Goal: Task Accomplishment & Management: Complete application form

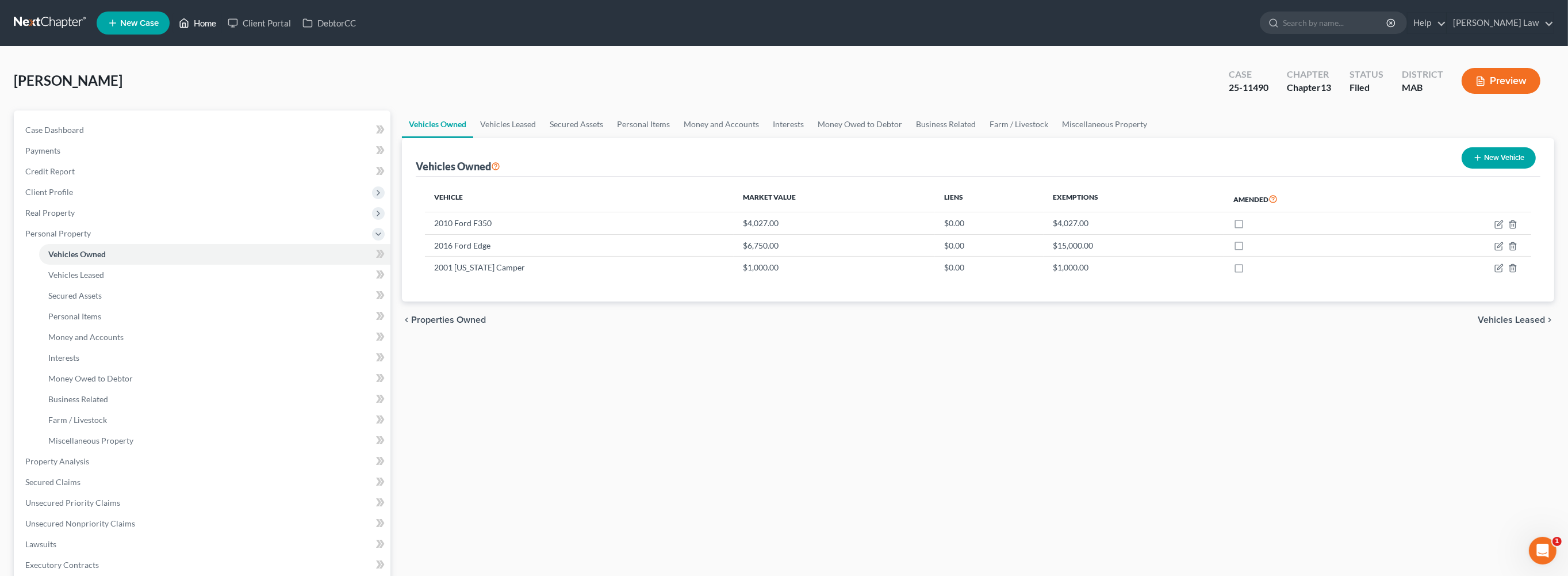
drag, startPoint x: 228, startPoint y: 29, endPoint x: 218, endPoint y: 29, distance: 10.0
click at [222, 29] on link "Home" at bounding box center [197, 23] width 49 height 20
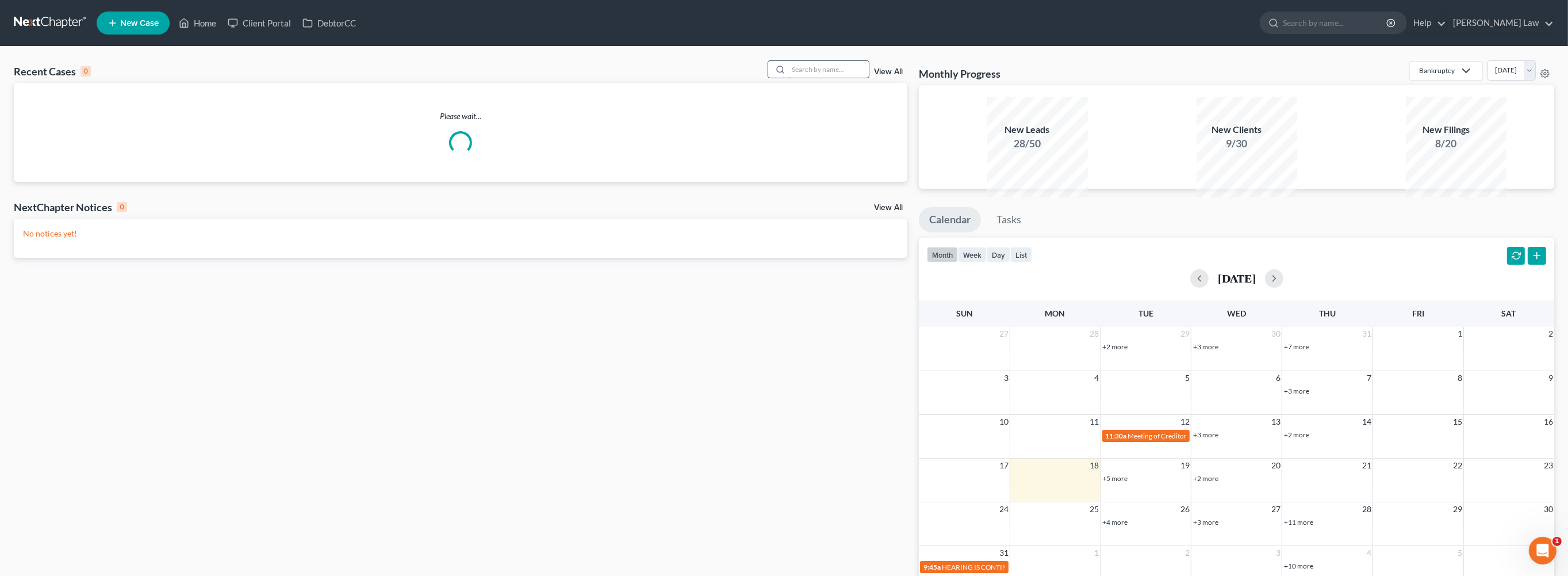
click at [789, 77] on input "search" at bounding box center [828, 69] width 80 height 17
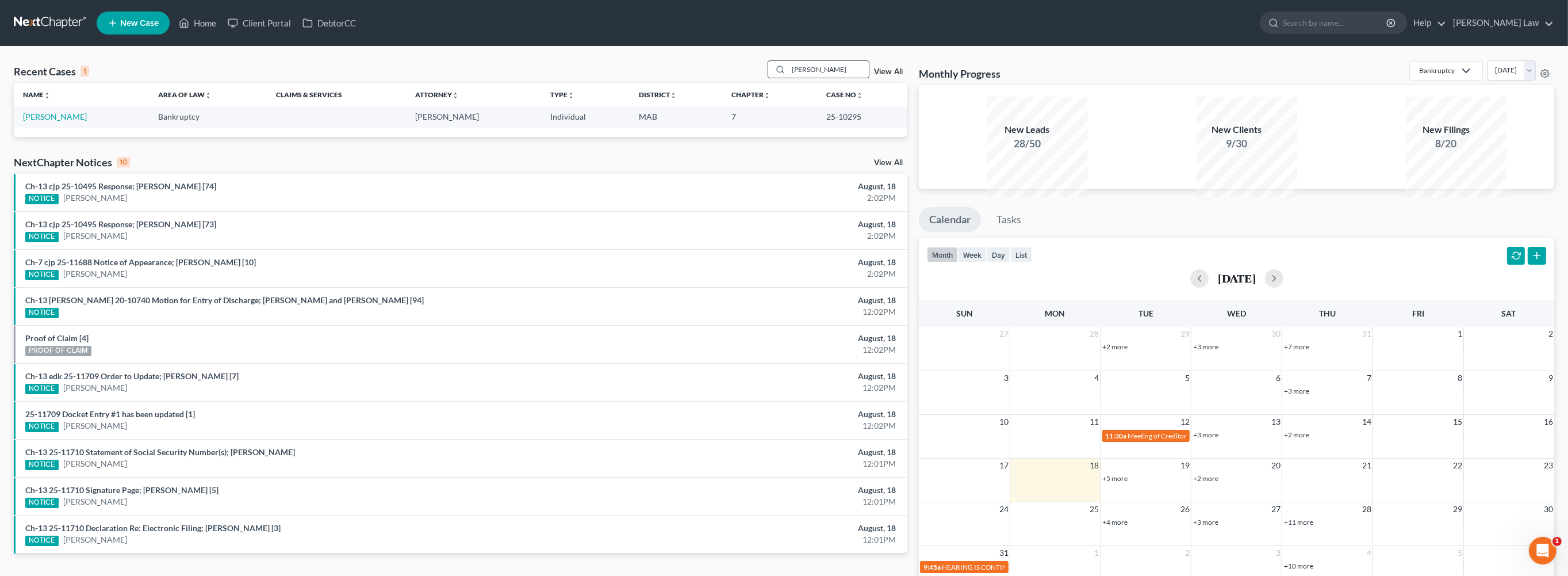
drag, startPoint x: 763, startPoint y: 88, endPoint x: 743, endPoint y: 88, distance: 20.0
click at [767, 78] on div "[PERSON_NAME]" at bounding box center [818, 69] width 102 height 18
type input "champ"
click at [66, 122] on link "[PERSON_NAME]" at bounding box center [54, 116] width 64 height 10
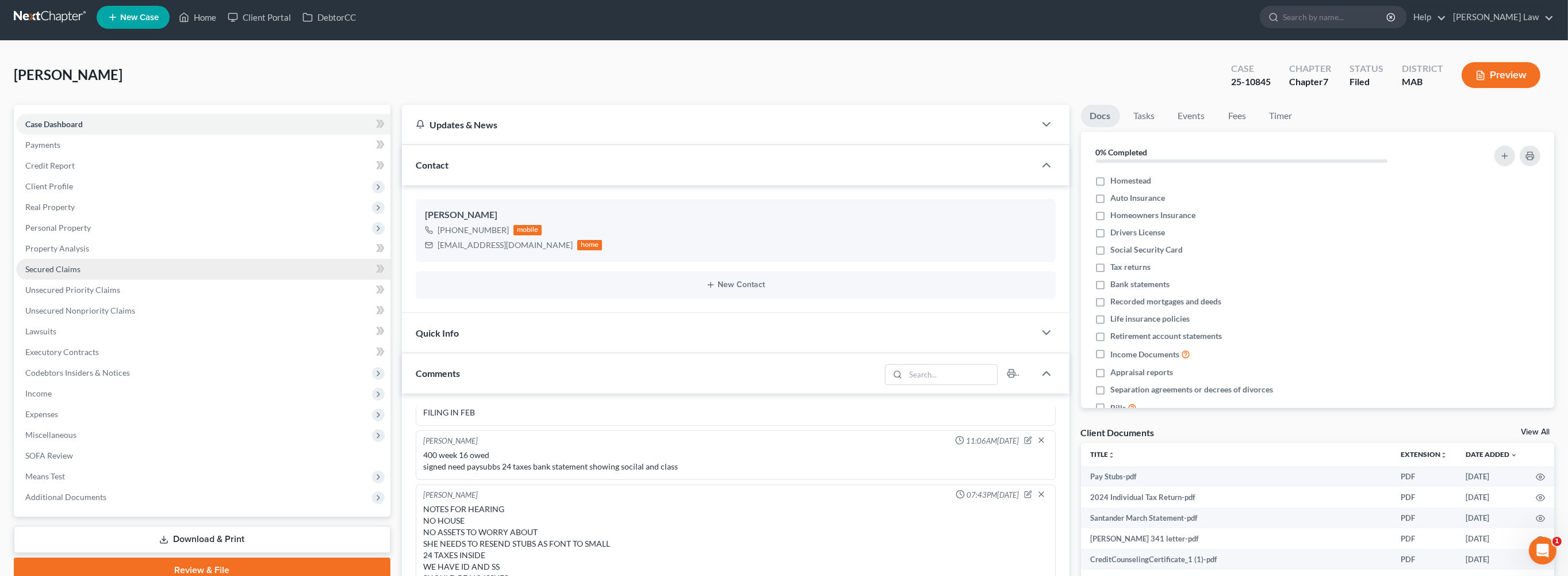
scroll to position [263, 0]
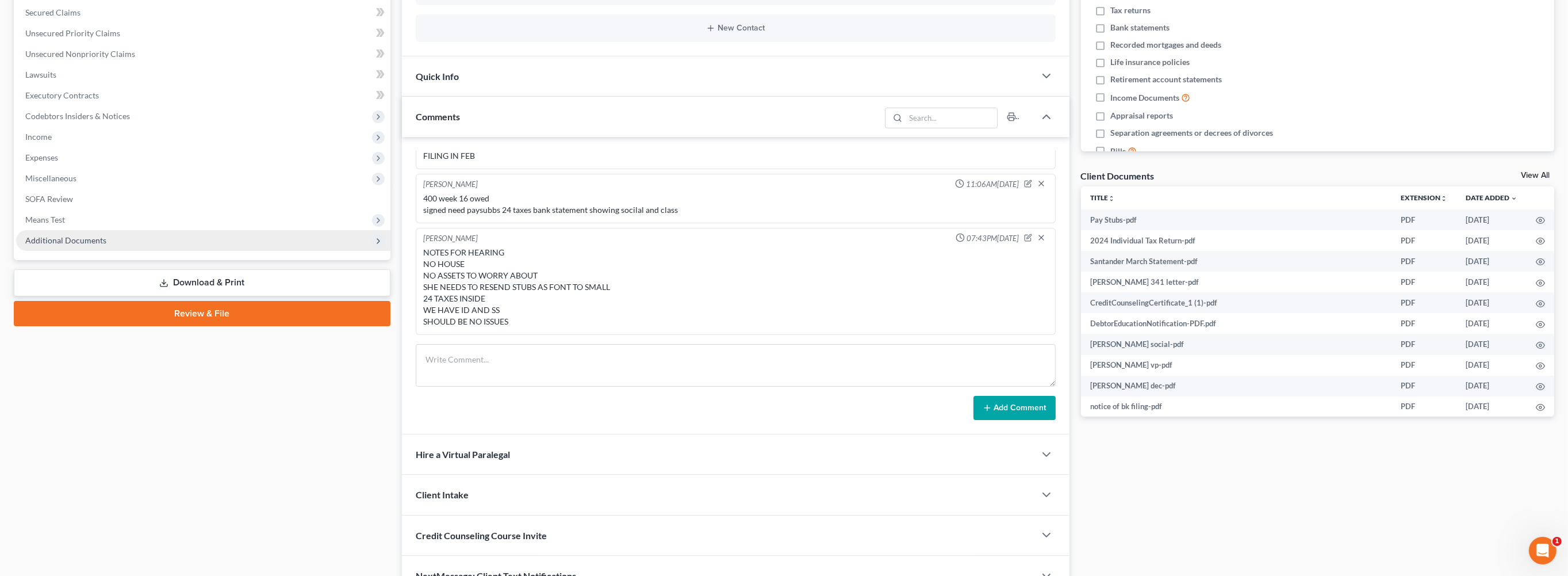
click at [99, 245] on span "Additional Documents" at bounding box center [65, 240] width 81 height 10
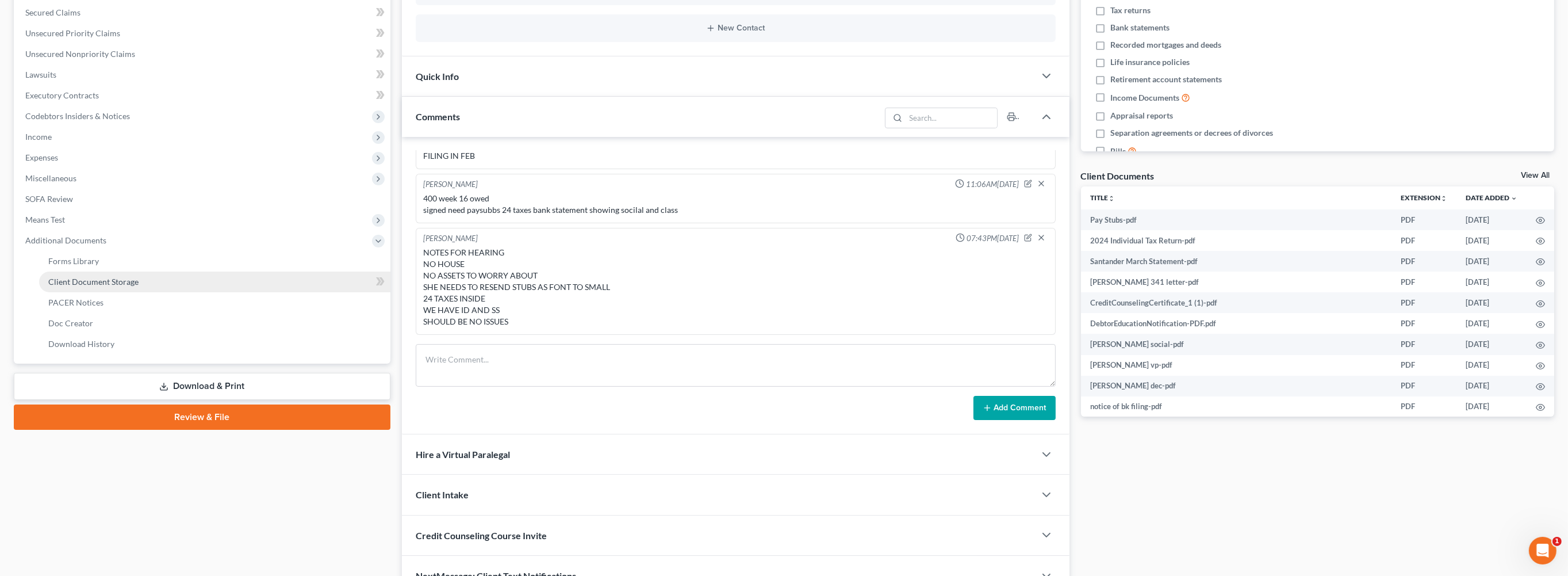
click at [132, 287] on span "Client Document Storage" at bounding box center [93, 281] width 90 height 10
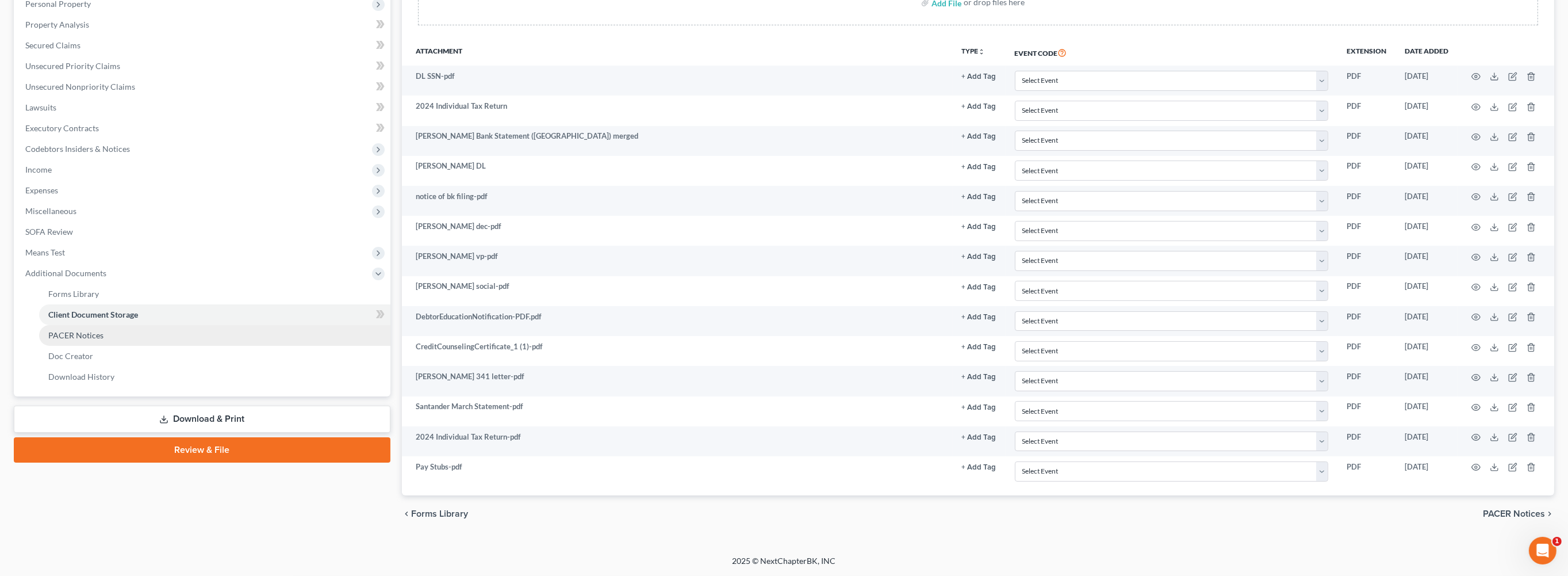
click at [94, 346] on link "PACER Notices" at bounding box center [214, 335] width 351 height 20
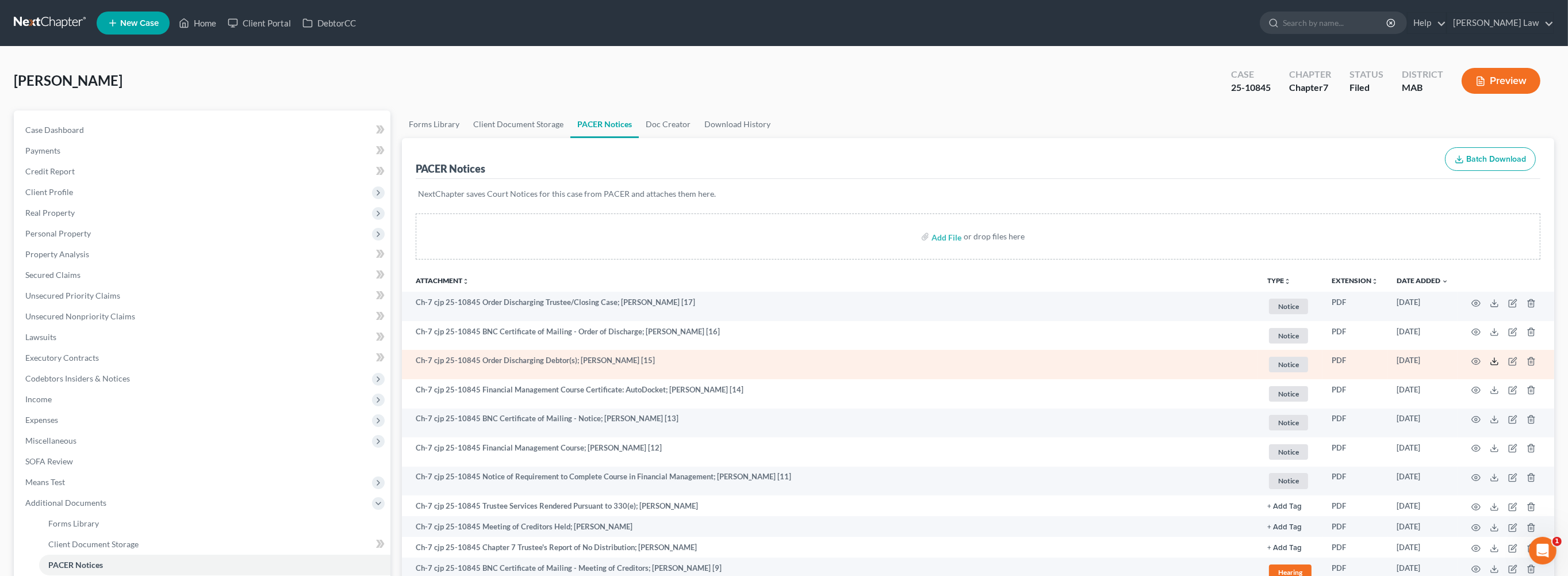
click at [1490, 366] on icon at bounding box center [1494, 361] width 9 height 9
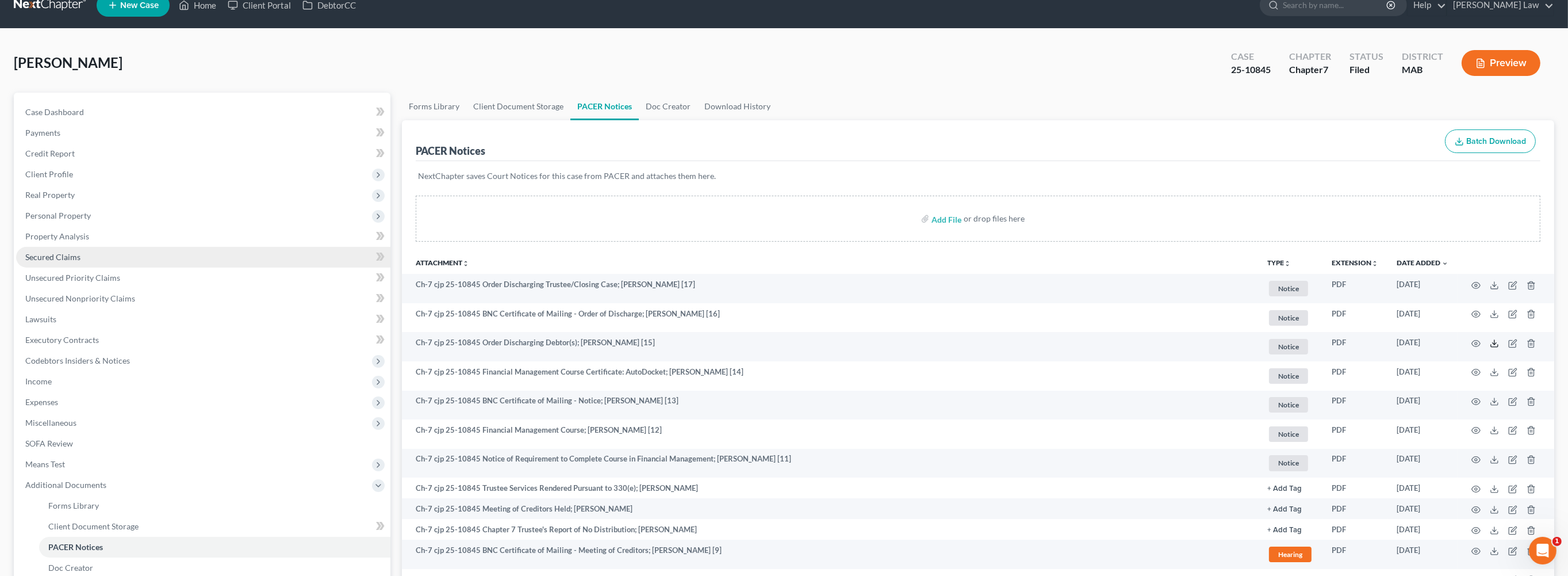
scroll to position [85, 0]
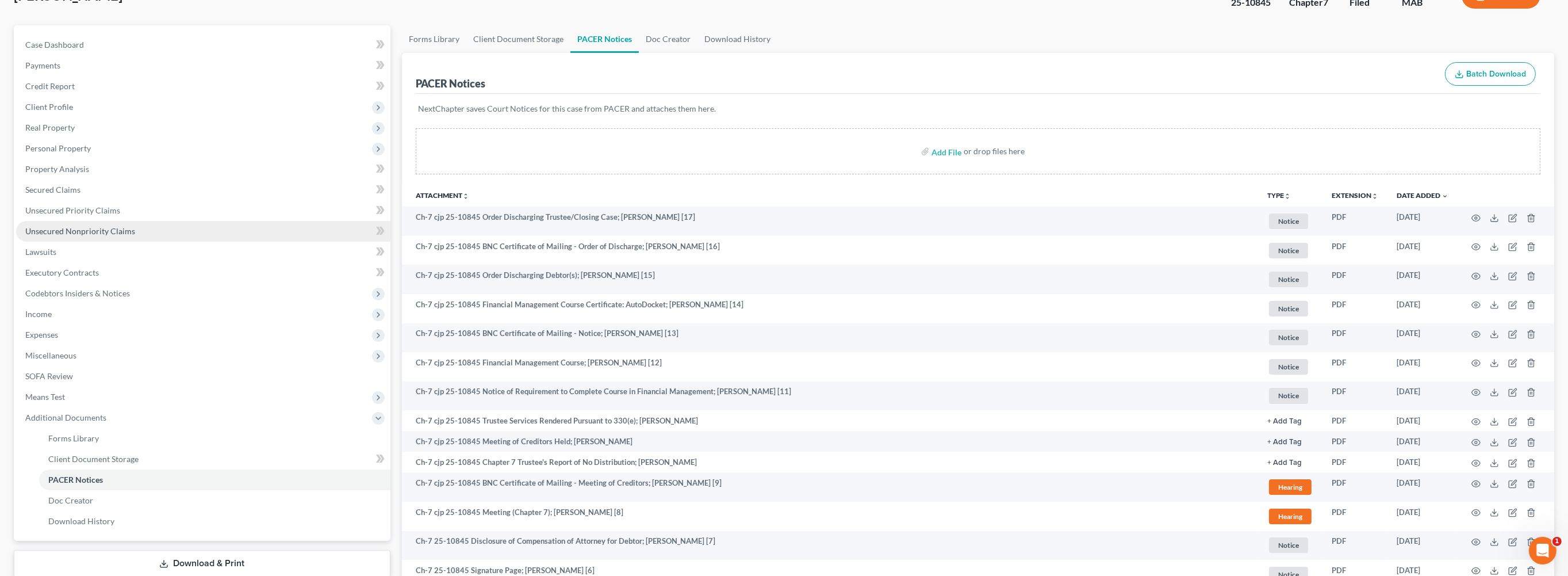
click at [100, 236] on span "Unsecured Nonpriority Claims" at bounding box center [79, 230] width 110 height 10
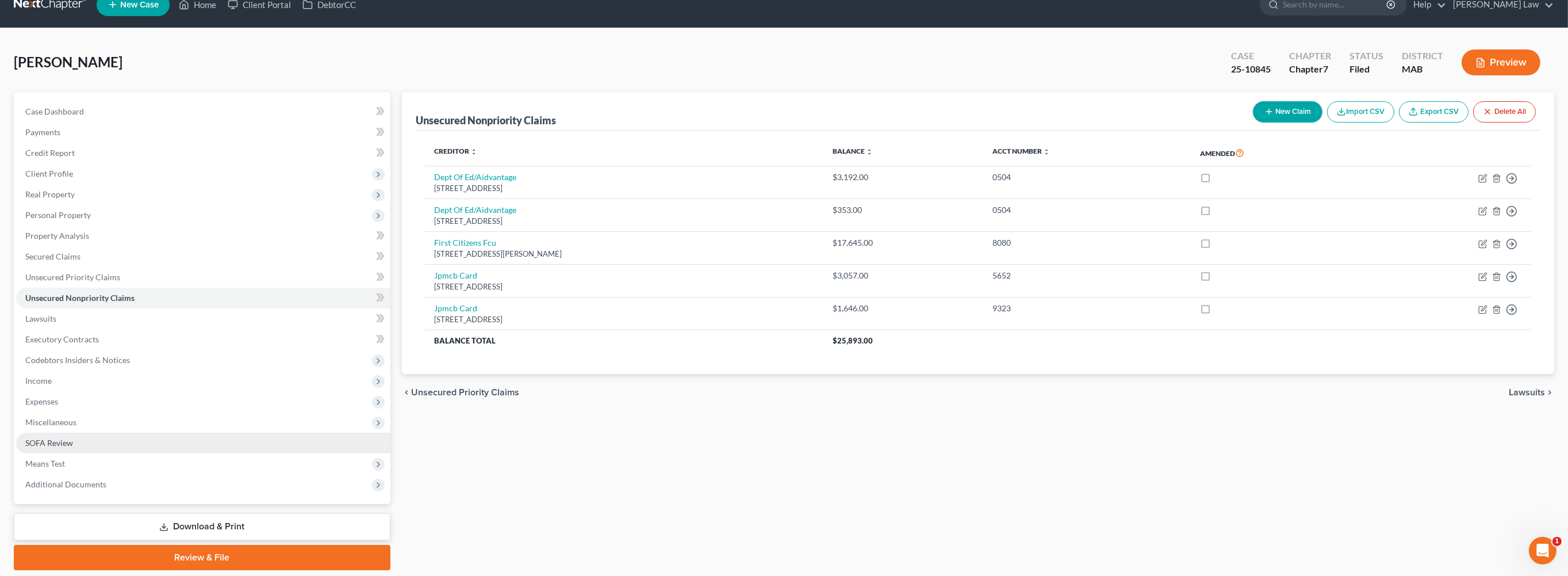
scroll to position [177, 0]
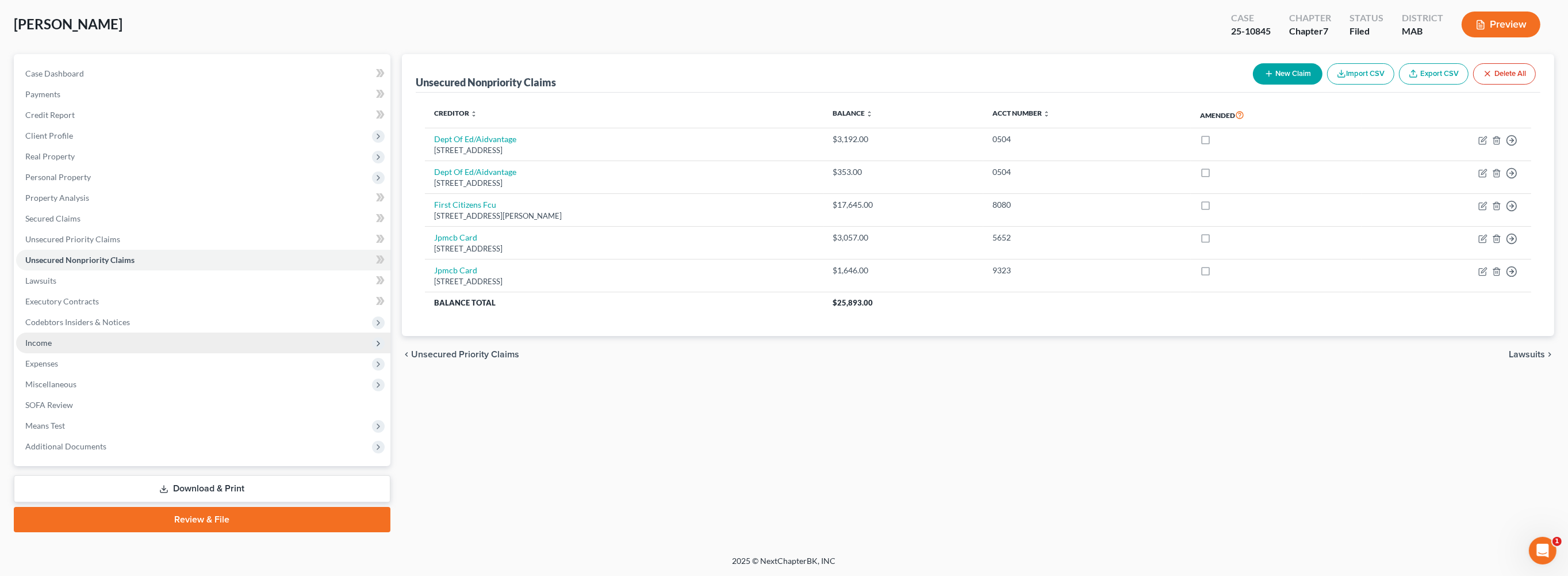
click at [73, 333] on span "Income" at bounding box center [203, 343] width 374 height 20
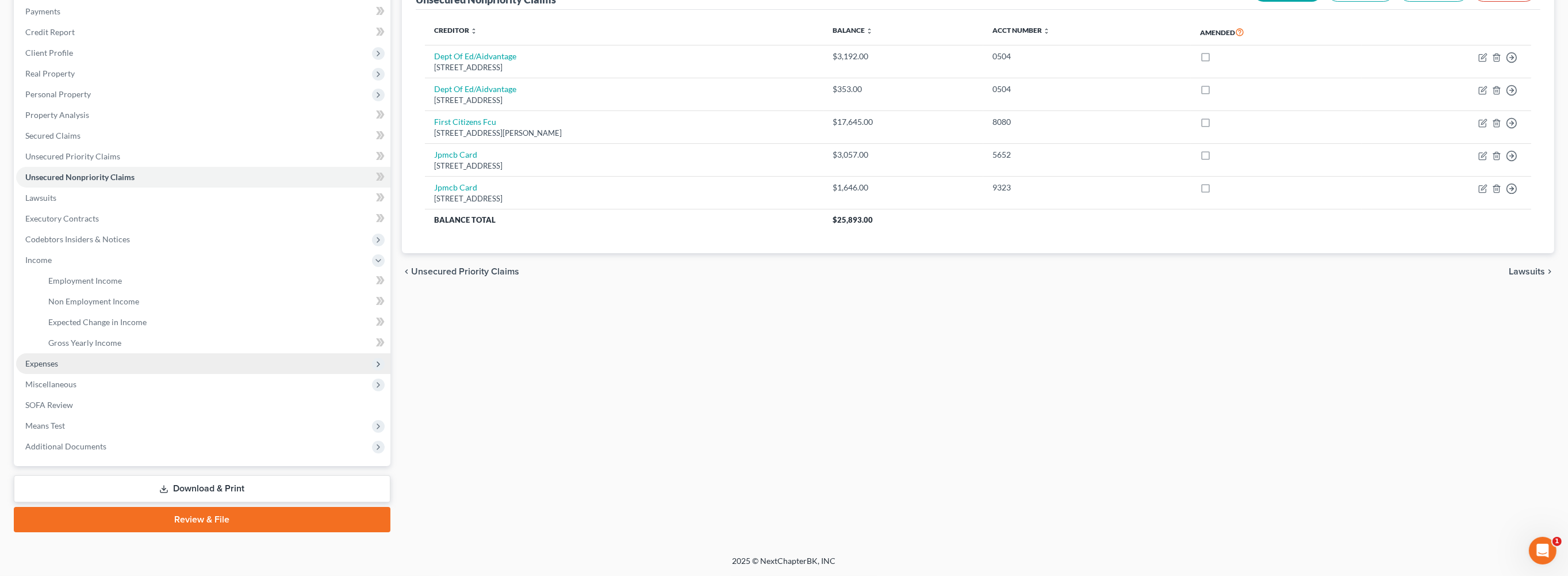
click at [58, 368] on span "Expenses" at bounding box center [41, 363] width 33 height 10
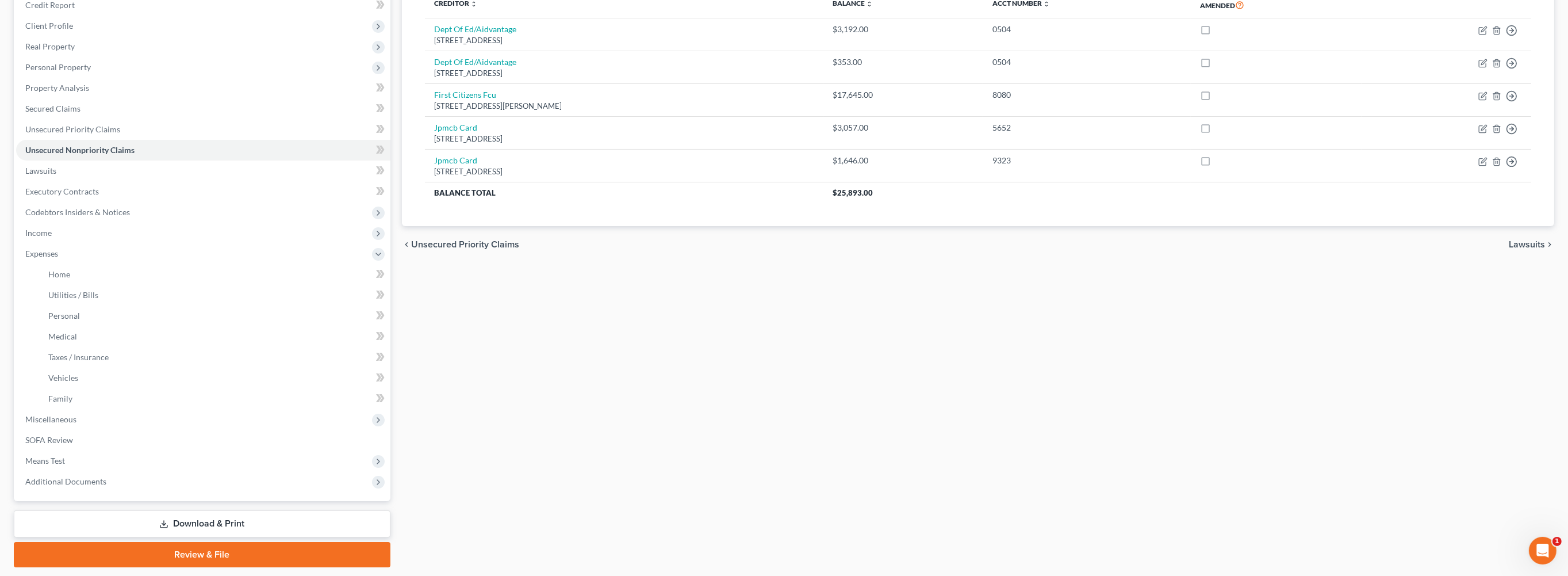
scroll to position [0, 0]
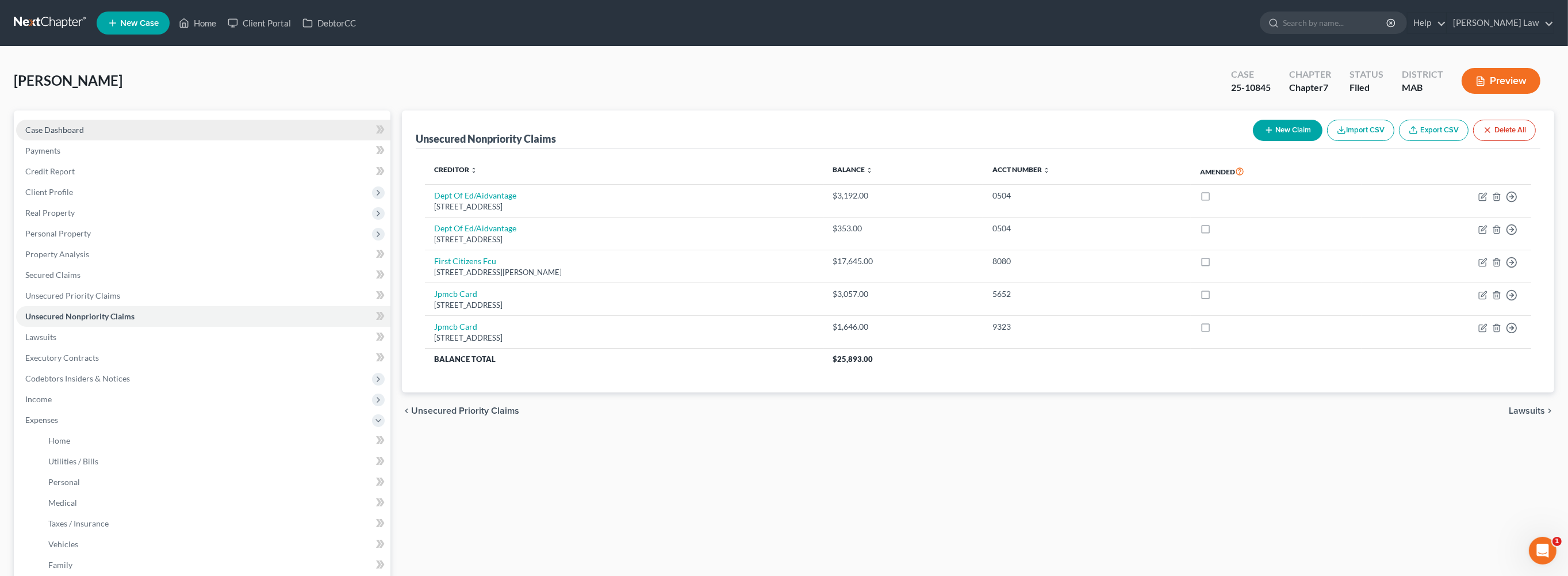
click at [76, 140] on link "Case Dashboard" at bounding box center [203, 130] width 374 height 20
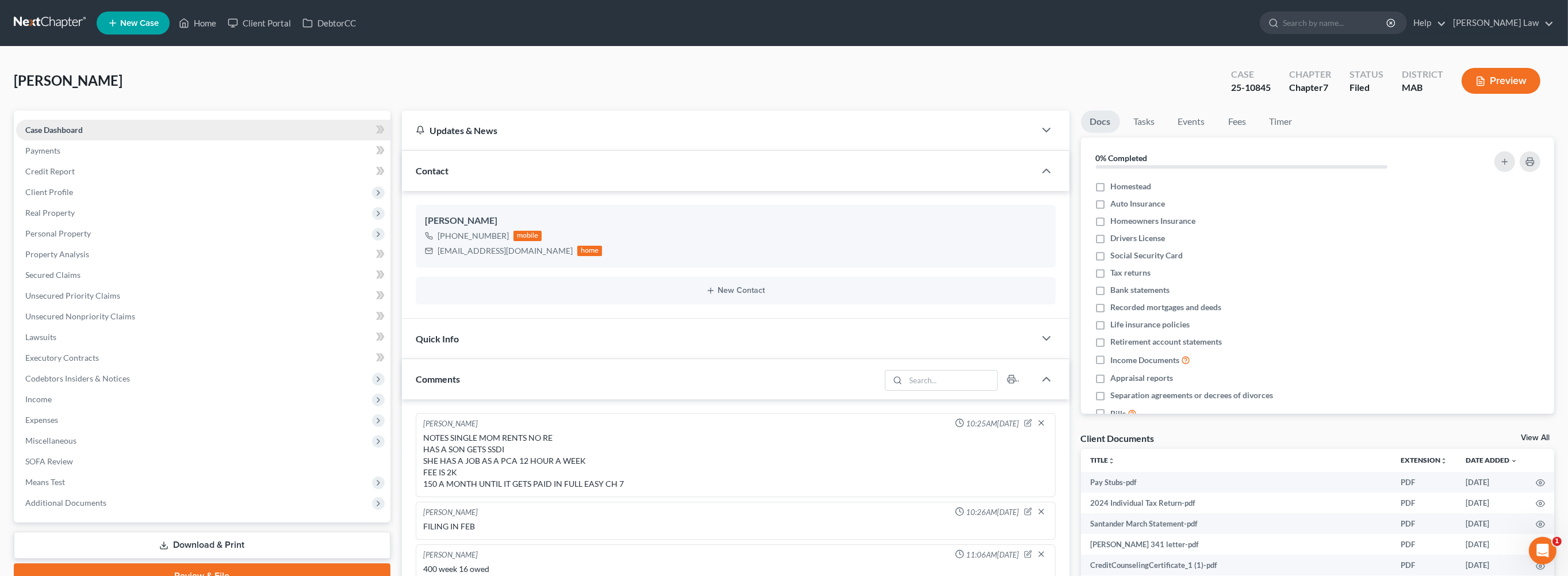
scroll to position [129, 0]
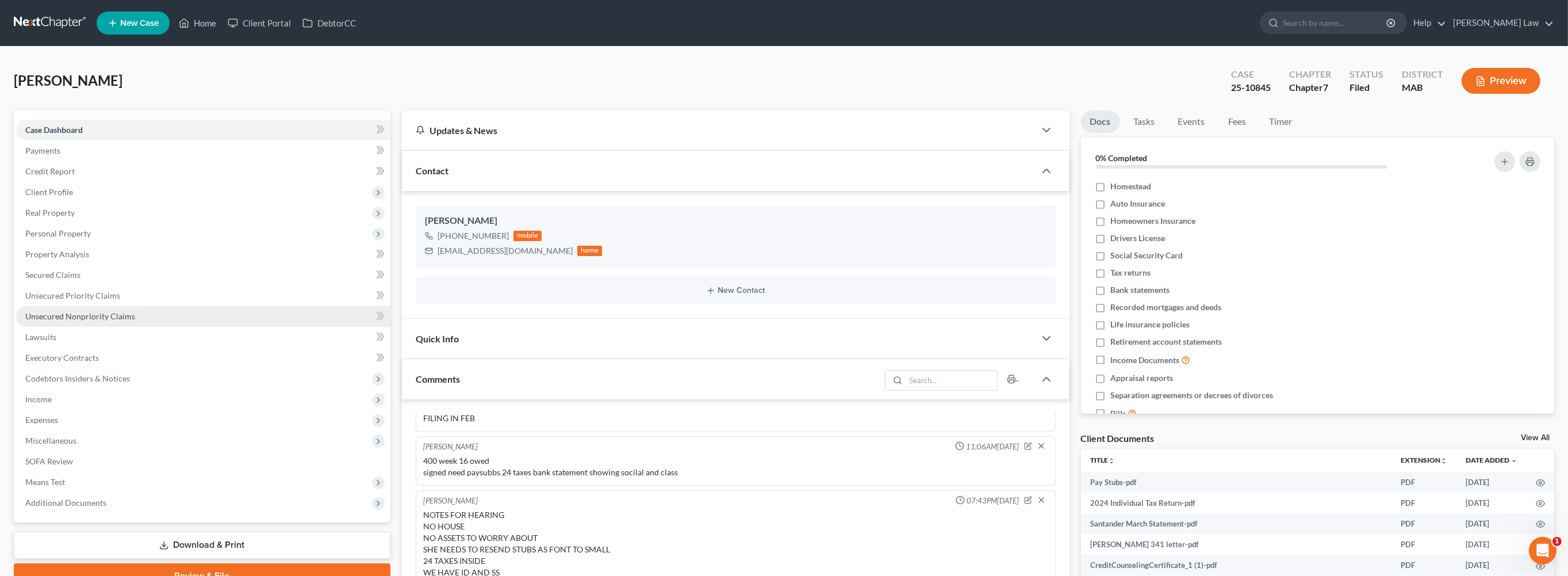
click at [135, 321] on span "Unsecured Nonpriority Claims" at bounding box center [79, 316] width 110 height 10
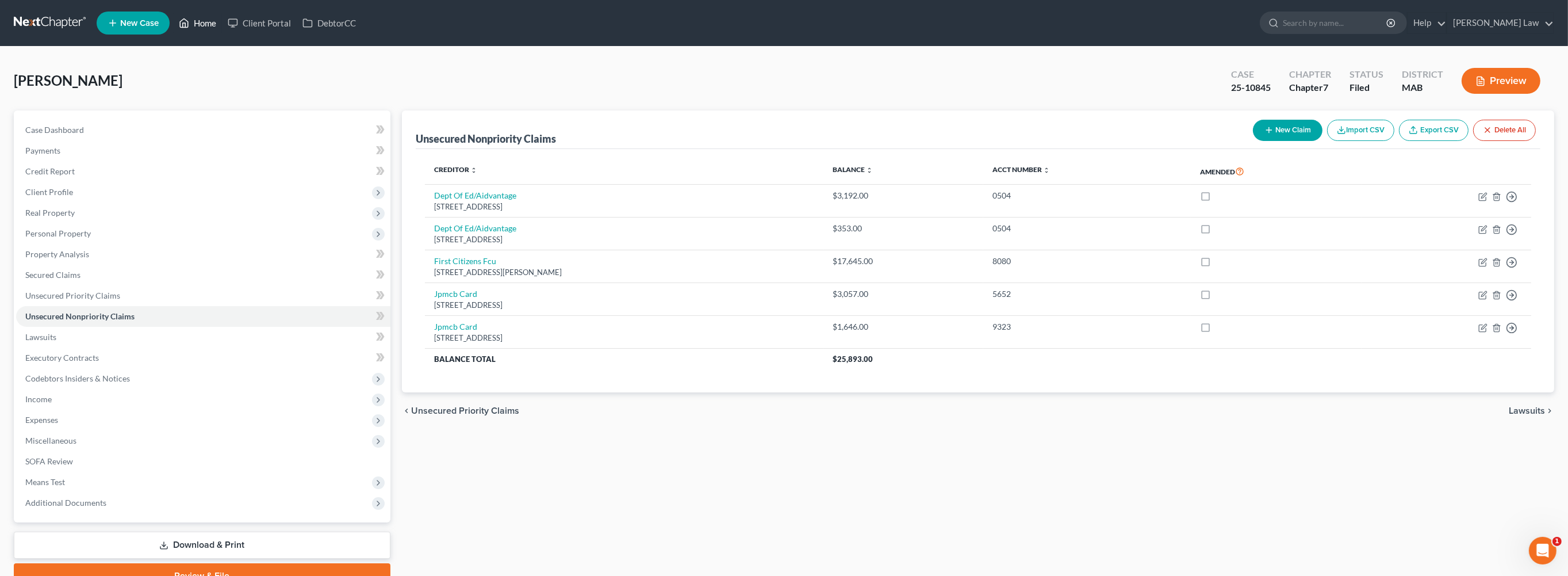
click at [222, 25] on link "Home" at bounding box center [197, 23] width 49 height 20
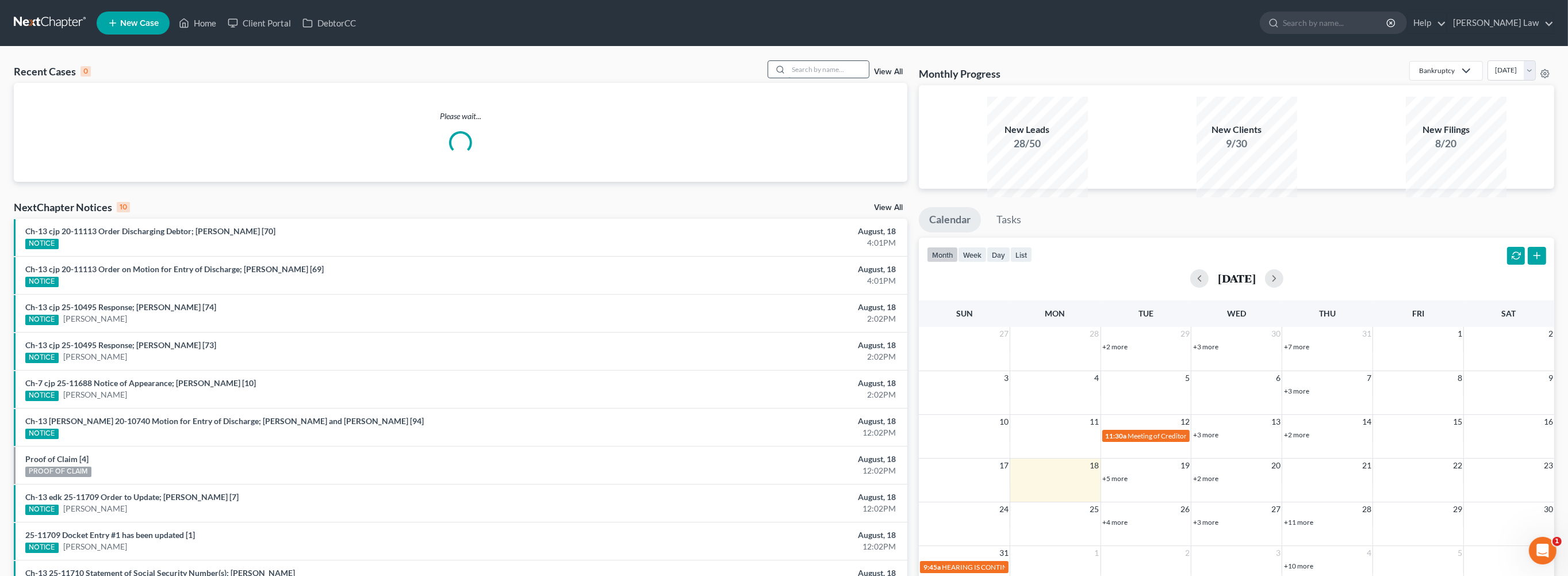
click at [803, 77] on input "search" at bounding box center [828, 69] width 80 height 17
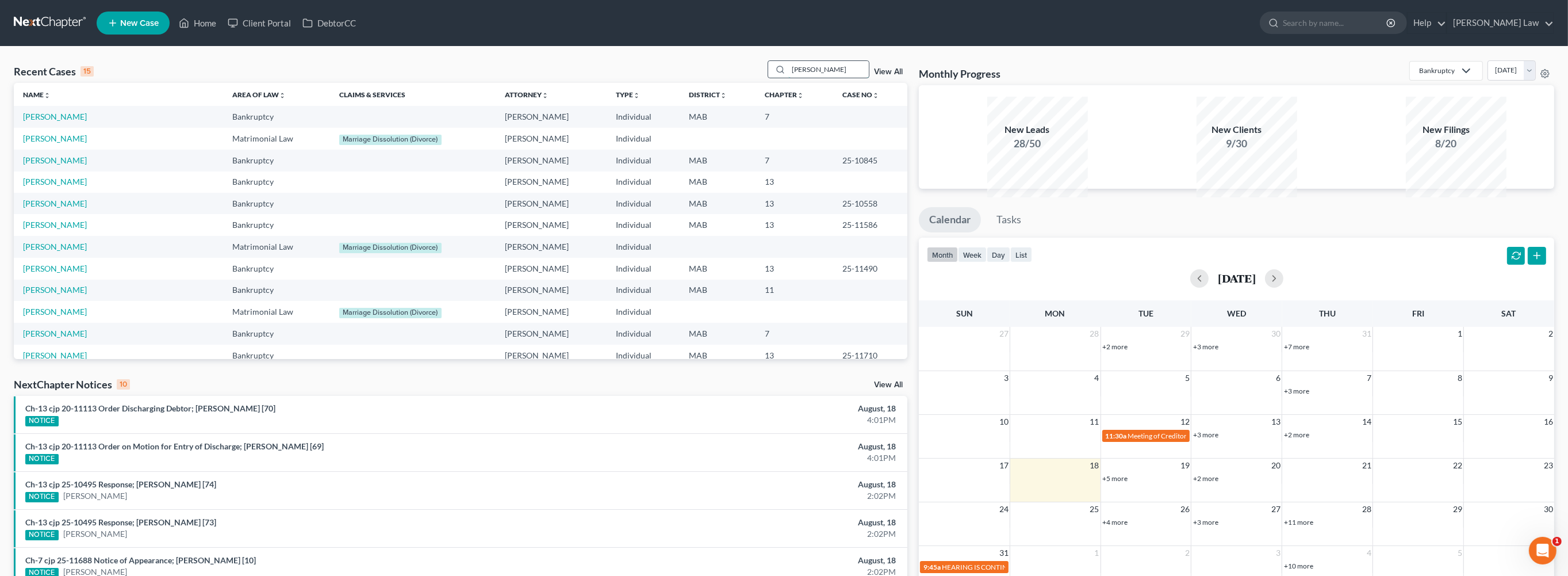
type input "[PERSON_NAME]"
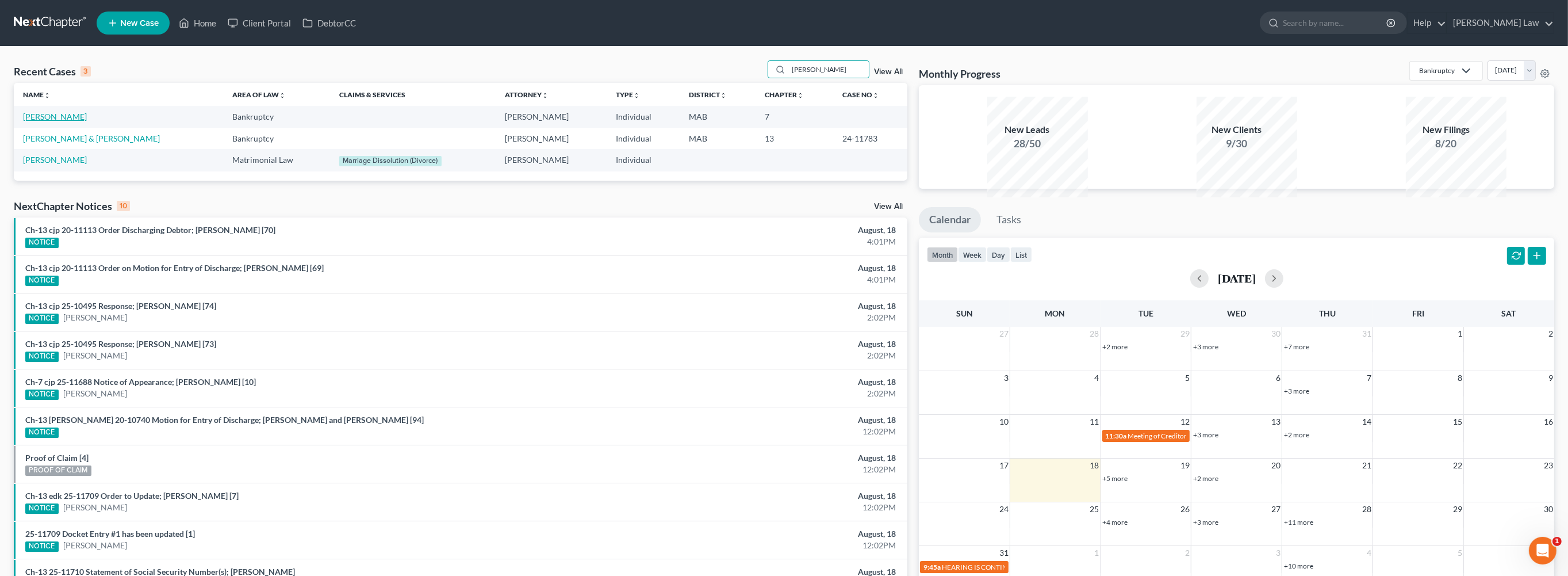
click at [53, 122] on link "[PERSON_NAME]" at bounding box center [54, 116] width 64 height 10
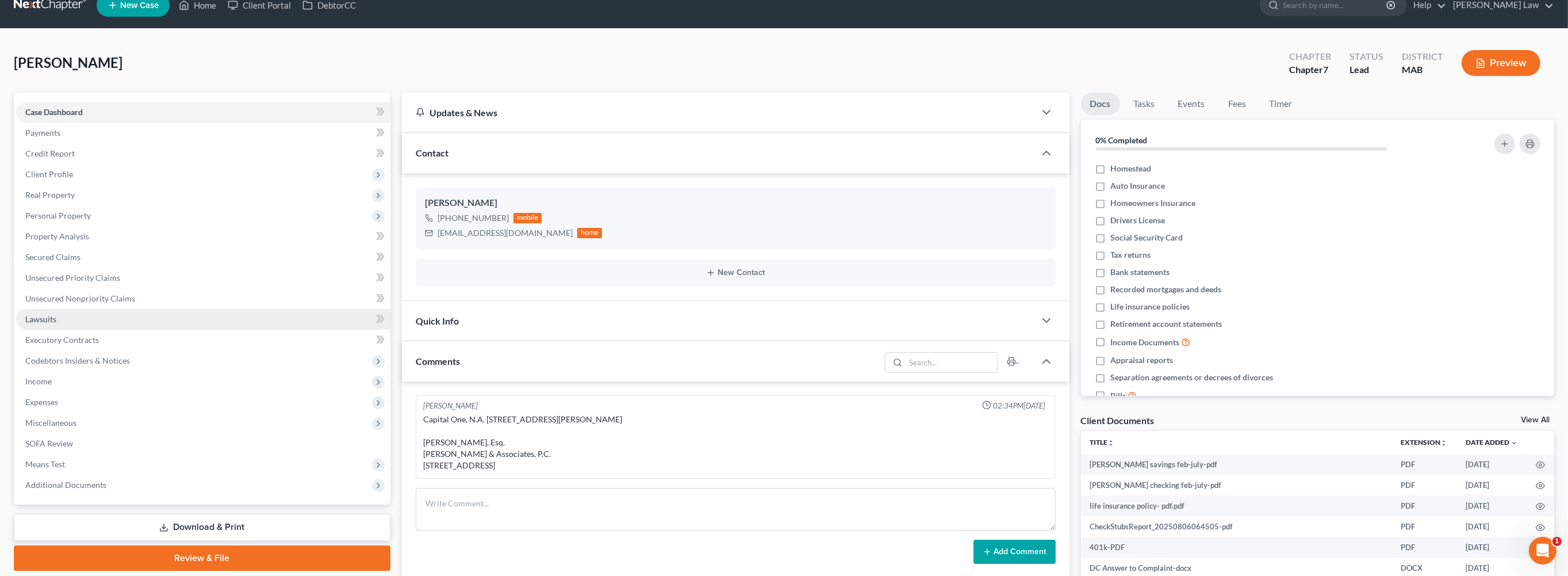
scroll to position [15, 0]
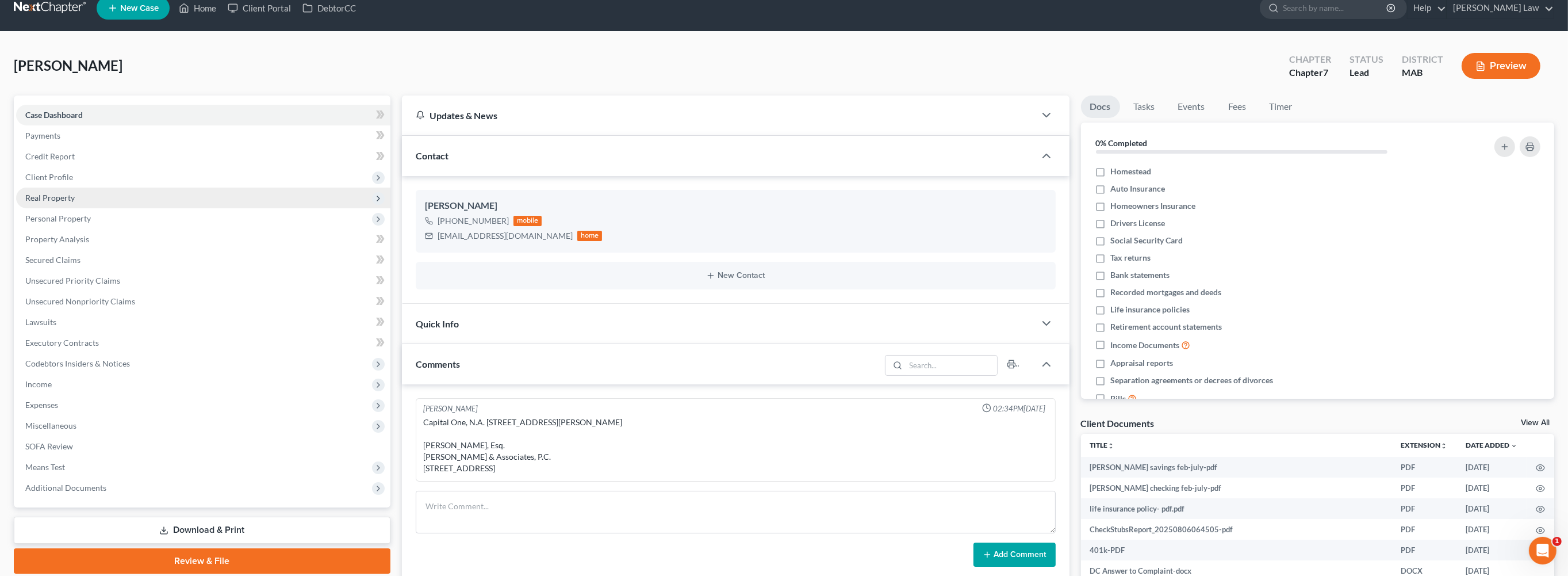
click at [72, 203] on span "Real Property" at bounding box center [50, 197] width 50 height 10
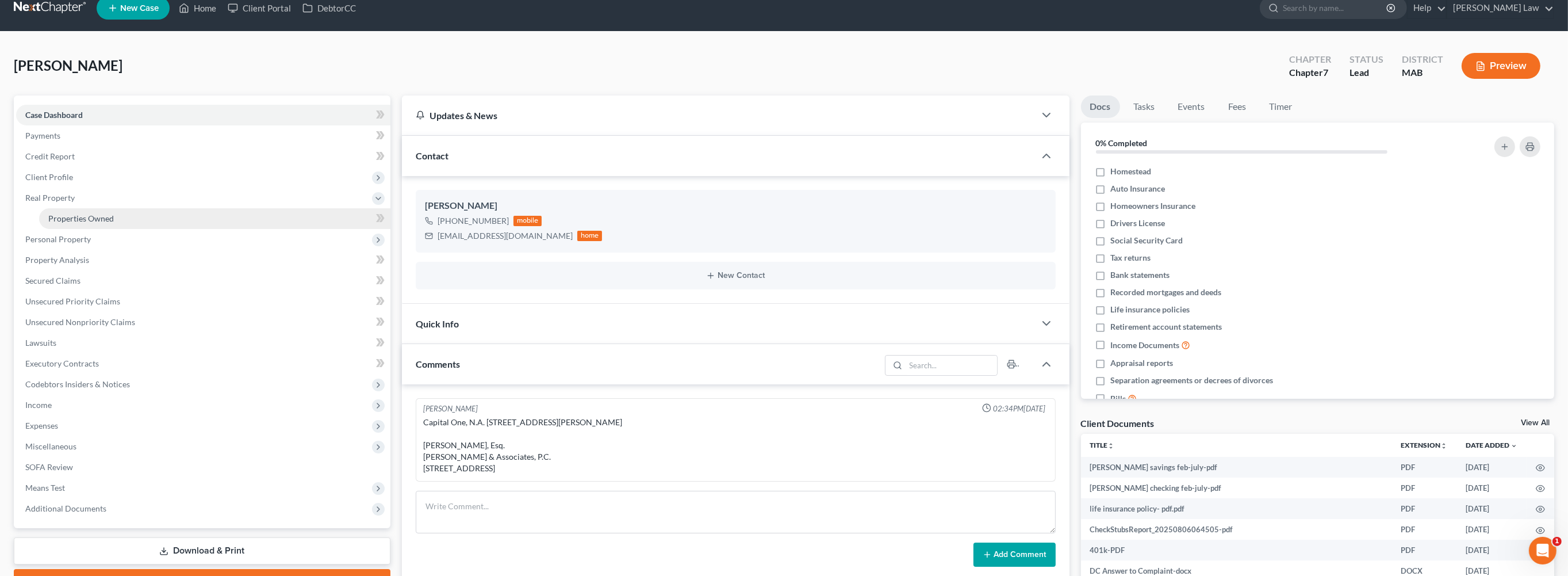
click at [114, 223] on span "Properties Owned" at bounding box center [80, 218] width 65 height 10
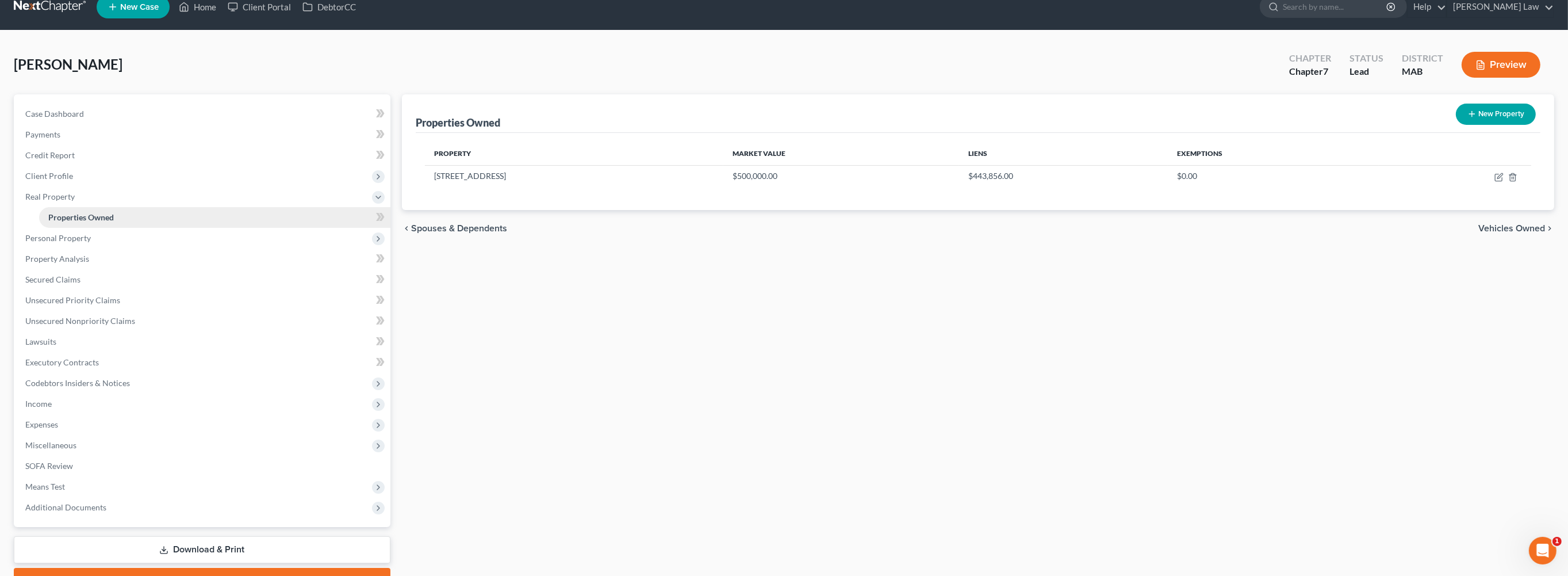
scroll to position [18, 0]
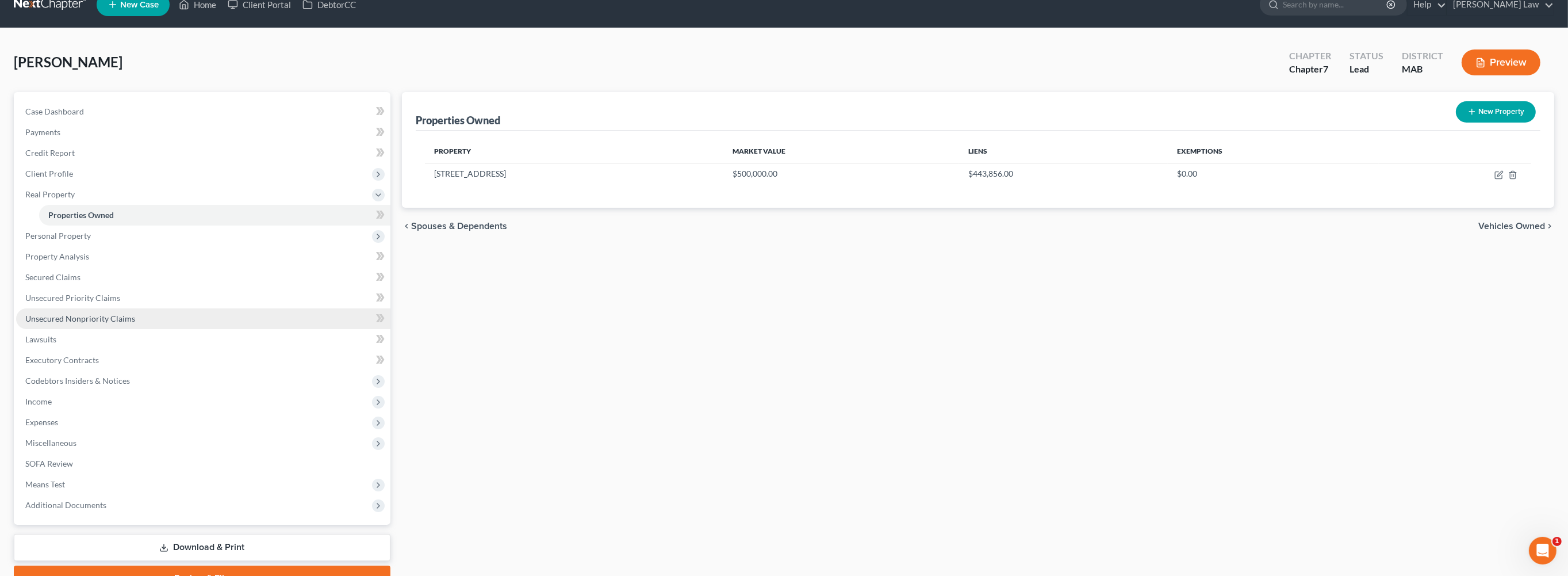
click at [89, 323] on span "Unsecured Nonpriority Claims" at bounding box center [79, 318] width 110 height 10
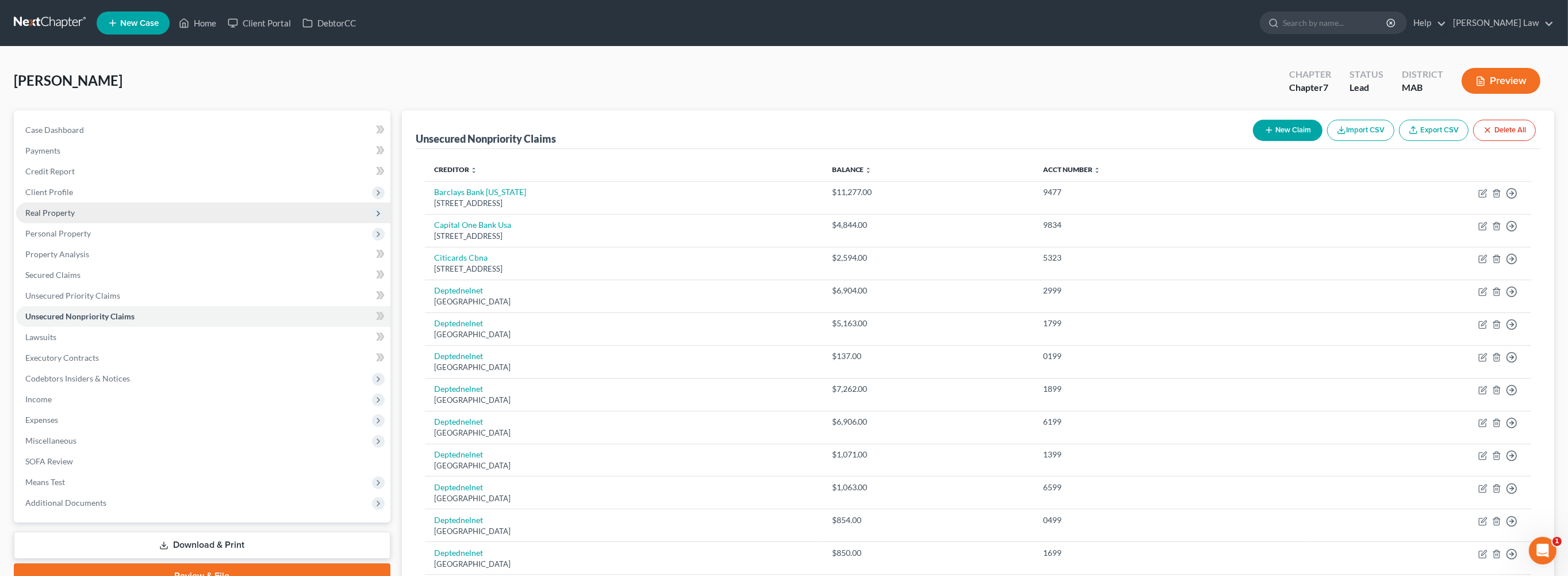
click at [64, 217] on span "Real Property" at bounding box center [50, 212] width 50 height 10
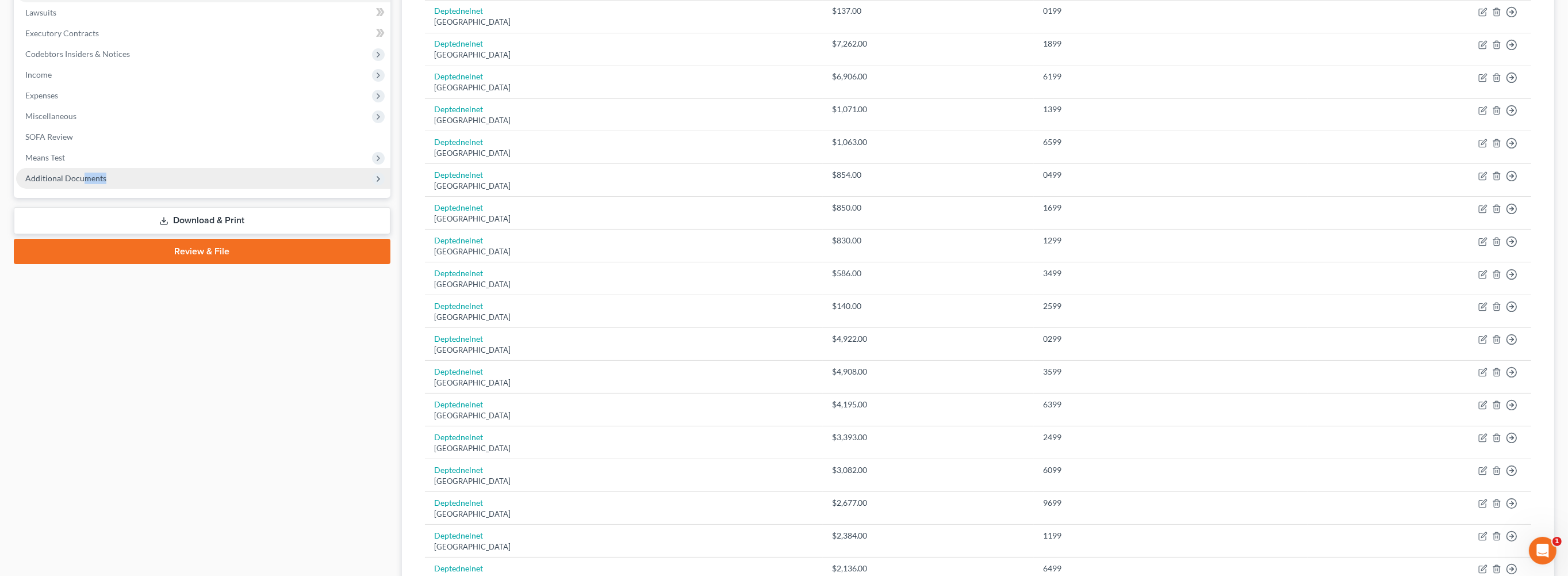
click at [105, 189] on span "Additional Documents" at bounding box center [203, 178] width 374 height 20
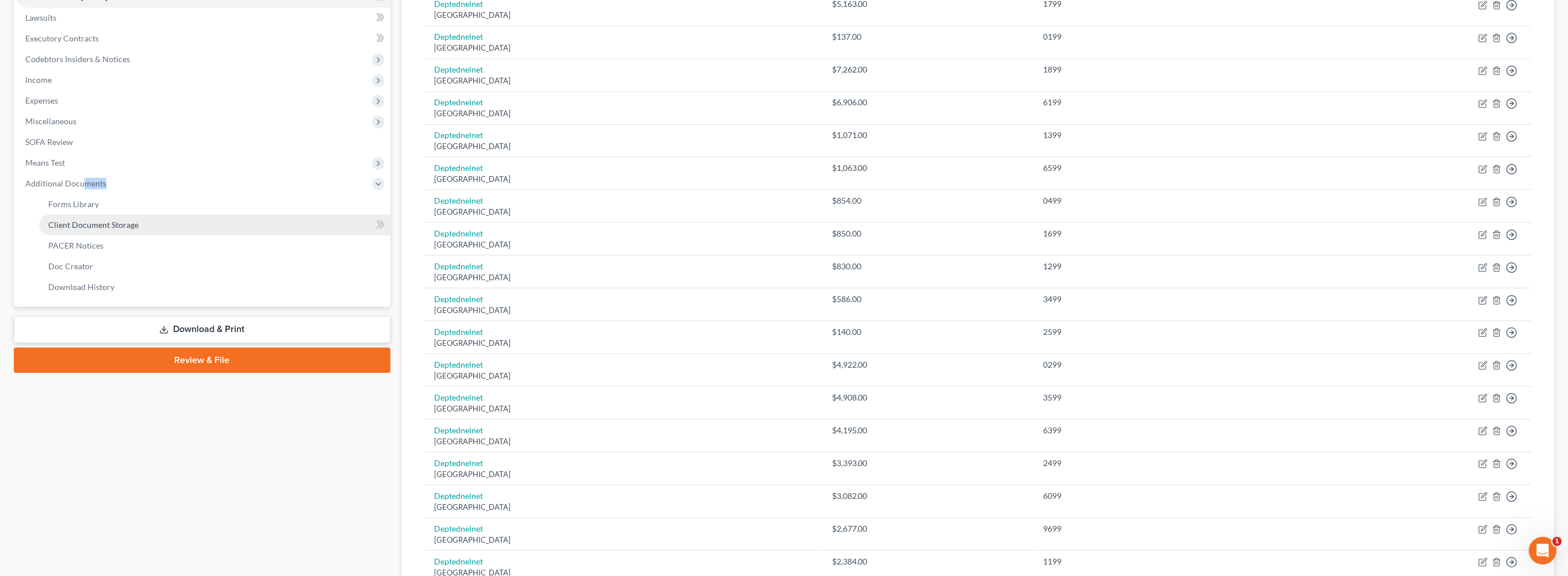
click at [123, 229] on span "Client Document Storage" at bounding box center [93, 224] width 90 height 10
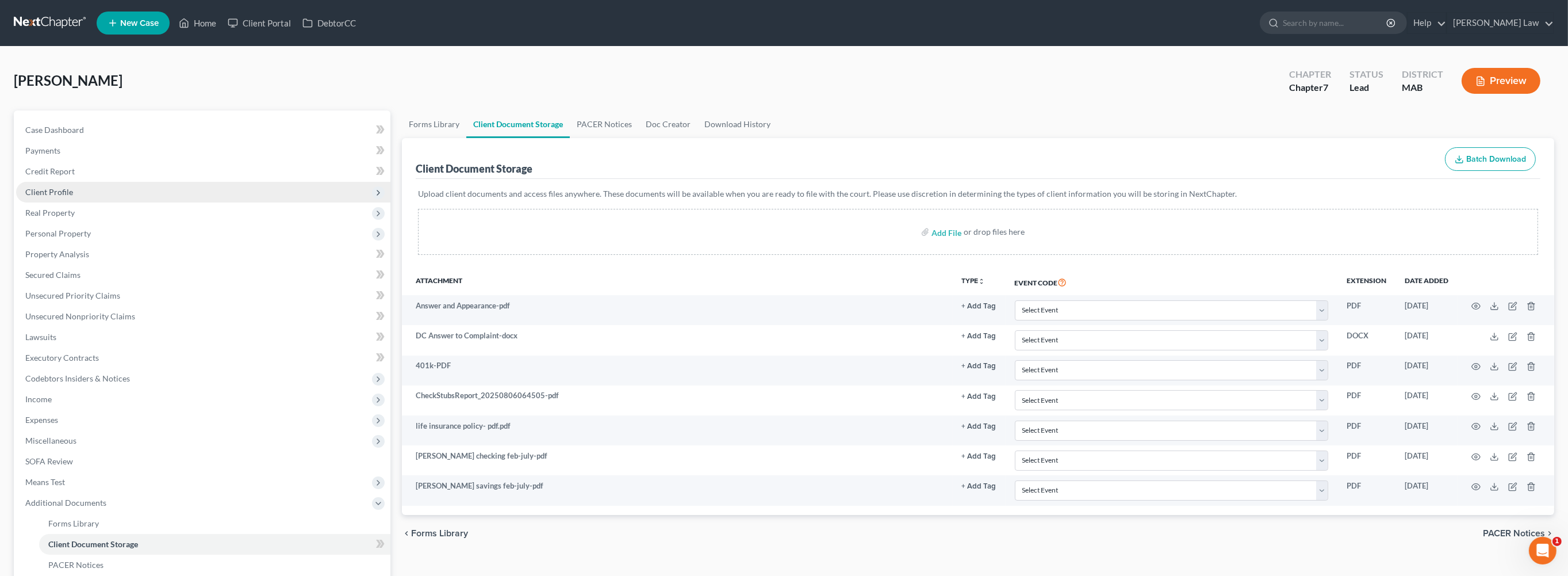
click at [67, 196] on span "Client Profile" at bounding box center [49, 192] width 48 height 10
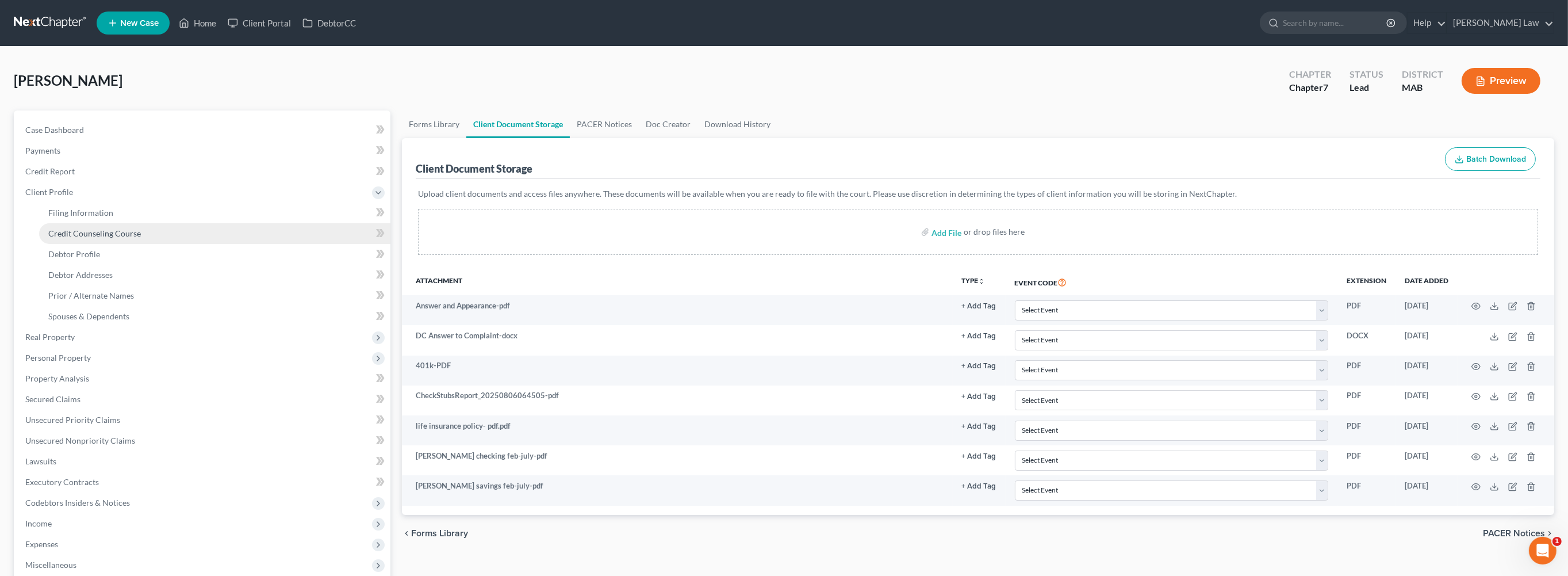
click at [90, 238] on span "Credit Counseling Course" at bounding box center [94, 233] width 92 height 10
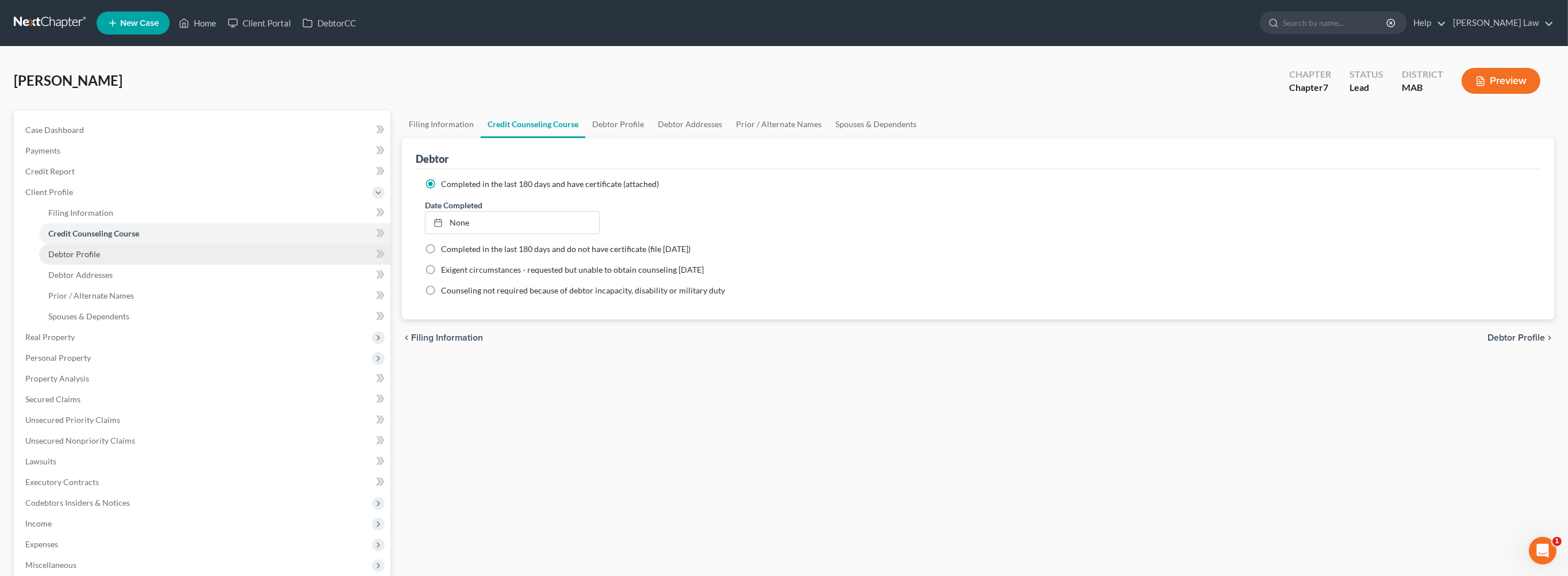
click at [100, 259] on span "Debtor Profile" at bounding box center [74, 253] width 52 height 10
select select "0"
select select "1"
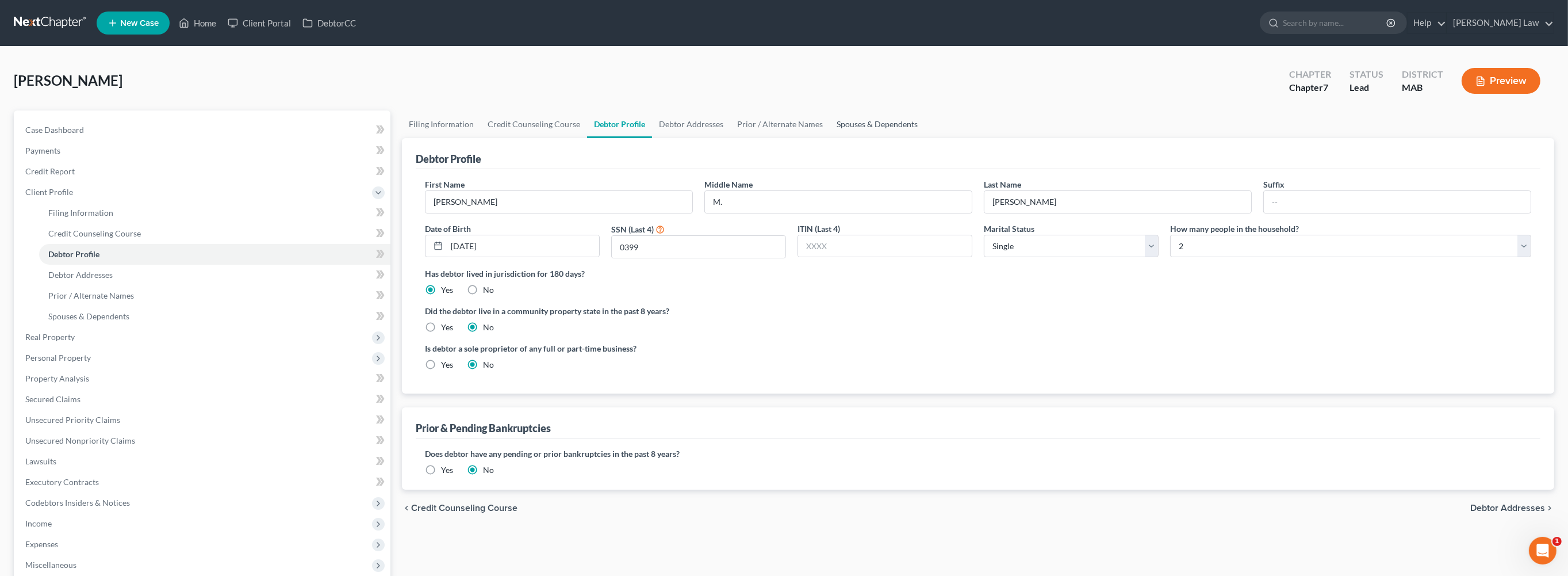
click at [925, 138] on link "Spouses & Dependents" at bounding box center [877, 124] width 95 height 28
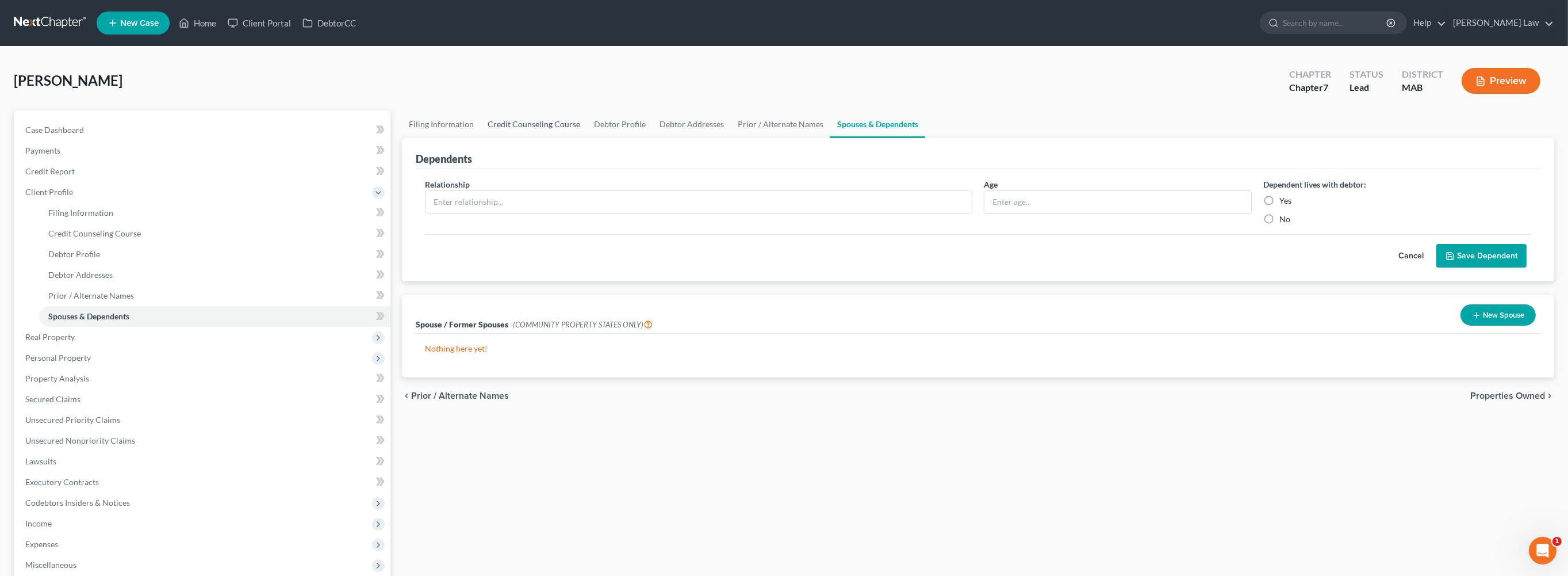
click at [587, 138] on link "Credit Counseling Course" at bounding box center [533, 124] width 106 height 28
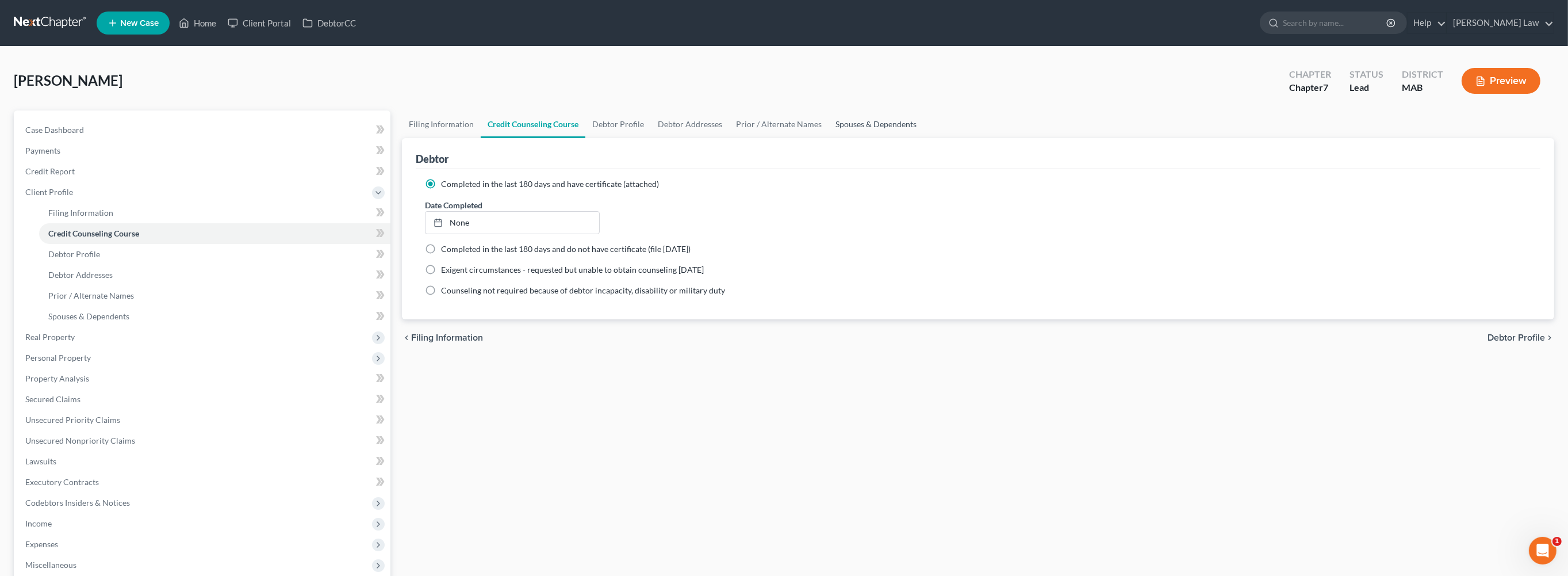
click at [923, 138] on link "Spouses & Dependents" at bounding box center [875, 124] width 95 height 28
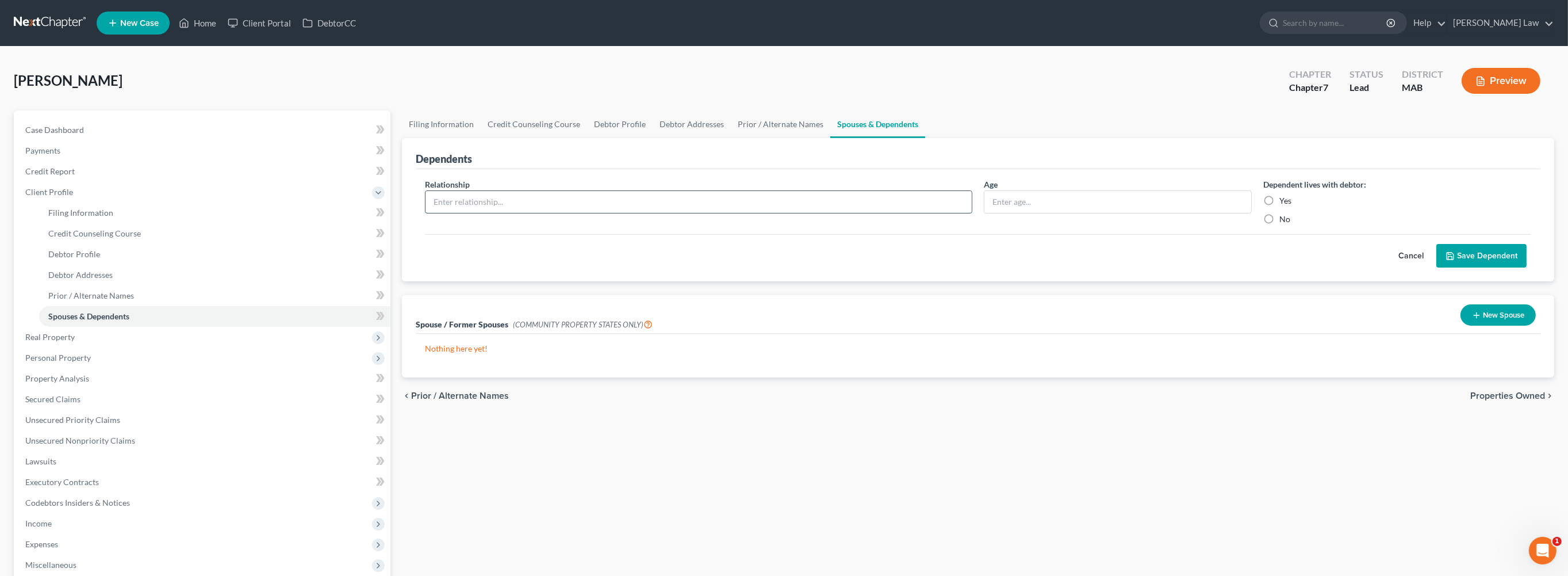
drag, startPoint x: 516, startPoint y: 246, endPoint x: 513, endPoint y: 240, distance: 6.7
click at [516, 213] on input "text" at bounding box center [698, 202] width 546 height 22
type input "Son"
type input "10"
click at [1280, 206] on label "Yes" at bounding box center [1285, 201] width 12 height 11
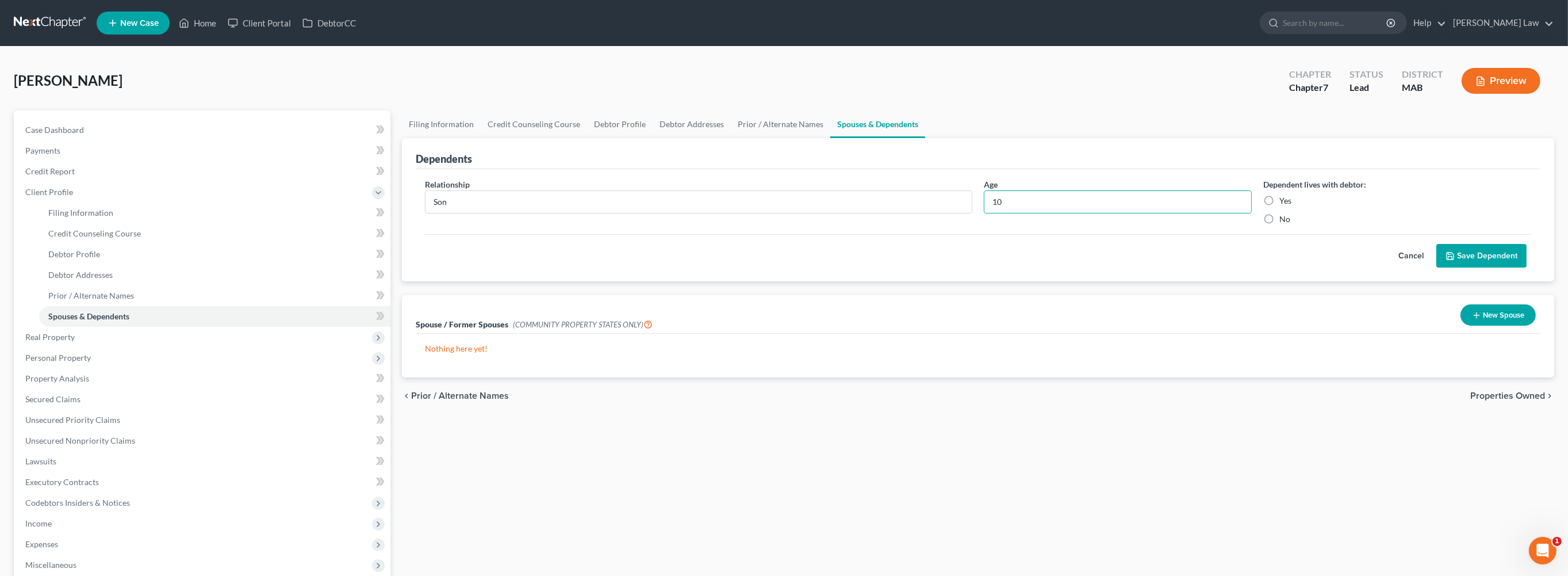
click at [1284, 203] on input "Yes" at bounding box center [1288, 199] width 7 height 7
radio input "true"
click at [538, 138] on link "Credit Counseling Course" at bounding box center [533, 124] width 106 height 28
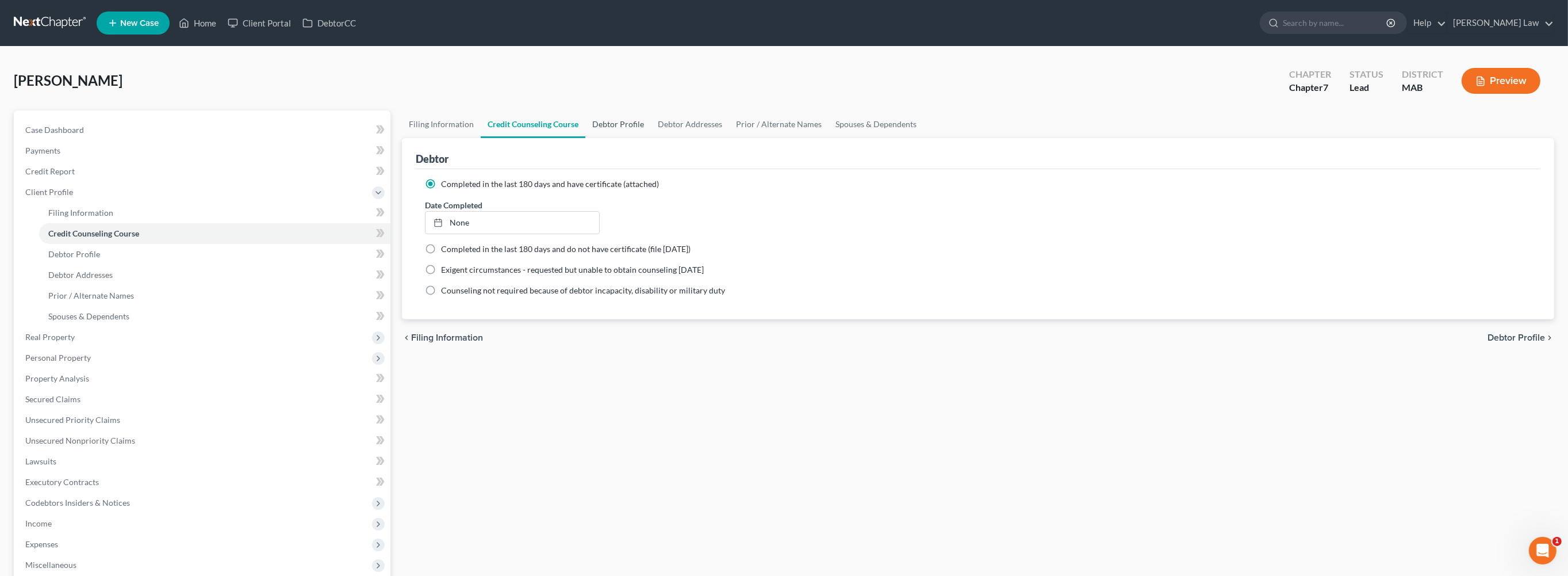
click at [650, 138] on link "Debtor Profile" at bounding box center [617, 124] width 65 height 28
select select "0"
select select "1"
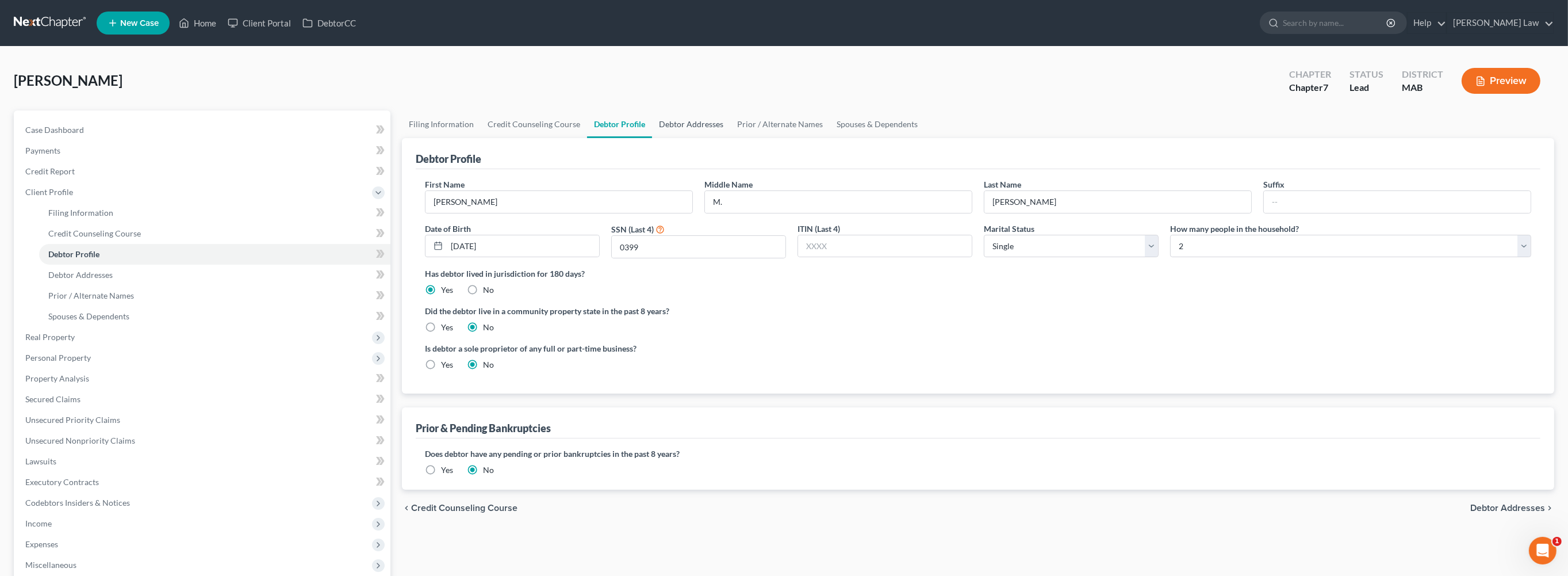
click at [731, 138] on link "Debtor Addresses" at bounding box center [691, 124] width 78 height 28
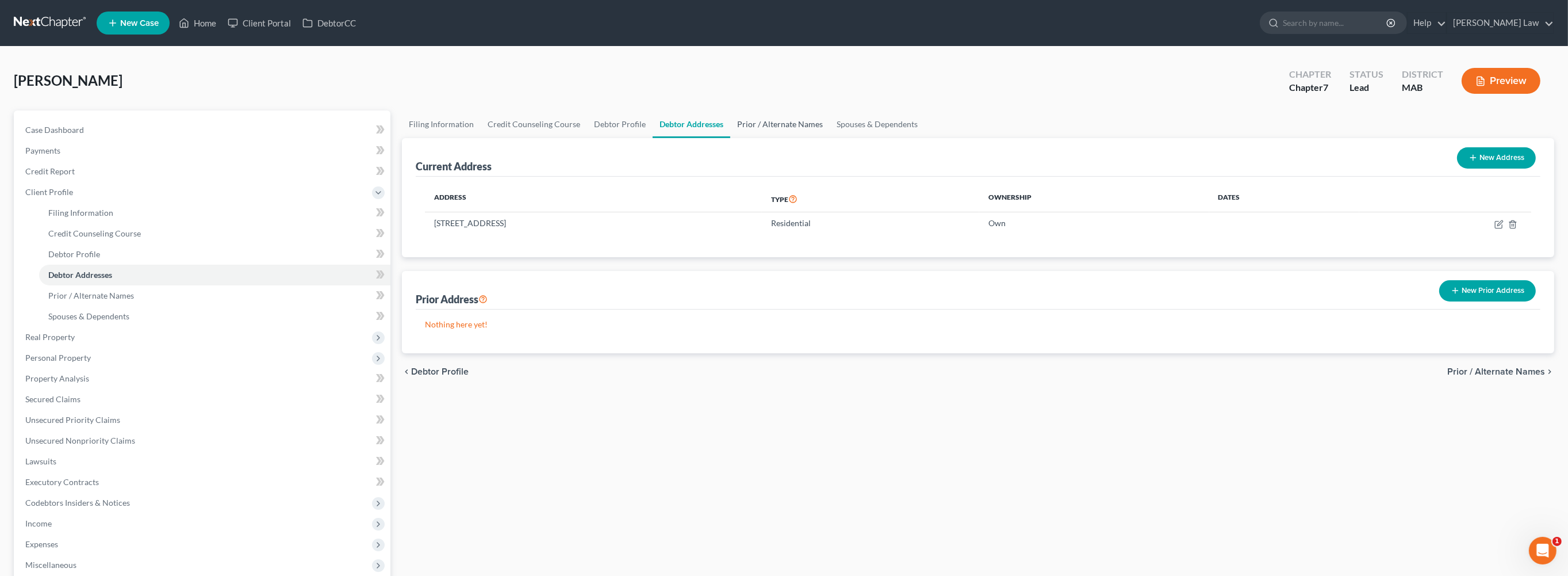
click at [830, 138] on link "Prior / Alternate Names" at bounding box center [780, 124] width 99 height 28
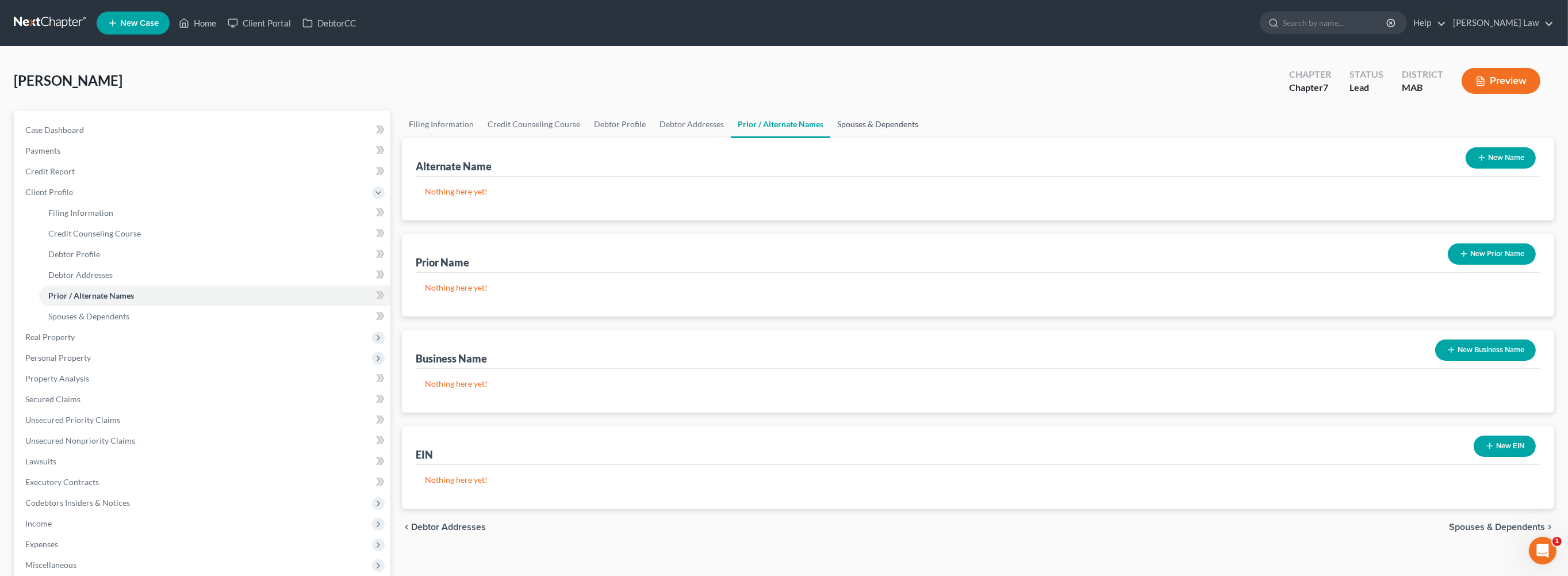
click at [925, 138] on link "Spouses & Dependents" at bounding box center [877, 124] width 95 height 28
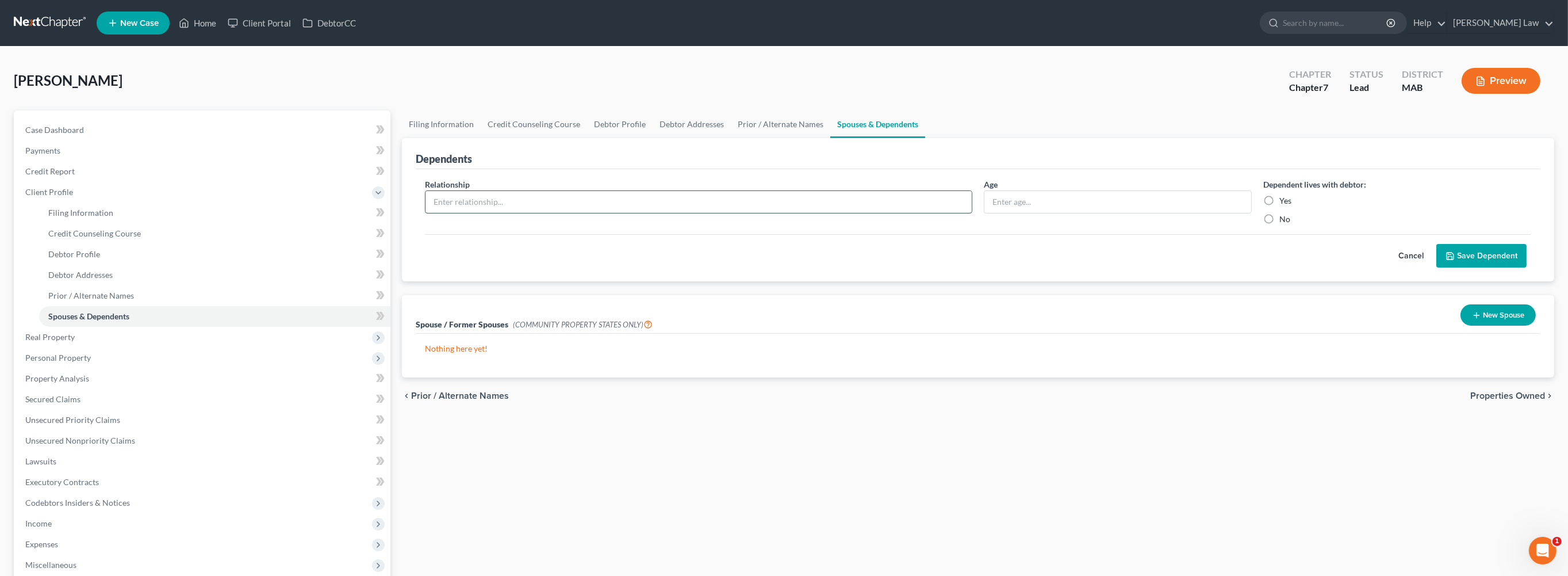
click at [522, 213] on input "text" at bounding box center [698, 202] width 546 height 22
type input "Son"
type input "10"
click at [1280, 206] on label "Yes" at bounding box center [1285, 201] width 12 height 11
click at [1284, 203] on input "Yes" at bounding box center [1288, 199] width 7 height 7
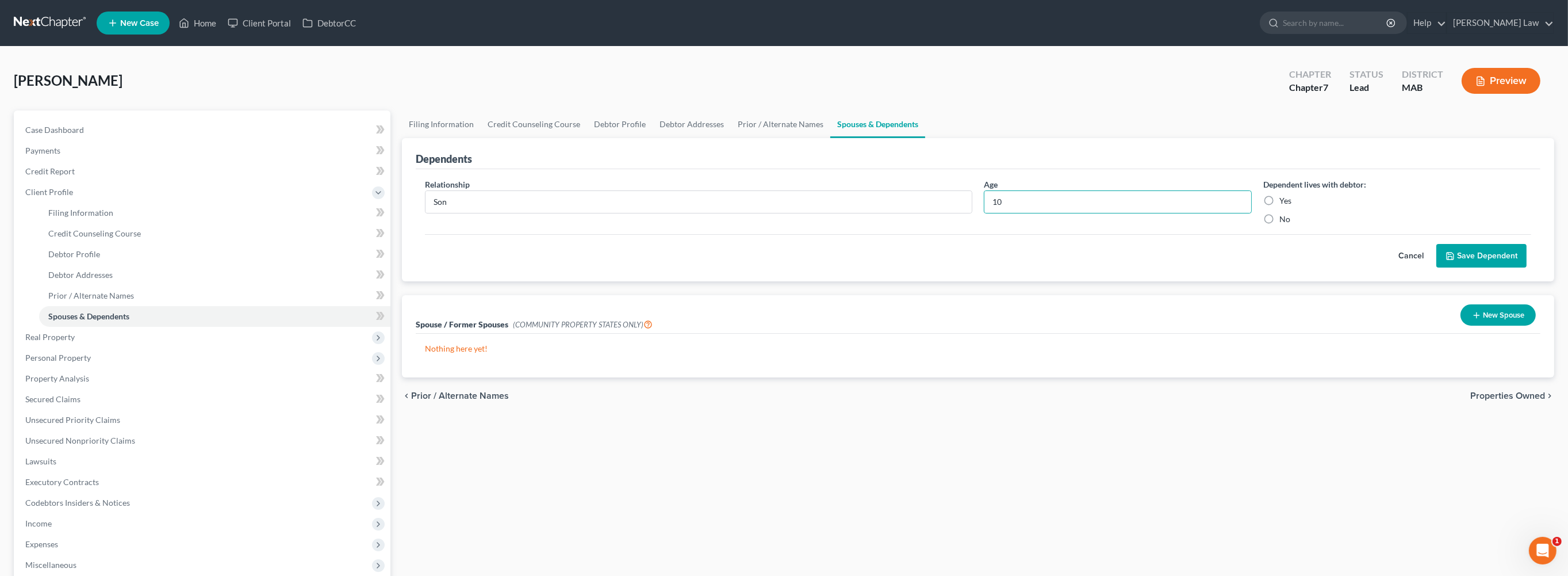
radio input "true"
click at [1456, 268] on button "Save Dependent" at bounding box center [1481, 256] width 90 height 24
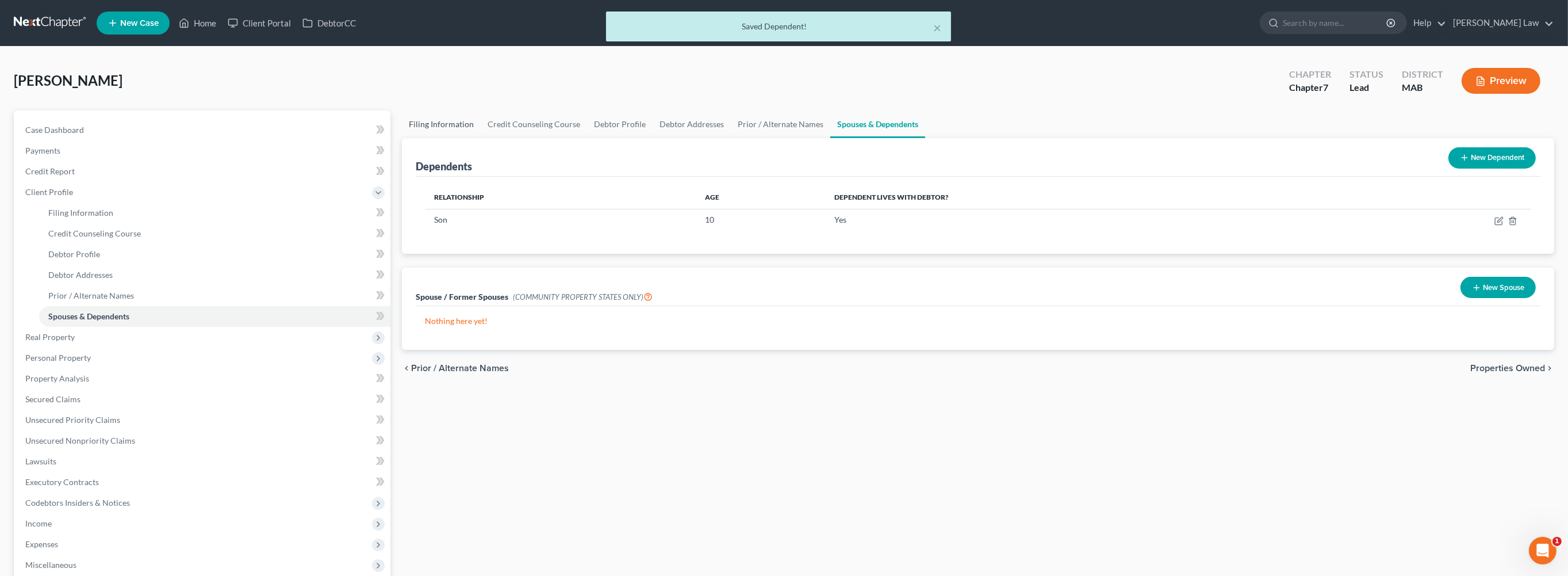
click at [462, 138] on link "Filing Information" at bounding box center [440, 124] width 78 height 28
select select "1"
select select "0"
select select "39"
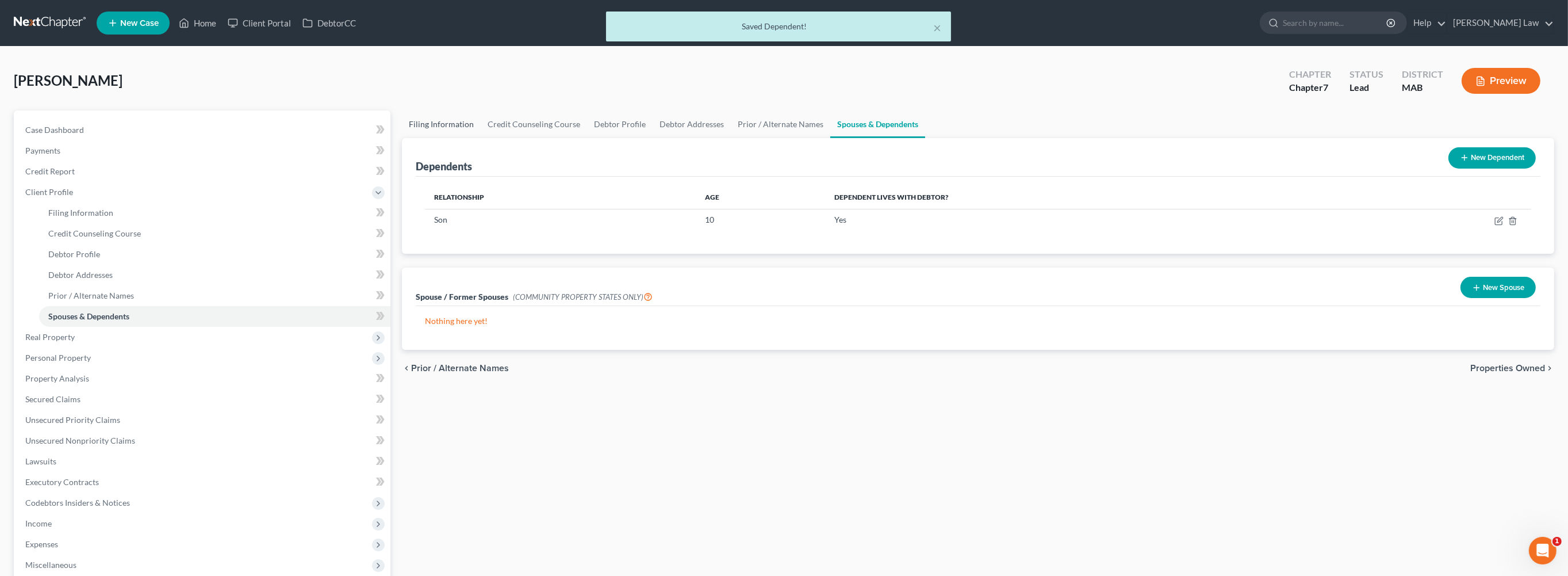
select select "0"
select select "22"
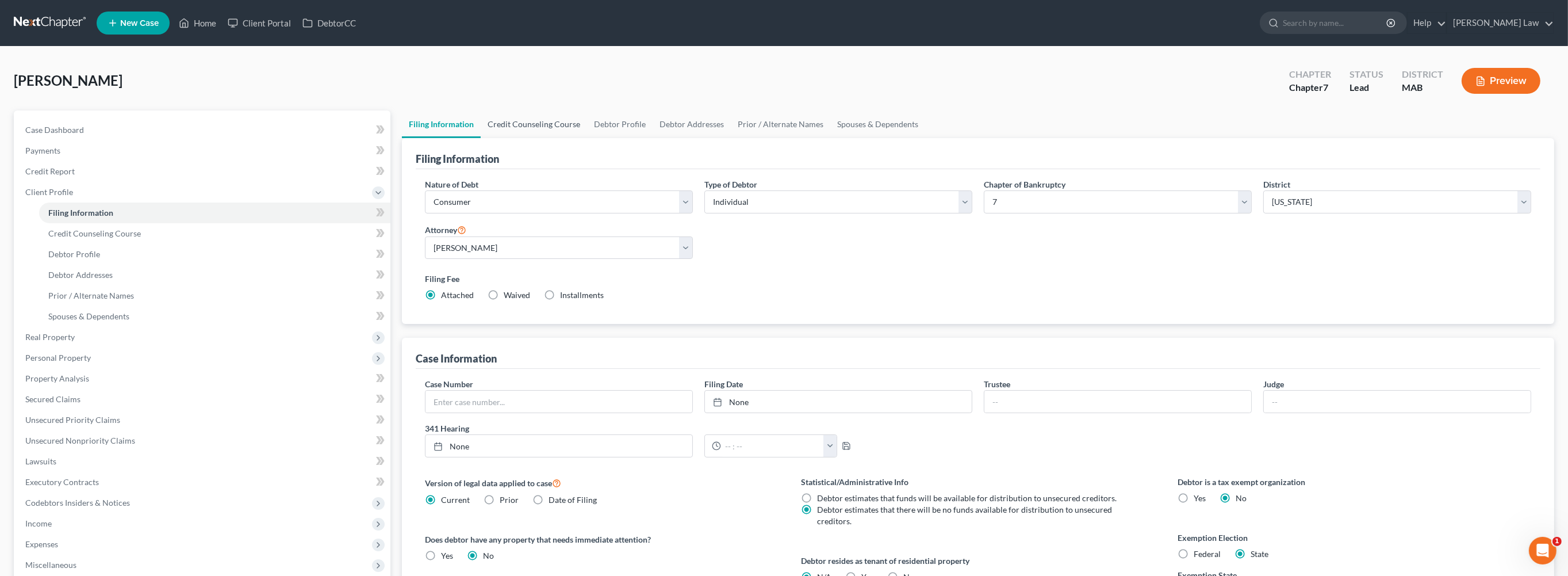
click at [574, 138] on link "Credit Counseling Course" at bounding box center [533, 124] width 106 height 28
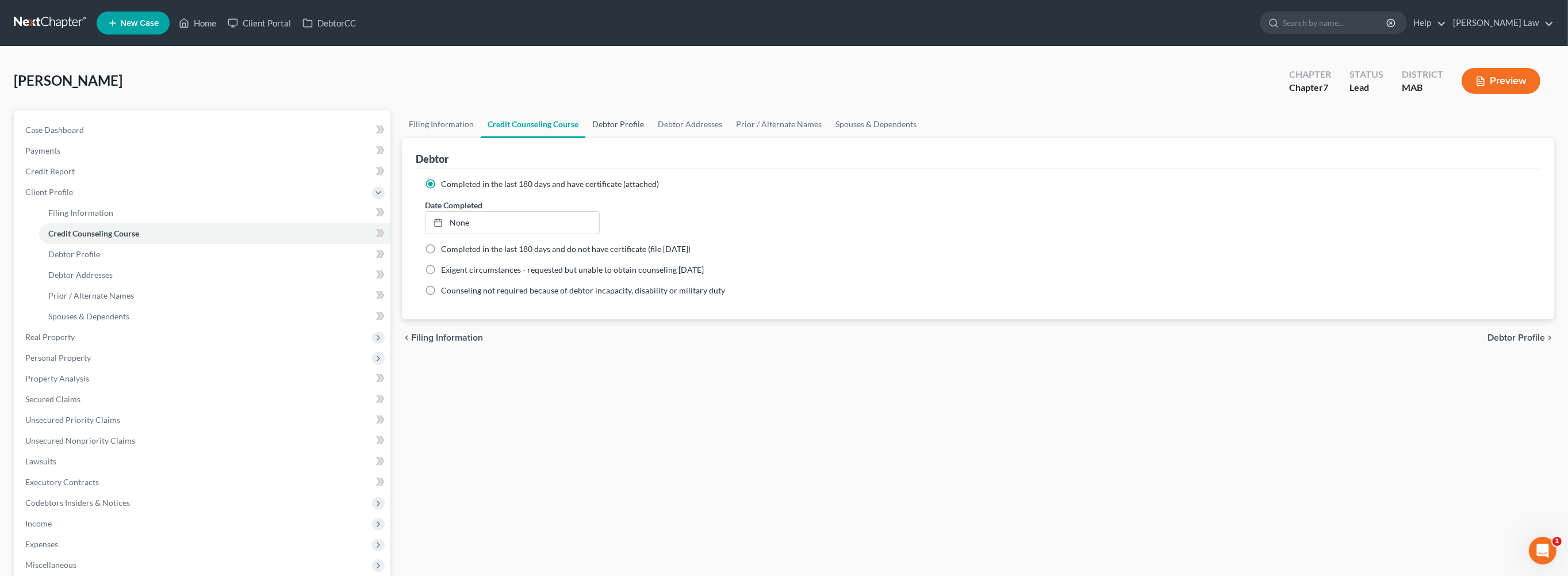
click at [650, 138] on link "Debtor Profile" at bounding box center [617, 124] width 65 height 28
select select "0"
select select "1"
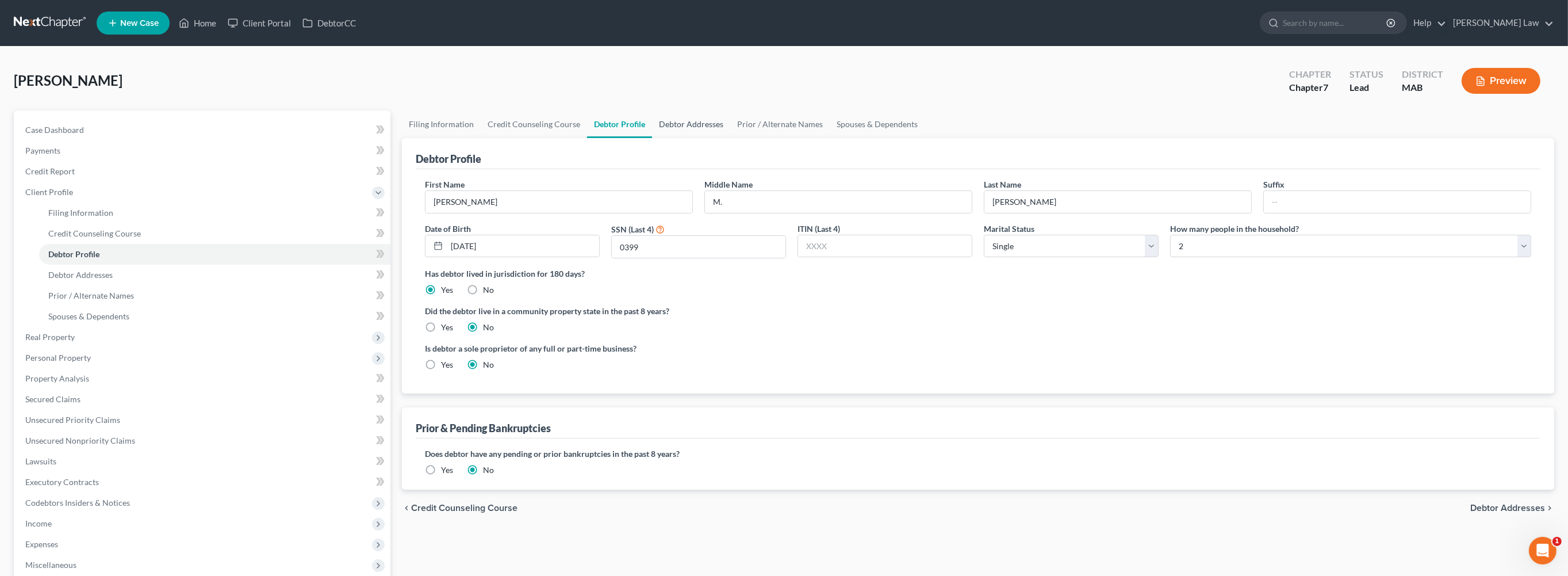
click at [731, 138] on link "Debtor Addresses" at bounding box center [691, 124] width 78 height 28
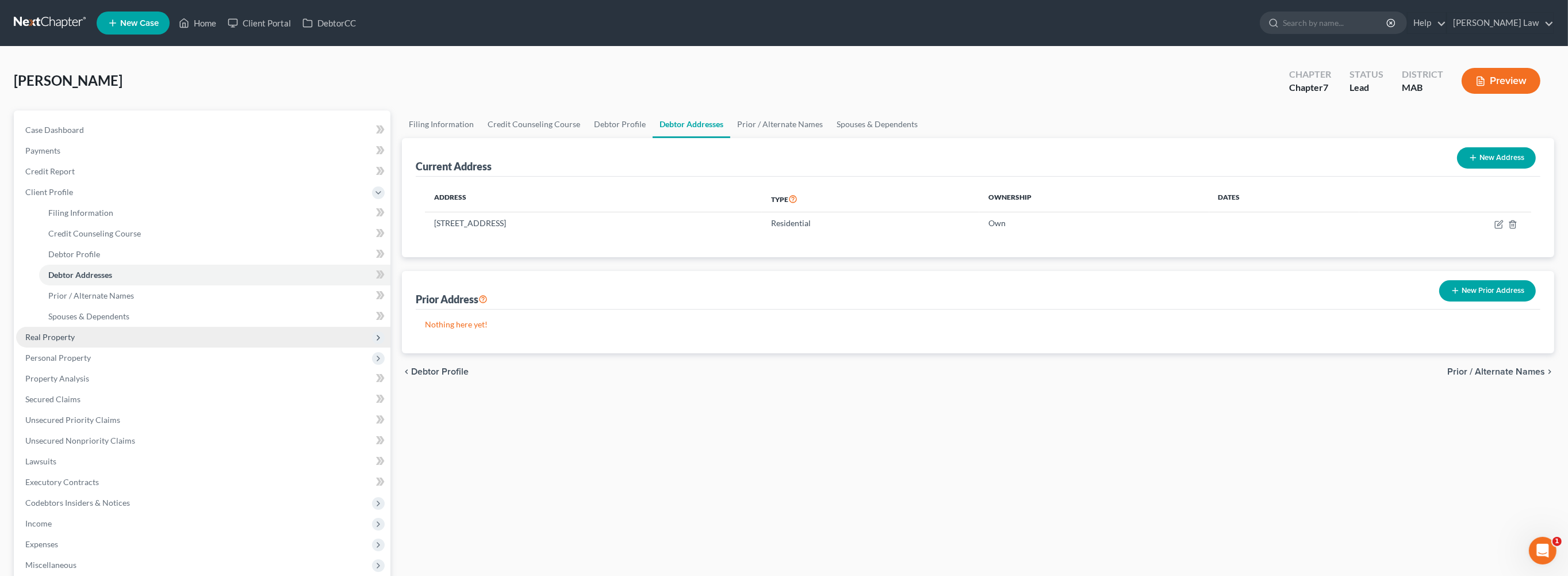
click at [36, 347] on span "Real Property" at bounding box center [203, 336] width 374 height 20
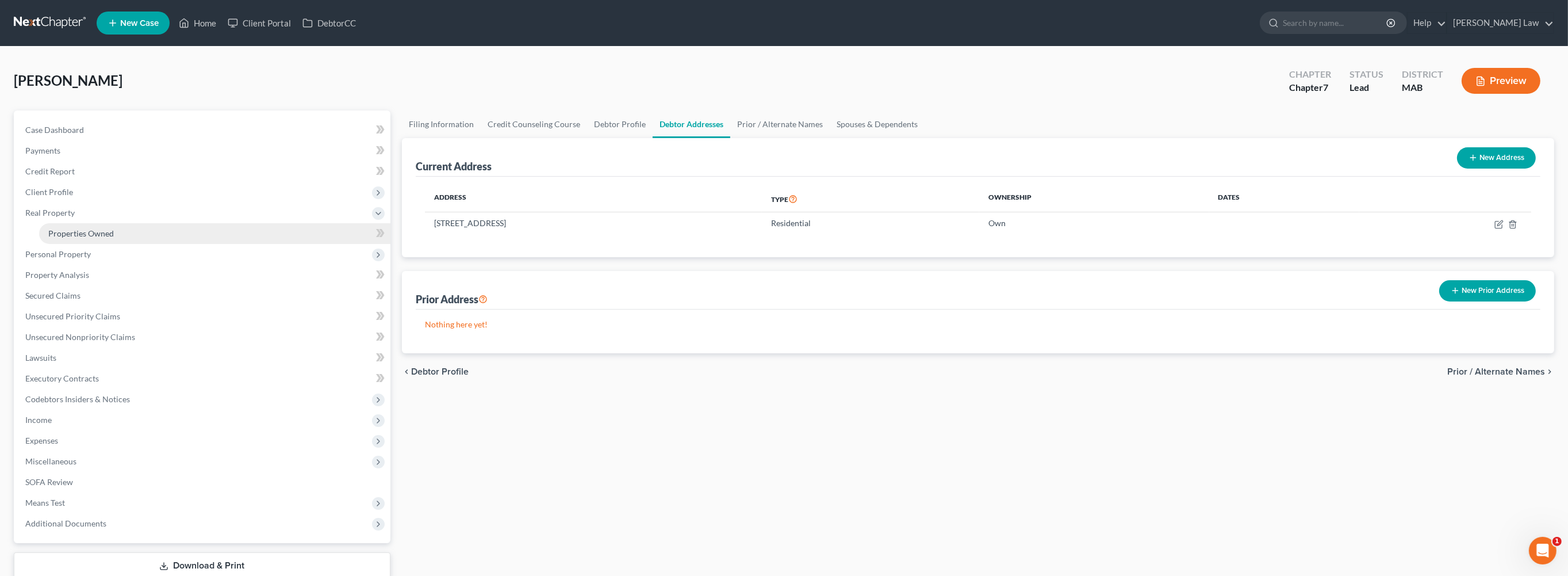
click at [73, 238] on span "Properties Owned" at bounding box center [80, 233] width 65 height 10
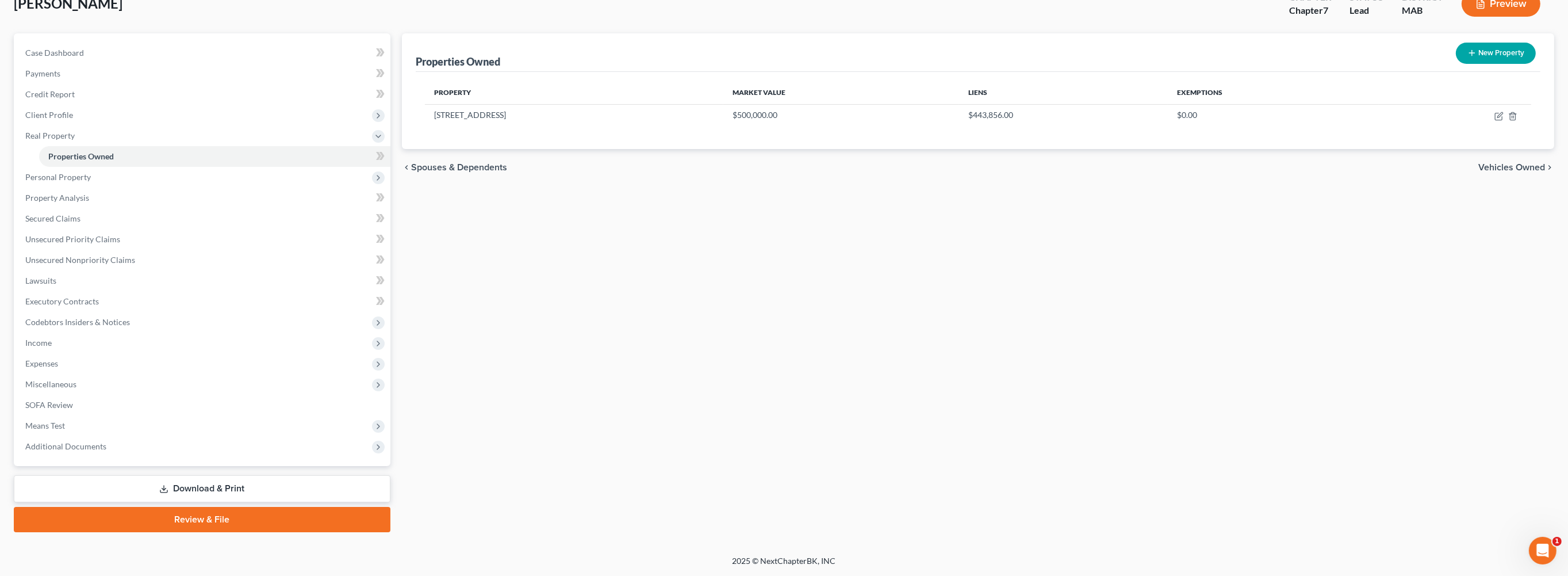
scroll to position [106, 0]
click at [64, 182] on span "Personal Property" at bounding box center [57, 177] width 65 height 10
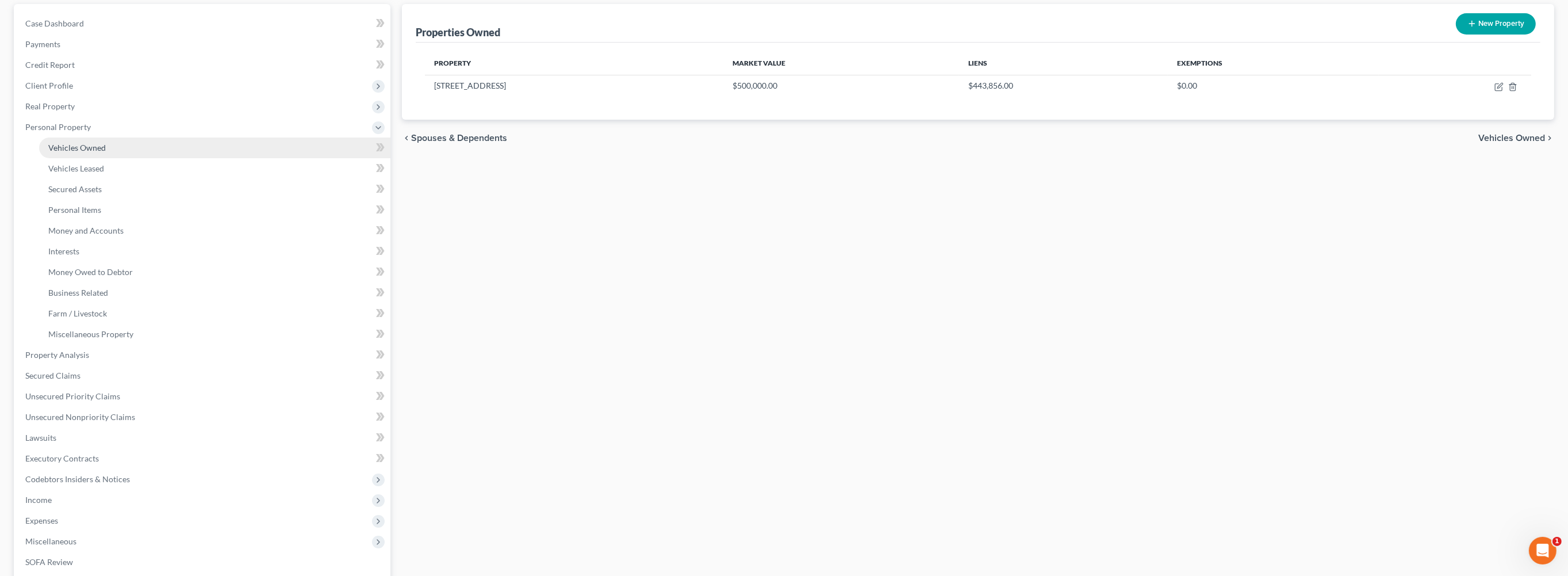
click at [75, 152] on span "Vehicles Owned" at bounding box center [76, 147] width 57 height 10
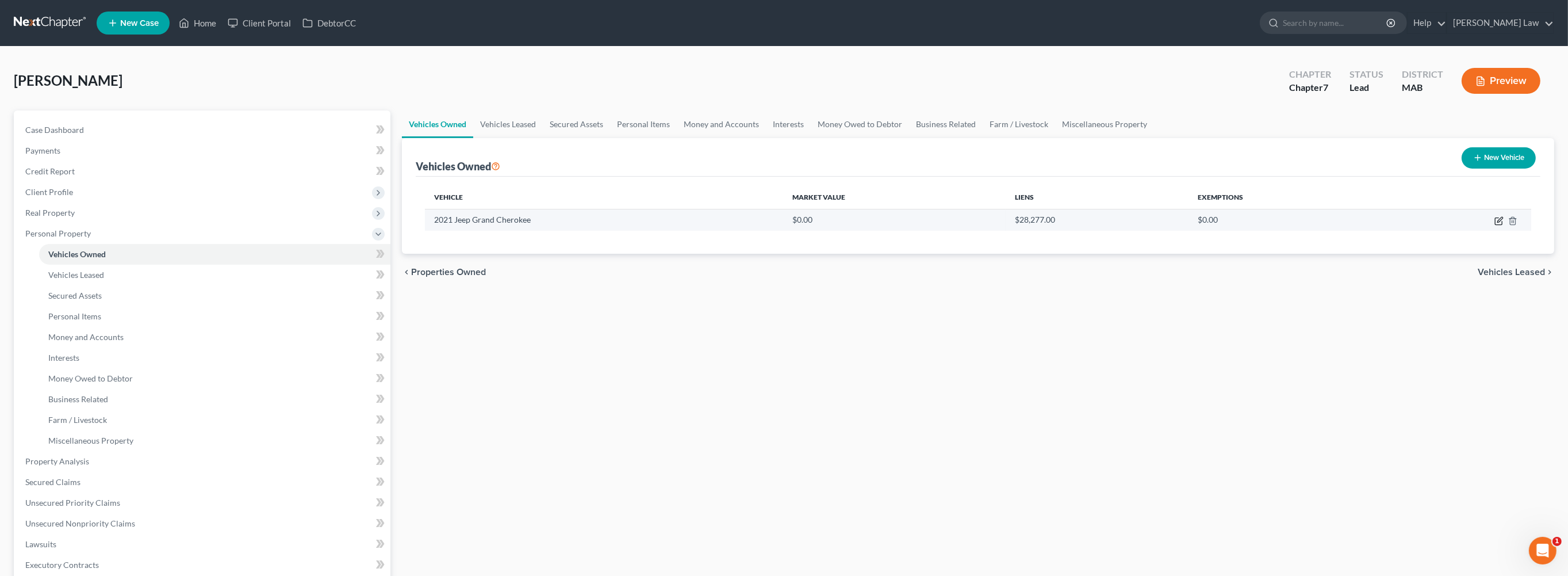
click at [1494, 226] on icon "button" at bounding box center [1499, 221] width 9 height 9
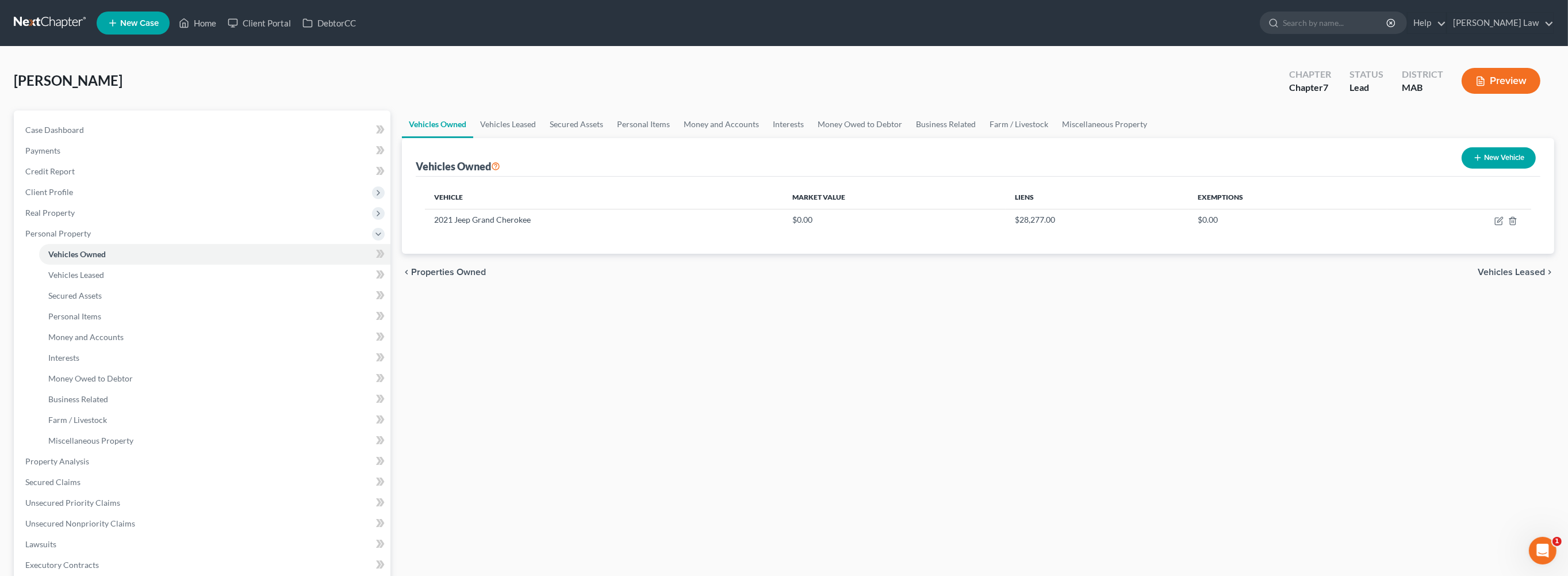
select select "0"
select select "5"
select select "0"
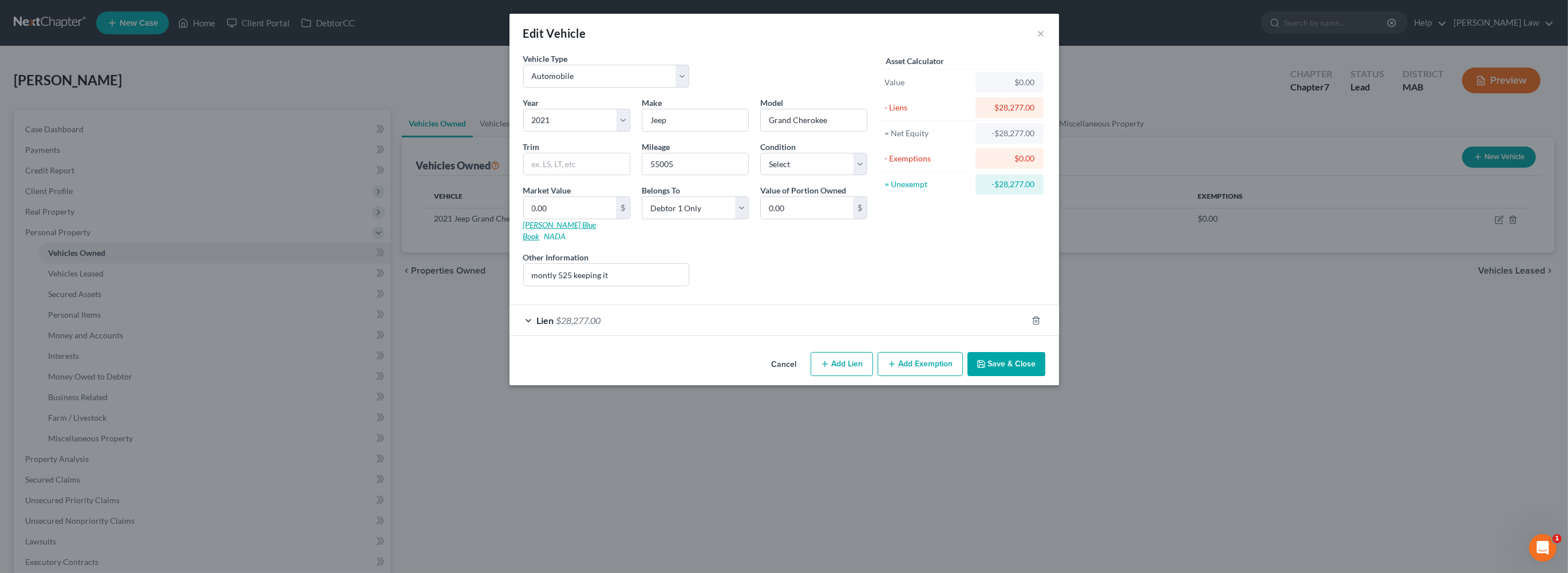
click at [523, 241] on link "[PERSON_NAME] Blue Book" at bounding box center [560, 230] width 73 height 21
click at [524, 218] on input "0.00" at bounding box center [570, 208] width 92 height 22
type input "2"
type input "2.00"
type input "22"
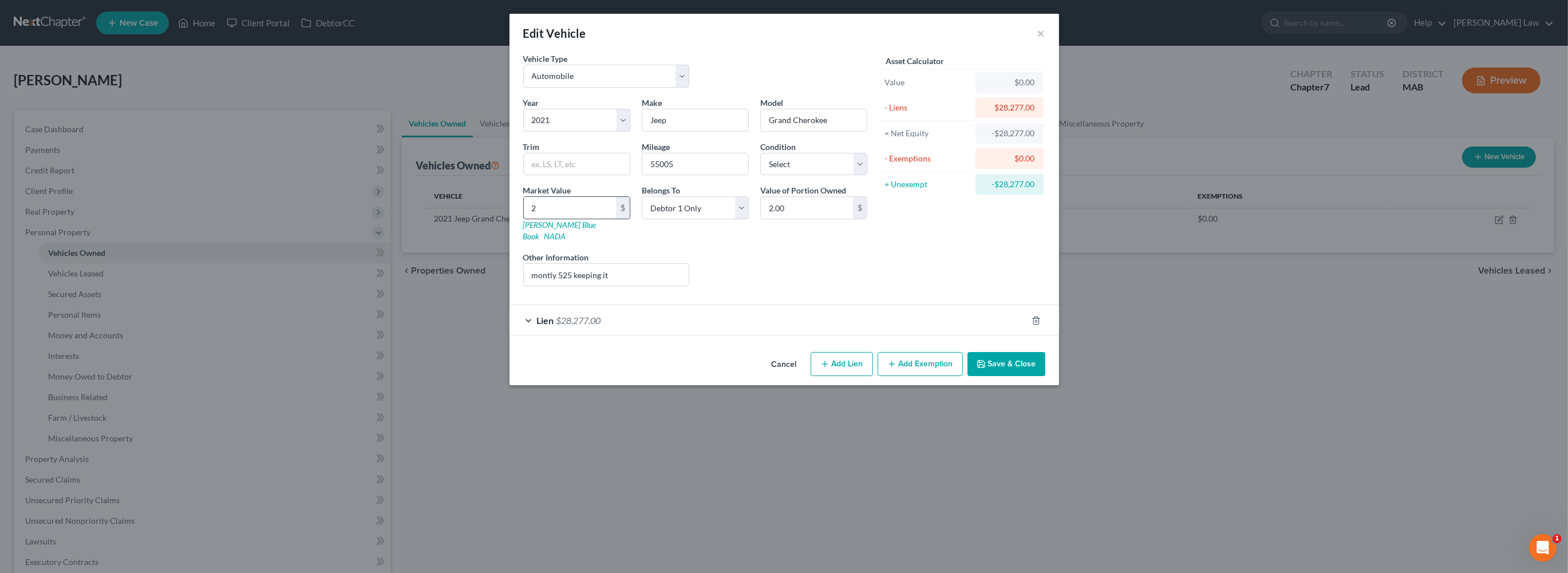
type input "22.00"
type input "224"
type input "224.00"
type input "2241"
type input "2,241.00"
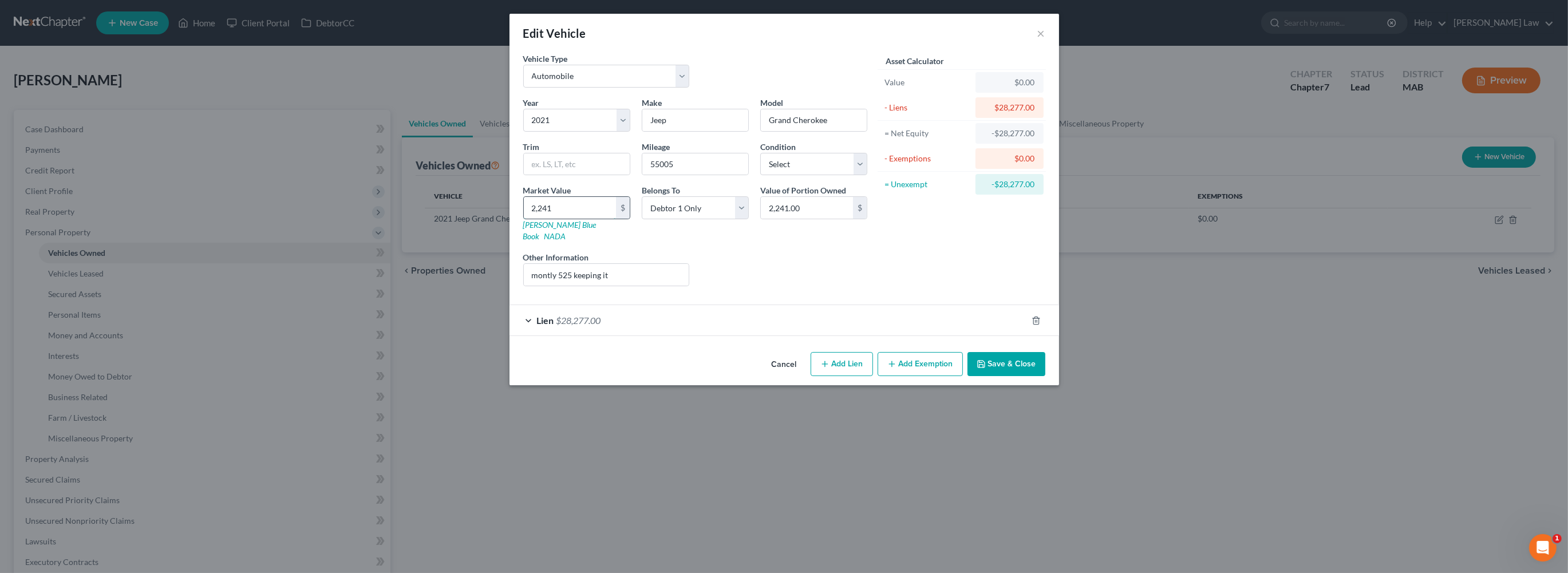
type input "2,2412"
type input "22,412.00"
type input "22,412"
drag, startPoint x: 550, startPoint y: 326, endPoint x: 476, endPoint y: 315, distance: 74.8
click at [524, 285] on input "montly 525 keeping it" at bounding box center [606, 275] width 165 height 22
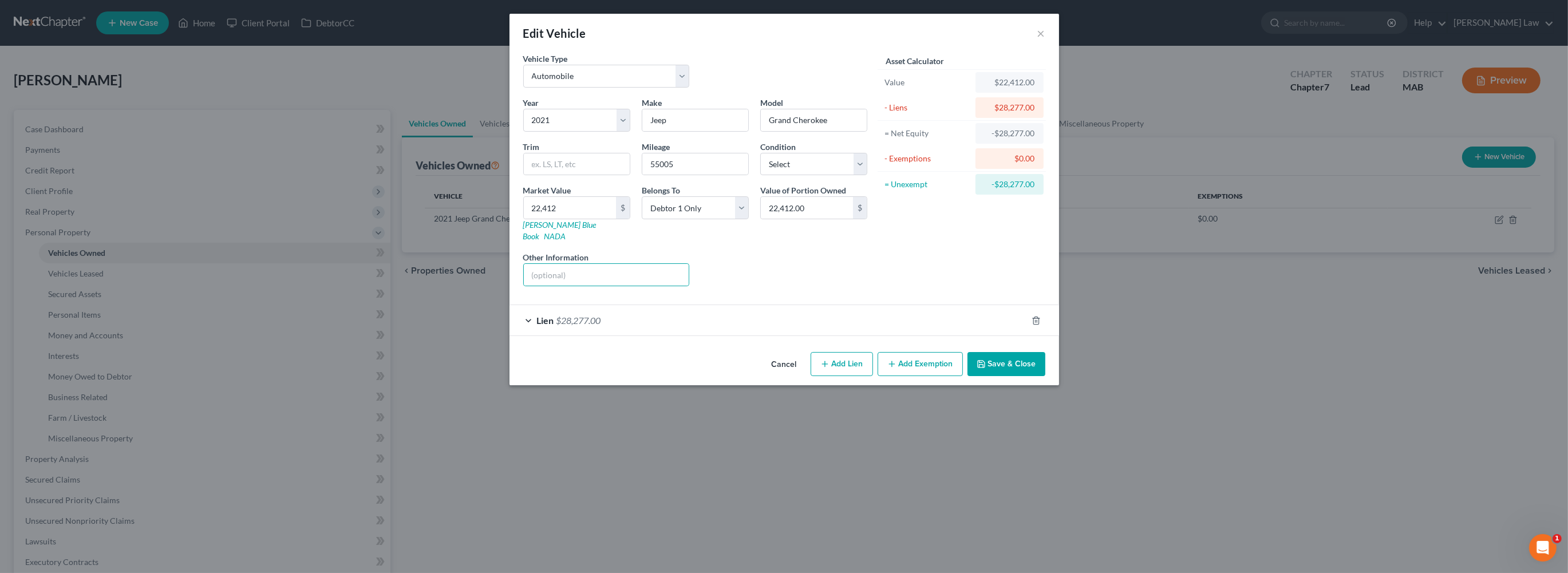
click at [933, 376] on button "Add Exemption" at bounding box center [920, 364] width 85 height 24
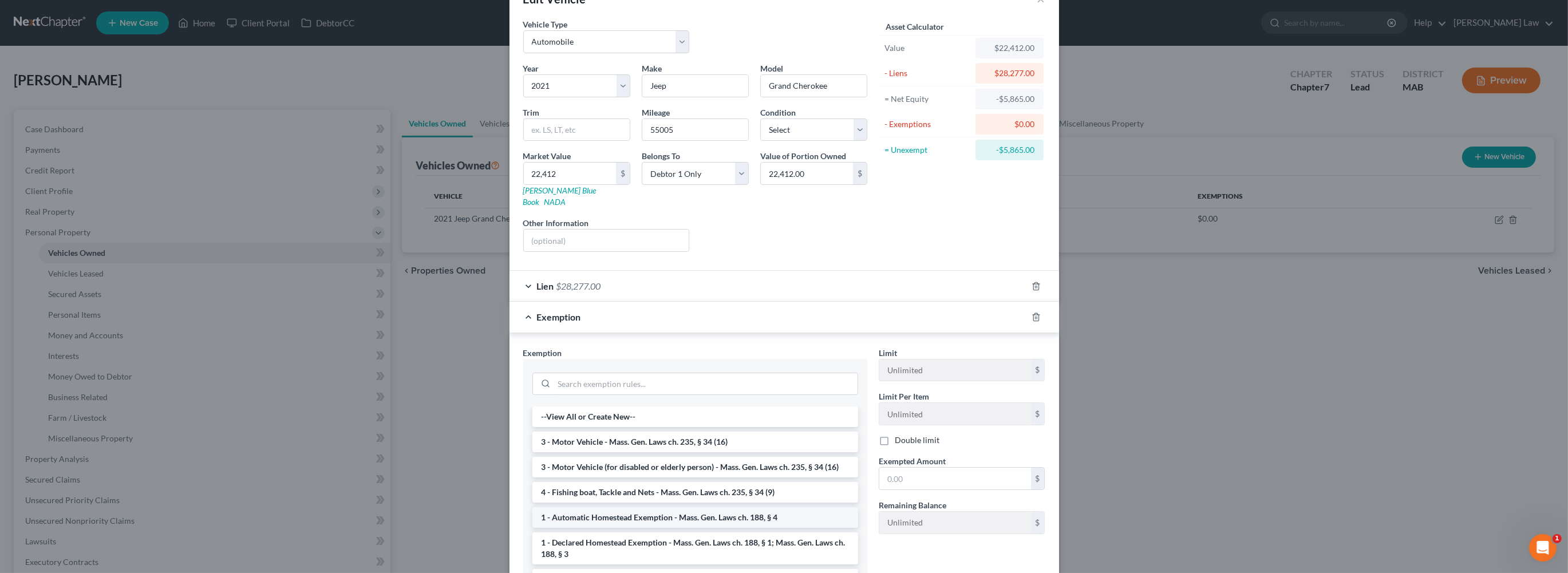
scroll to position [182, 0]
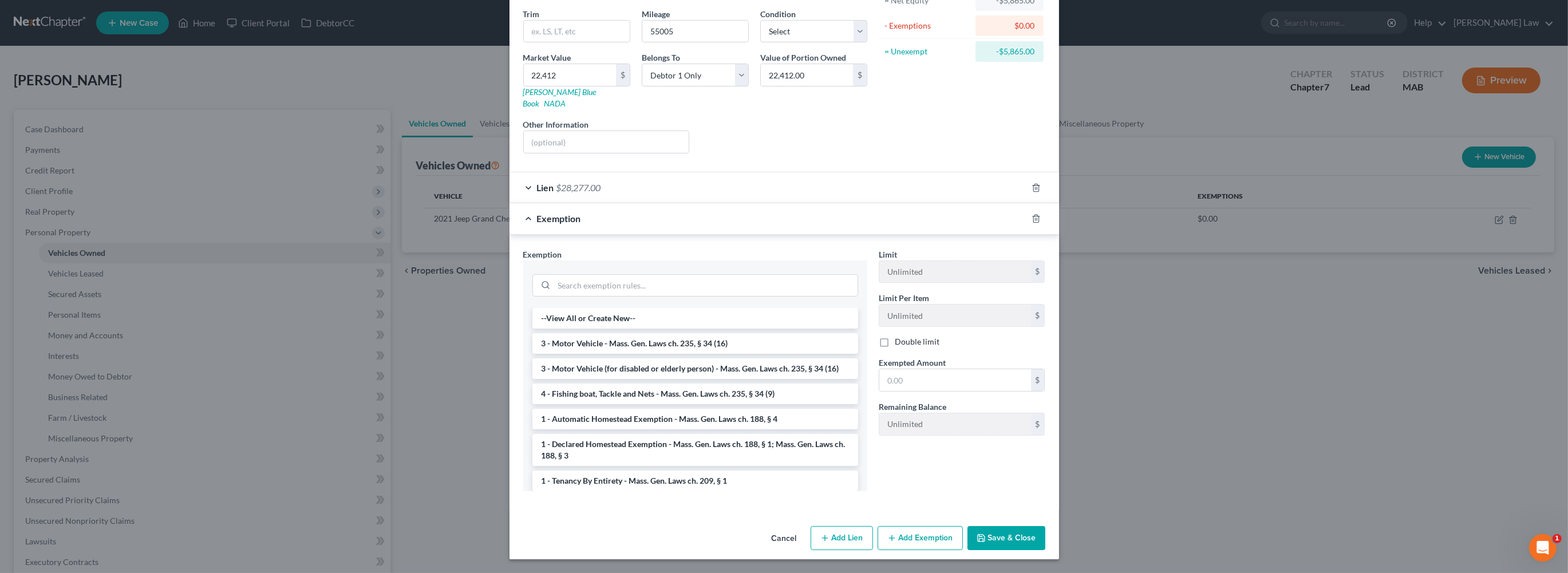
drag, startPoint x: 649, startPoint y: 392, endPoint x: 860, endPoint y: 441, distance: 216.6
click at [649, 354] on li "3 - Motor Vehicle - Mass. Gen. Laws ch. 235, § 34 (16)" at bounding box center [695, 343] width 326 height 20
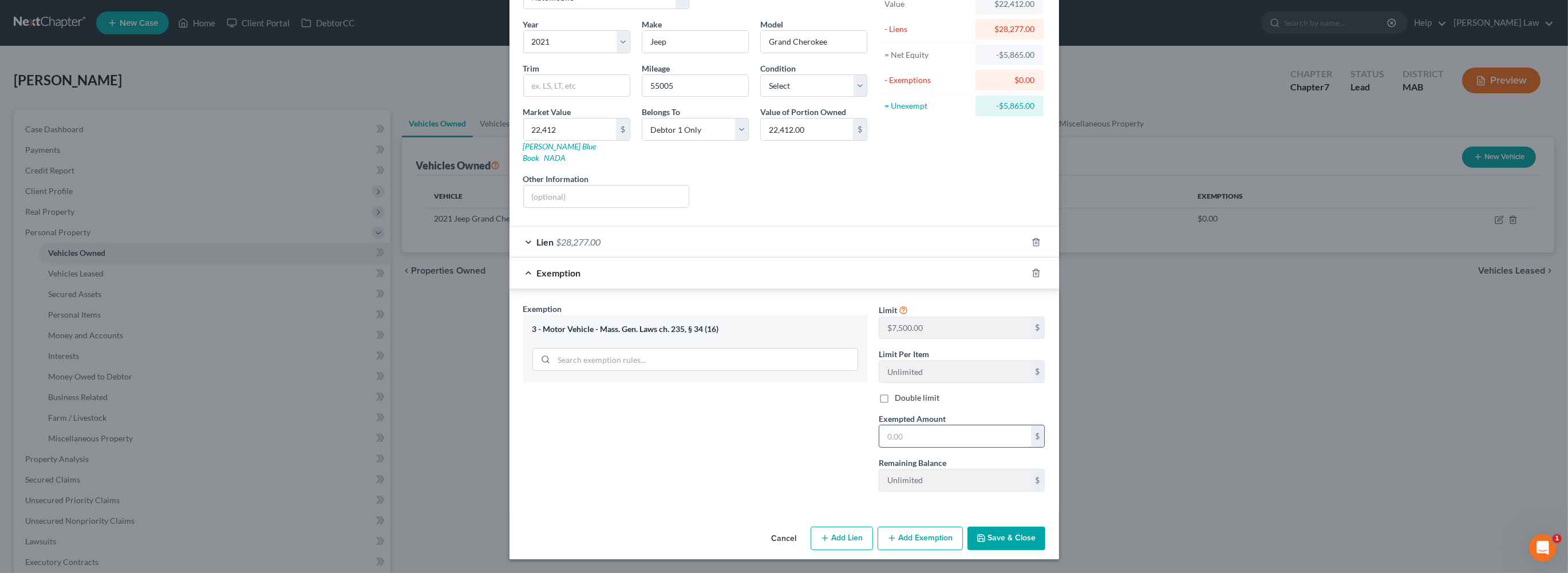
click at [984, 446] on input "text" at bounding box center [955, 436] width 151 height 22
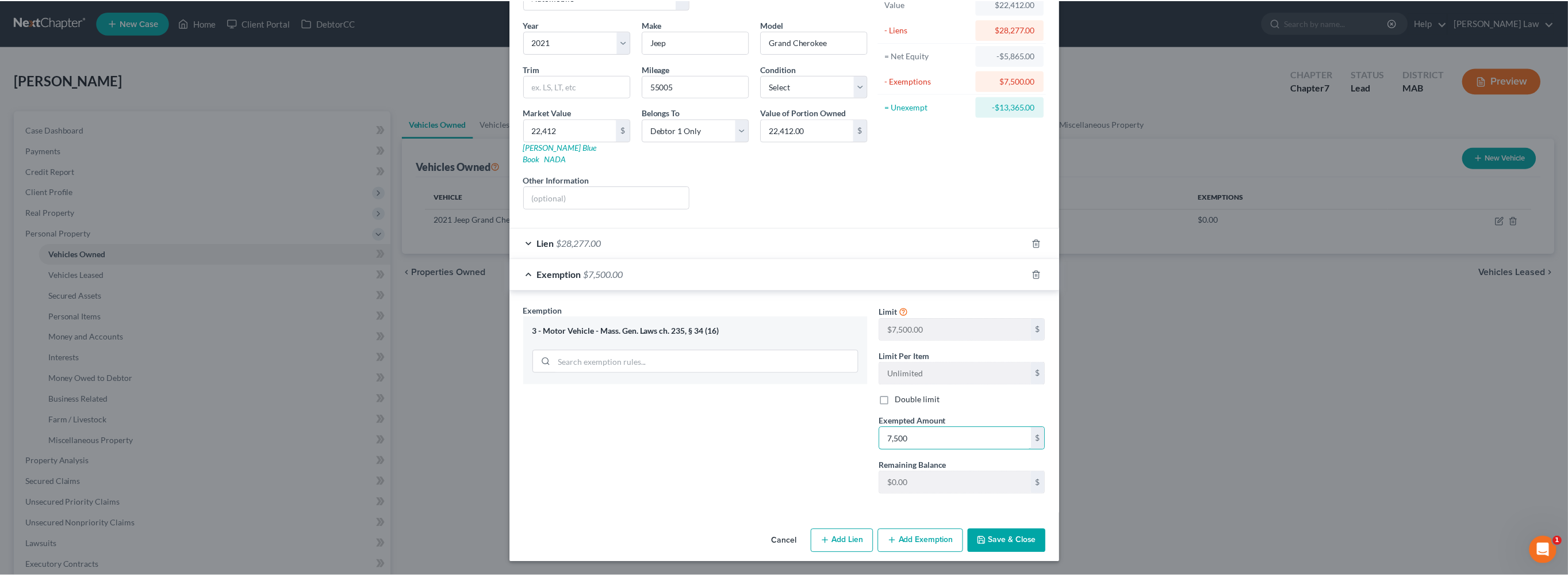
scroll to position [221, 0]
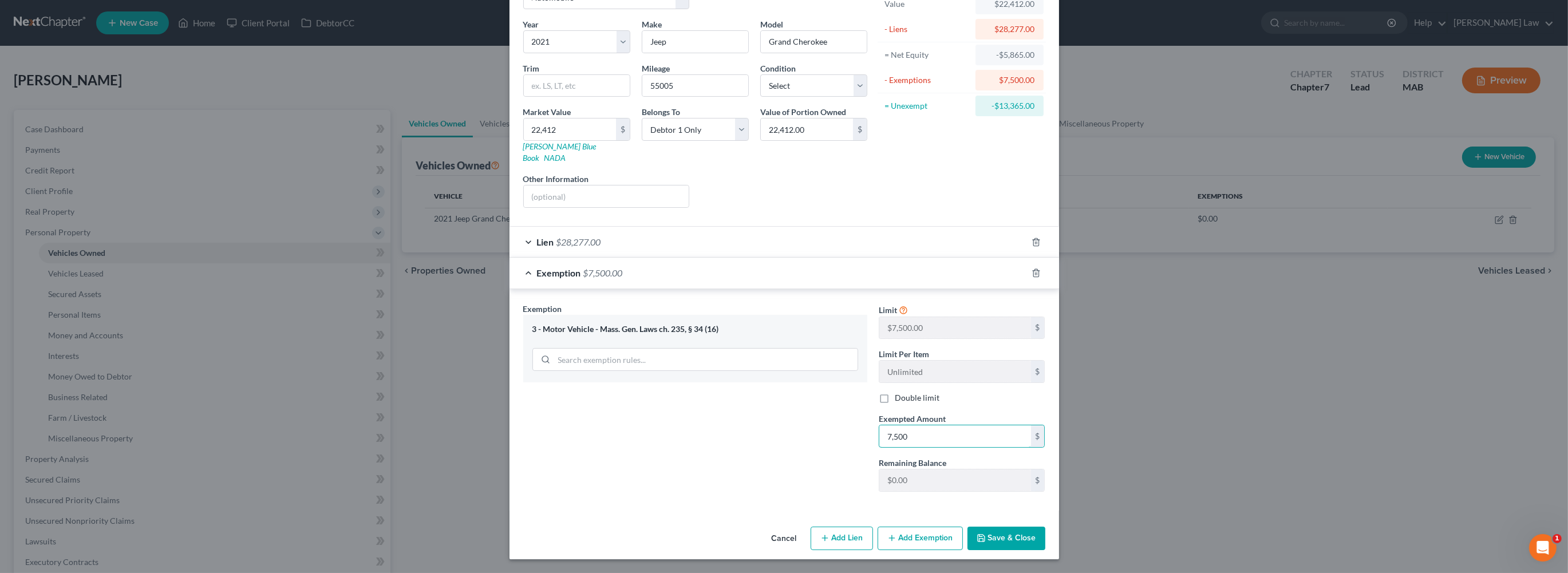
type input "7,500"
click at [1046, 527] on button "Save & Close" at bounding box center [1006, 538] width 78 height 24
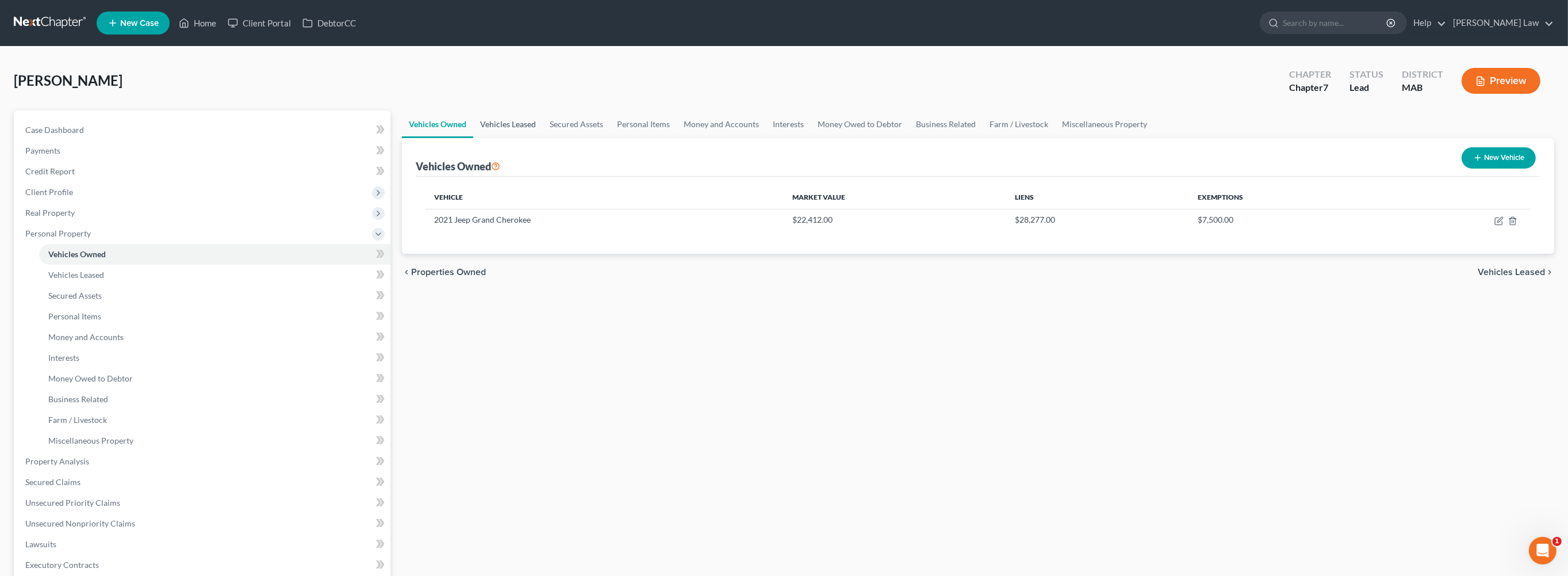
click at [532, 138] on link "Vehicles Leased" at bounding box center [509, 124] width 70 height 28
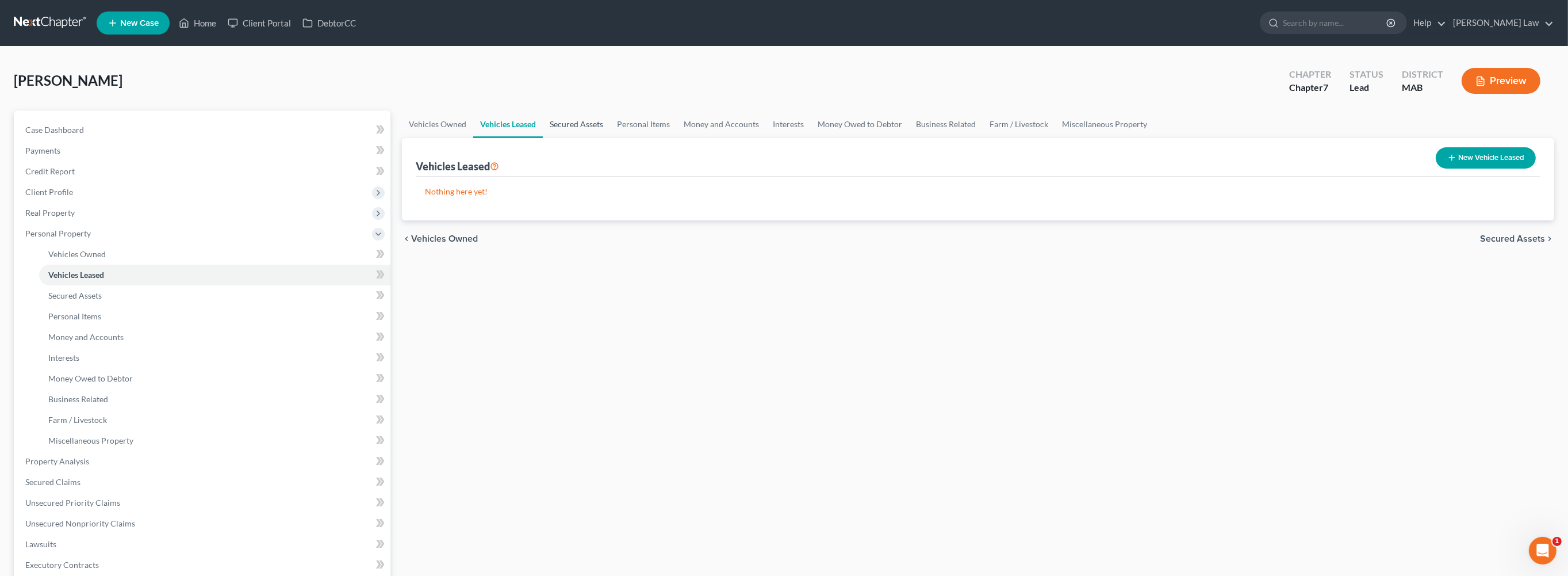
click at [610, 138] on link "Secured Assets" at bounding box center [576, 124] width 67 height 28
click at [677, 138] on link "Personal Items" at bounding box center [644, 124] width 66 height 28
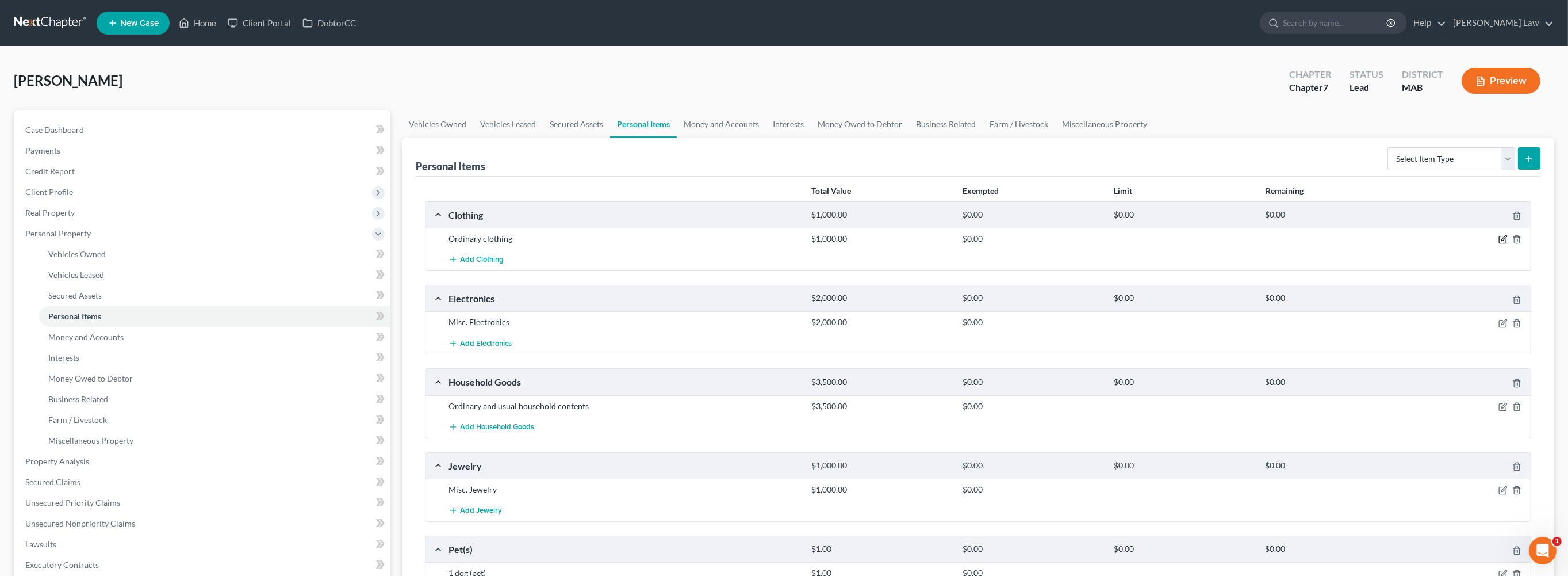
click at [1498, 244] on icon "button" at bounding box center [1503, 240] width 9 height 9
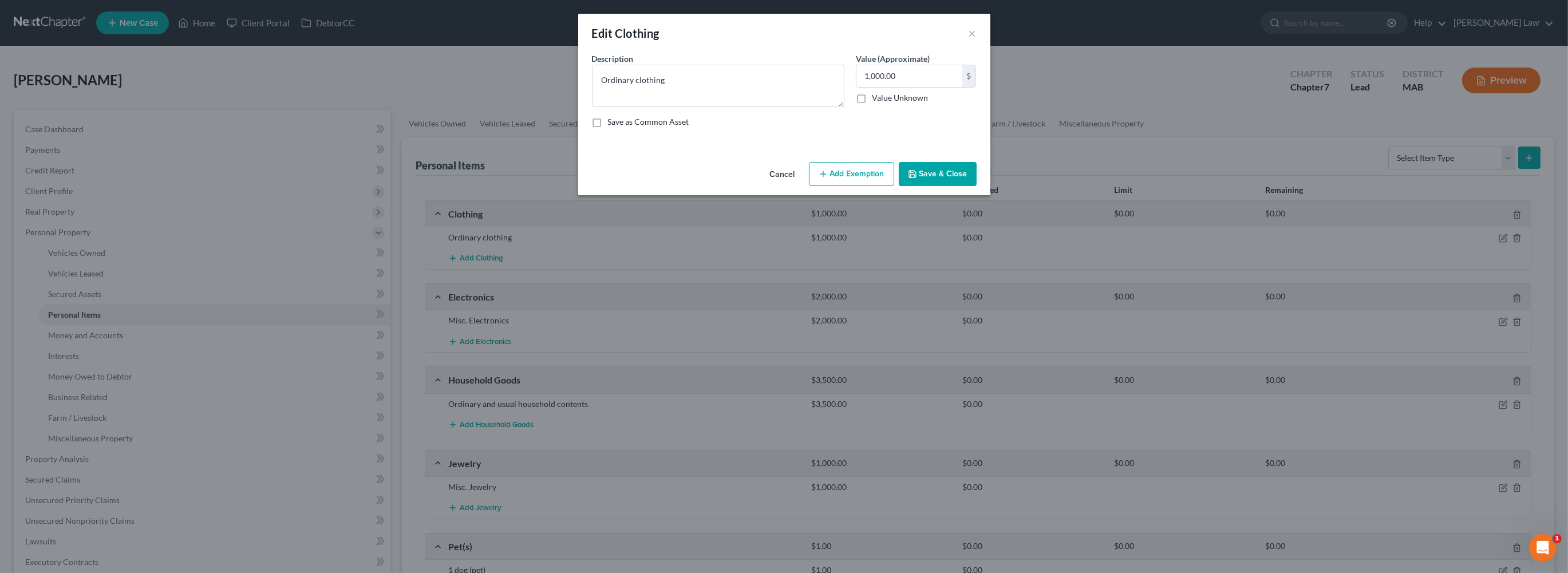
click at [894, 186] on button "Add Exemption" at bounding box center [851, 174] width 85 height 24
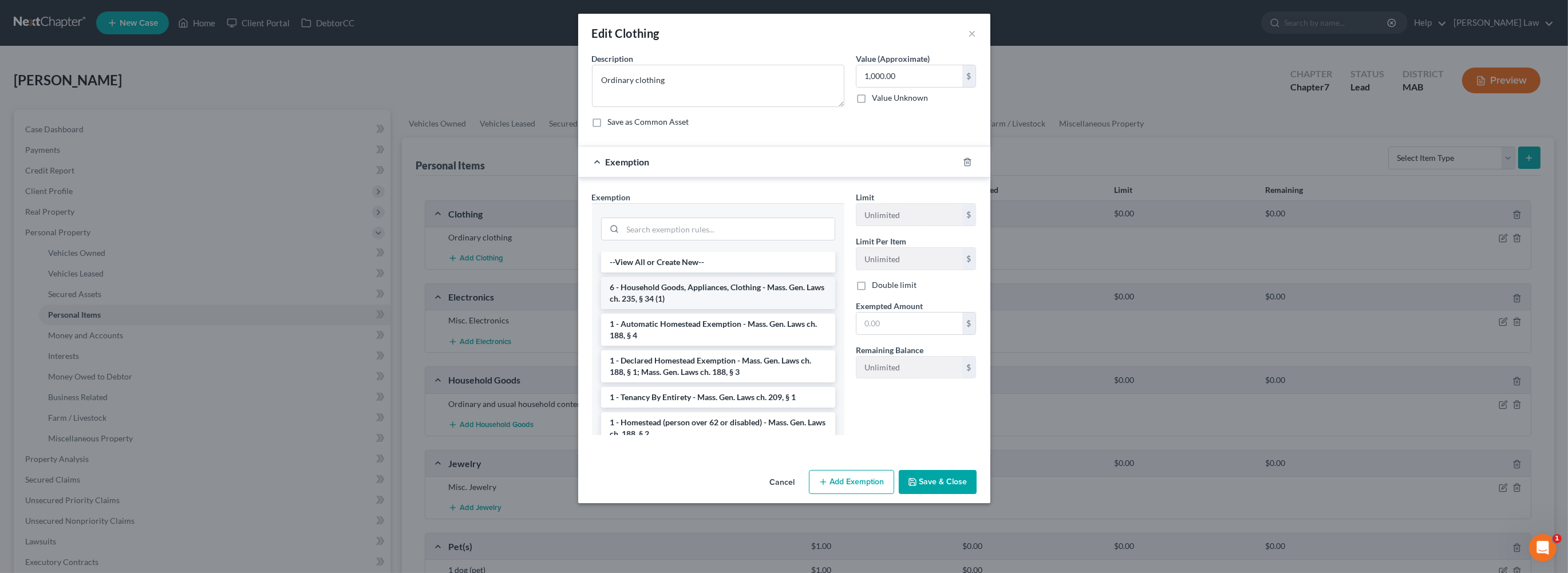
click at [700, 309] on li "6 - Household Goods, Appliances, Clothing - Mass. Gen. Laws ch. 235, § 34 (1)" at bounding box center [717, 292] width 234 height 32
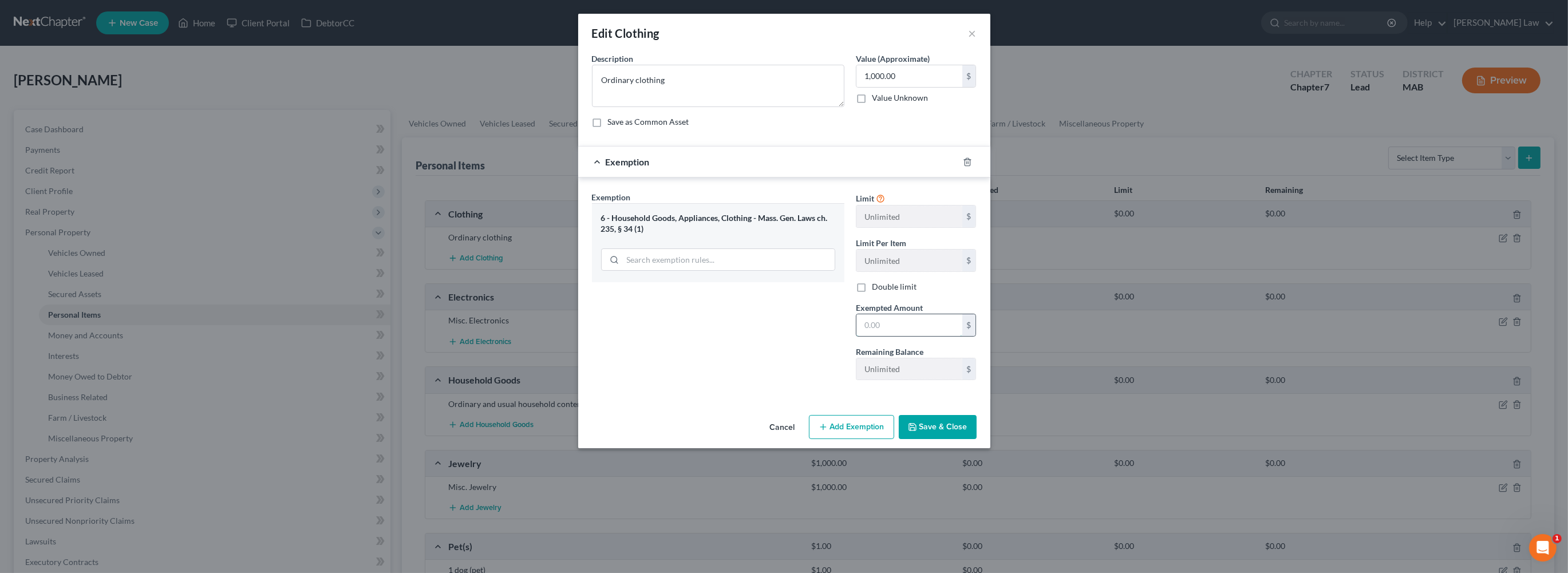
click at [962, 336] on input "text" at bounding box center [909, 325] width 106 height 22
type input "1,000"
click at [977, 439] on button "Save & Close" at bounding box center [938, 426] width 78 height 24
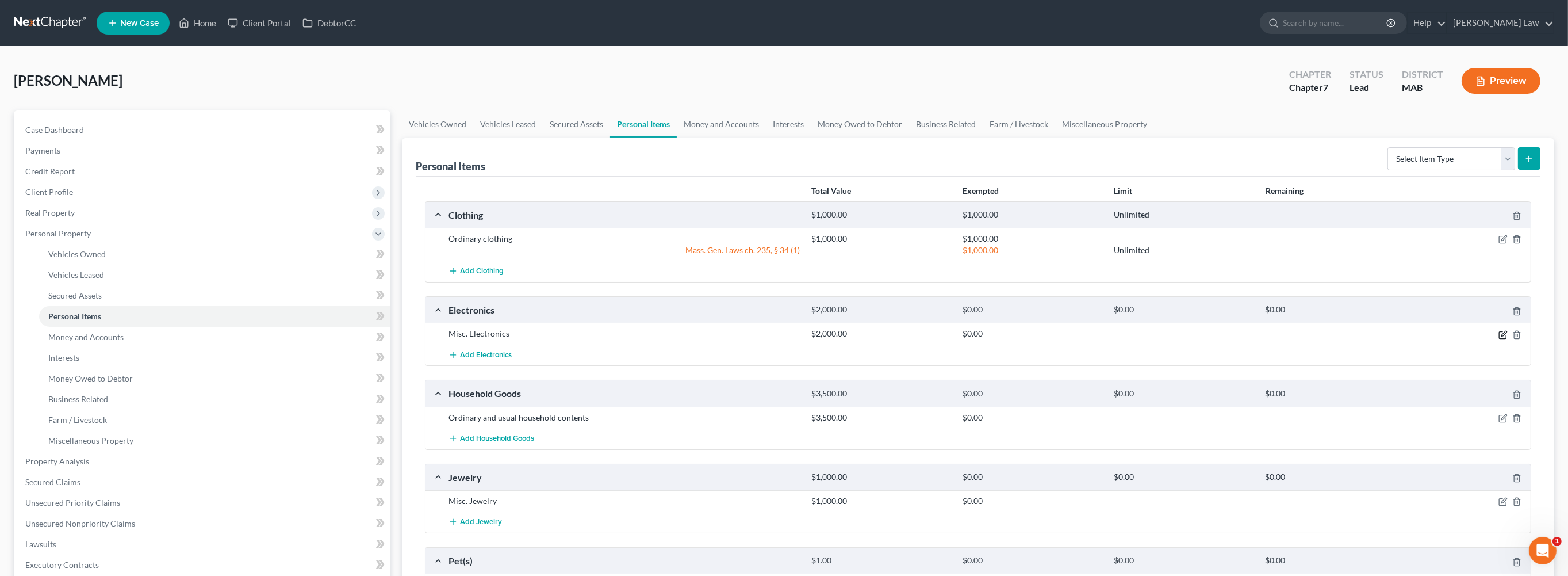
click at [1498, 339] on icon "button" at bounding box center [1503, 335] width 9 height 9
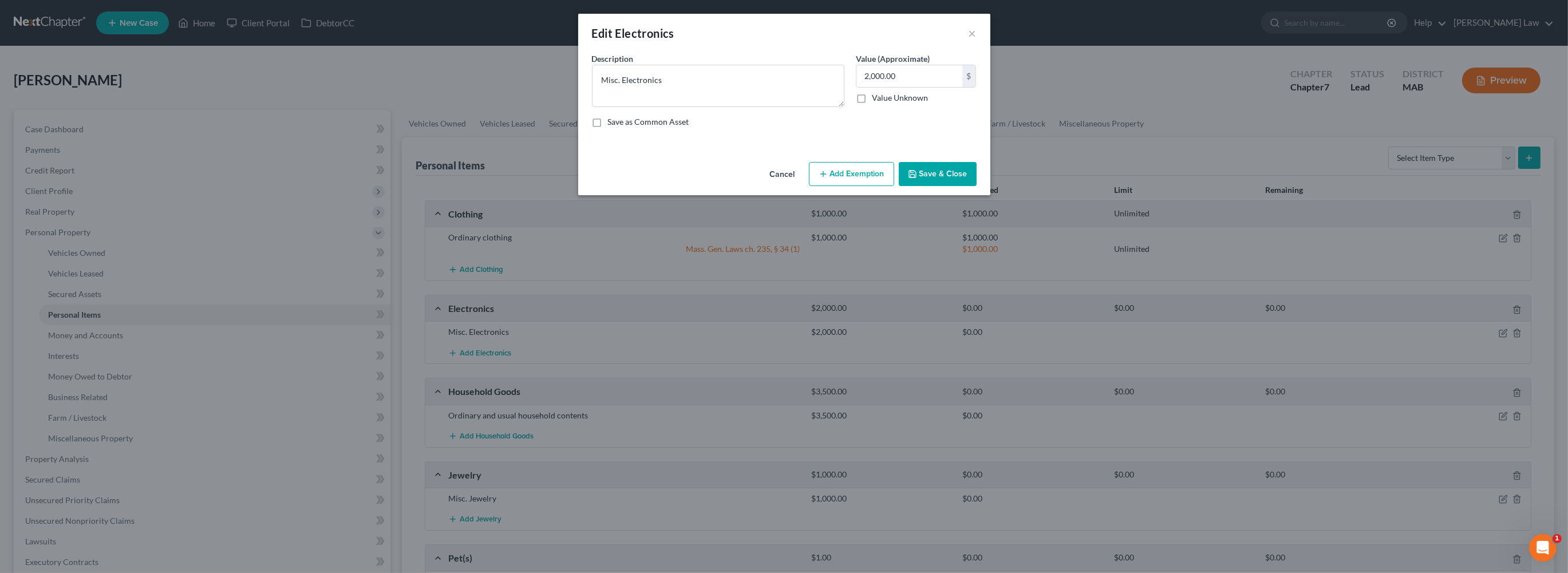
click at [895, 186] on button "Add Exemption" at bounding box center [851, 174] width 85 height 24
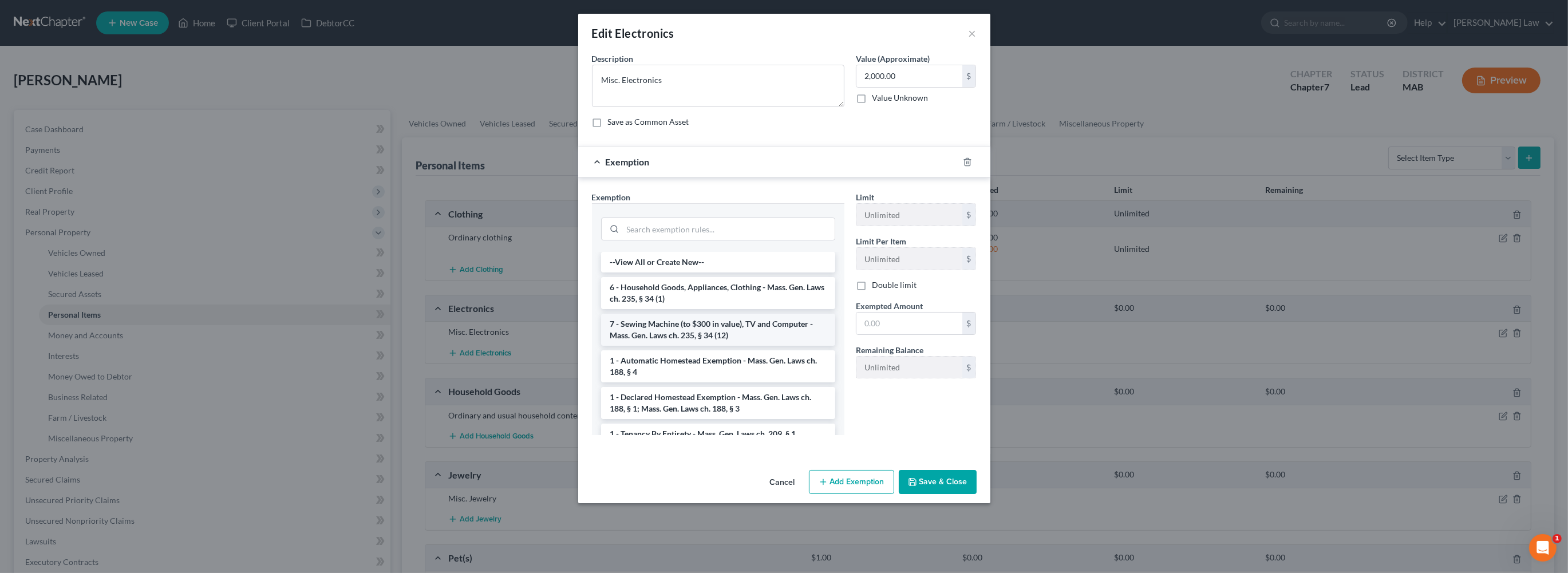
click at [646, 346] on li "7 - Sewing Machine (to $300 in value), TV and Computer - Mass. Gen. Laws ch. 23…" at bounding box center [717, 329] width 234 height 32
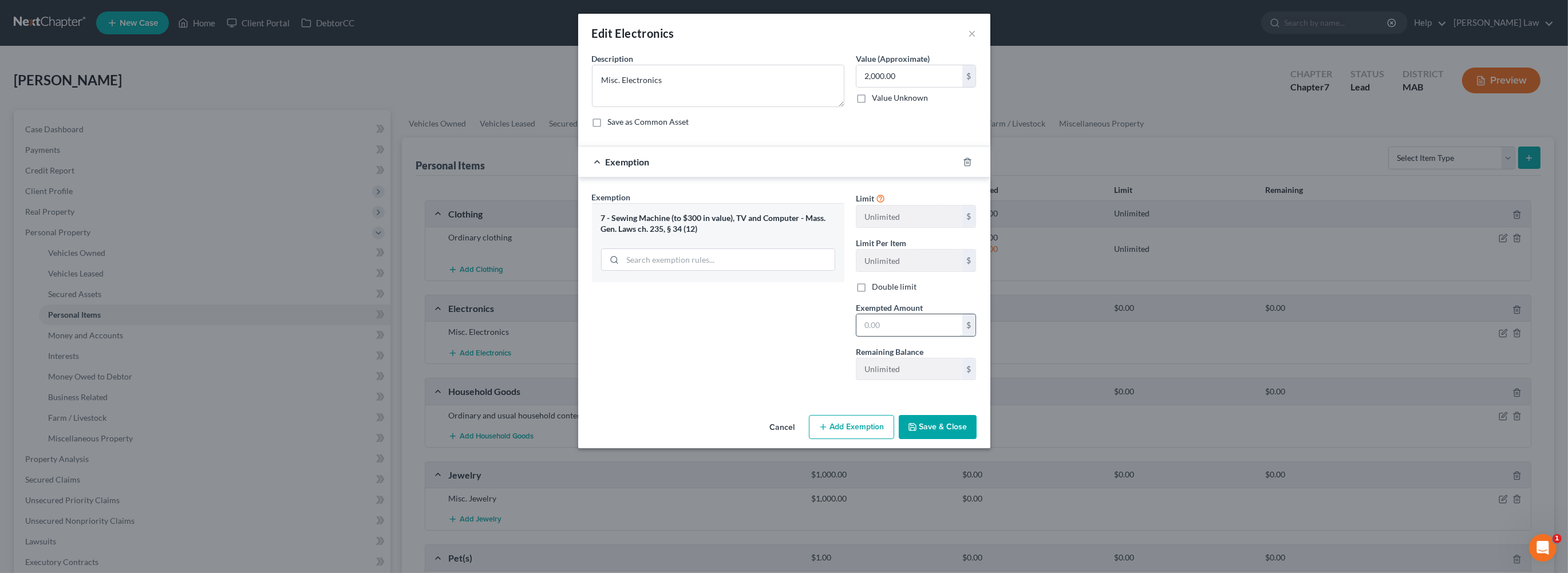
click at [936, 336] on input "text" at bounding box center [909, 325] width 106 height 22
type input "2,000"
click at [977, 439] on button "Save & Close" at bounding box center [938, 426] width 78 height 24
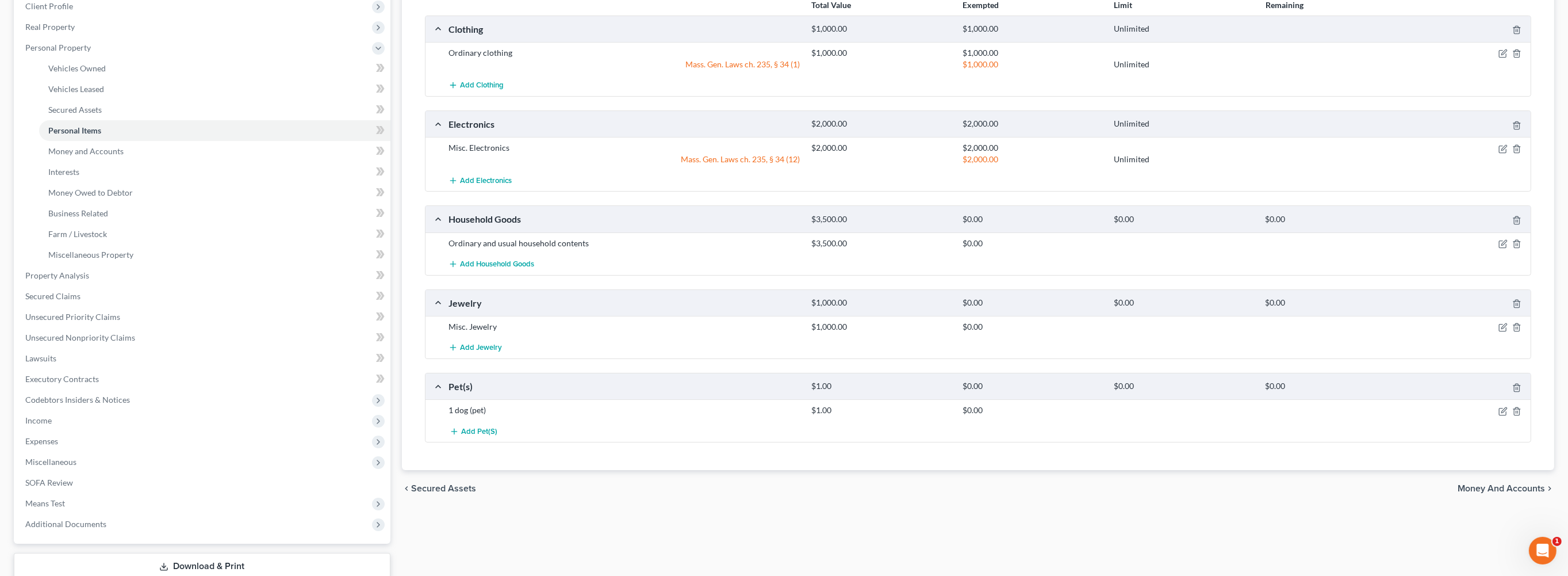
scroll to position [191, 0]
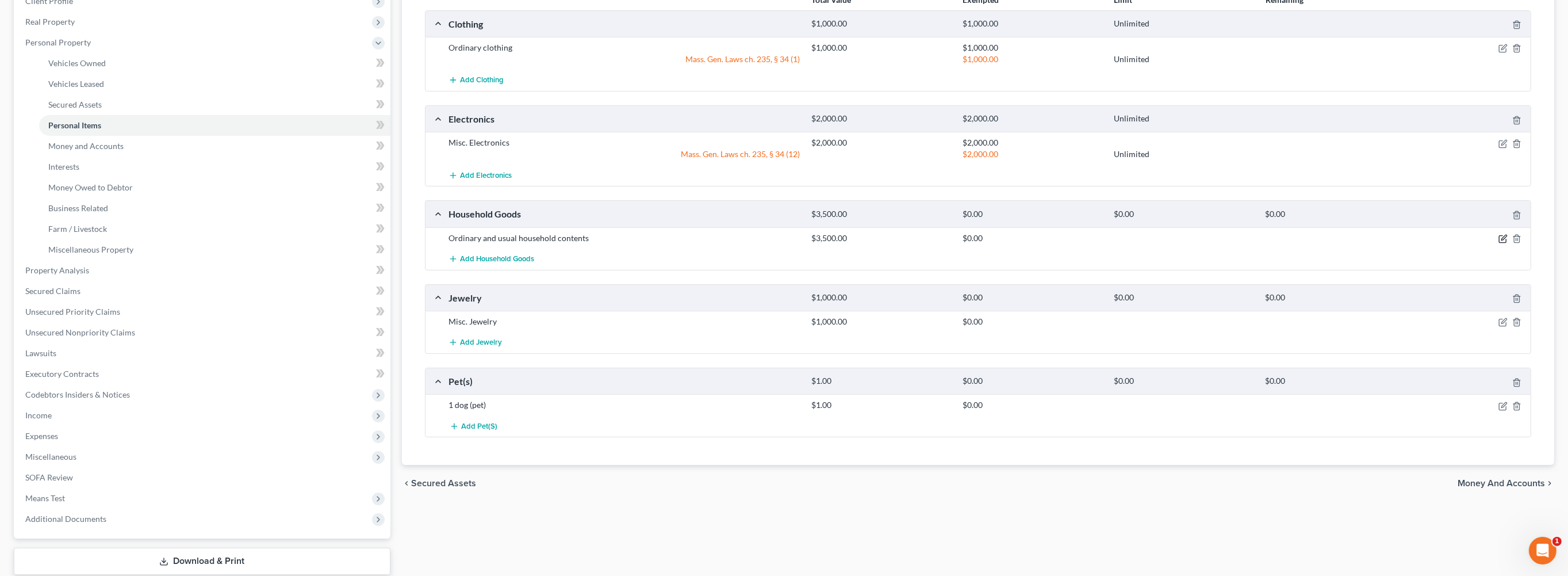
click at [1501, 240] on icon "button" at bounding box center [1504, 238] width 6 height 6
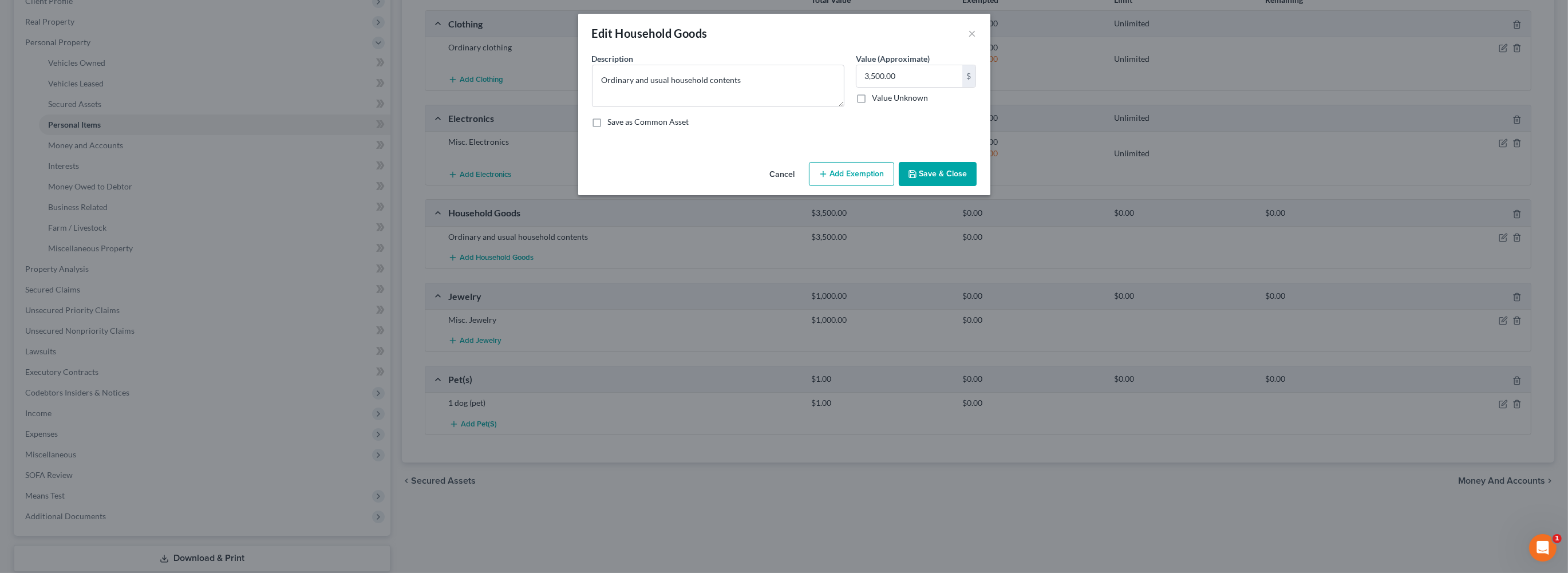
click at [880, 186] on button "Add Exemption" at bounding box center [851, 174] width 85 height 24
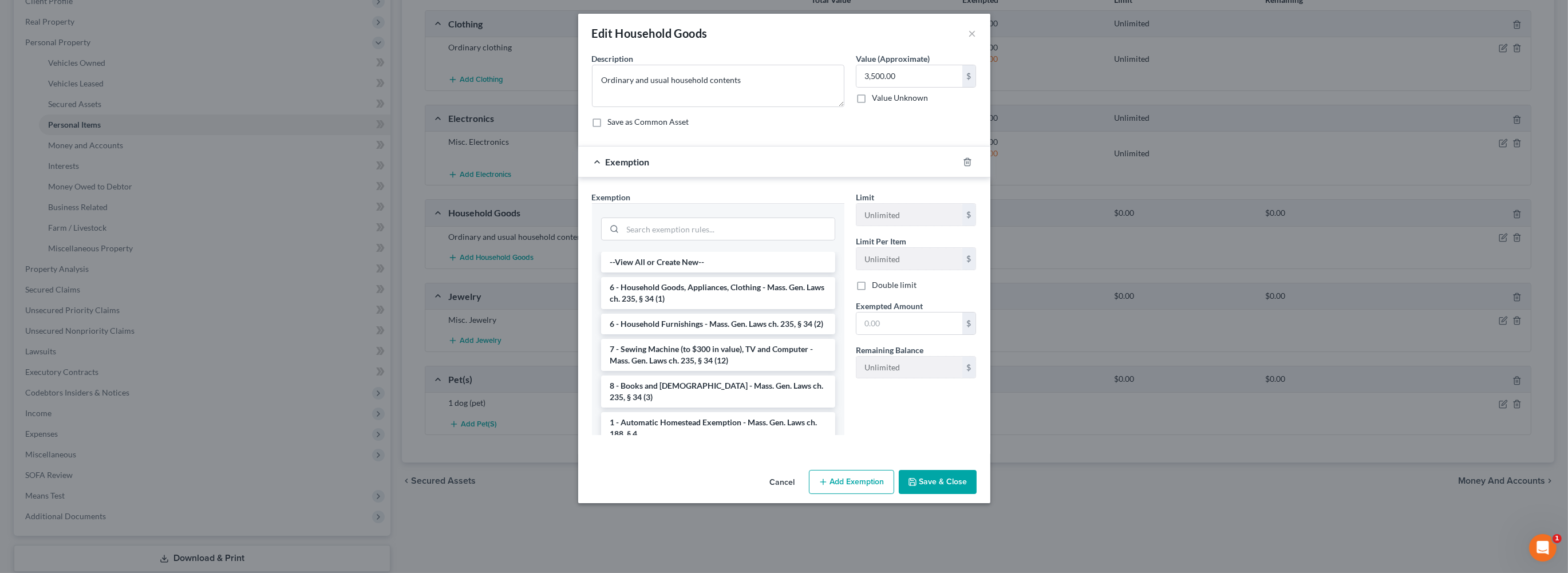
drag, startPoint x: 617, startPoint y: 360, endPoint x: 816, endPoint y: 387, distance: 200.8
click at [617, 309] on li "6 - Household Goods, Appliances, Clothing - Mass. Gen. Laws ch. 235, § 34 (1)" at bounding box center [717, 292] width 234 height 32
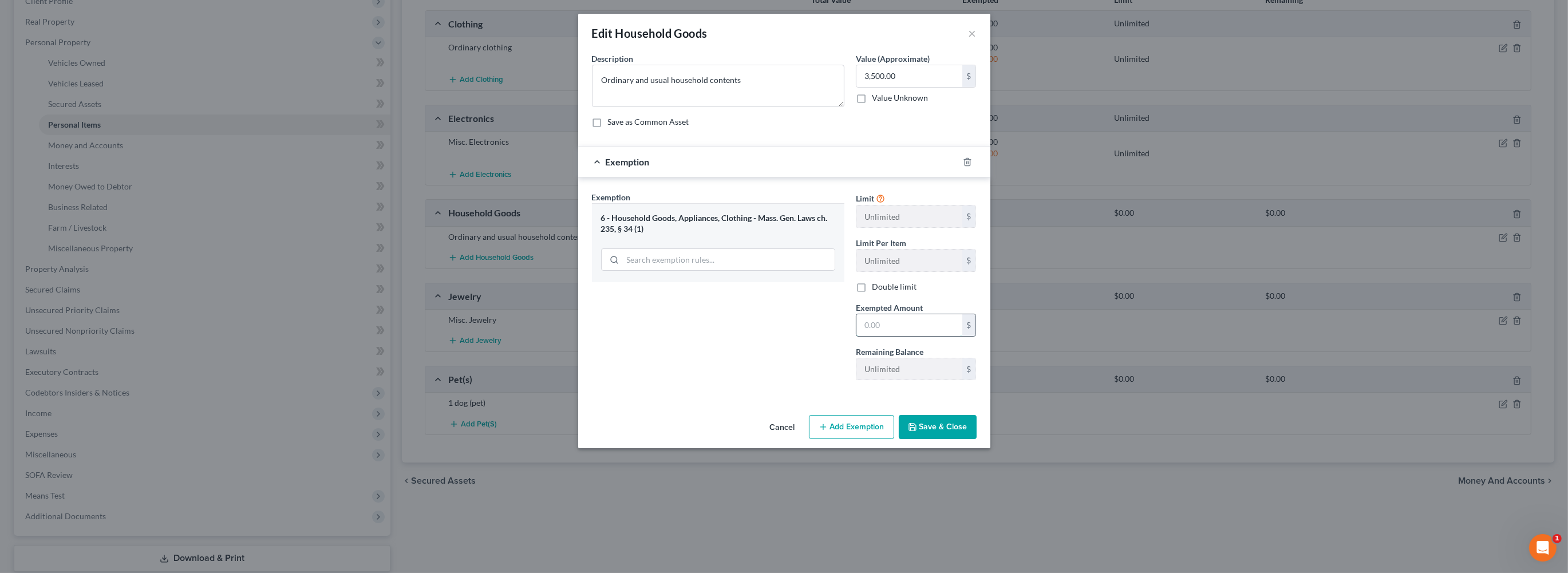
click at [937, 336] on input "text" at bounding box center [909, 325] width 106 height 22
type input "3,500"
click at [969, 439] on button "Save & Close" at bounding box center [938, 426] width 78 height 24
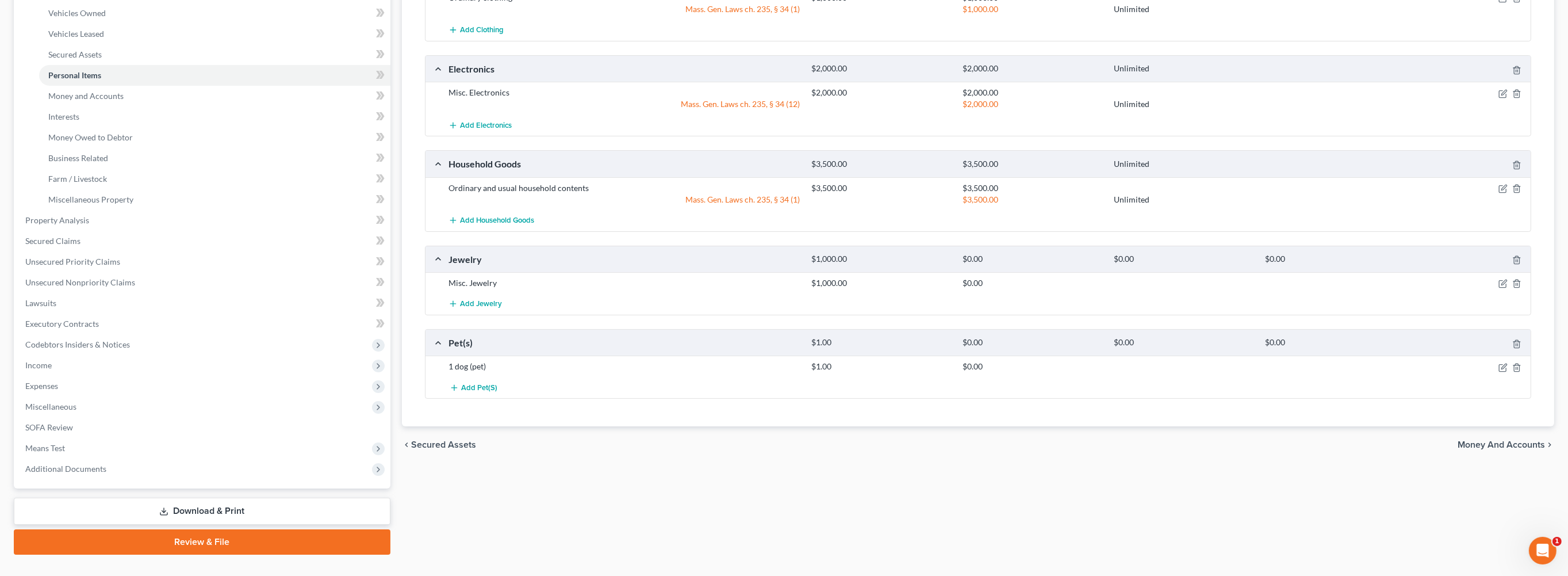
scroll to position [375, 0]
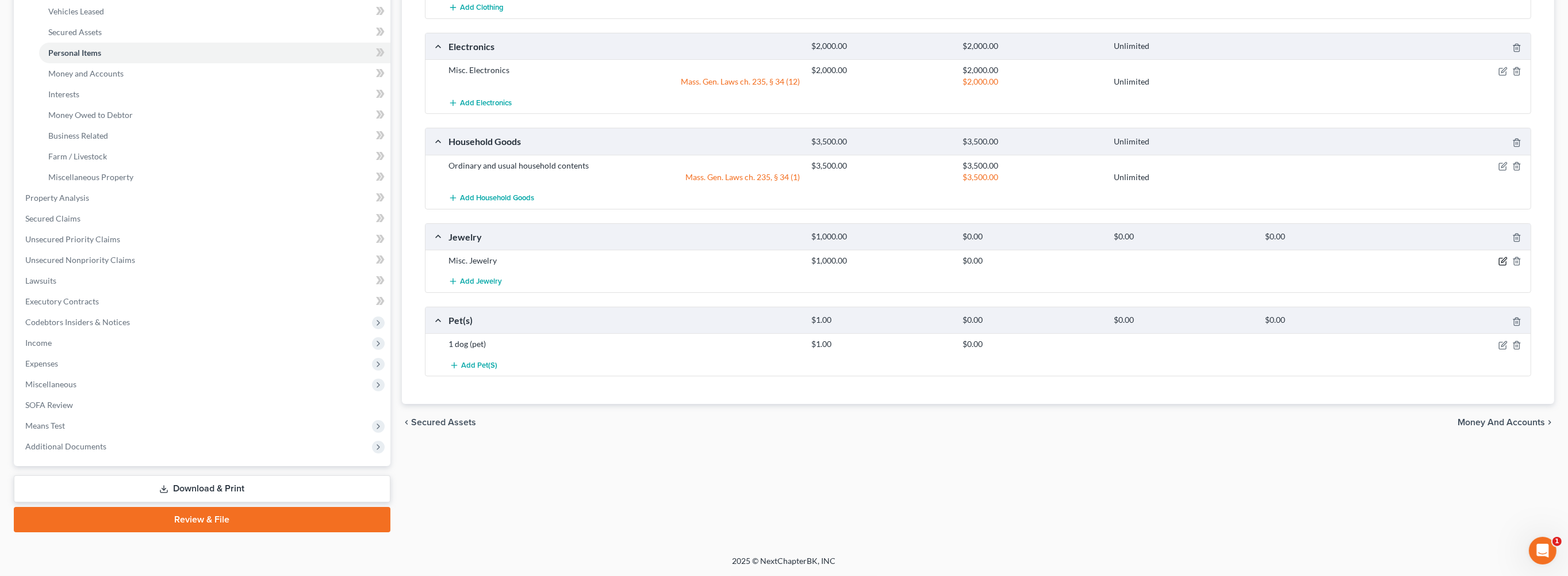
click at [1498, 265] on icon "button" at bounding box center [1503, 261] width 9 height 9
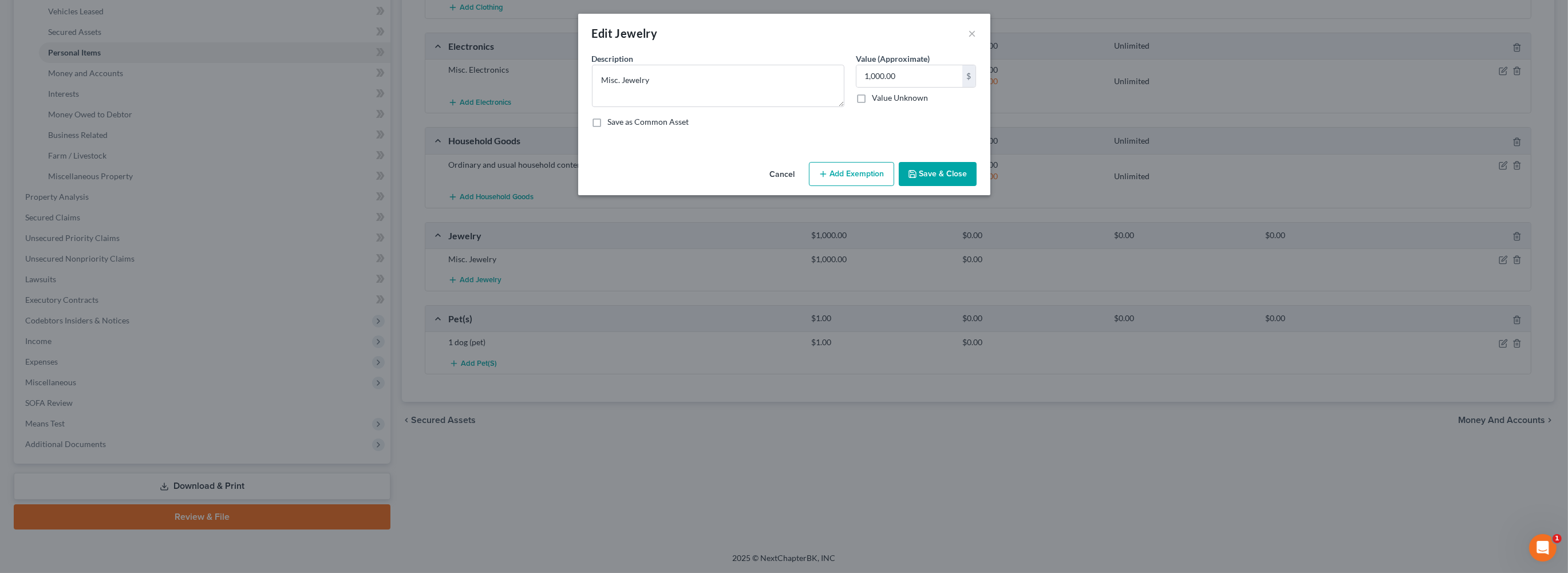
click at [873, 186] on button "Add Exemption" at bounding box center [851, 174] width 85 height 24
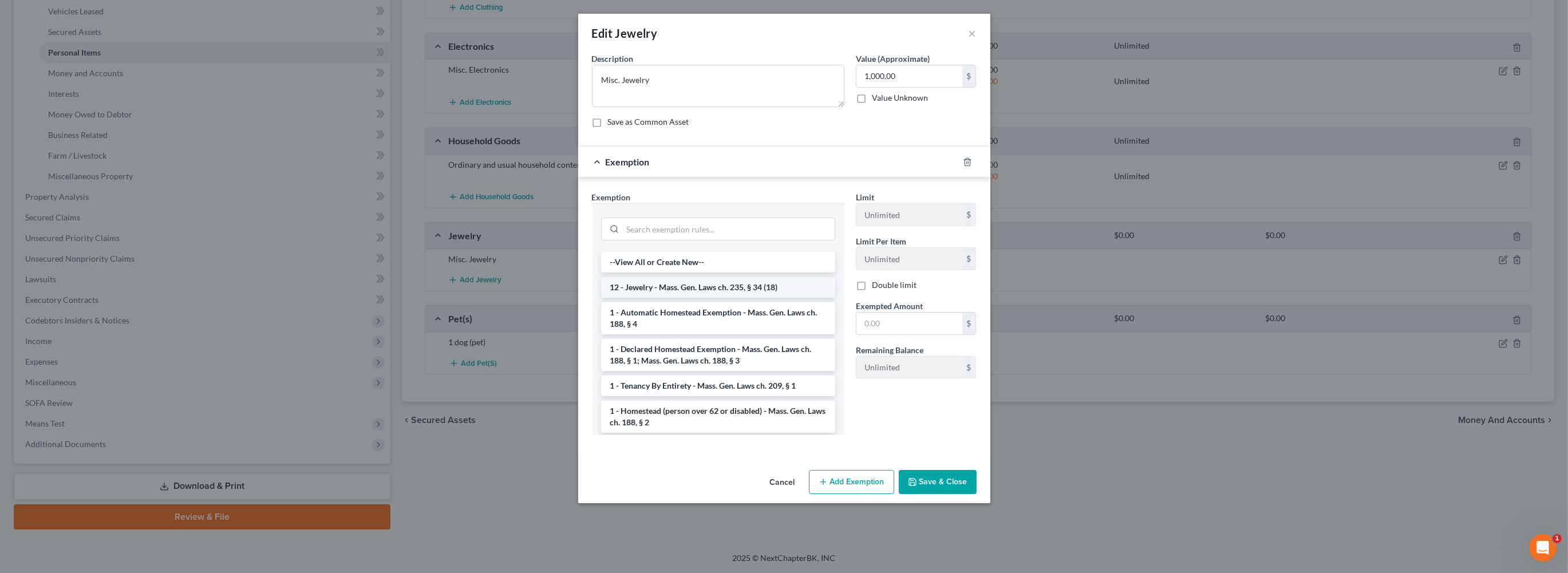
click at [705, 298] on li "12 - Jewelry - Mass. Gen. Laws ch. 235, § 34 (18)" at bounding box center [717, 287] width 234 height 20
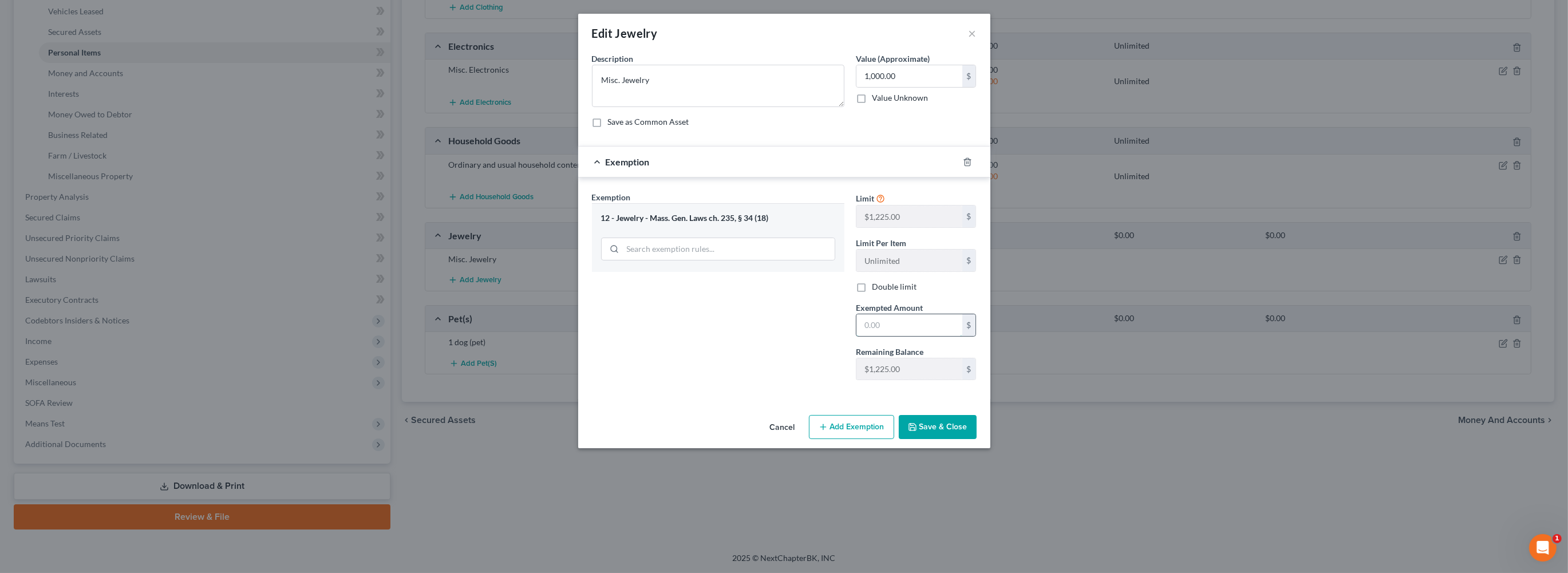
click at [922, 336] on input "text" at bounding box center [909, 325] width 106 height 22
type input "1,000"
drag, startPoint x: 968, startPoint y: 536, endPoint x: 952, endPoint y: 531, distance: 16.8
click at [968, 439] on button "Save & Close" at bounding box center [938, 426] width 78 height 24
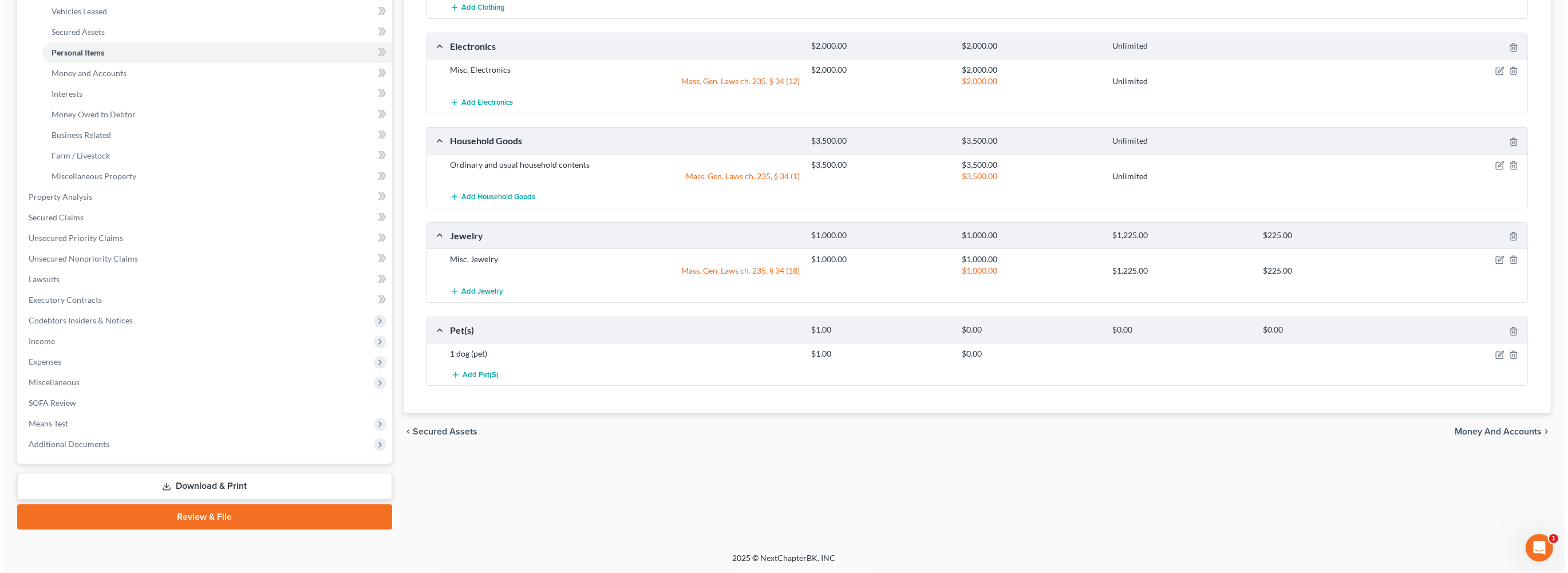
scroll to position [462, 0]
click at [1492, 350] on icon "button" at bounding box center [1496, 355] width 9 height 9
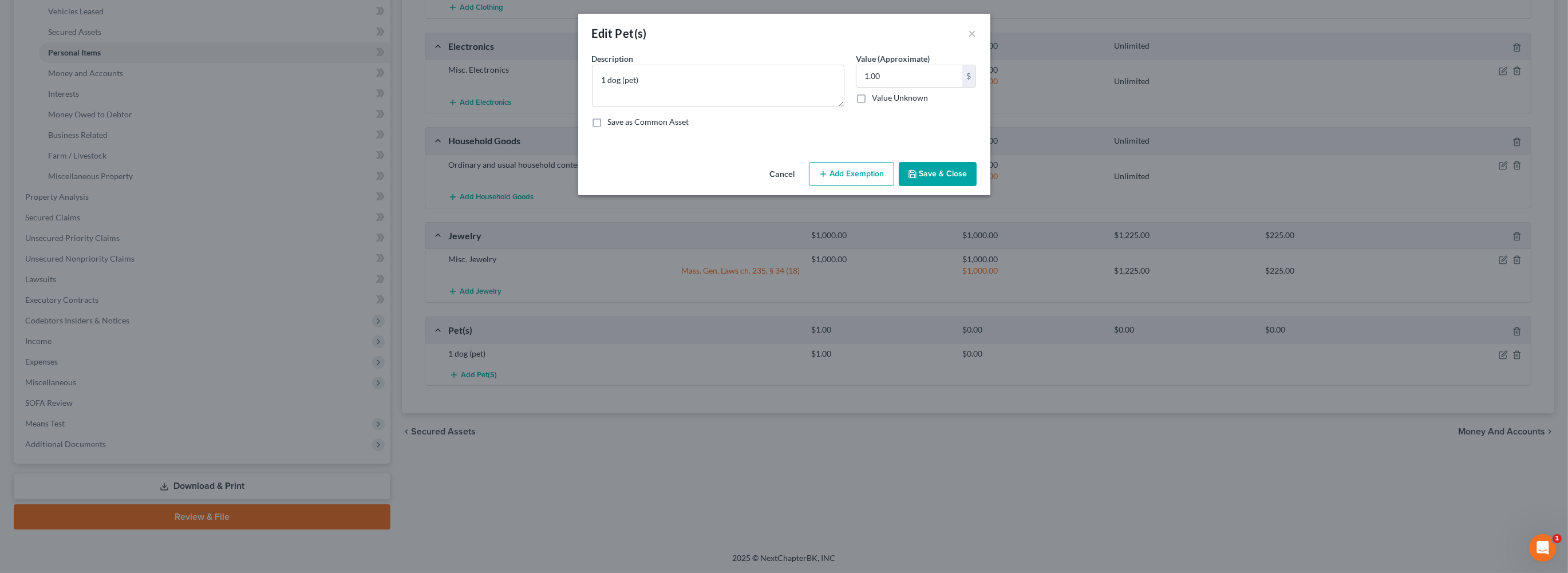
drag, startPoint x: 831, startPoint y: 219, endPoint x: 795, endPoint y: 245, distance: 44.4
click at [831, 186] on button "Add Exemption" at bounding box center [851, 174] width 85 height 24
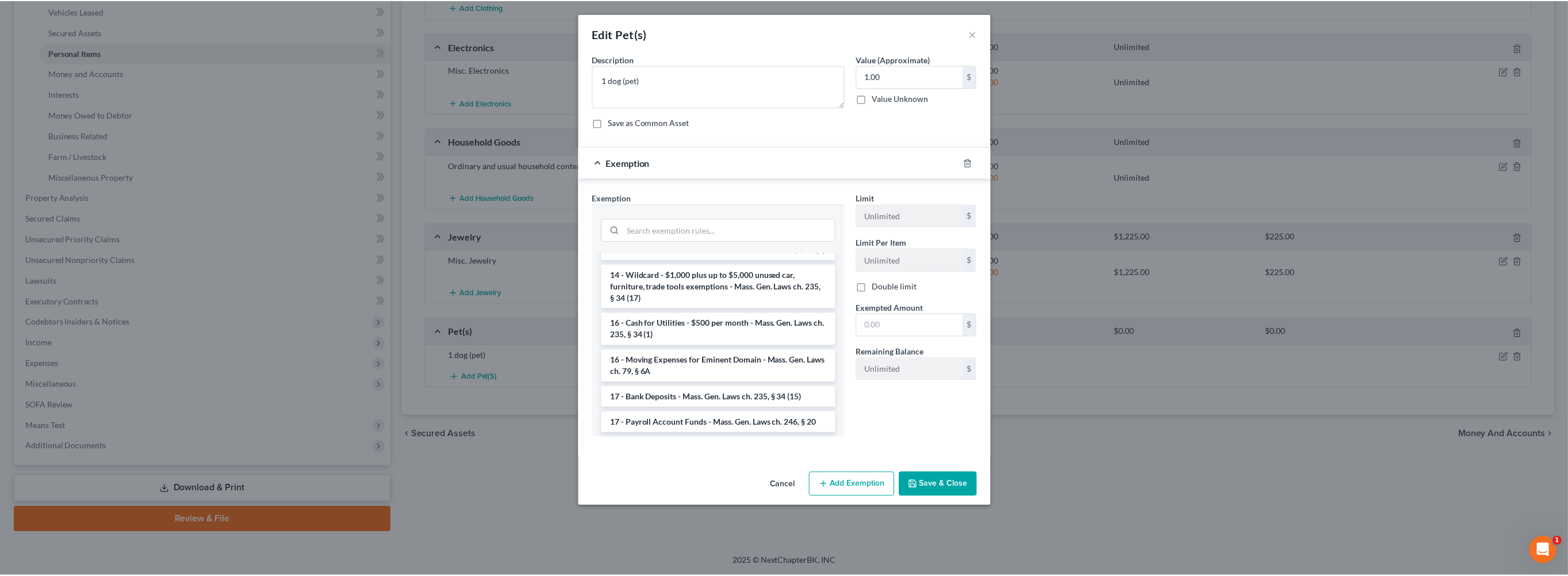
scroll to position [275, 0]
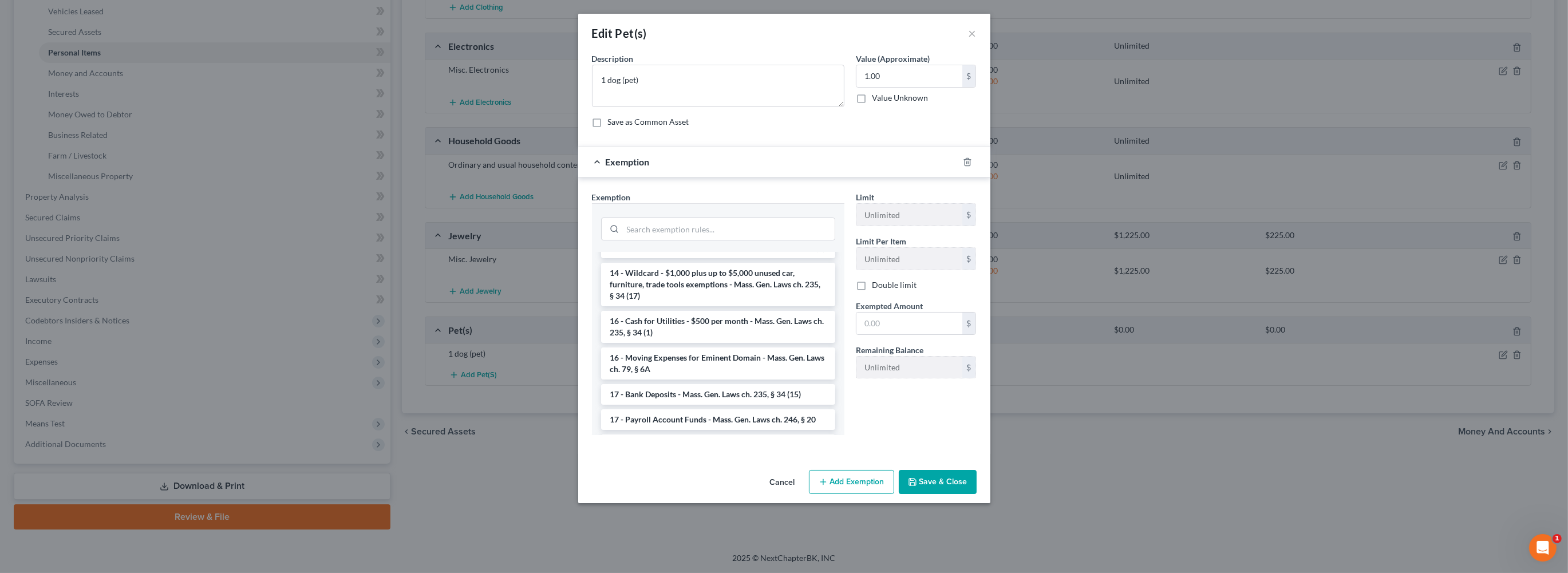
drag, startPoint x: 665, startPoint y: 432, endPoint x: 1155, endPoint y: 453, distance: 490.4
click at [665, 306] on li "14 - Wildcard - $1,000 plus up to $5,000 unused car, furniture, trade tools exe…" at bounding box center [717, 283] width 234 height 43
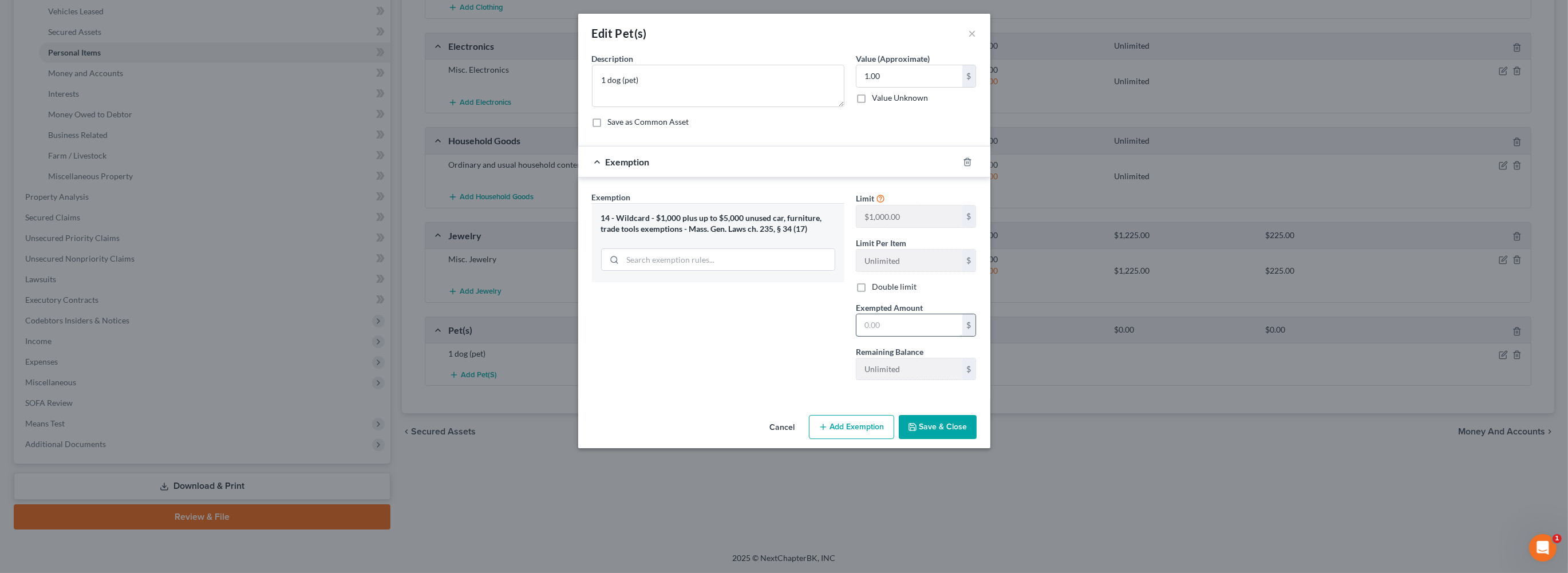
click at [954, 336] on input "text" at bounding box center [909, 325] width 106 height 22
type input "1.00"
click at [977, 439] on button "Save & Close" at bounding box center [938, 426] width 78 height 24
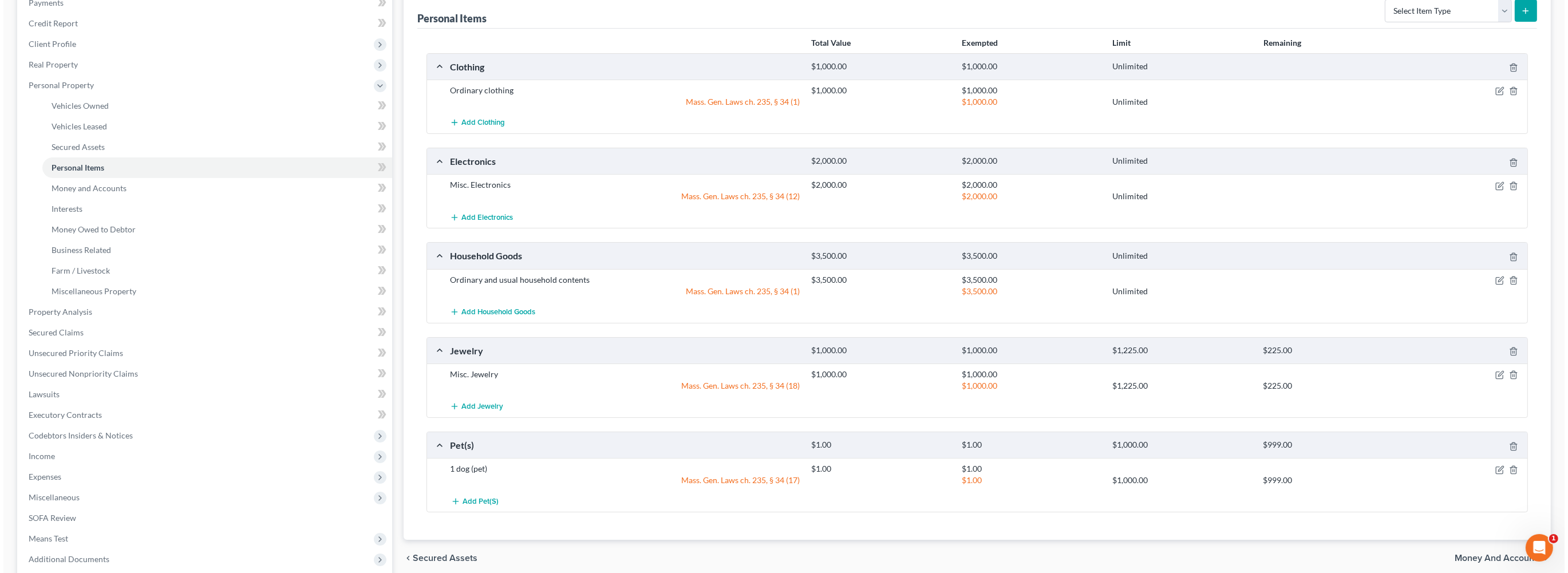
scroll to position [0, 0]
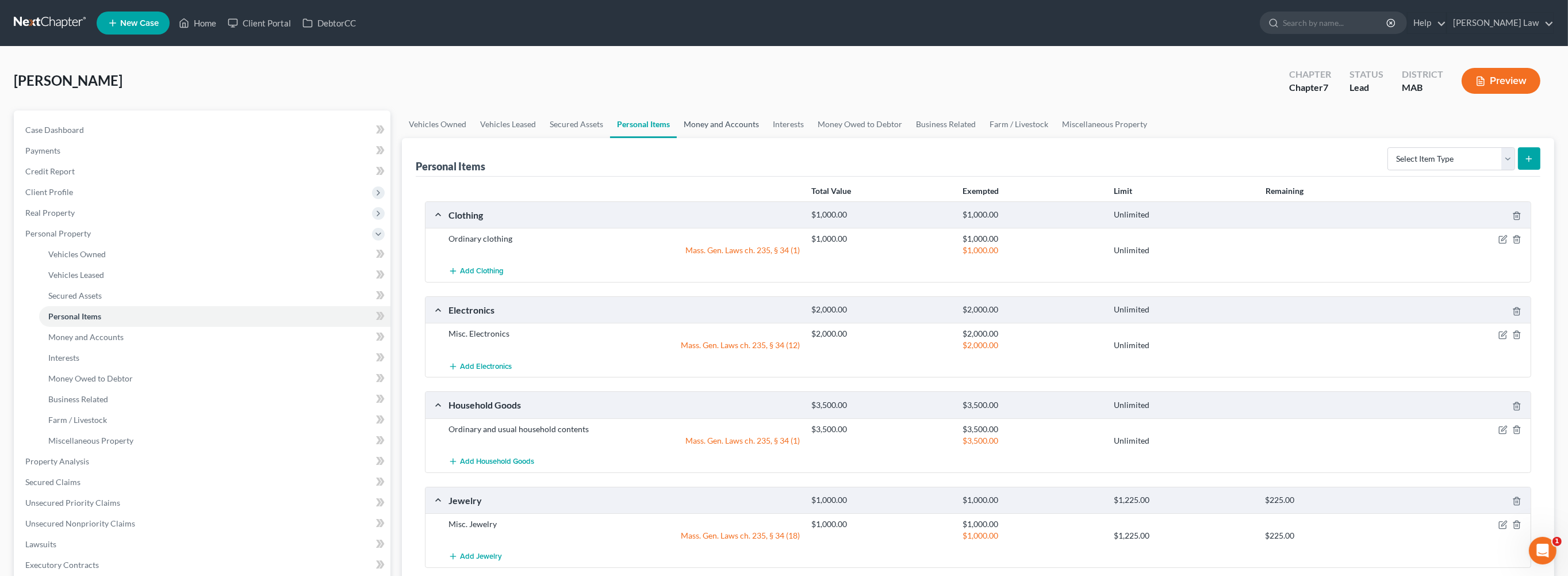
click at [766, 138] on link "Money and Accounts" at bounding box center [721, 124] width 89 height 28
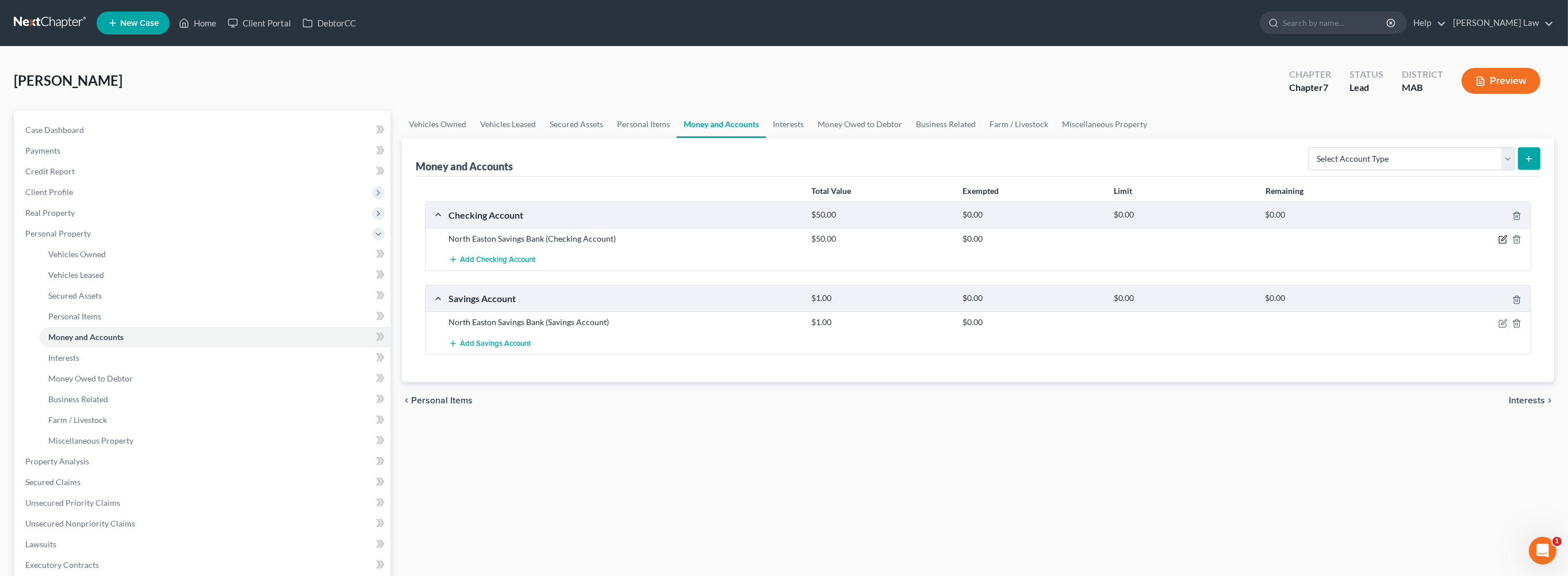
click at [1501, 241] on icon "button" at bounding box center [1504, 239] width 6 height 6
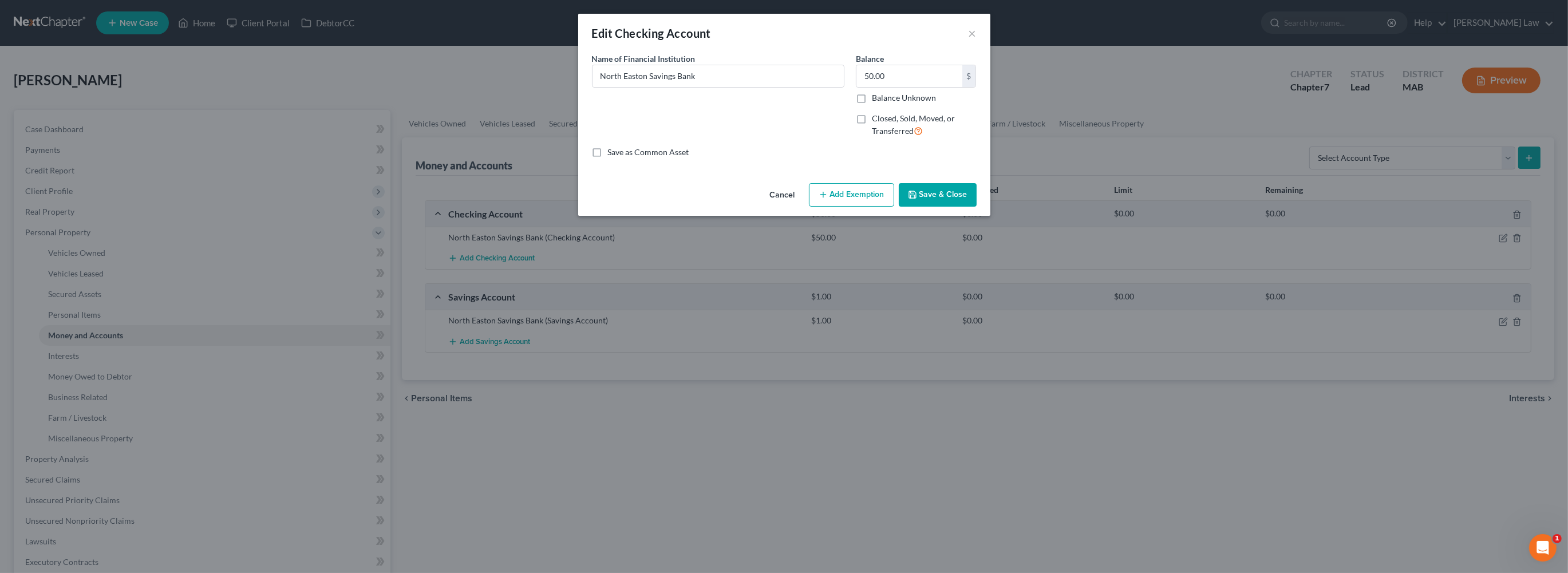
click at [880, 207] on button "Add Exemption" at bounding box center [851, 195] width 85 height 24
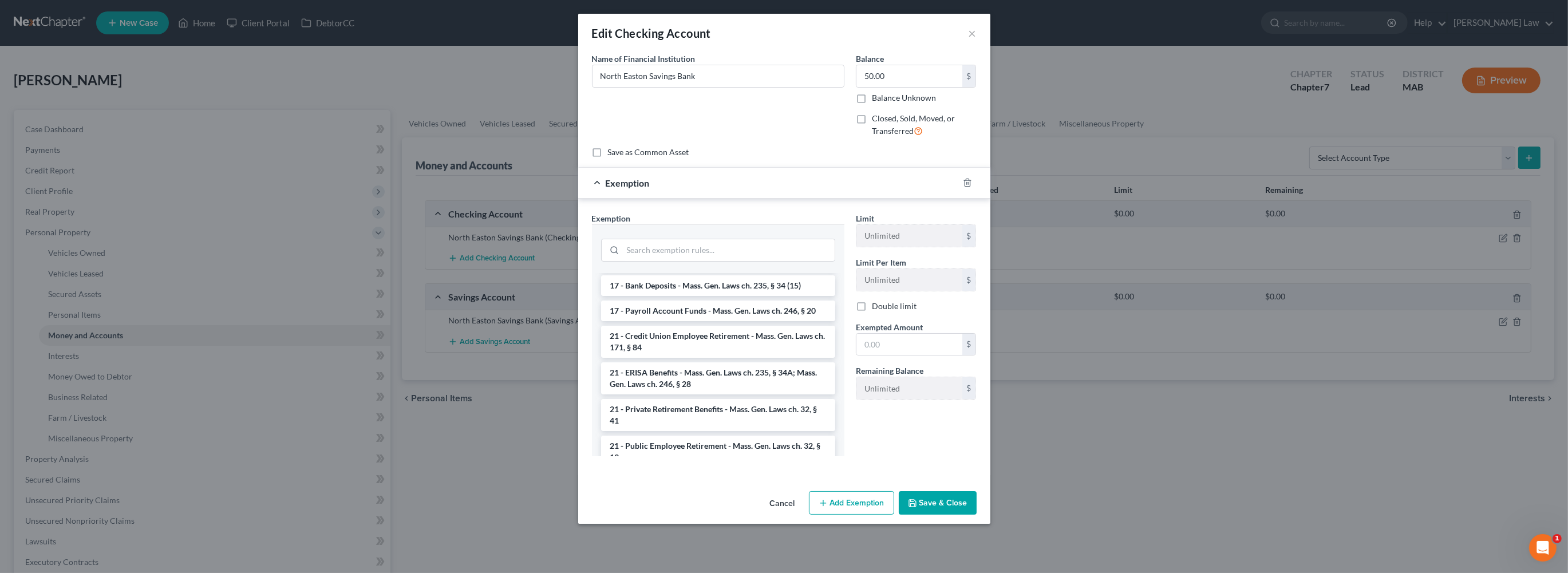
scroll to position [435, 0]
click at [617, 263] on li "17 - Bank Deposits - Mass. Gen. Laws ch. 235, § 34 (15)" at bounding box center [717, 253] width 234 height 20
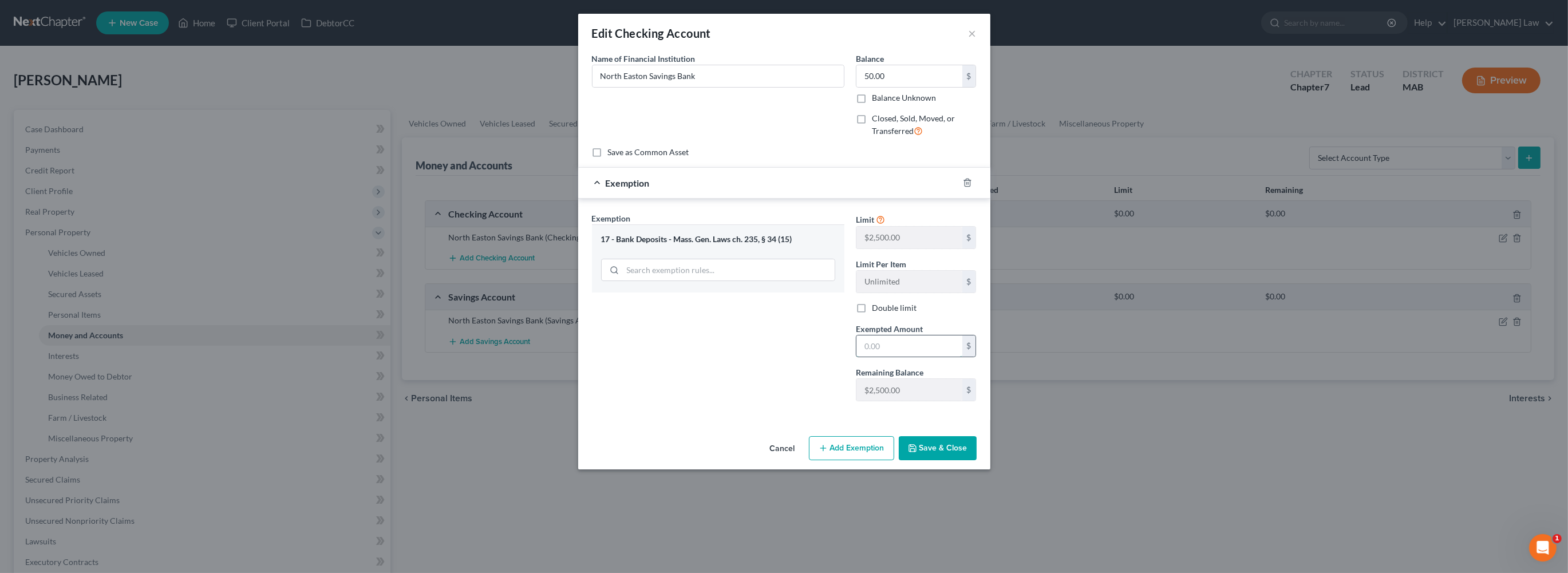
click at [899, 357] on input "text" at bounding box center [909, 347] width 106 height 22
type input "50.00"
drag, startPoint x: 963, startPoint y: 558, endPoint x: 955, endPoint y: 548, distance: 12.8
click at [962, 460] on button "Save & Close" at bounding box center [938, 448] width 78 height 24
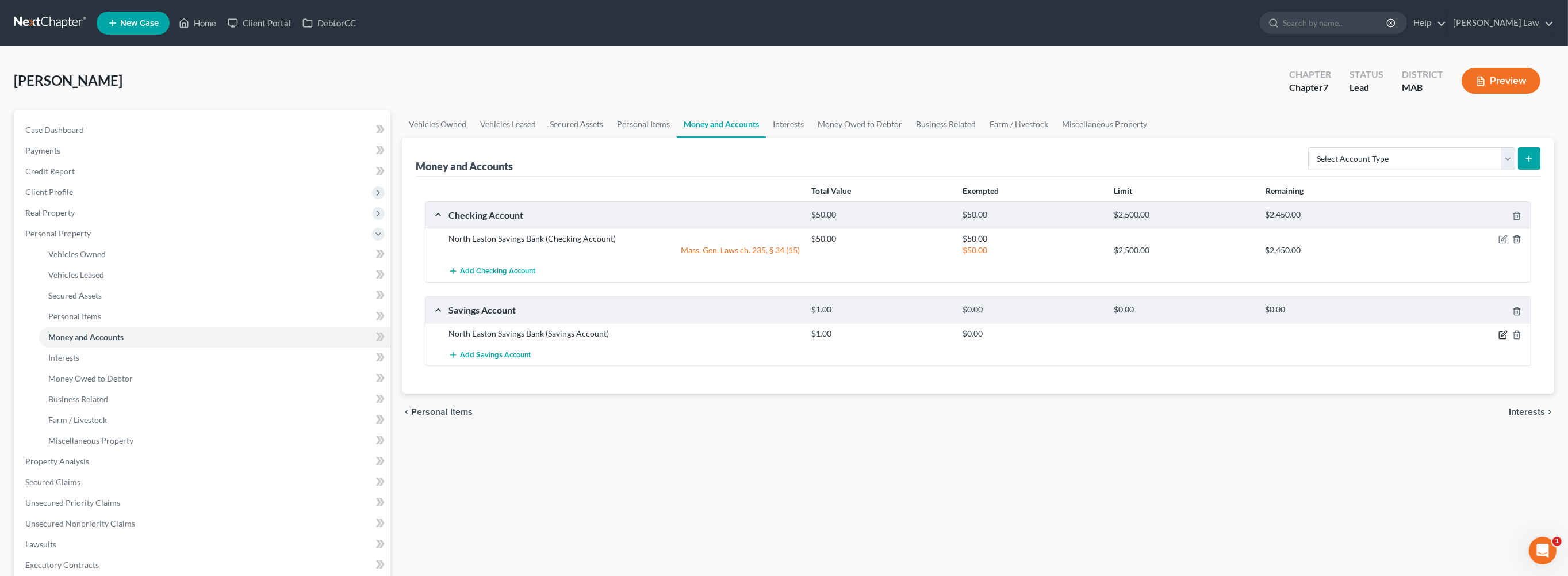
click at [1501, 335] on icon "button" at bounding box center [1504, 334] width 6 height 6
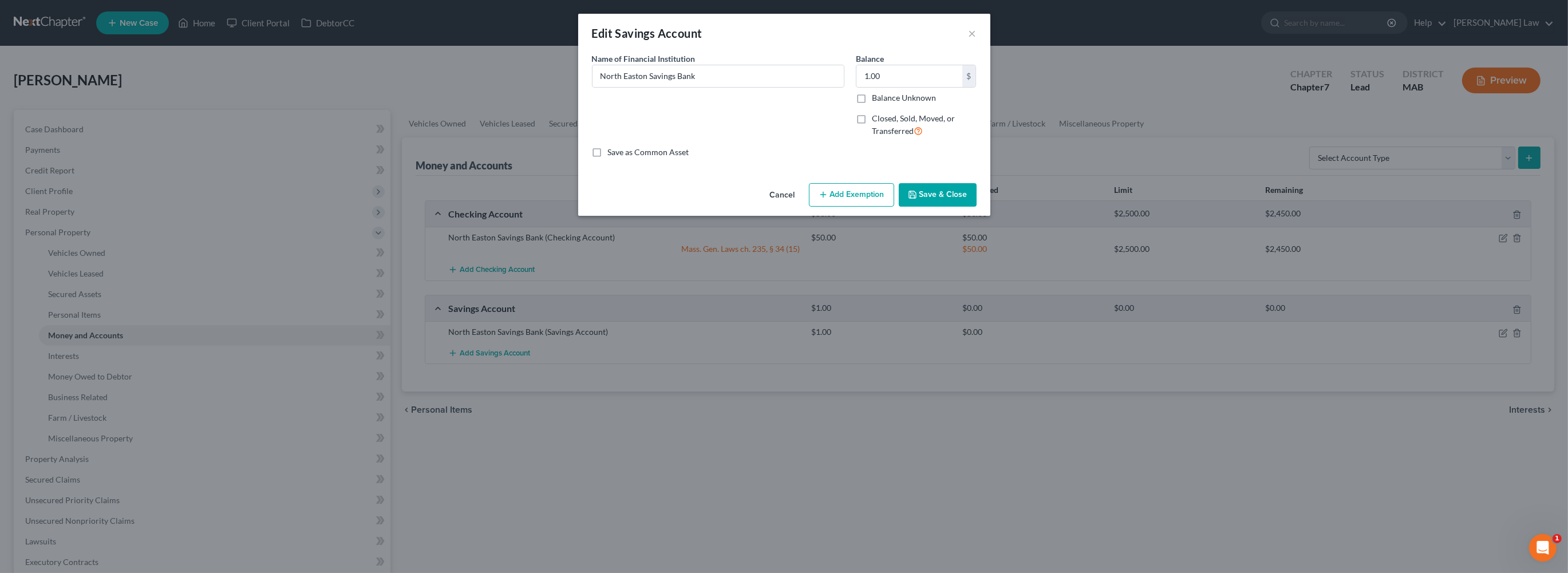
click at [878, 207] on button "Add Exemption" at bounding box center [851, 195] width 85 height 24
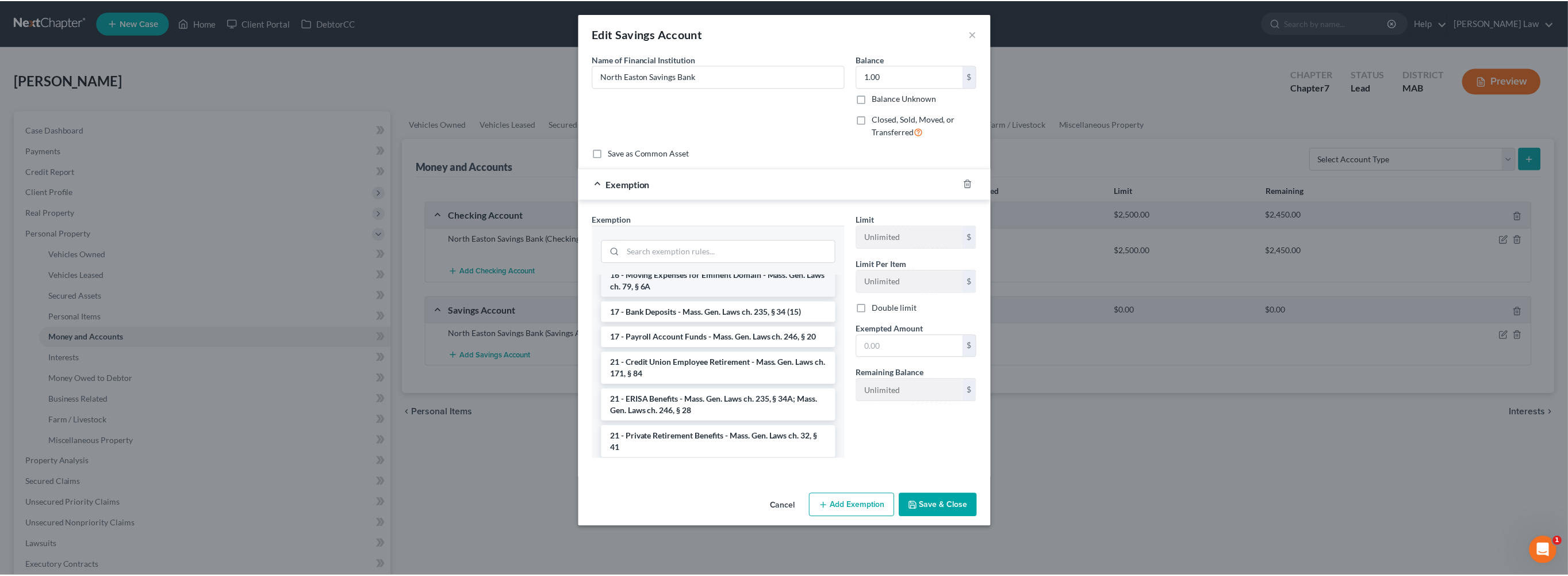
scroll to position [382, 0]
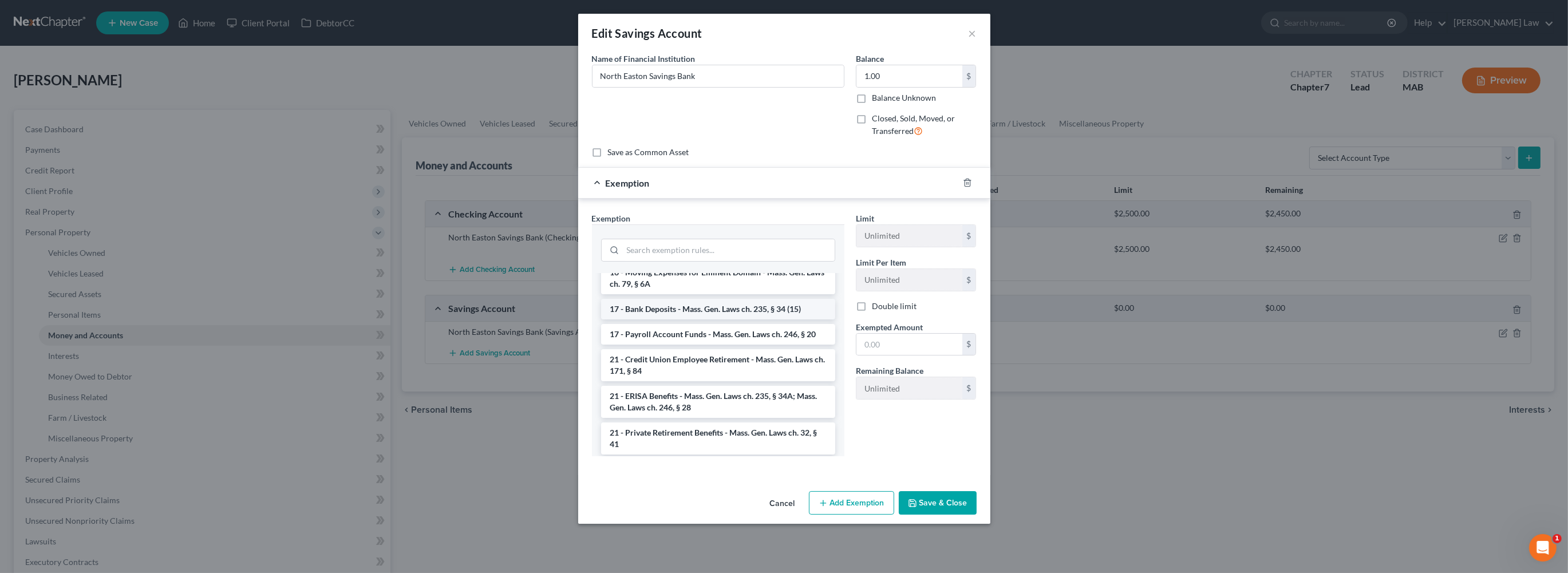
click at [651, 319] on li "17 - Bank Deposits - Mass. Gen. Laws ch. 235, § 34 (15)" at bounding box center [717, 309] width 234 height 20
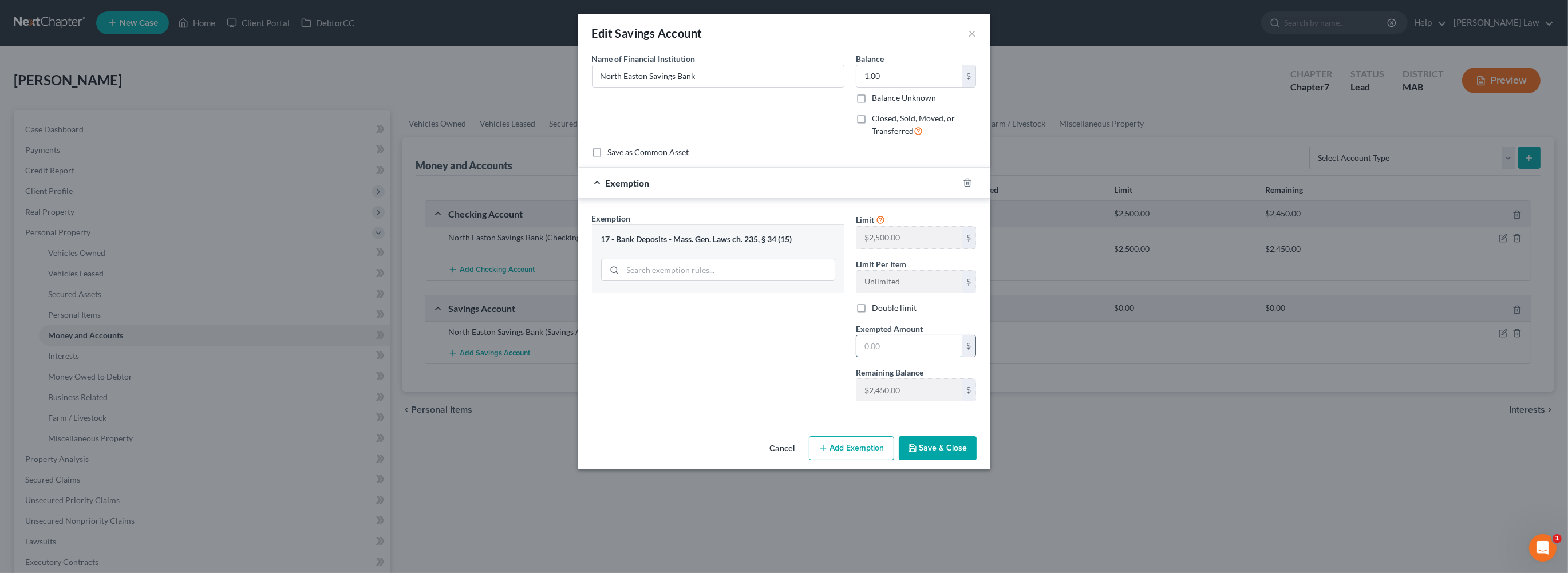
click at [962, 357] on input "text" at bounding box center [909, 347] width 106 height 22
type input "1.00"
click at [959, 460] on button "Save & Close" at bounding box center [938, 448] width 78 height 24
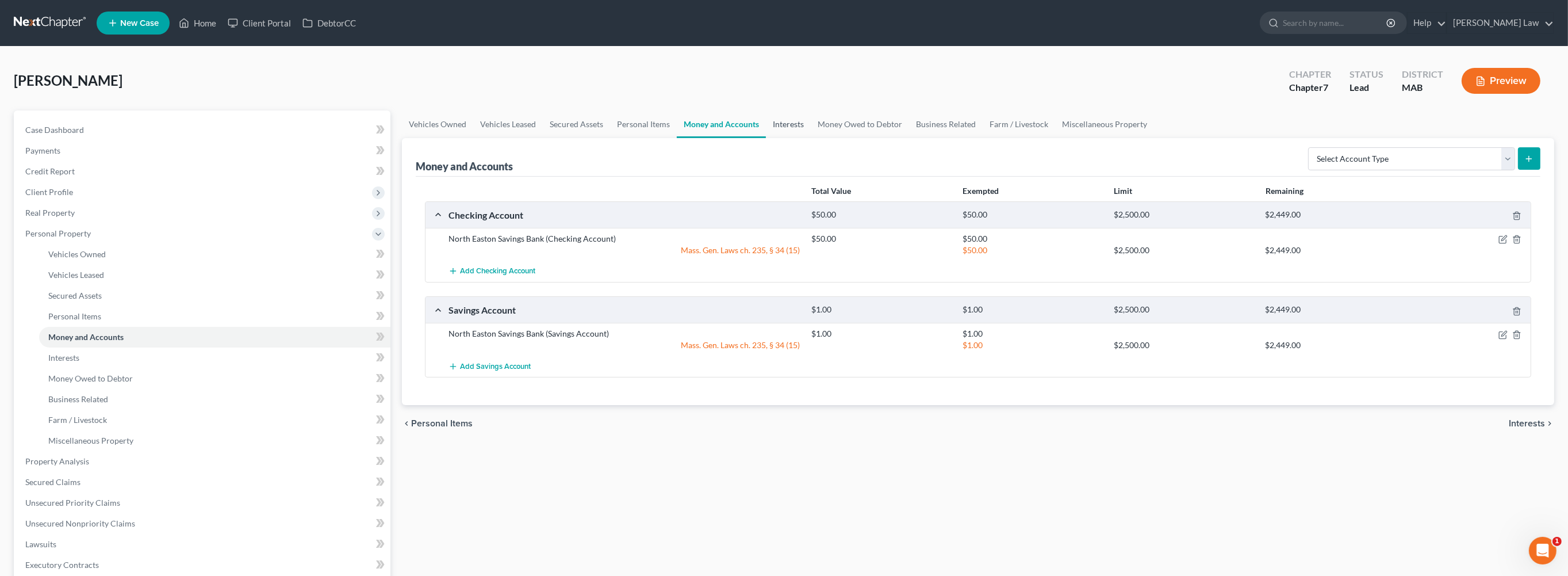
click at [811, 138] on link "Interests" at bounding box center [788, 124] width 45 height 28
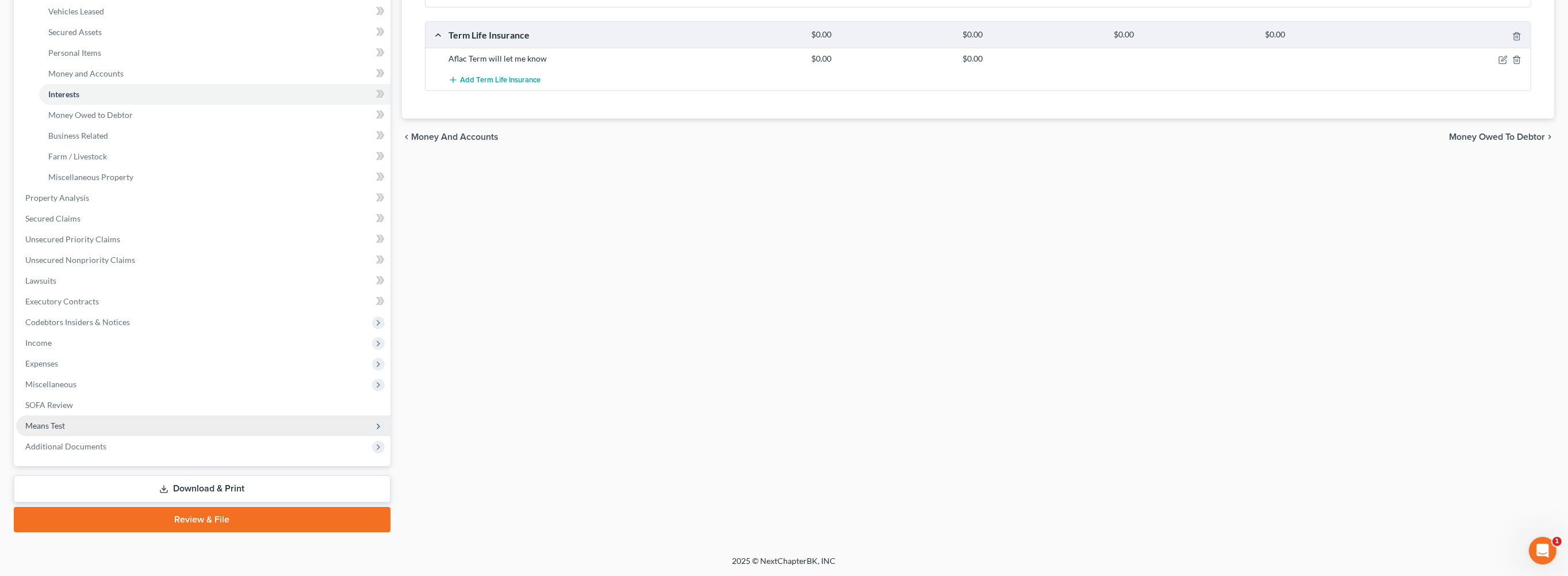
scroll to position [368, 0]
click at [147, 457] on span "Additional Documents" at bounding box center [203, 446] width 374 height 20
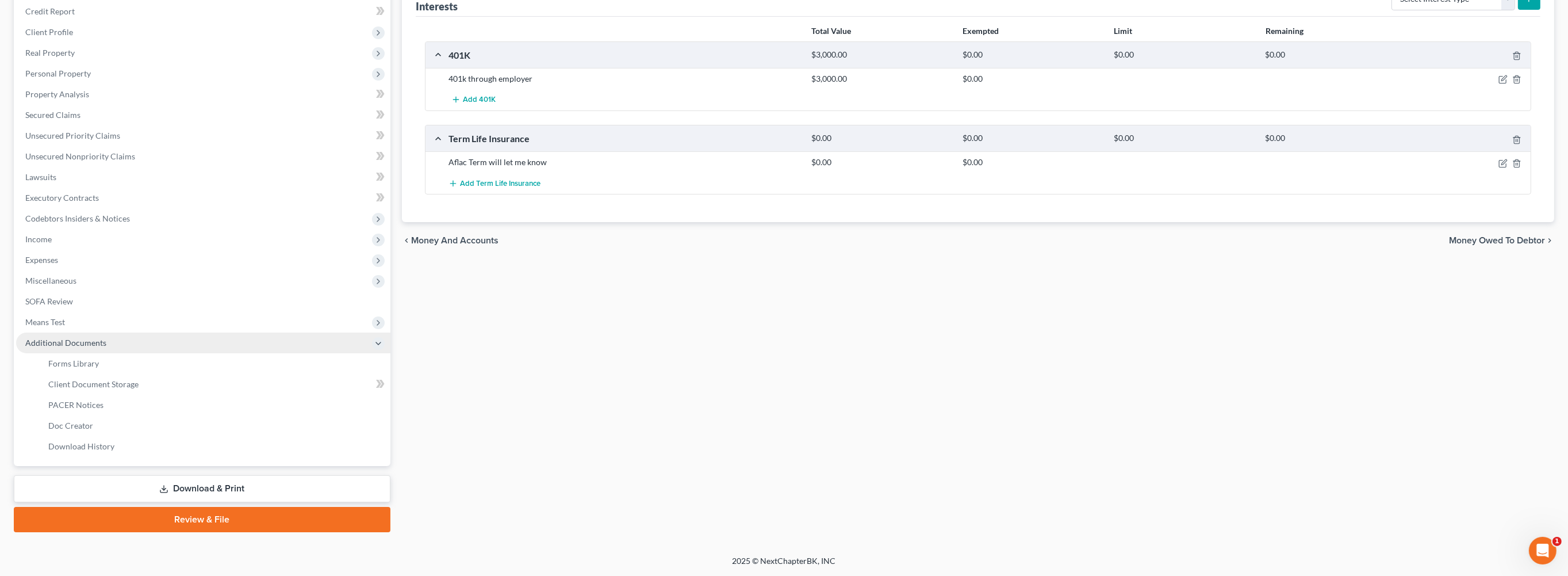
scroll to position [340, 0]
click at [152, 374] on link "Client Document Storage" at bounding box center [214, 384] width 351 height 20
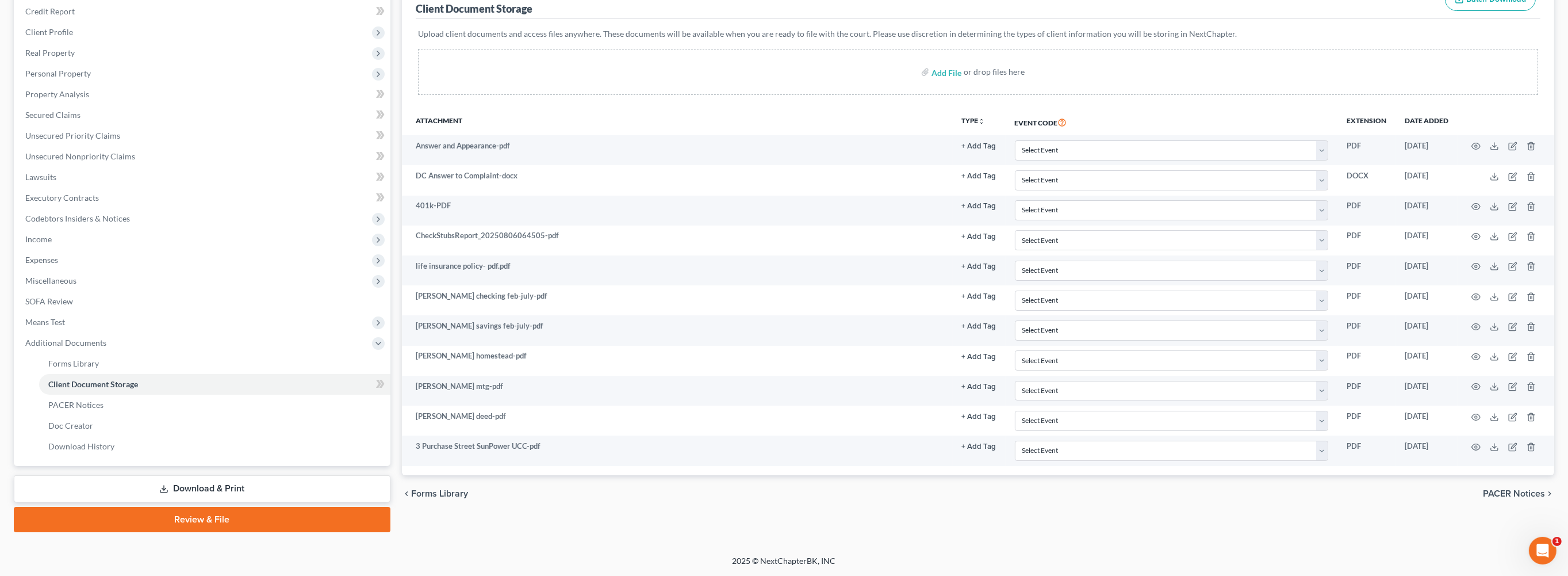
scroll to position [289, 0]
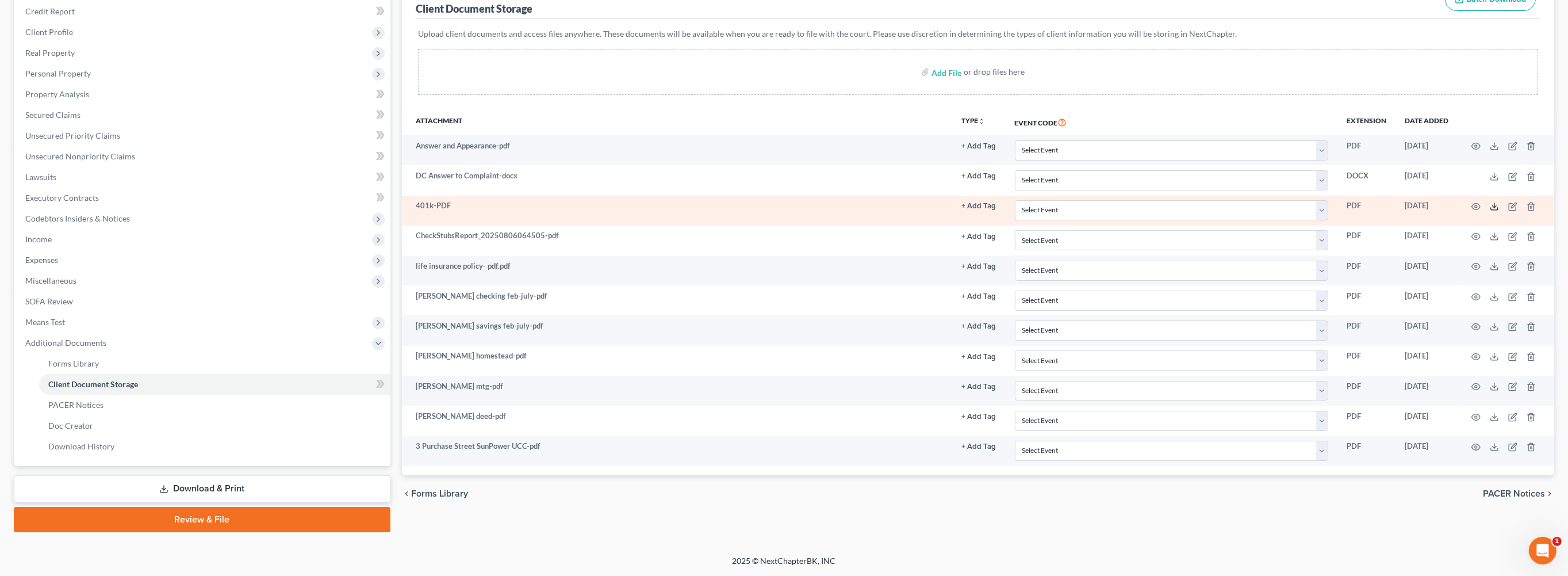
click at [1490, 202] on icon at bounding box center [1494, 206] width 9 height 9
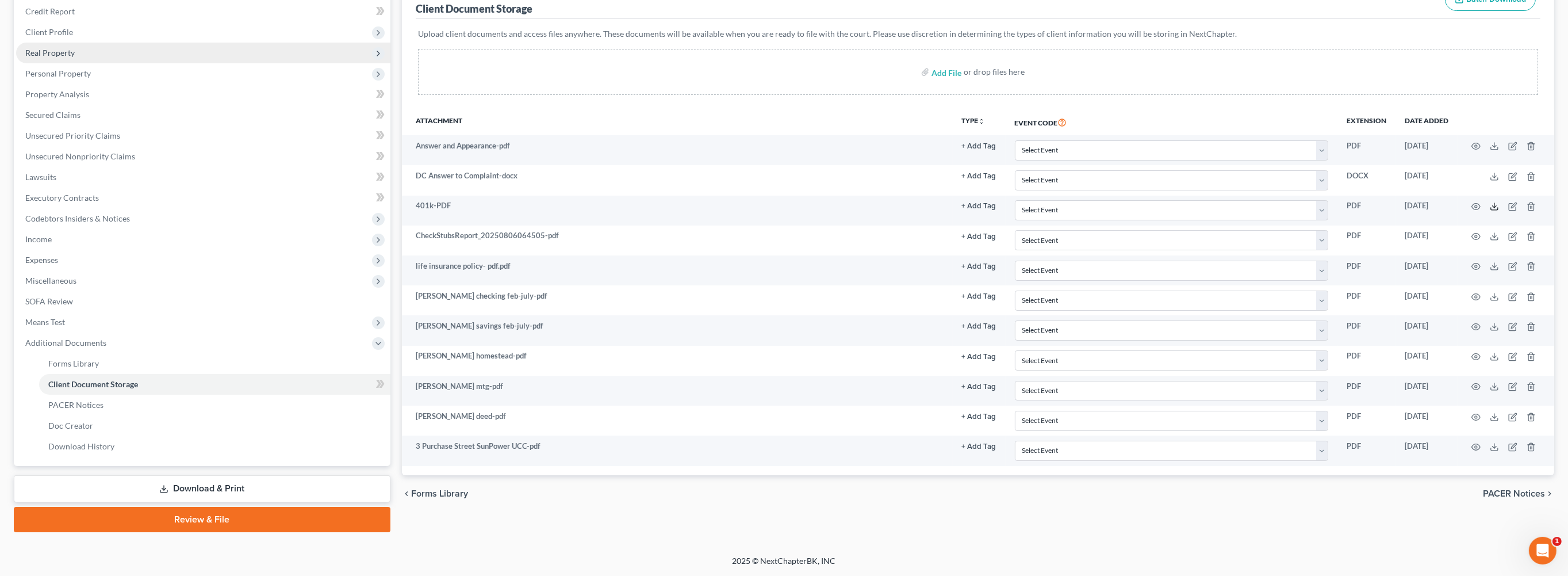
scroll to position [217, 0]
click at [175, 76] on span "Personal Property" at bounding box center [203, 74] width 374 height 20
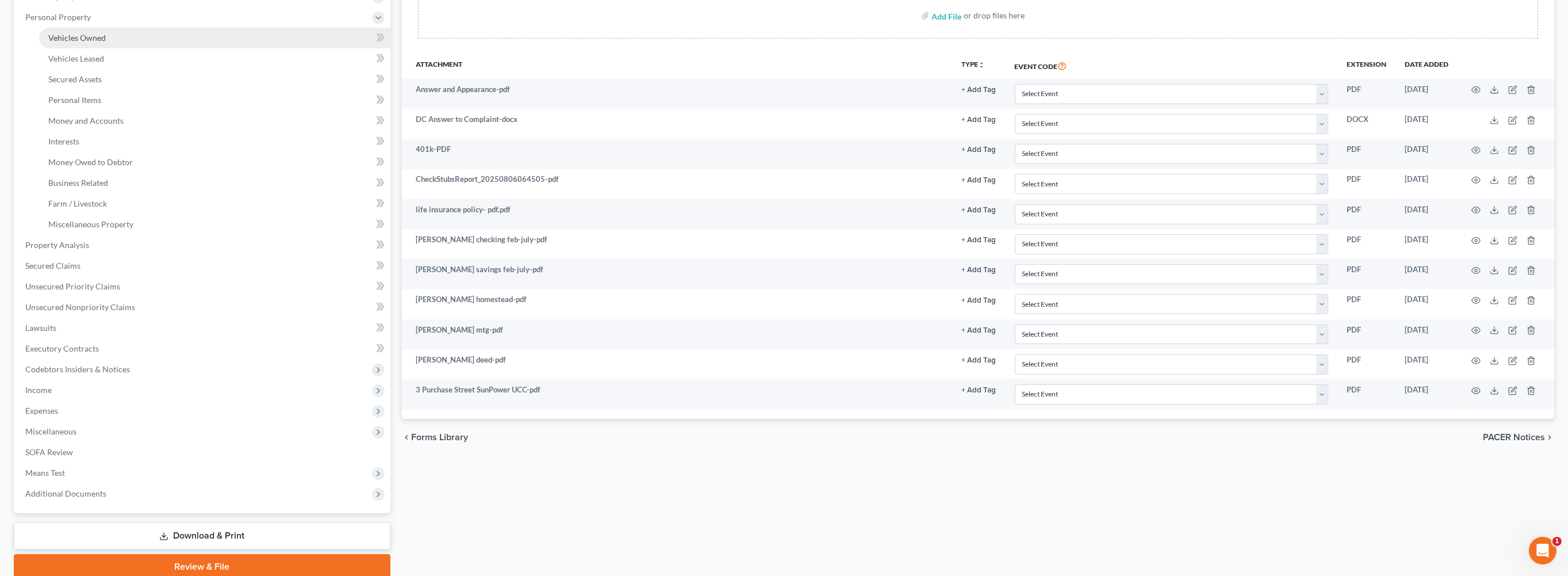
click at [155, 48] on link "Vehicles Owned" at bounding box center [214, 38] width 351 height 20
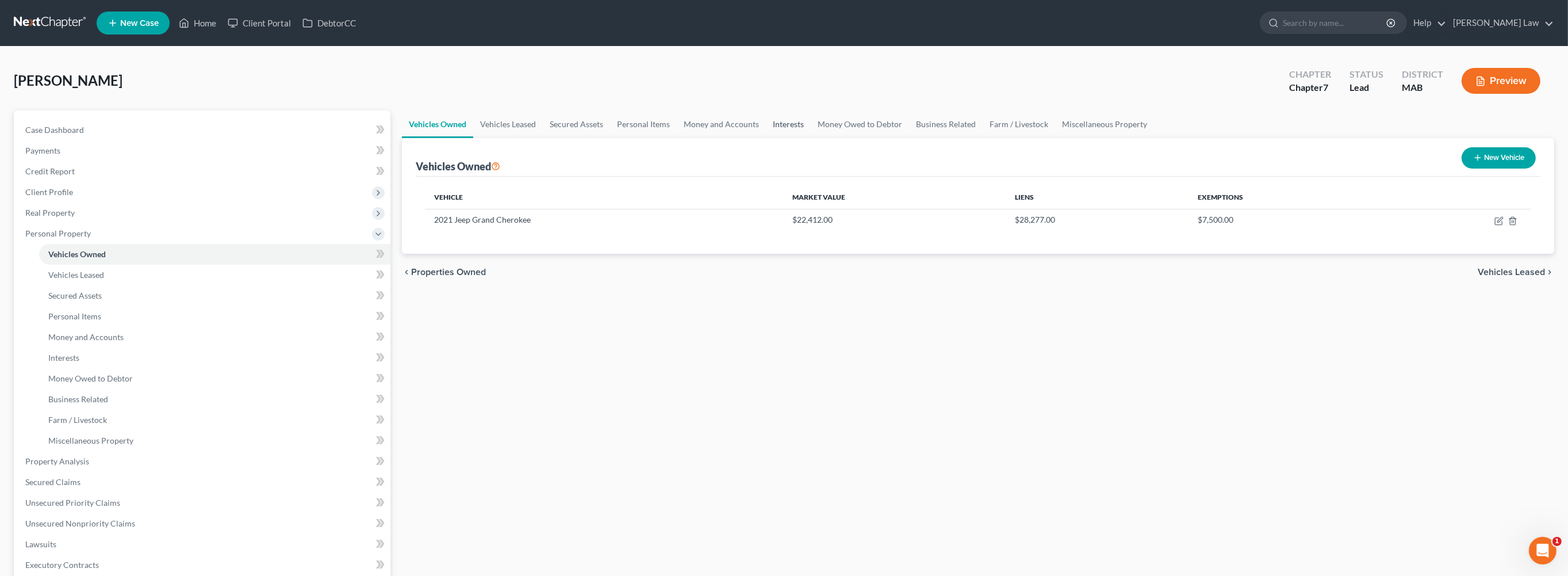
click at [811, 138] on link "Interests" at bounding box center [788, 124] width 45 height 28
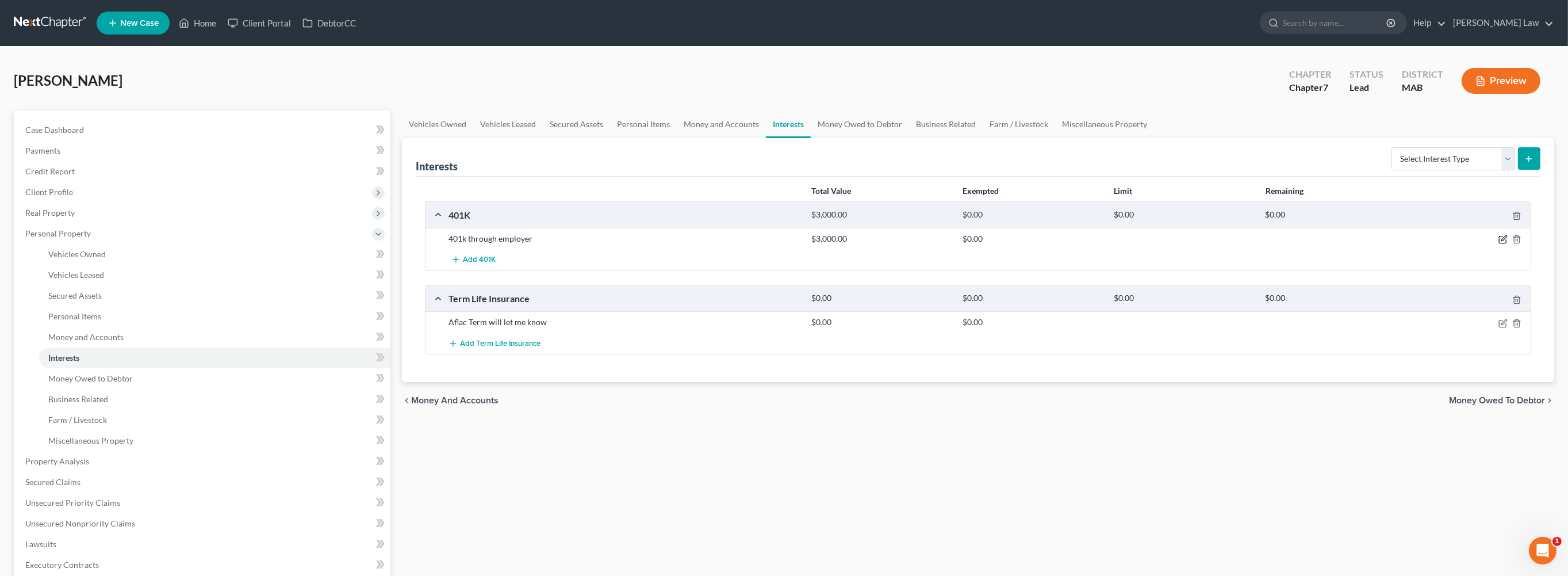
click at [1498, 244] on icon "button" at bounding box center [1503, 240] width 9 height 9
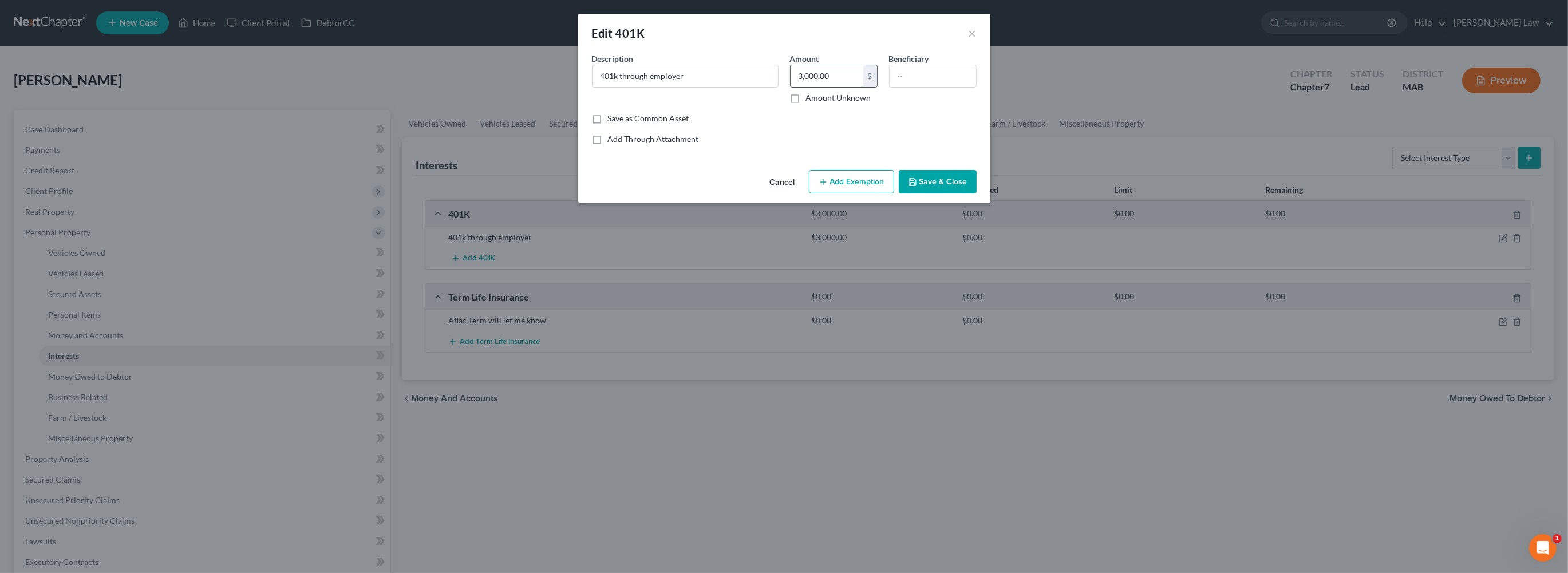
click at [846, 87] on input "3,000.00" at bounding box center [827, 76] width 72 height 22
type input "2,412"
drag, startPoint x: 870, startPoint y: 226, endPoint x: 760, endPoint y: 373, distance: 183.6
click at [870, 194] on button "Add Exemption" at bounding box center [851, 182] width 85 height 24
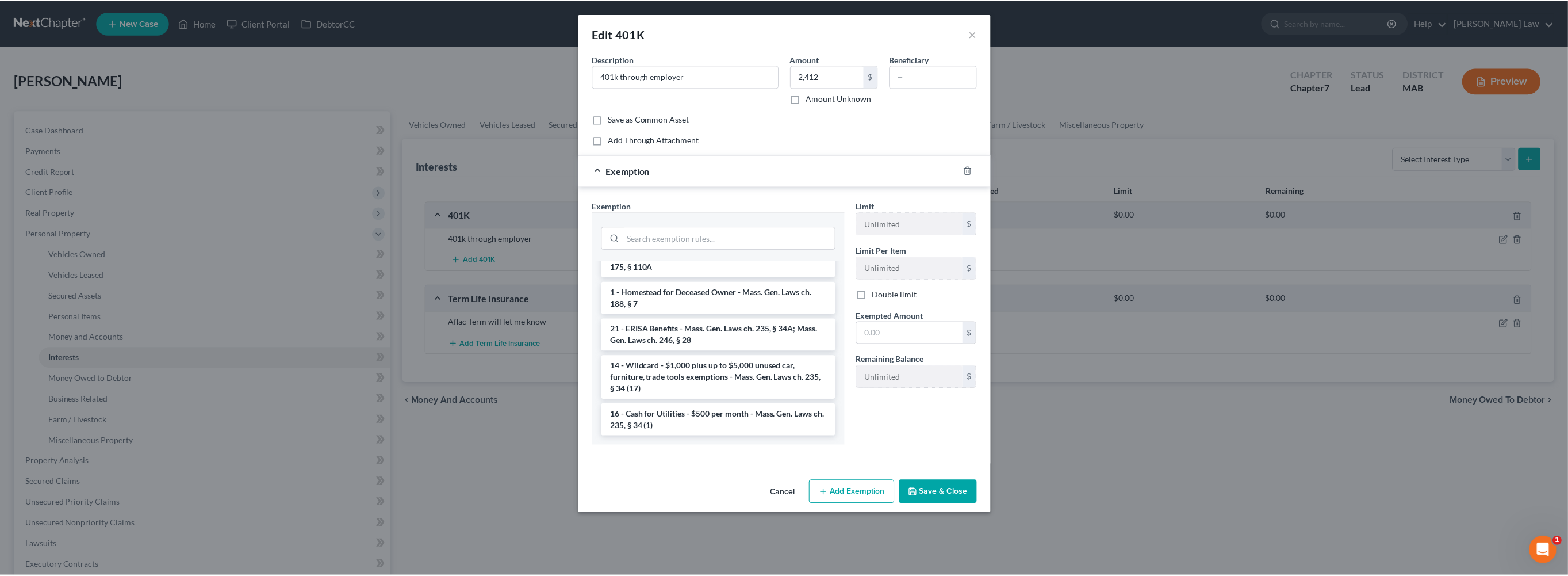
scroll to position [1953, 0]
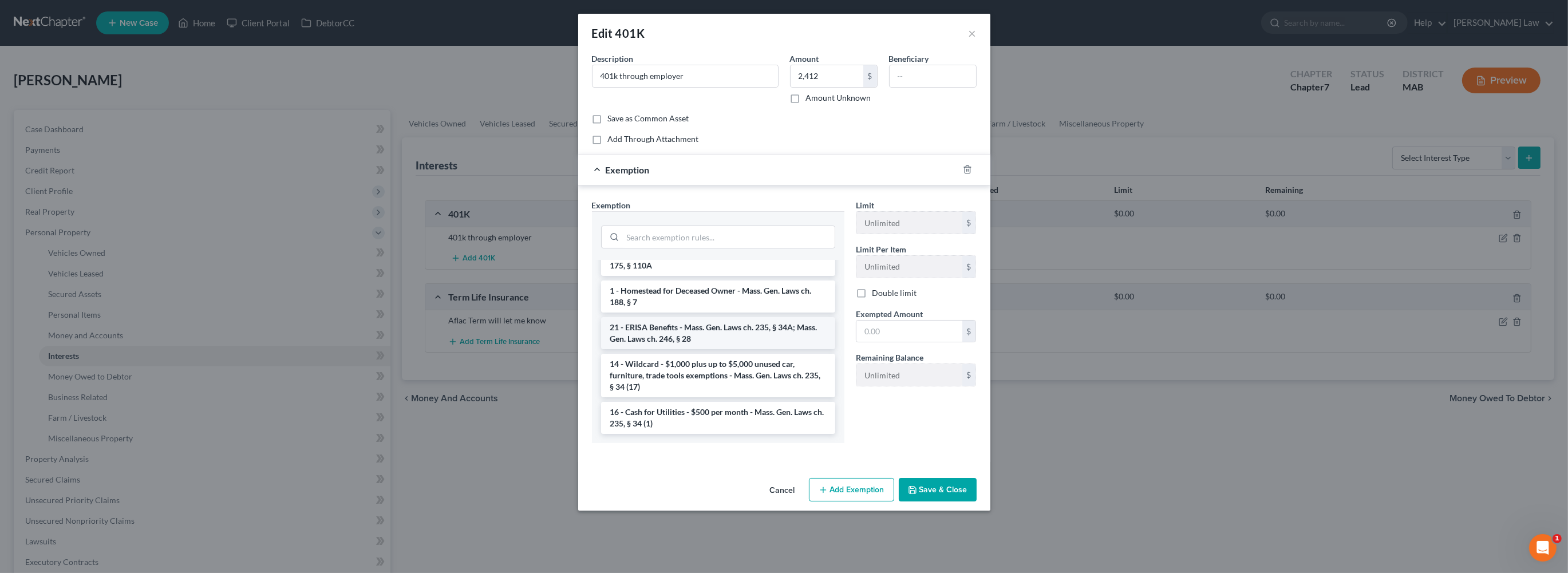
click at [684, 349] on li "21 - ERISA Benefits - Mass. Gen. Laws ch. 235, § 34A; Mass. Gen. Laws ch. 246, …" at bounding box center [717, 333] width 234 height 32
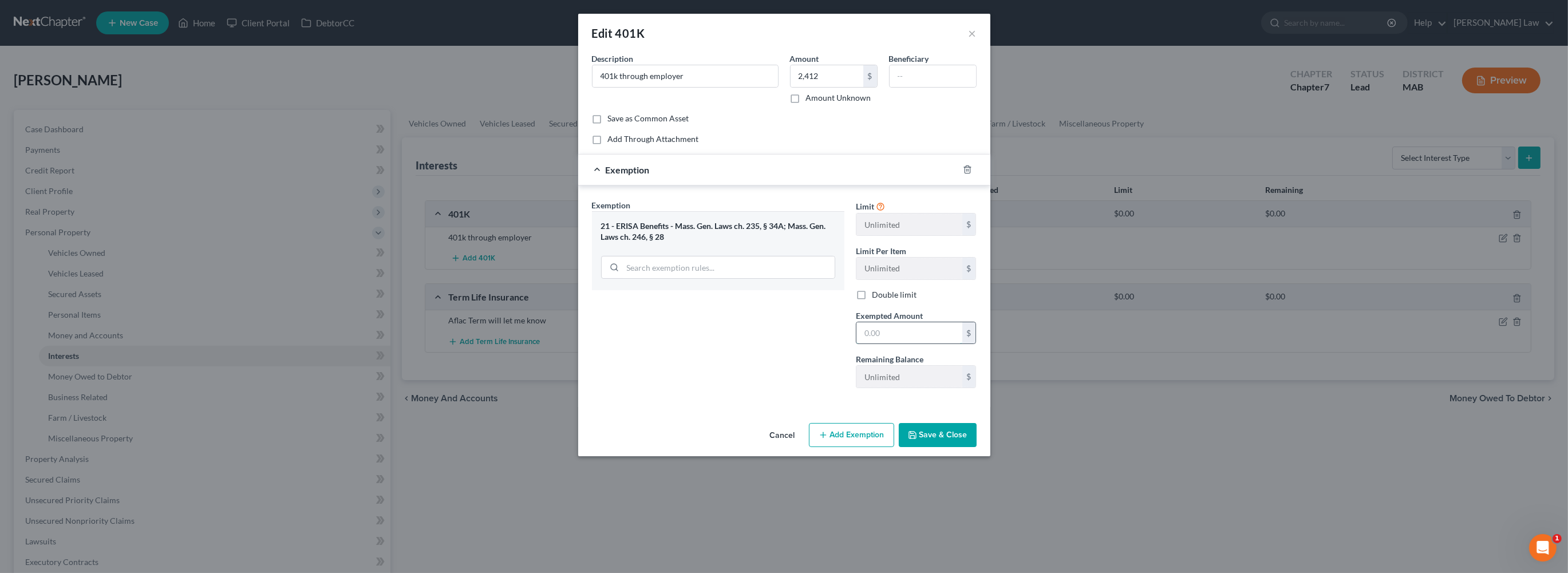
click at [906, 344] on input "text" at bounding box center [909, 333] width 106 height 22
type input "2,412"
click at [977, 446] on button "Save & Close" at bounding box center [938, 435] width 78 height 24
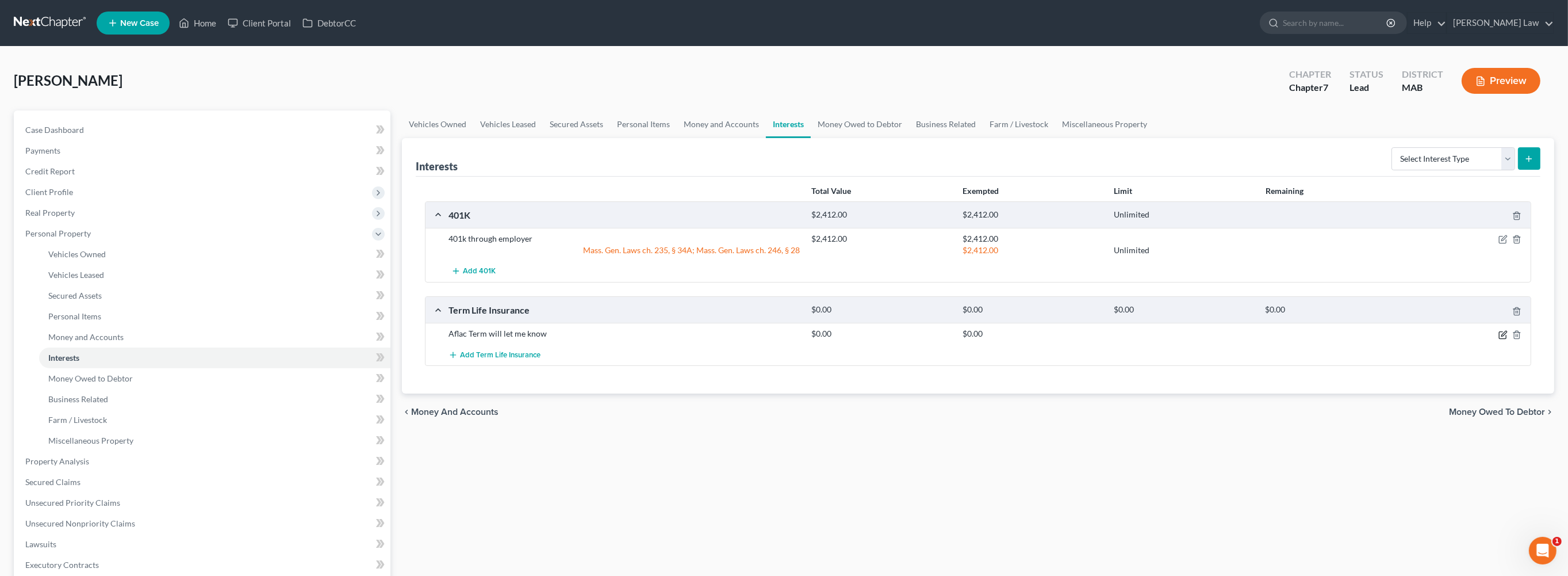
click at [1498, 339] on icon "button" at bounding box center [1503, 335] width 9 height 9
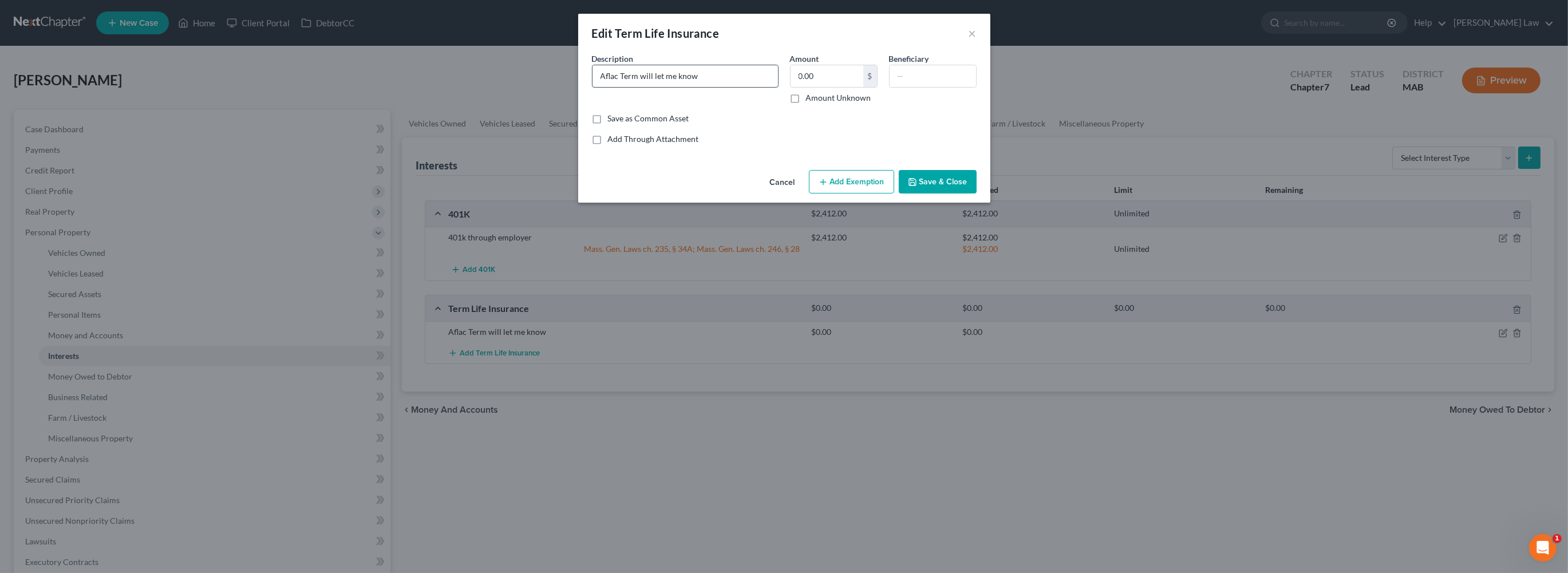
drag, startPoint x: 715, startPoint y: 92, endPoint x: 601, endPoint y: 98, distance: 114.2
click at [601, 87] on input "Aflac Term will let me know" at bounding box center [685, 76] width 185 height 22
type input "Aflac Term"
click at [965, 87] on input "text" at bounding box center [933, 76] width 86 height 22
type input "Child"
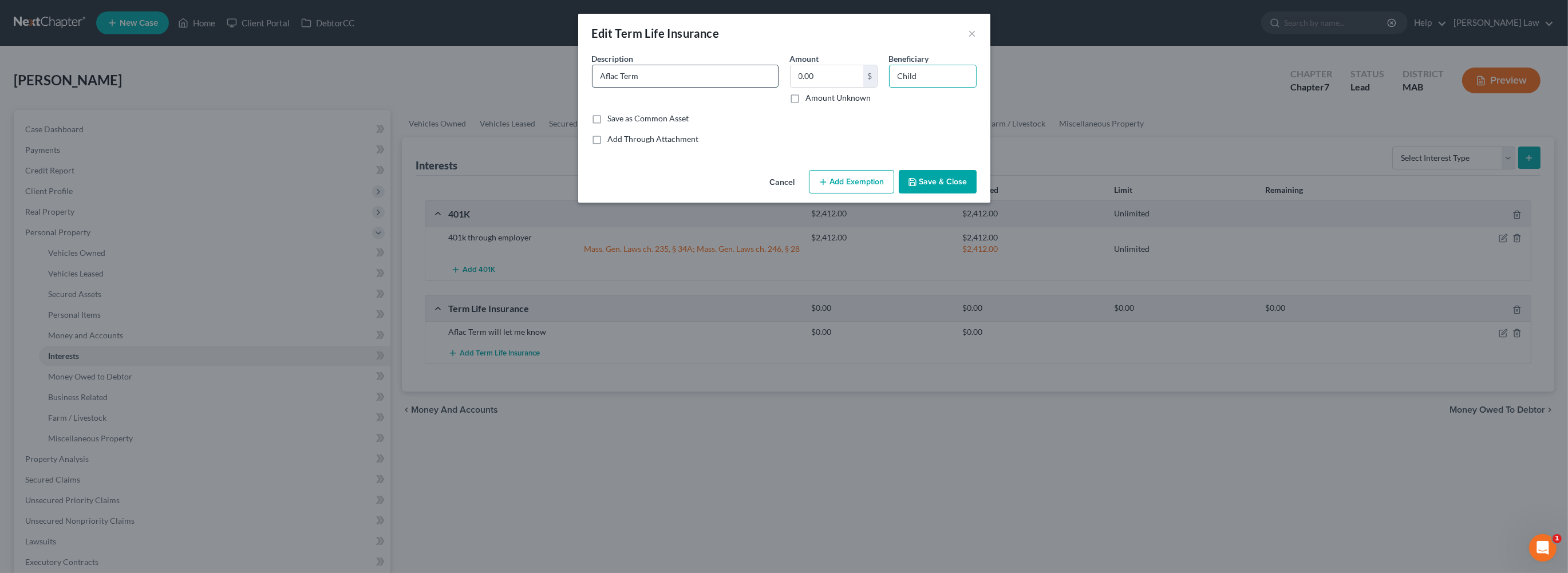
click at [670, 87] on input "Aflac Term" at bounding box center [685, 76] width 185 height 22
type input "Aflac Term (50k term life)"
click at [973, 194] on button "Save & Close" at bounding box center [938, 182] width 78 height 24
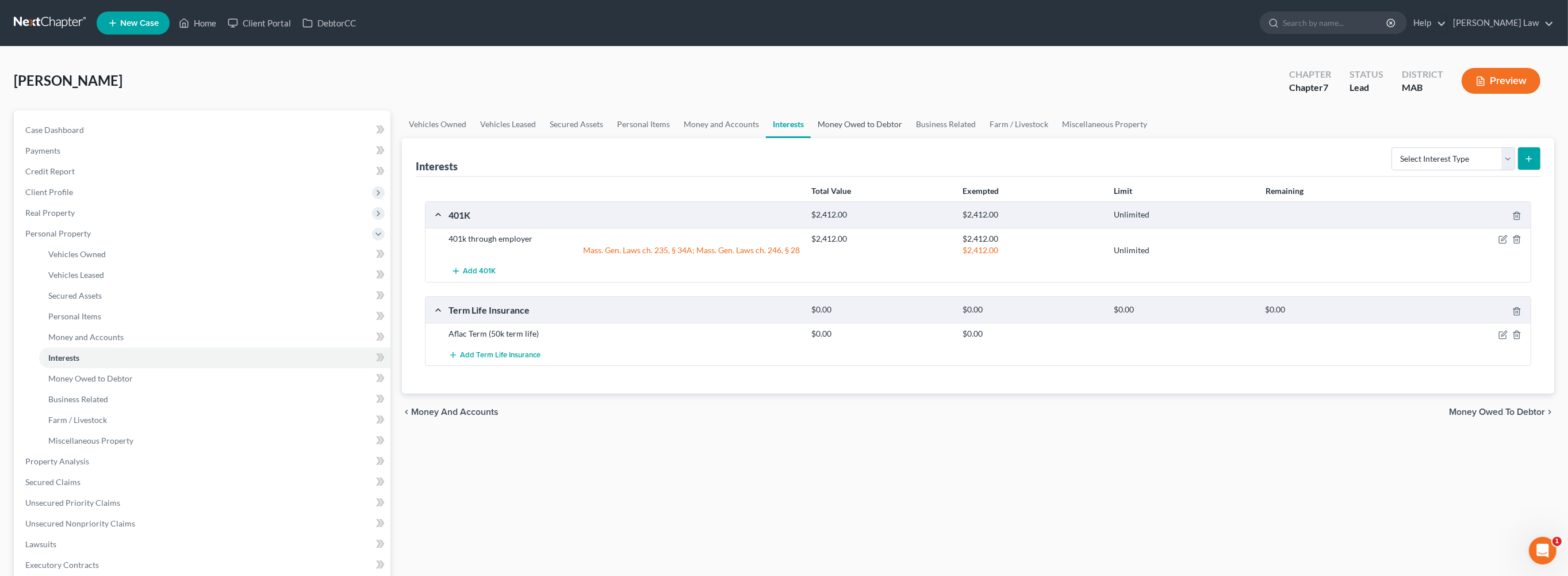
click at [909, 138] on link "Money Owed to Debtor" at bounding box center [860, 124] width 99 height 28
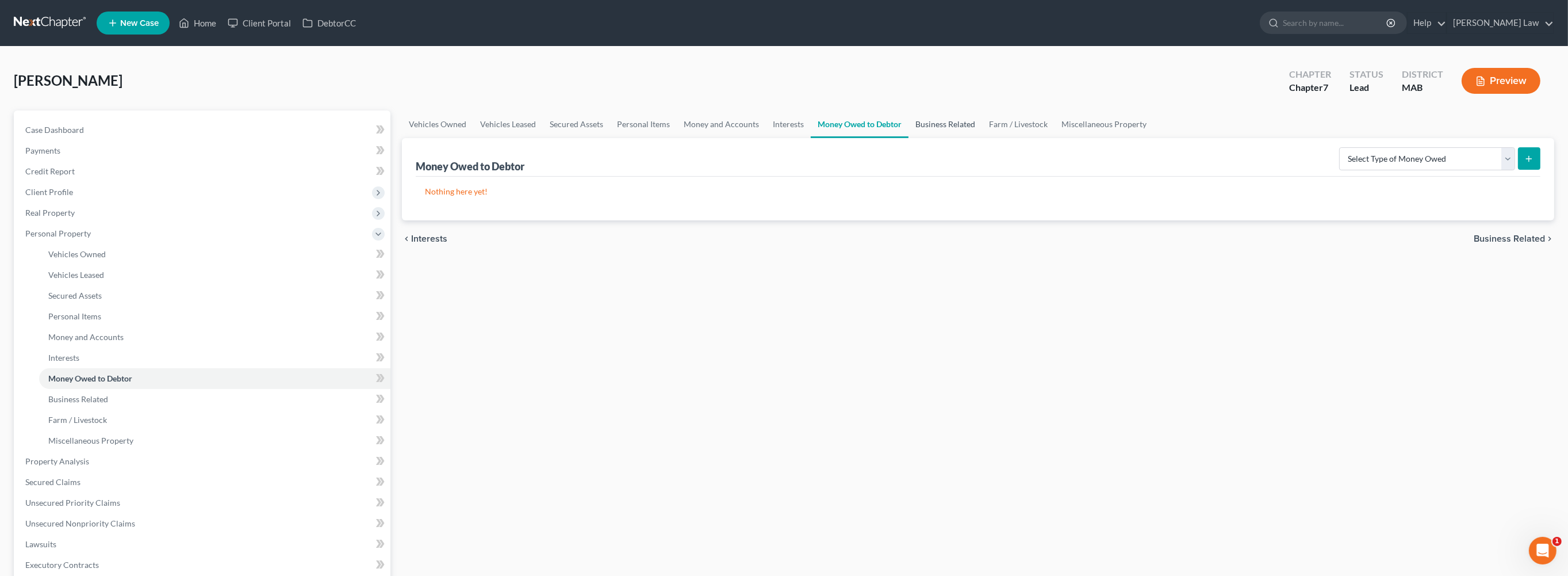
click at [982, 138] on link "Business Related" at bounding box center [945, 124] width 74 height 28
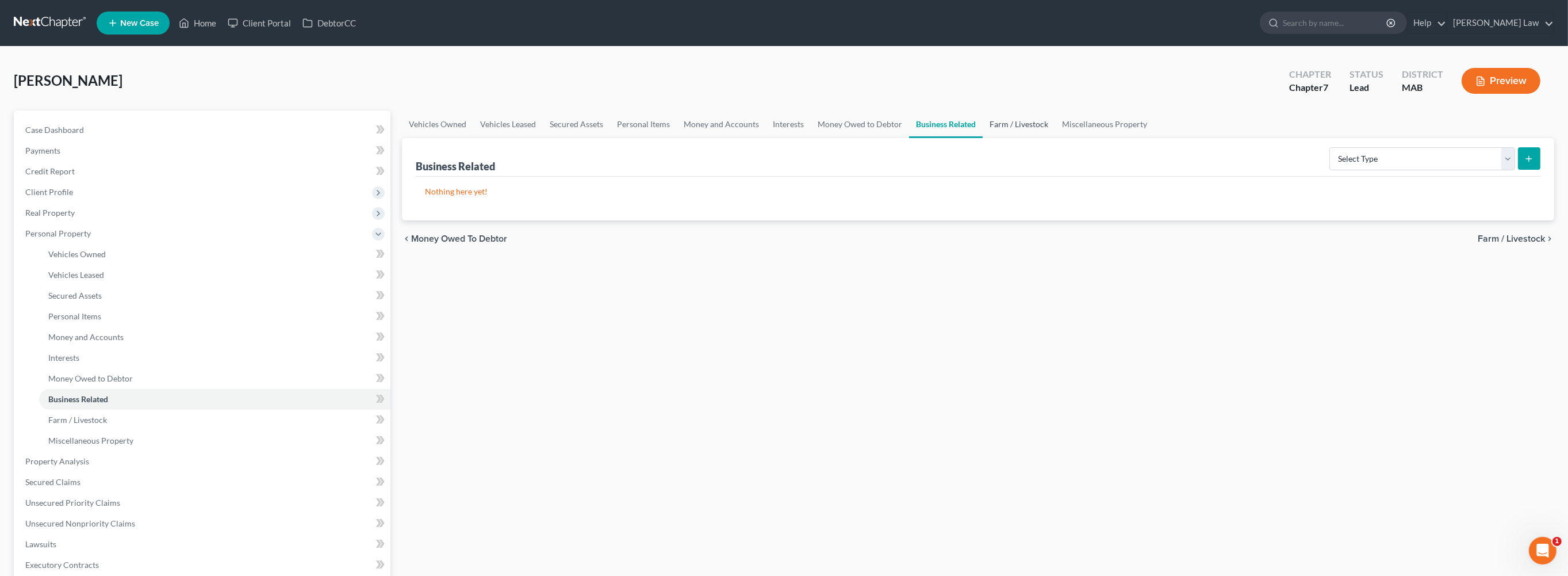
click at [1055, 138] on link "Farm / Livestock" at bounding box center [1019, 124] width 73 height 28
click at [1154, 138] on link "Miscellaneous Property" at bounding box center [1105, 124] width 99 height 28
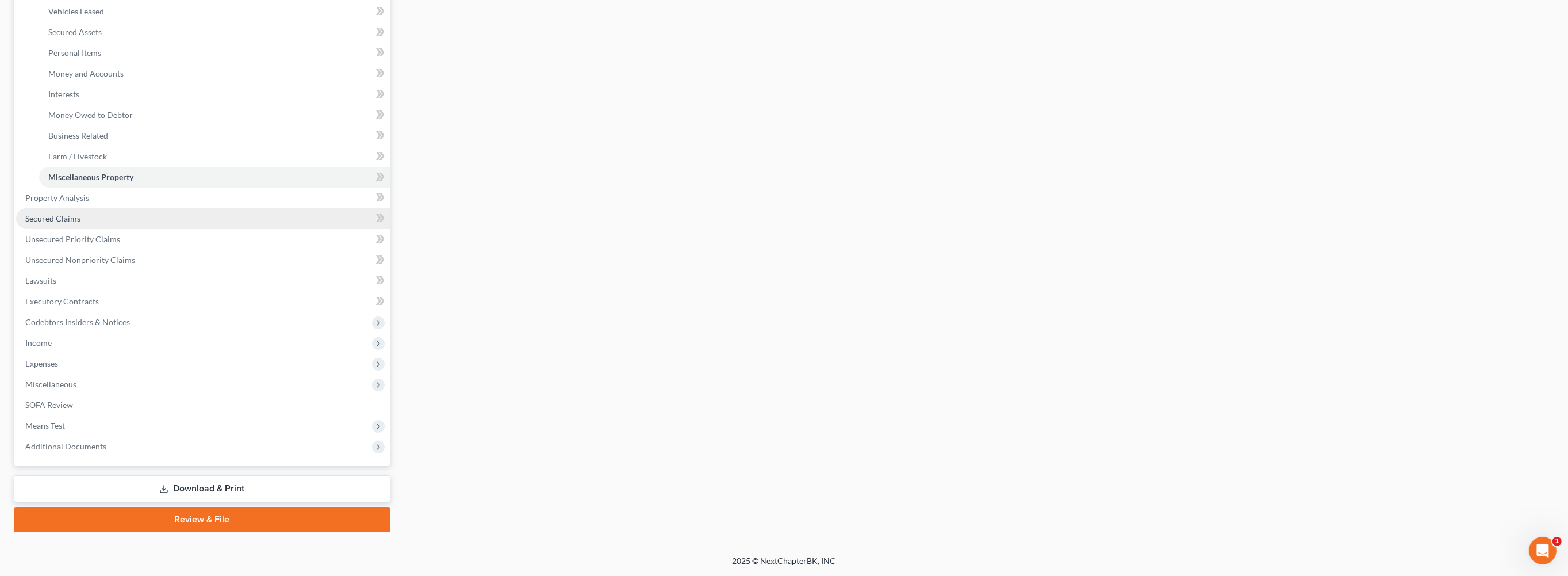
click at [68, 223] on span "Secured Claims" at bounding box center [53, 218] width 55 height 10
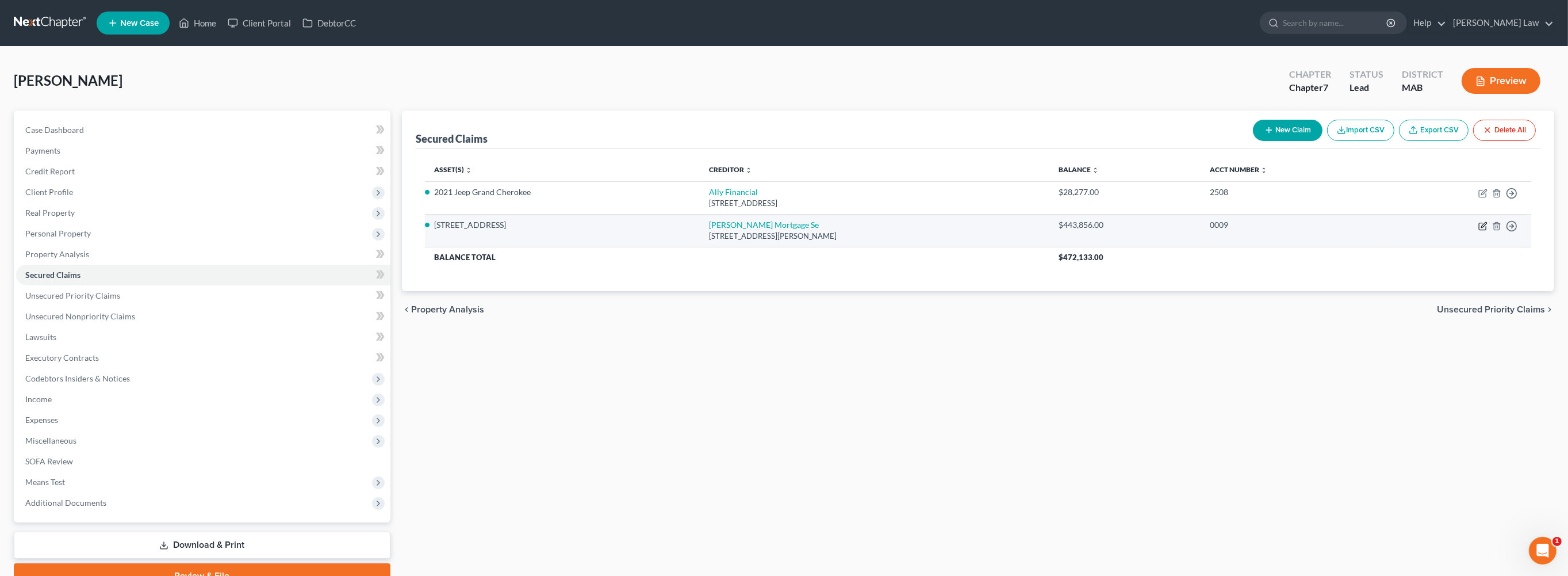
click at [1478, 230] on icon "button" at bounding box center [1482, 226] width 9 height 9
select select "4"
select select "0"
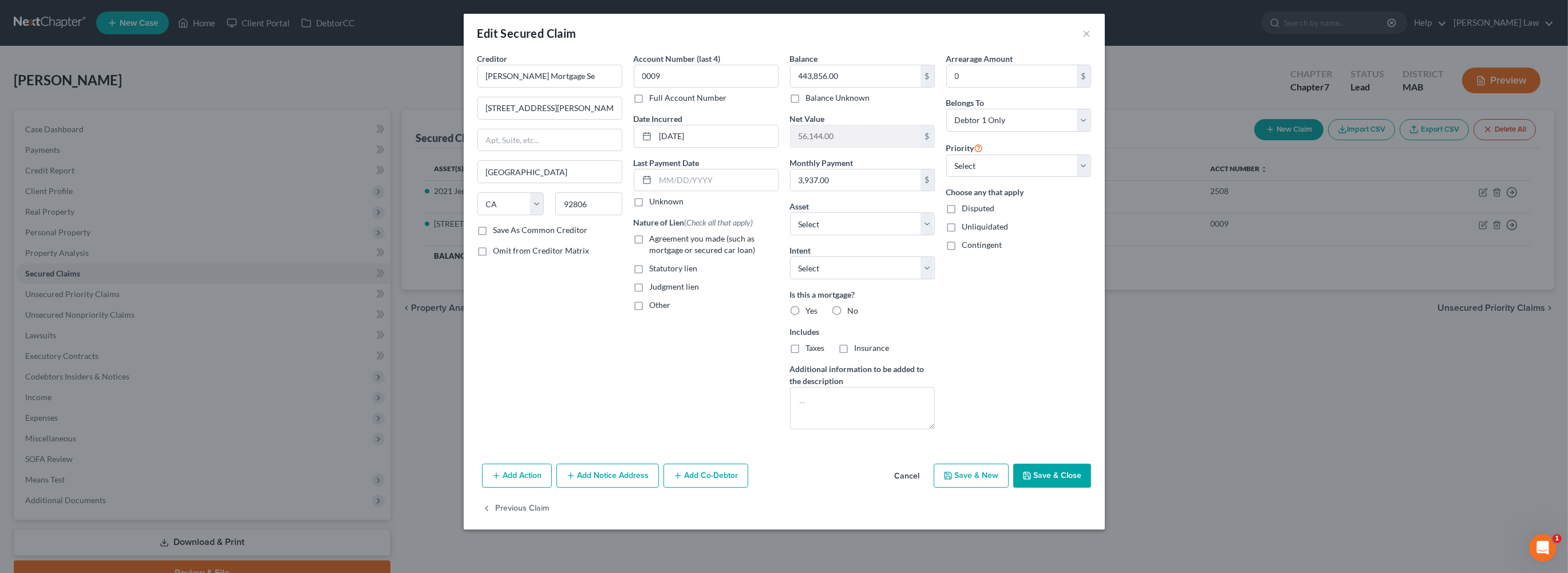
click at [940, 329] on div "Balance 443,856.00 $ Balance Unknown Balance Undetermined 443,856.00 $ Balance …" at bounding box center [862, 245] width 156 height 386
click at [935, 280] on select "Select Surrender Redeem Reaffirm Avoid Other" at bounding box center [862, 268] width 145 height 23
select select "2"
click at [806, 316] on label "Yes" at bounding box center [812, 311] width 12 height 11
click at [811, 313] on input "Yes" at bounding box center [815, 309] width 7 height 7
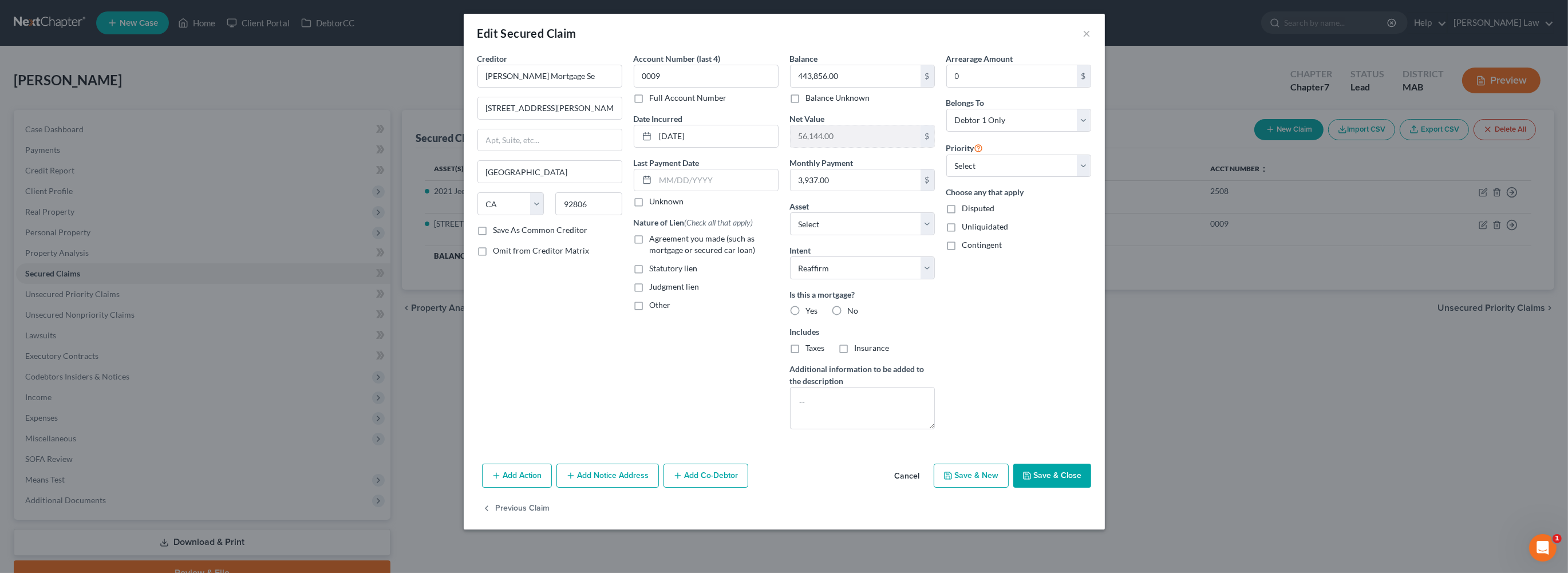
radio input "true"
click at [806, 354] on label "Taxes" at bounding box center [816, 347] width 19 height 11
click at [811, 349] on input "Taxes" at bounding box center [815, 346] width 7 height 7
checkbox input "true"
click at [855, 354] on label "Insurance" at bounding box center [873, 347] width 35 height 11
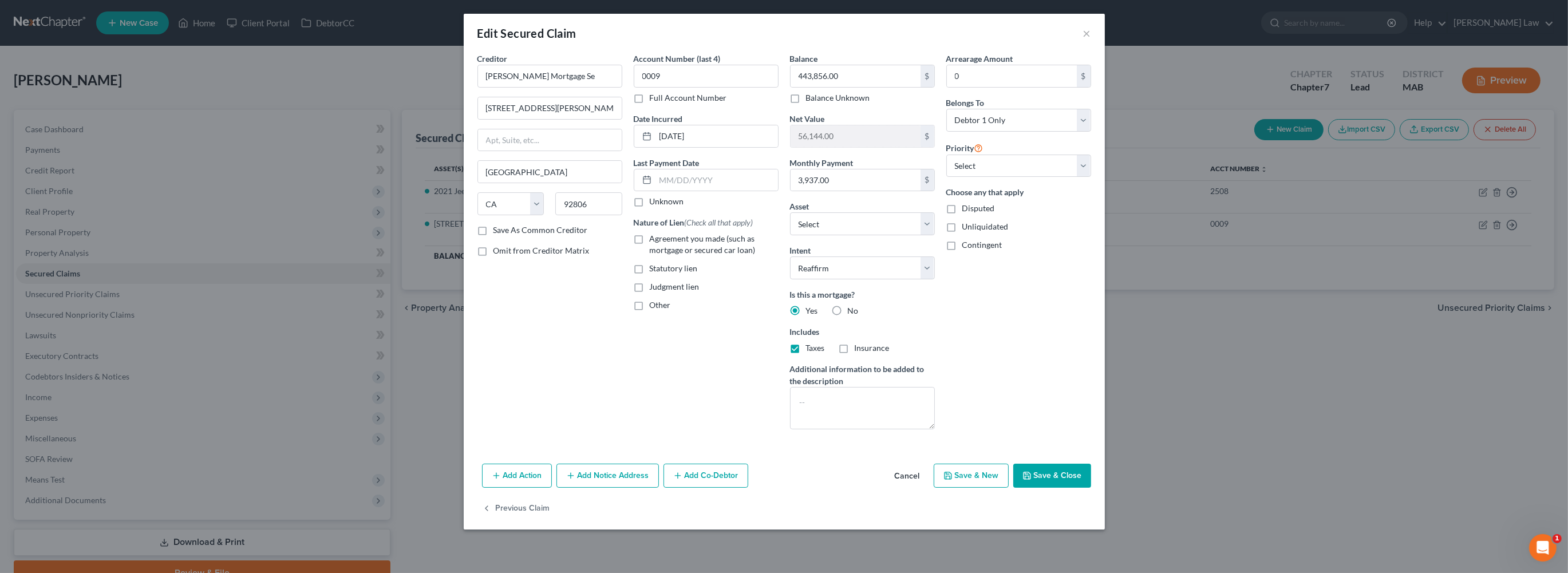
click at [860, 349] on input "Insurance" at bounding box center [863, 346] width 7 height 7
checkbox input "true"
click at [650, 256] on label "Agreement you made (such as mortgage or secured car loan)" at bounding box center [714, 244] width 128 height 23
click at [654, 240] on input "Agreement you made (such as mortgage or secured car loan)" at bounding box center [658, 237] width 7 height 7
checkbox input "true"
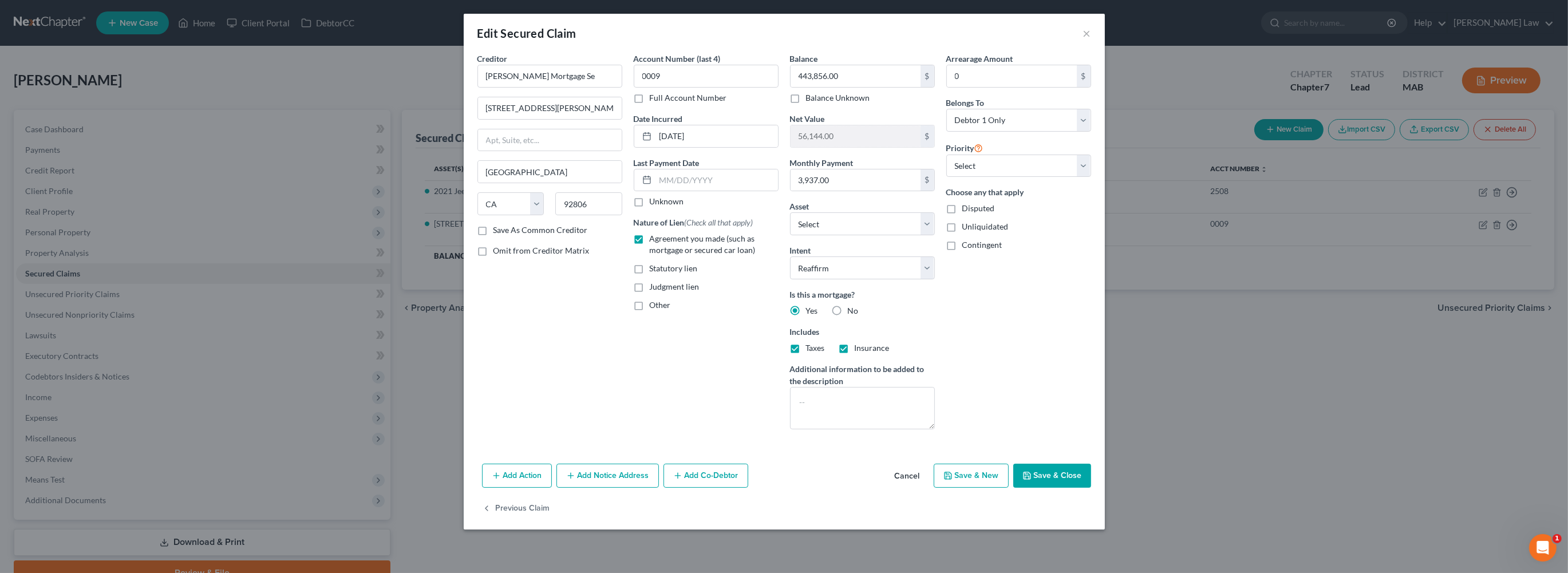
scroll to position [101, 0]
click at [572, 488] on button "Add Notice Address" at bounding box center [608, 475] width 103 height 24
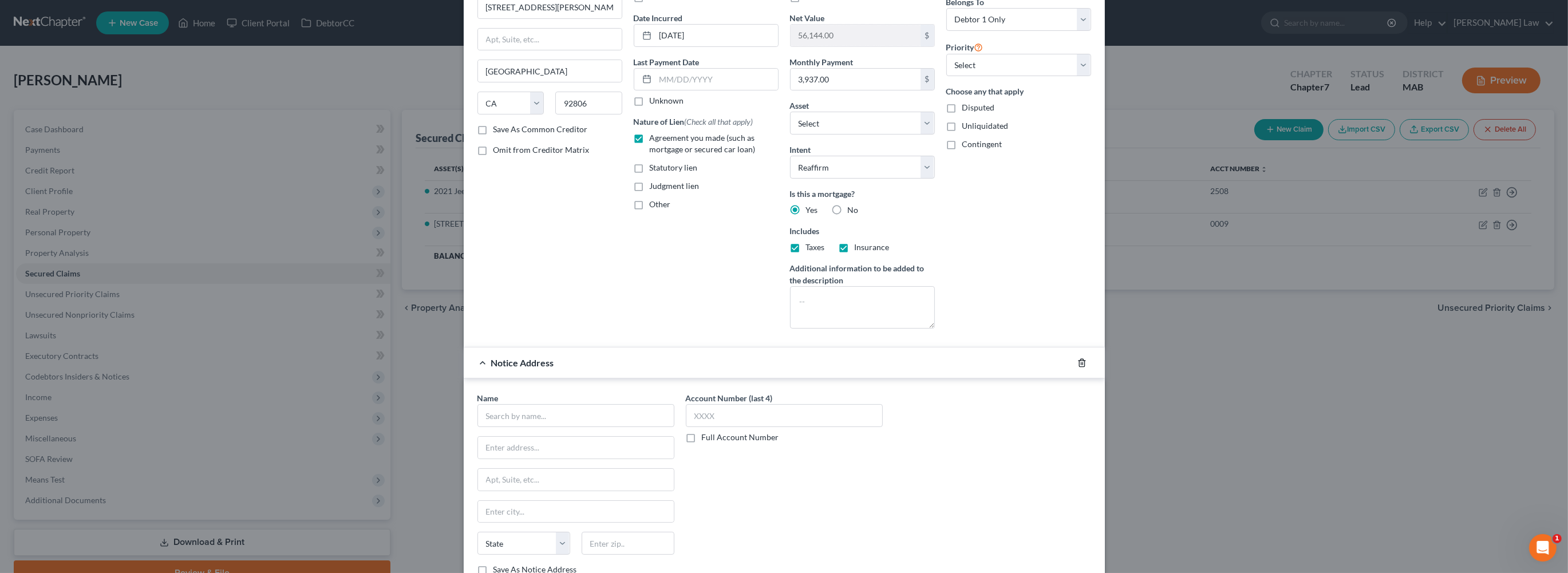
drag, startPoint x: 1151, startPoint y: 473, endPoint x: 1125, endPoint y: 479, distance: 26.7
click at [1086, 368] on icon "button" at bounding box center [1082, 363] width 9 height 9
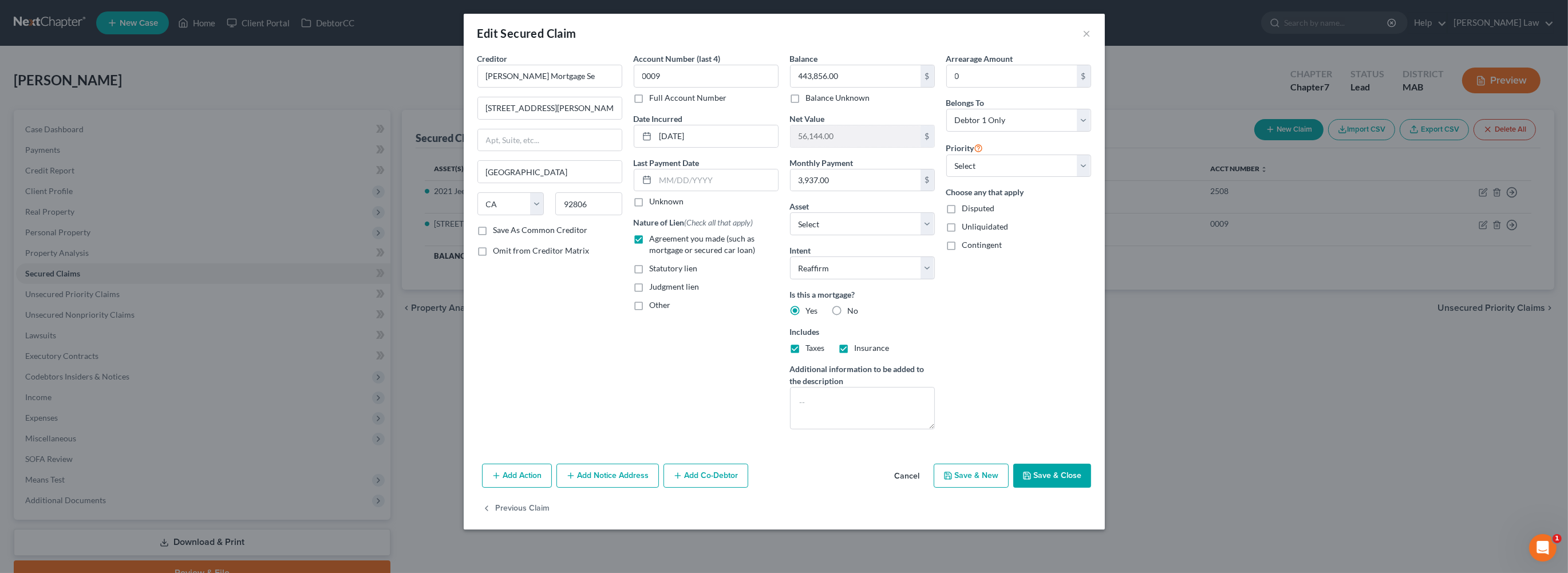
click at [691, 481] on button "Add Co-Debtor" at bounding box center [706, 475] width 84 height 24
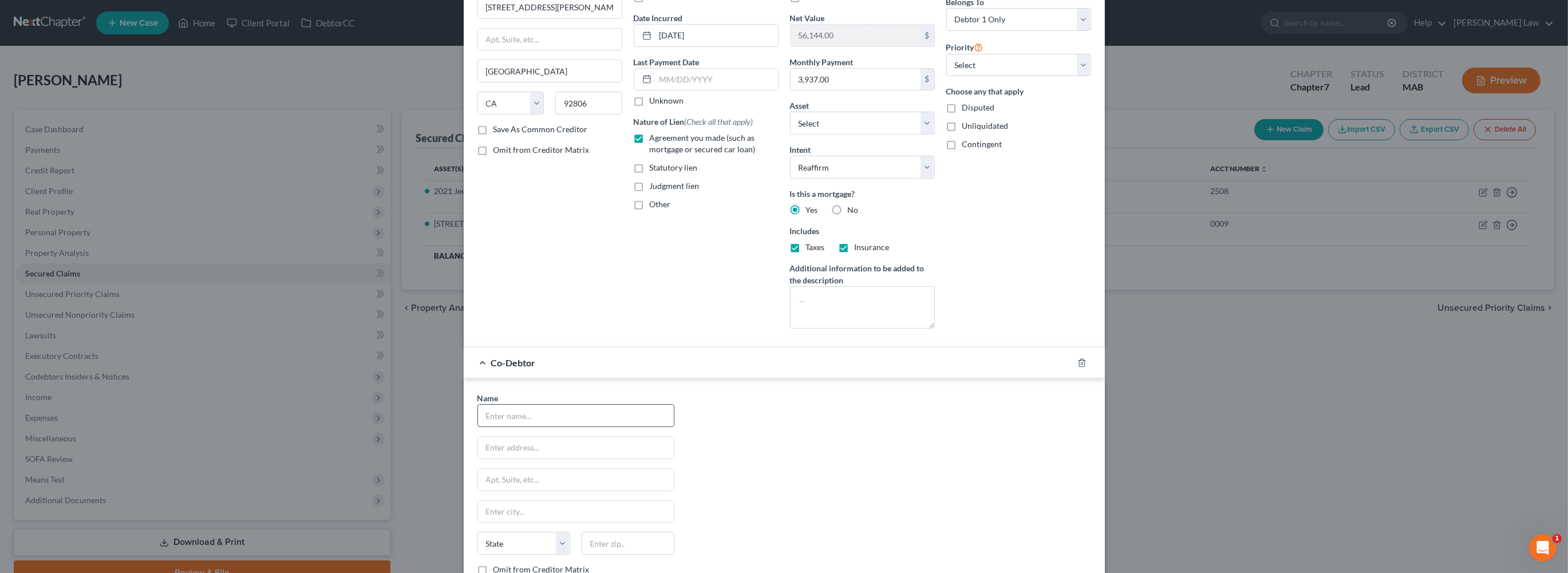
drag, startPoint x: 455, startPoint y: 538, endPoint x: 455, endPoint y: 531, distance: 7.0
click at [478, 426] on input "text" at bounding box center [575, 415] width 195 height 22
type input "[PERSON_NAME]"
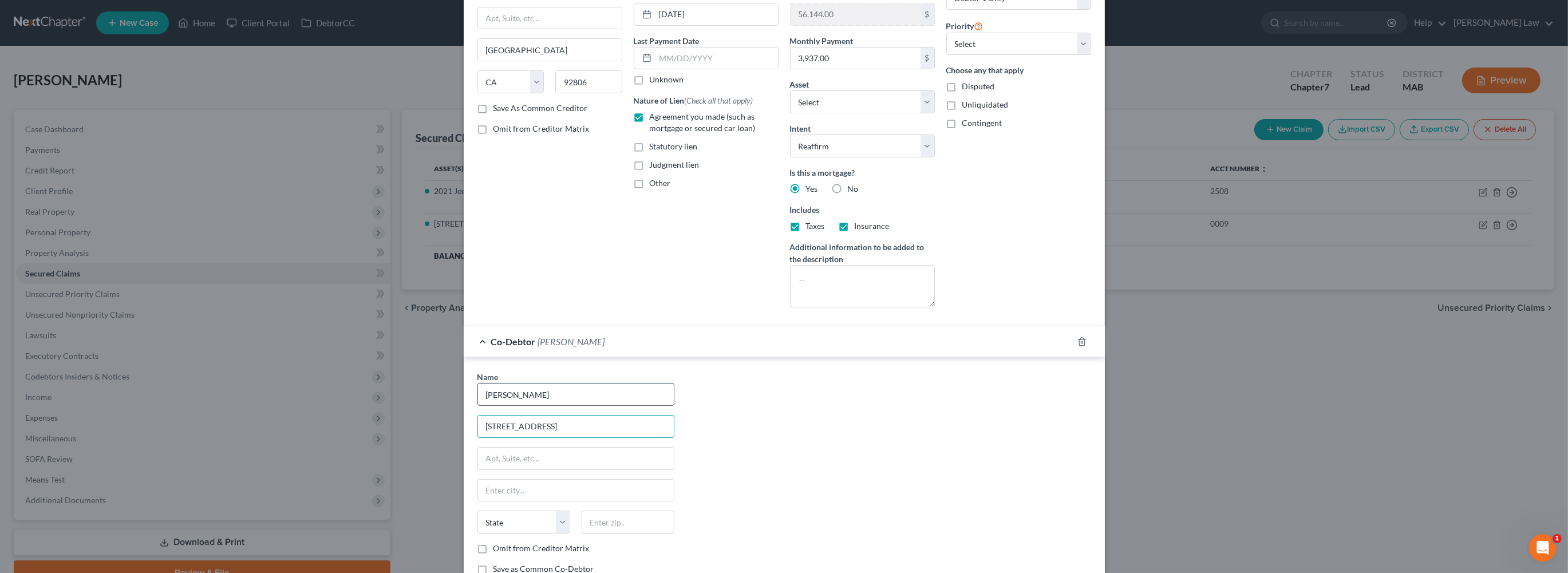
type input "[STREET_ADDRESS]"
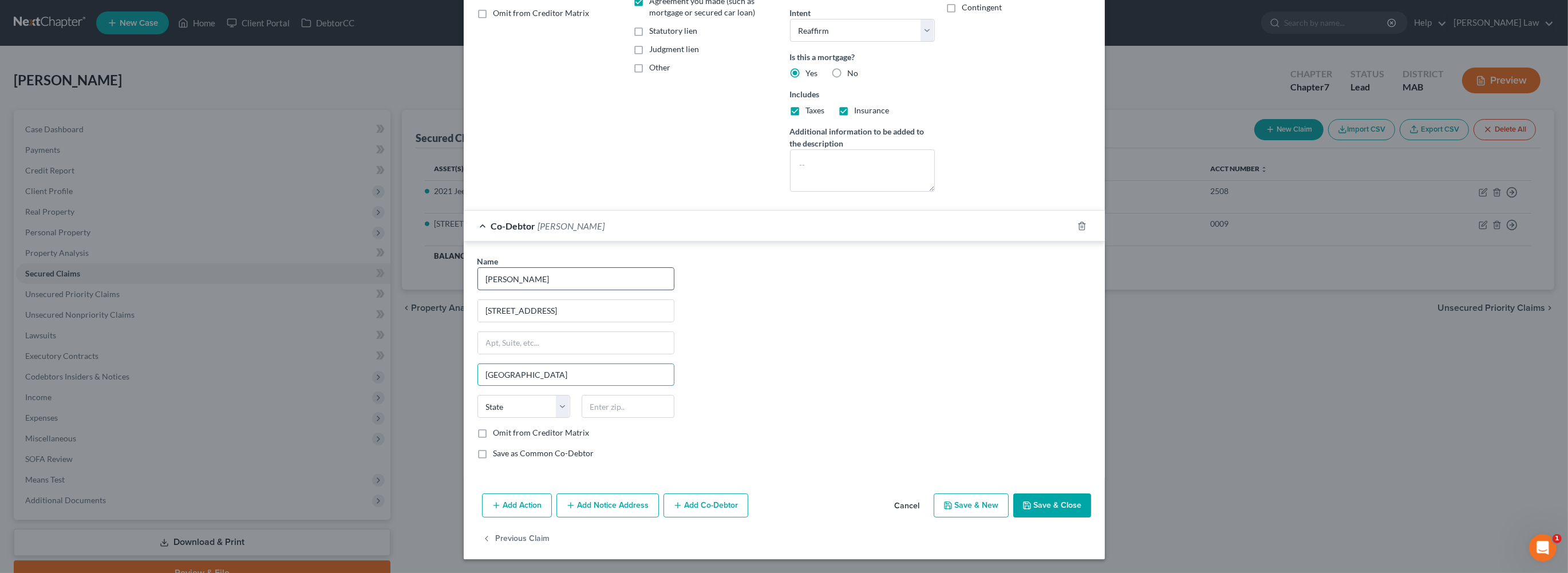
type input "[GEOGRAPHIC_DATA]"
select select "22"
type input "02379"
drag, startPoint x: 415, startPoint y: 404, endPoint x: 424, endPoint y: 407, distance: 9.5
click at [477, 427] on div "Omit from Creditor Matrix" at bounding box center [575, 433] width 197 height 11
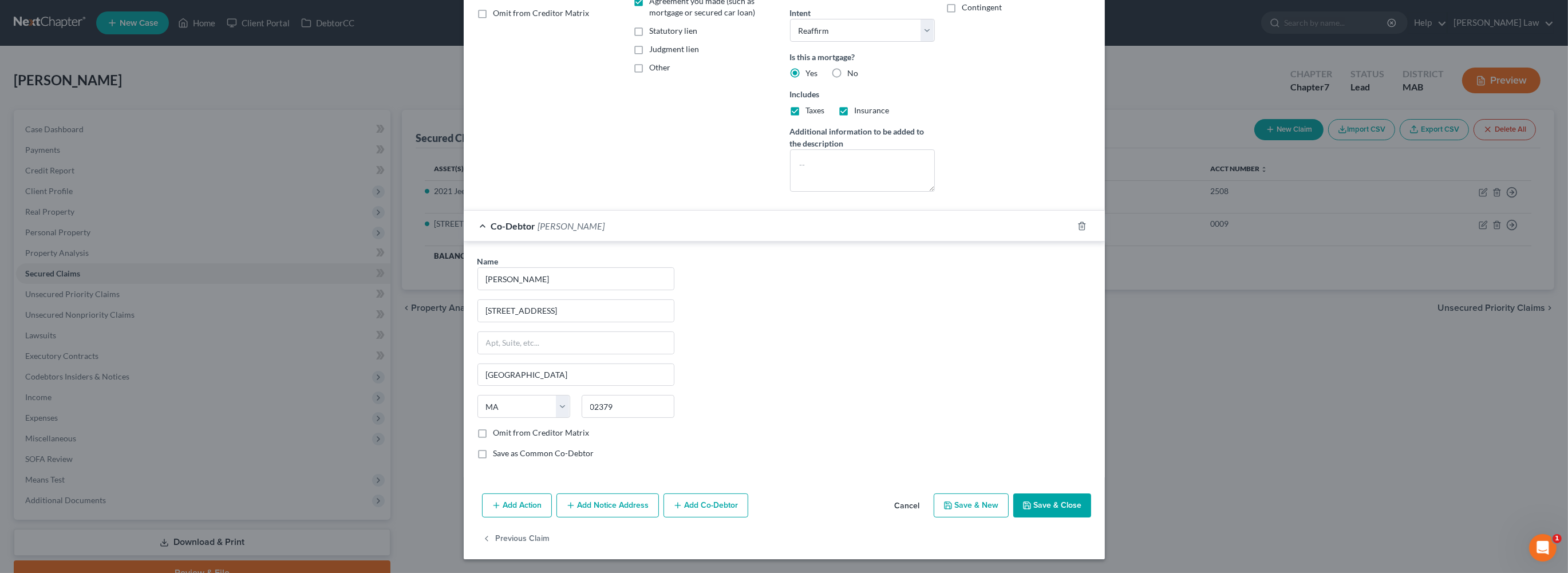
click at [494, 427] on label "Omit from Creditor Matrix" at bounding box center [541, 433] width 96 height 11
click at [498, 427] on input "Omit from Creditor Matrix" at bounding box center [502, 431] width 7 height 7
checkbox input "true"
click at [1091, 493] on button "Save & Close" at bounding box center [1052, 505] width 78 height 24
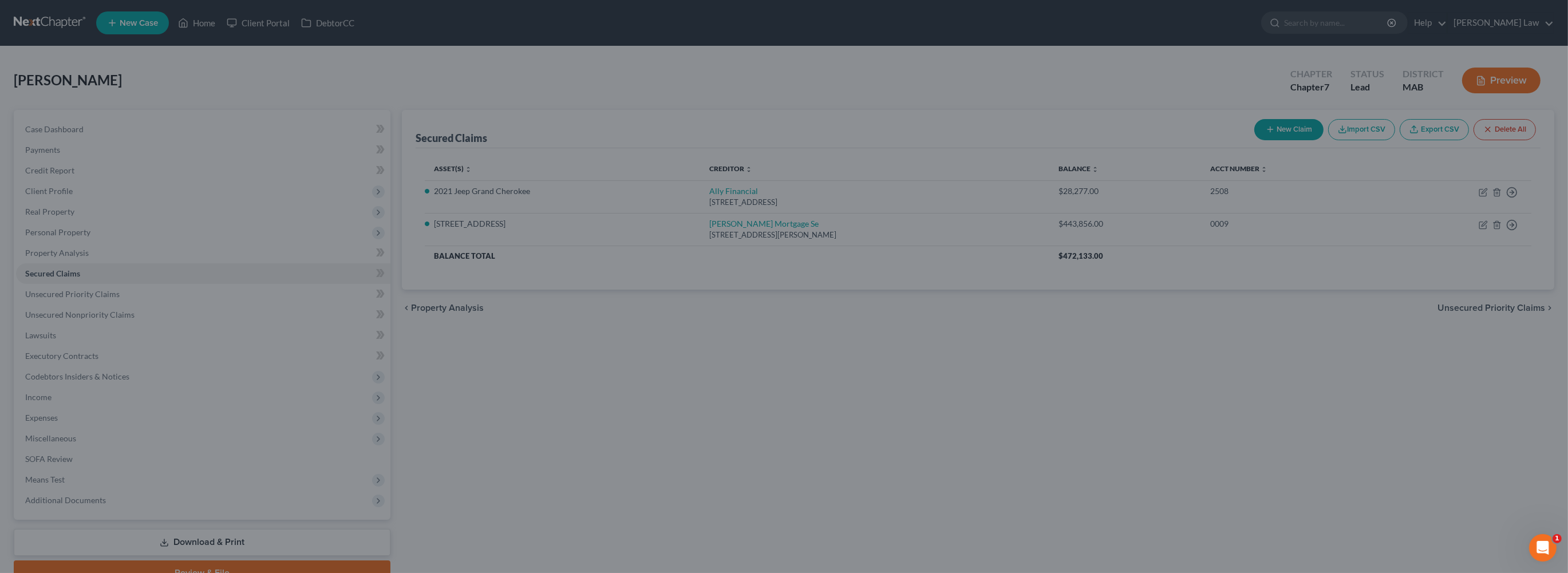
select select "2"
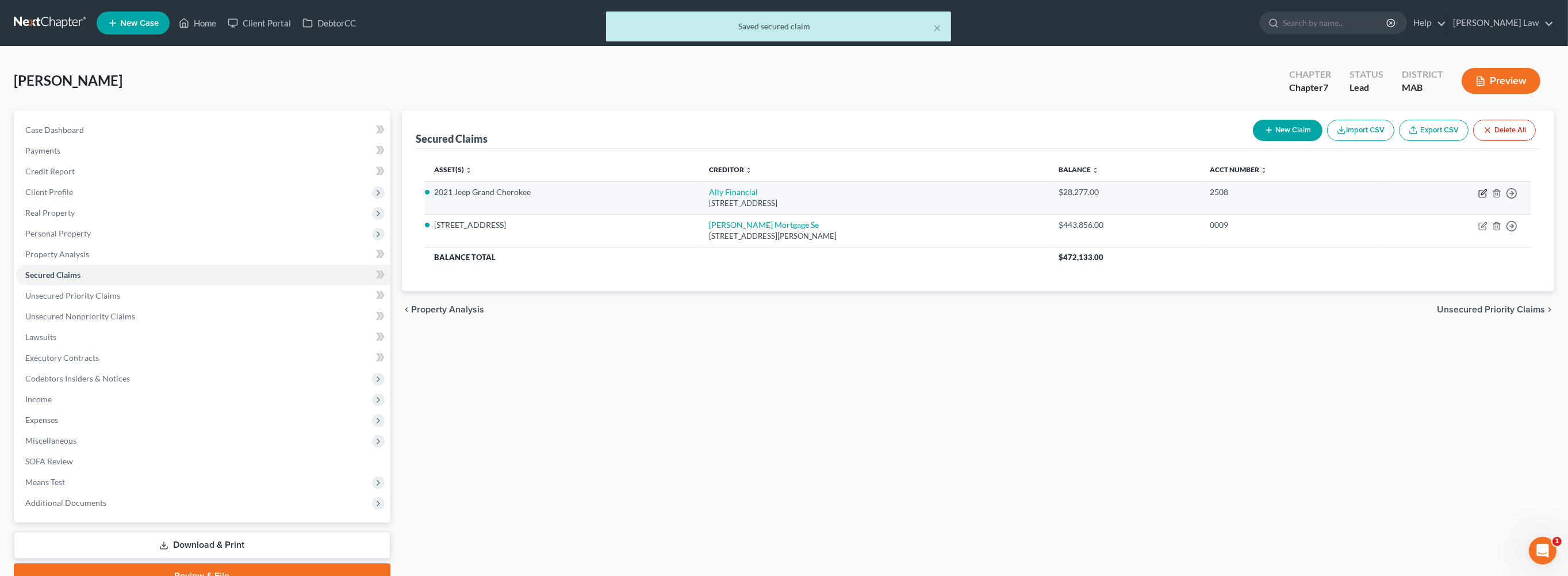
click at [1478, 198] on icon "button" at bounding box center [1482, 194] width 9 height 9
select select "23"
select select "3"
select select "2"
select select "0"
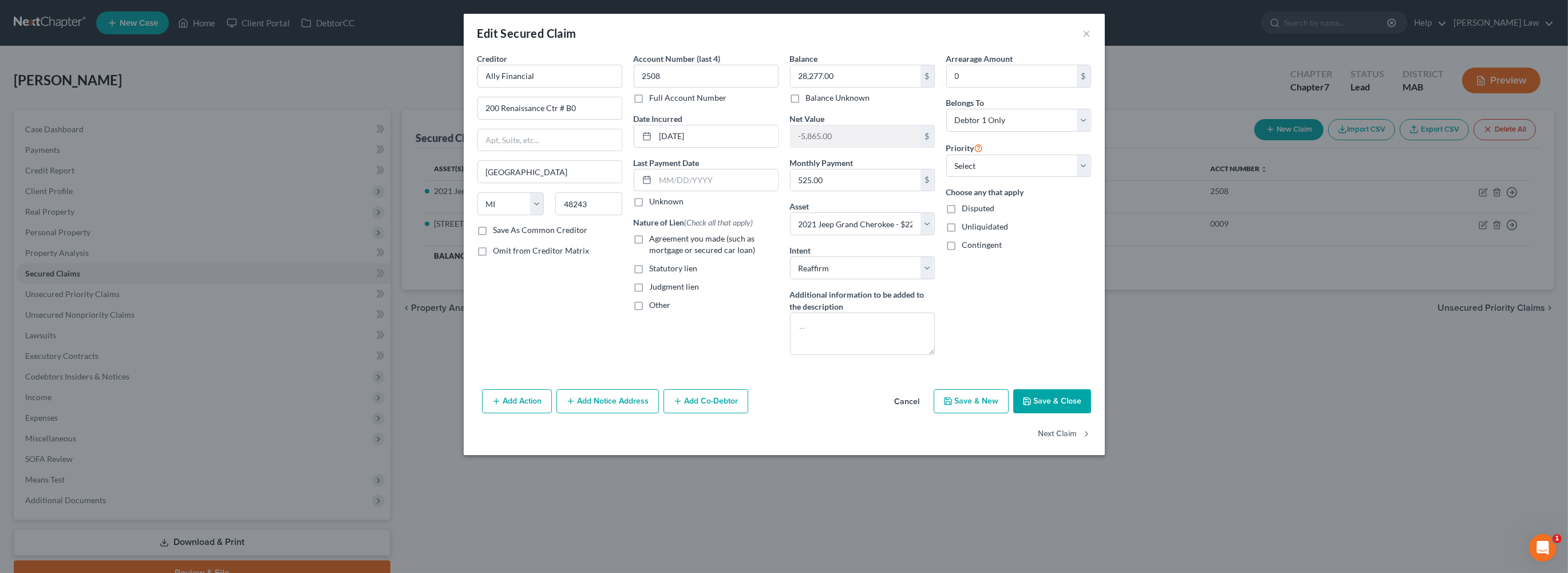
click at [650, 256] on label "Agreement you made (such as mortgage or secured car loan)" at bounding box center [714, 244] width 128 height 23
click at [654, 240] on input "Agreement you made (such as mortgage or secured car loan)" at bounding box center [658, 237] width 7 height 7
checkbox input "true"
click at [573, 413] on button "Add Notice Address" at bounding box center [608, 401] width 103 height 24
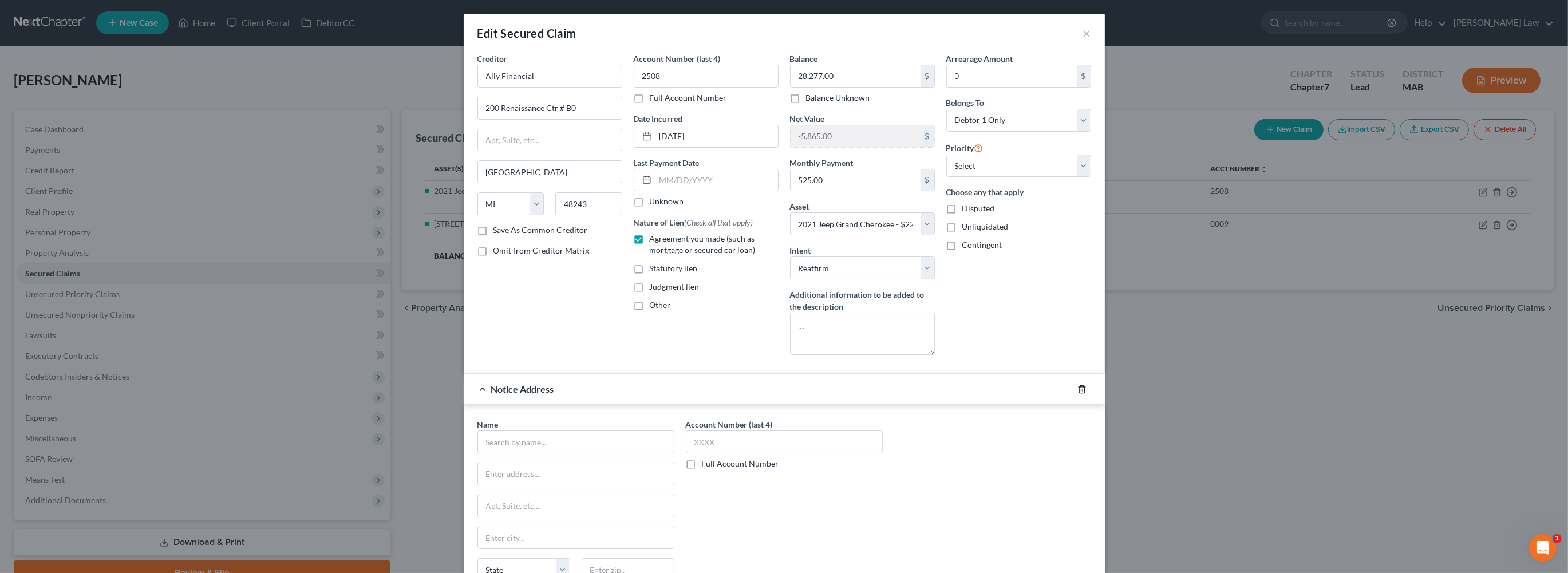
click at [1081, 391] on line "button" at bounding box center [1081, 390] width 0 height 2
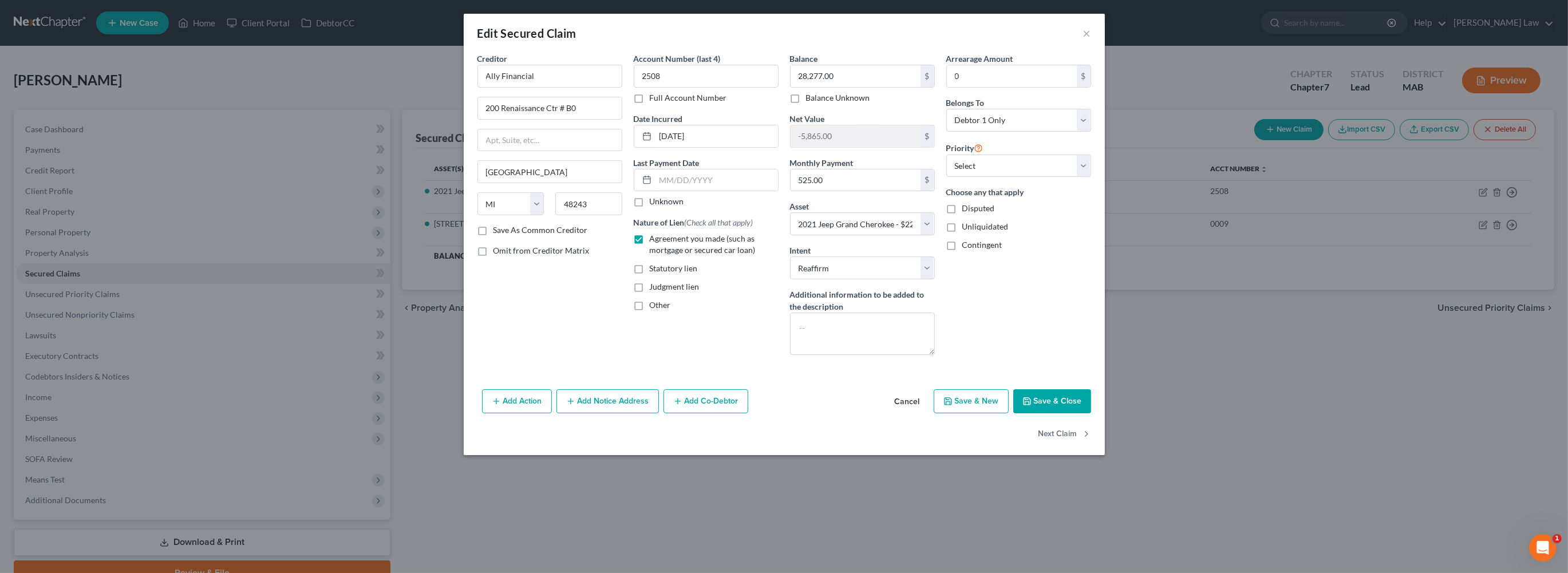
click at [691, 413] on button "Add Co-Debtor" at bounding box center [706, 401] width 84 height 24
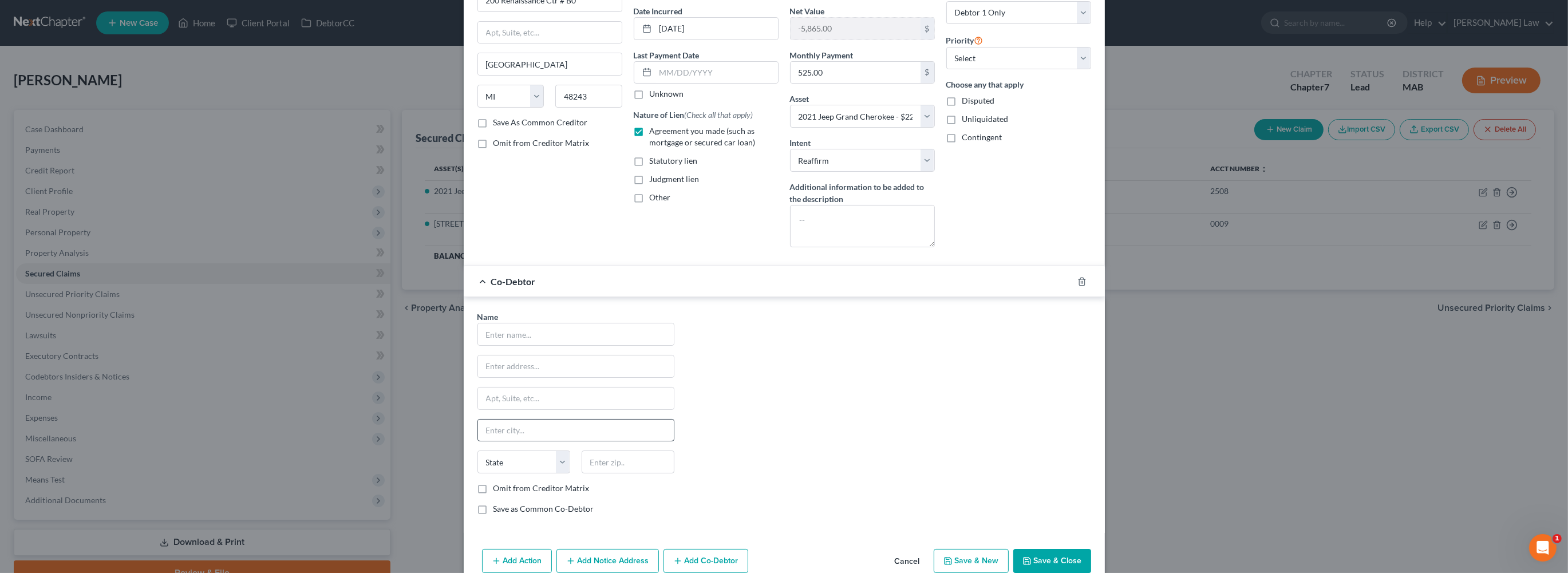
scroll to position [160, 0]
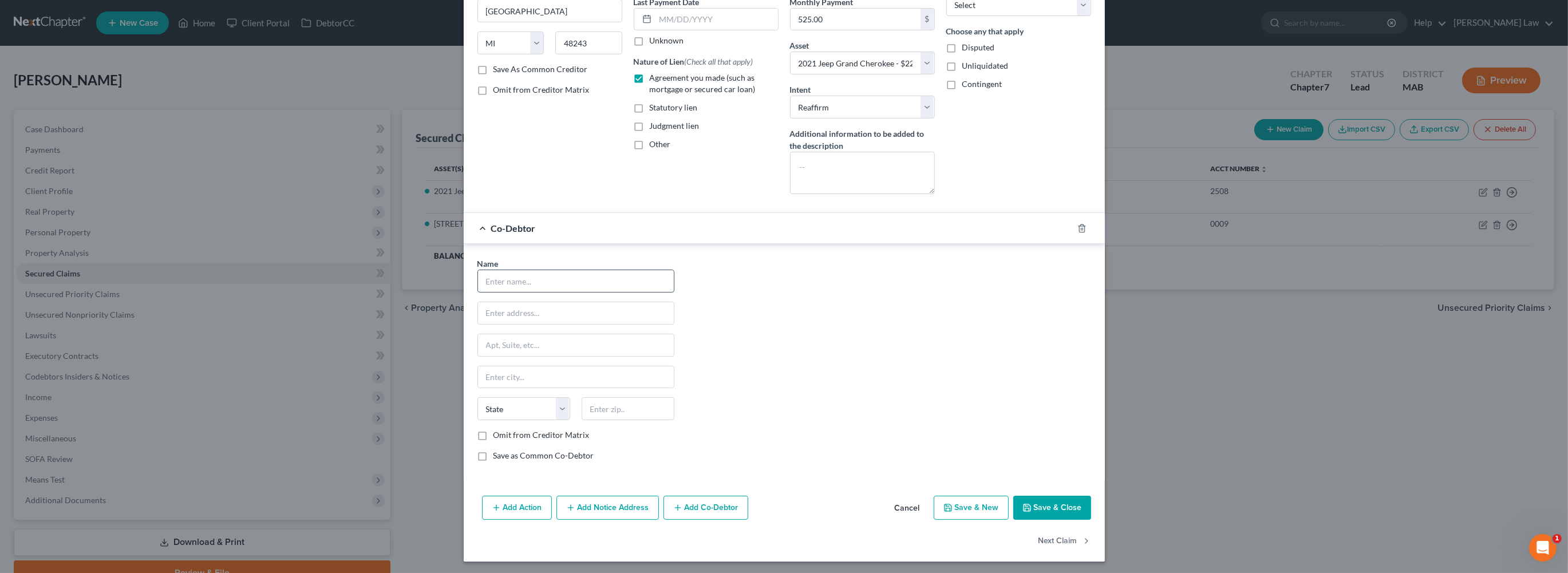
click at [478, 292] on input "text" at bounding box center [575, 281] width 195 height 22
type input "[PERSON_NAME]"
type input "[STREET_ADDRESS]"
type input "[GEOGRAPHIC_DATA]"
click at [477, 420] on select "State [US_STATE] AK AR AZ CA CO CT DE DC [GEOGRAPHIC_DATA] [GEOGRAPHIC_DATA] GU…" at bounding box center [523, 408] width 93 height 23
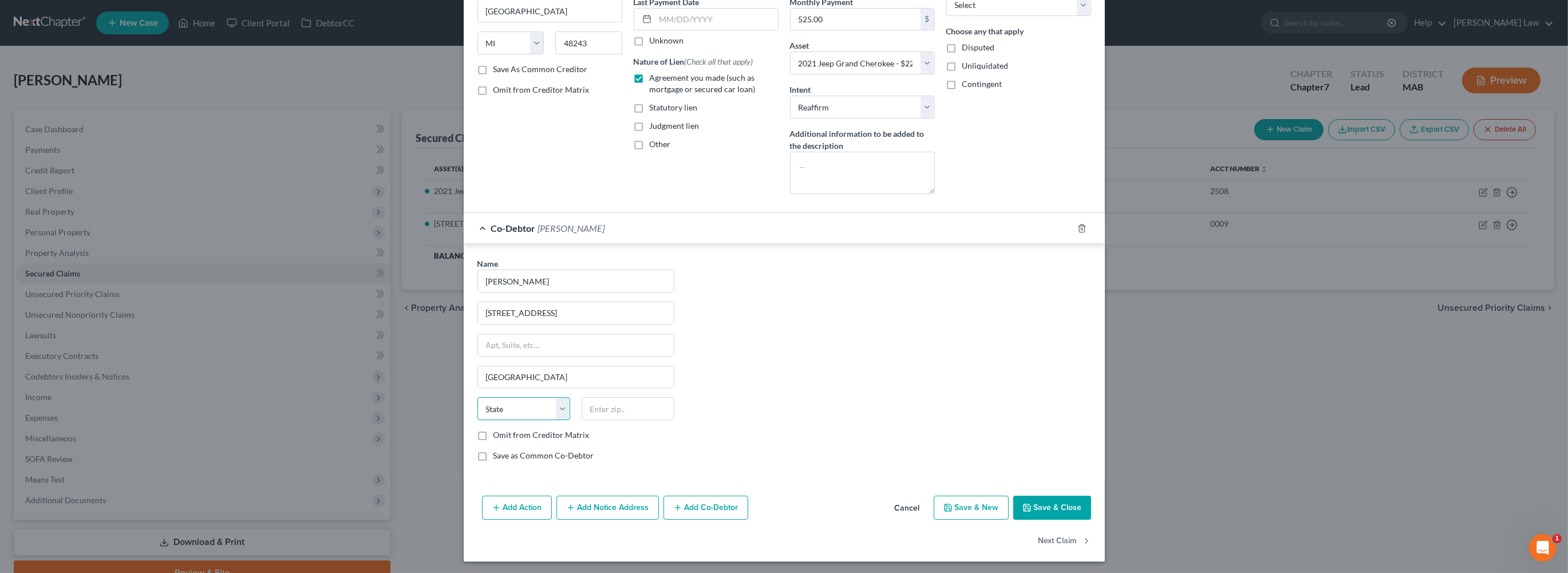
select select "22"
click at [582, 420] on input "text" at bounding box center [628, 408] width 93 height 23
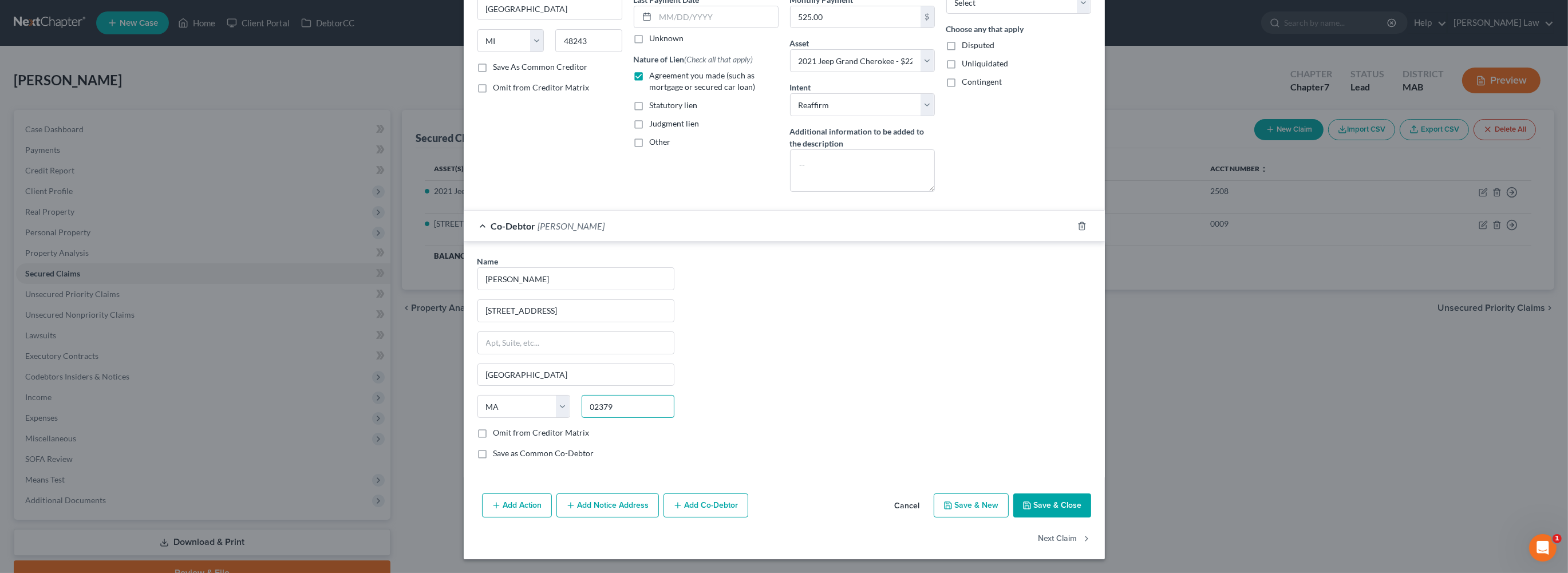
scroll to position [338, 0]
type input "02379"
click at [1091, 497] on button "Save & Close" at bounding box center [1052, 505] width 78 height 24
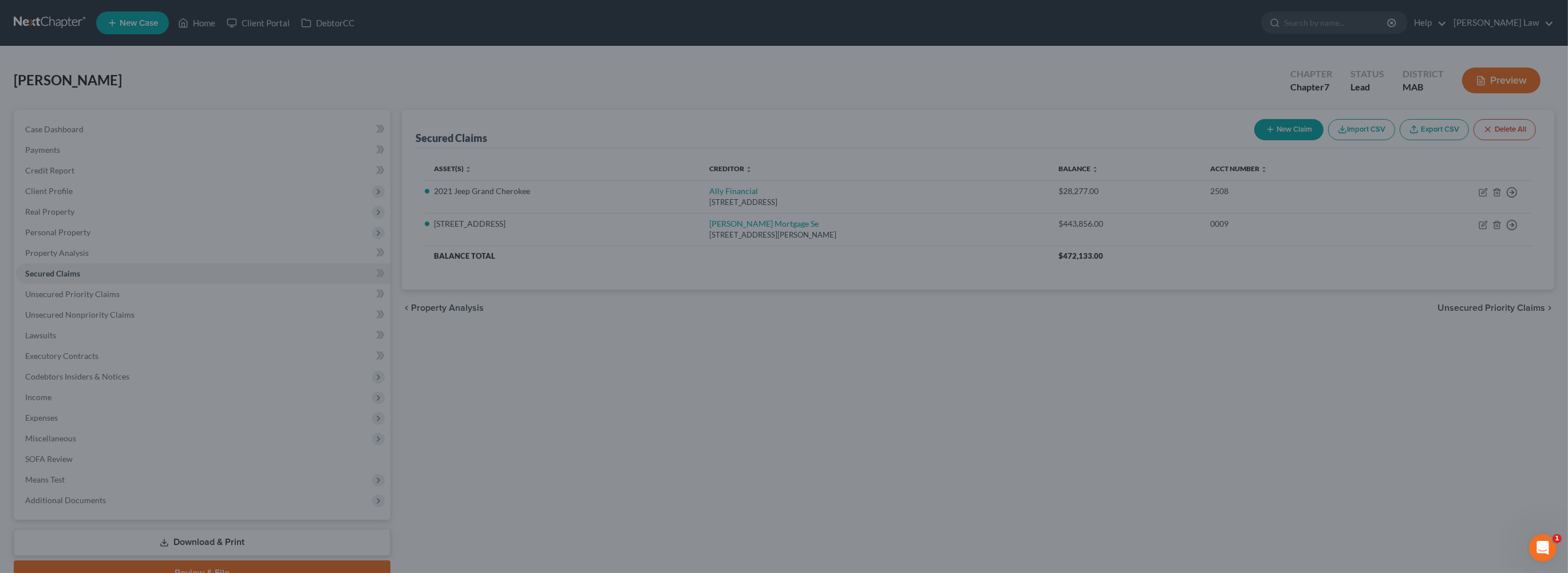
select select "3"
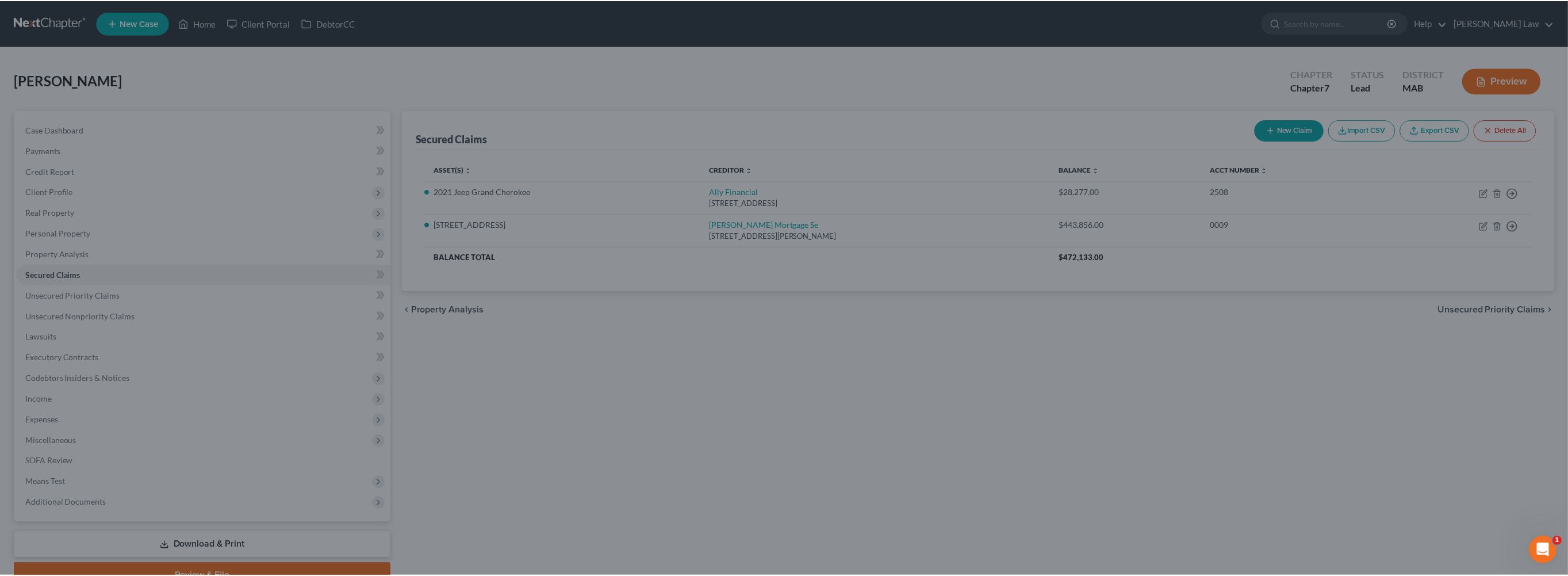
scroll to position [0, 0]
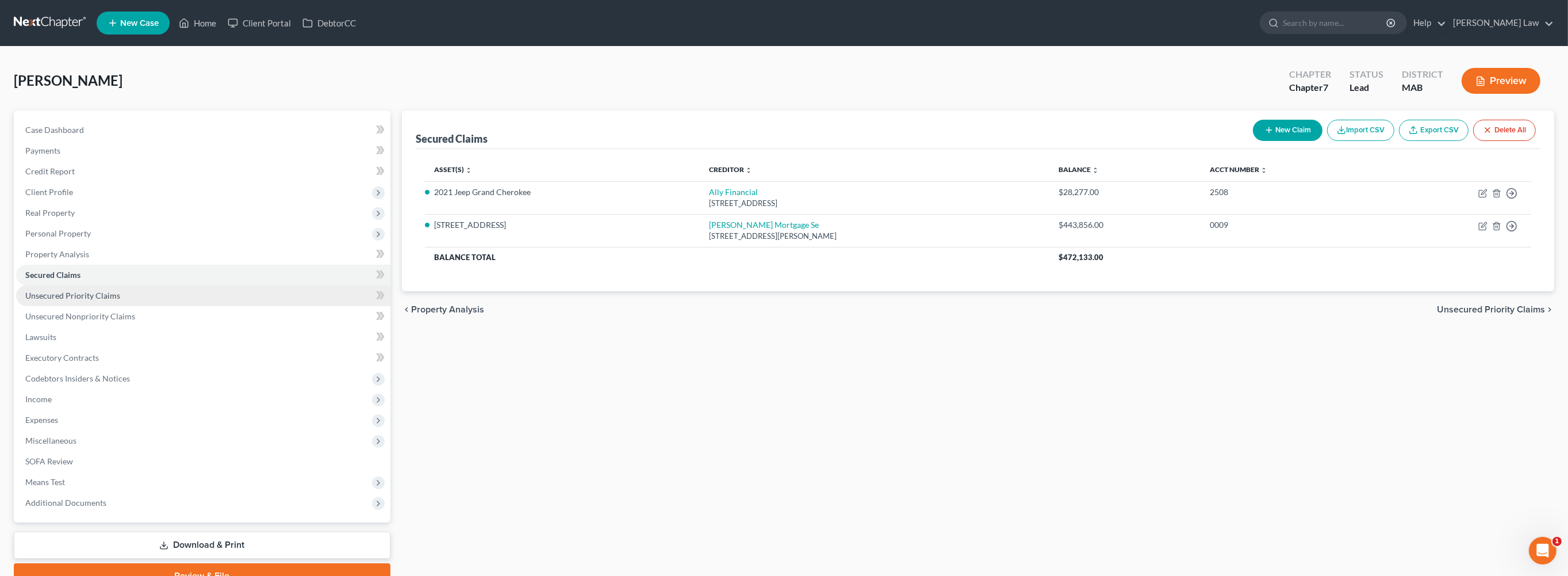
click at [106, 300] on span "Unsecured Priority Claims" at bounding box center [72, 295] width 95 height 10
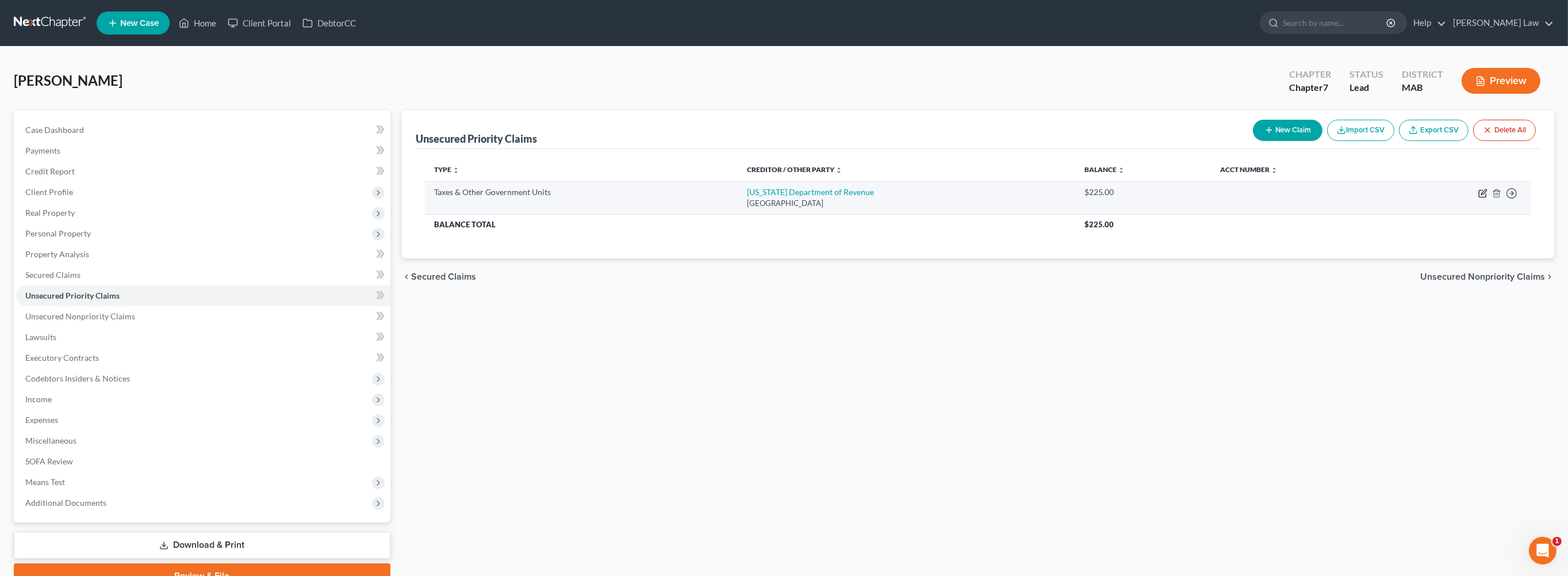
click at [1478, 198] on icon "button" at bounding box center [1482, 194] width 9 height 9
select select "2"
select select "22"
select select "0"
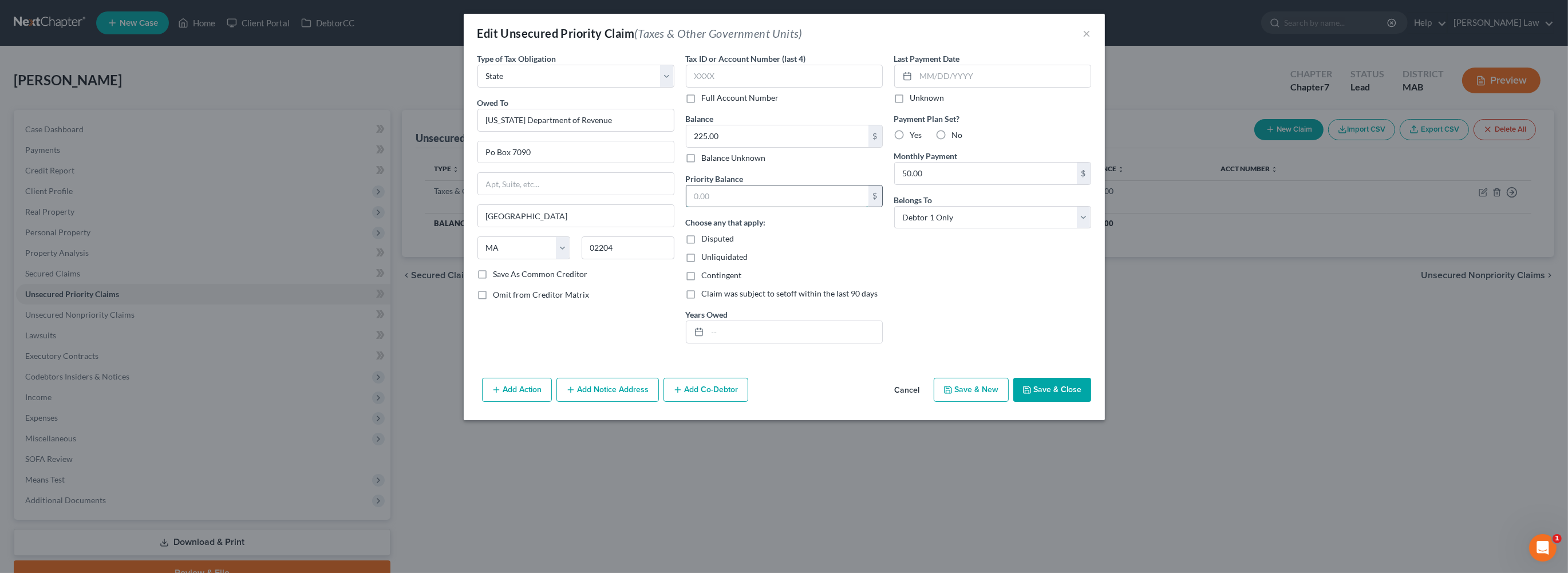
click at [698, 207] on input "text" at bounding box center [777, 196] width 182 height 22
click at [1091, 402] on button "Save & Close" at bounding box center [1052, 390] width 78 height 24
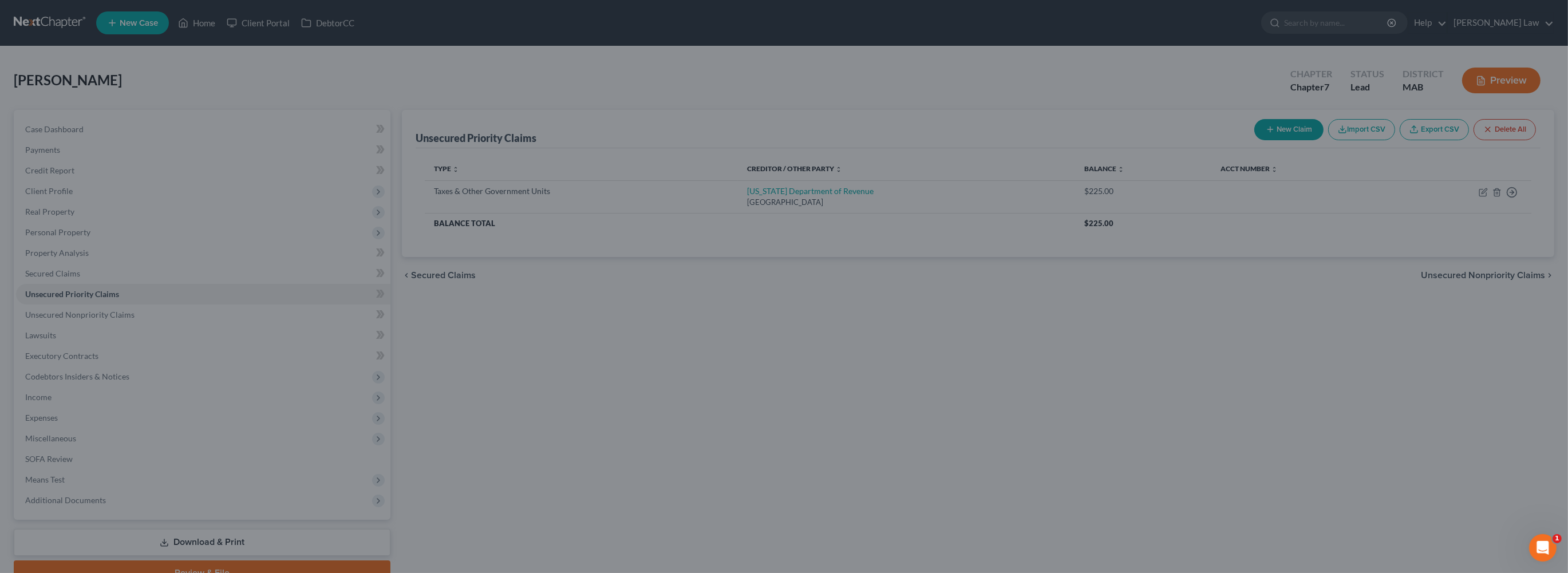
type input "225.00"
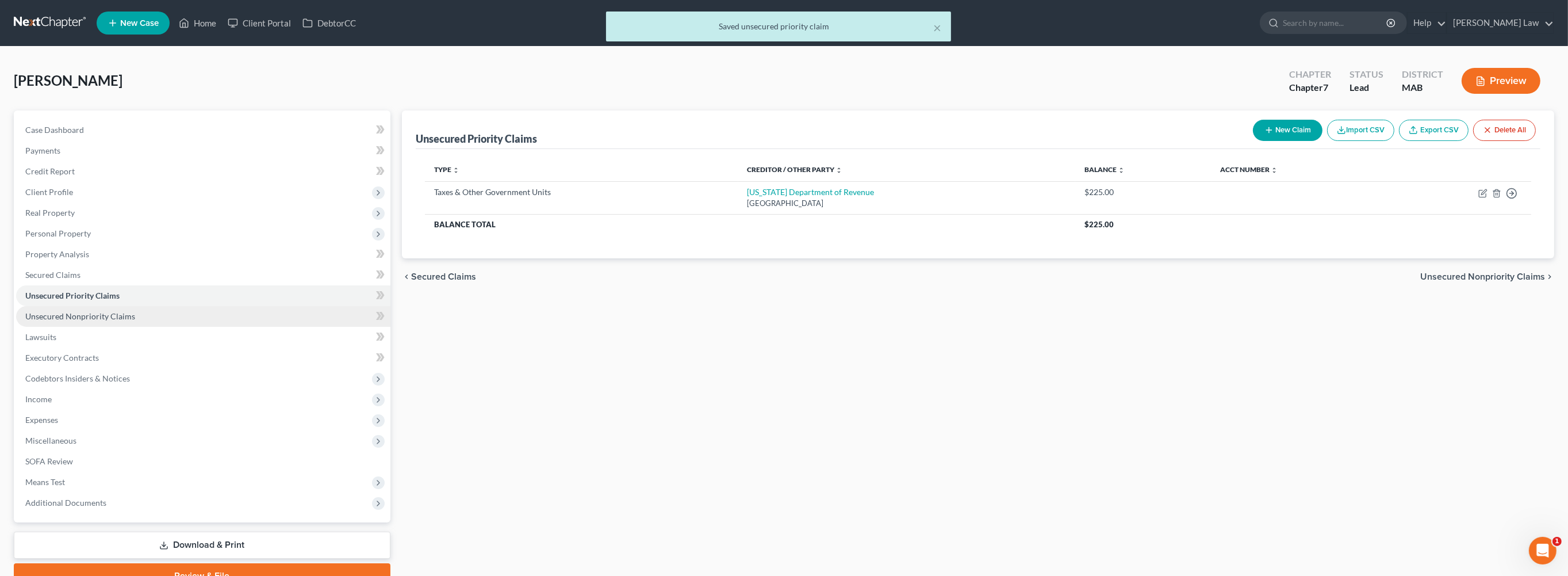
click at [109, 321] on span "Unsecured Nonpriority Claims" at bounding box center [79, 316] width 110 height 10
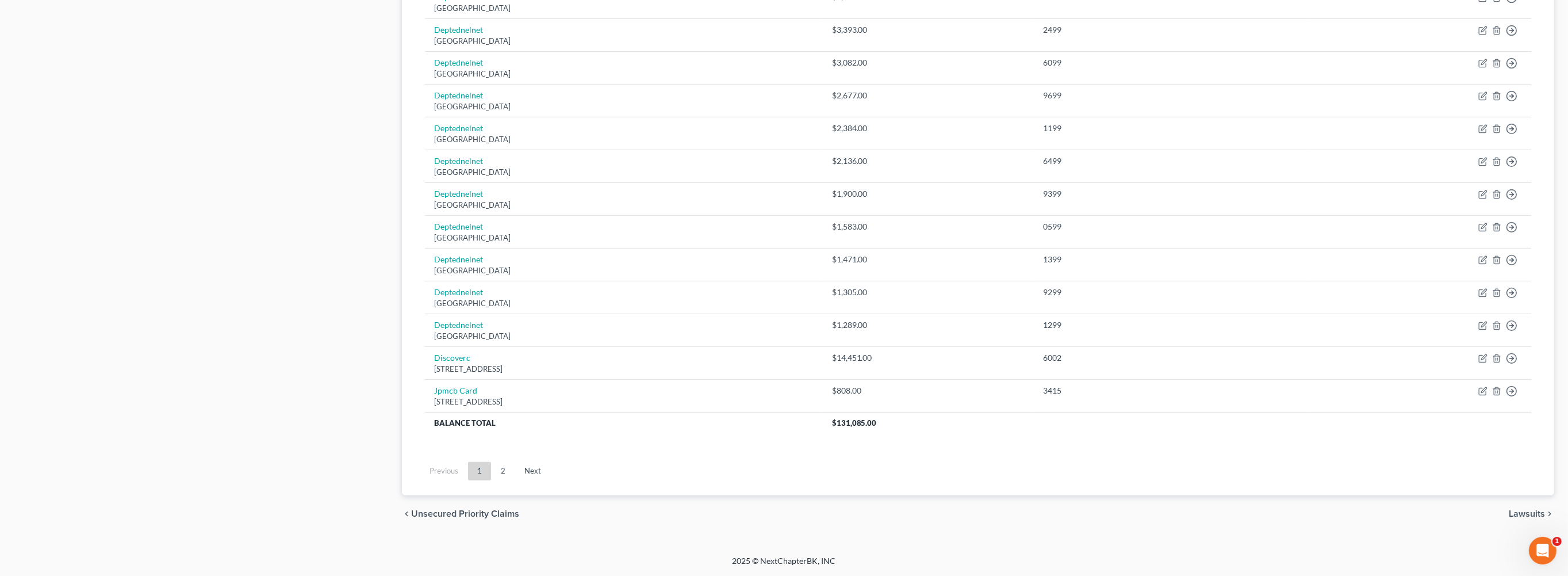
scroll to position [968, 0]
click at [515, 480] on link "2" at bounding box center [503, 471] width 23 height 18
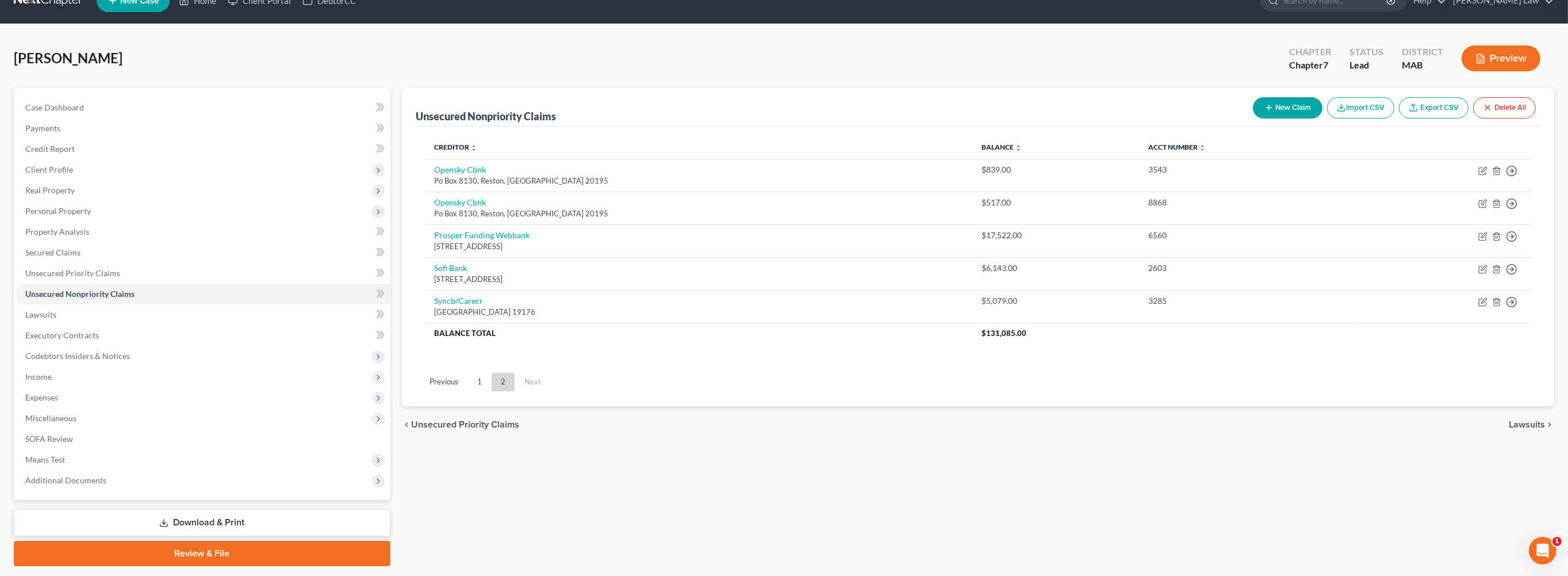
scroll to position [0, 0]
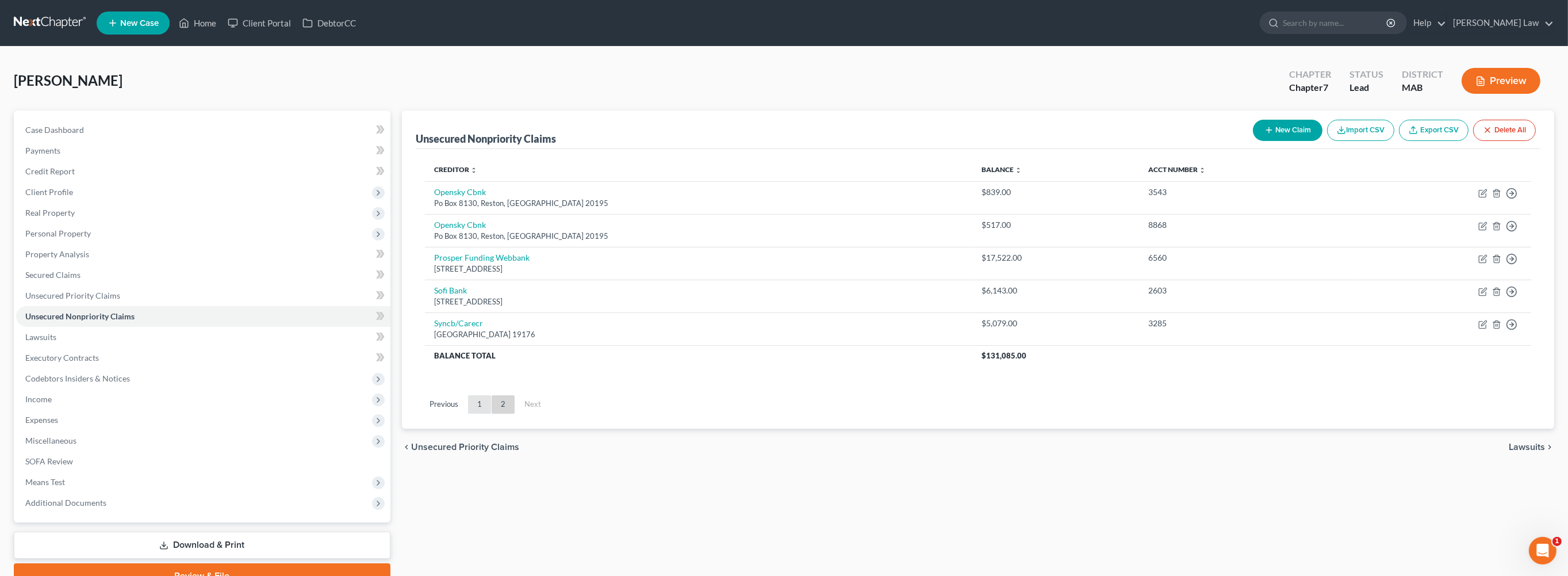
click at [491, 414] on link "1" at bounding box center [479, 405] width 23 height 18
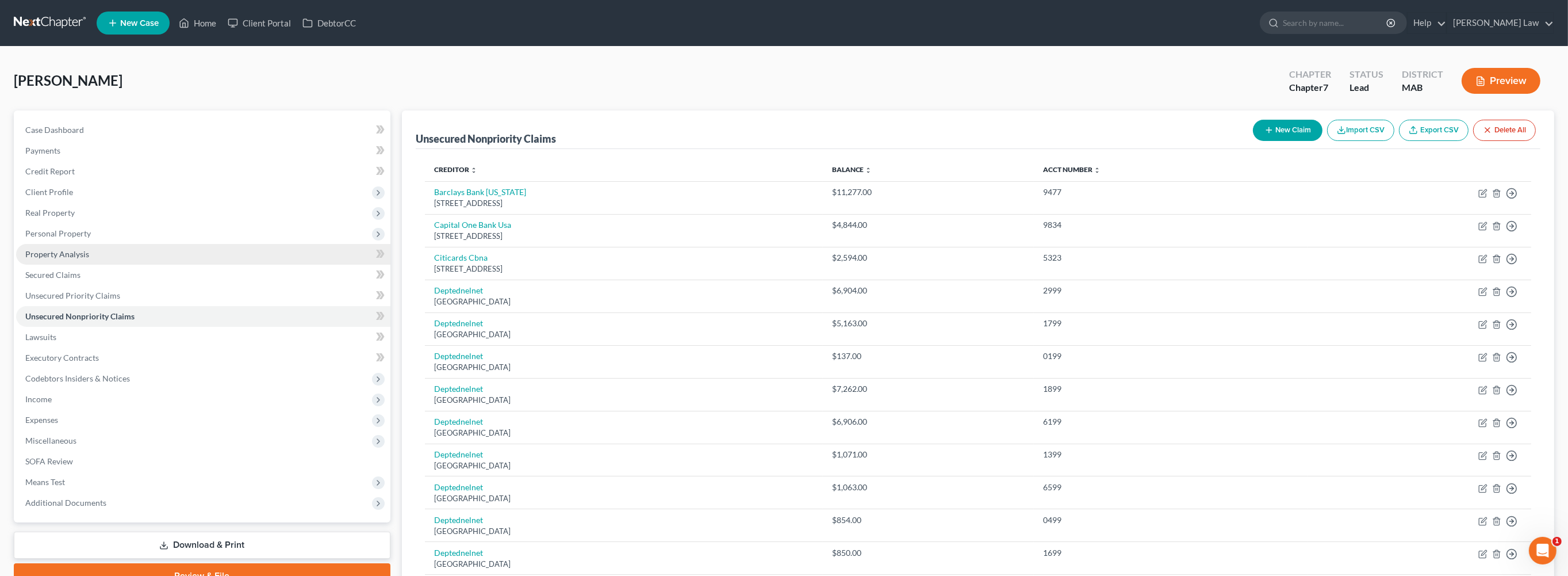
scroll to position [2, 0]
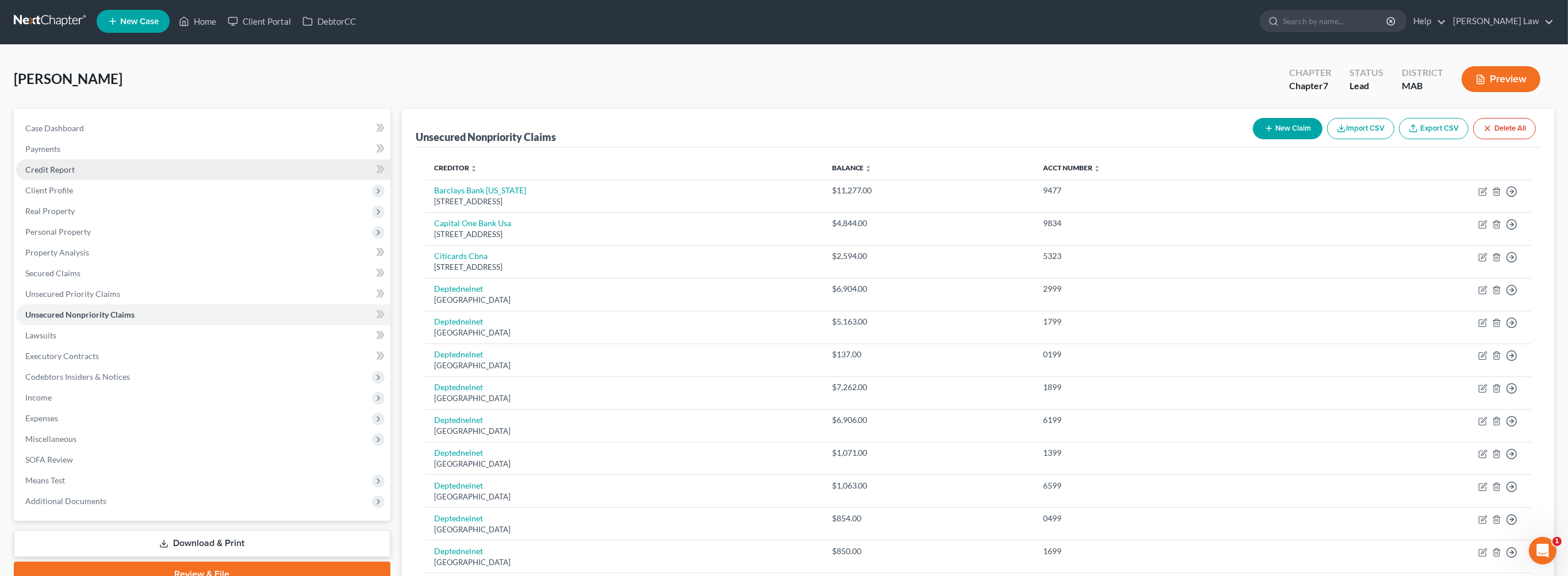
click at [135, 180] on link "Credit Report" at bounding box center [203, 170] width 374 height 20
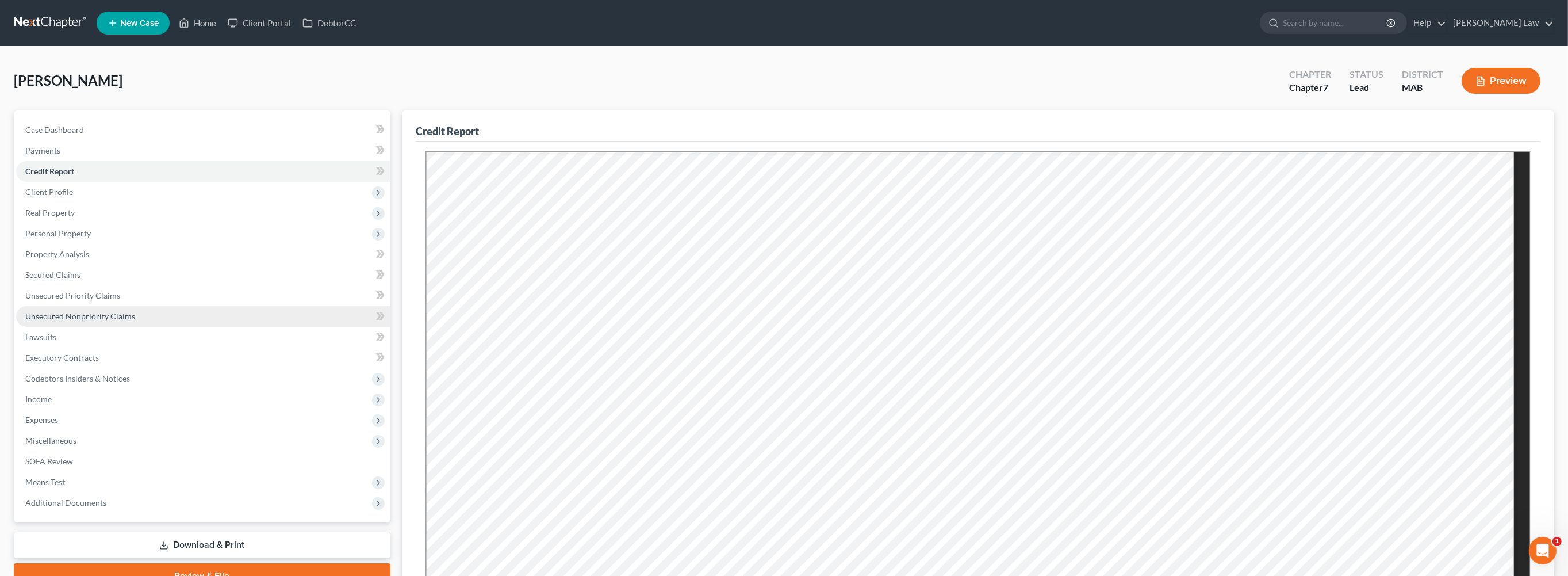
click at [119, 321] on span "Unsecured Nonpriority Claims" at bounding box center [79, 316] width 110 height 10
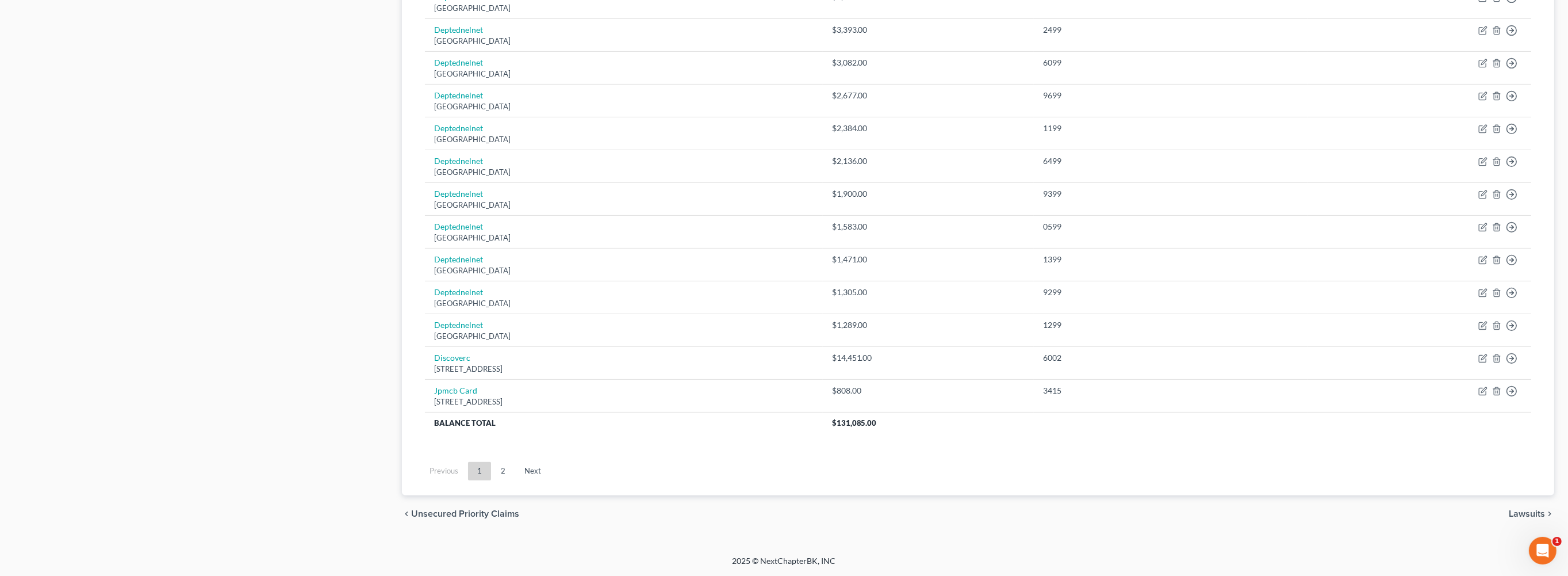
scroll to position [1072, 0]
click at [515, 462] on link "2" at bounding box center [503, 471] width 23 height 18
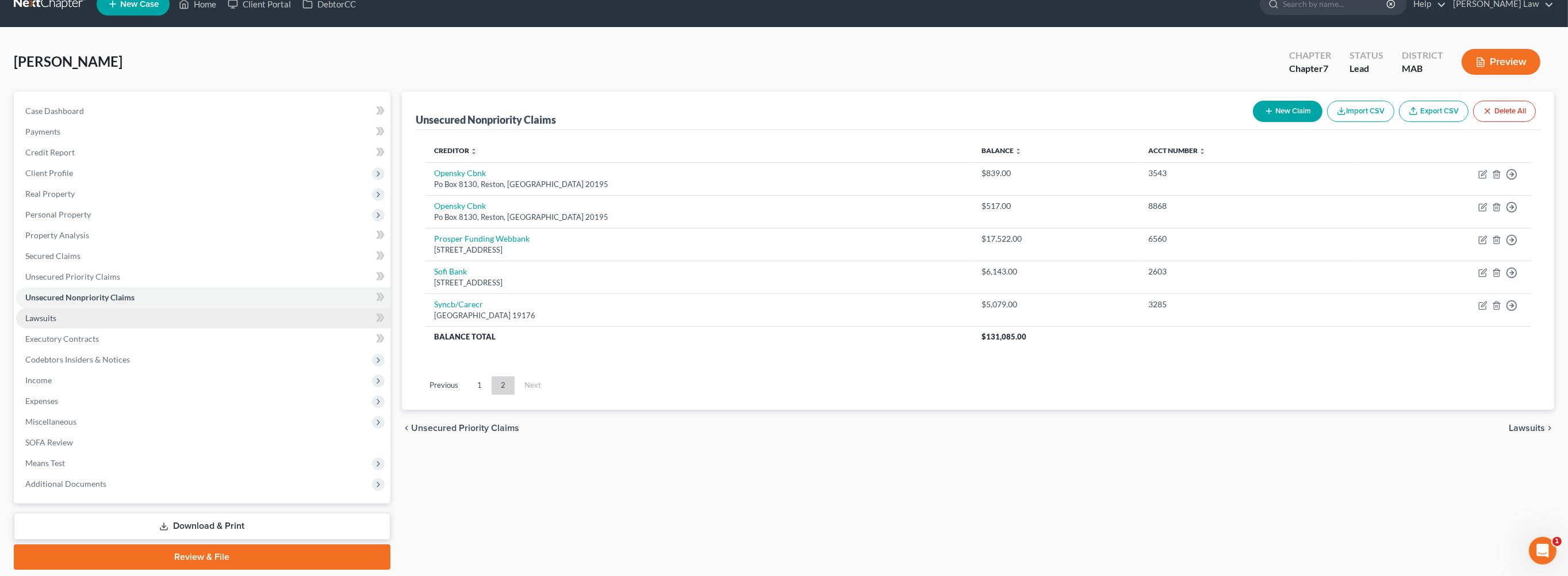
scroll to position [0, 0]
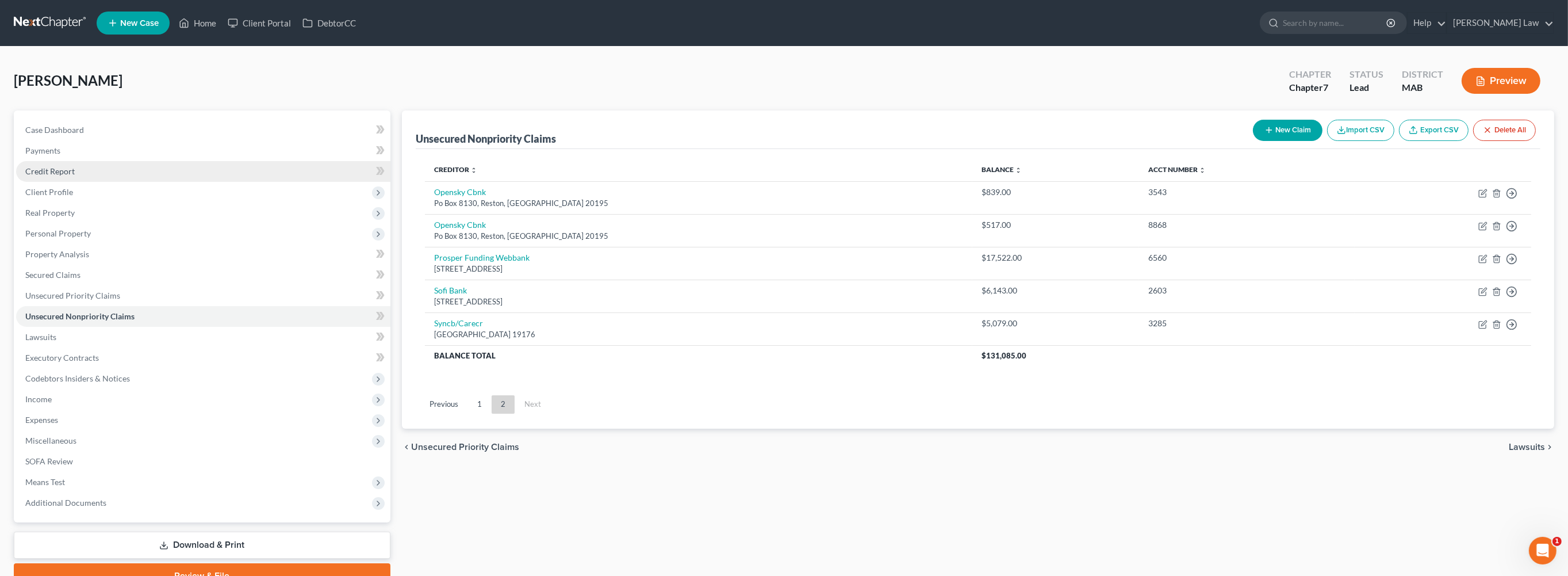
click at [71, 176] on span "Credit Report" at bounding box center [50, 170] width 50 height 10
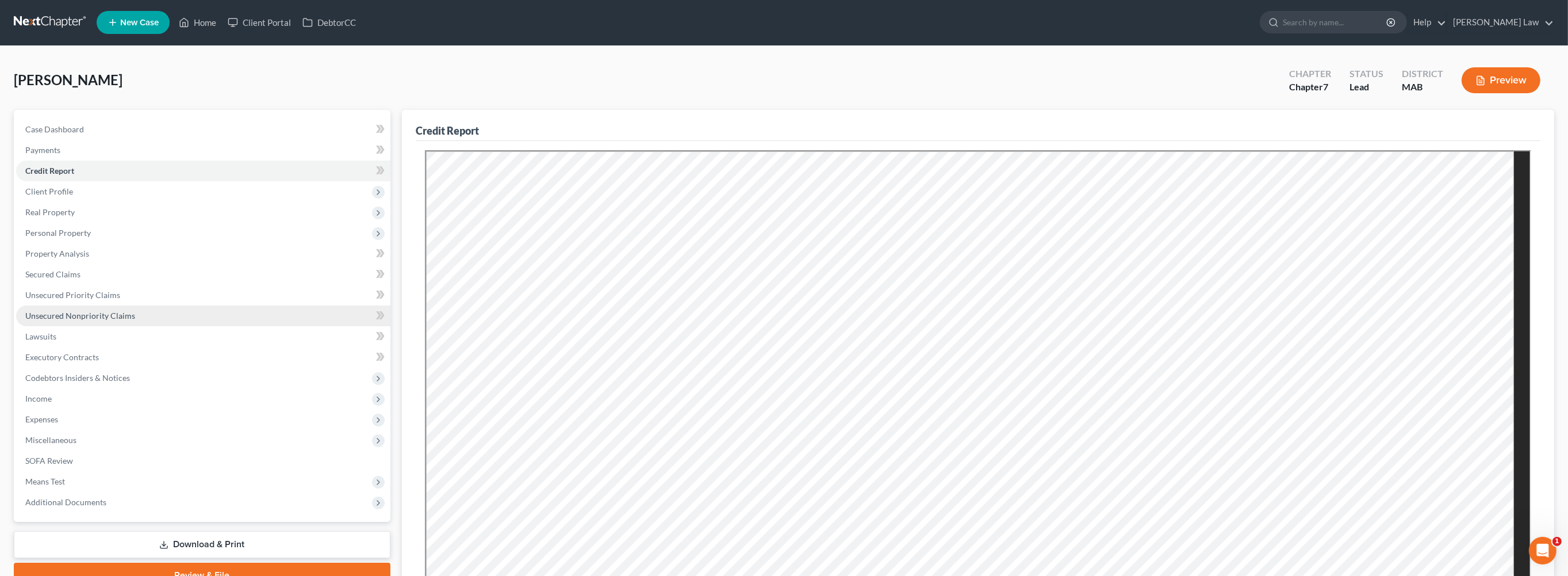
scroll to position [2, 0]
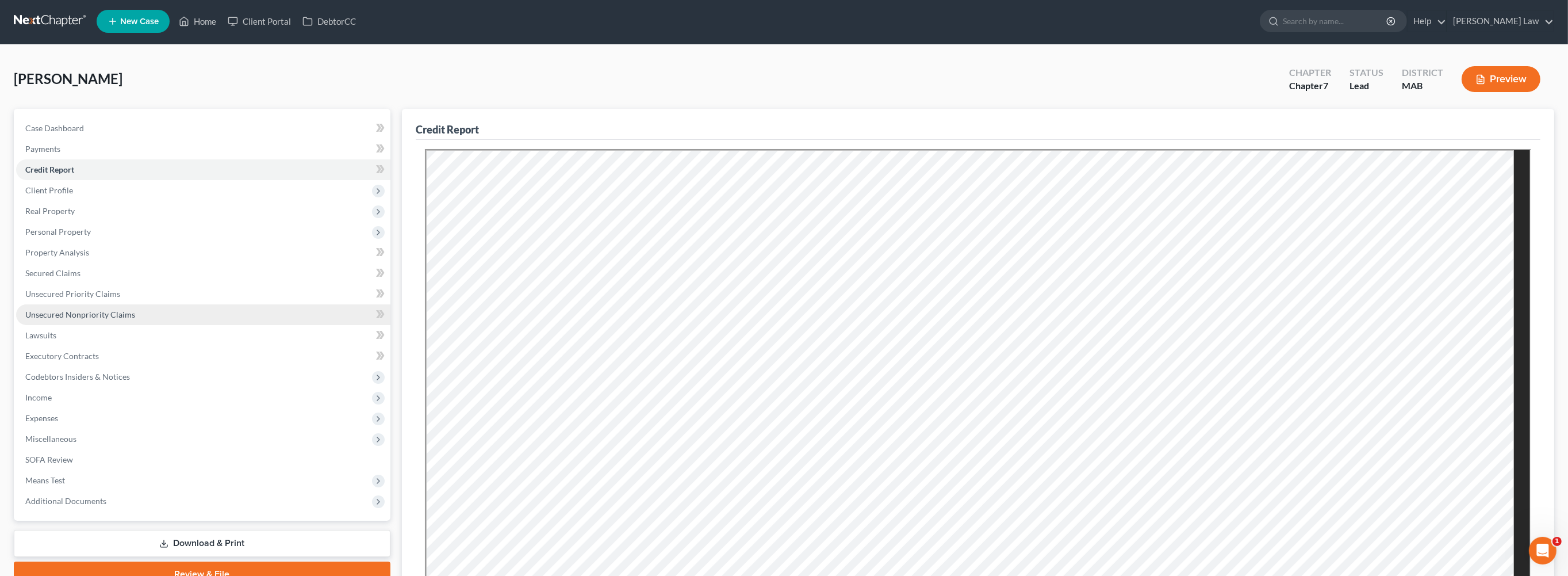
click at [103, 319] on span "Unsecured Nonpriority Claims" at bounding box center [79, 314] width 110 height 10
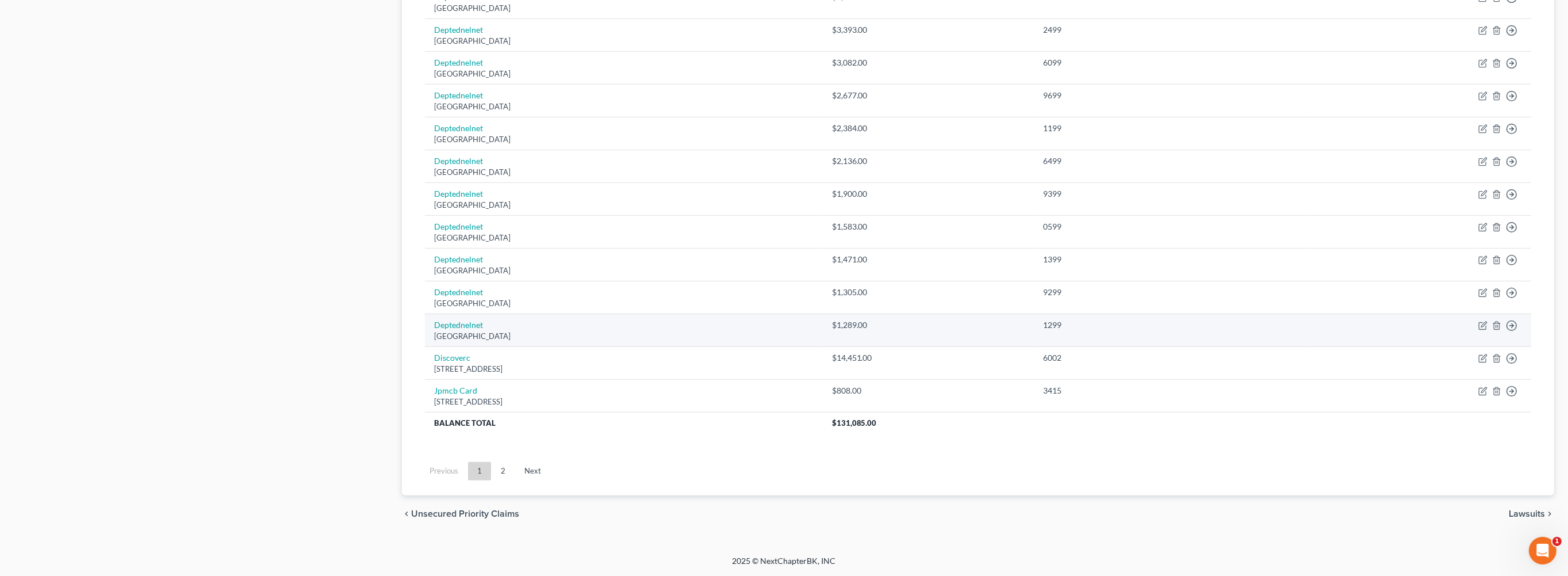
scroll to position [1072, 0]
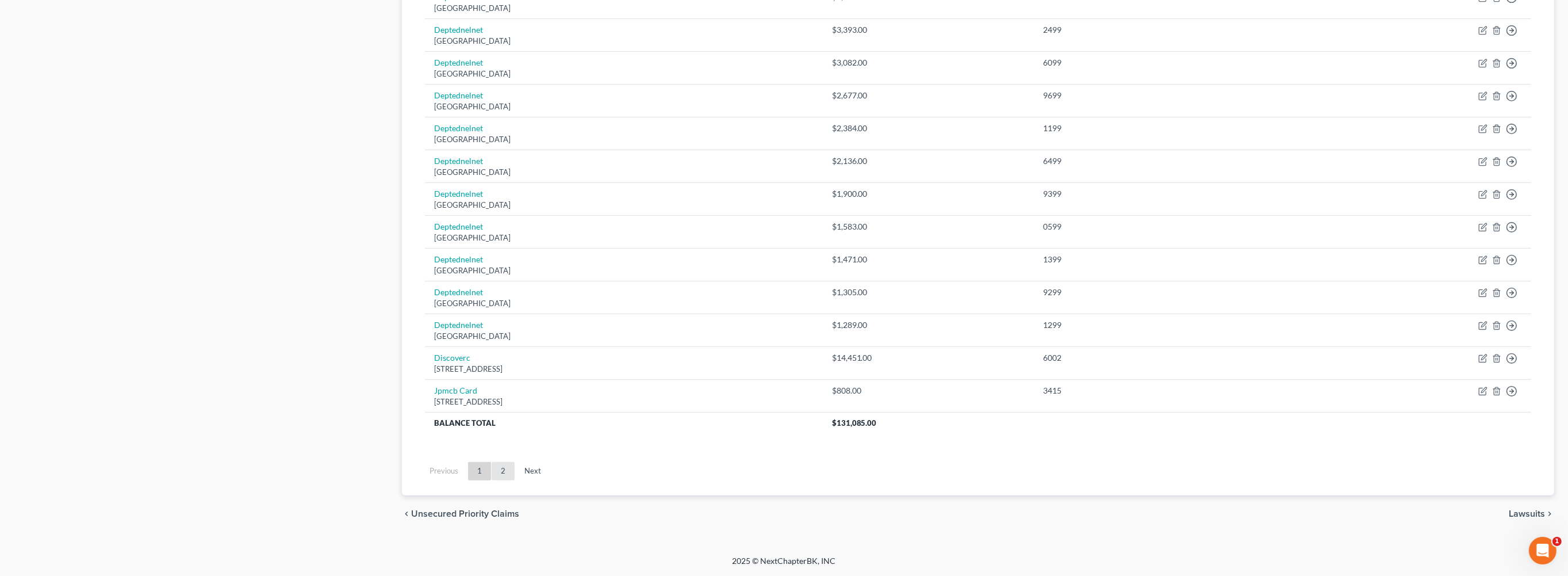
click at [515, 462] on link "2" at bounding box center [503, 471] width 23 height 18
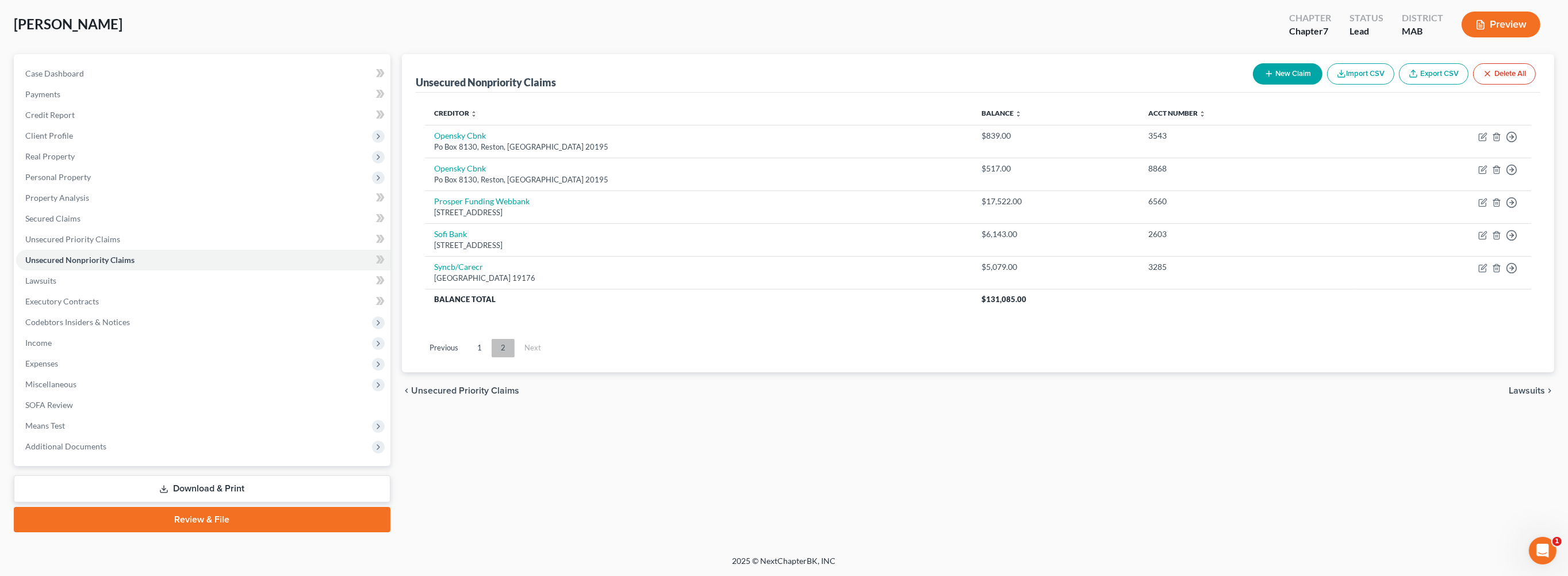
scroll to position [212, 0]
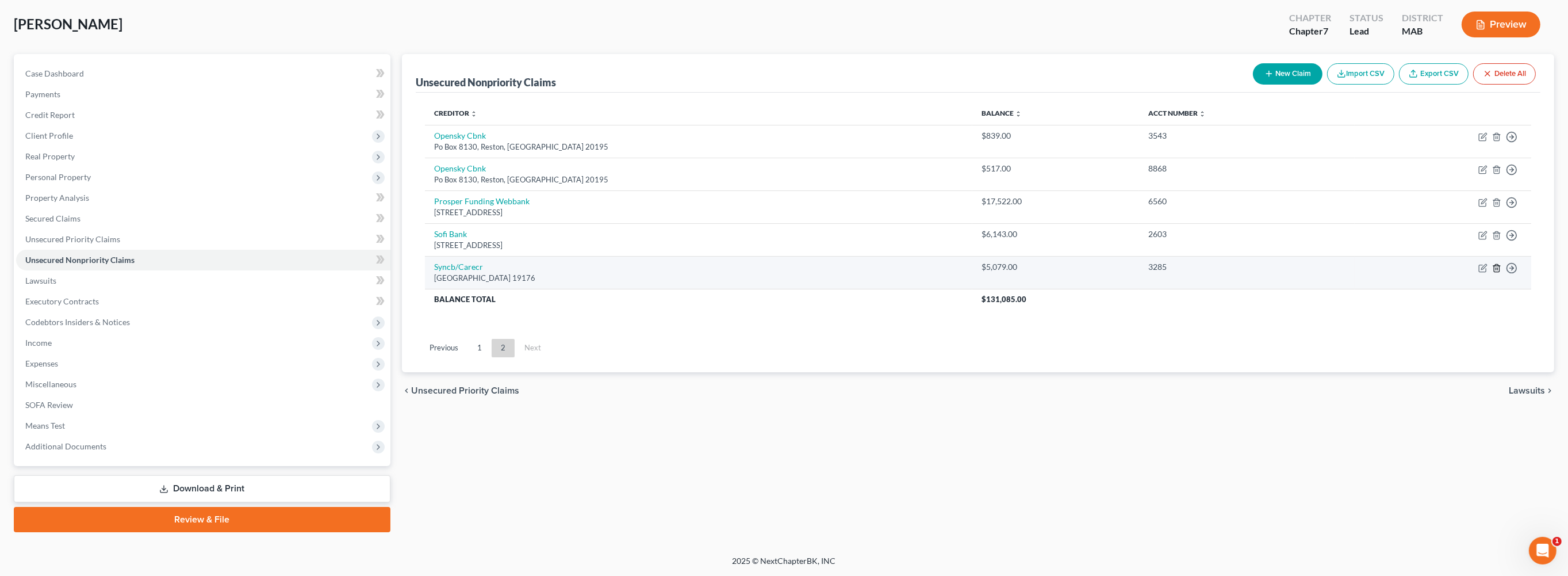
click at [1492, 264] on icon "button" at bounding box center [1496, 268] width 9 height 9
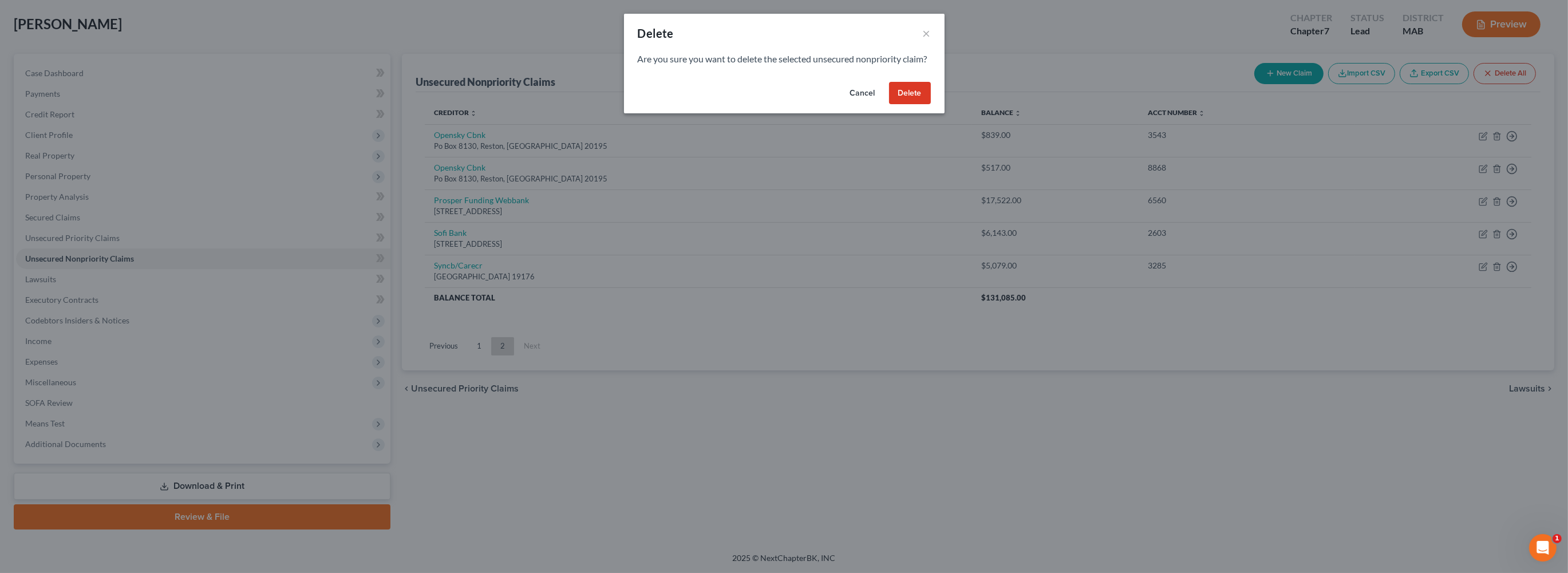
click at [931, 105] on button "Delete" at bounding box center [910, 93] width 42 height 23
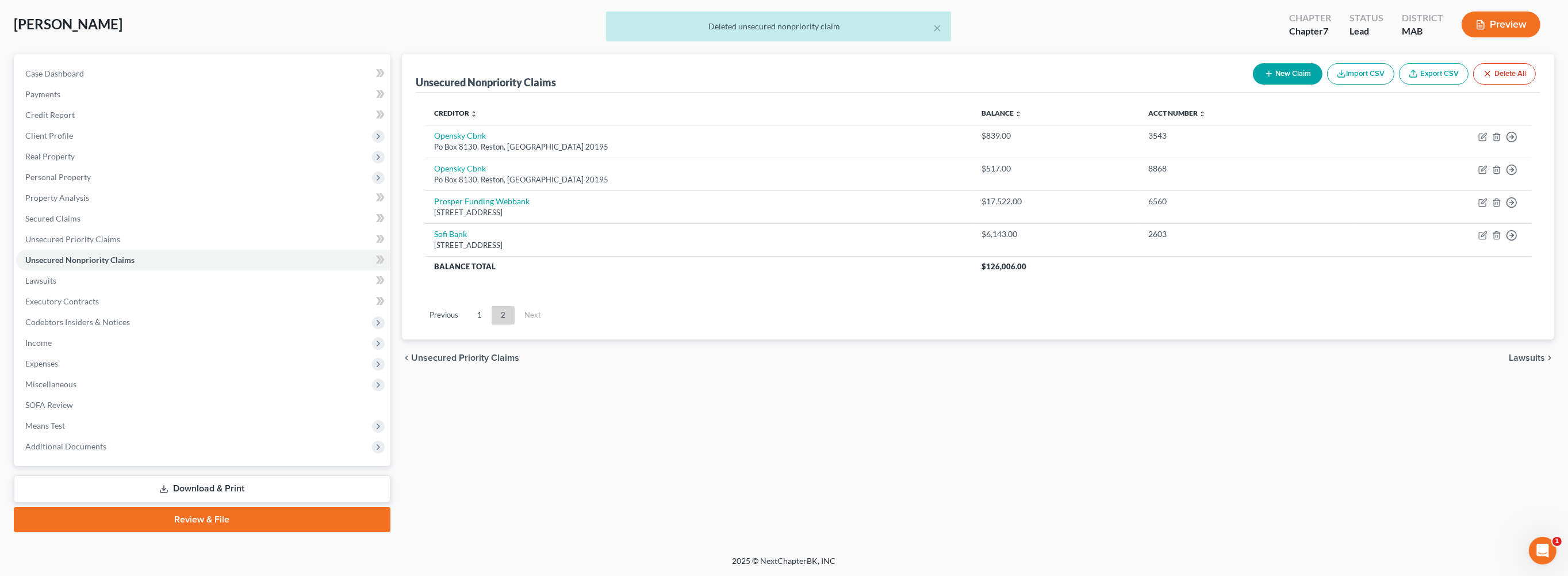
scroll to position [23, 0]
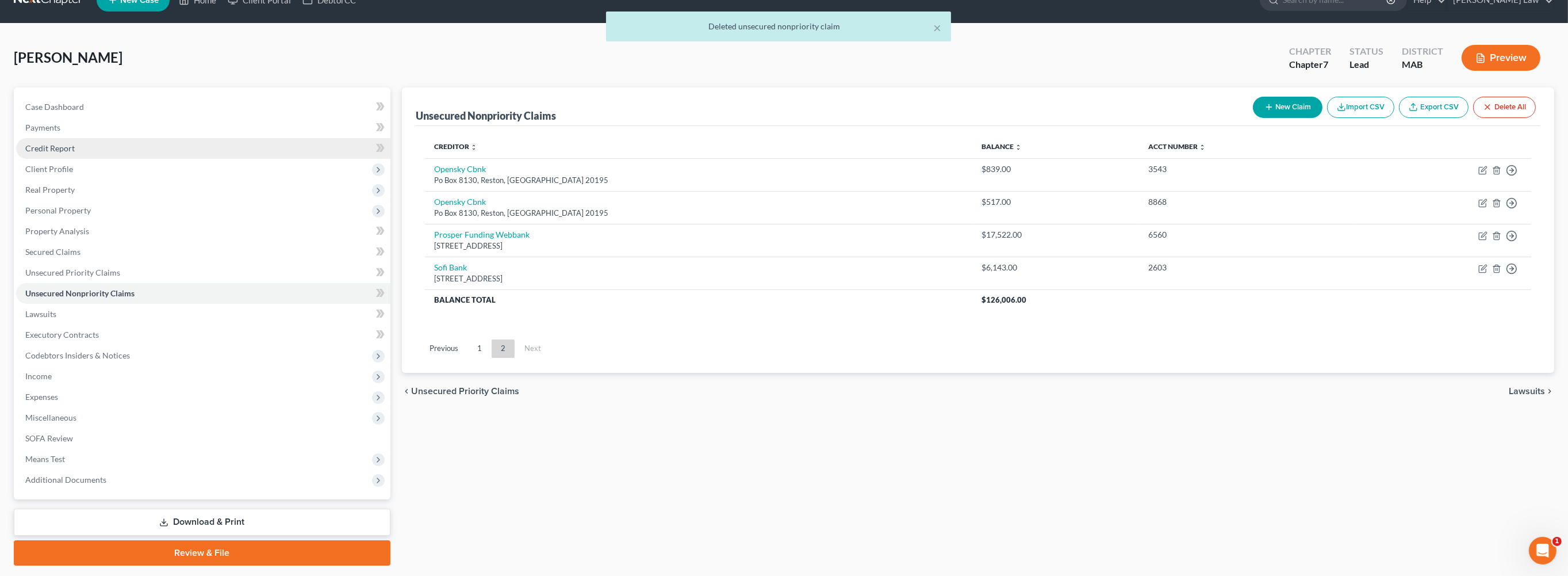
click at [70, 153] on span "Credit Report" at bounding box center [50, 147] width 50 height 10
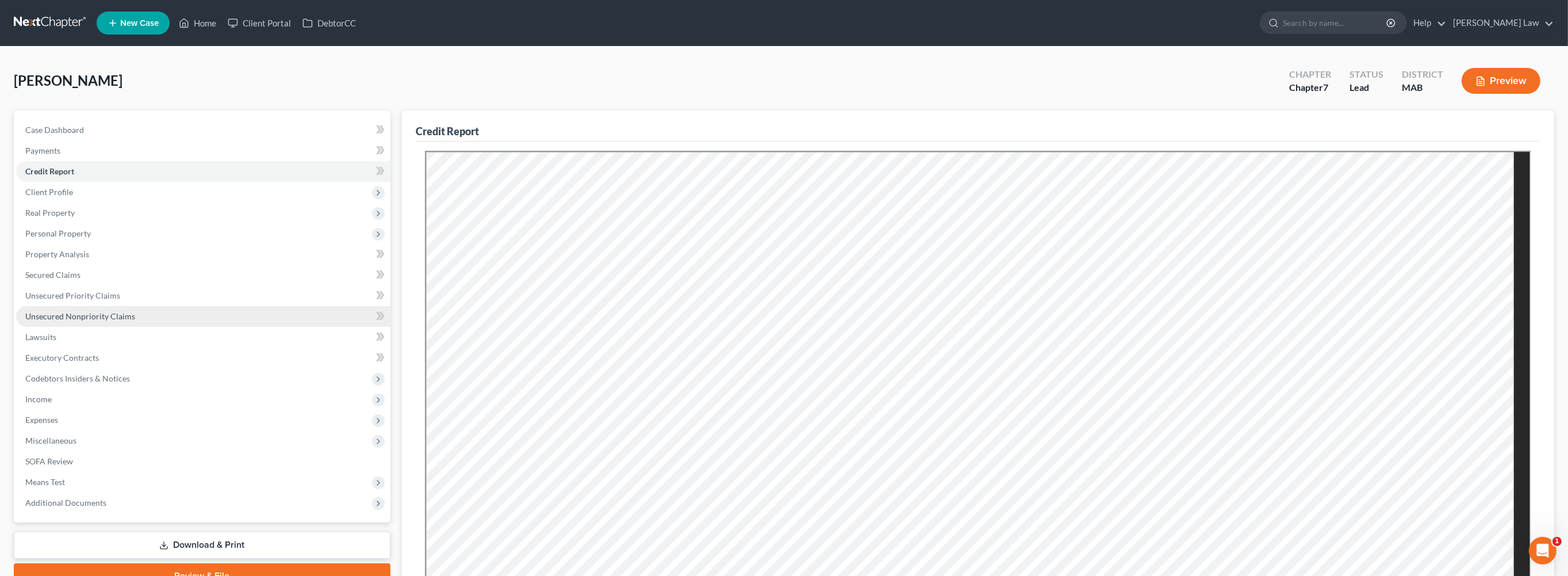
click at [84, 321] on span "Unsecured Nonpriority Claims" at bounding box center [79, 316] width 110 height 10
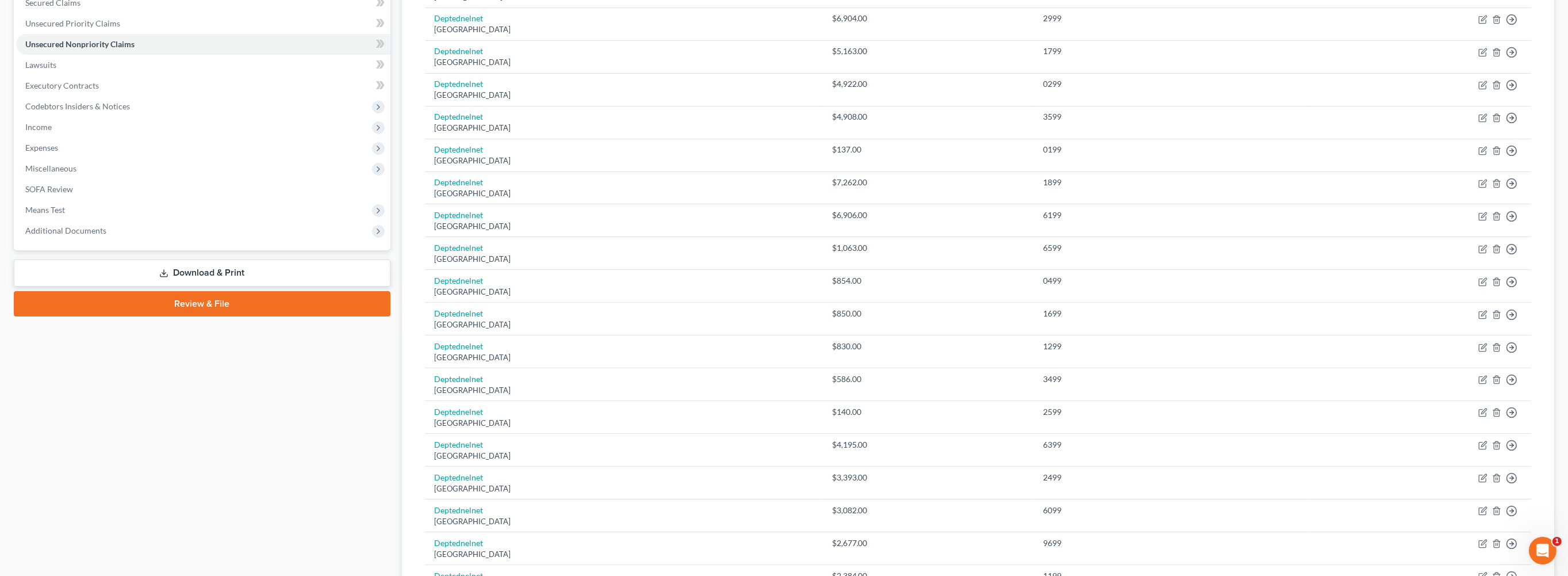
scroll to position [341, 0]
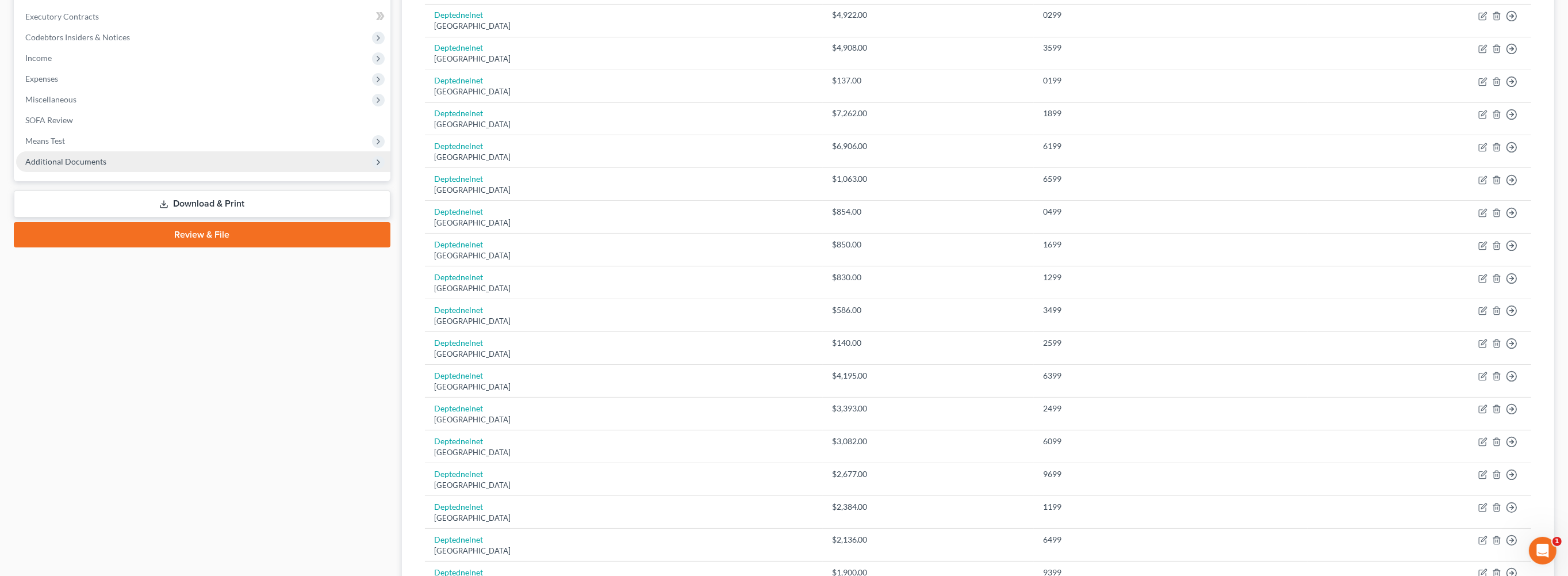
click at [99, 166] on span "Additional Documents" at bounding box center [65, 161] width 81 height 10
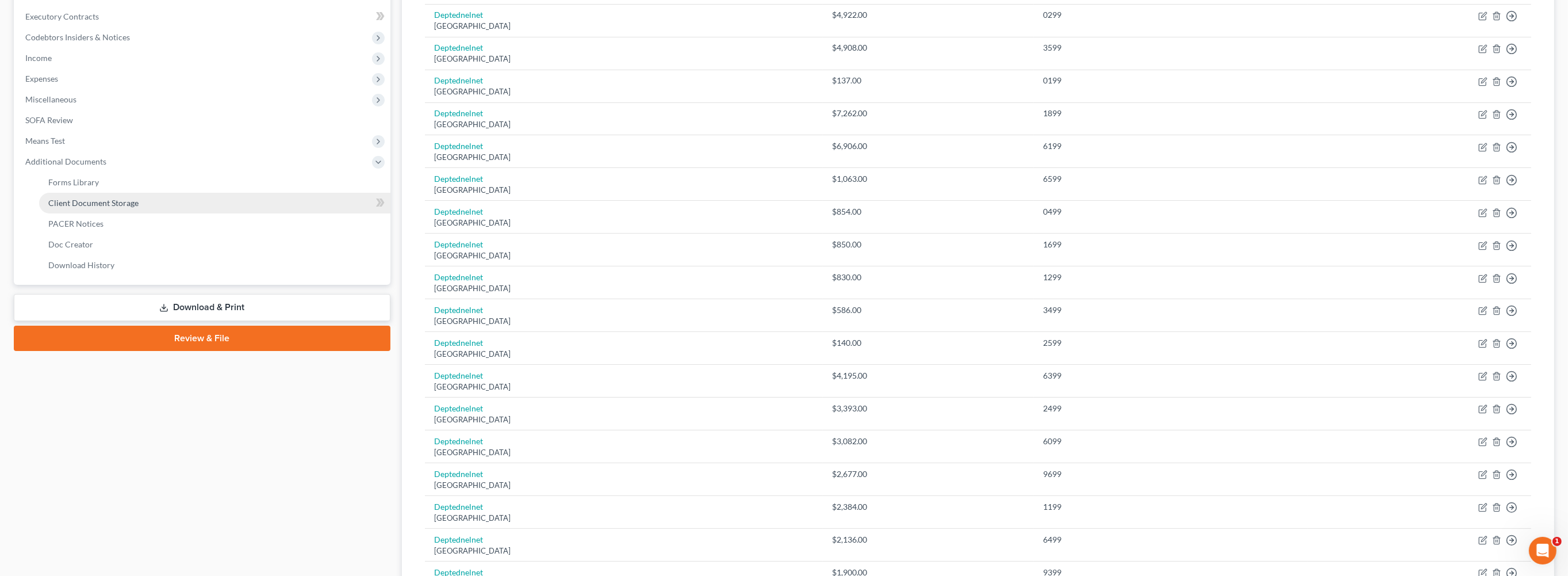
drag, startPoint x: 134, startPoint y: 339, endPoint x: 145, endPoint y: 333, distance: 12.5
click at [134, 207] on span "Client Document Storage" at bounding box center [93, 203] width 90 height 10
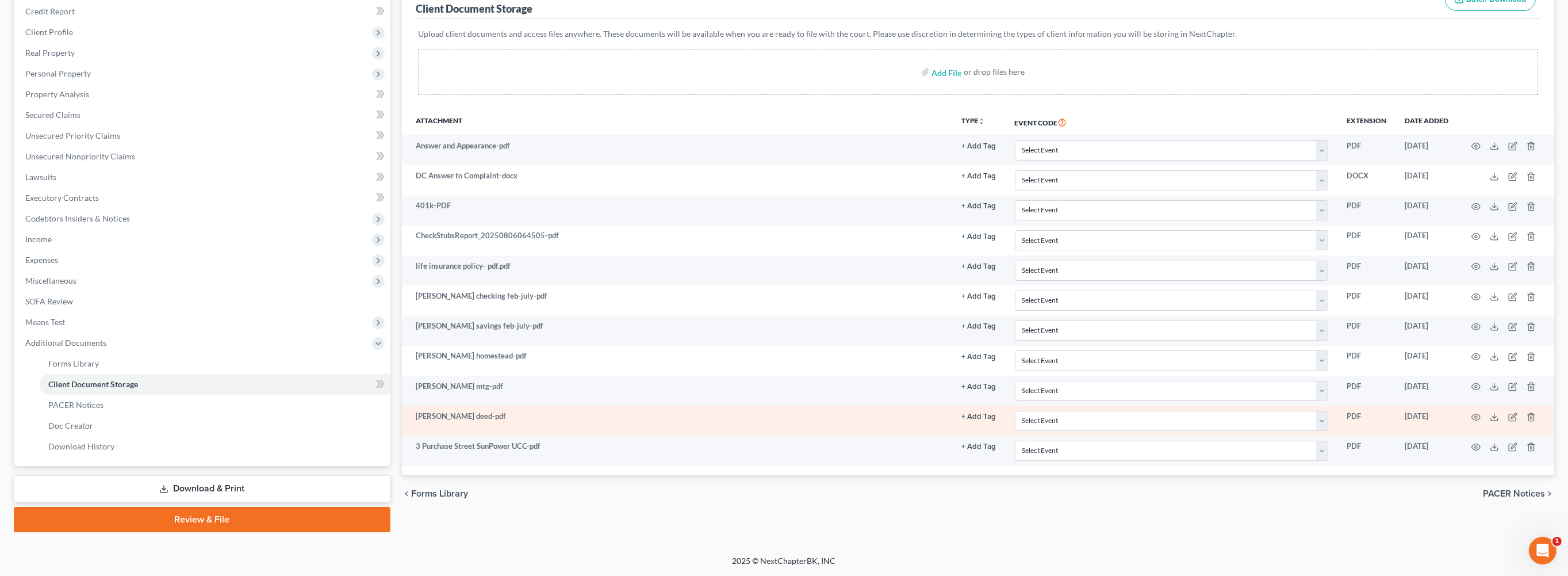
scroll to position [276, 0]
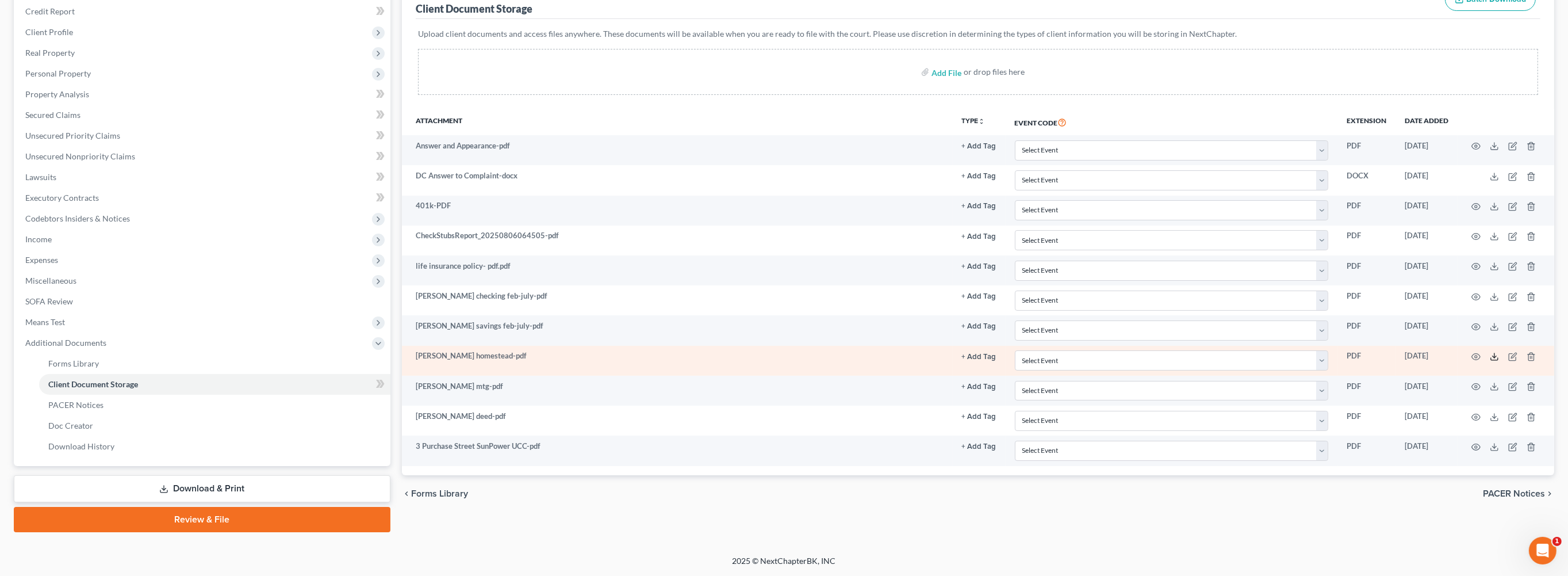
click at [1490, 361] on icon at bounding box center [1494, 357] width 9 height 9
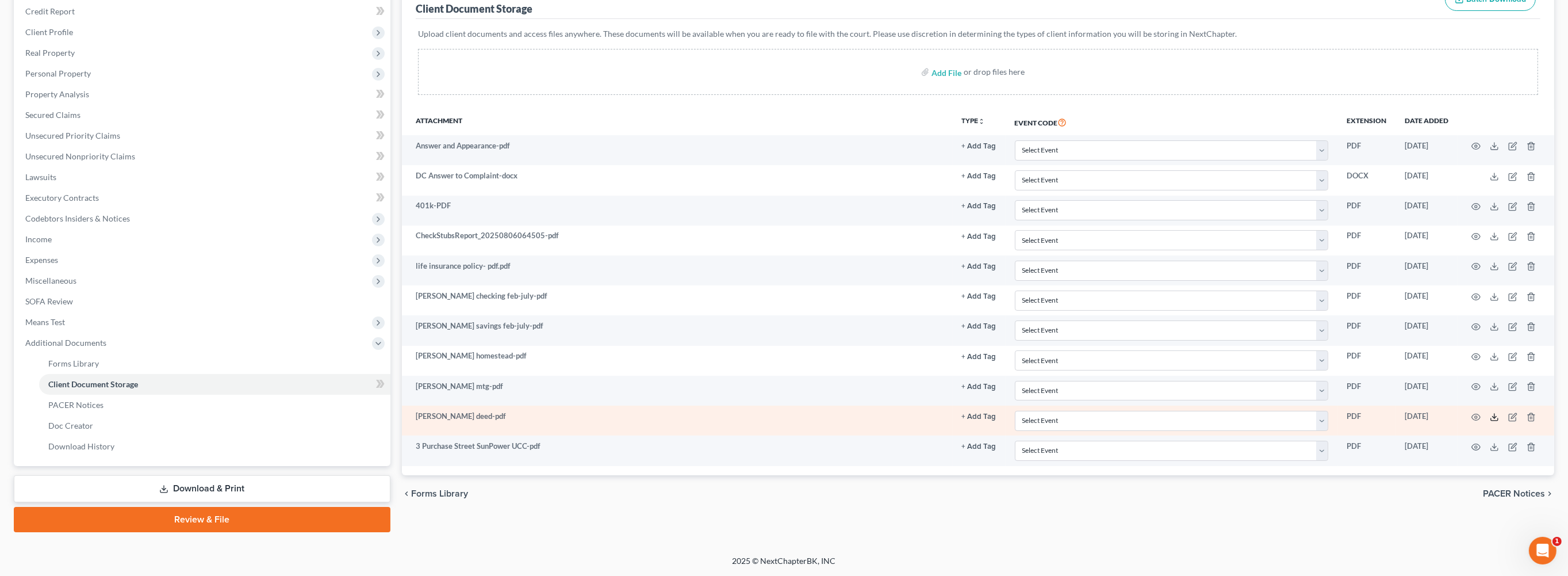
click at [1494, 418] on line at bounding box center [1494, 416] width 0 height 5
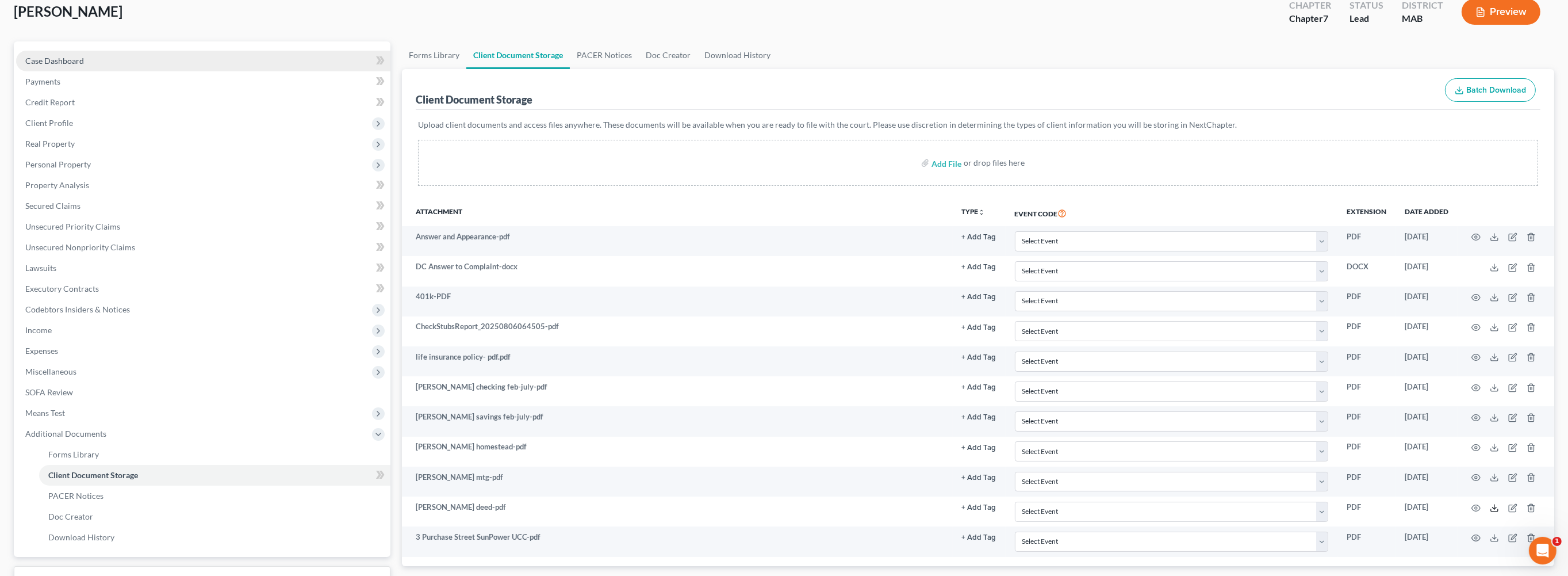
scroll to position [0, 0]
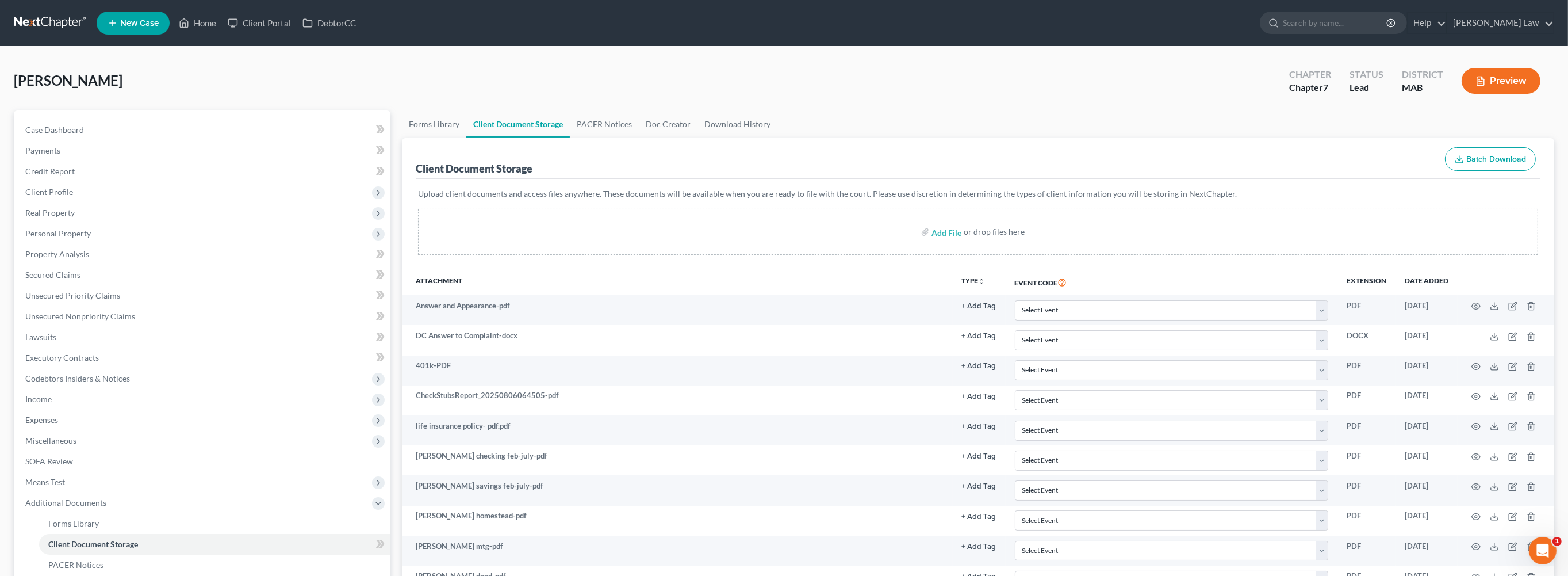
click at [1481, 94] on button "Preview" at bounding box center [1500, 81] width 78 height 26
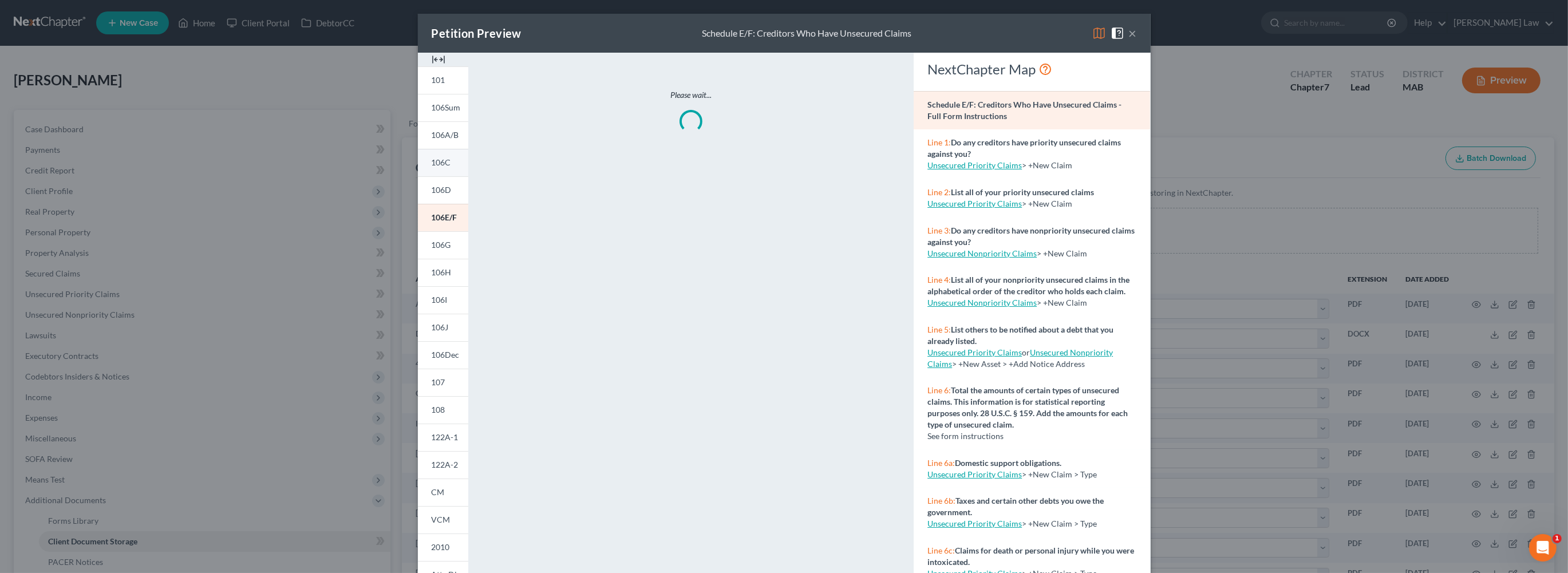
click at [432, 167] on span "106C" at bounding box center [441, 162] width 19 height 10
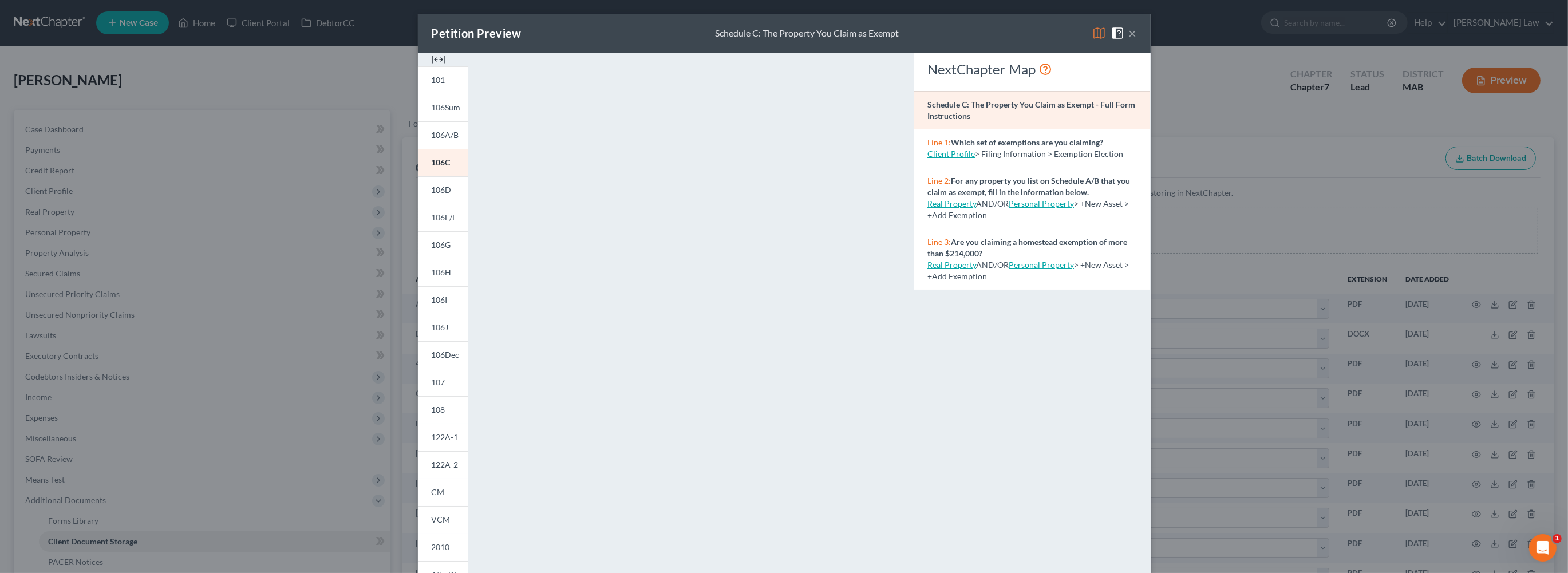
click at [1137, 40] on button "×" at bounding box center [1133, 33] width 8 height 14
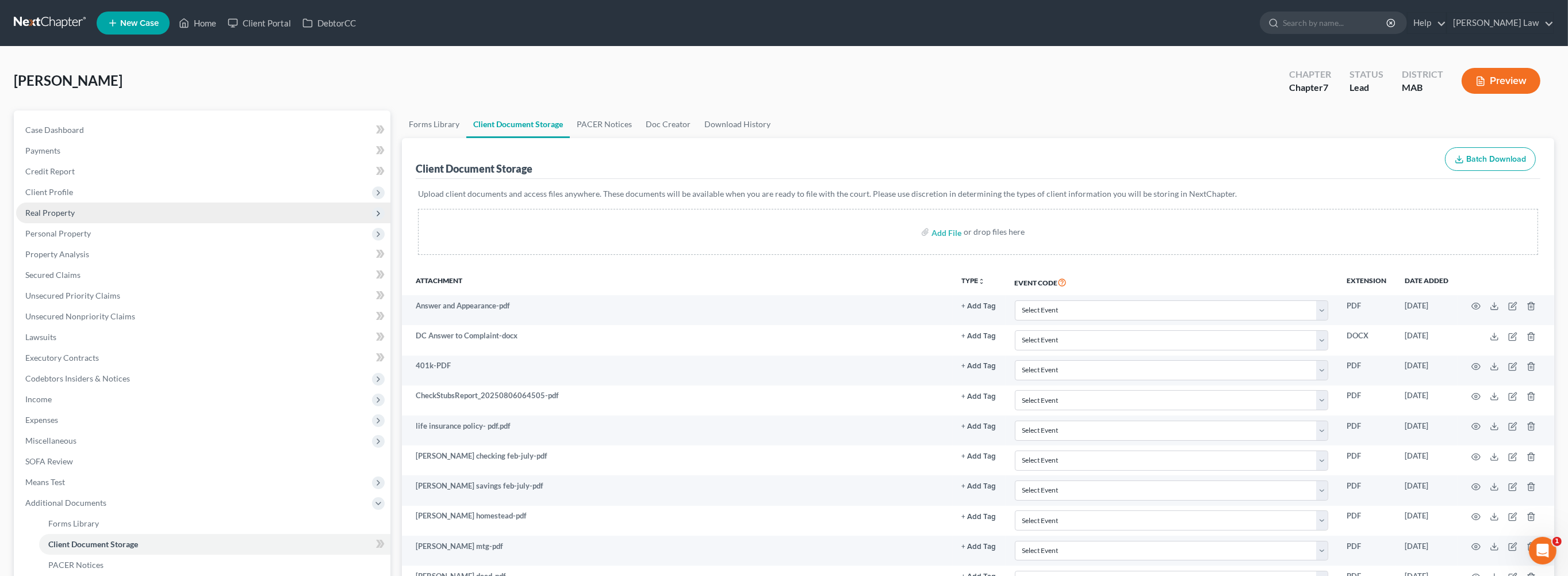
click at [75, 217] on span "Real Property" at bounding box center [50, 212] width 50 height 10
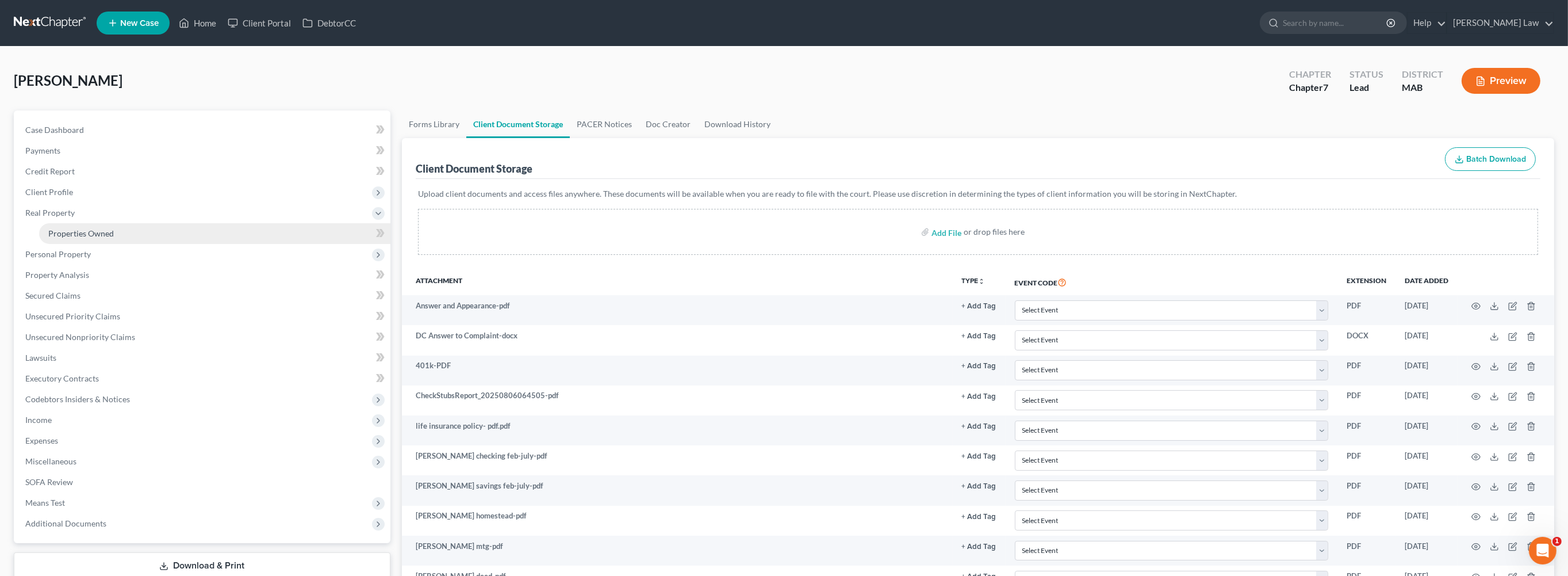
click at [92, 238] on span "Properties Owned" at bounding box center [80, 233] width 65 height 10
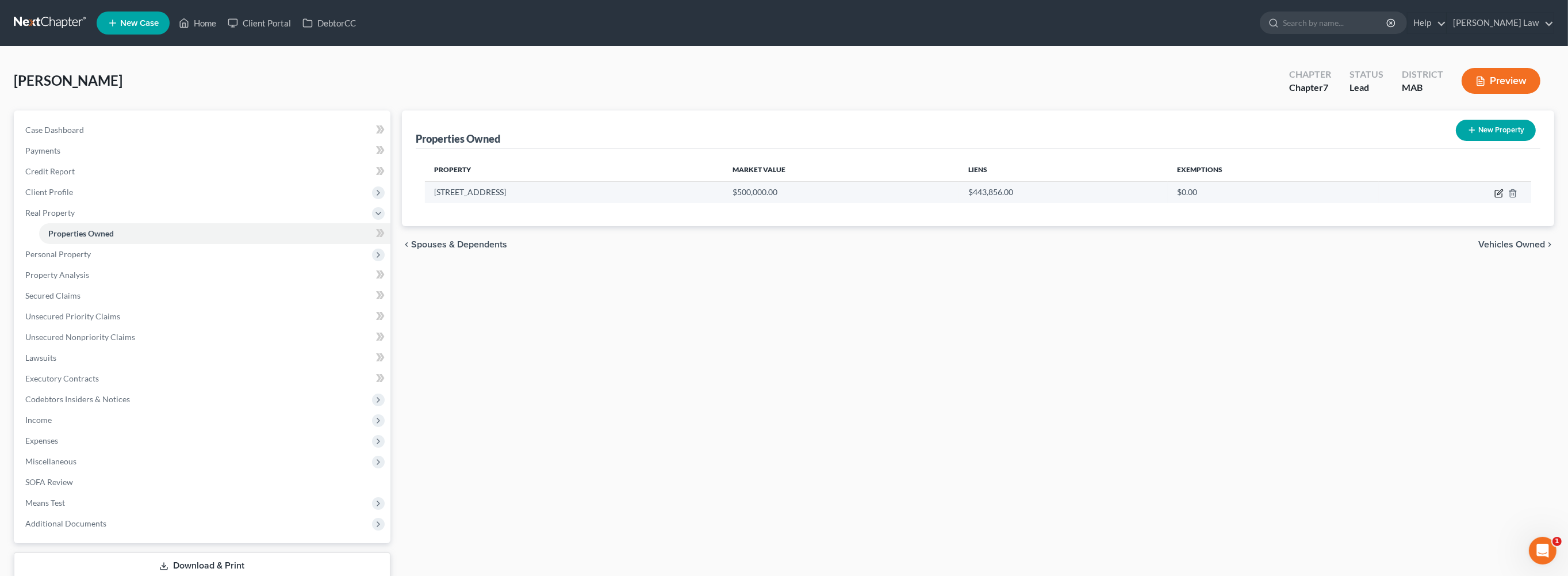
click at [1494, 198] on icon "button" at bounding box center [1499, 194] width 9 height 9
select select "22"
select select "11"
select select "3"
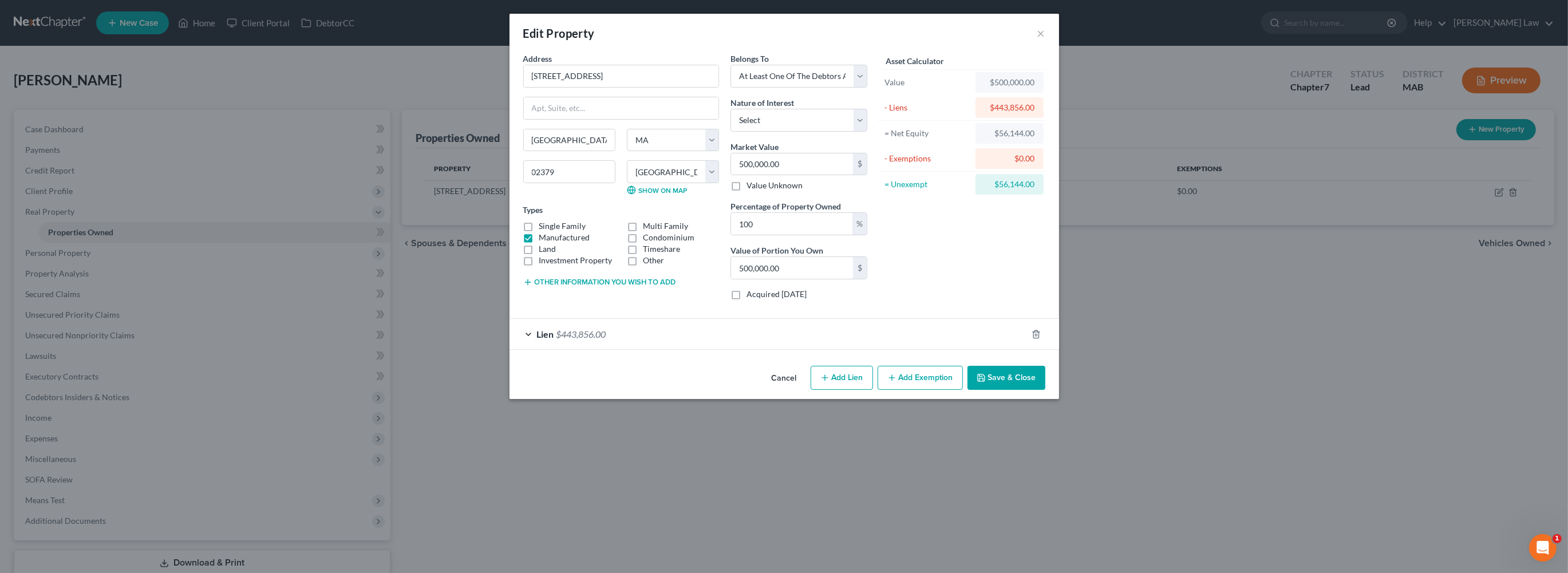
click at [940, 390] on button "Add Exemption" at bounding box center [920, 378] width 85 height 24
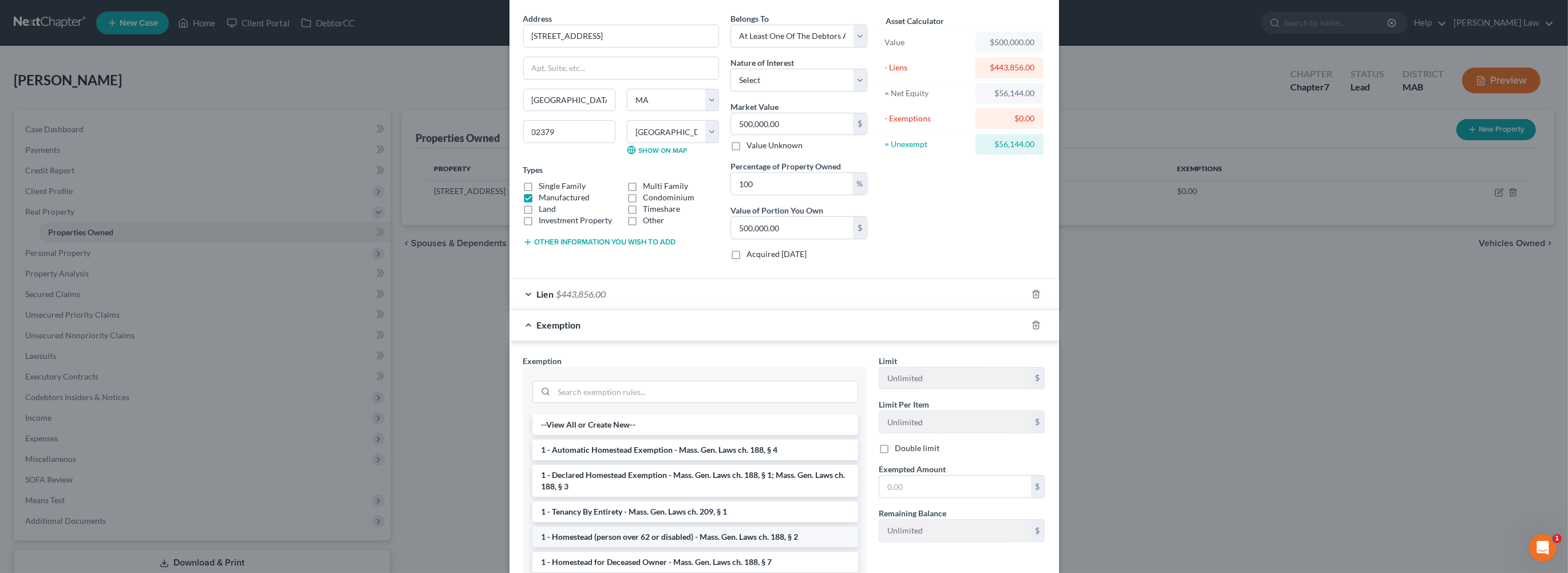
scroll to position [294, 0]
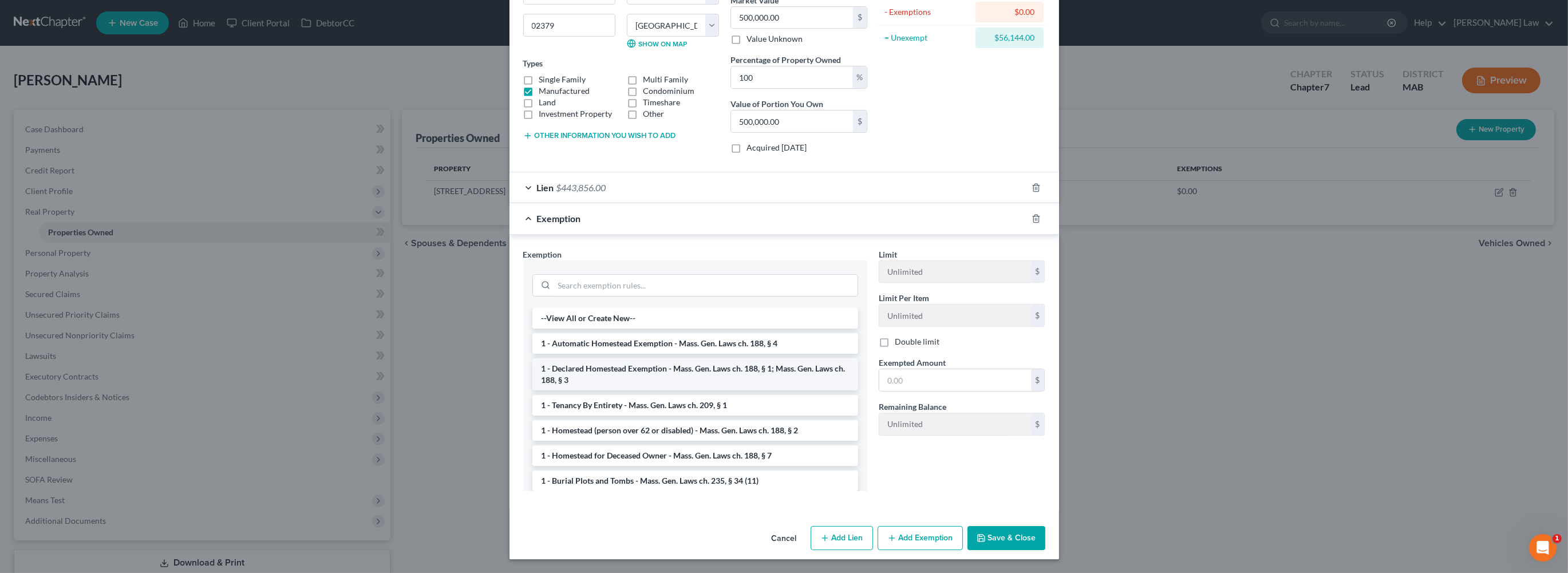
click at [656, 374] on li "1 - Declared Homestead Exemption - Mass. Gen. Laws ch. 188, § 1; Mass. Gen. Law…" at bounding box center [695, 374] width 326 height 32
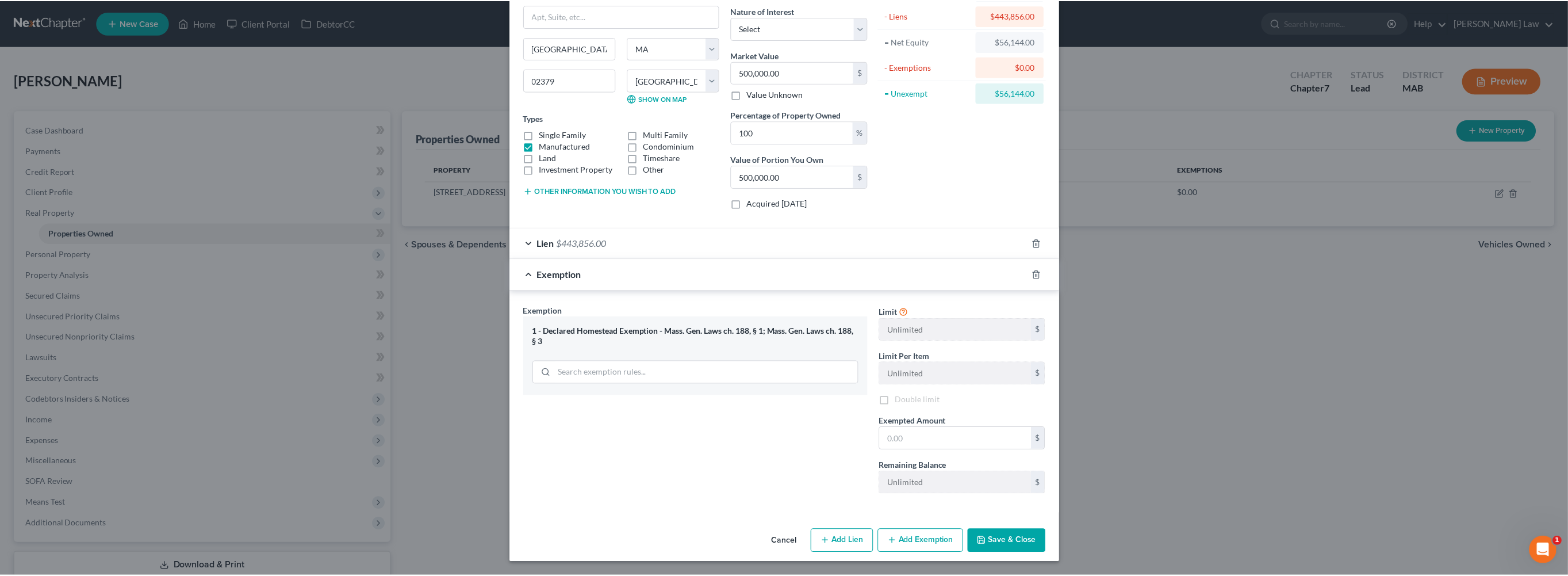
scroll to position [253, 0]
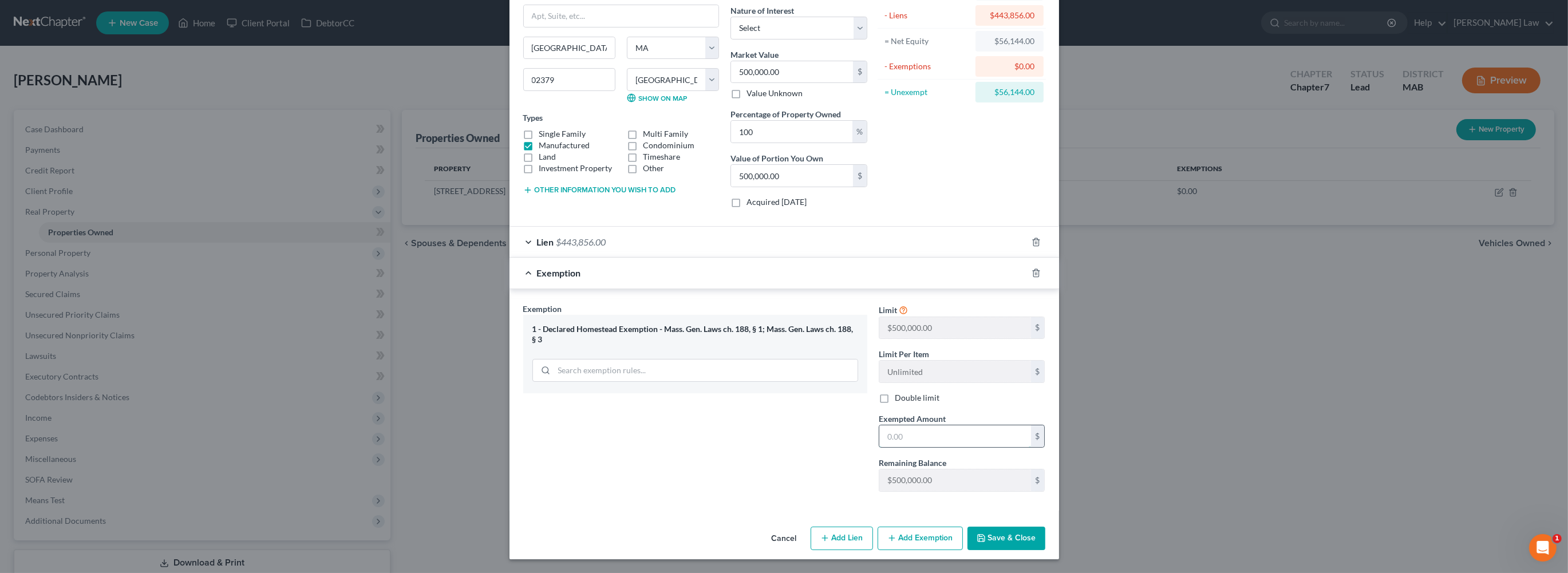
click at [977, 425] on input "text" at bounding box center [955, 436] width 151 height 22
type input "214,000"
click at [1046, 534] on button "Save & Close" at bounding box center [1006, 538] width 78 height 24
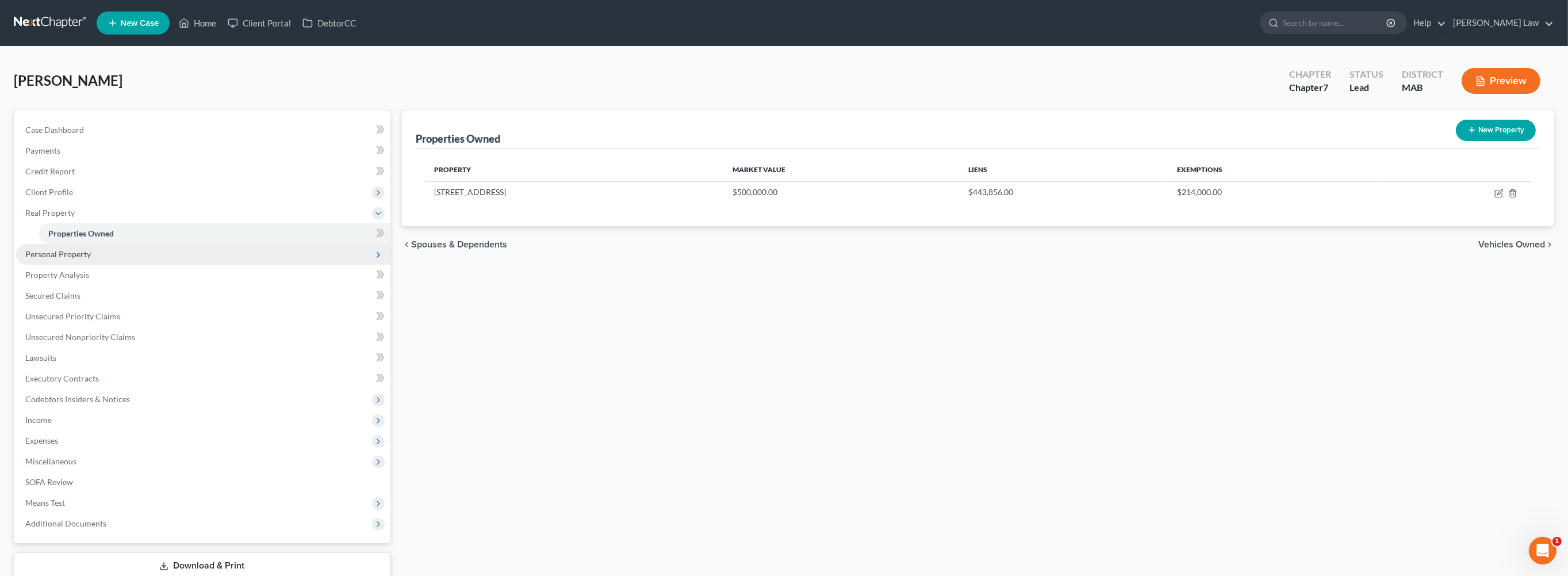
click at [51, 259] on span "Personal Property" at bounding box center [57, 253] width 65 height 10
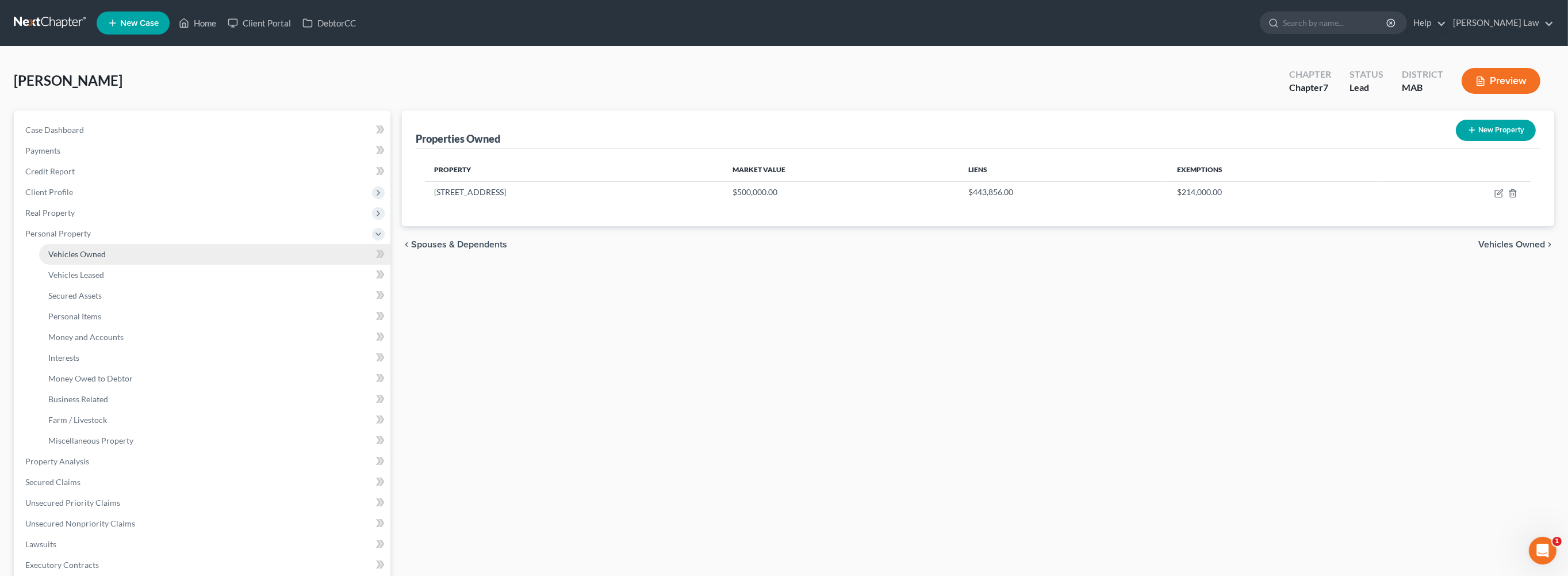
click at [106, 259] on span "Vehicles Owned" at bounding box center [76, 253] width 57 height 10
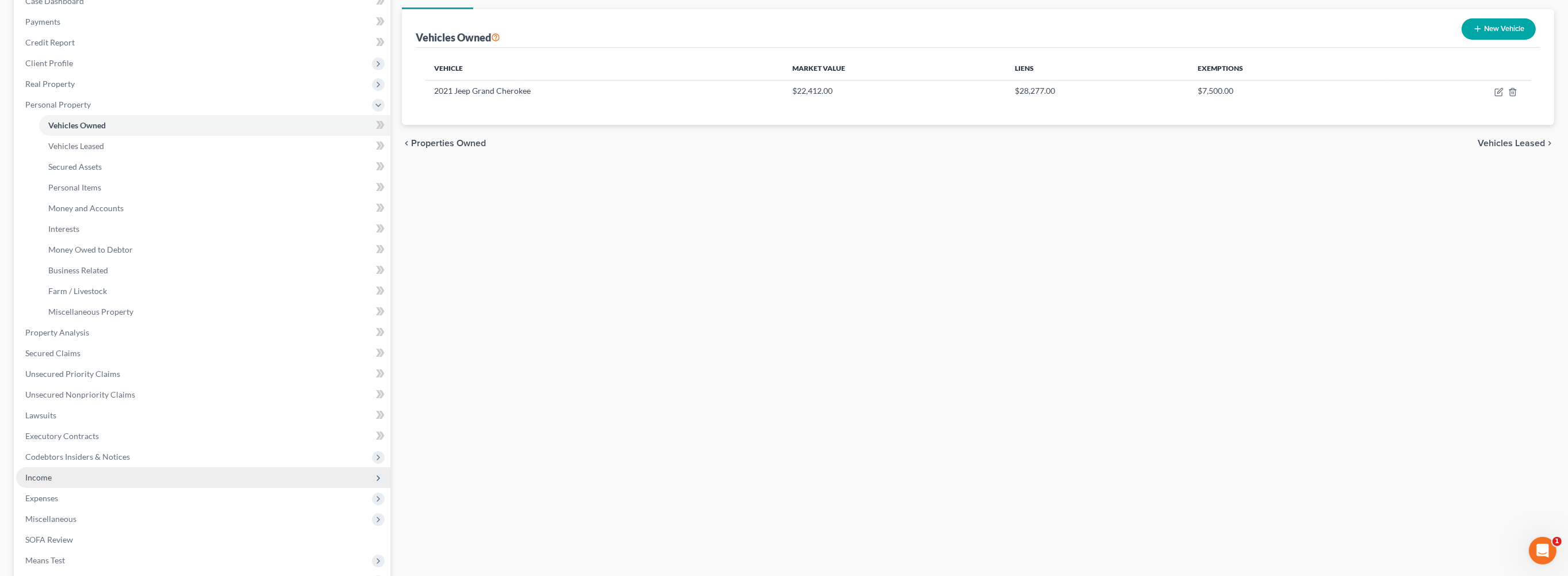
scroll to position [284, 0]
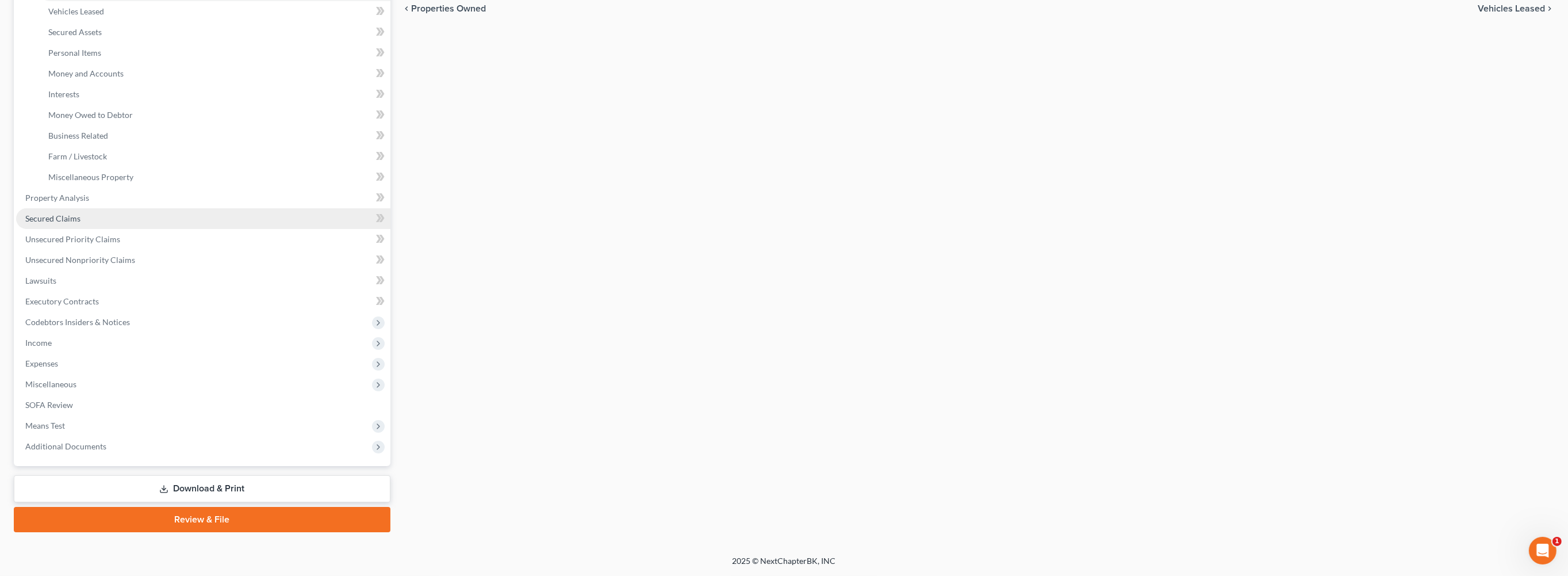
click at [61, 229] on link "Secured Claims" at bounding box center [203, 218] width 374 height 20
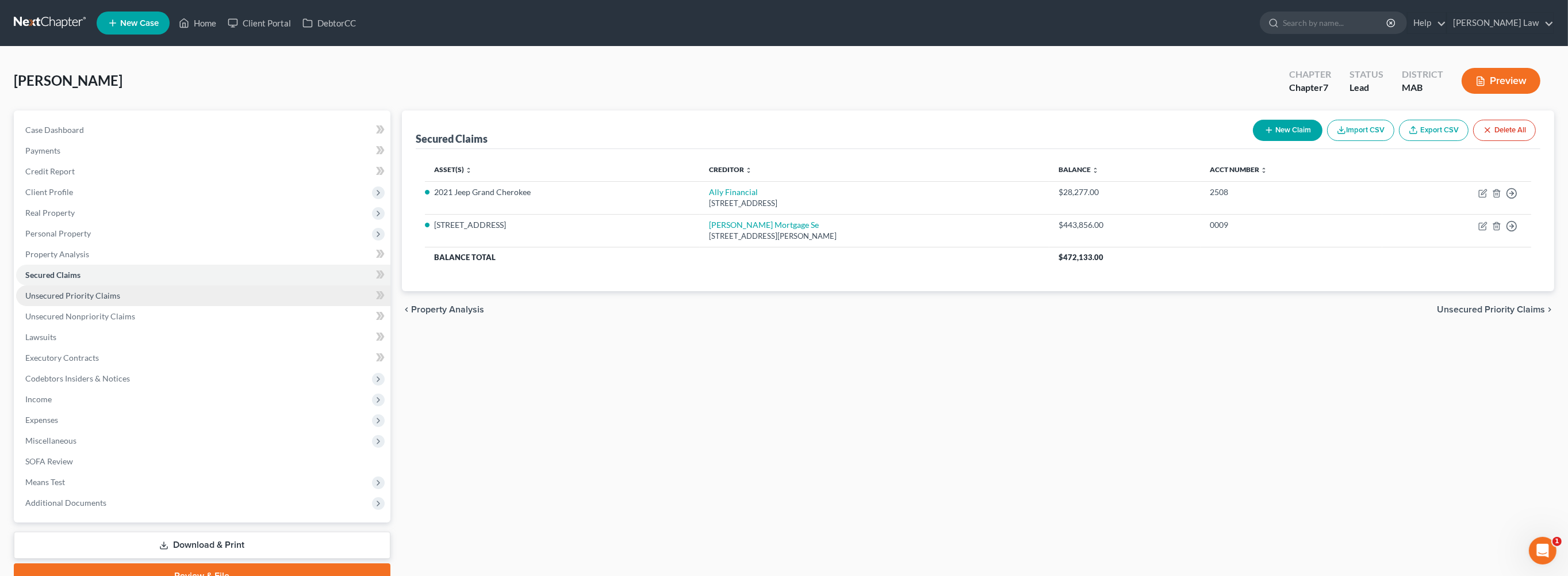
click at [106, 300] on span "Unsecured Priority Claims" at bounding box center [72, 295] width 95 height 10
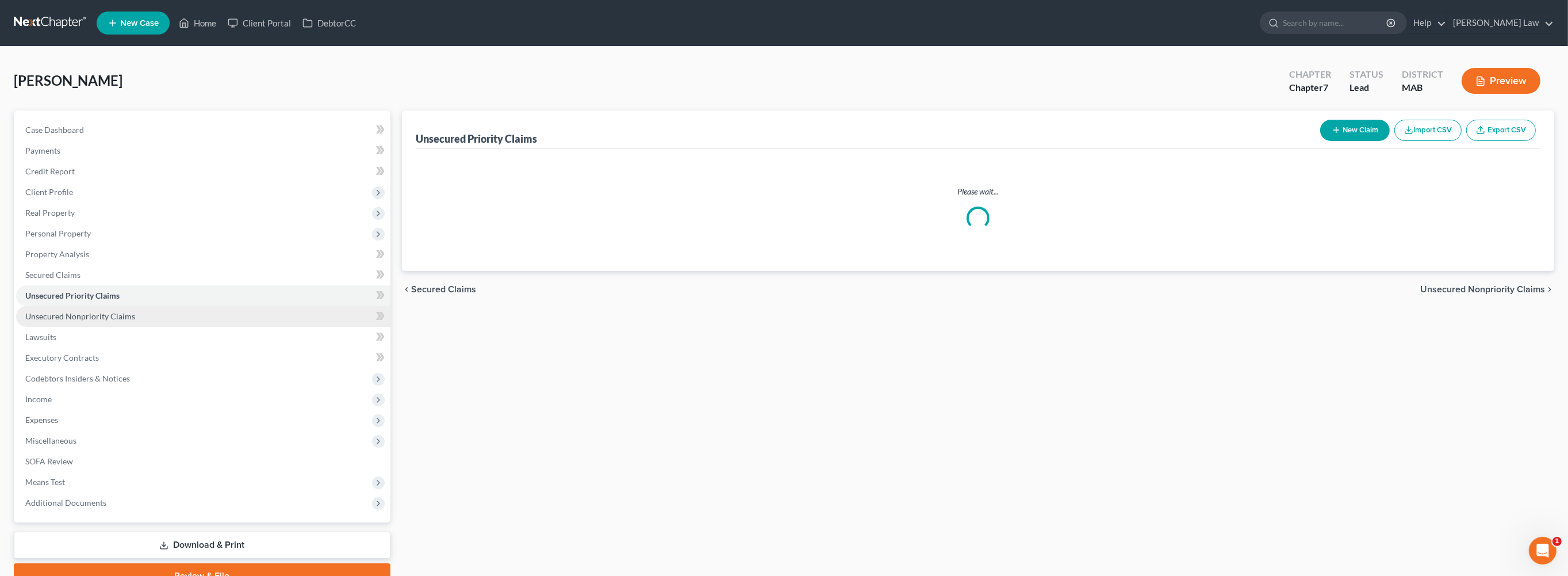
click at [128, 321] on span "Unsecured Nonpriority Claims" at bounding box center [79, 316] width 110 height 10
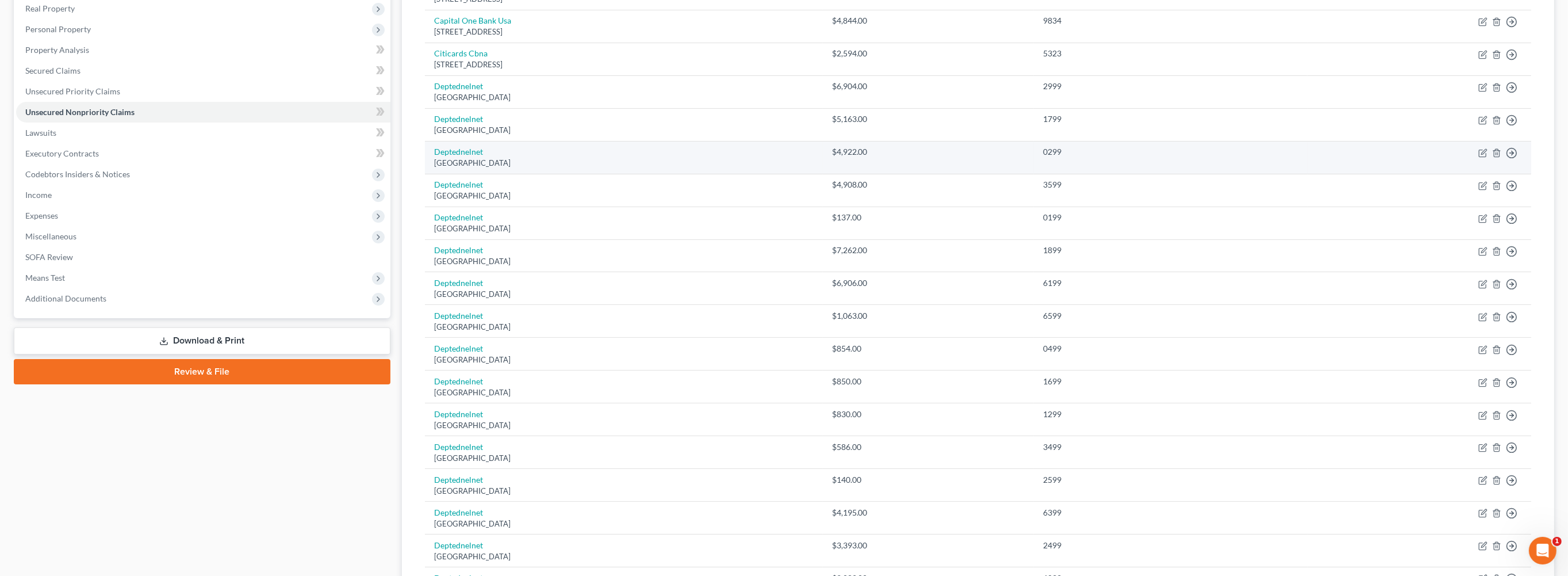
scroll to position [181, 0]
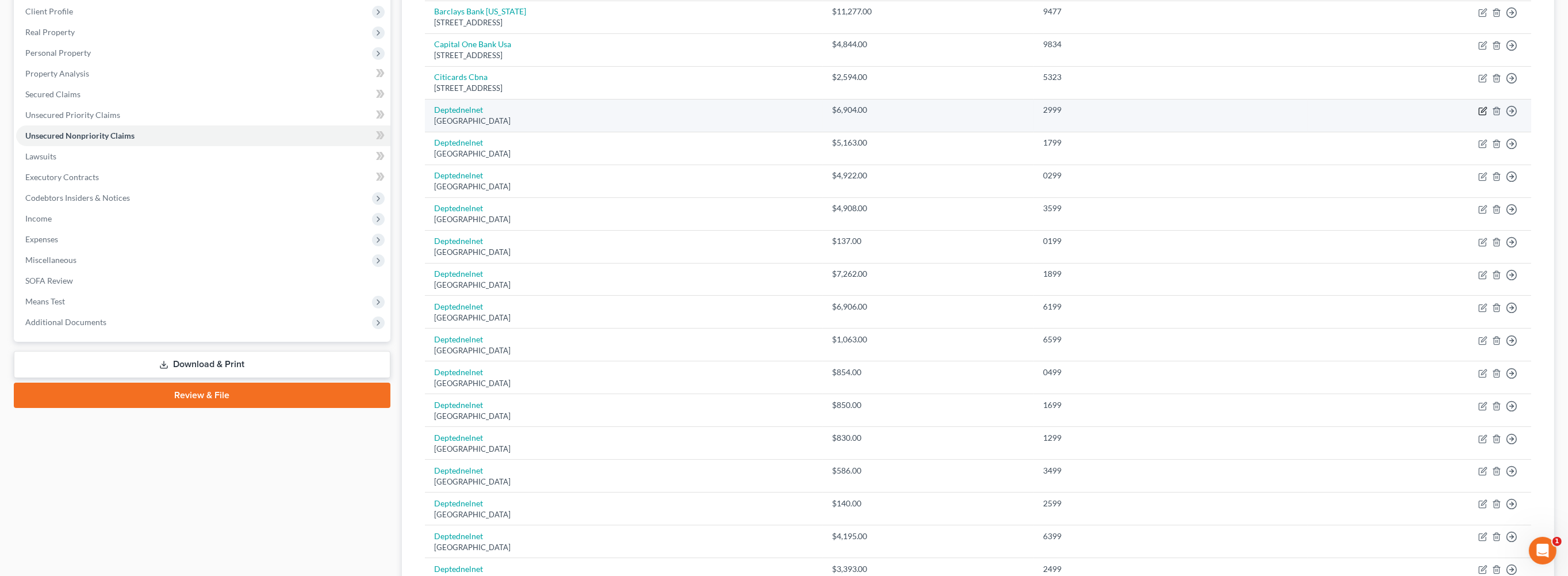
click at [1478, 115] on icon "button" at bounding box center [1482, 111] width 9 height 9
select select "30"
select select "17"
select select "0"
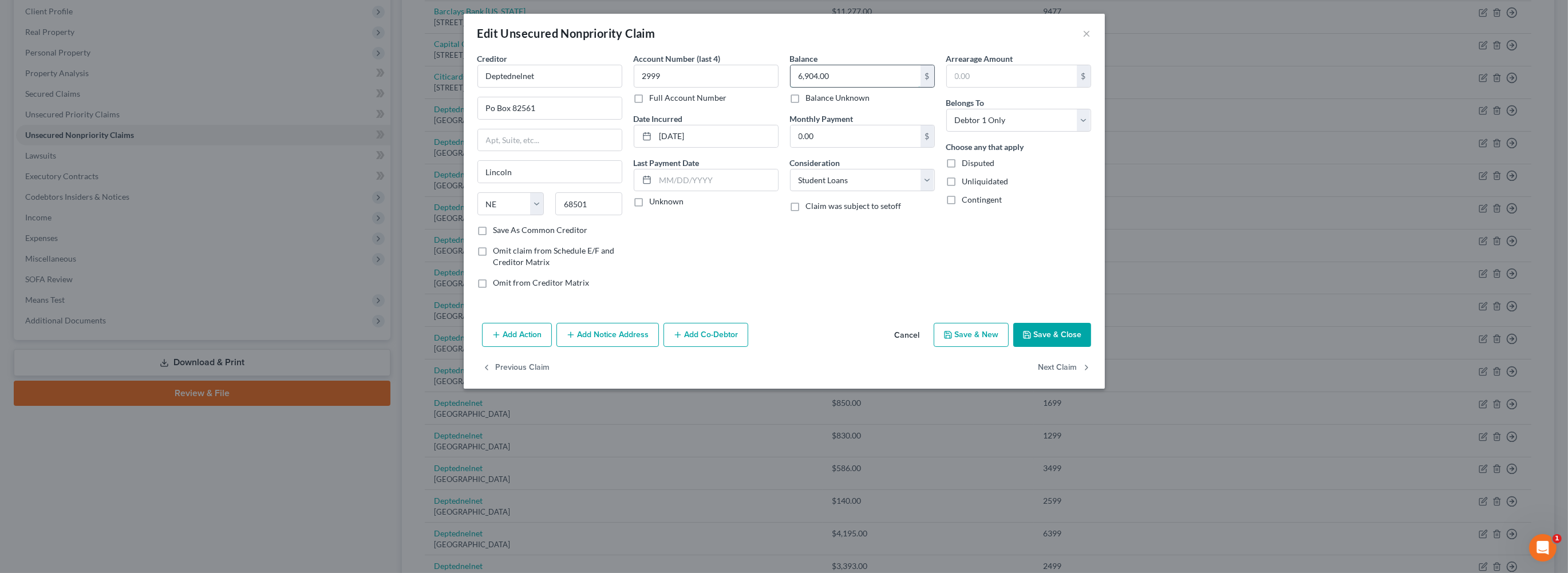
drag, startPoint x: 873, startPoint y: 96, endPoint x: 805, endPoint y: 95, distance: 68.0
click at [786, 99] on div "Balance 6,904.00 $ Balance Unknown Balance Undetermined 6,904.00 $ Balance Unkn…" at bounding box center [862, 174] width 156 height 245
drag, startPoint x: 840, startPoint y: 98, endPoint x: 737, endPoint y: 90, distance: 103.3
click at [738, 91] on div "Creditor * Deptednelnet Po Box 82561 [GEOGRAPHIC_DATA][US_STATE] AZ CA CO [GEOG…" at bounding box center [784, 174] width 625 height 245
click at [1091, 347] on button "Save & Close" at bounding box center [1052, 335] width 78 height 24
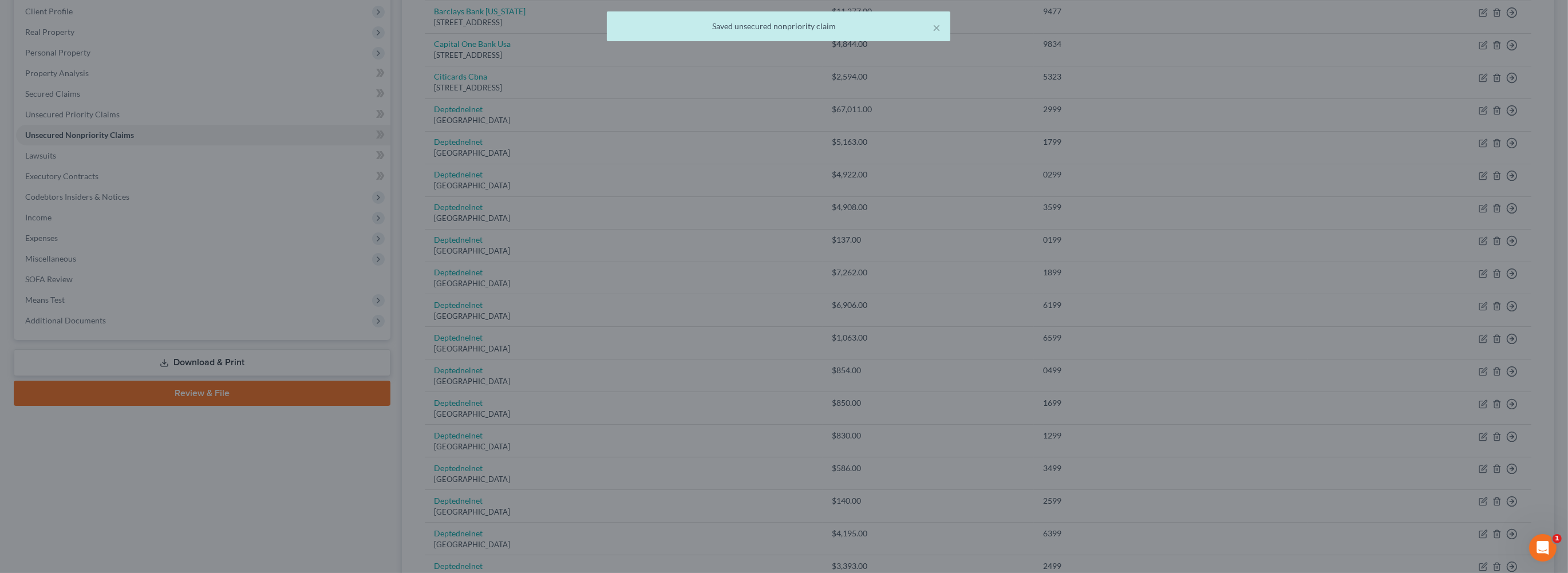
type input "67,011.00"
type input "0"
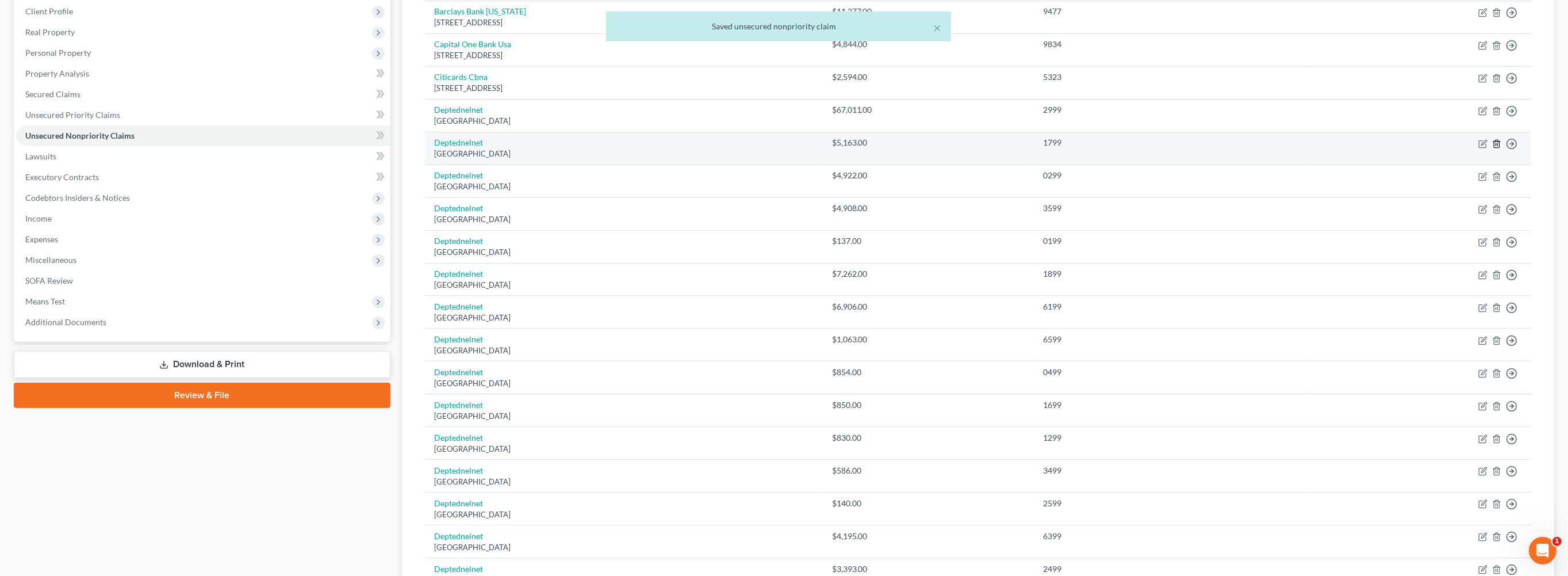
click at [1493, 147] on icon "button" at bounding box center [1496, 144] width 6 height 7
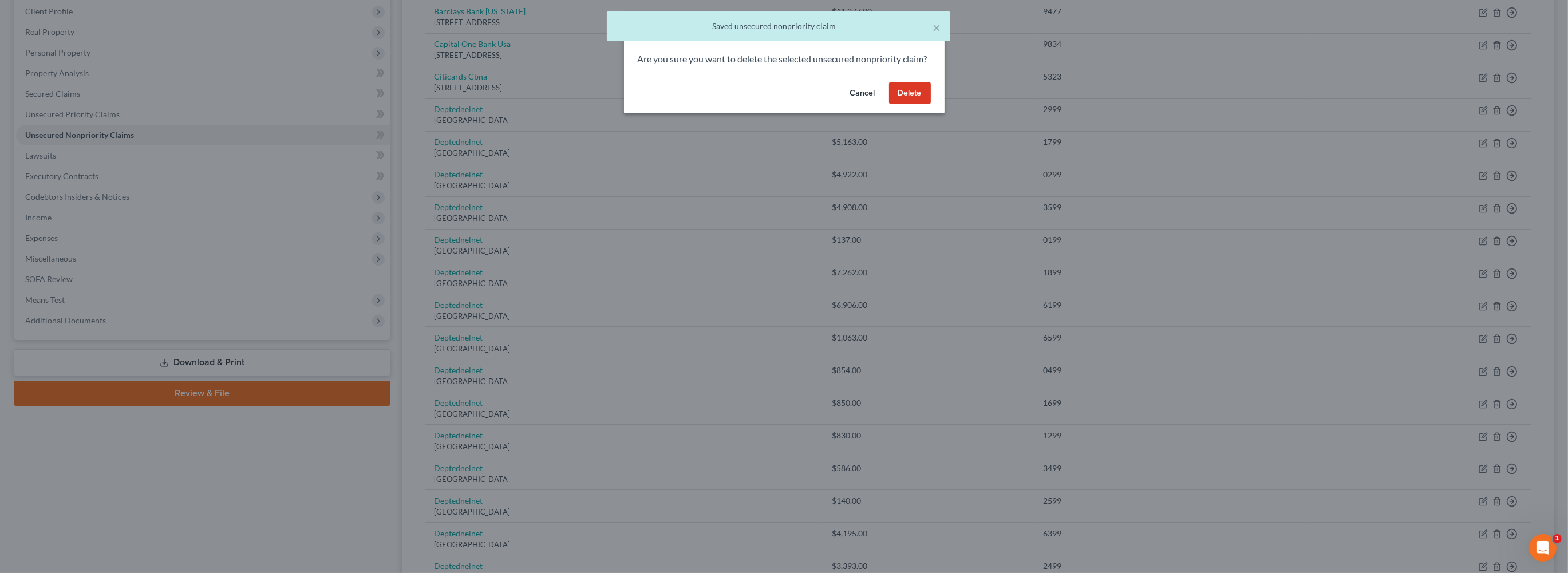
drag, startPoint x: 922, startPoint y: 128, endPoint x: 974, endPoint y: 160, distance: 61.1
click at [922, 105] on button "Delete" at bounding box center [910, 93] width 42 height 23
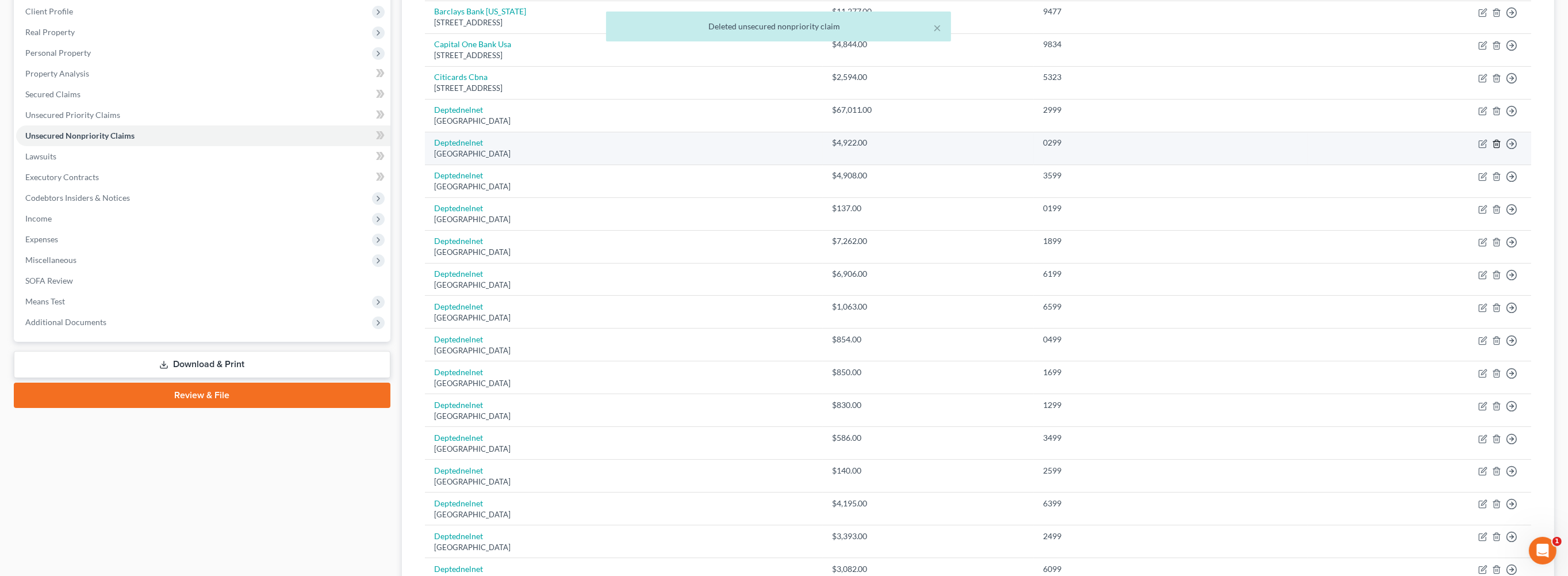
click at [1496, 146] on line "button" at bounding box center [1496, 144] width 0 height 2
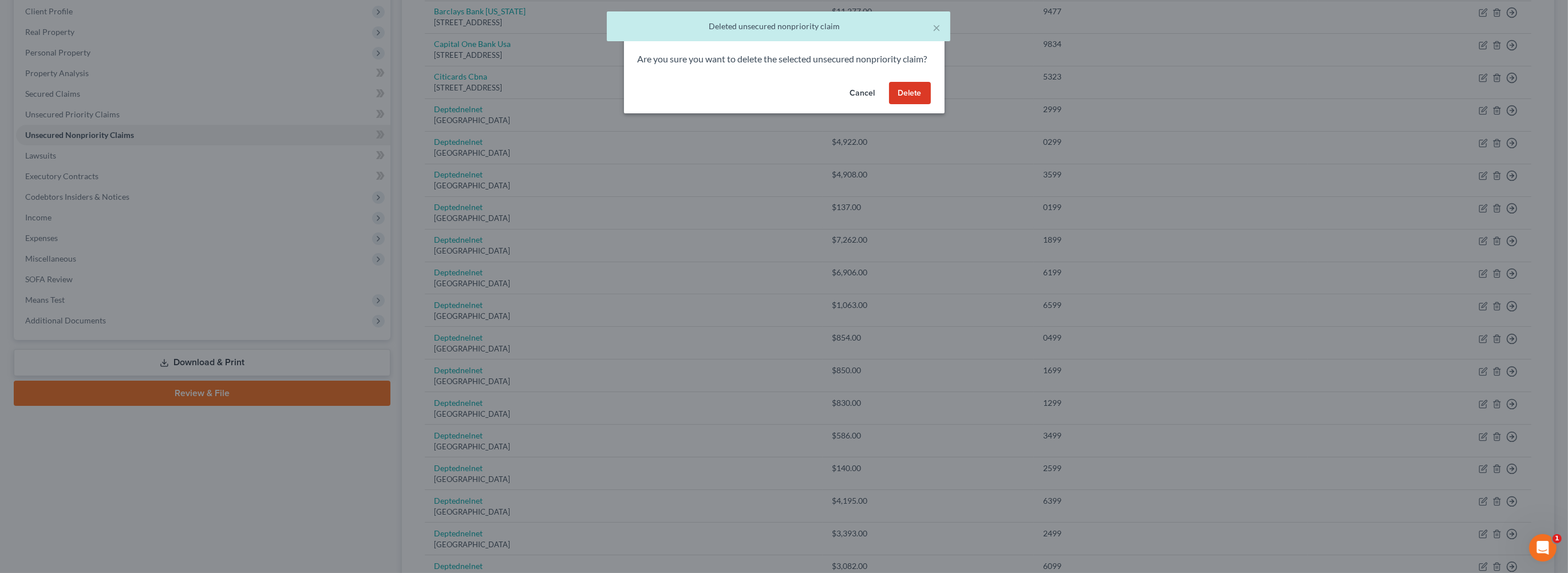
click at [931, 105] on button "Delete" at bounding box center [910, 93] width 42 height 23
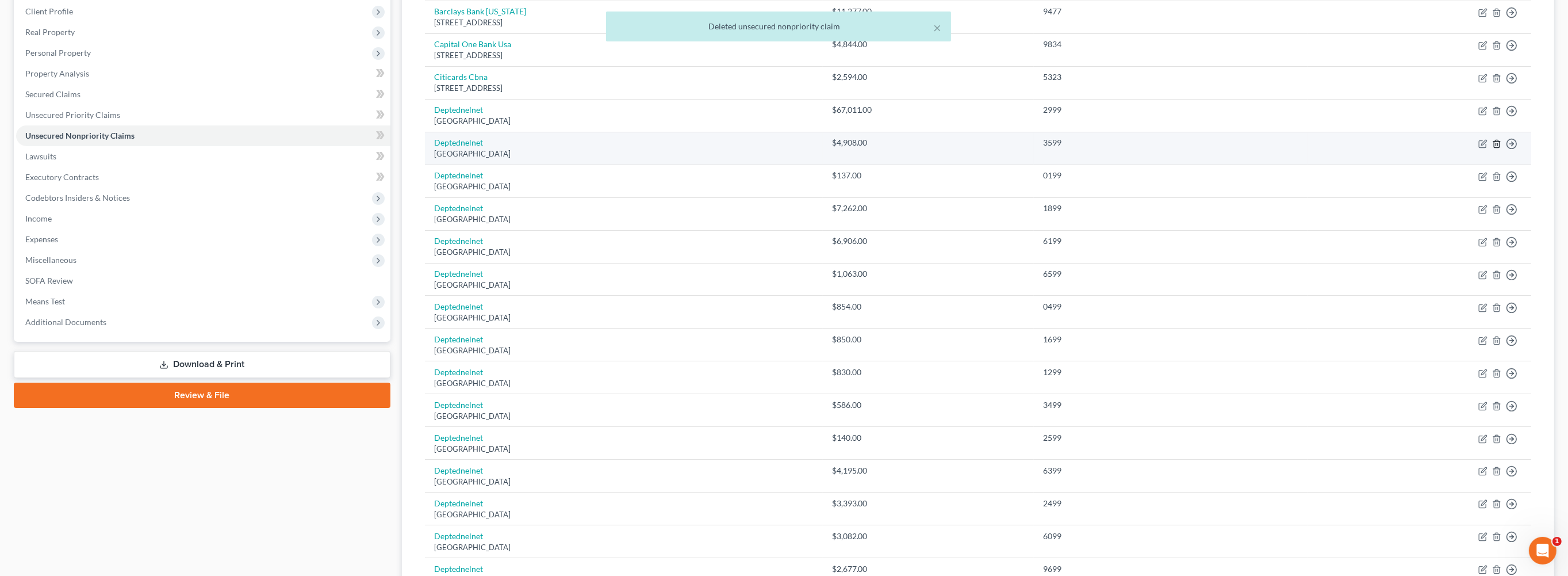
click at [1492, 148] on icon "button" at bounding box center [1496, 144] width 9 height 9
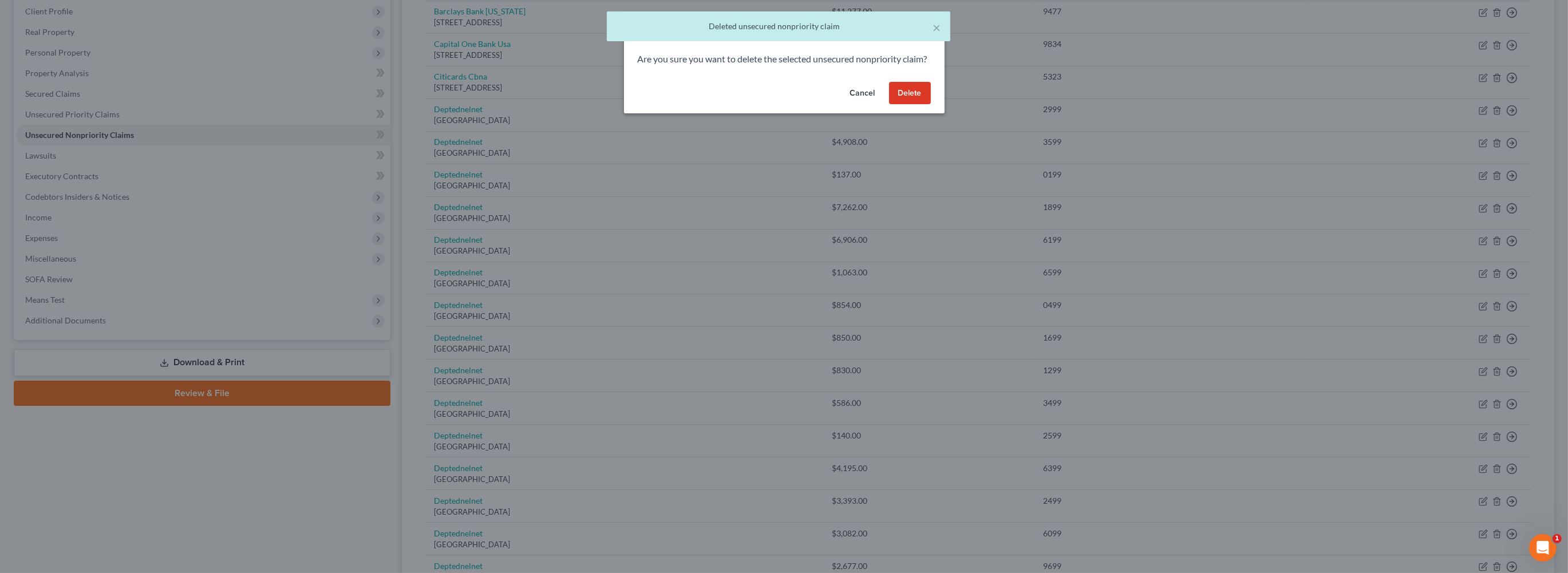
click at [931, 105] on button "Delete" at bounding box center [910, 93] width 42 height 23
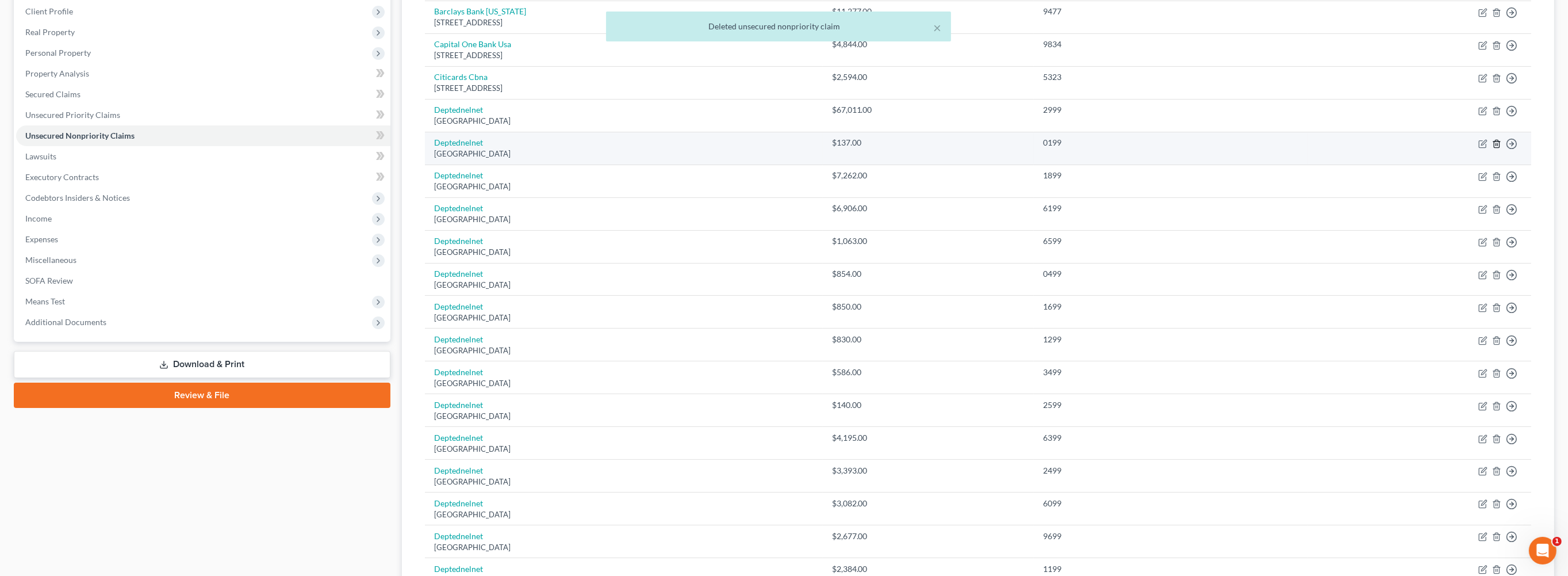
click at [1492, 148] on icon "button" at bounding box center [1496, 144] width 9 height 9
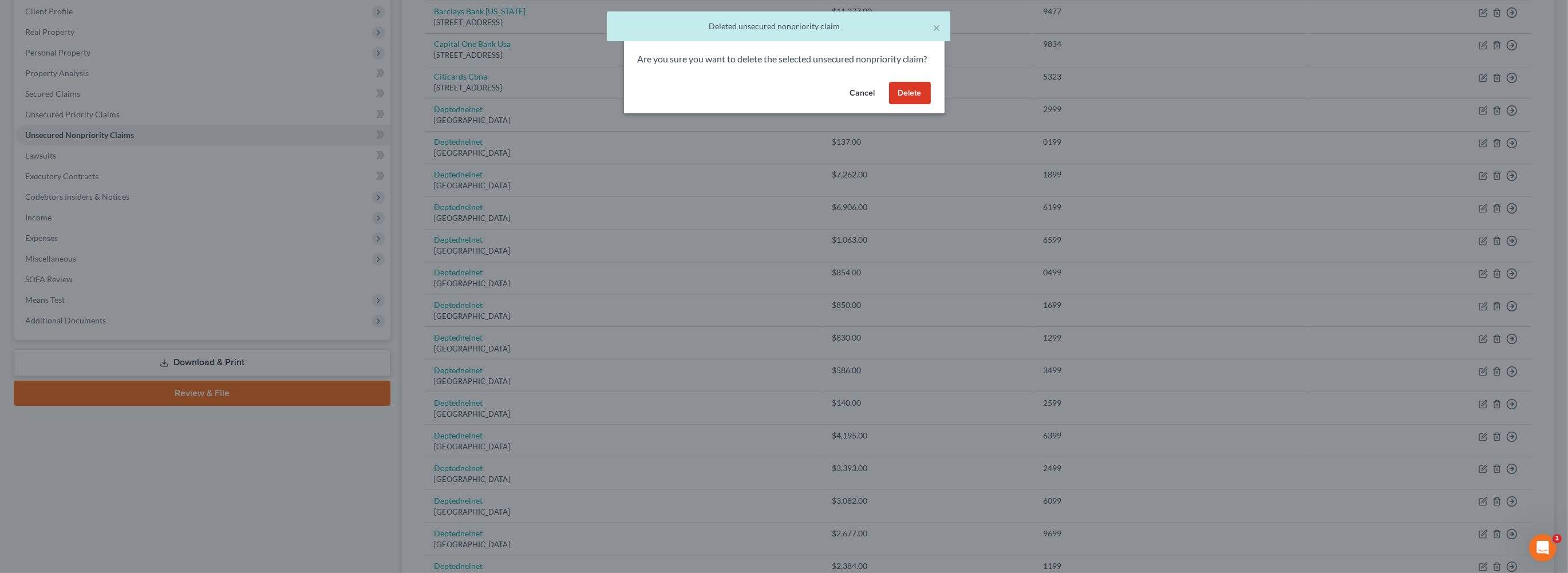
click at [931, 105] on button "Delete" at bounding box center [910, 93] width 42 height 23
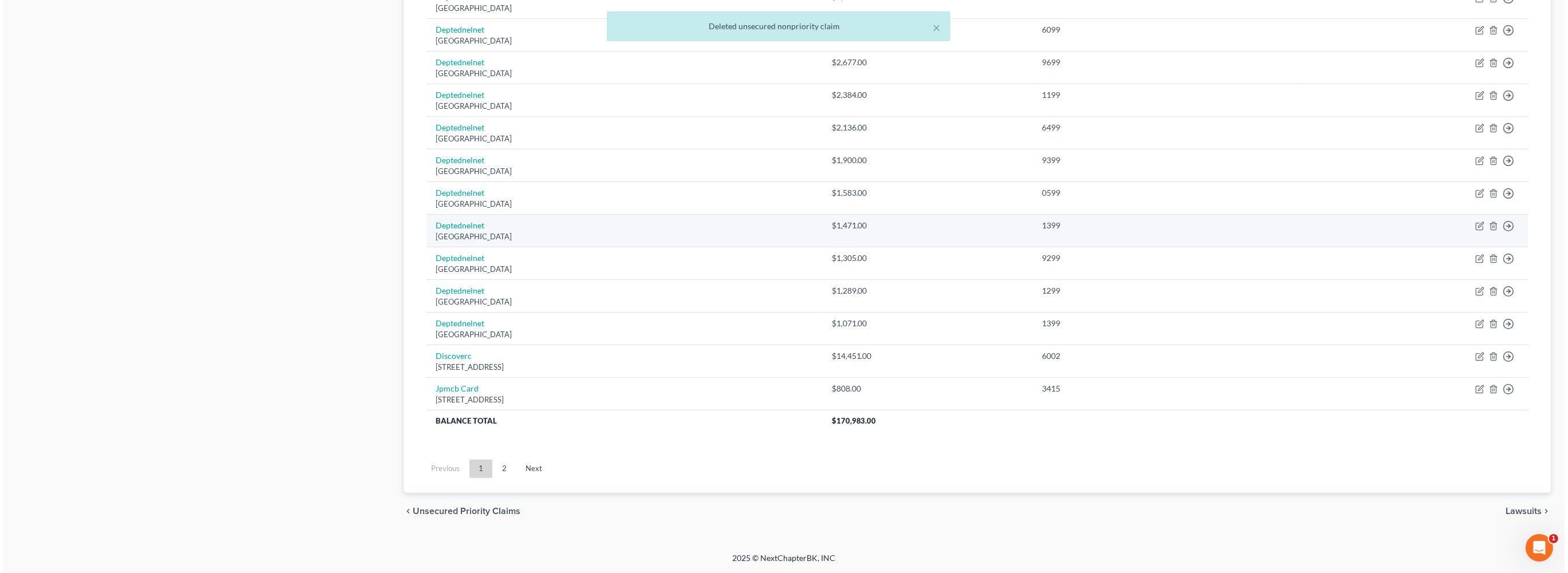
scroll to position [746, 0]
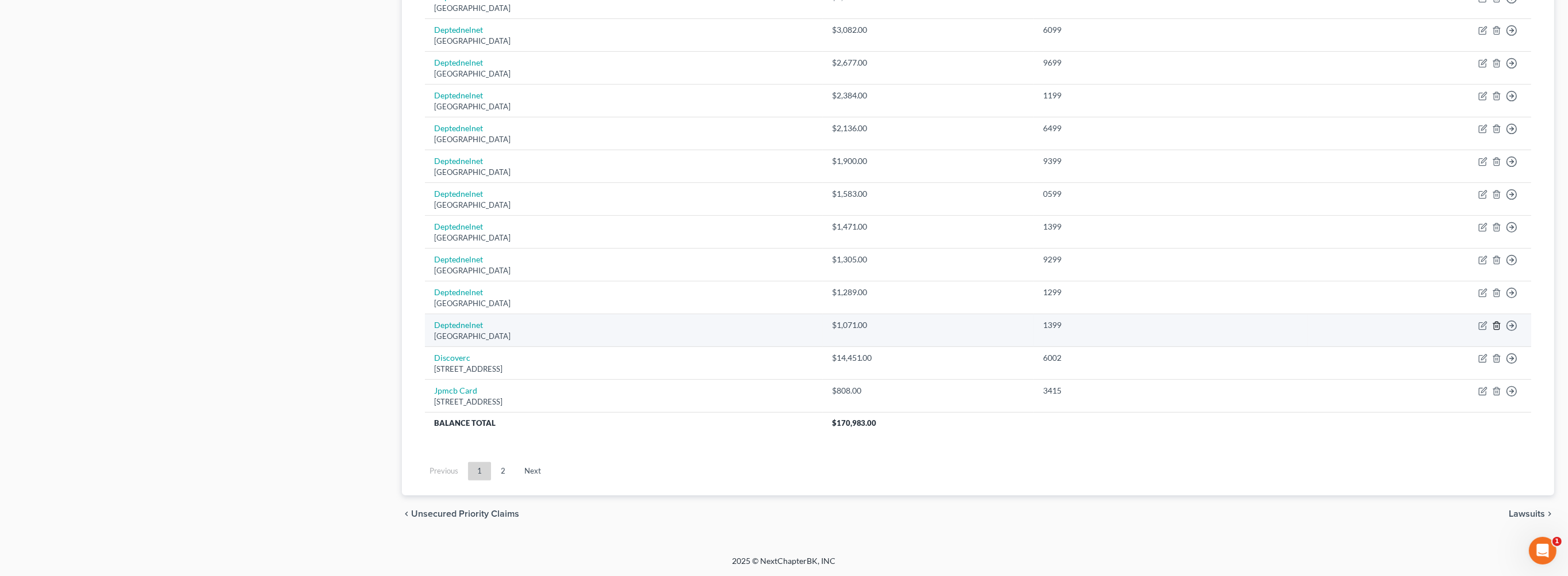
click at [1493, 330] on icon "button" at bounding box center [1496, 325] width 6 height 7
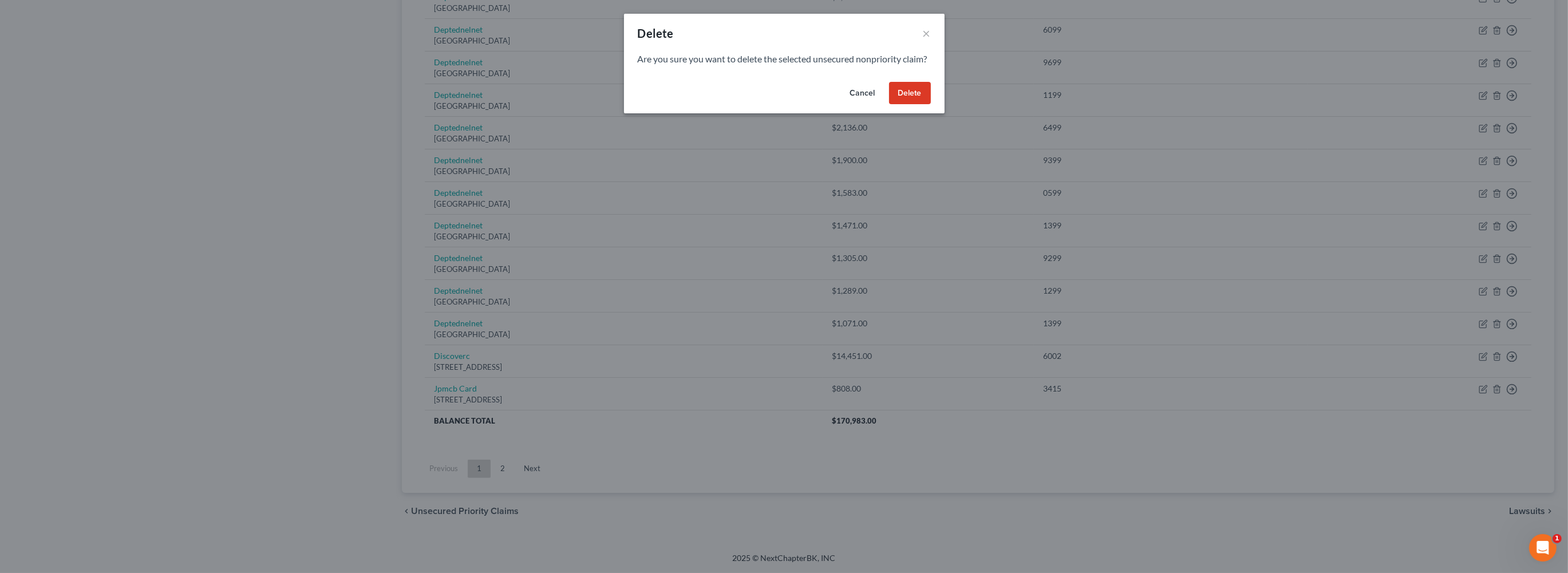
click at [931, 105] on button "Delete" at bounding box center [910, 93] width 42 height 23
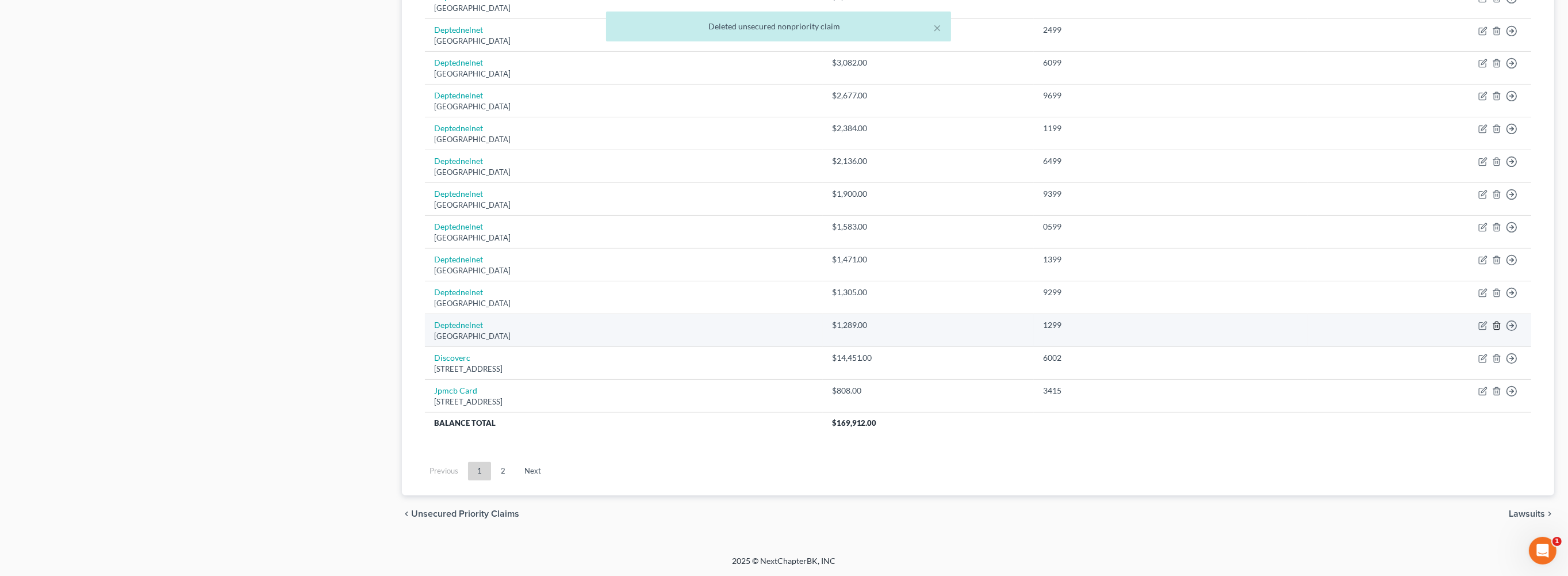
click at [1493, 330] on icon "button" at bounding box center [1496, 325] width 6 height 7
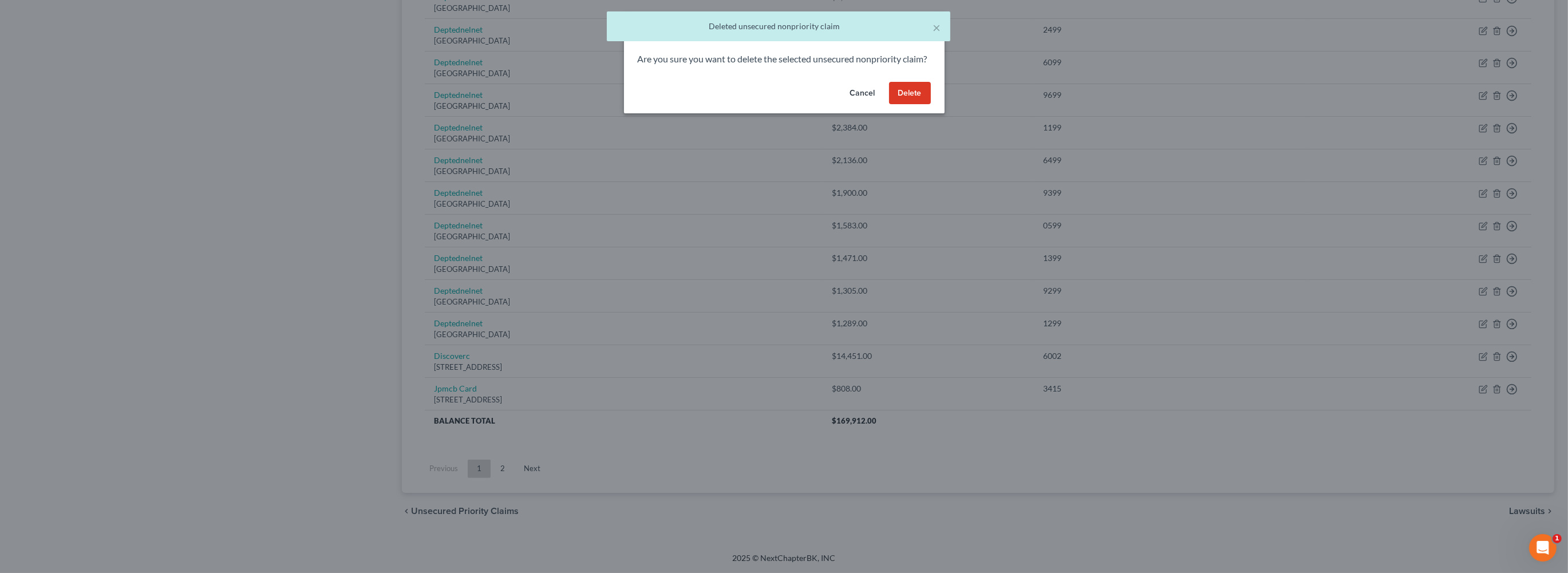
click at [931, 105] on button "Delete" at bounding box center [910, 93] width 42 height 23
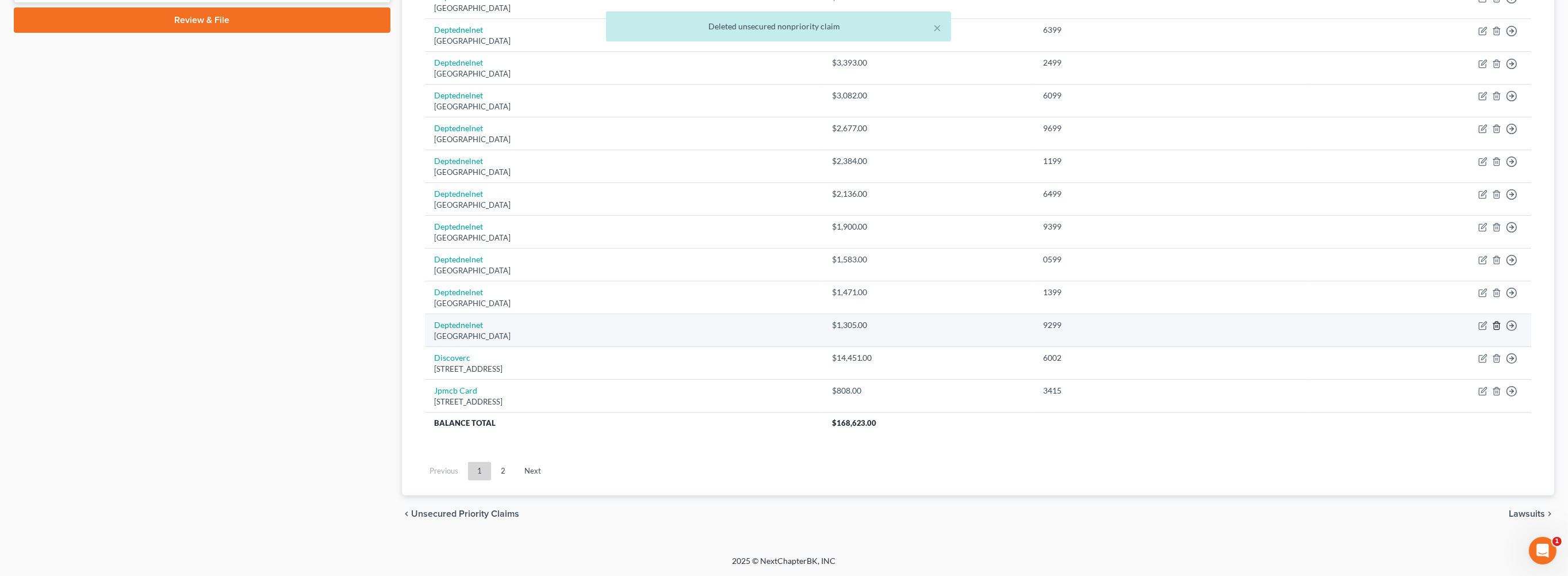
click at [1497, 328] on line "button" at bounding box center [1497, 326] width 0 height 2
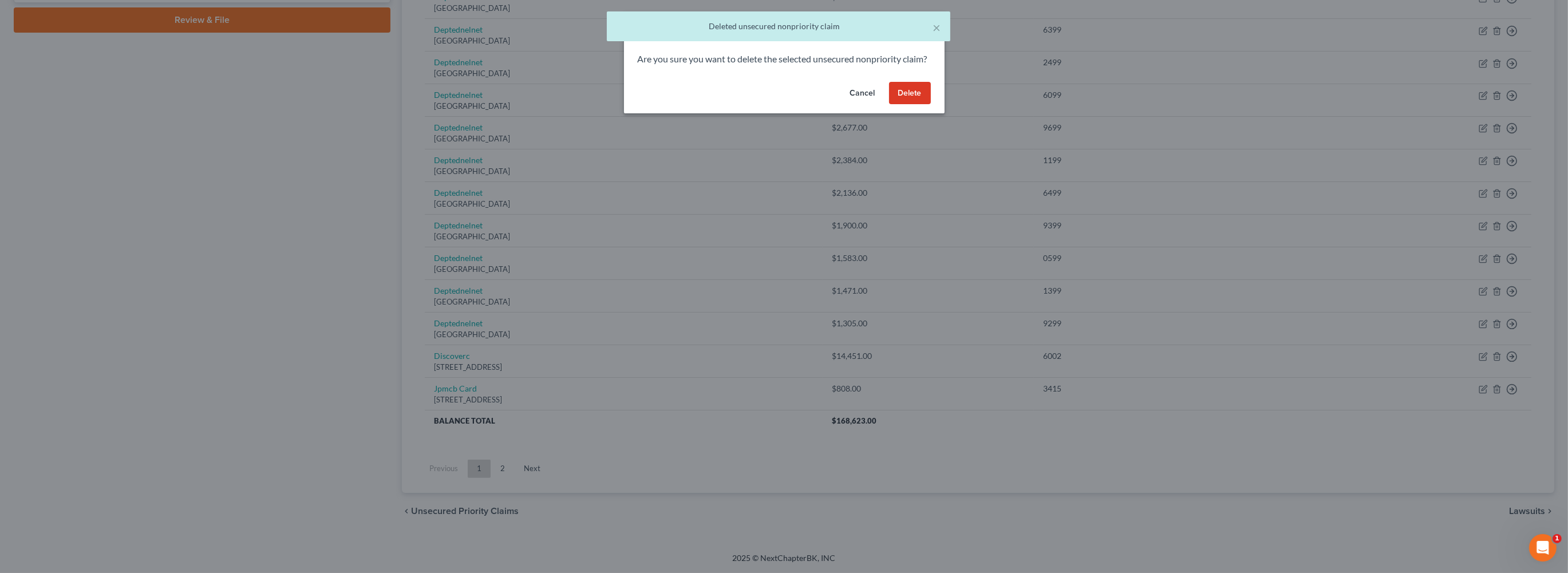
click at [931, 105] on button "Delete" at bounding box center [910, 93] width 42 height 23
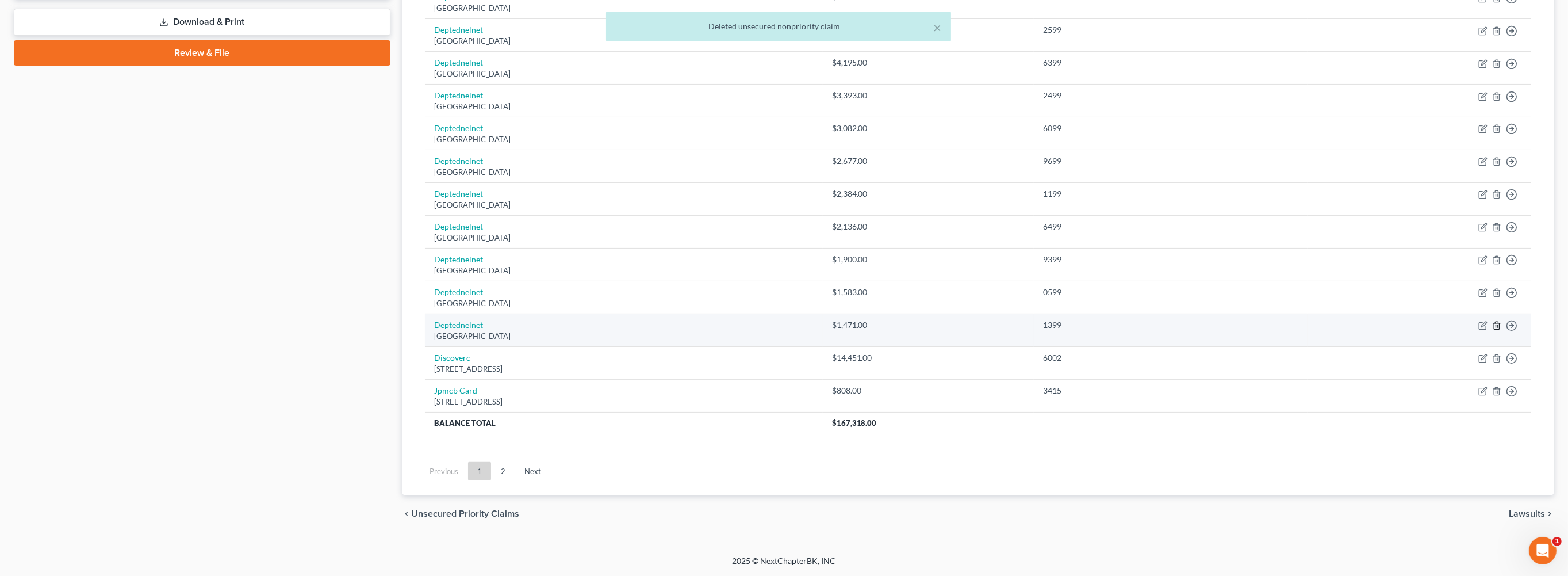
click at [1492, 321] on icon "button" at bounding box center [1496, 325] width 9 height 9
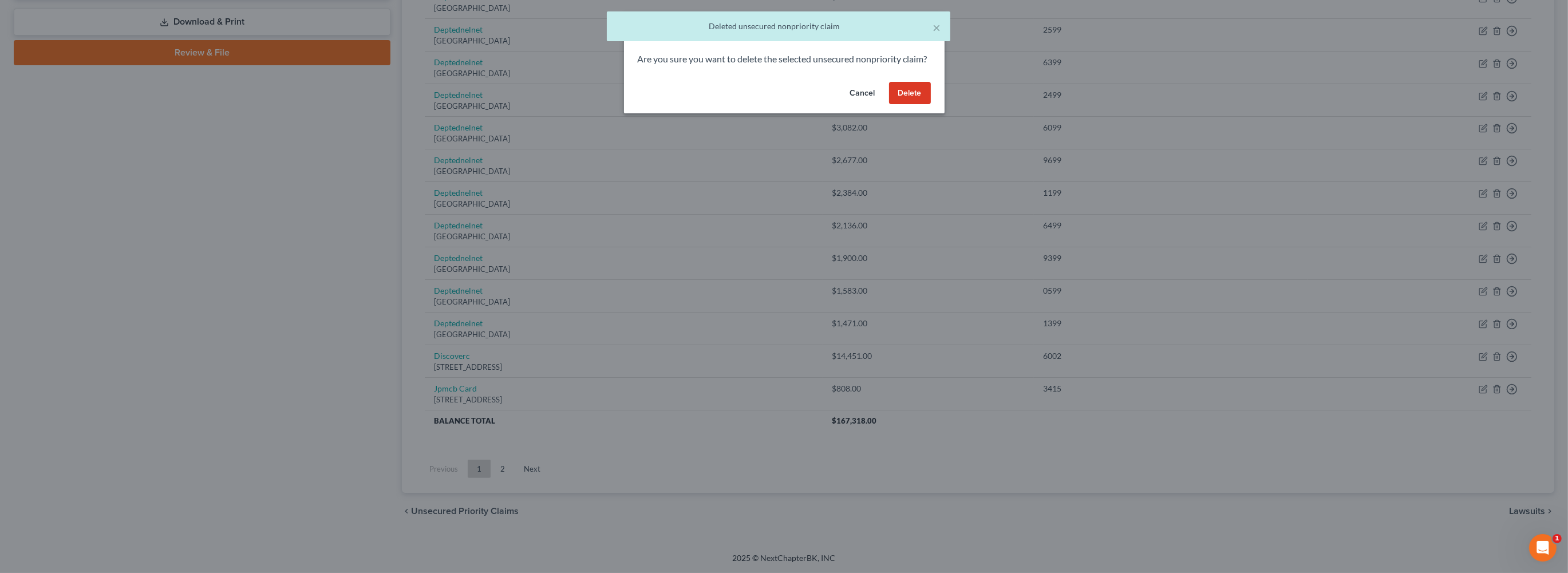
click at [931, 105] on button "Delete" at bounding box center [910, 93] width 42 height 23
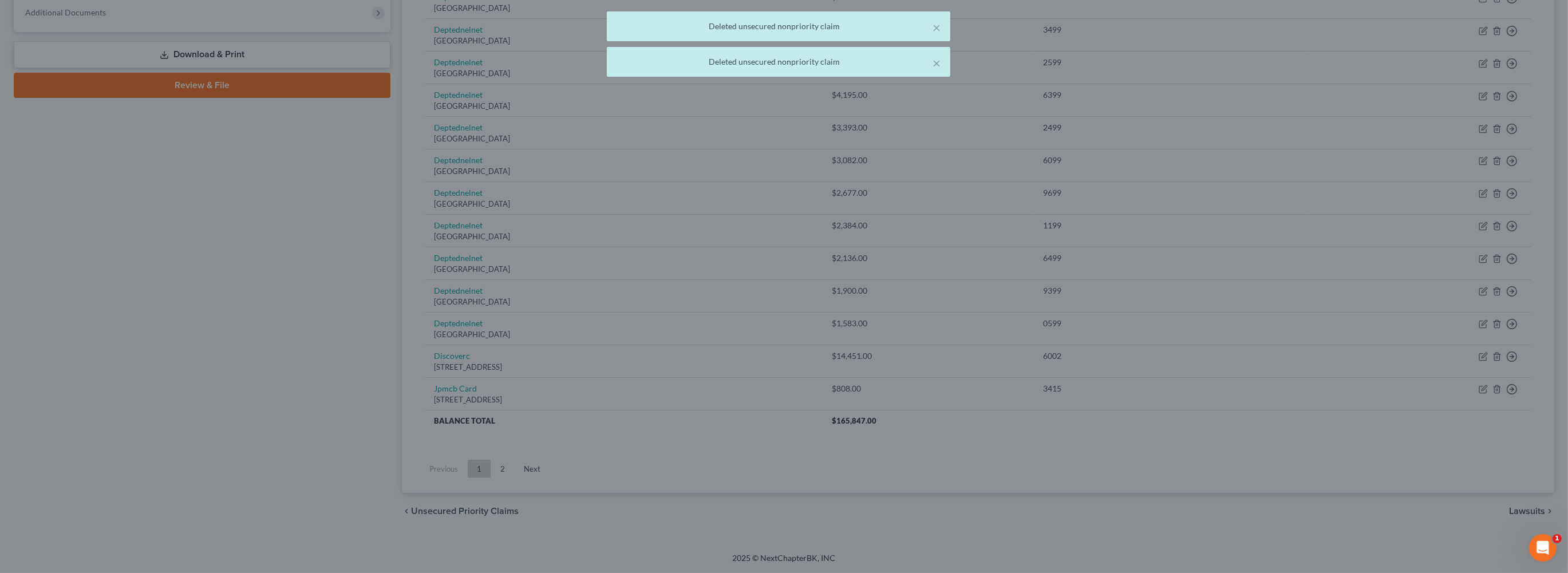
scroll to position [742, 0]
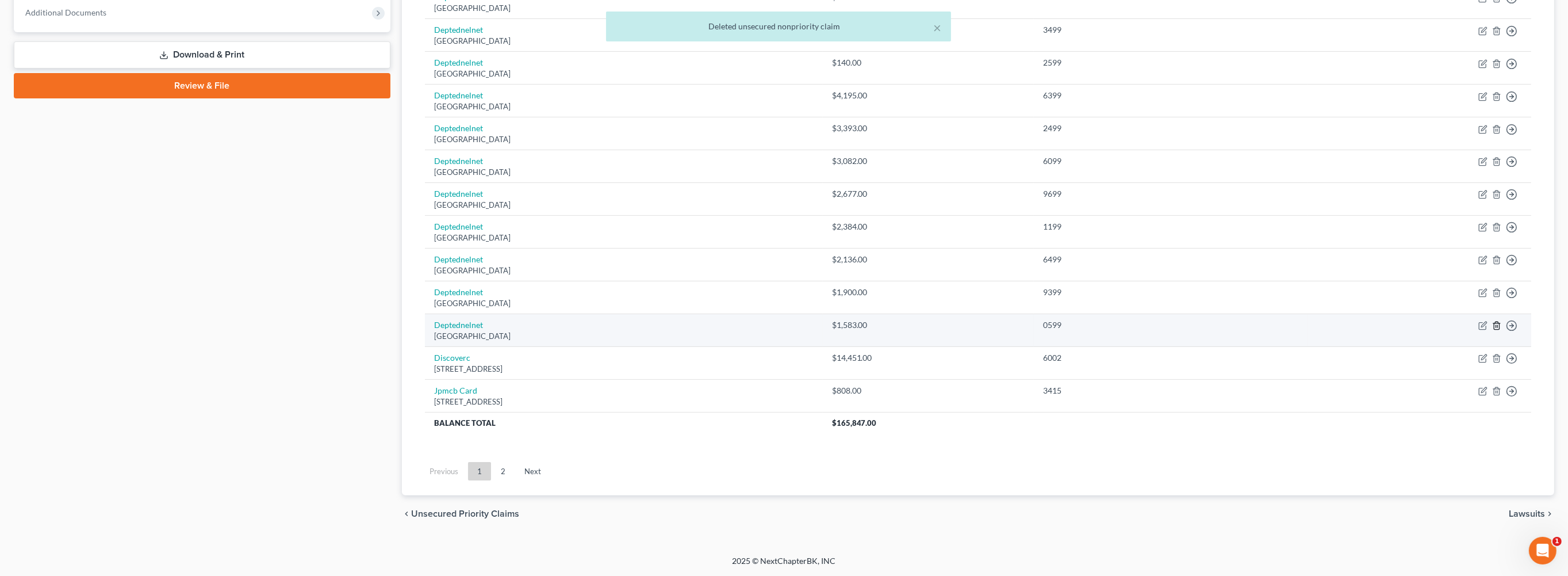
click at [1493, 323] on polyline "button" at bounding box center [1496, 323] width 6 height 0
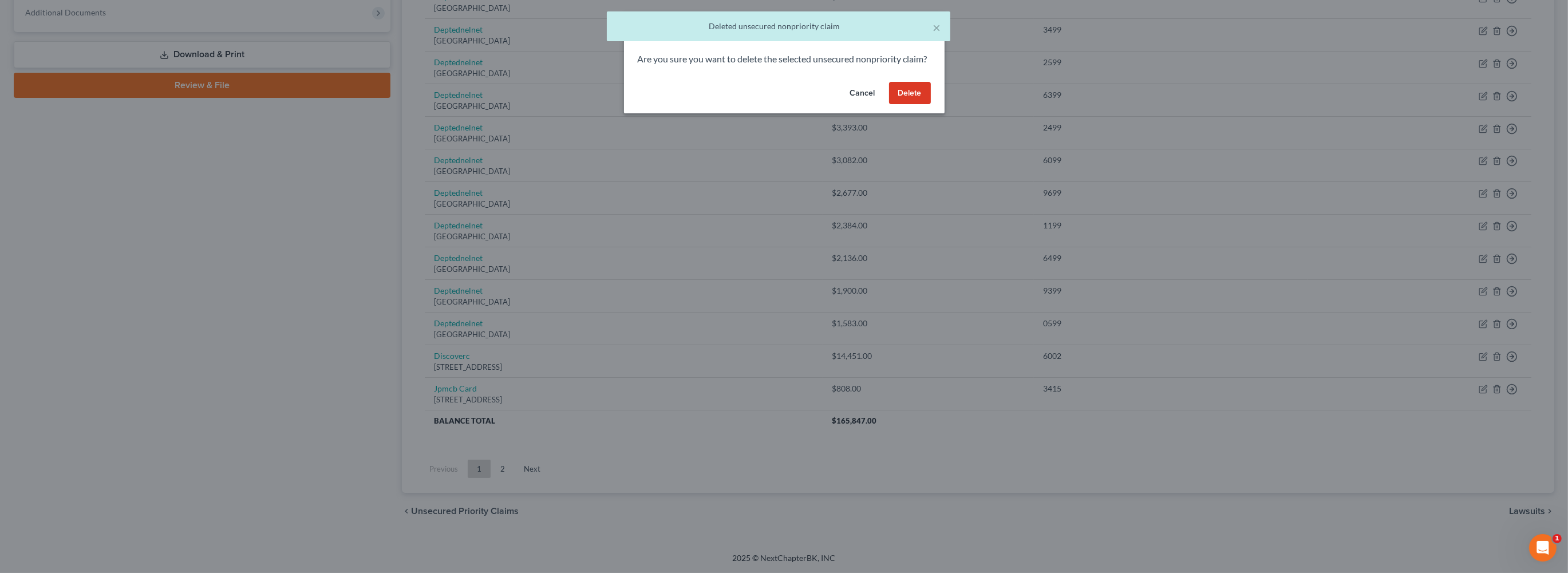
click at [931, 105] on button "Delete" at bounding box center [910, 93] width 42 height 23
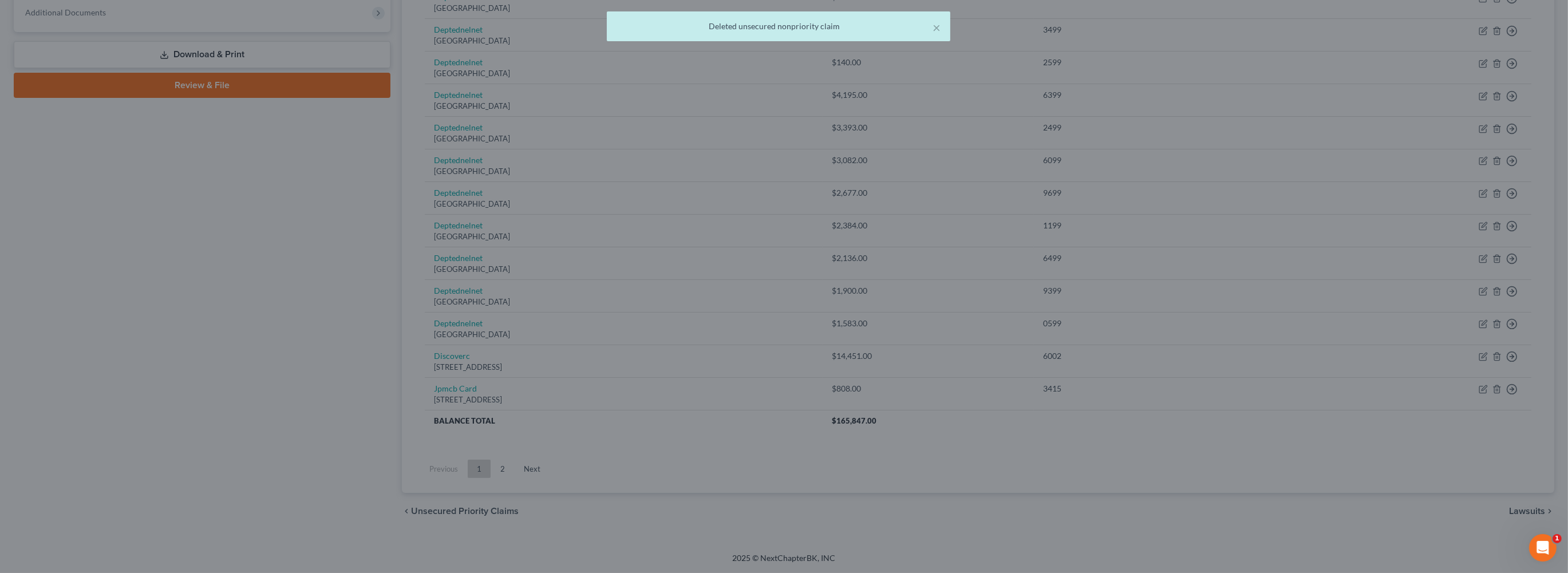
scroll to position [701, 0]
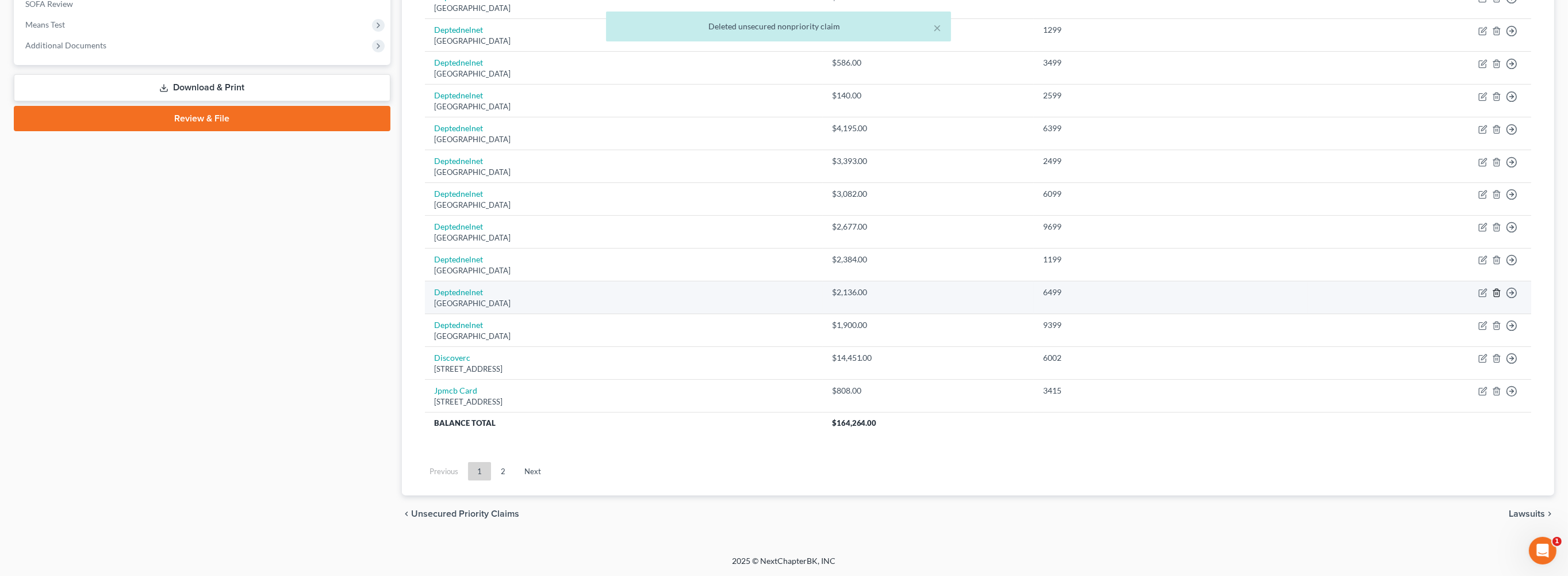
click at [1493, 289] on icon "button" at bounding box center [1496, 293] width 6 height 7
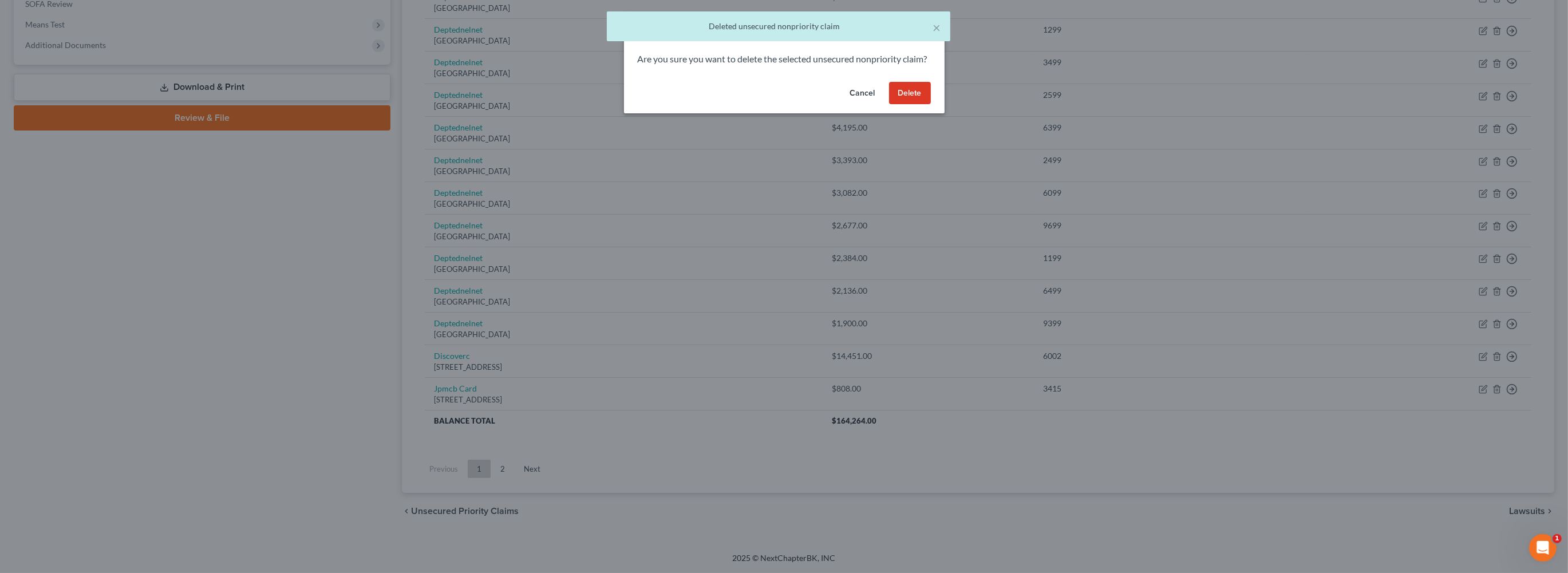
click at [931, 105] on button "Delete" at bounding box center [910, 93] width 42 height 23
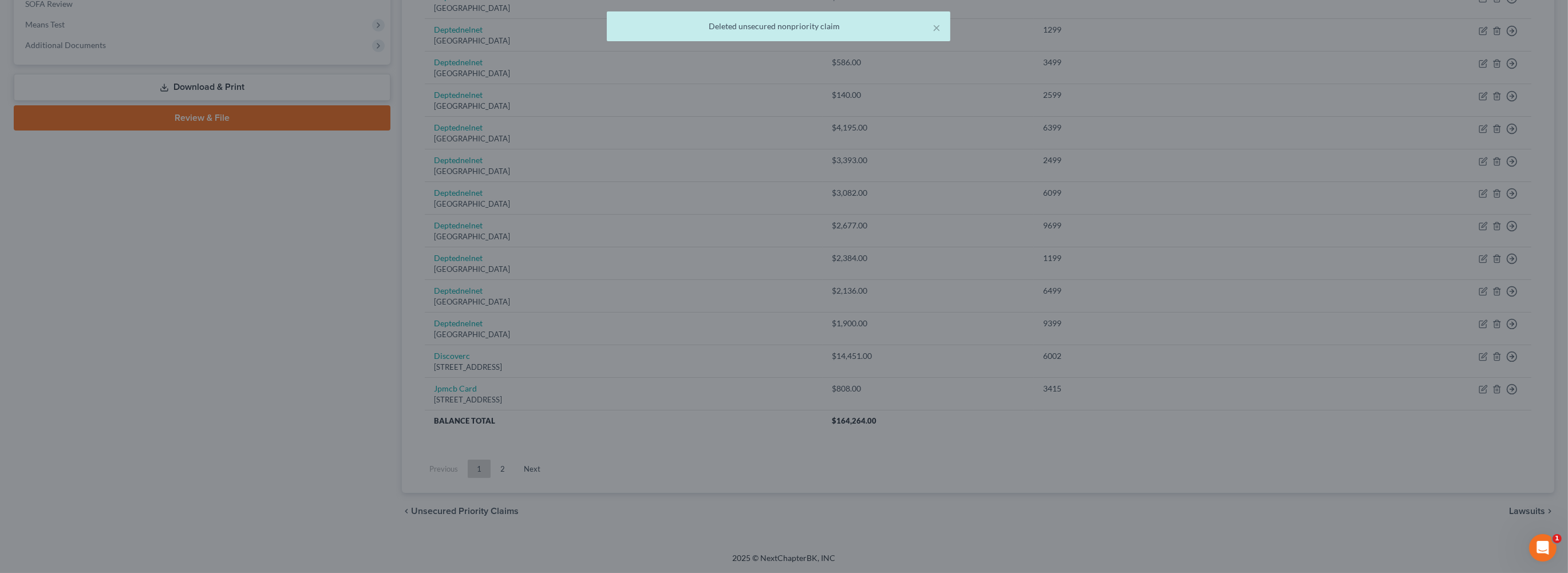
scroll to position [661, 0]
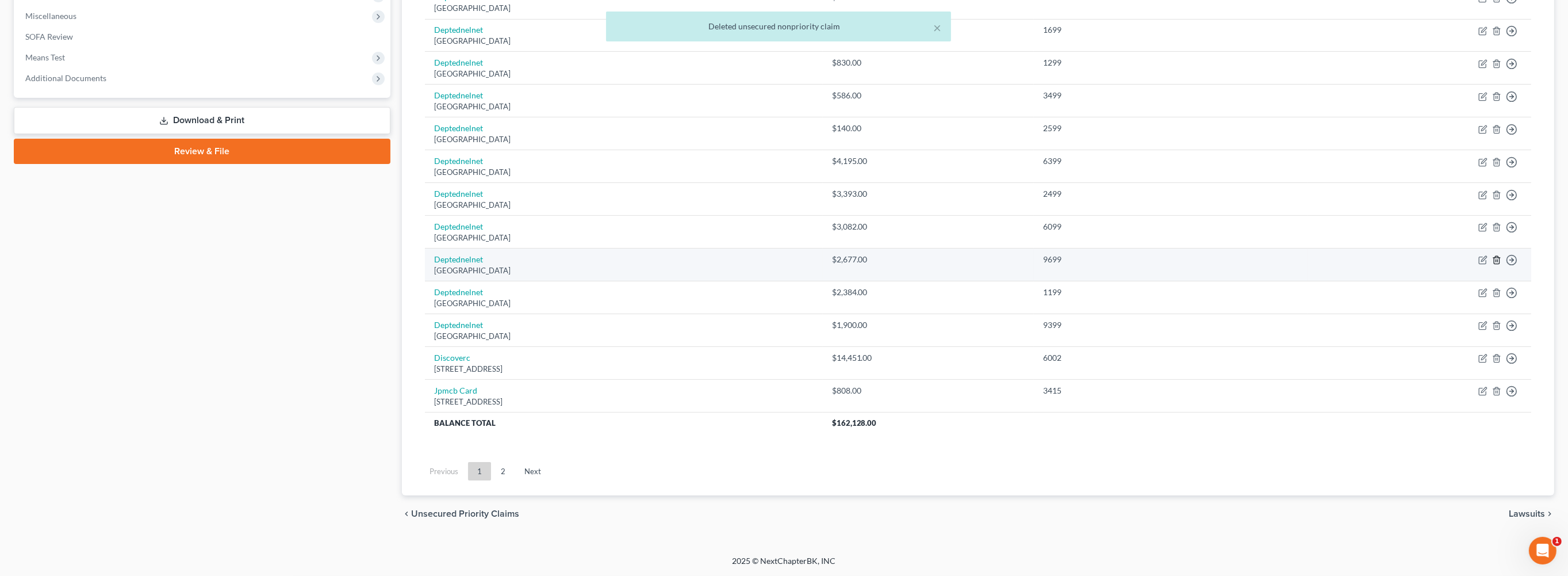
click at [1492, 255] on icon "button" at bounding box center [1496, 260] width 9 height 9
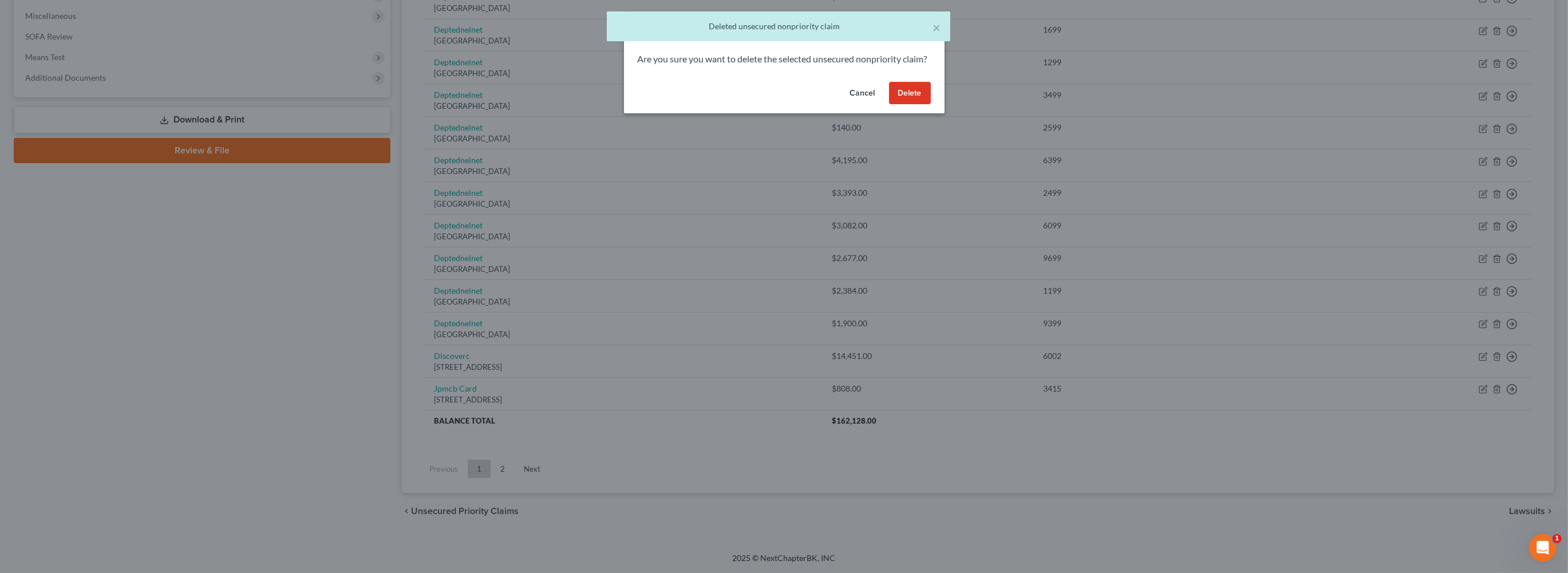
click at [931, 105] on button "Delete" at bounding box center [910, 93] width 42 height 23
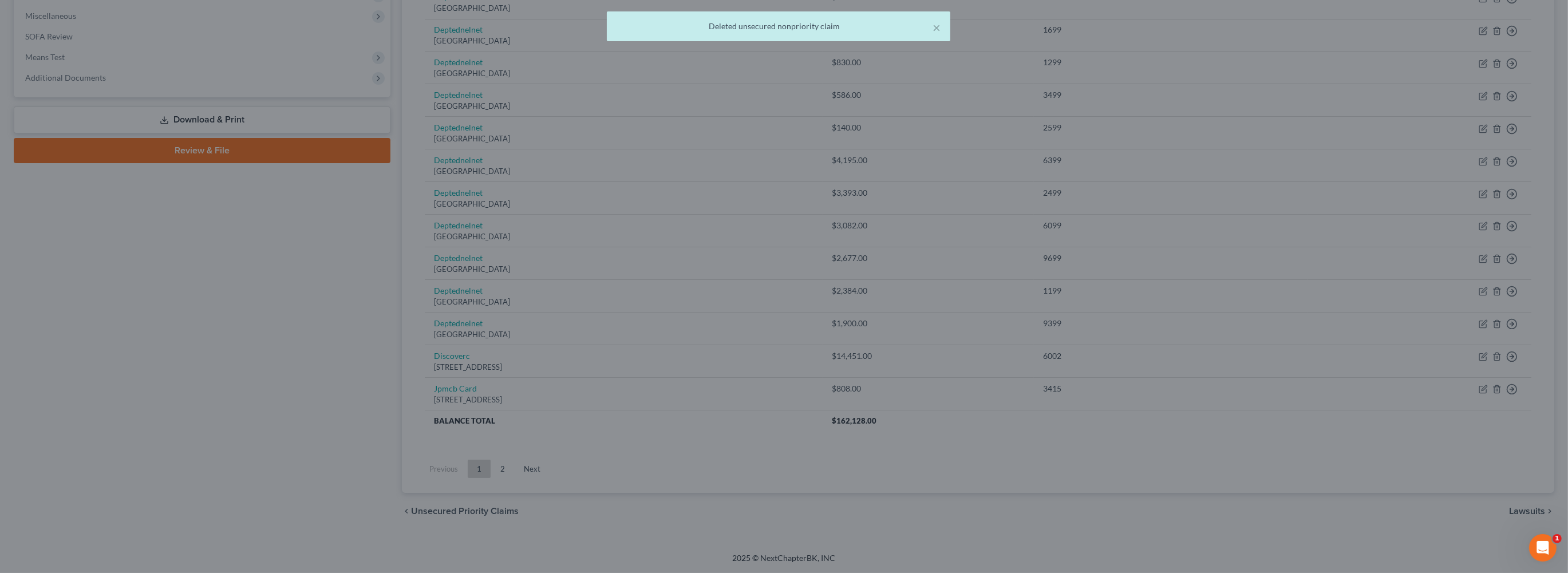
scroll to position [620, 0]
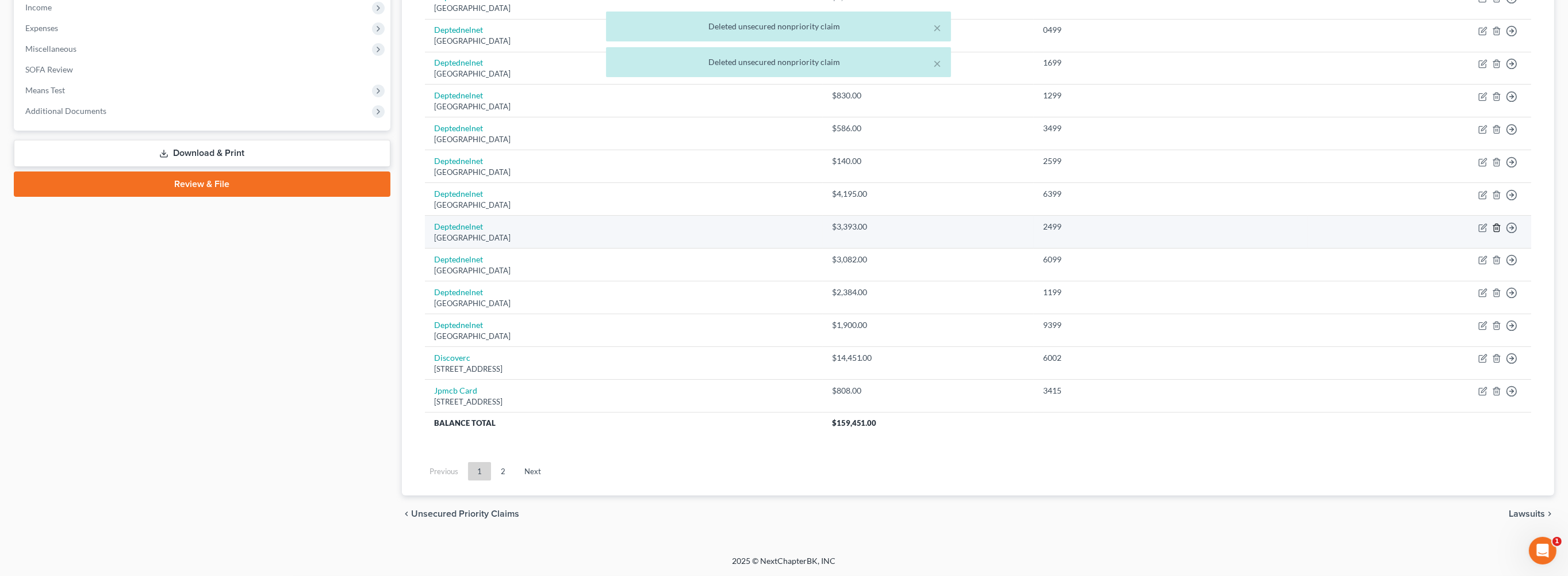
click at [1493, 226] on polyline "button" at bounding box center [1496, 226] width 6 height 0
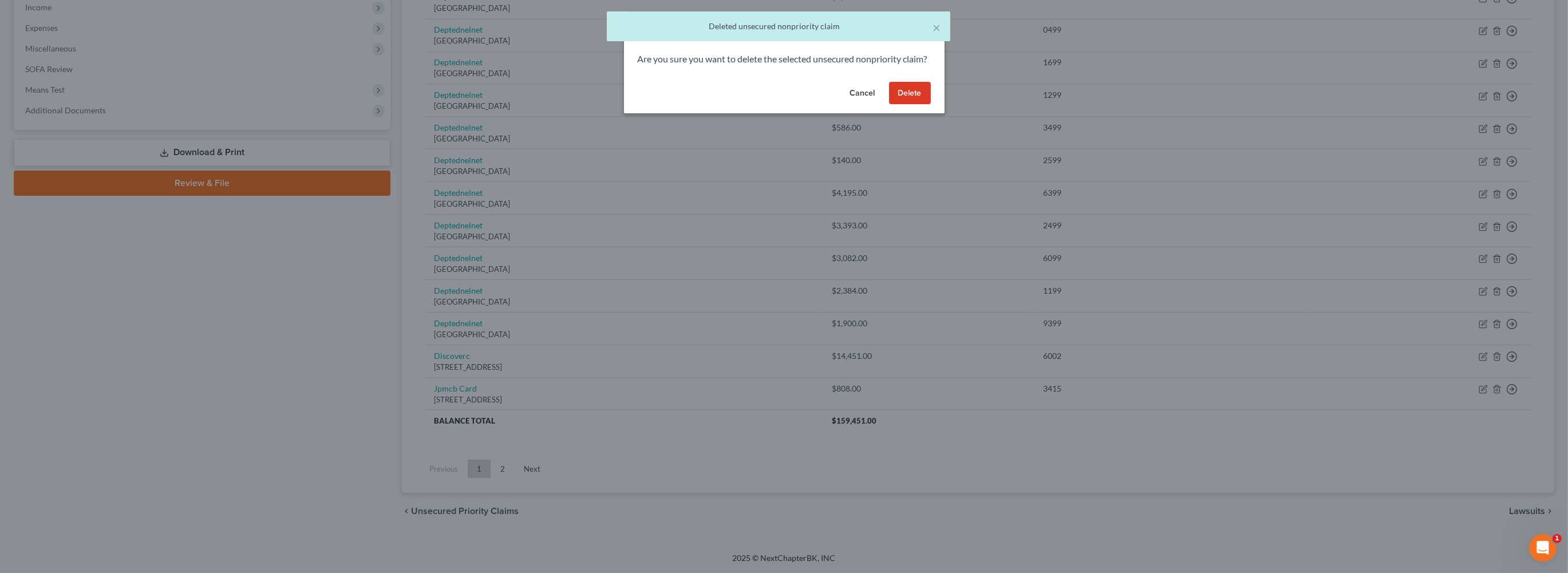
click at [931, 105] on button "Delete" at bounding box center [910, 93] width 42 height 23
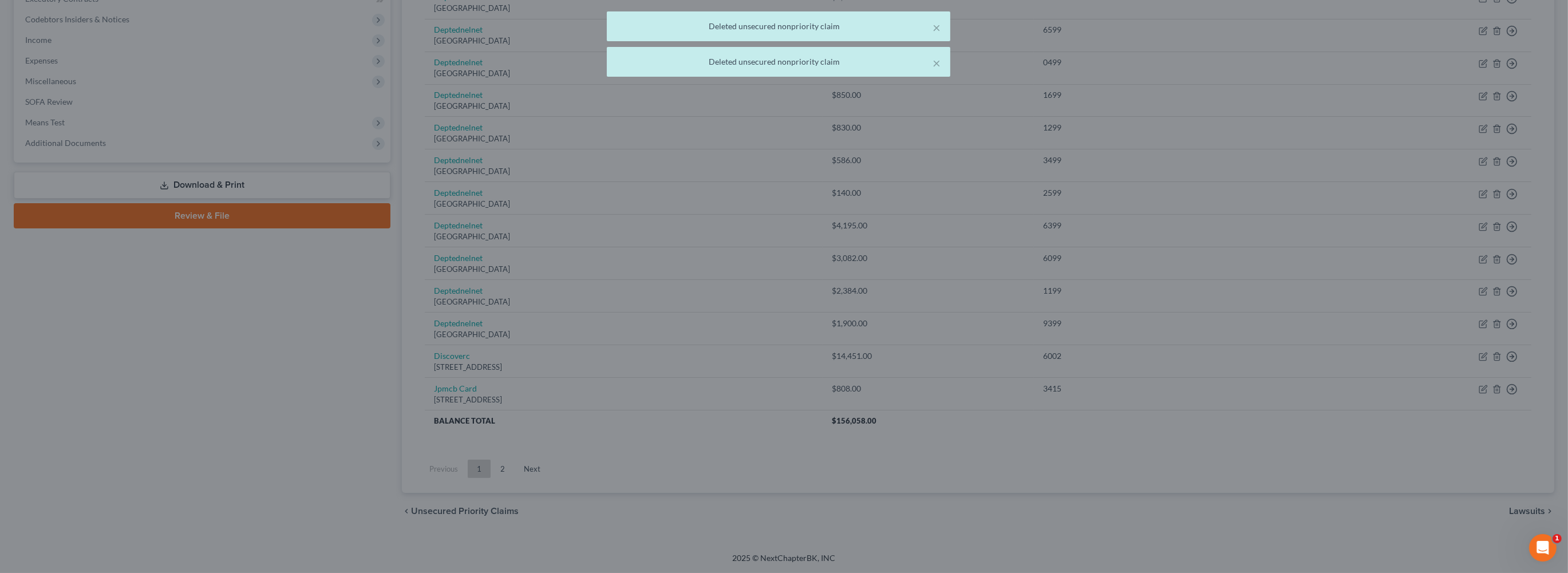
scroll to position [580, 0]
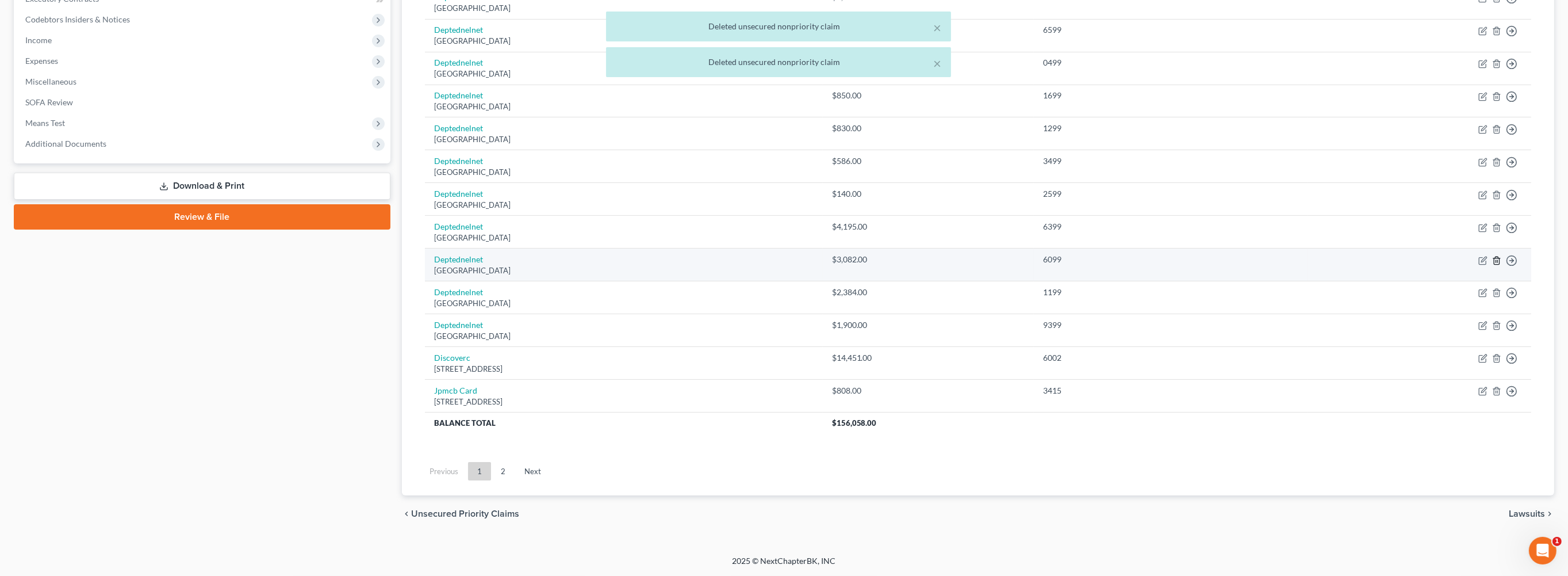
click at [1492, 256] on icon "button" at bounding box center [1496, 261] width 9 height 9
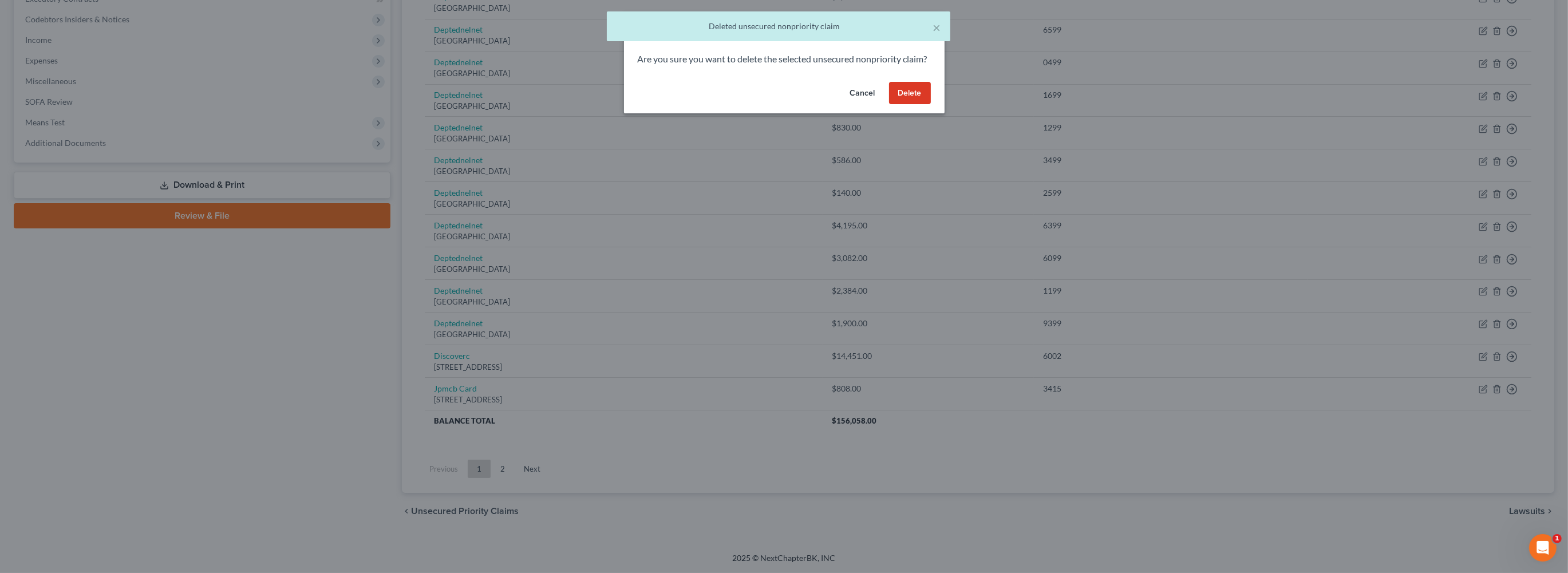
click at [928, 105] on button "Delete" at bounding box center [910, 93] width 42 height 23
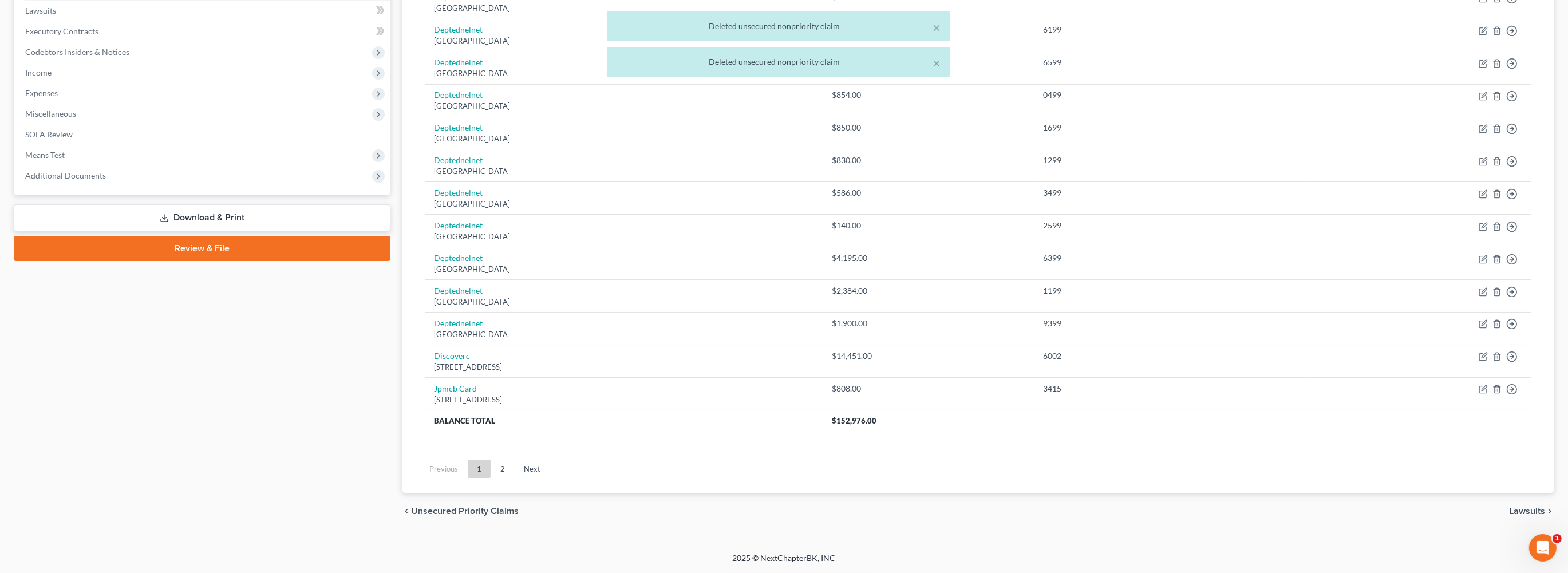
scroll to position [539, 0]
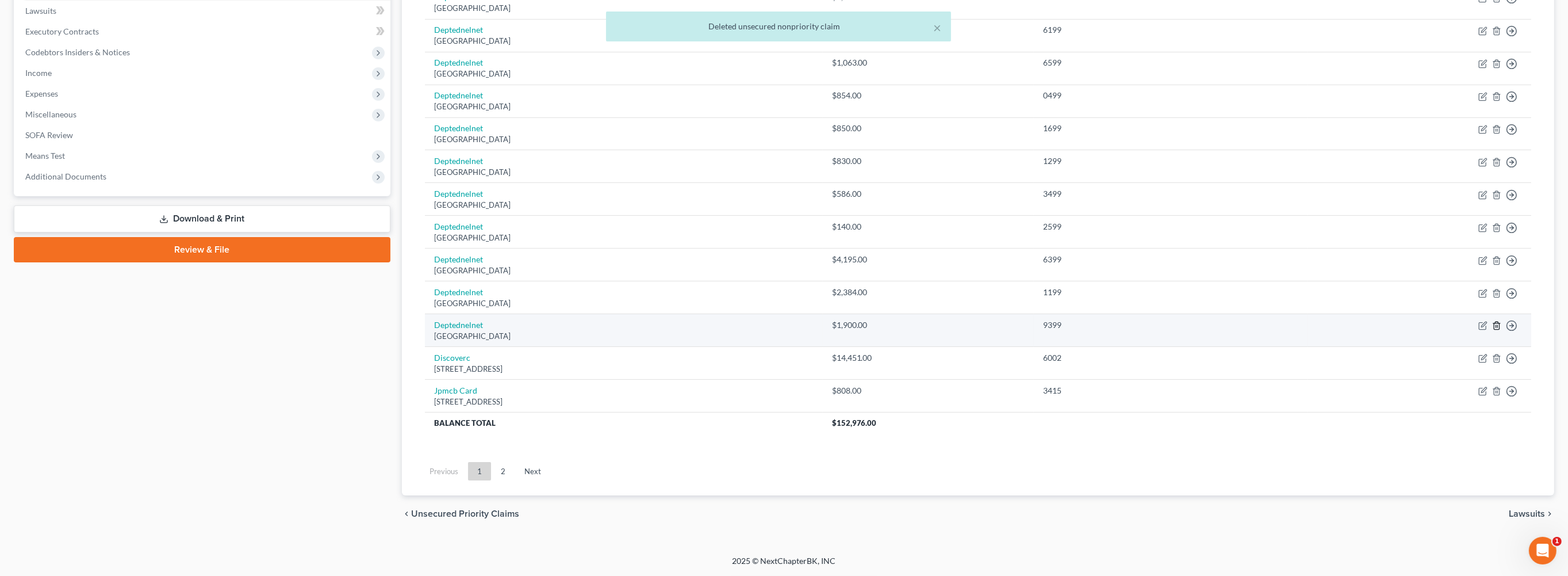
click at [1496, 325] on line "button" at bounding box center [1496, 326] width 0 height 2
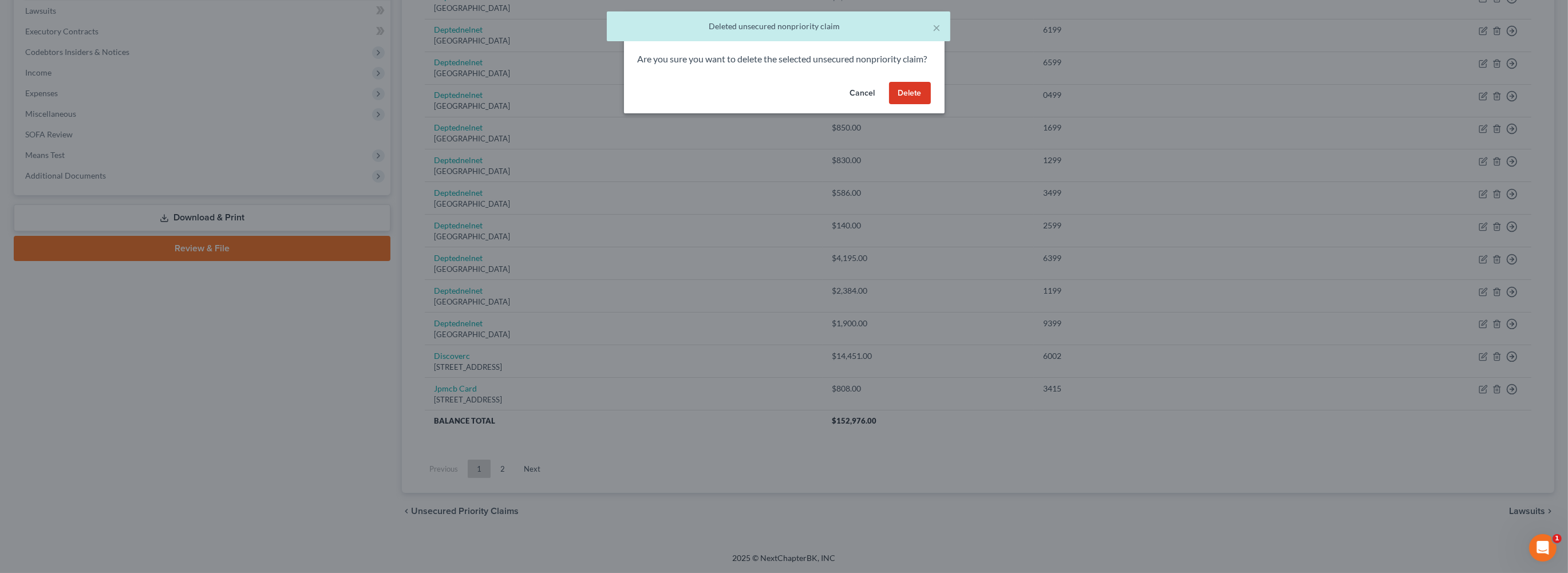
click at [931, 105] on button "Delete" at bounding box center [910, 93] width 42 height 23
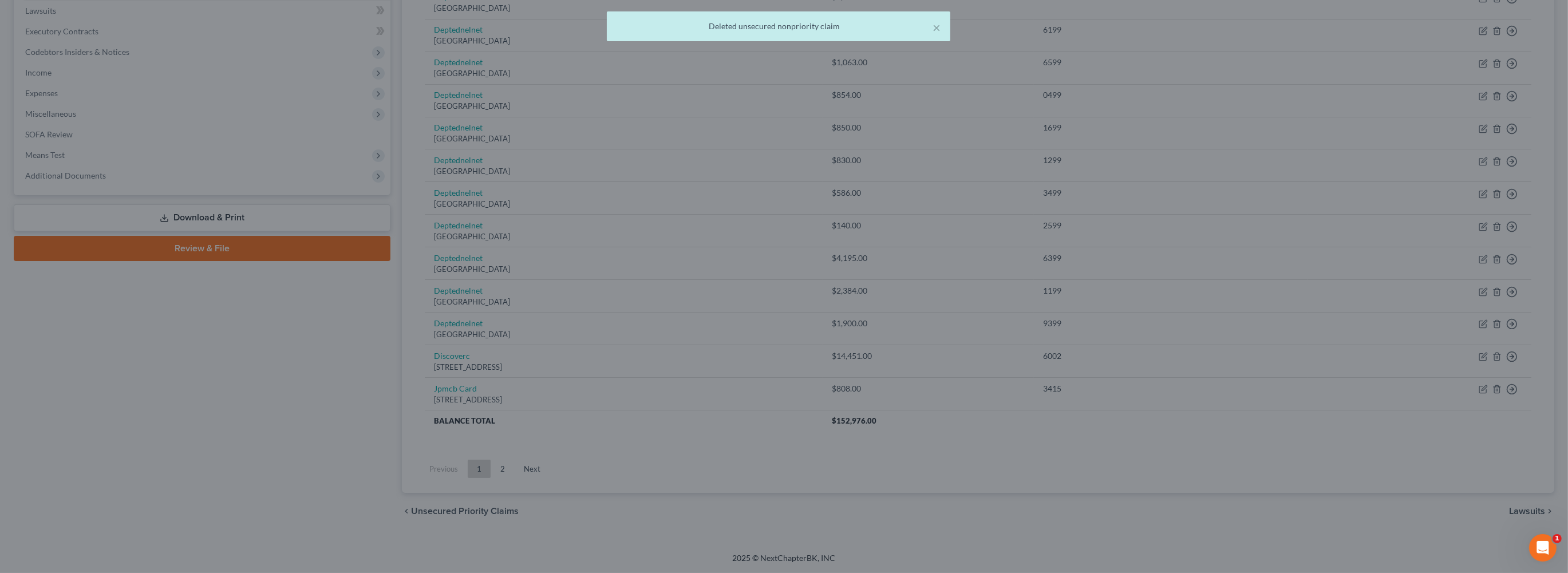
scroll to position [499, 0]
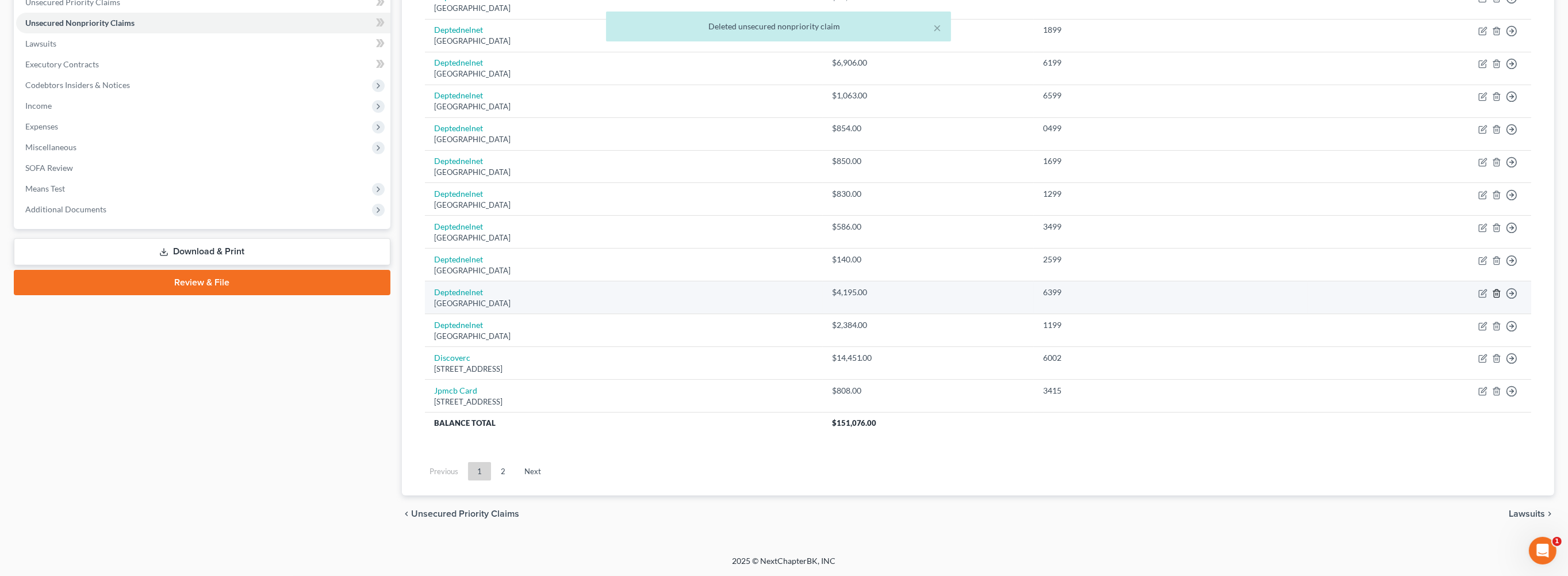
click at [1493, 289] on icon "button" at bounding box center [1496, 293] width 6 height 7
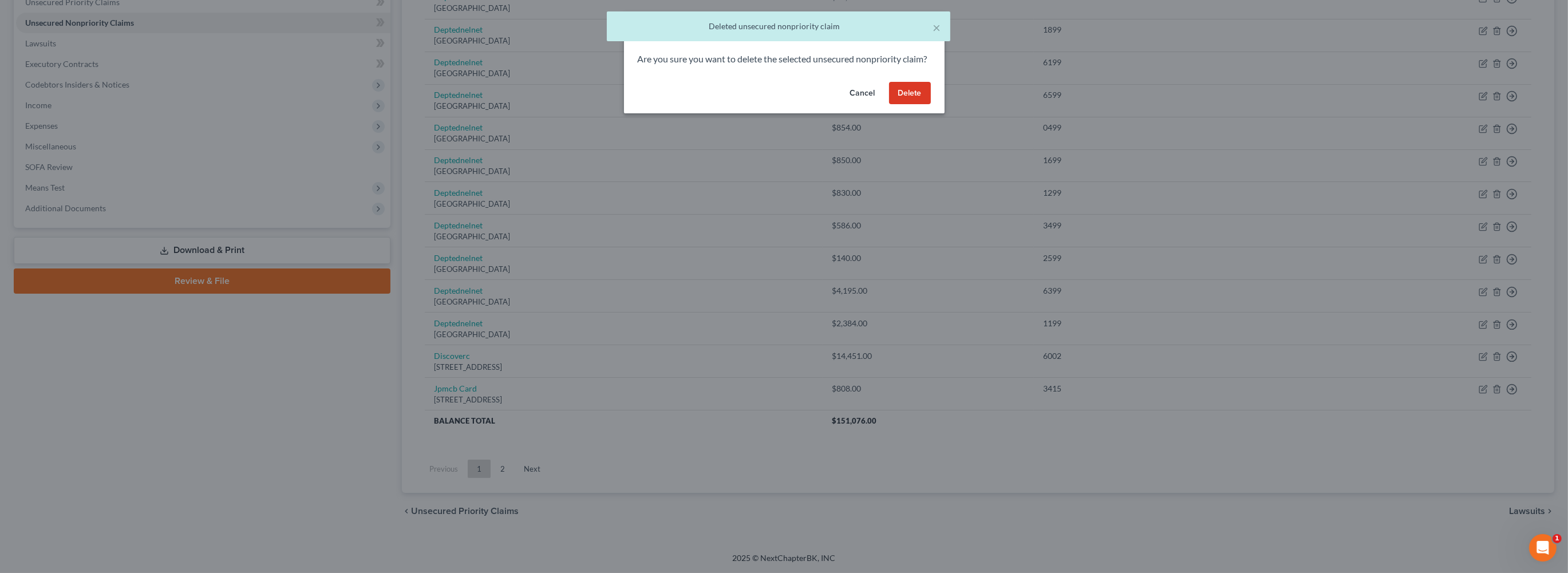
click at [931, 105] on button "Delete" at bounding box center [910, 93] width 42 height 23
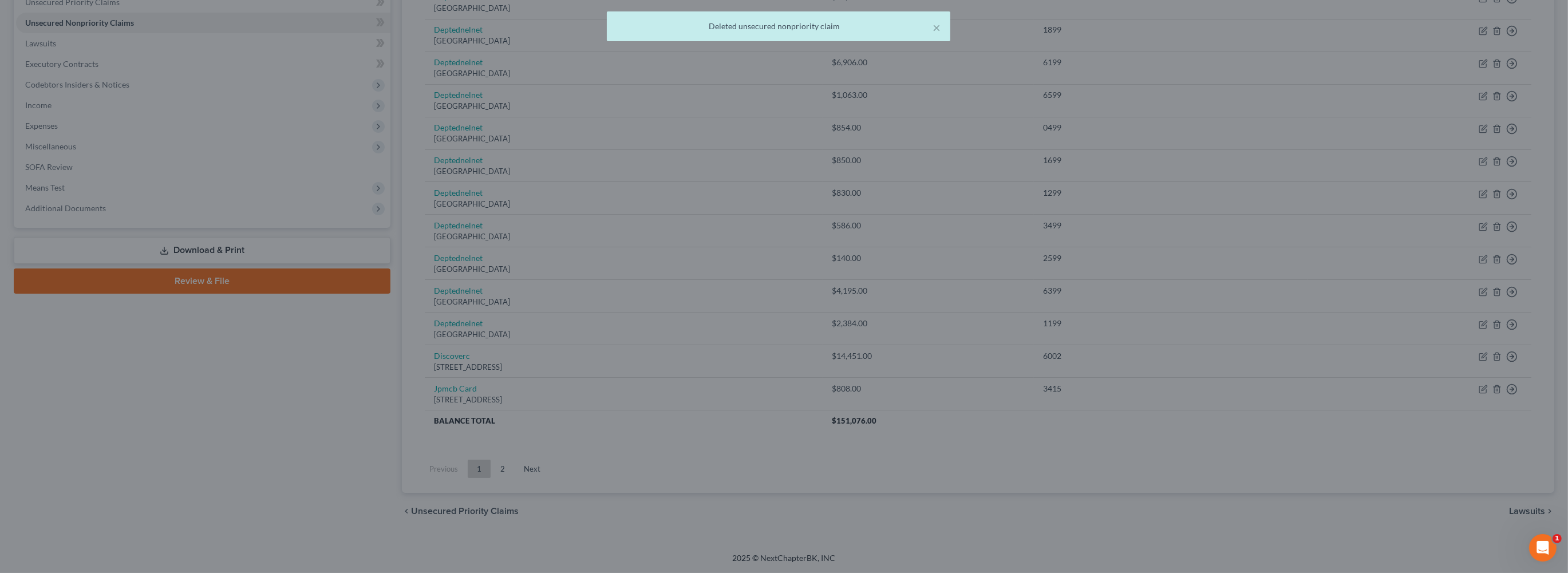
scroll to position [458, 0]
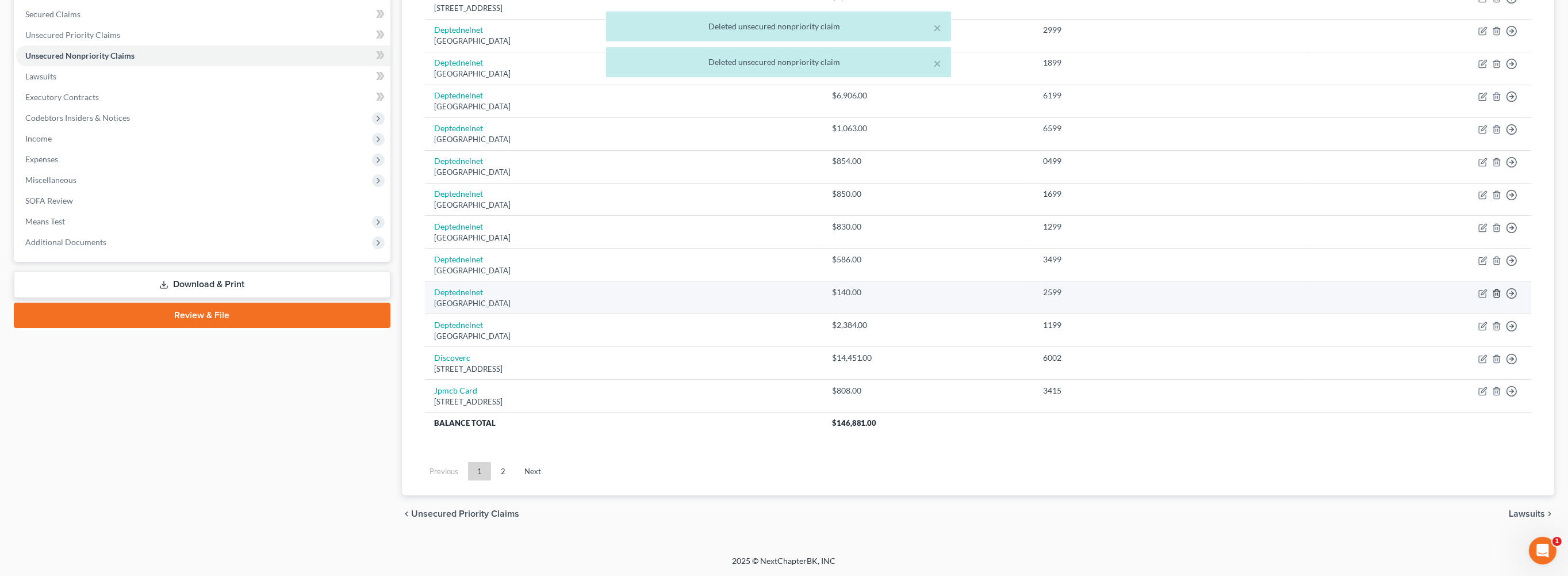
click at [1493, 291] on polyline "button" at bounding box center [1496, 291] width 6 height 0
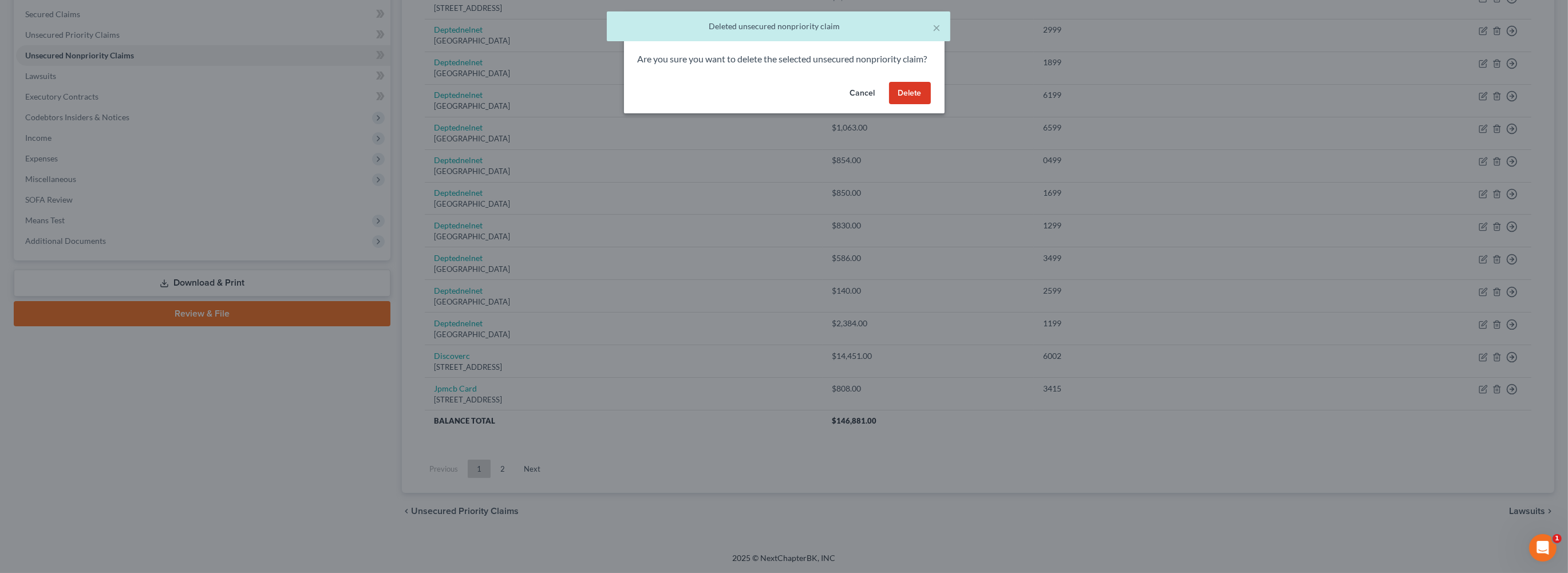
drag, startPoint x: 943, startPoint y: 133, endPoint x: 938, endPoint y: 138, distance: 7.1
click at [931, 105] on button "Delete" at bounding box center [910, 93] width 42 height 23
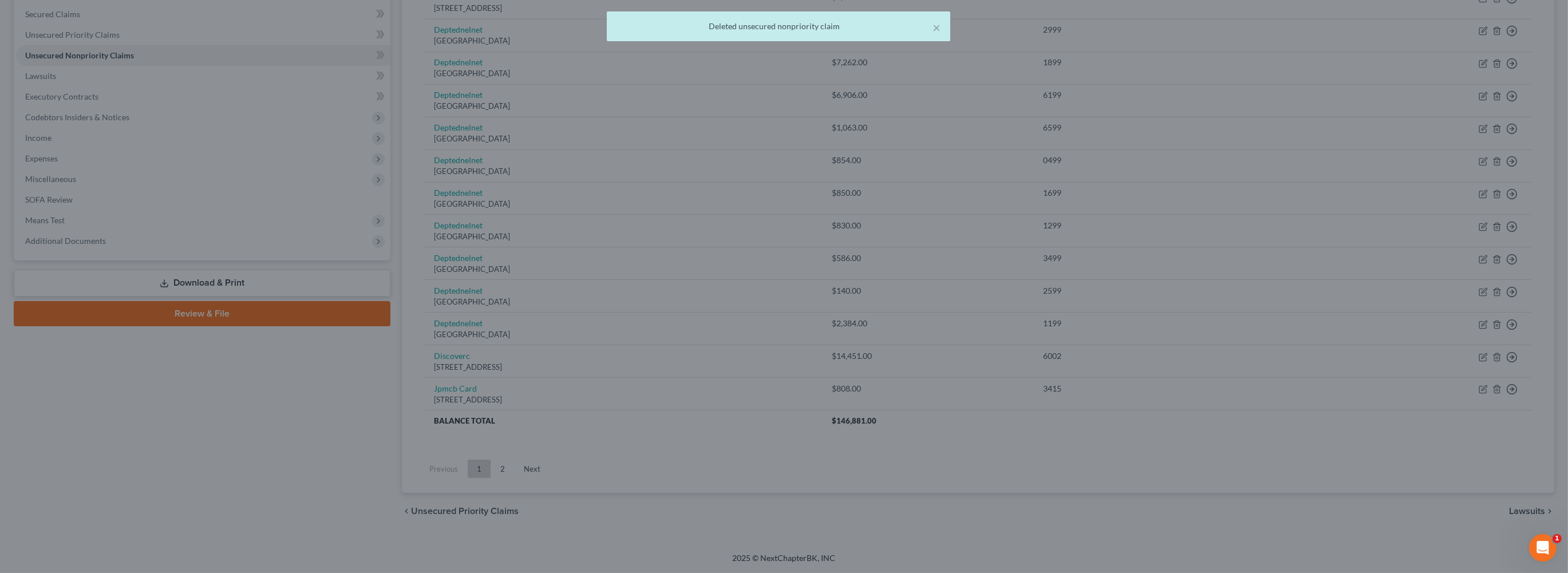
scroll to position [418, 0]
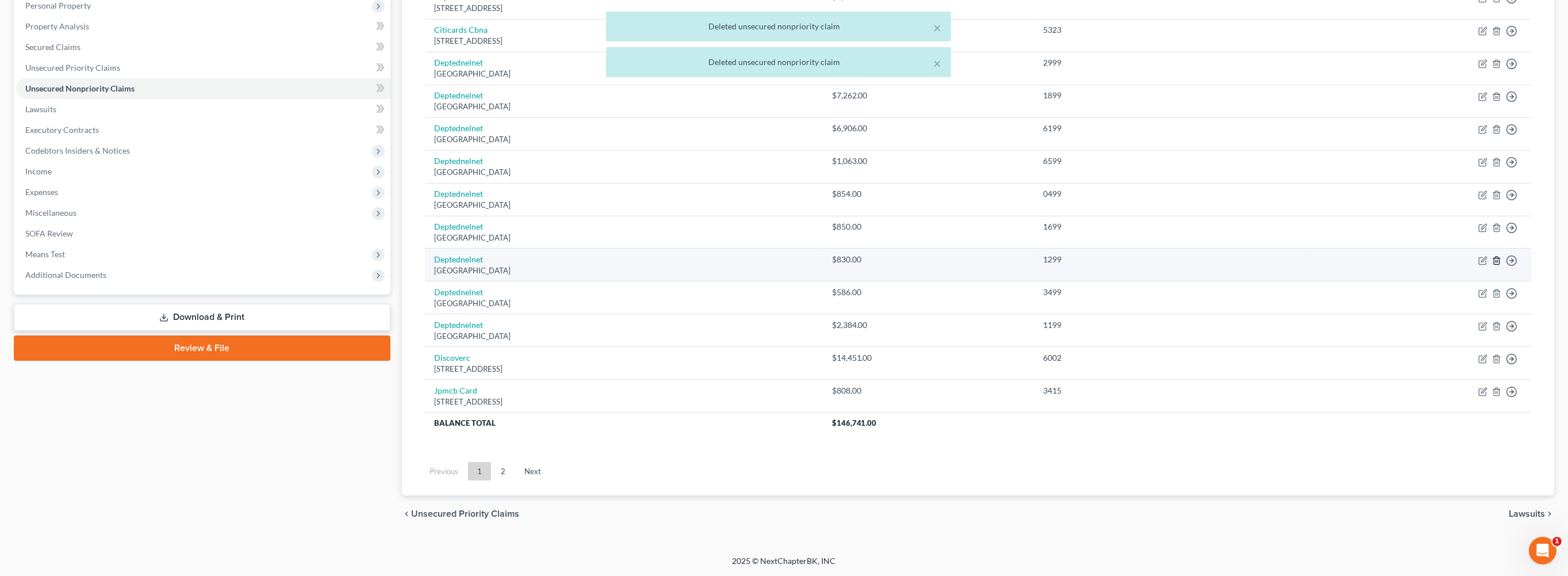
click at [1492, 256] on icon "button" at bounding box center [1496, 261] width 9 height 9
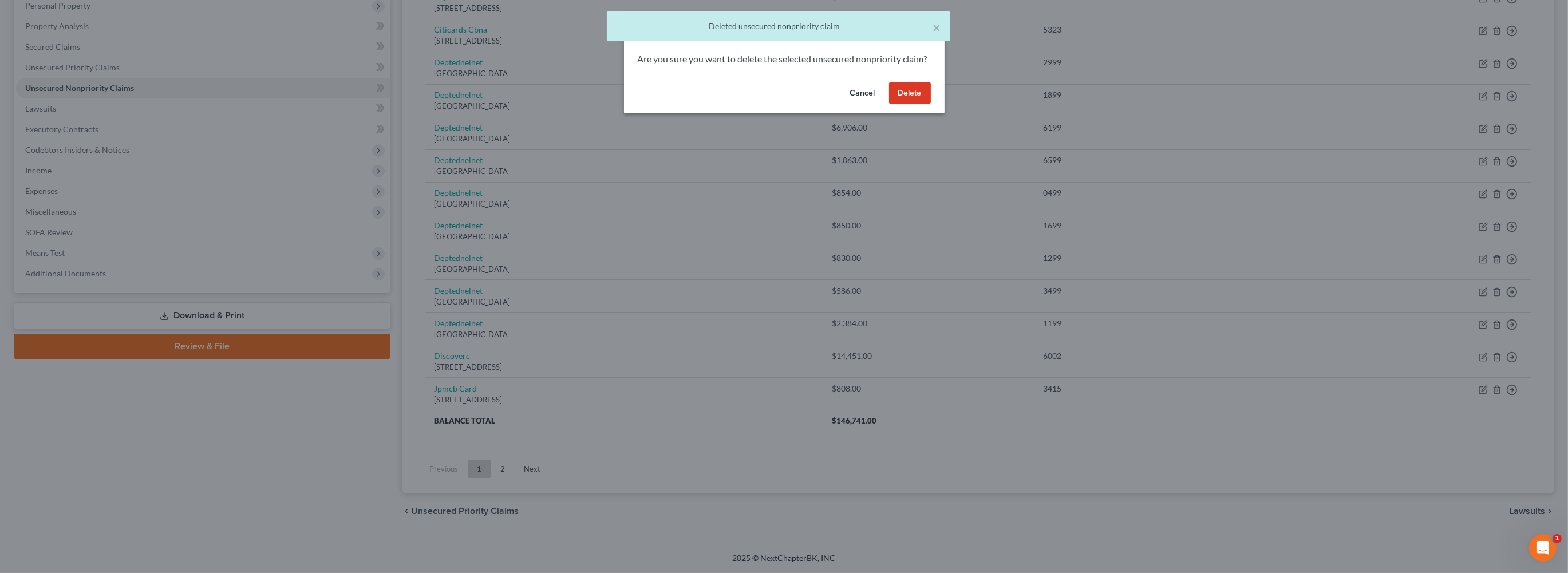
click at [931, 105] on button "Delete" at bounding box center [910, 93] width 42 height 23
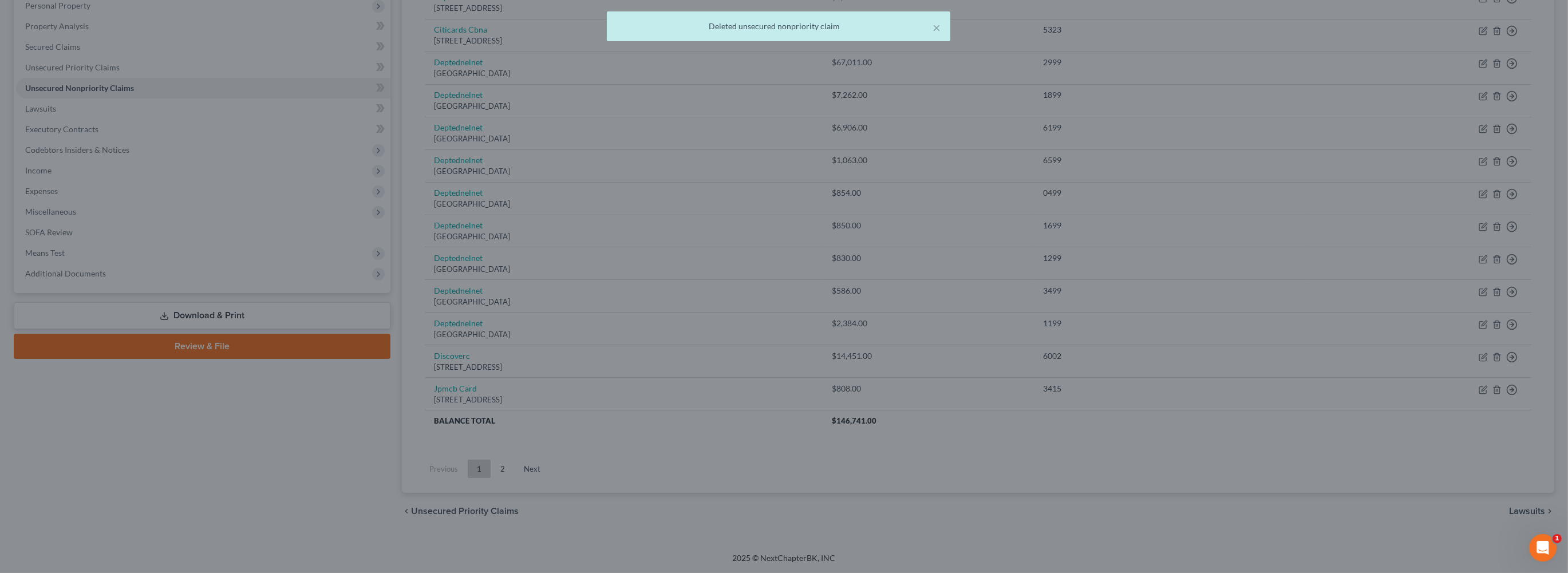
scroll to position [378, 0]
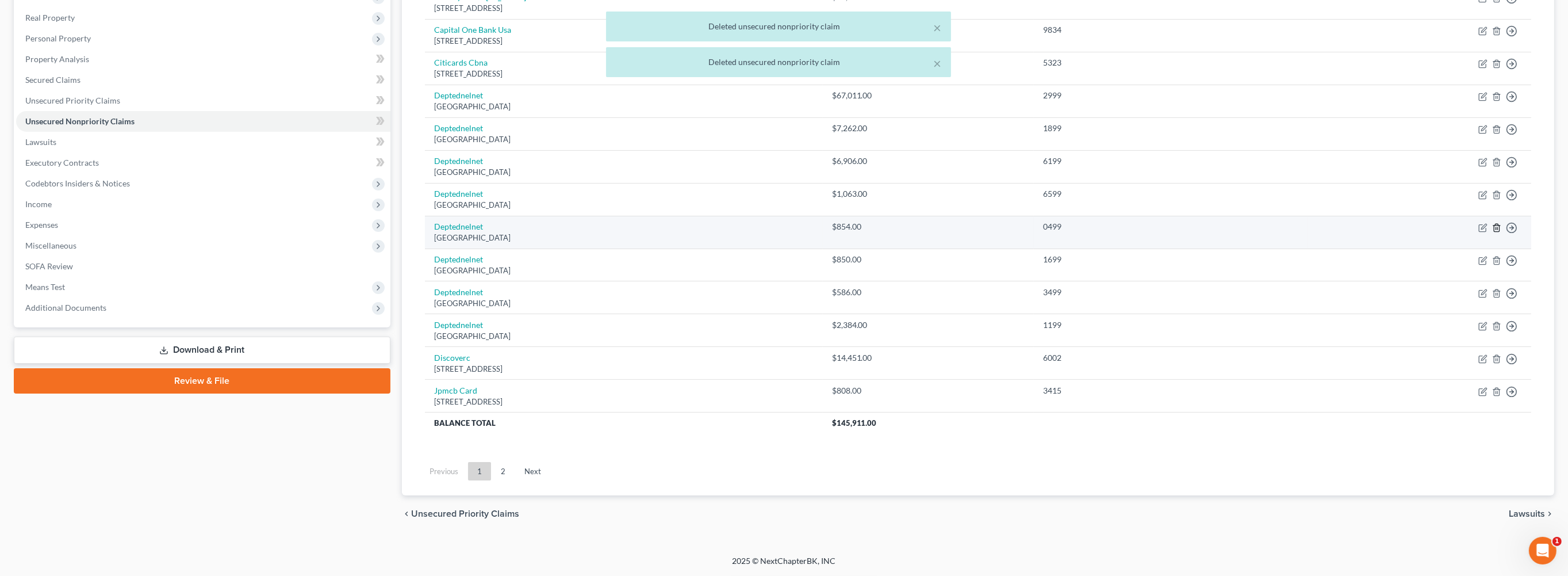
click at [1492, 223] on icon "button" at bounding box center [1496, 228] width 9 height 9
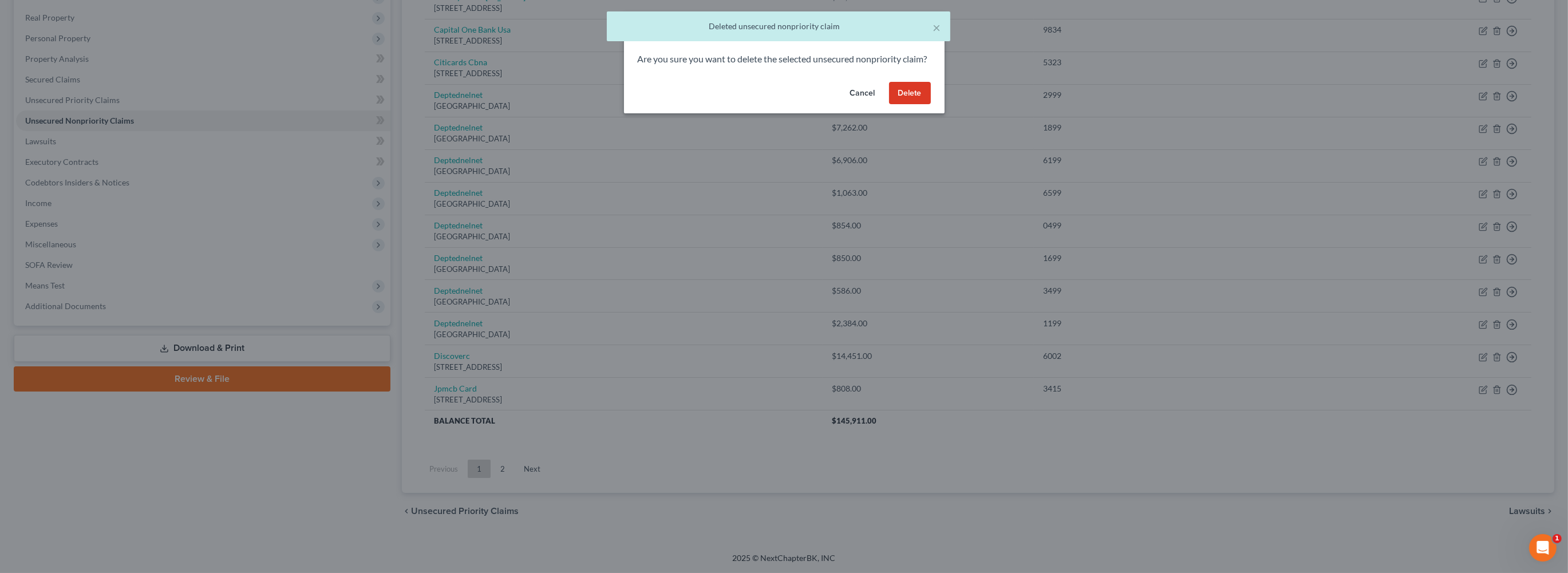
click at [931, 105] on button "Delete" at bounding box center [910, 93] width 42 height 23
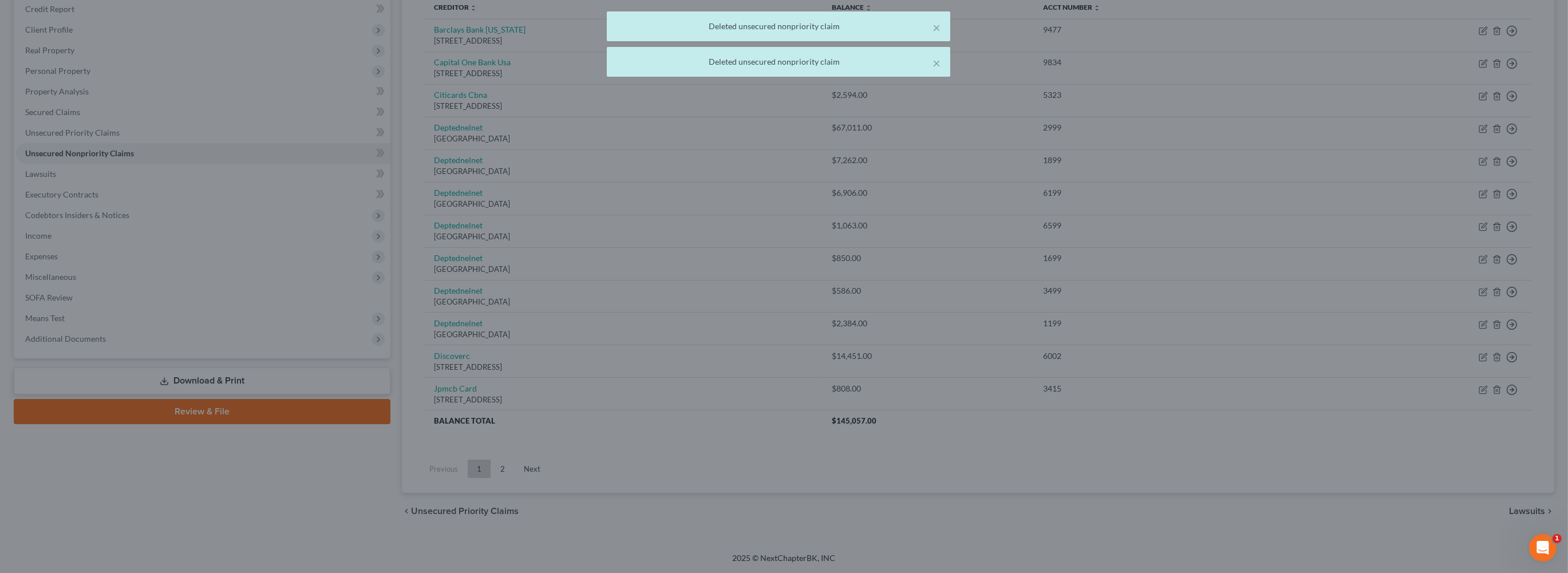
scroll to position [337, 0]
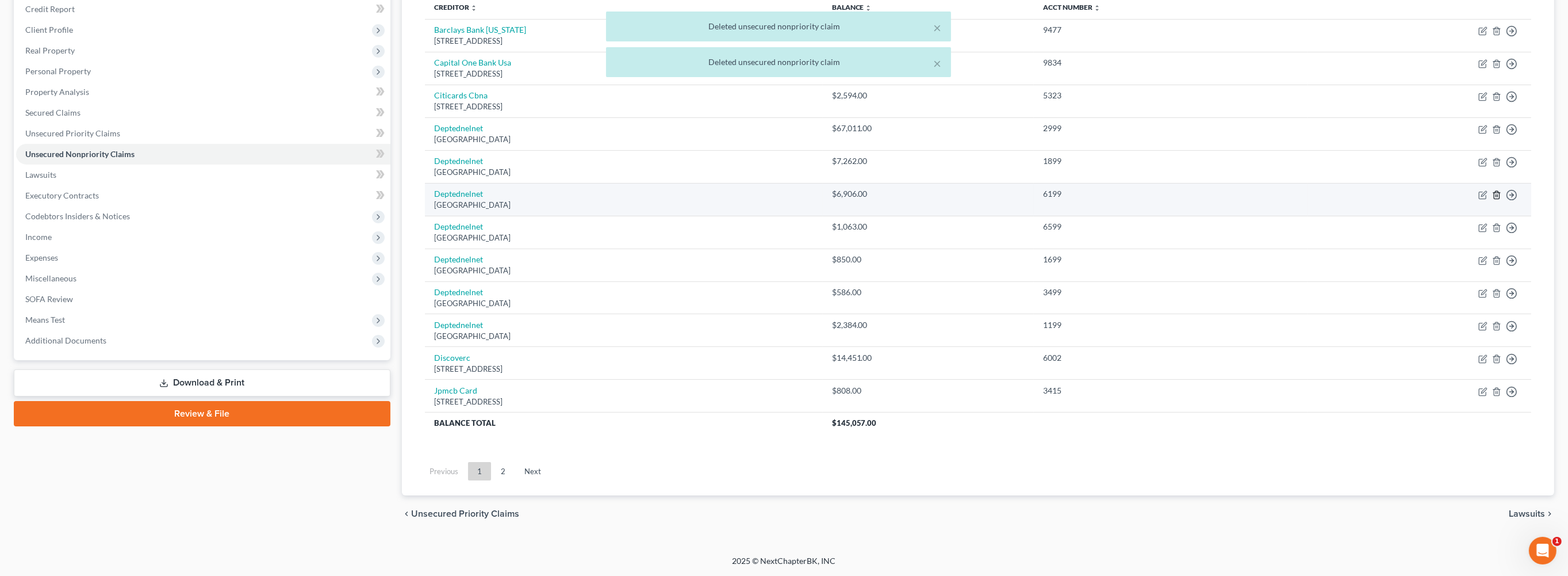
click at [1492, 191] on icon "button" at bounding box center [1496, 195] width 9 height 9
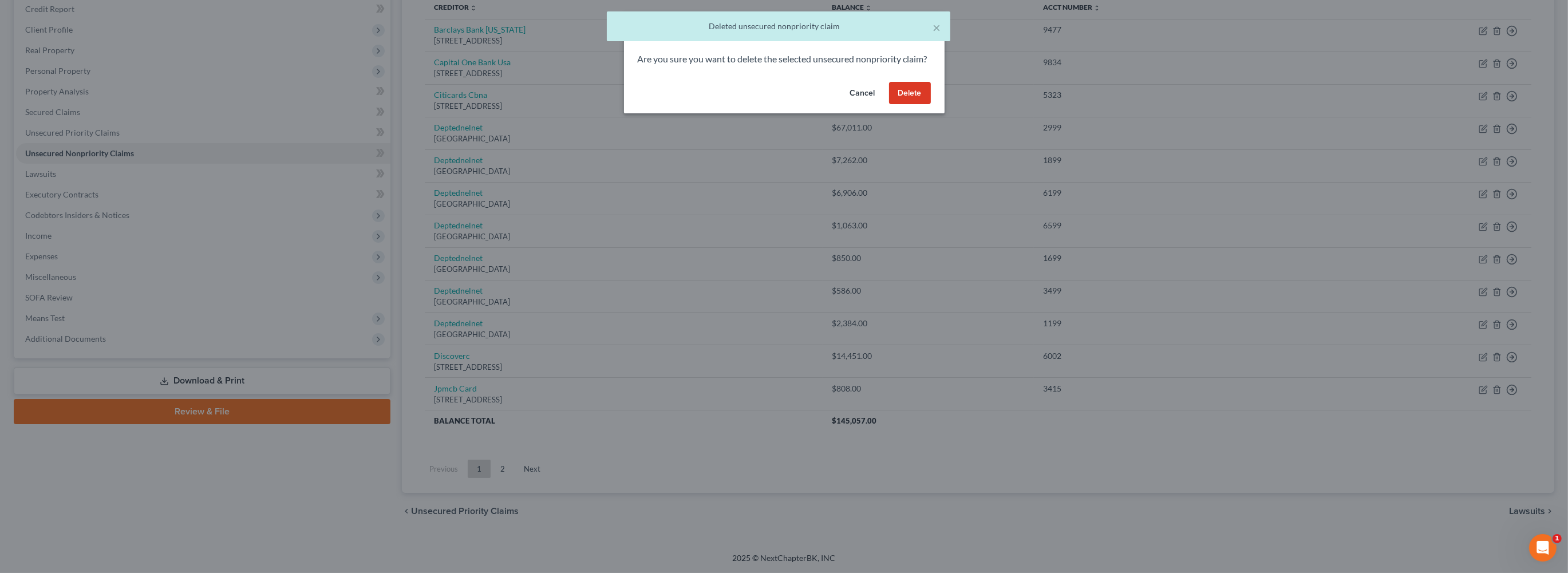
click at [931, 105] on button "Delete" at bounding box center [910, 93] width 42 height 23
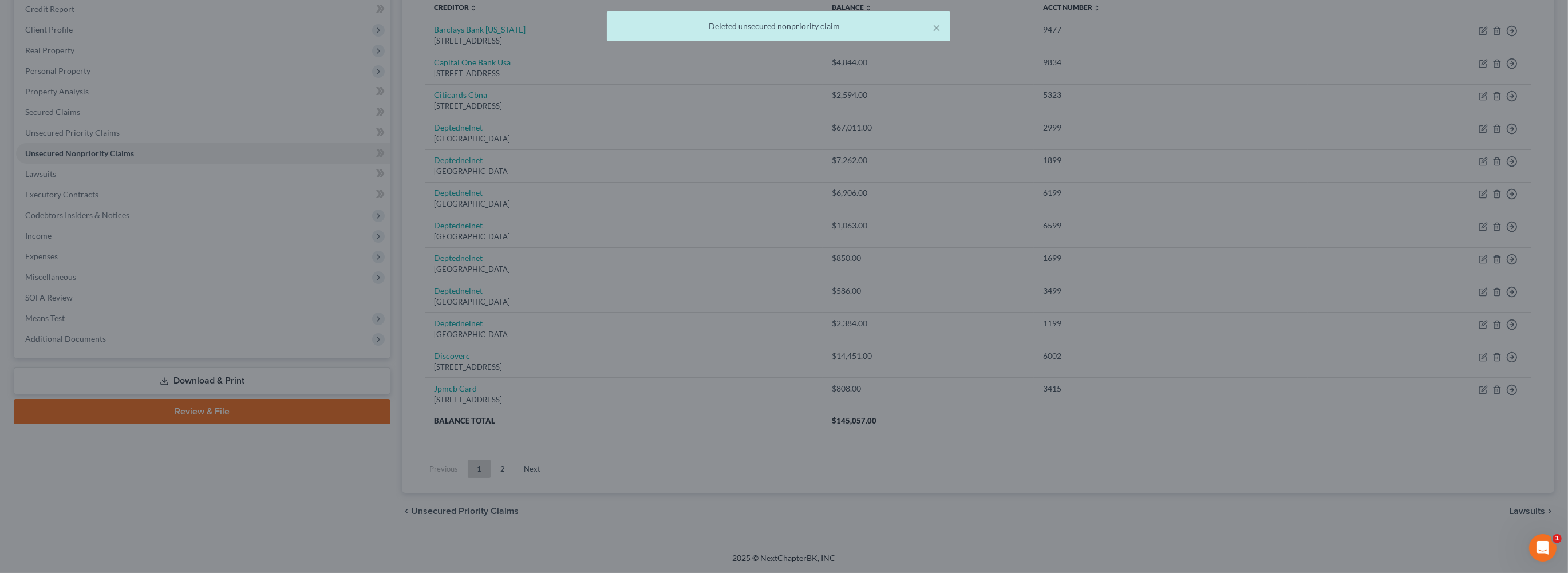
scroll to position [296, 0]
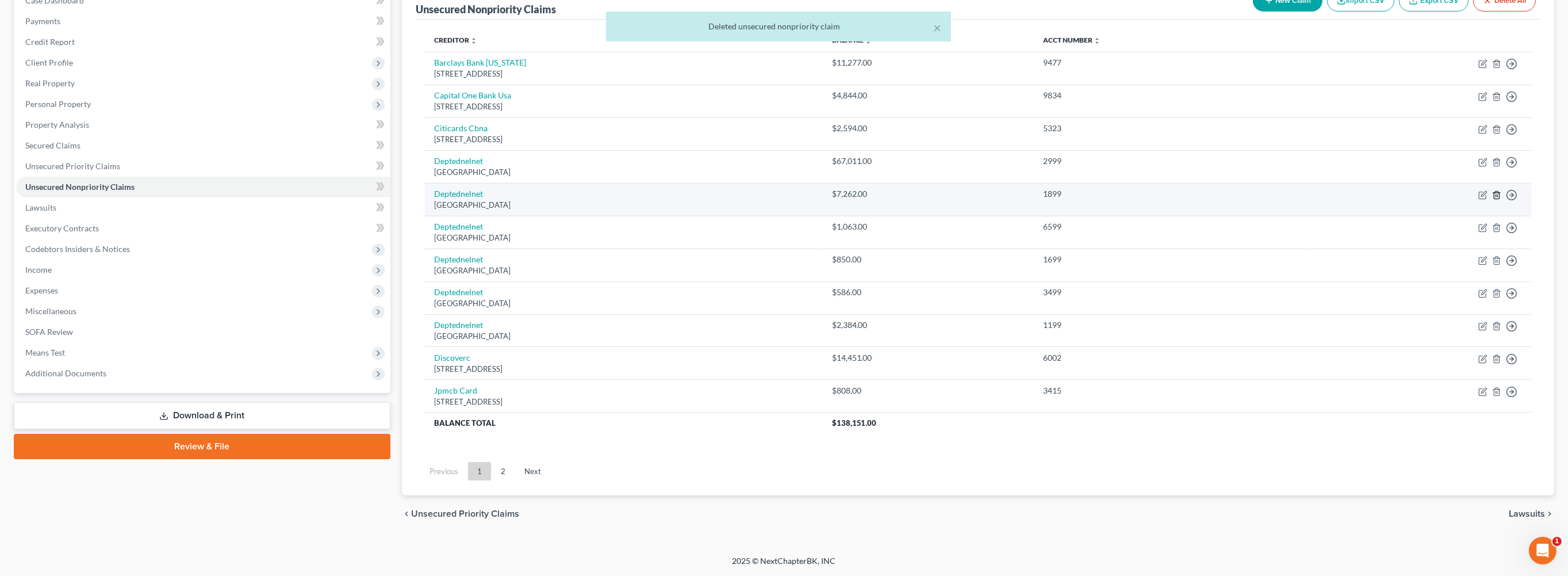
click at [1492, 191] on icon "button" at bounding box center [1496, 195] width 9 height 9
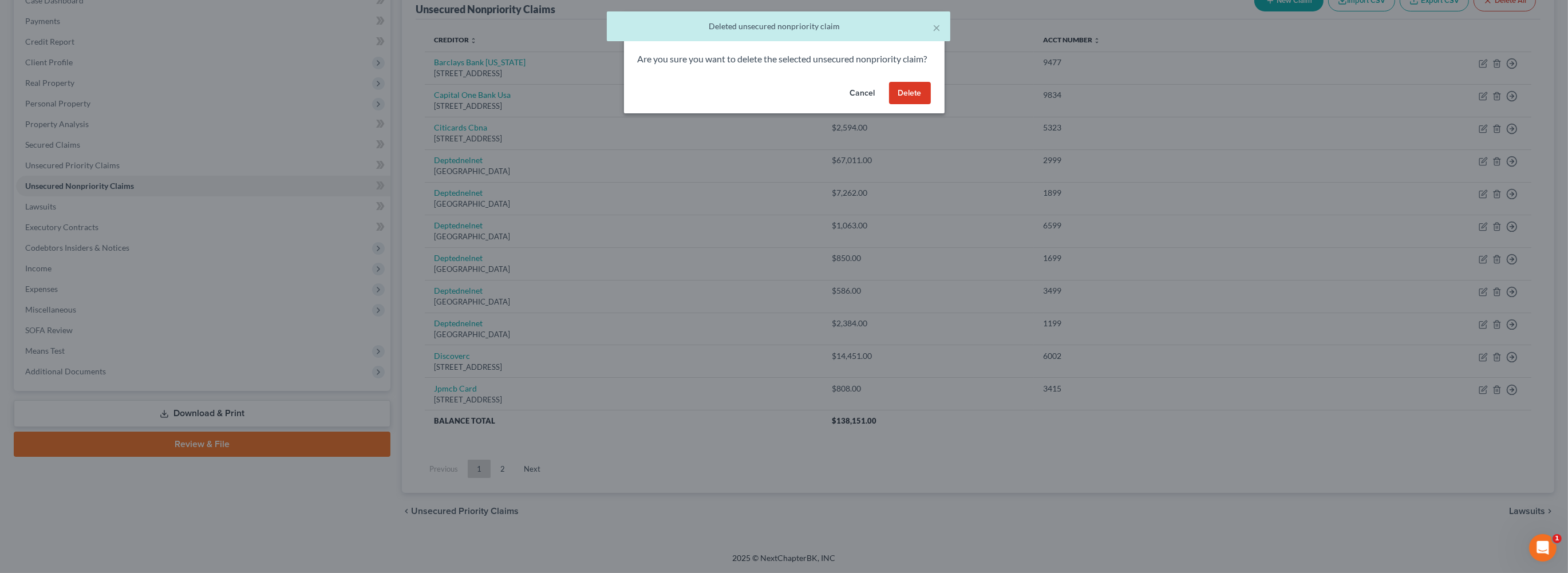
click at [931, 105] on button "Delete" at bounding box center [910, 93] width 42 height 23
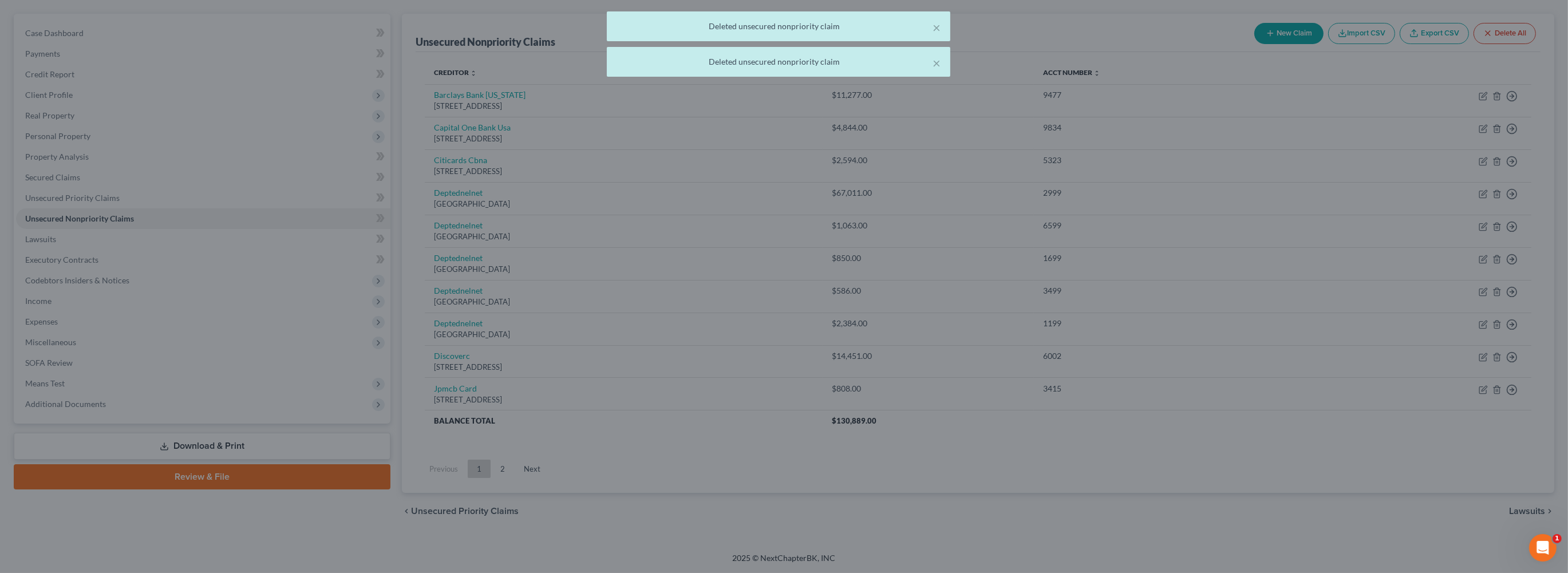
scroll to position [257, 0]
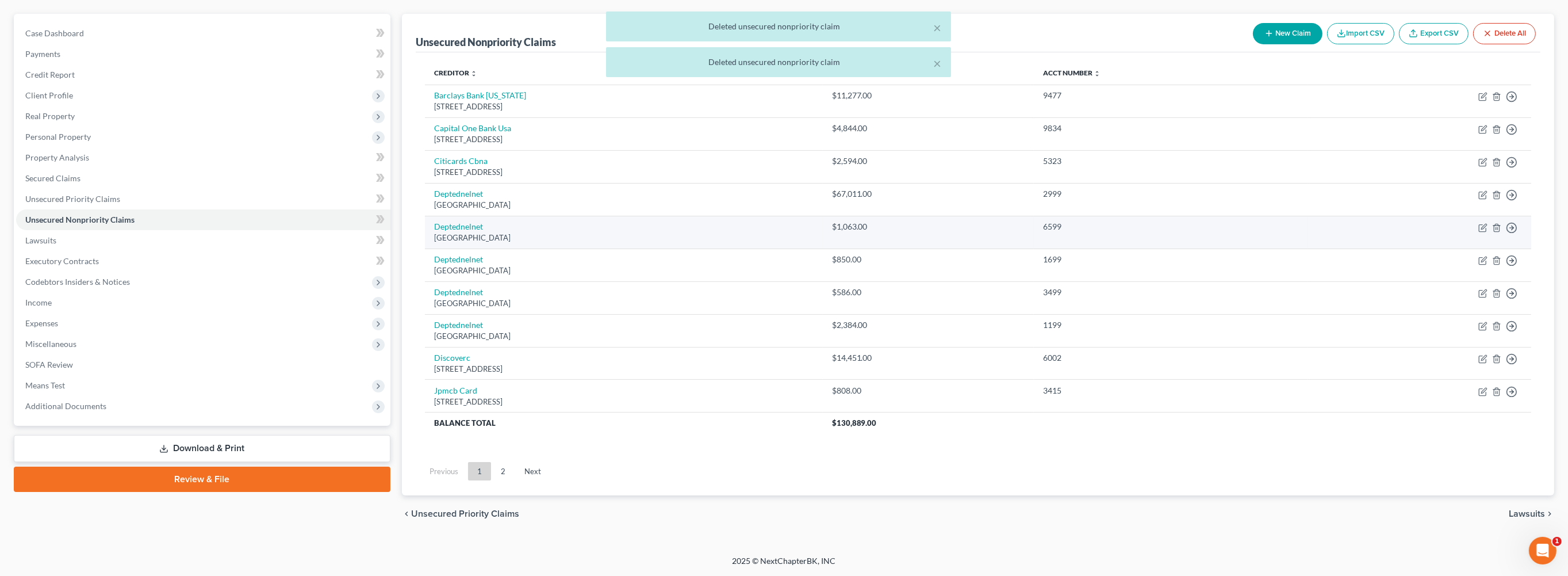
click at [1025, 221] on div "$1,063.00" at bounding box center [929, 227] width 193 height 11
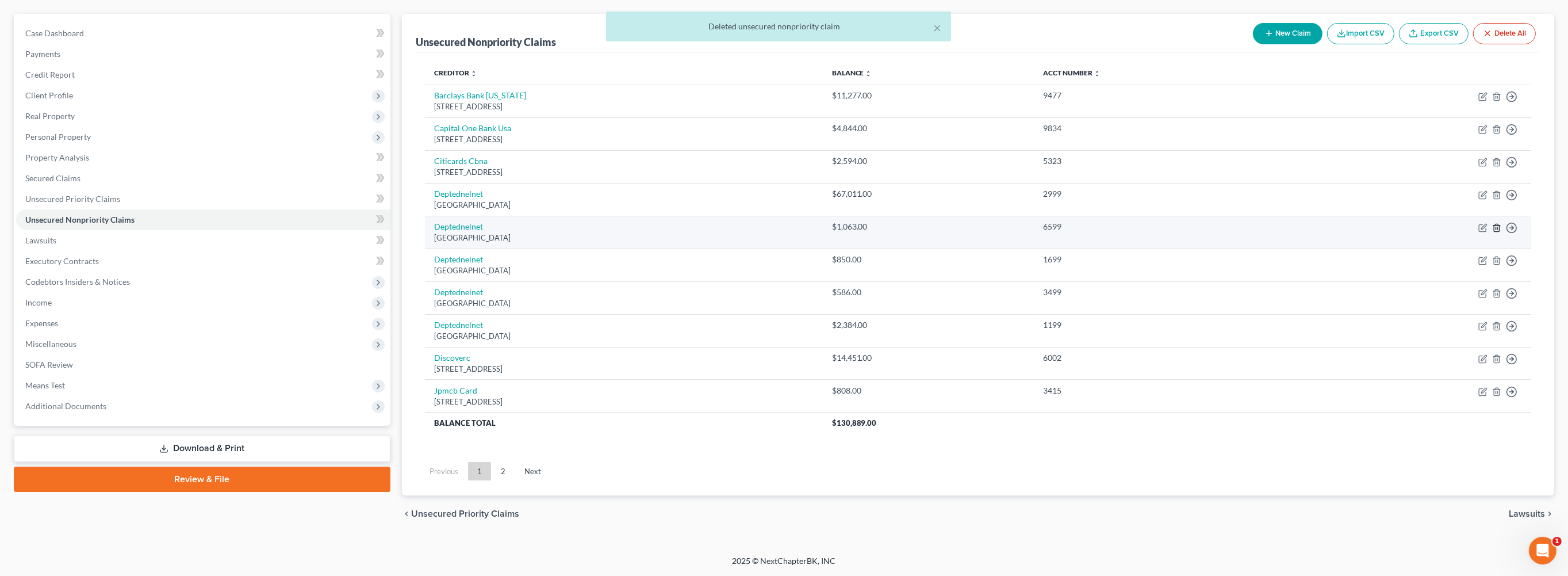
click at [1497, 228] on line "button" at bounding box center [1497, 229] width 0 height 2
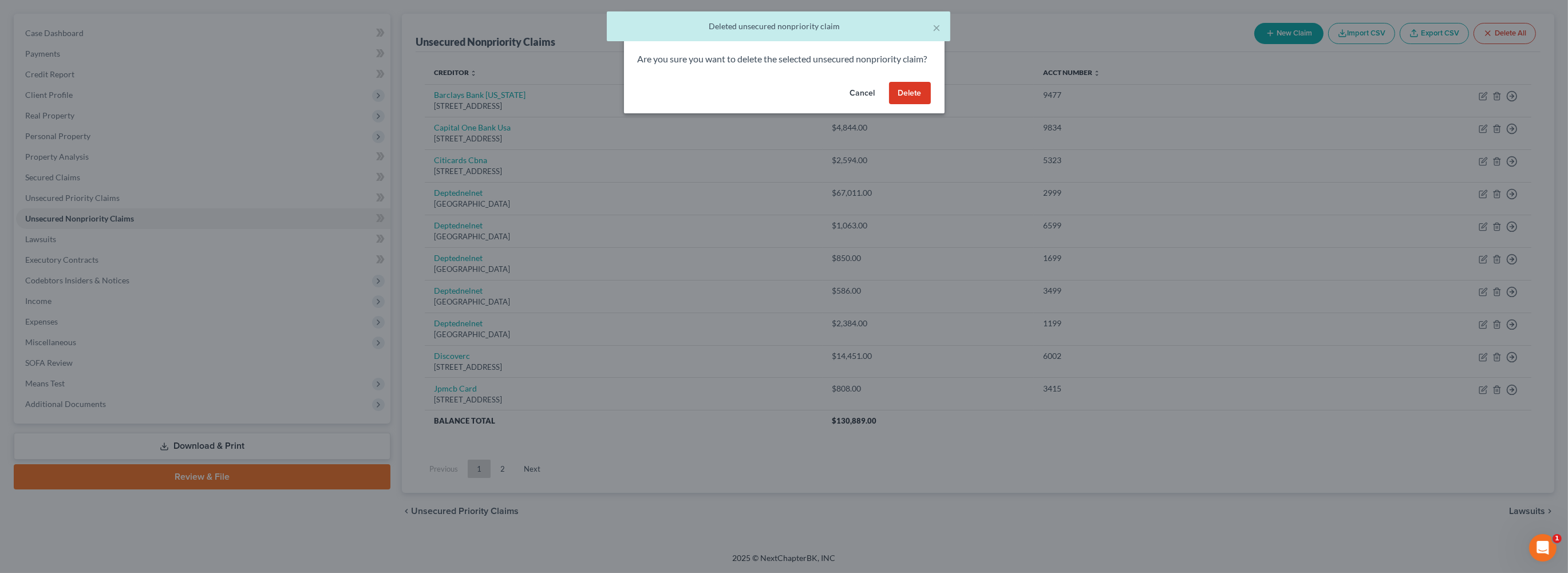
click at [931, 105] on button "Delete" at bounding box center [910, 93] width 42 height 23
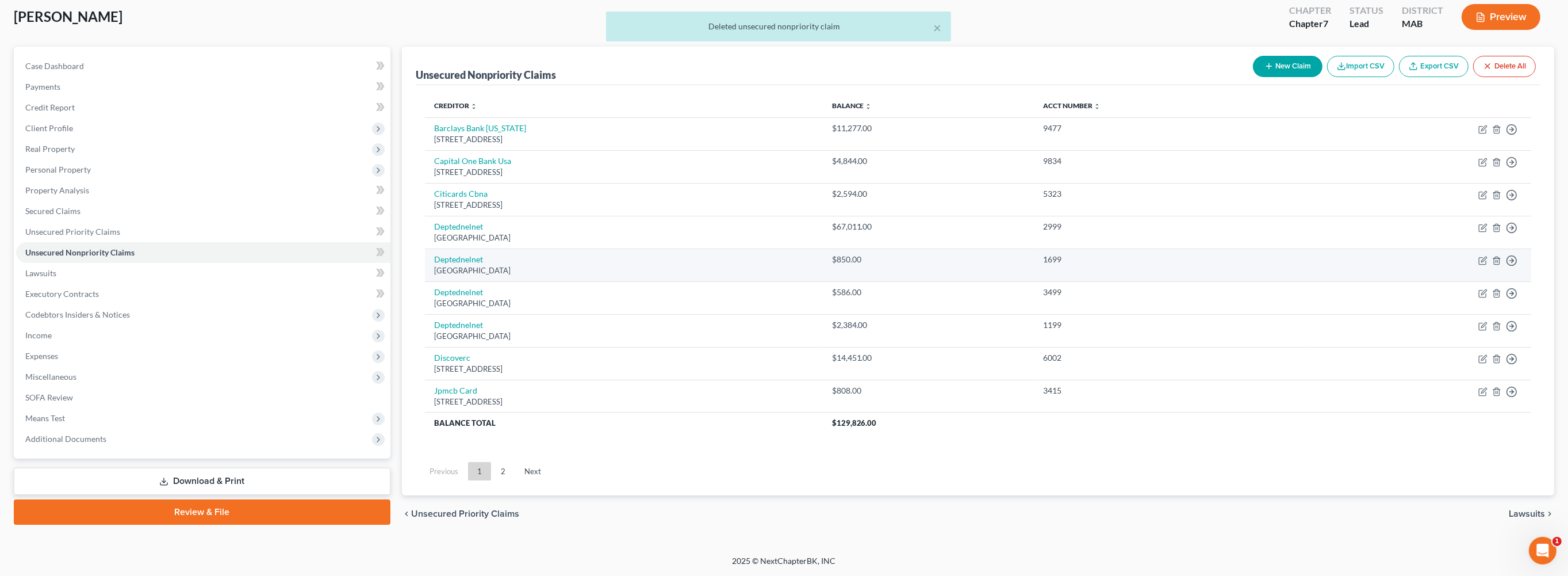
click at [1364, 249] on td "Move to D Move to E Move to G Move to Notice Only" at bounding box center [1419, 265] width 224 height 33
click at [1493, 258] on polyline "button" at bounding box center [1496, 258] width 6 height 0
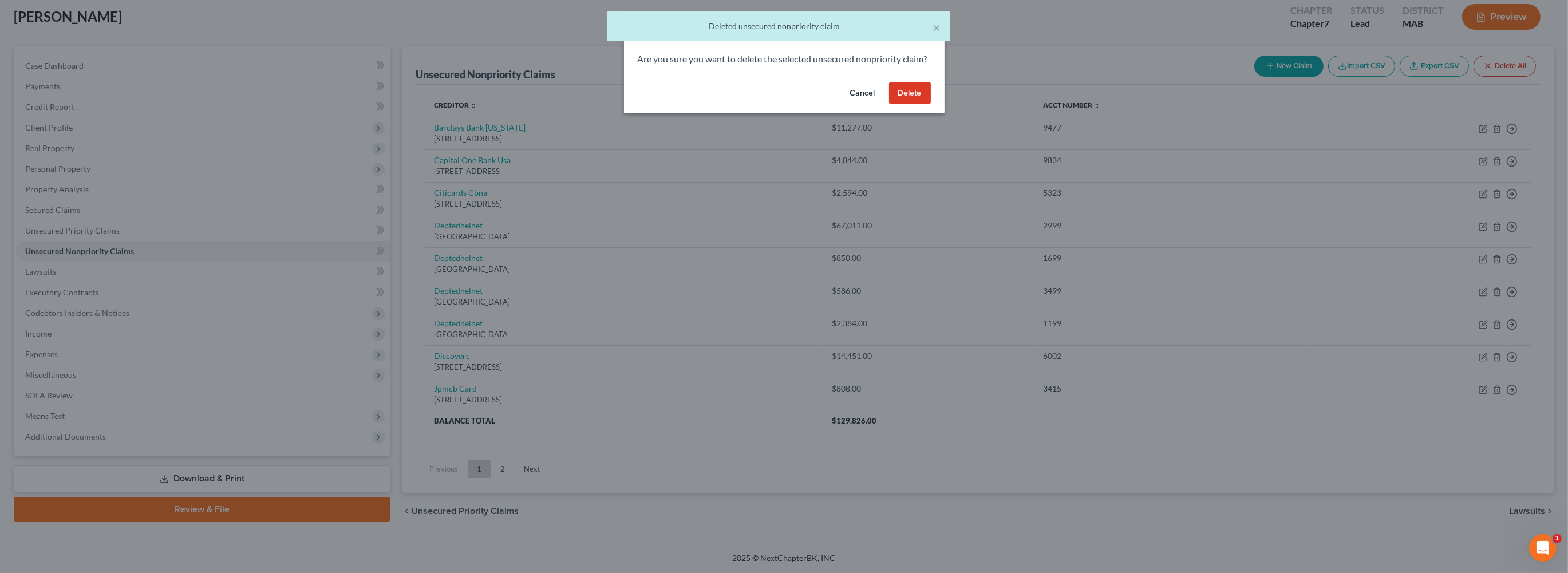
click at [931, 105] on button "Delete" at bounding box center [910, 93] width 42 height 23
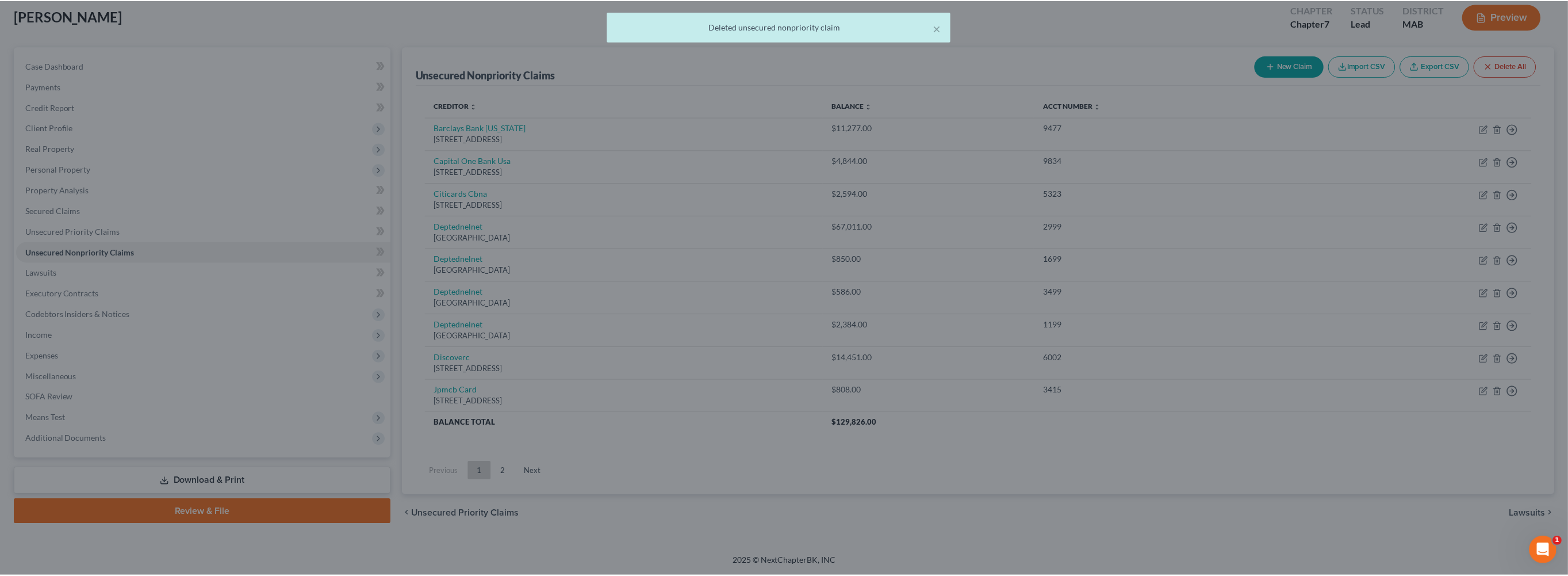
scroll to position [212, 0]
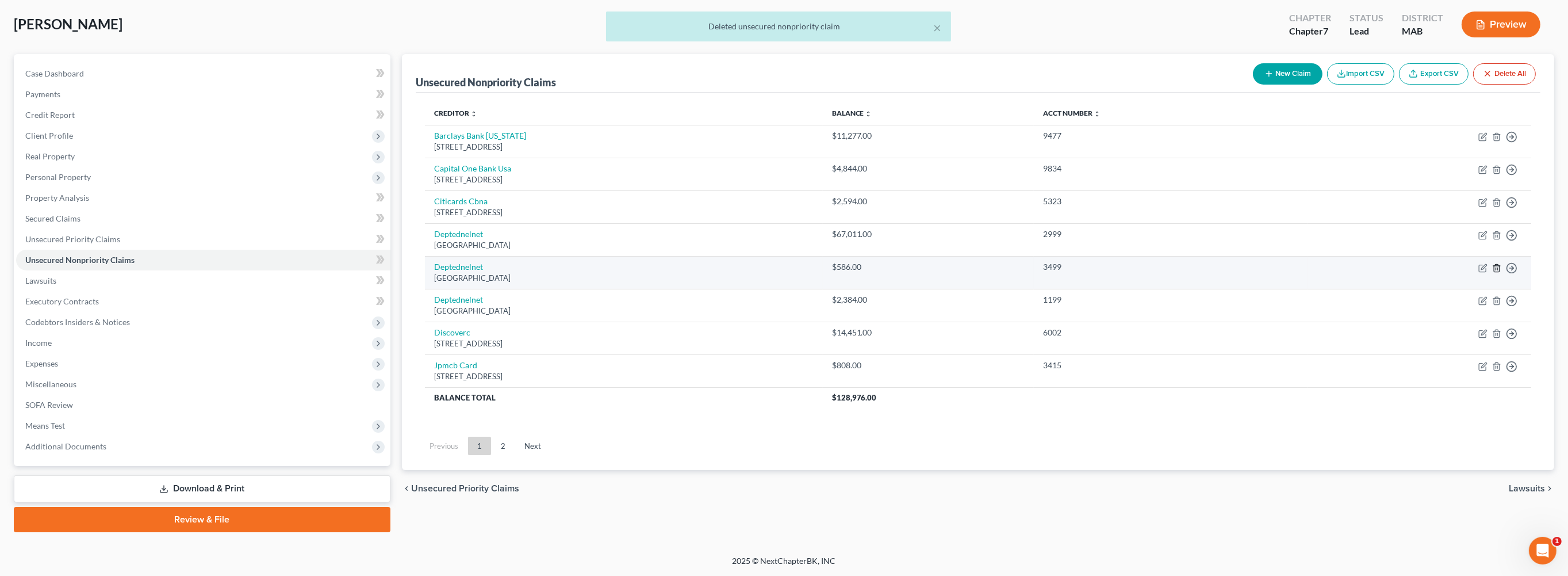
click at [1492, 264] on icon "button" at bounding box center [1496, 268] width 9 height 9
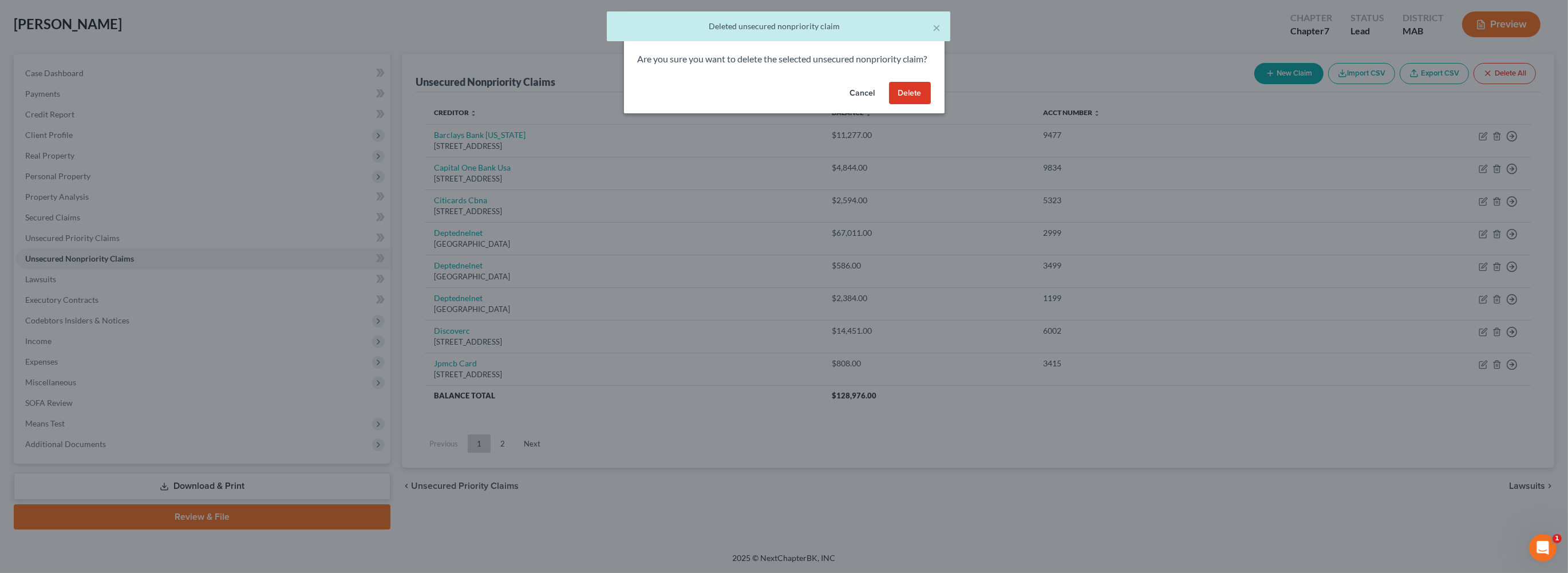
click at [931, 105] on button "Delete" at bounding box center [910, 93] width 42 height 23
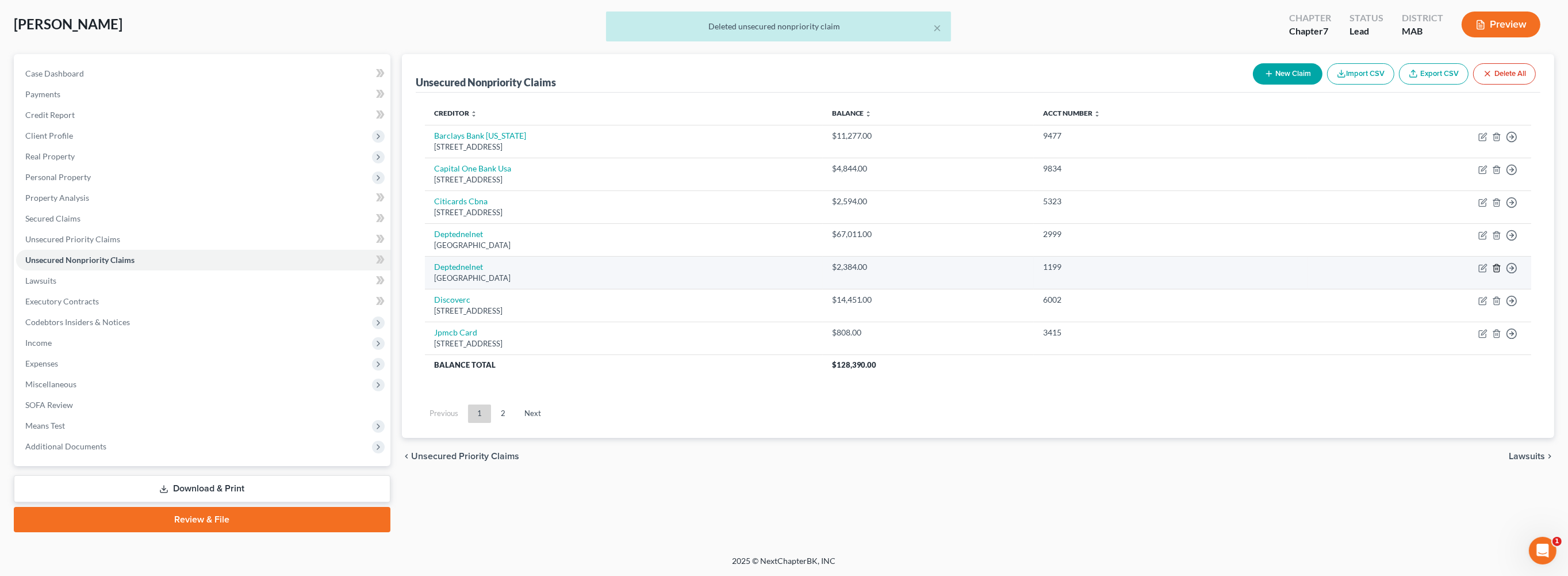
click at [1492, 264] on icon "button" at bounding box center [1496, 268] width 9 height 9
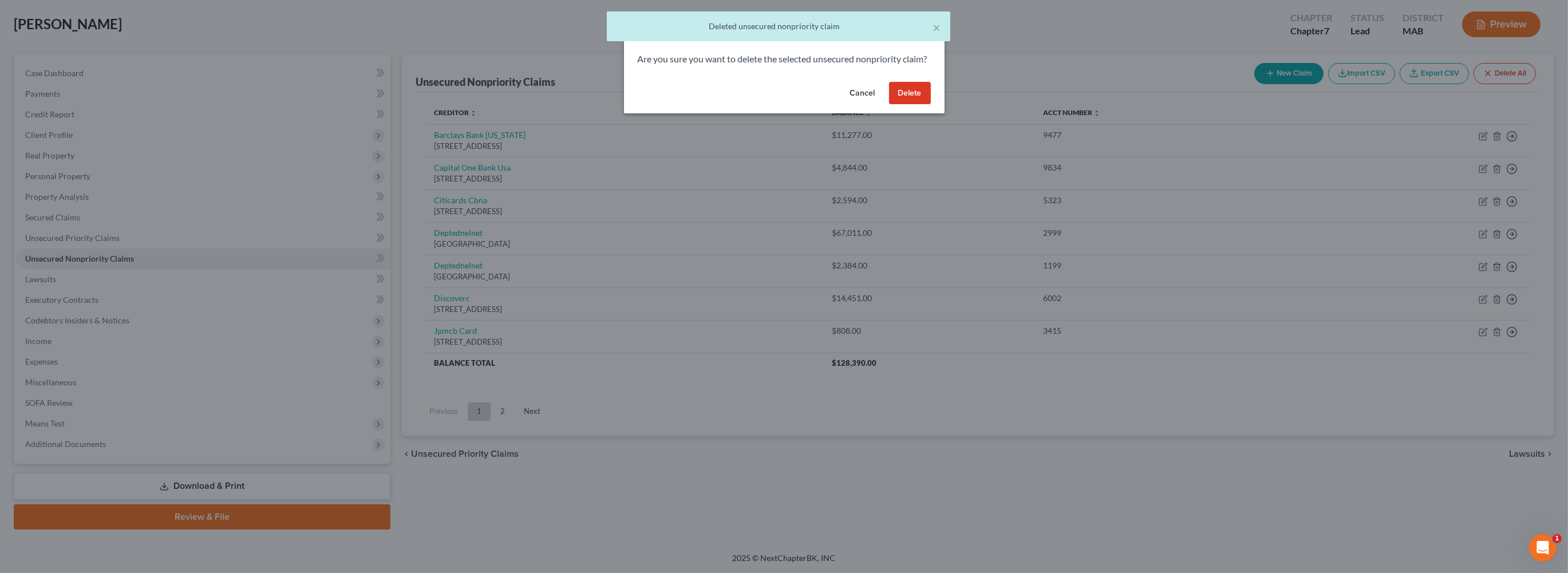
click at [931, 105] on button "Delete" at bounding box center [910, 93] width 42 height 23
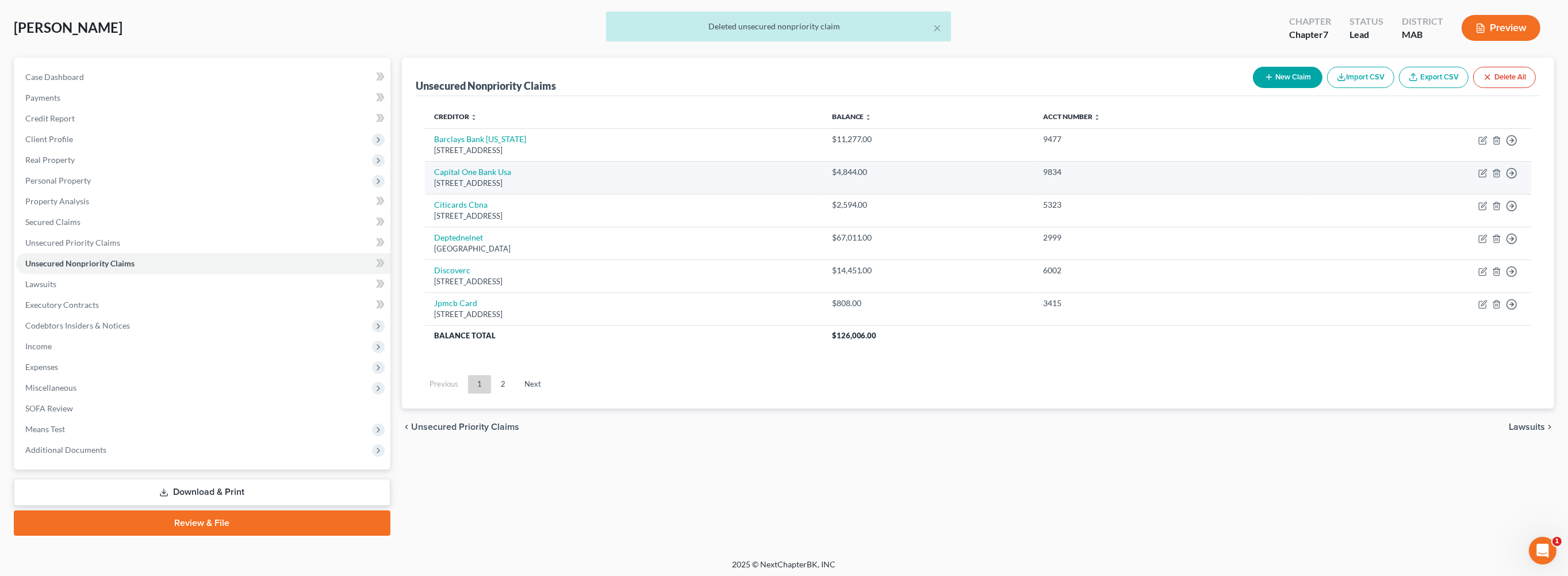
scroll to position [75, 0]
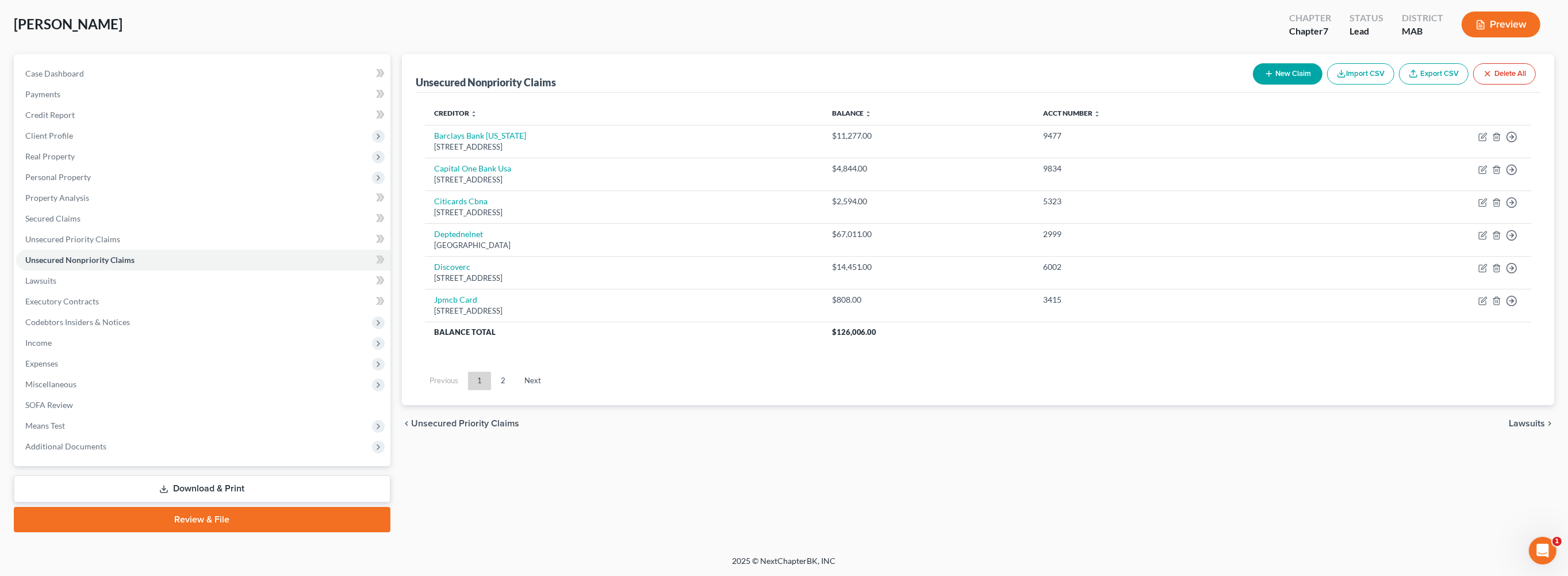
click at [515, 390] on link "2" at bounding box center [503, 381] width 23 height 18
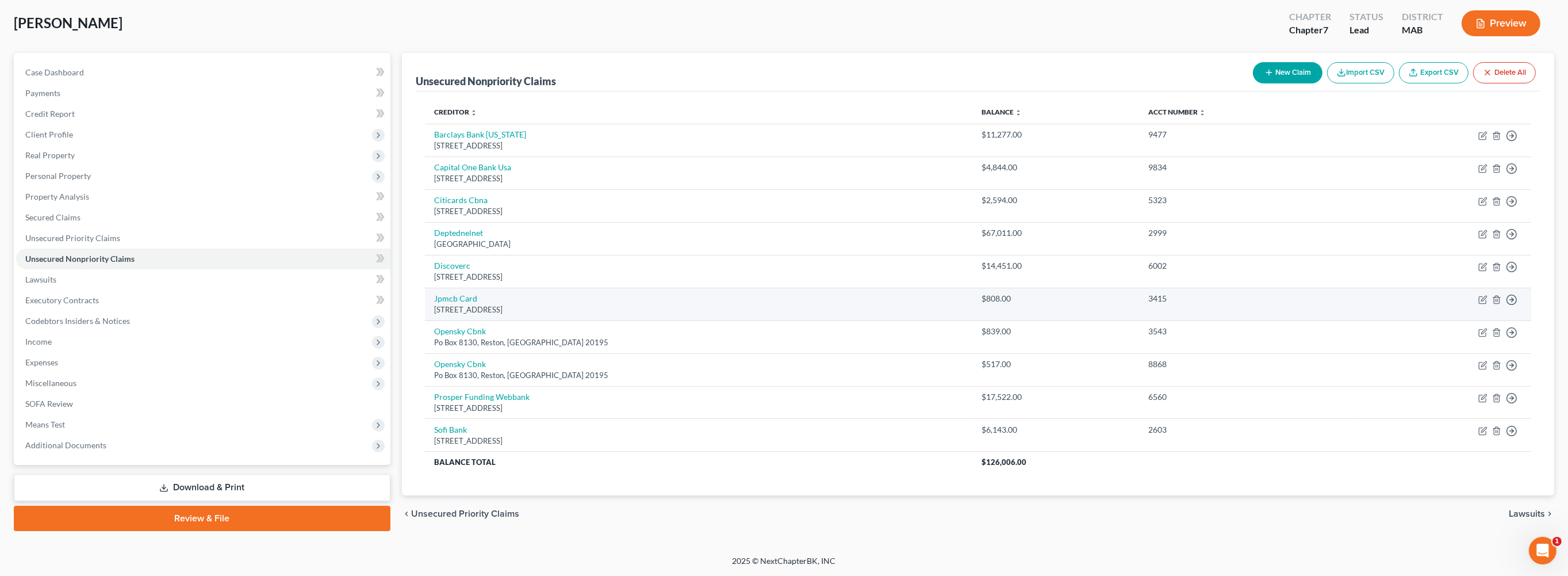
scroll to position [70, 0]
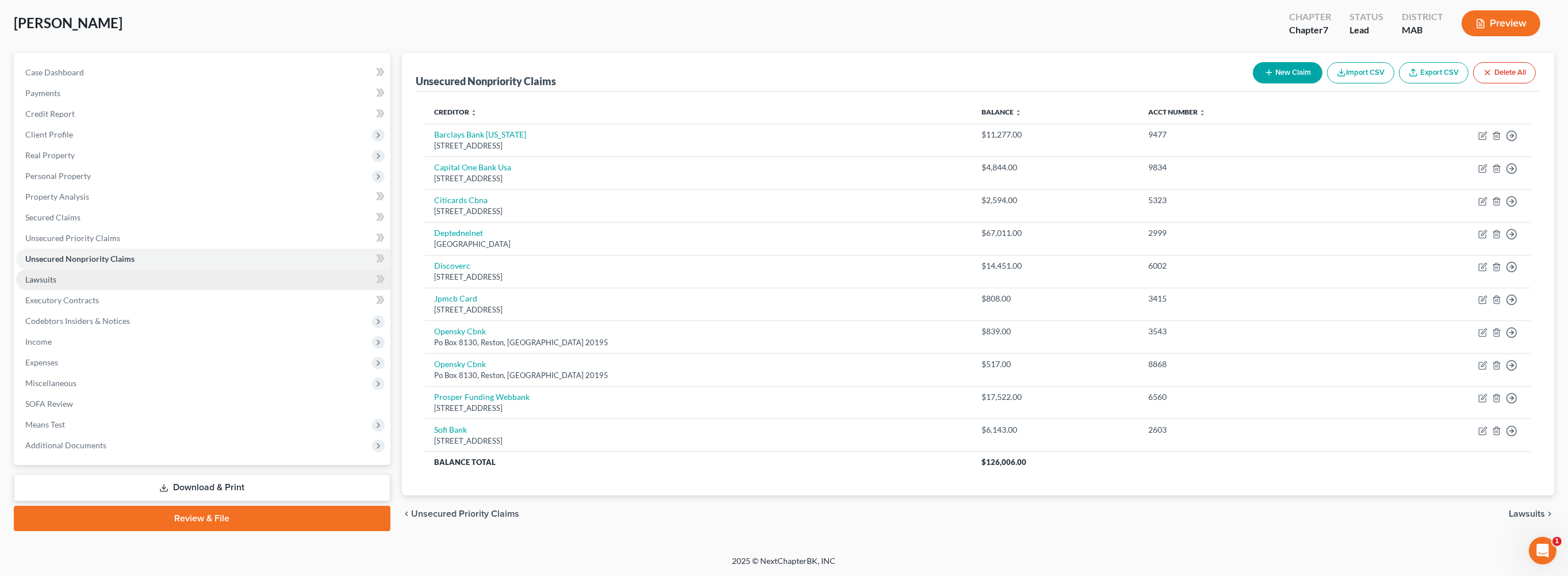
click at [56, 284] on span "Lawsuits" at bounding box center [41, 279] width 31 height 10
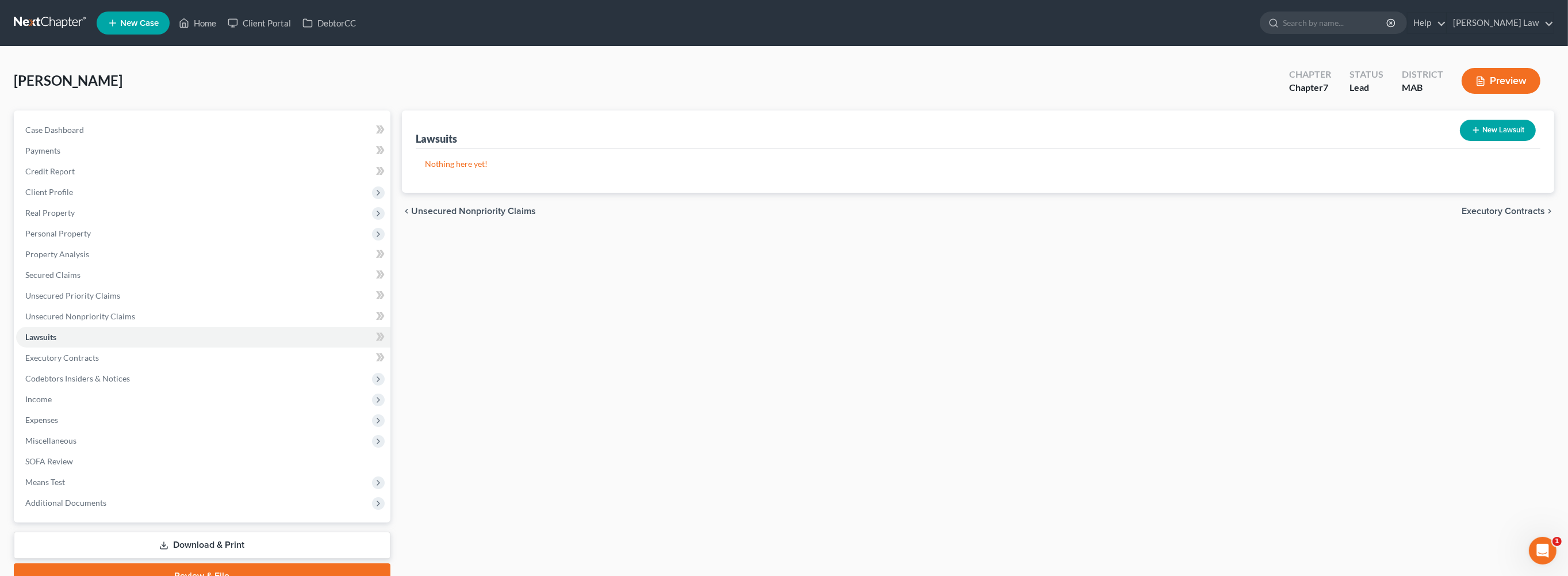
click at [1487, 141] on button "New Lawsuit" at bounding box center [1498, 130] width 76 height 21
select select "0"
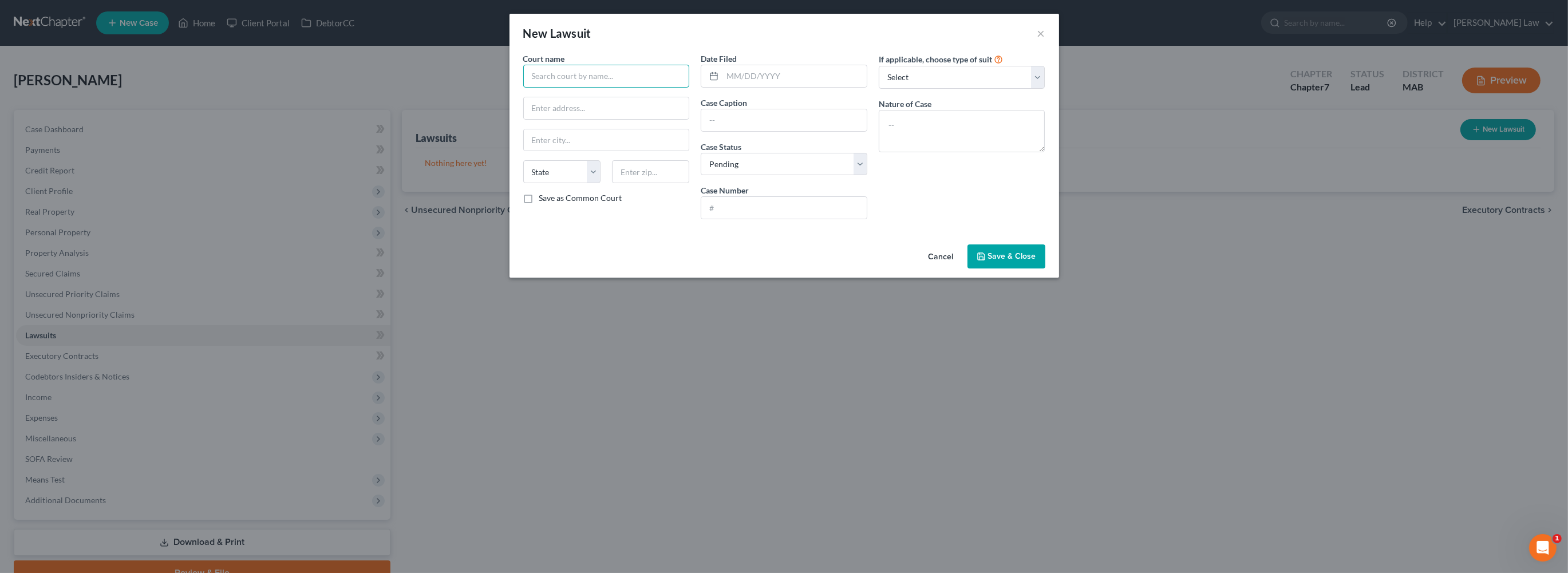
click at [623, 87] on input "text" at bounding box center [606, 76] width 167 height 23
click at [1037, 261] on span "Save & Close" at bounding box center [1012, 256] width 48 height 10
type input "see suit"
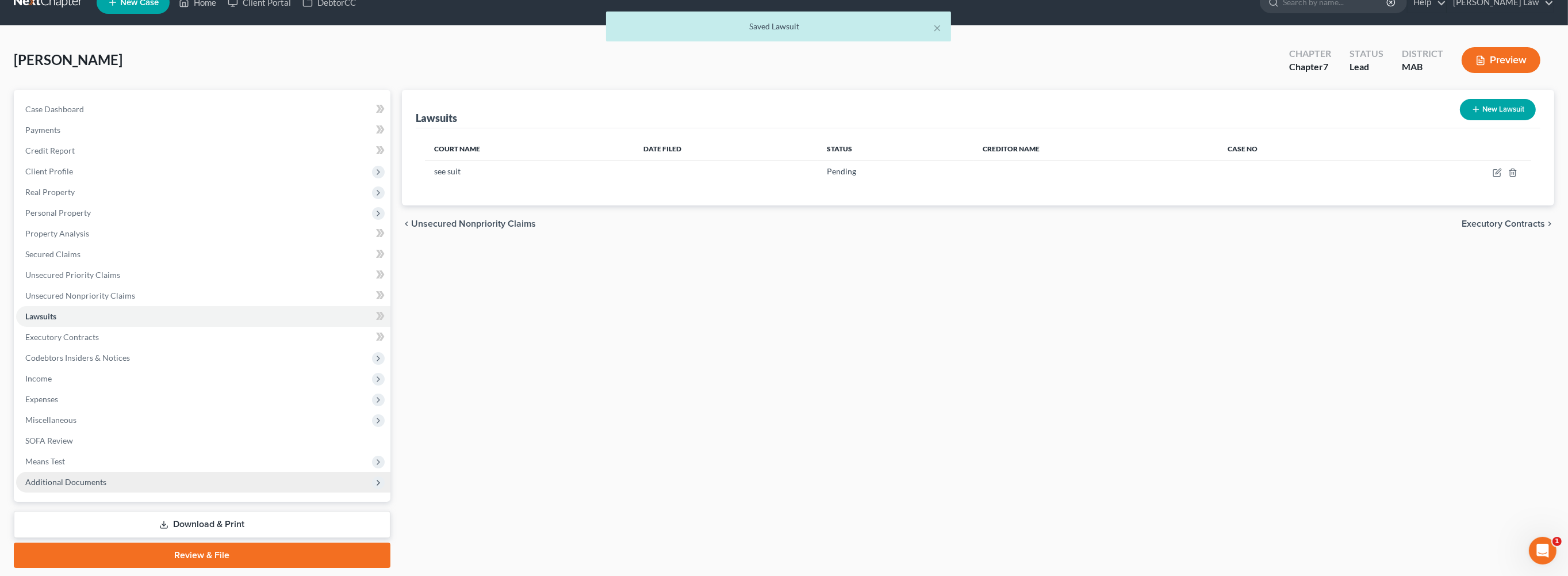
scroll to position [176, 0]
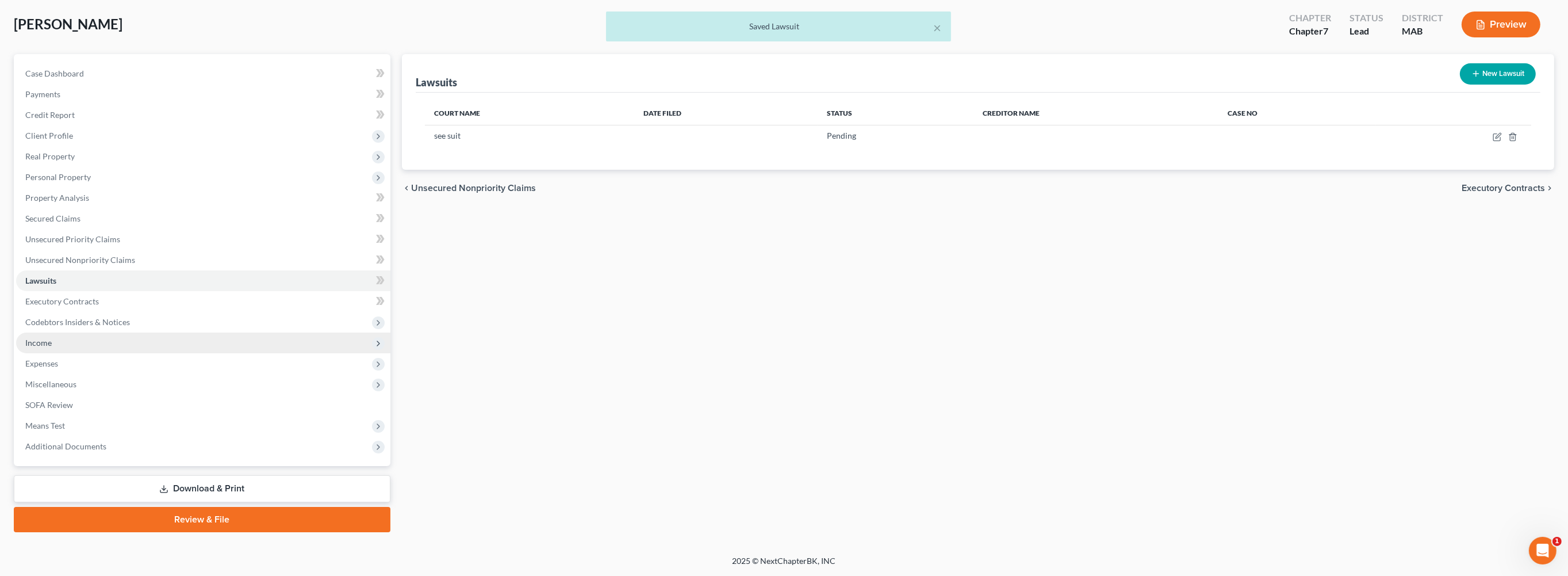
click at [50, 337] on span "Income" at bounding box center [38, 342] width 27 height 10
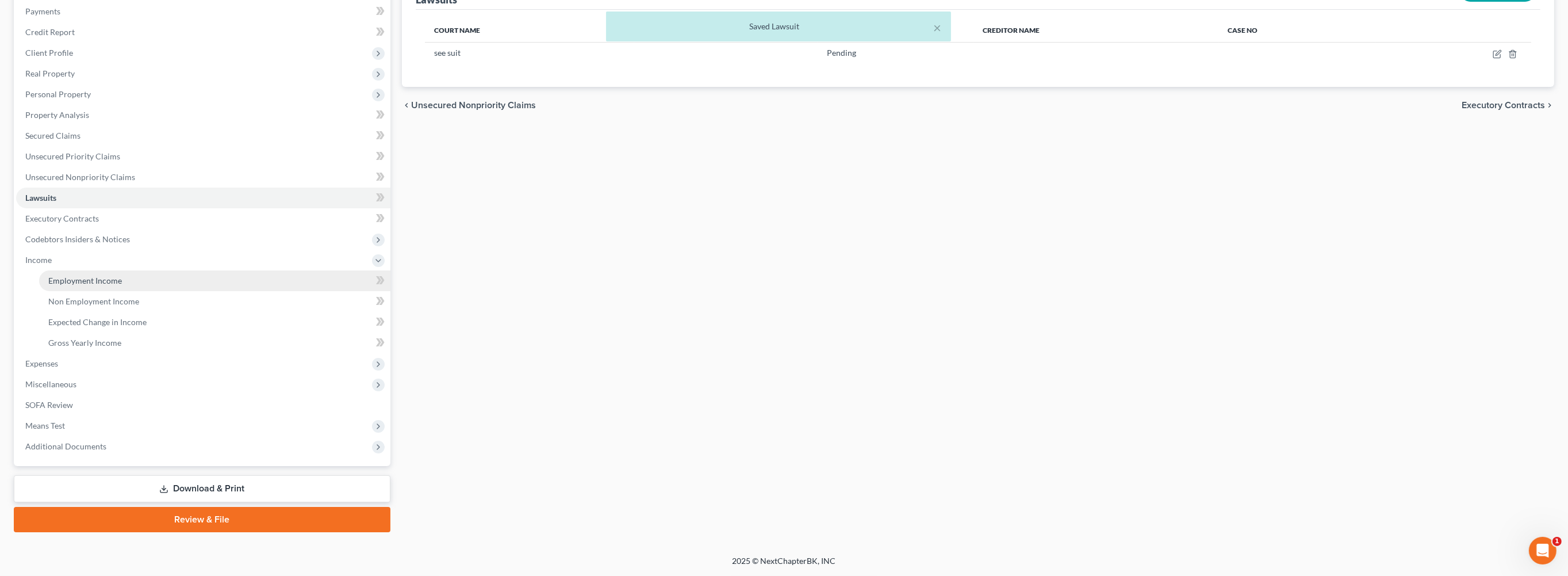
click at [94, 286] on span "Employment Income" at bounding box center [85, 280] width 74 height 10
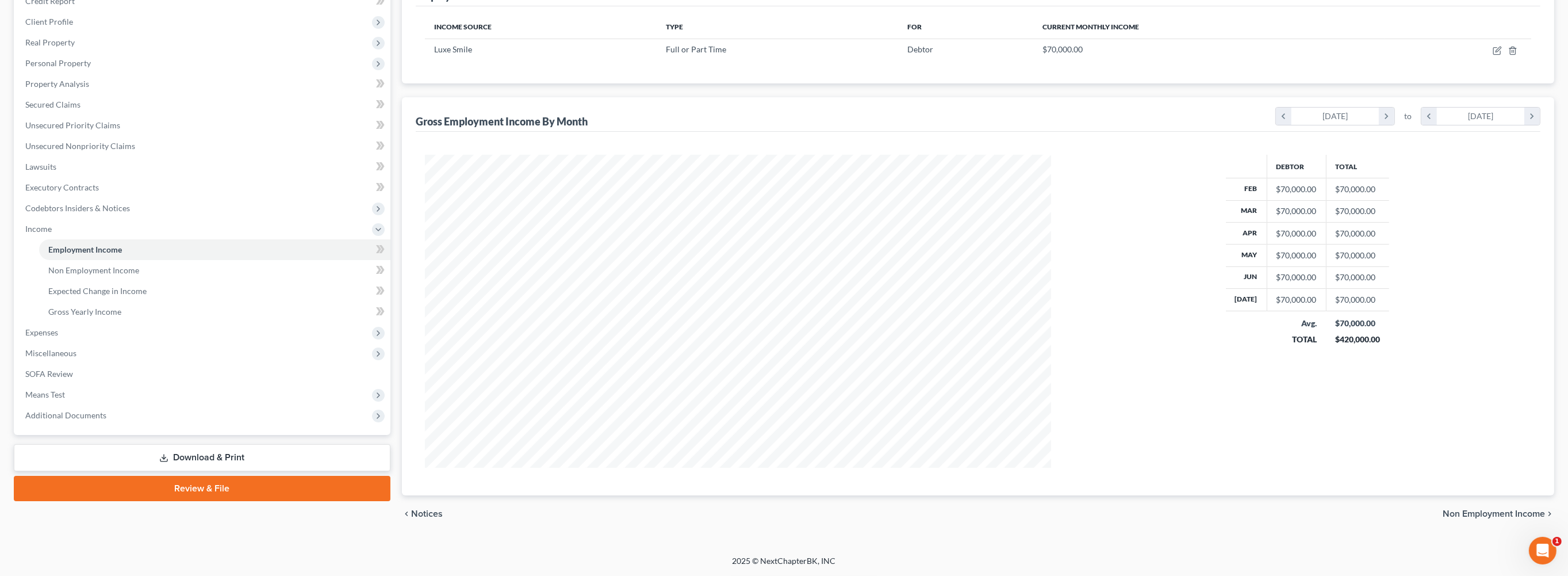
scroll to position [315, 0]
click at [106, 418] on span "Additional Documents" at bounding box center [65, 415] width 81 height 10
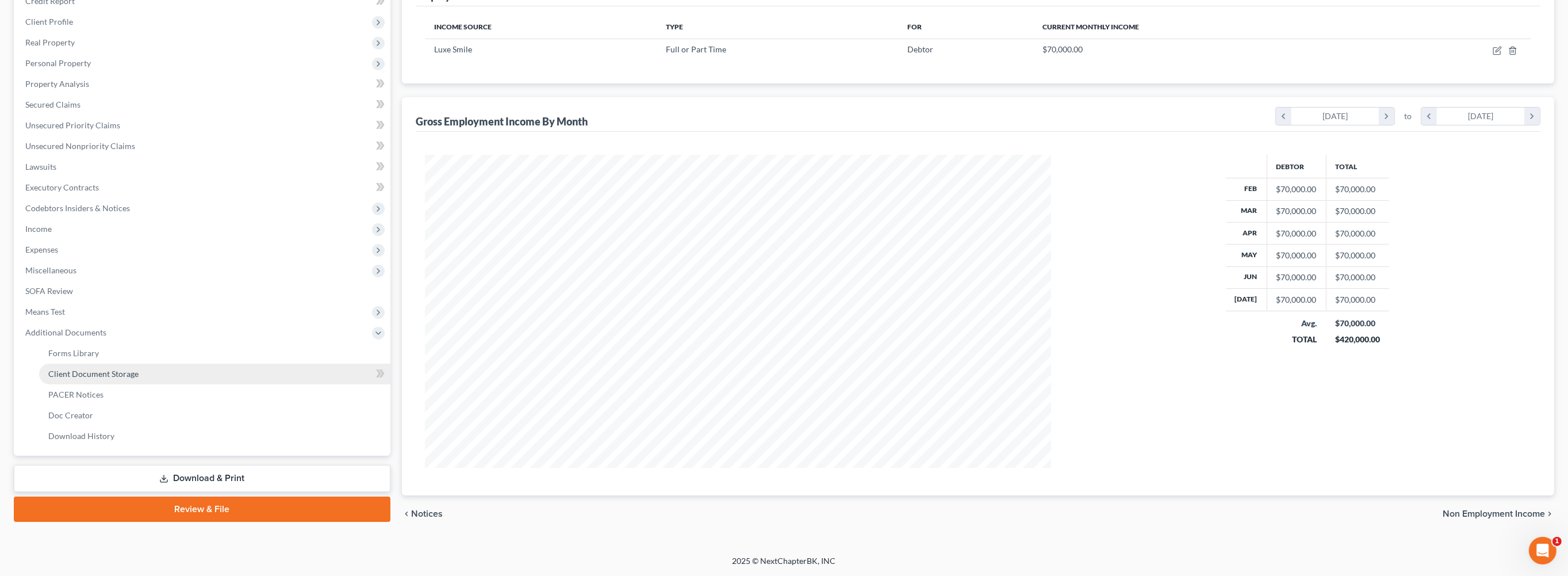
click at [138, 369] on span "Client Document Storage" at bounding box center [93, 373] width 90 height 10
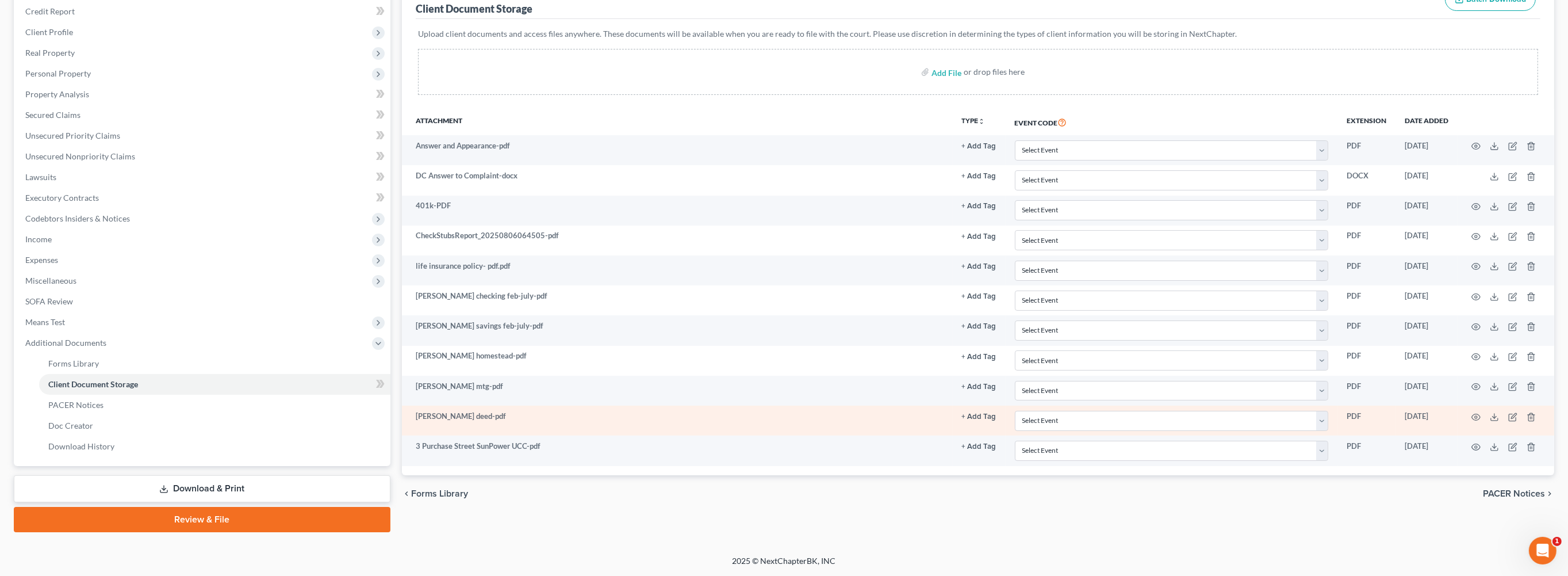
scroll to position [340, 0]
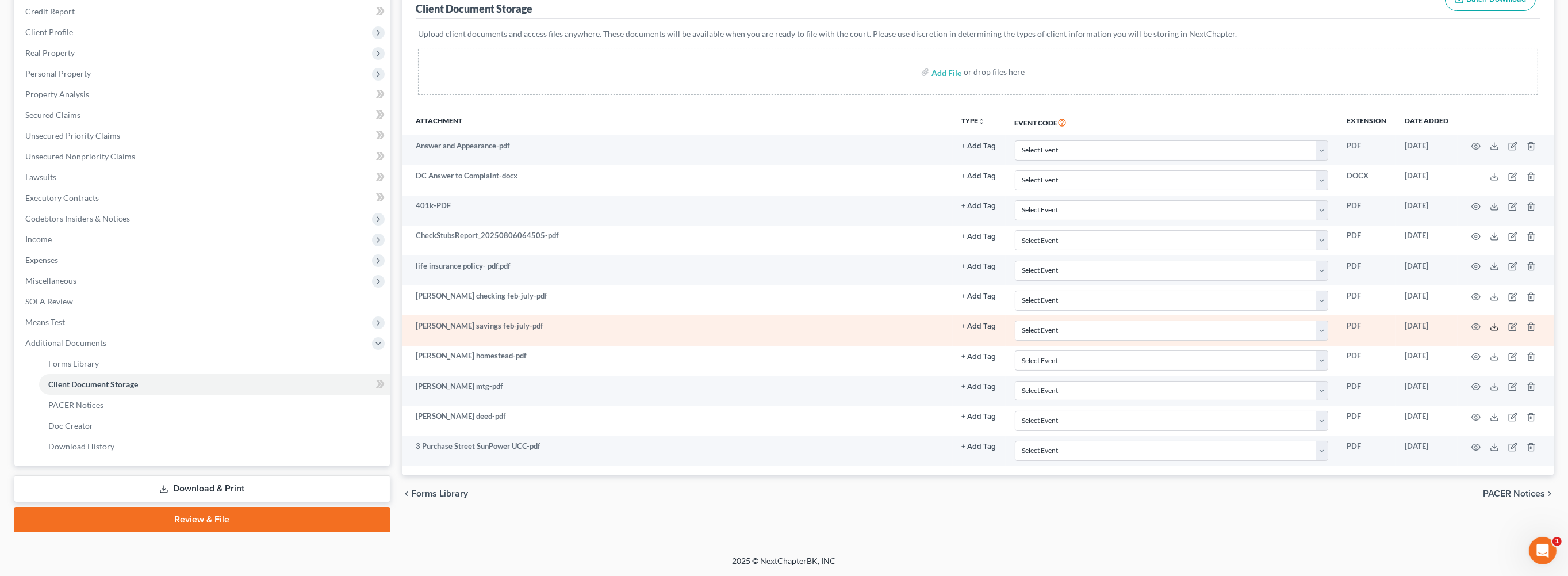
click at [1490, 322] on icon at bounding box center [1494, 326] width 9 height 9
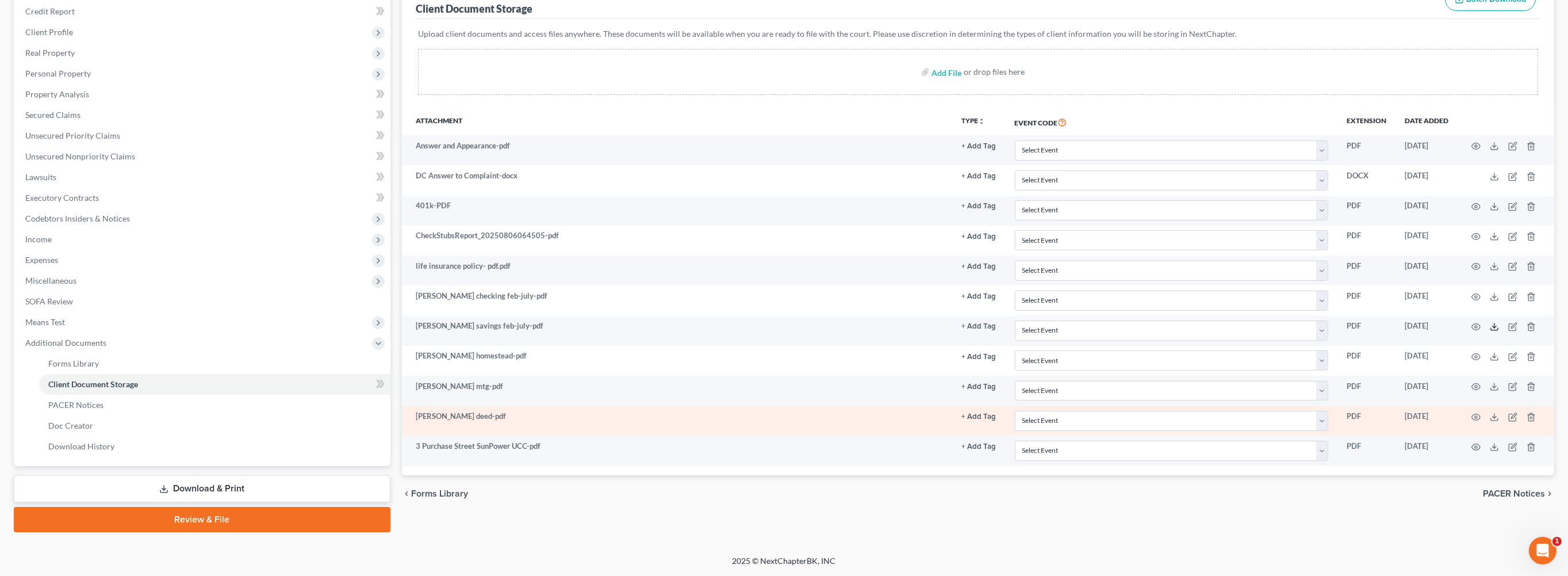
scroll to position [228, 0]
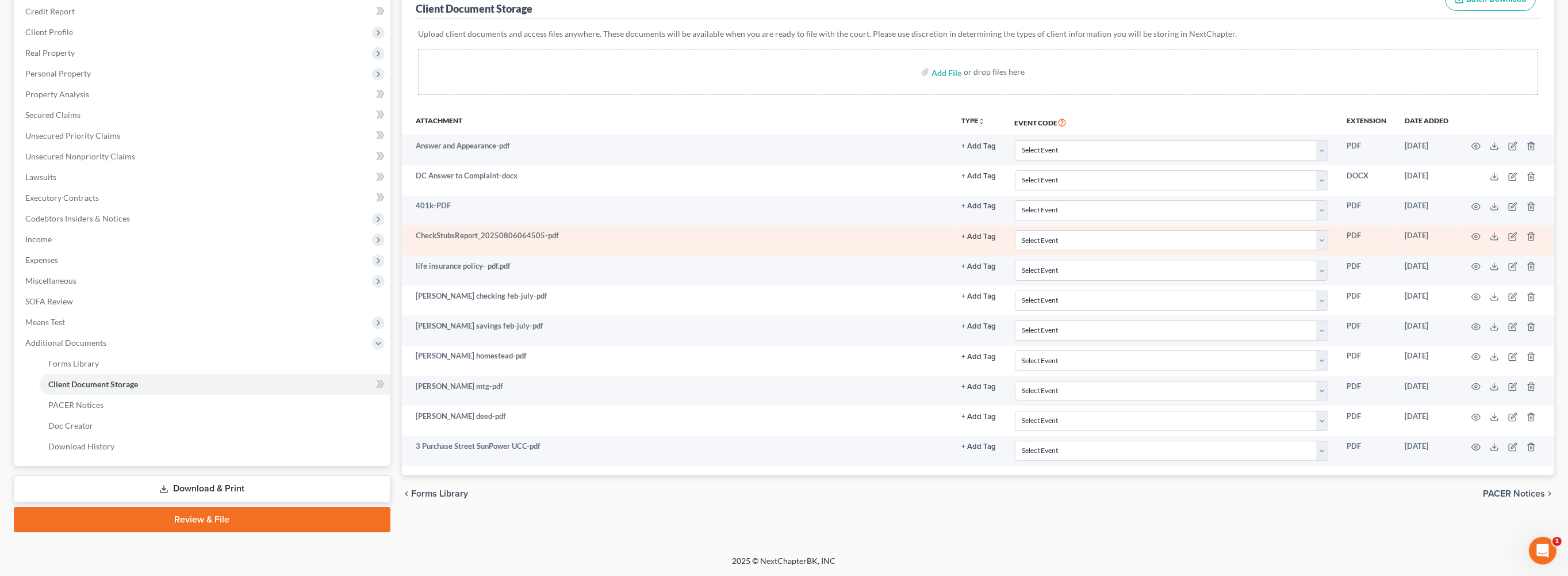
click at [1475, 255] on td at bounding box center [1505, 241] width 97 height 29
click at [1494, 238] on line at bounding box center [1494, 235] width 0 height 5
click at [1490, 241] on icon at bounding box center [1494, 236] width 9 height 9
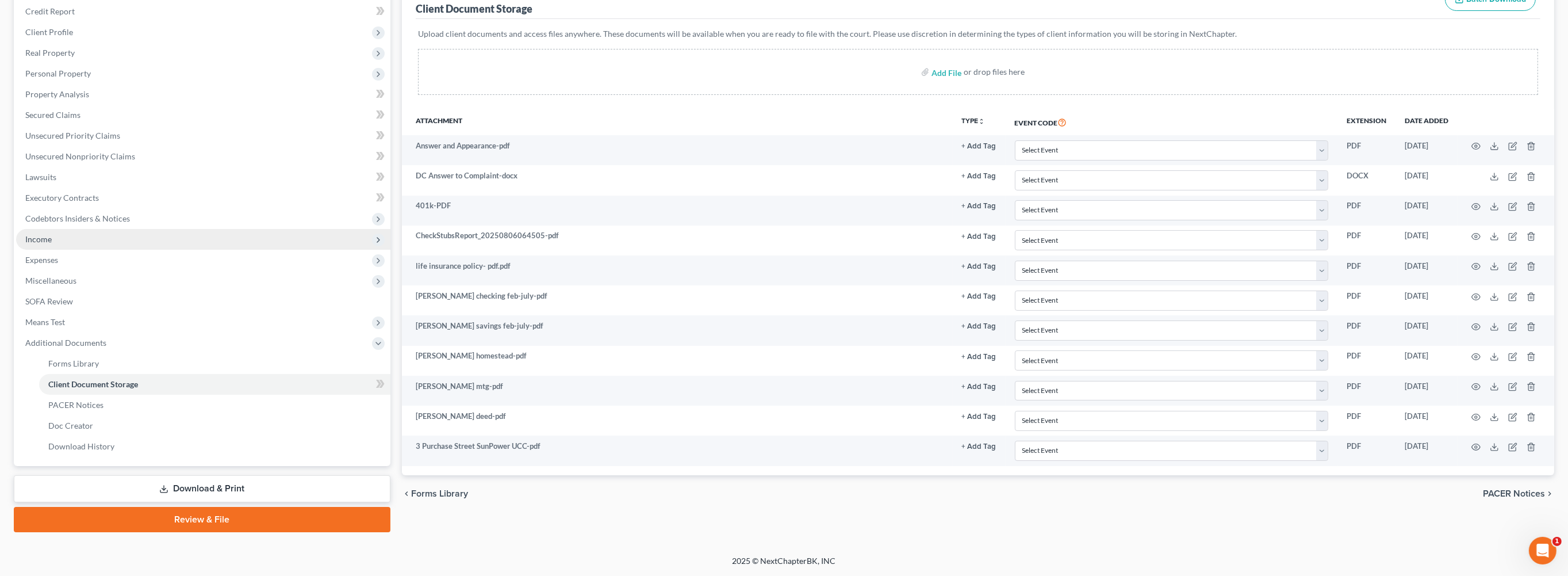
drag, startPoint x: 44, startPoint y: 269, endPoint x: 89, endPoint y: 265, distance: 45.2
click at [44, 244] on span "Income" at bounding box center [38, 239] width 27 height 10
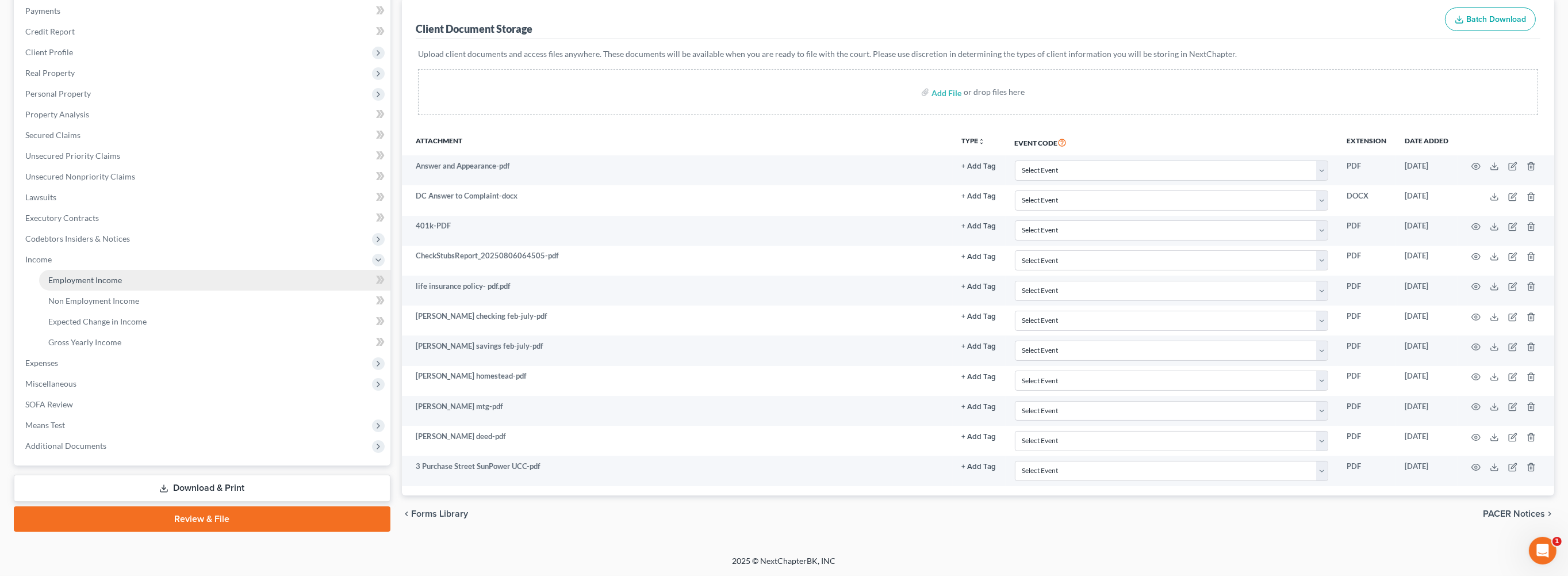
click at [89, 285] on span "Employment Income" at bounding box center [85, 279] width 74 height 10
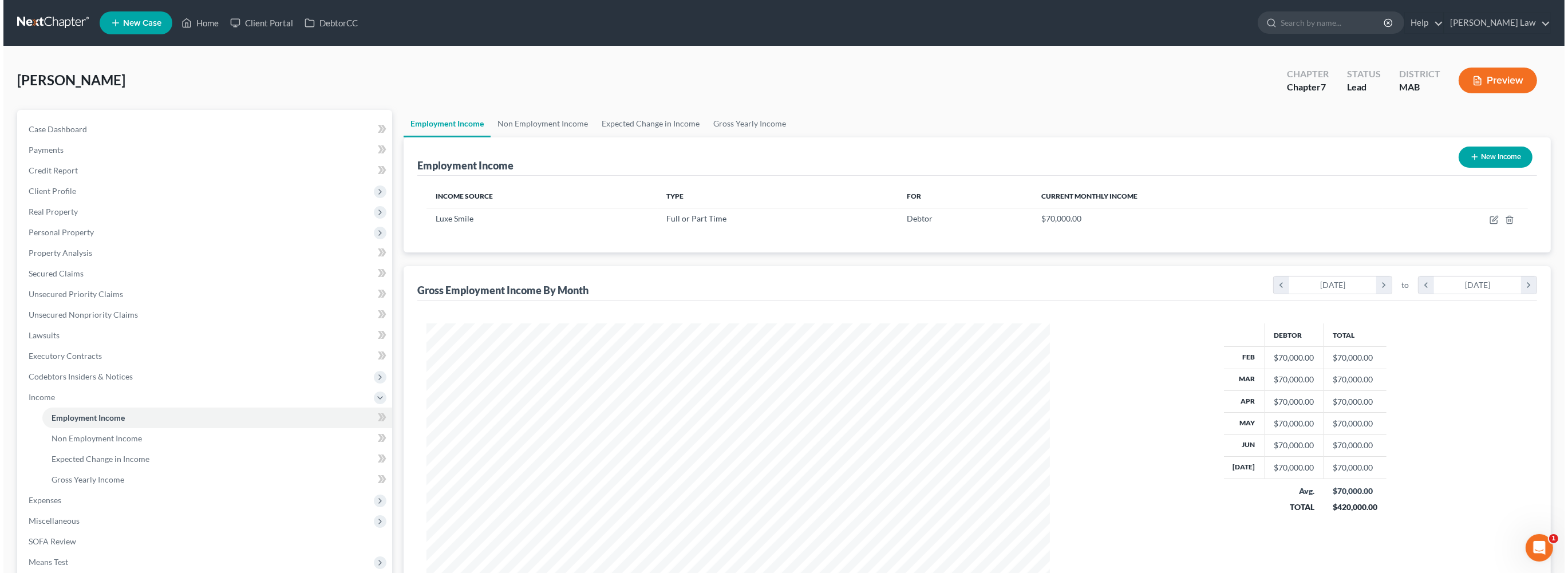
scroll to position [311, 646]
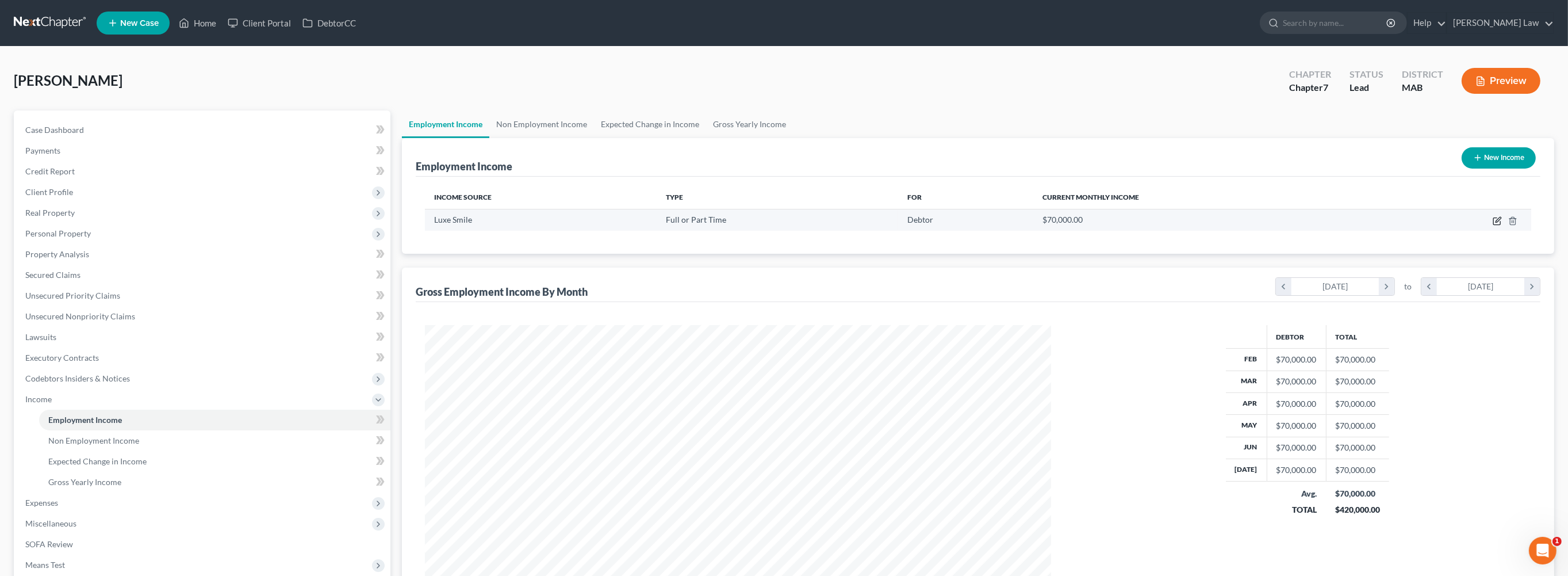
click at [1492, 226] on icon "button" at bounding box center [1497, 221] width 9 height 9
select select "0"
select select "22"
select select "0"
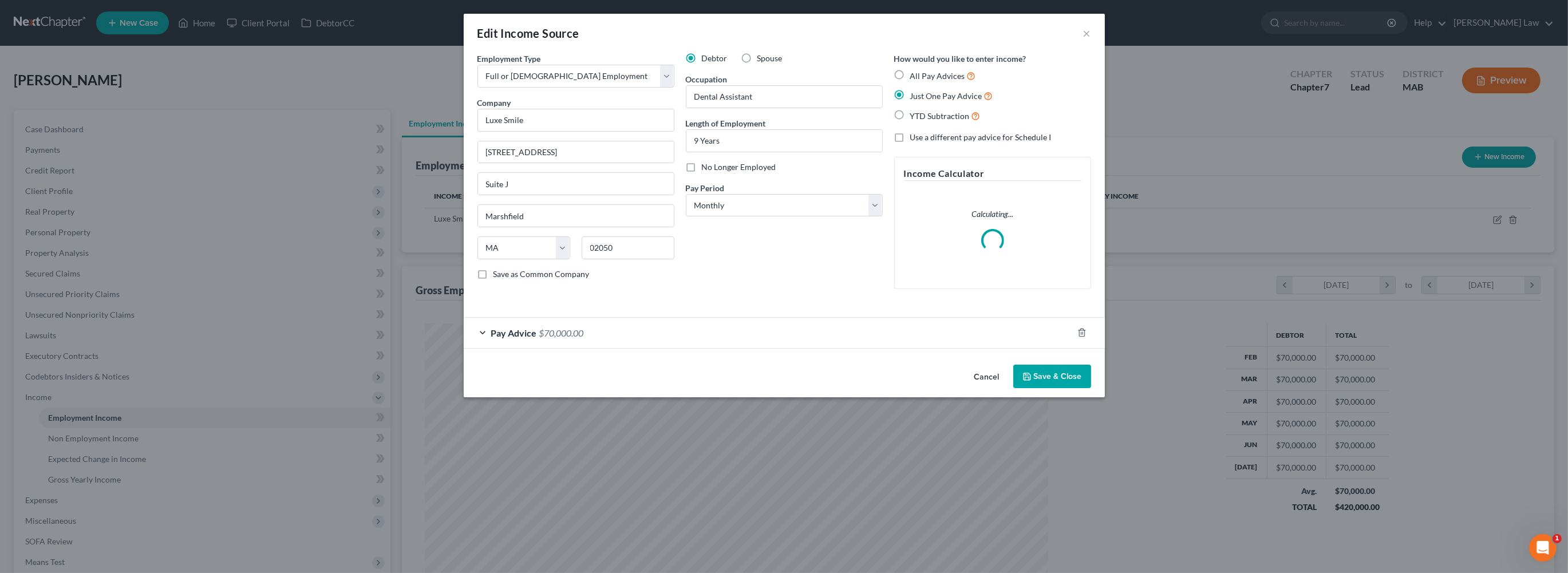
scroll to position [313, 650]
click at [598, 347] on div "Pay Advice $70,000.00" at bounding box center [768, 332] width 609 height 30
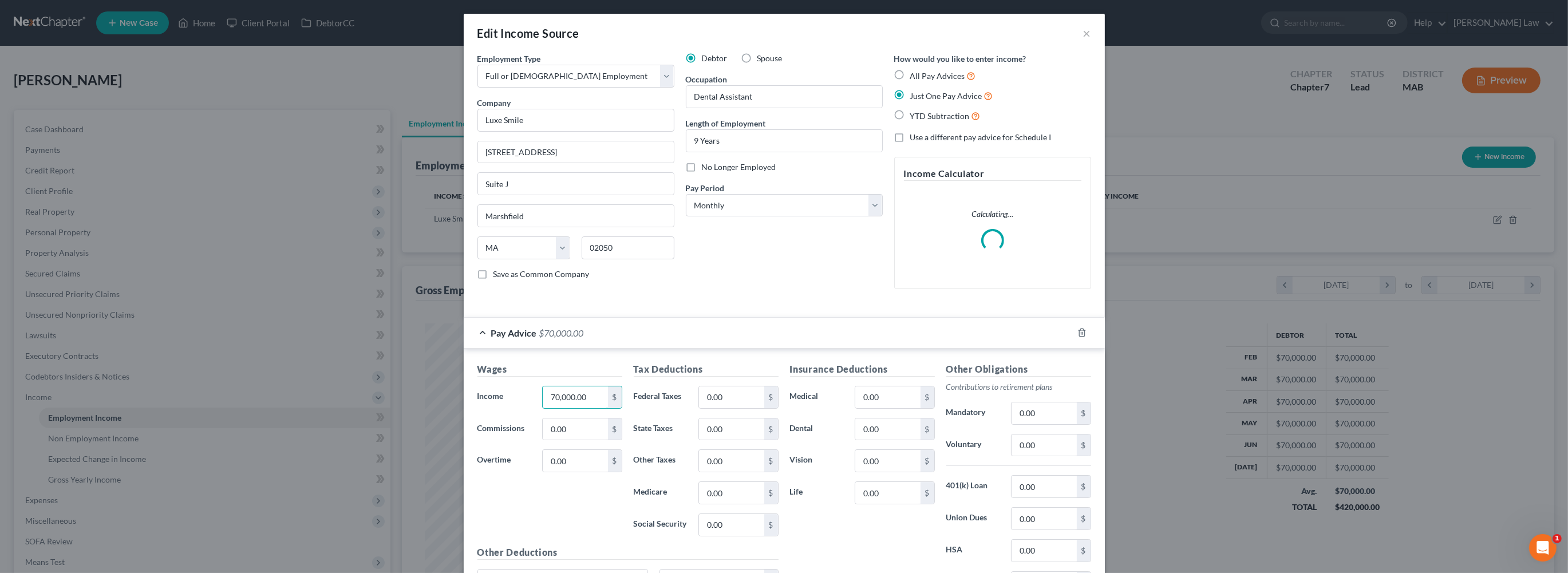
drag, startPoint x: 550, startPoint y: 490, endPoint x: 457, endPoint y: 495, distance: 93.1
click at [472, 409] on div "Income * 70,000.00 $" at bounding box center [550, 397] width 156 height 23
drag, startPoint x: 539, startPoint y: 493, endPoint x: 483, endPoint y: 490, distance: 56.1
click at [543, 408] on input "70,000.00" at bounding box center [575, 397] width 65 height 22
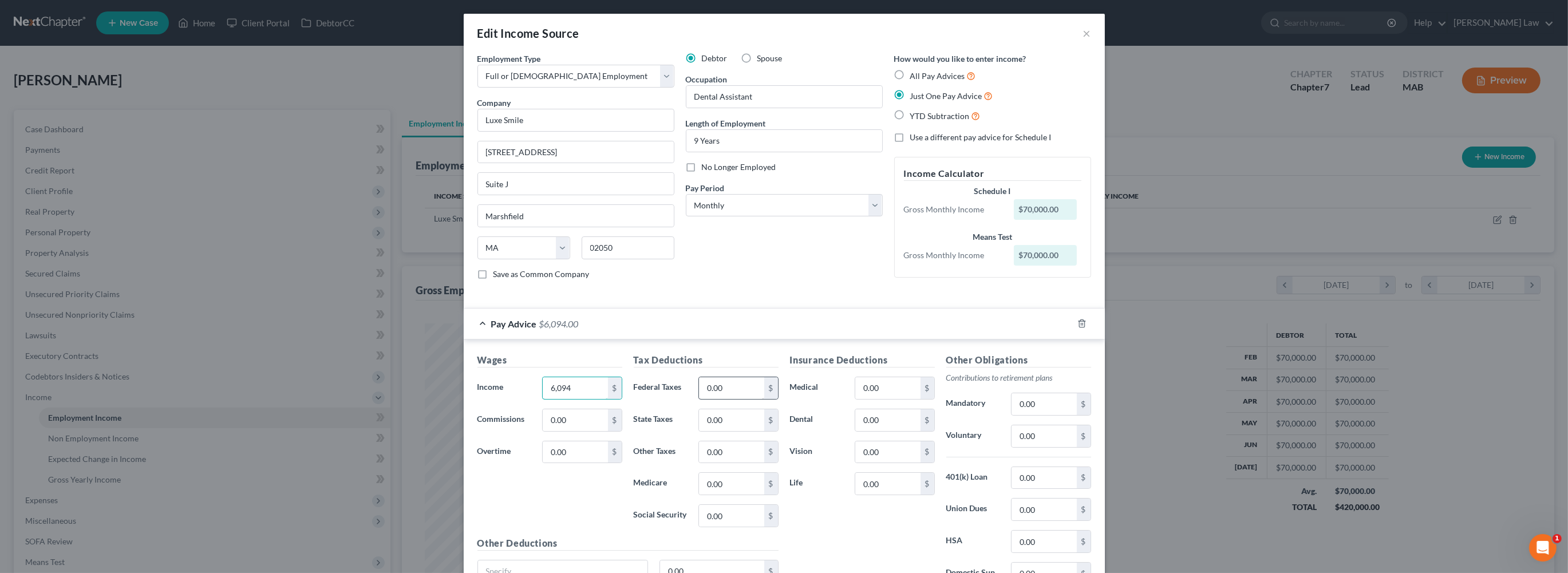
type input "6,094"
click at [731, 399] on input "0.00" at bounding box center [731, 388] width 65 height 22
type input "1,158"
click at [912, 399] on input "0.00" at bounding box center [887, 388] width 65 height 22
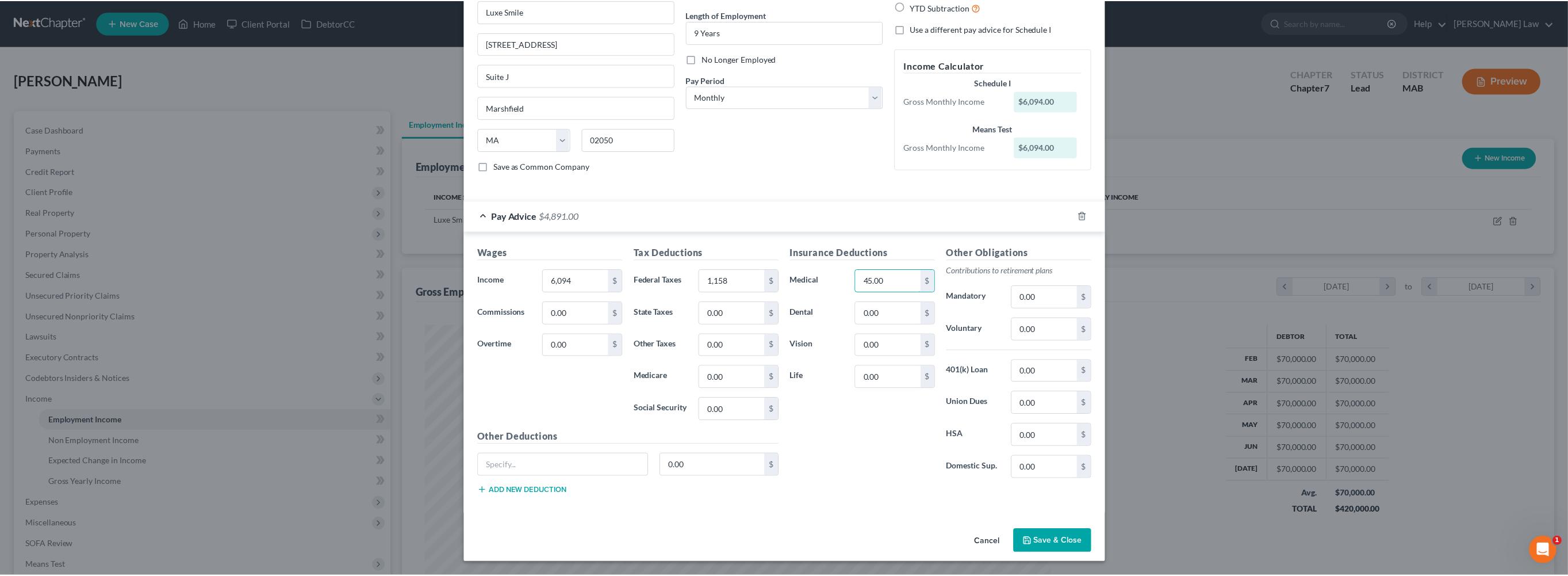
scroll to position [270, 0]
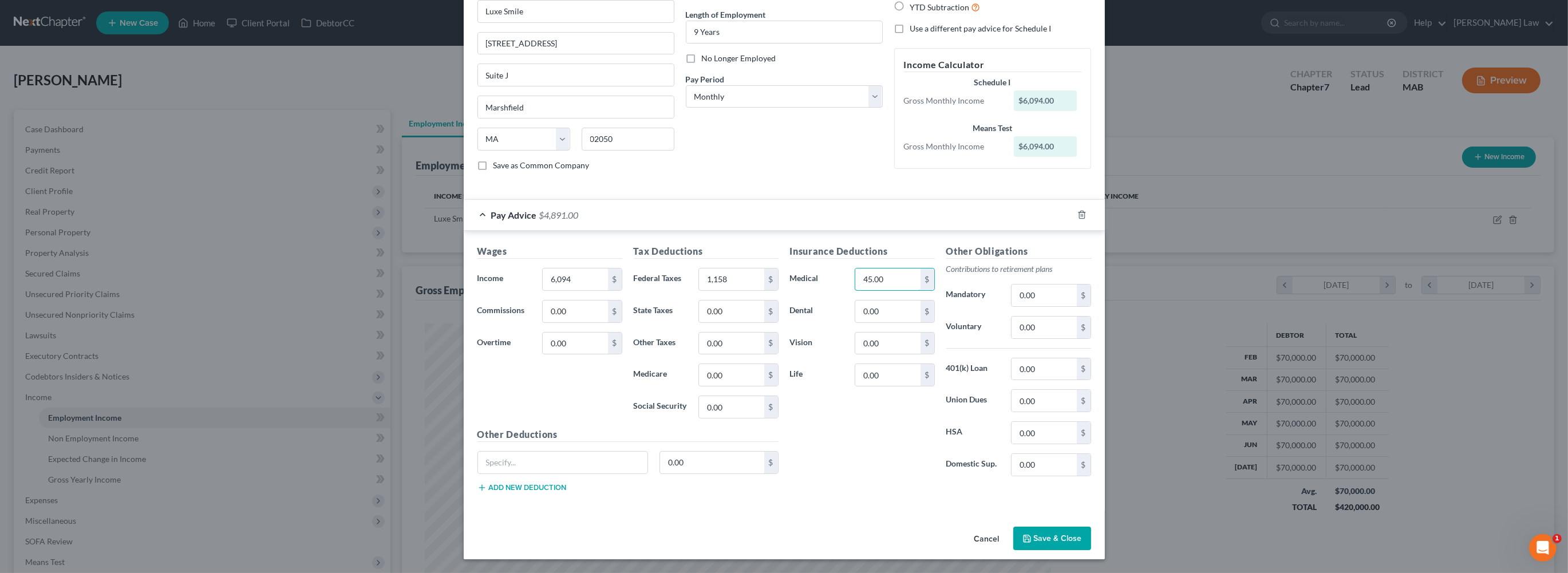
type input "45.00"
click at [1091, 538] on button "Save & Close" at bounding box center [1052, 538] width 78 height 24
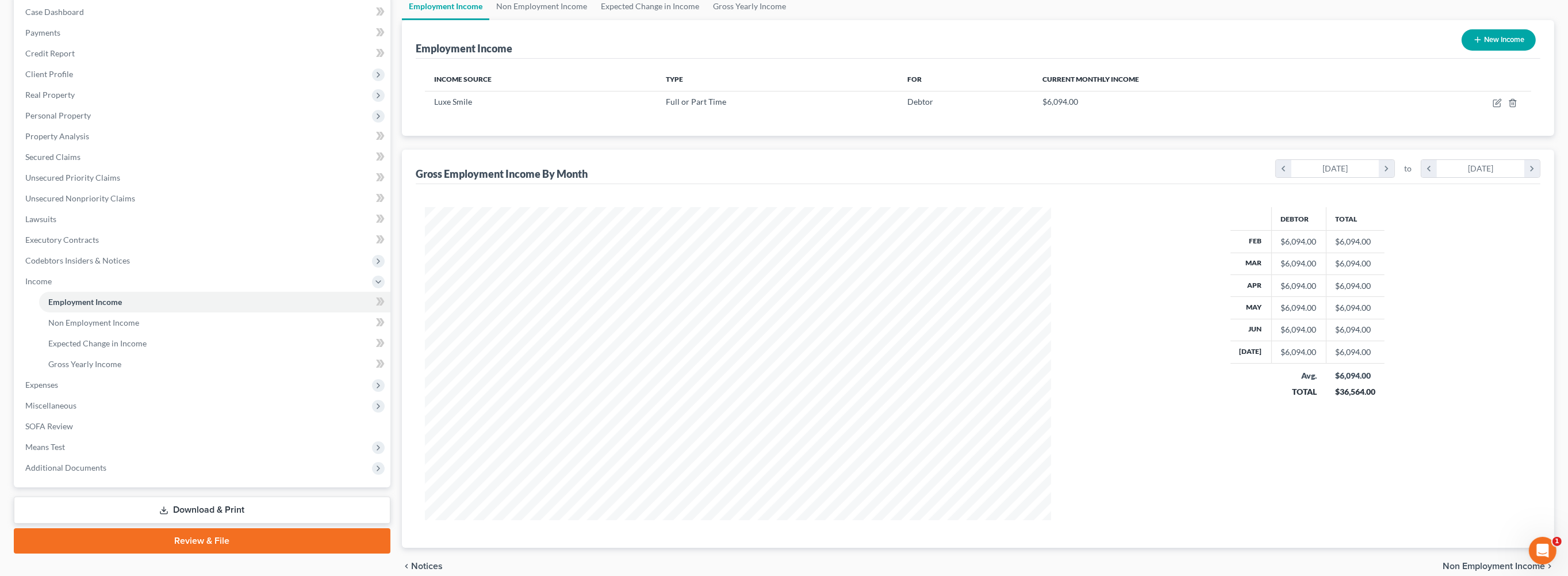
scroll to position [167, 0]
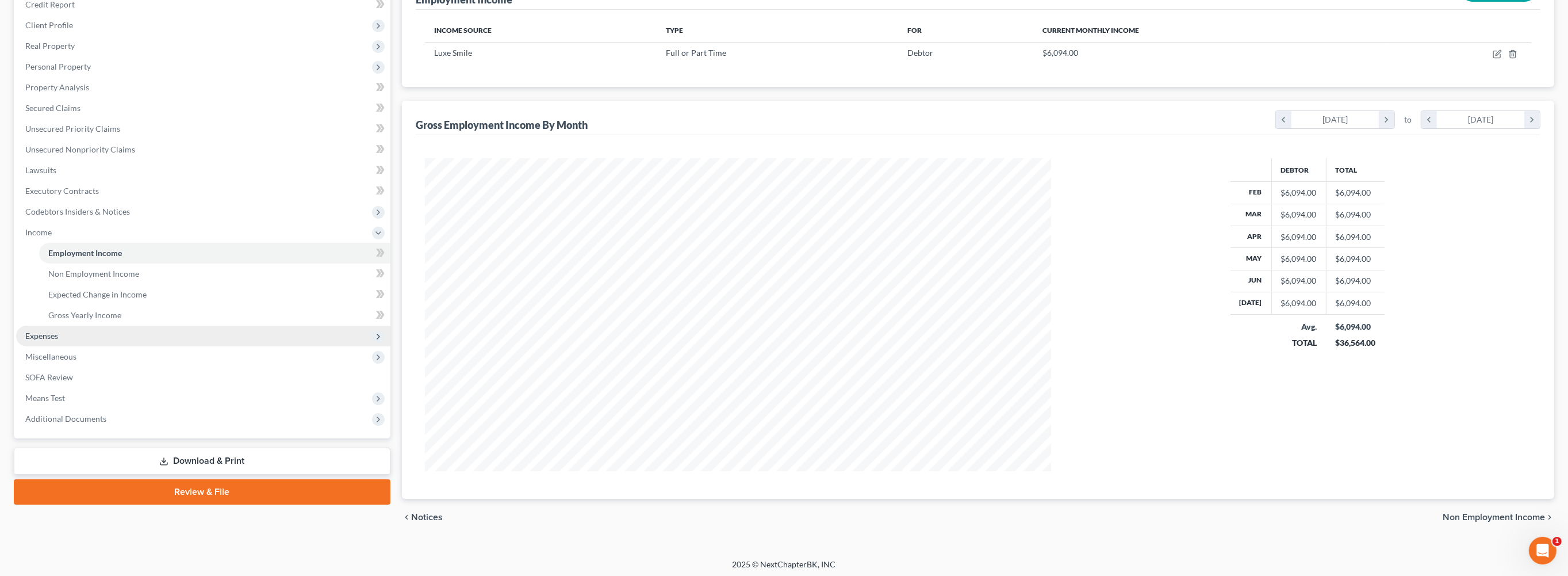
click at [39, 340] on span "Expenses" at bounding box center [41, 335] width 33 height 10
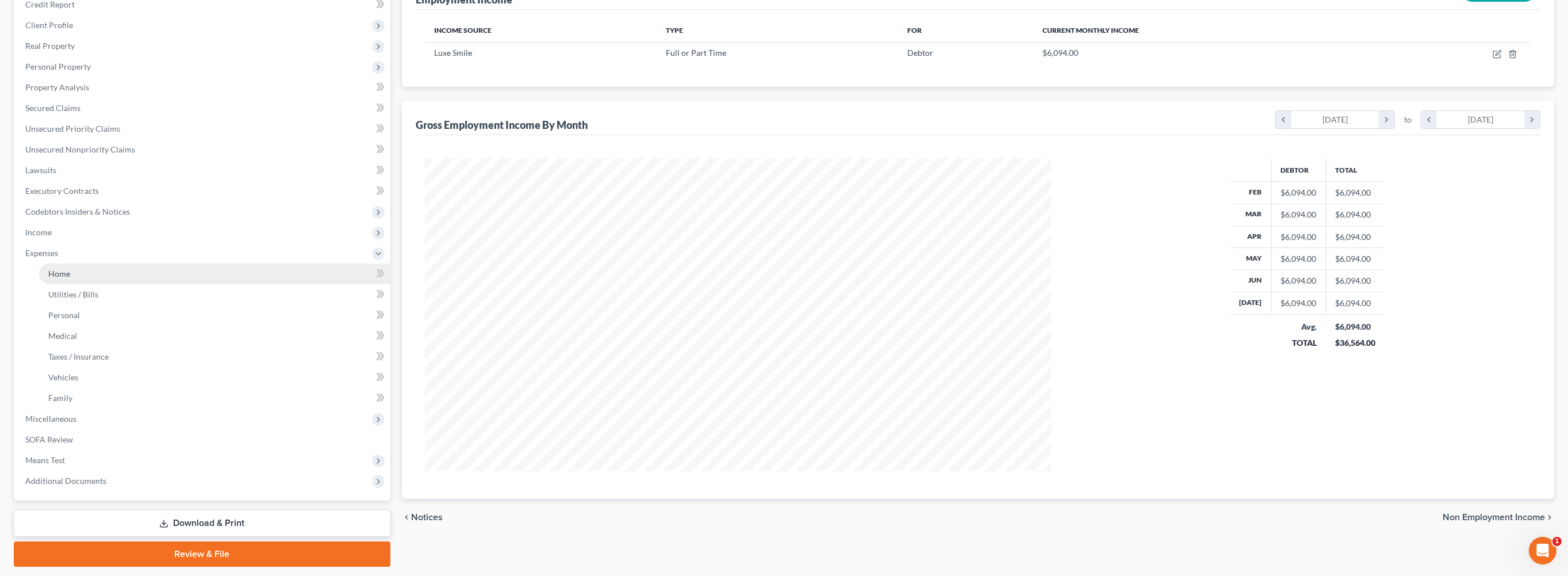
click at [85, 284] on link "Home" at bounding box center [214, 274] width 351 height 20
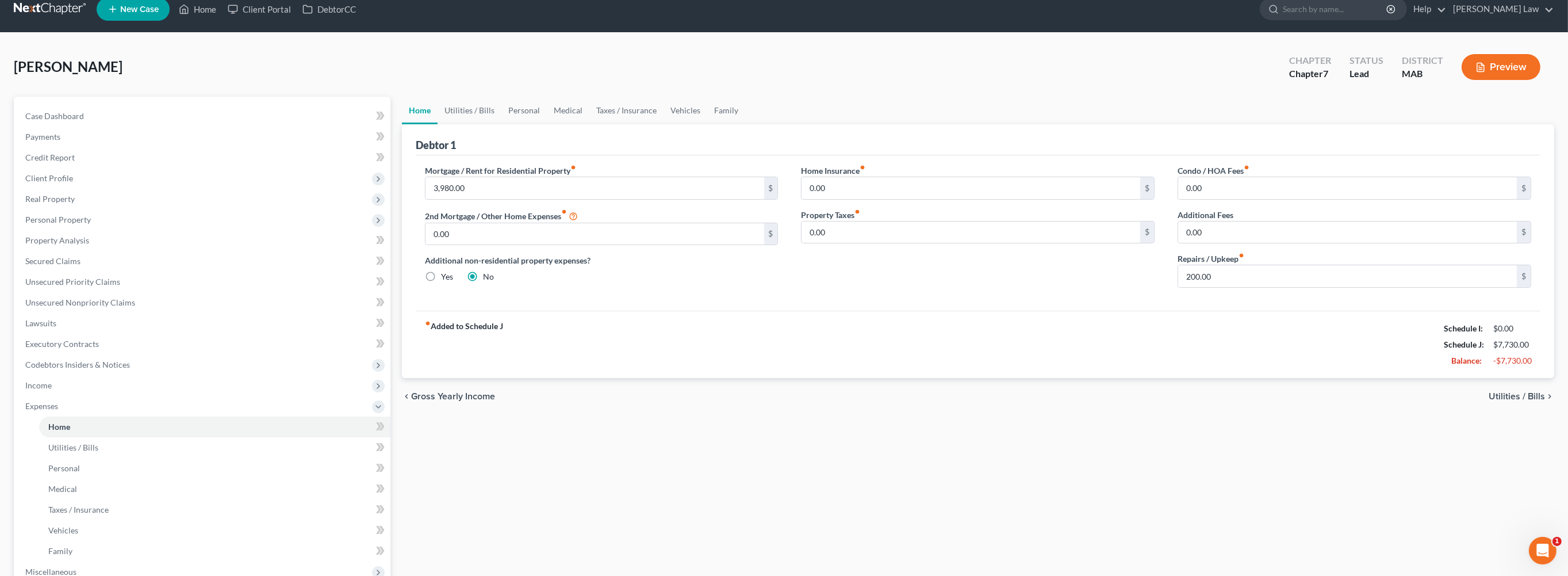
scroll to position [17, 0]
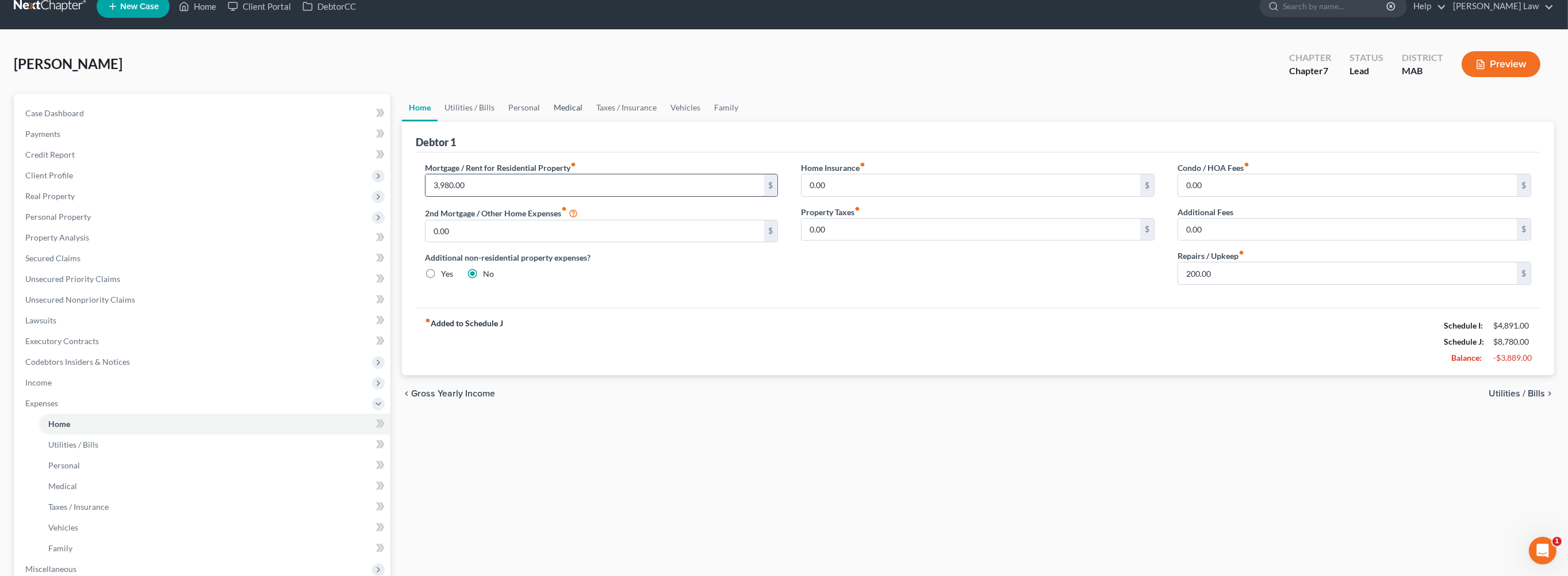
click at [590, 122] on link "Medical" at bounding box center [568, 108] width 42 height 28
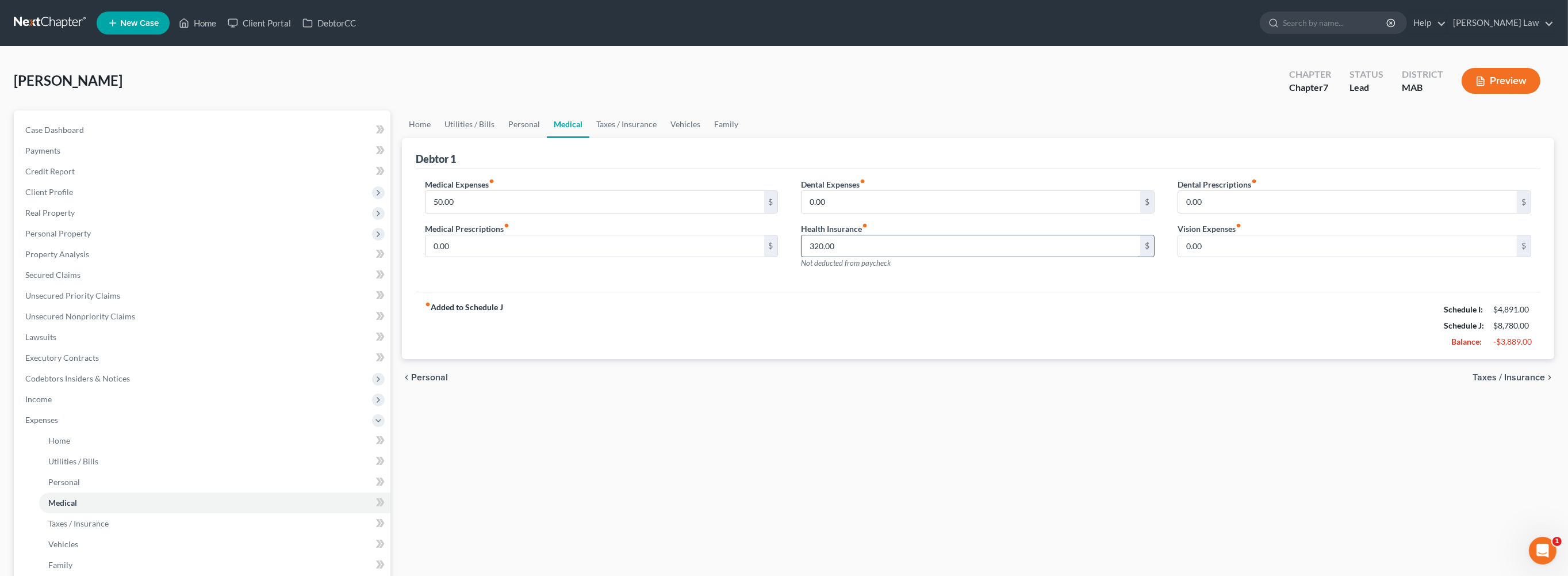
click at [886, 257] on input "320.00" at bounding box center [971, 246] width 339 height 22
type input "322"
click at [420, 138] on link "Home" at bounding box center [419, 124] width 36 height 28
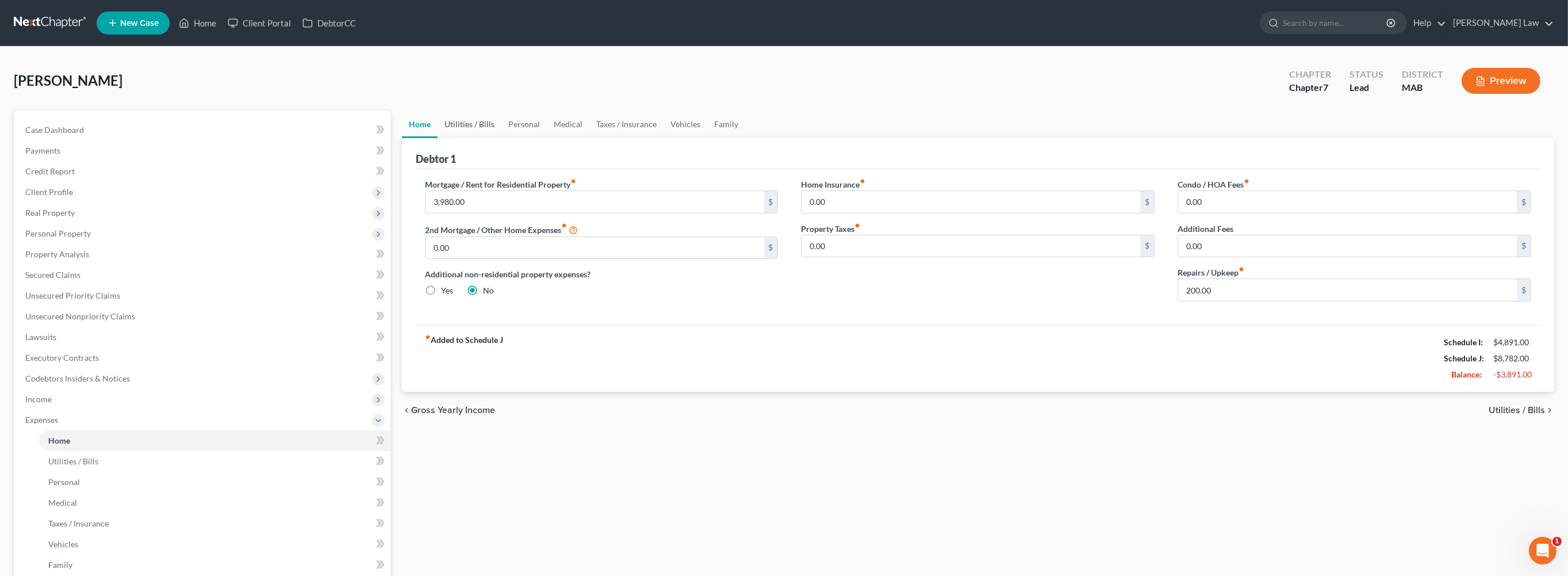
click at [489, 138] on link "Utilities / Bills" at bounding box center [469, 124] width 64 height 28
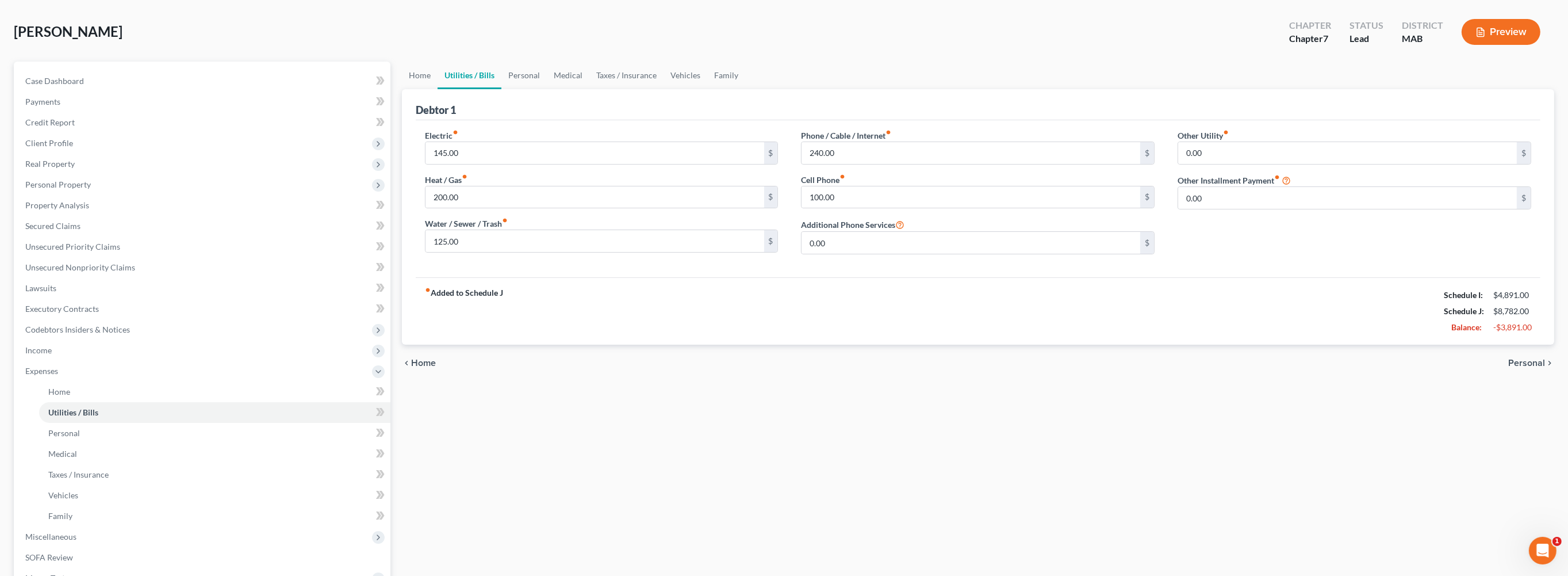
scroll to position [58, 0]
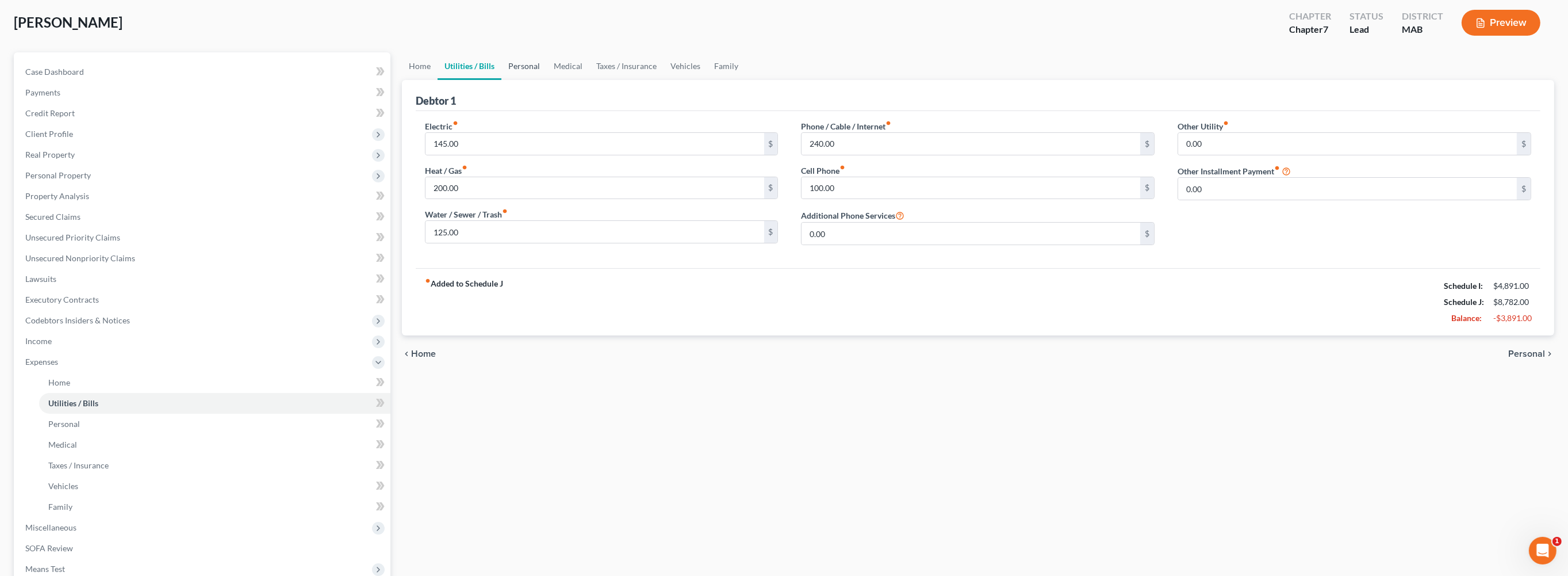
click at [546, 80] on link "Personal" at bounding box center [523, 66] width 45 height 28
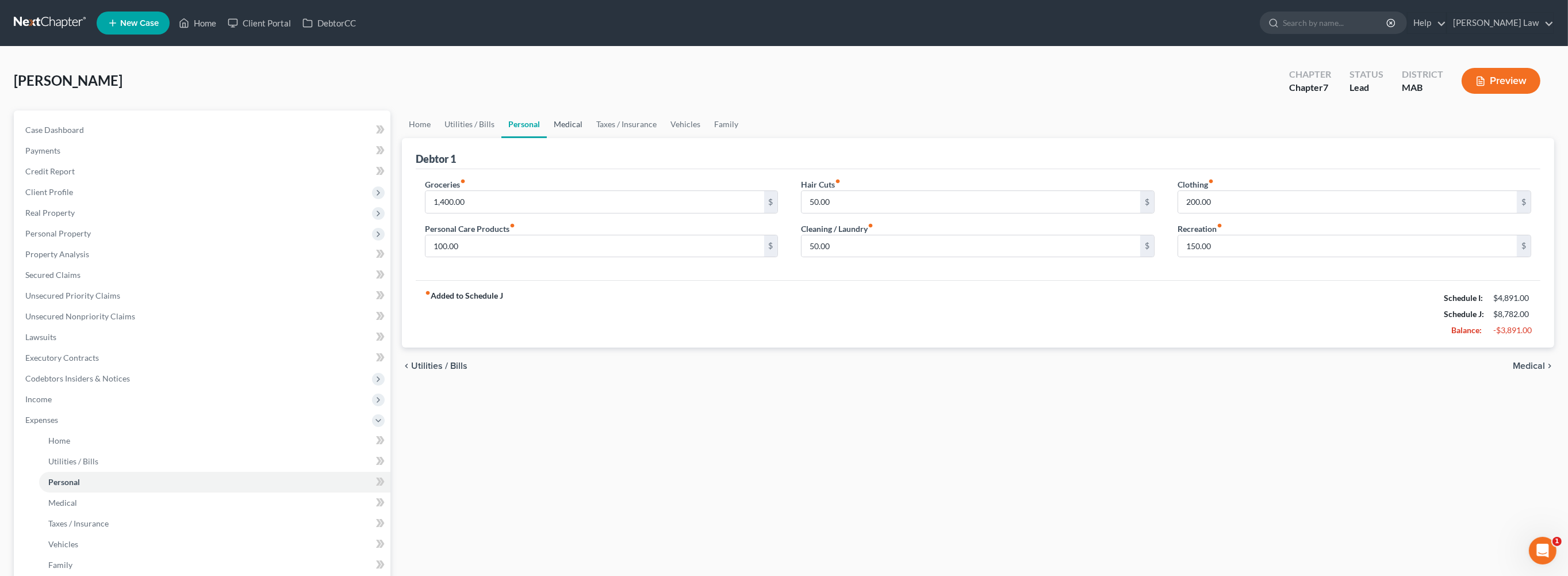
click at [590, 138] on link "Medical" at bounding box center [568, 124] width 42 height 28
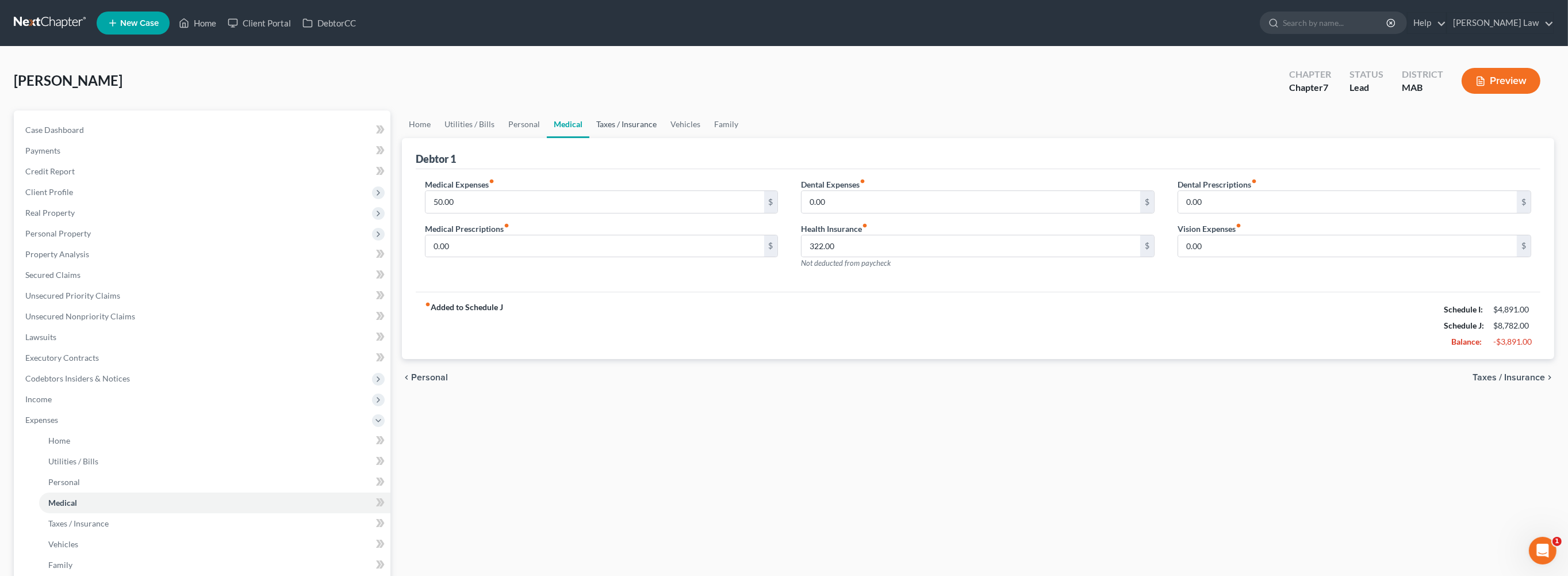
click at [661, 138] on link "Taxes / Insurance" at bounding box center [626, 124] width 75 height 28
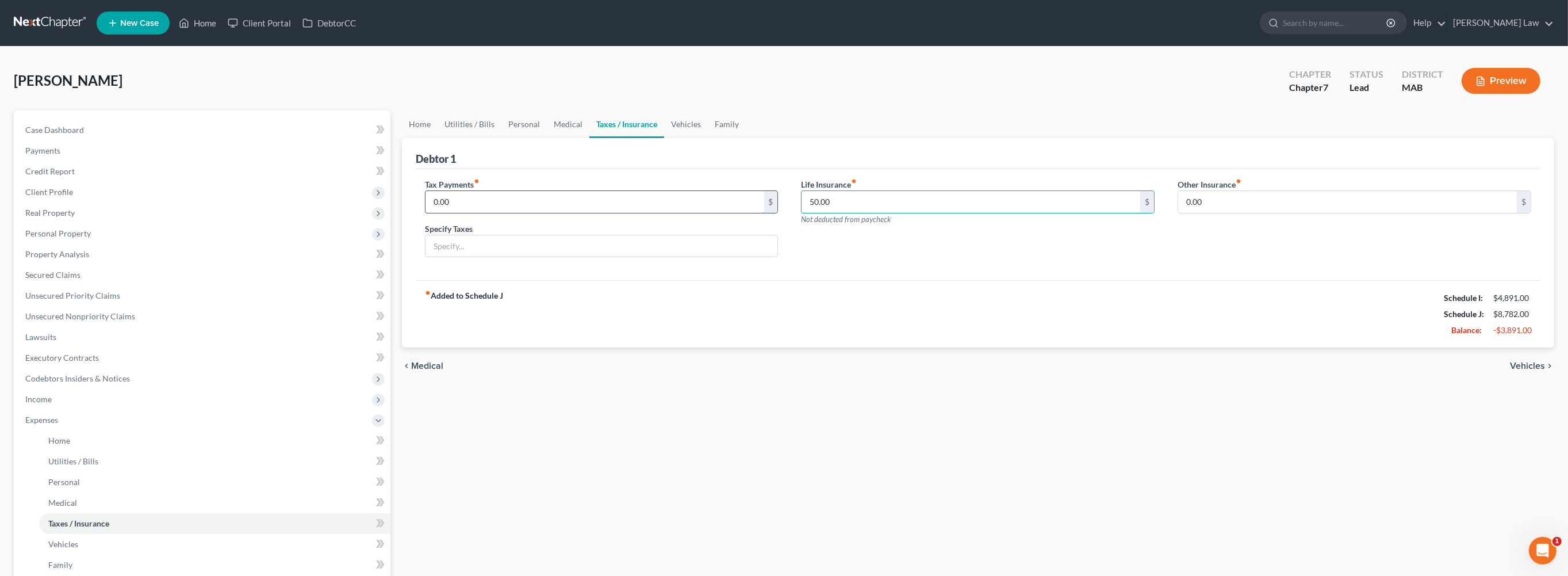
drag, startPoint x: 870, startPoint y: 254, endPoint x: 762, endPoint y: 246, distance: 108.3
click at [762, 246] on div "Tax Payments fiber_manual_record 0.00 $ Specify Taxes Life Insurance fiber_manu…" at bounding box center [978, 222] width 1129 height 88
click at [891, 213] on input "50.00" at bounding box center [971, 202] width 339 height 22
drag, startPoint x: 836, startPoint y: 254, endPoint x: 790, endPoint y: 254, distance: 46.0
click at [790, 254] on div "Tax Payments fiber_manual_record 0.00 $ Specify Taxes Life Insurance fiber_manu…" at bounding box center [978, 222] width 1129 height 88
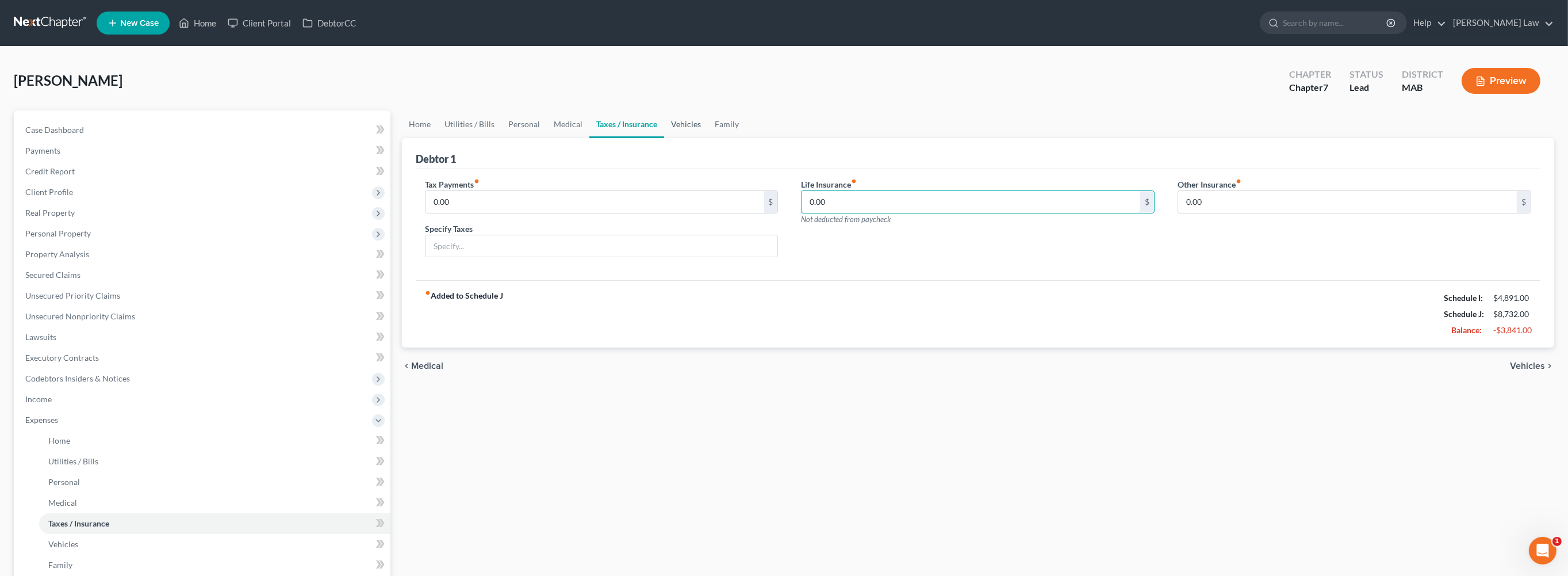
type input "0.00"
click at [708, 138] on link "Vehicles" at bounding box center [685, 124] width 43 height 28
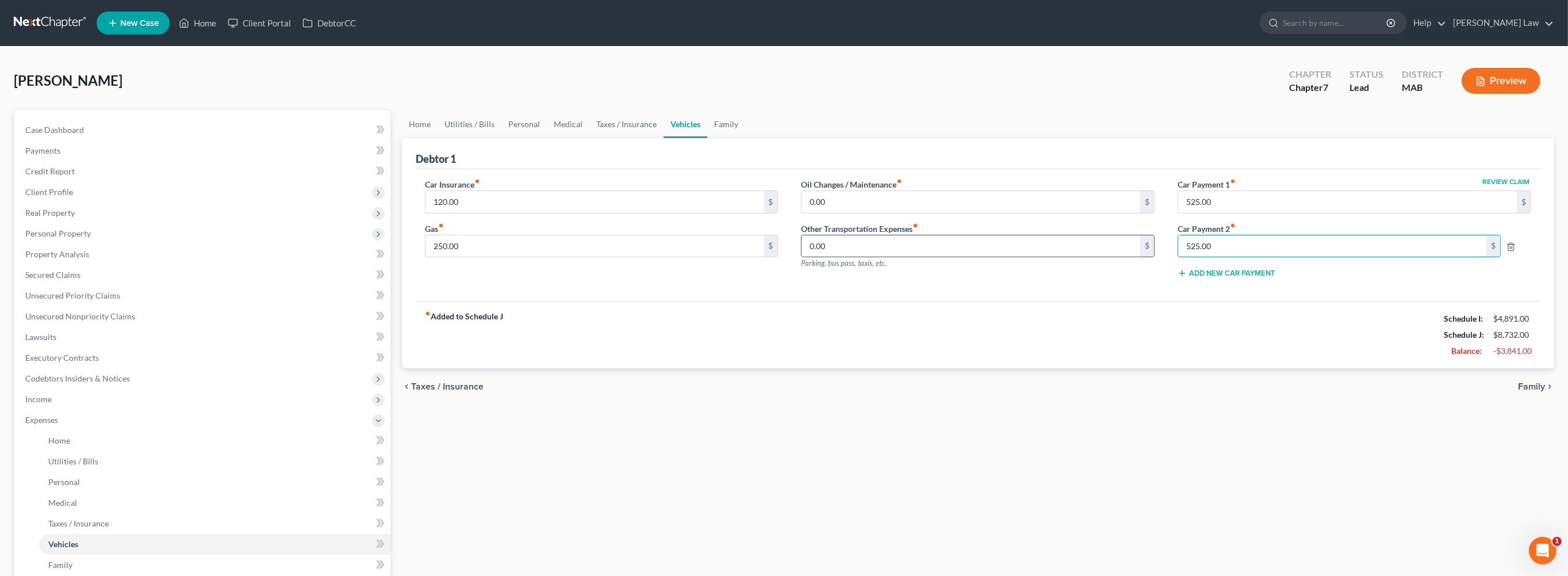
drag, startPoint x: 1253, startPoint y: 307, endPoint x: 1137, endPoint y: 310, distance: 116.0
click at [1150, 288] on div "Car Insurance fiber_manual_record 120.00 $ Gas fiber_manual_record 250.00 $ Oil…" at bounding box center [978, 232] width 1129 height 110
click at [547, 213] on input "120.00" at bounding box center [595, 202] width 339 height 22
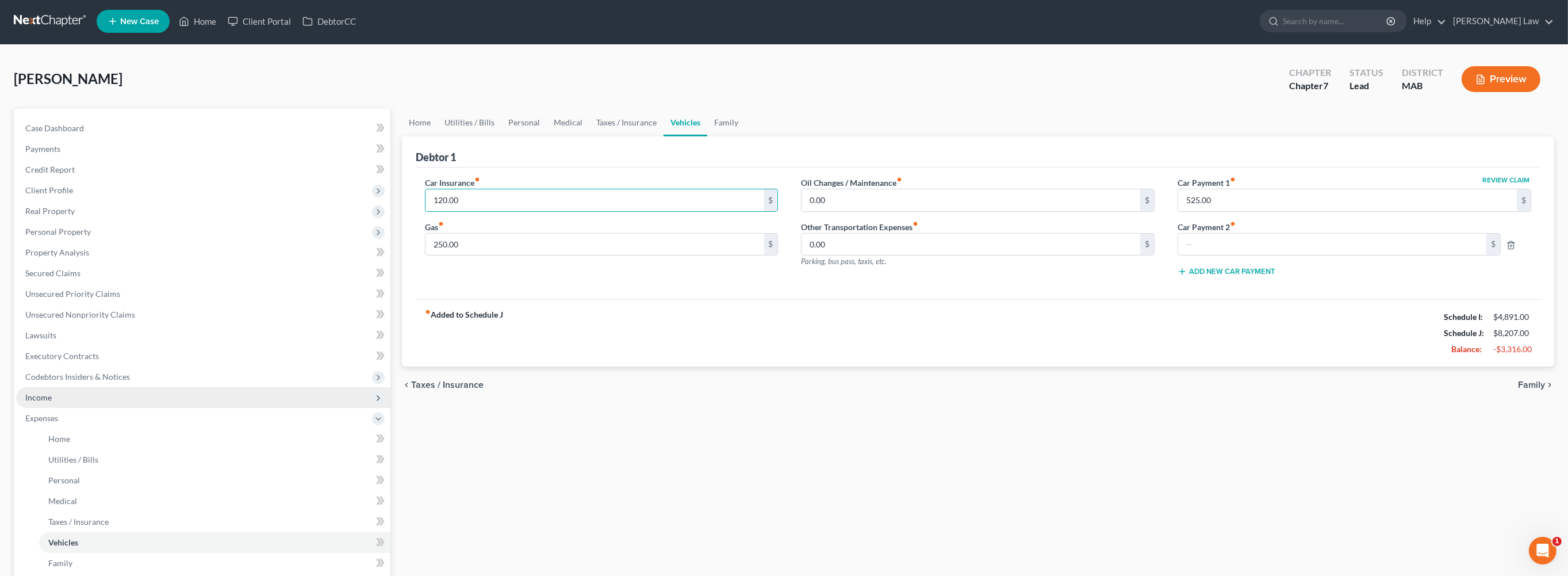
click at [79, 407] on span "Income" at bounding box center [203, 397] width 374 height 20
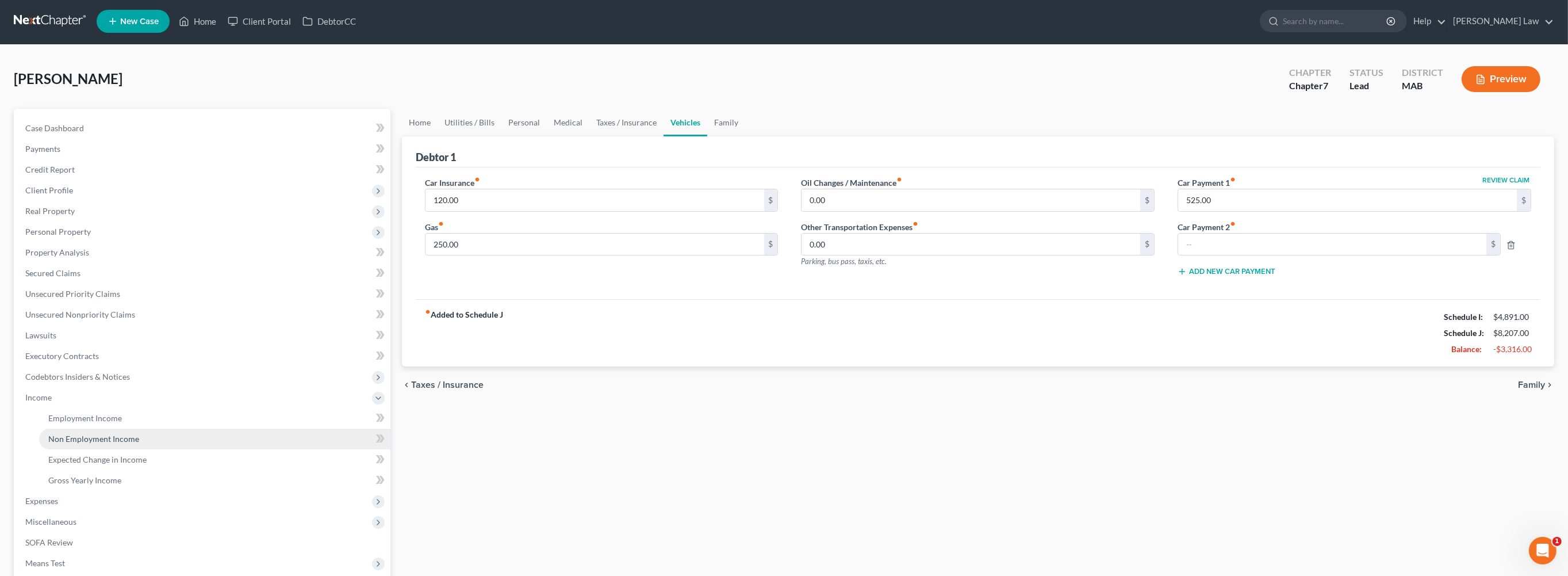
click at [128, 443] on span "Non Employment Income" at bounding box center [93, 439] width 91 height 10
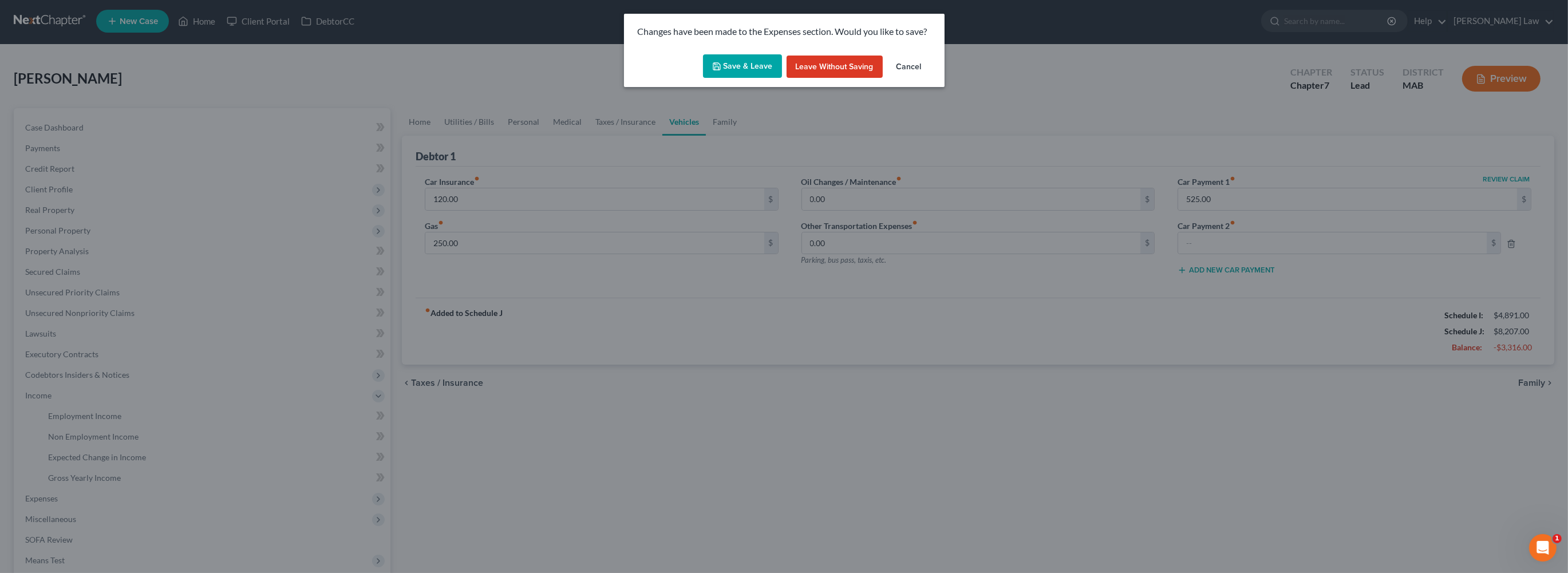
click at [724, 78] on button "Save & Leave" at bounding box center [742, 66] width 79 height 24
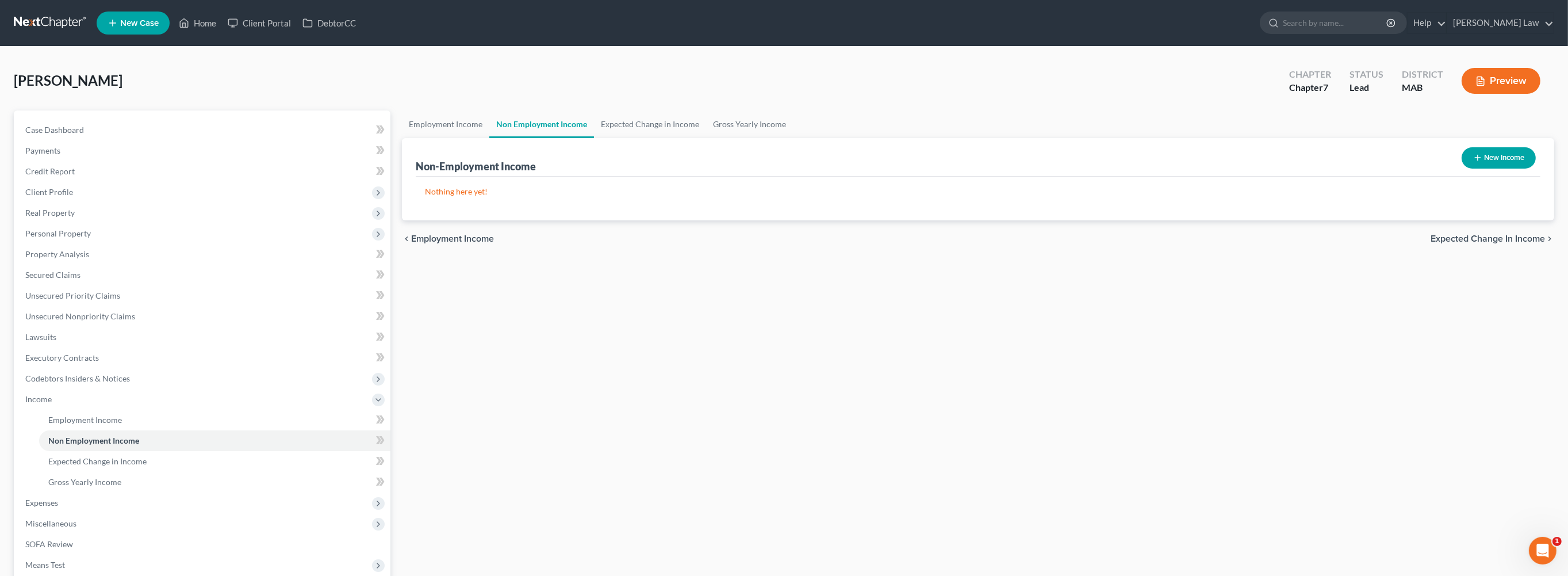
click at [1470, 169] on button "New Income" at bounding box center [1498, 158] width 75 height 21
select select "0"
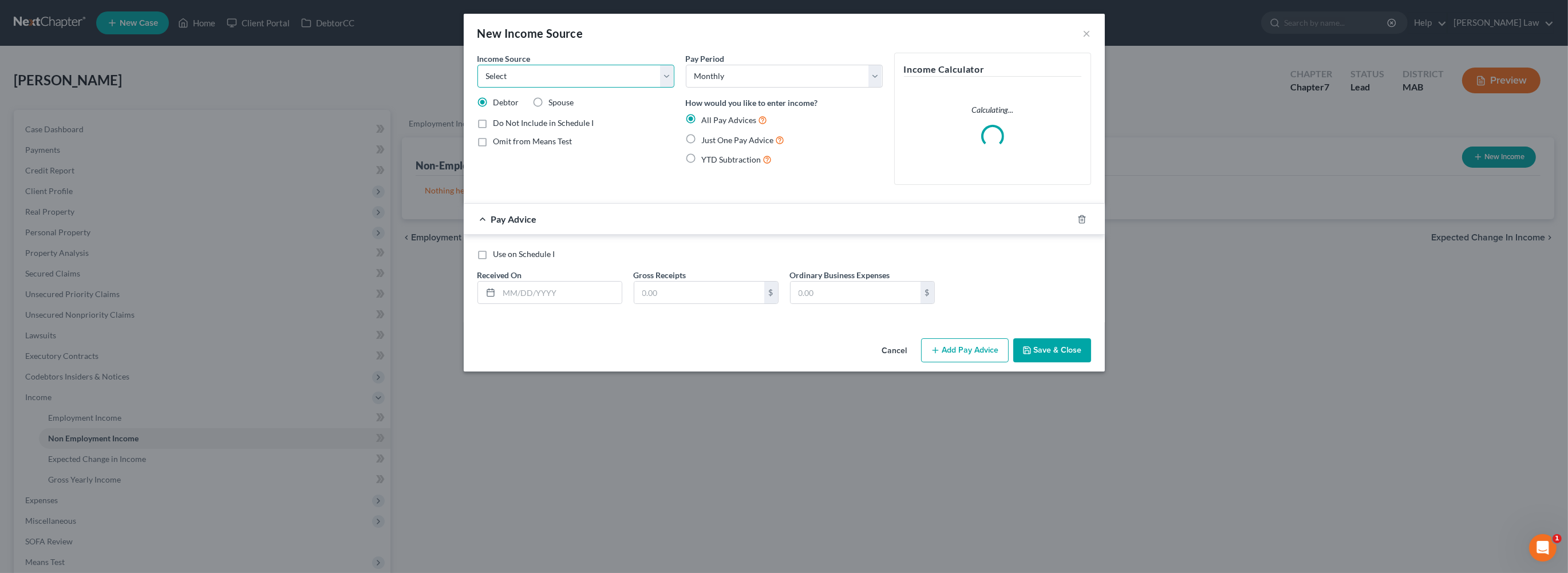
click at [638, 87] on select "Select Unemployment Disability (from employer) Pension Retirement Social Securi…" at bounding box center [575, 76] width 197 height 23
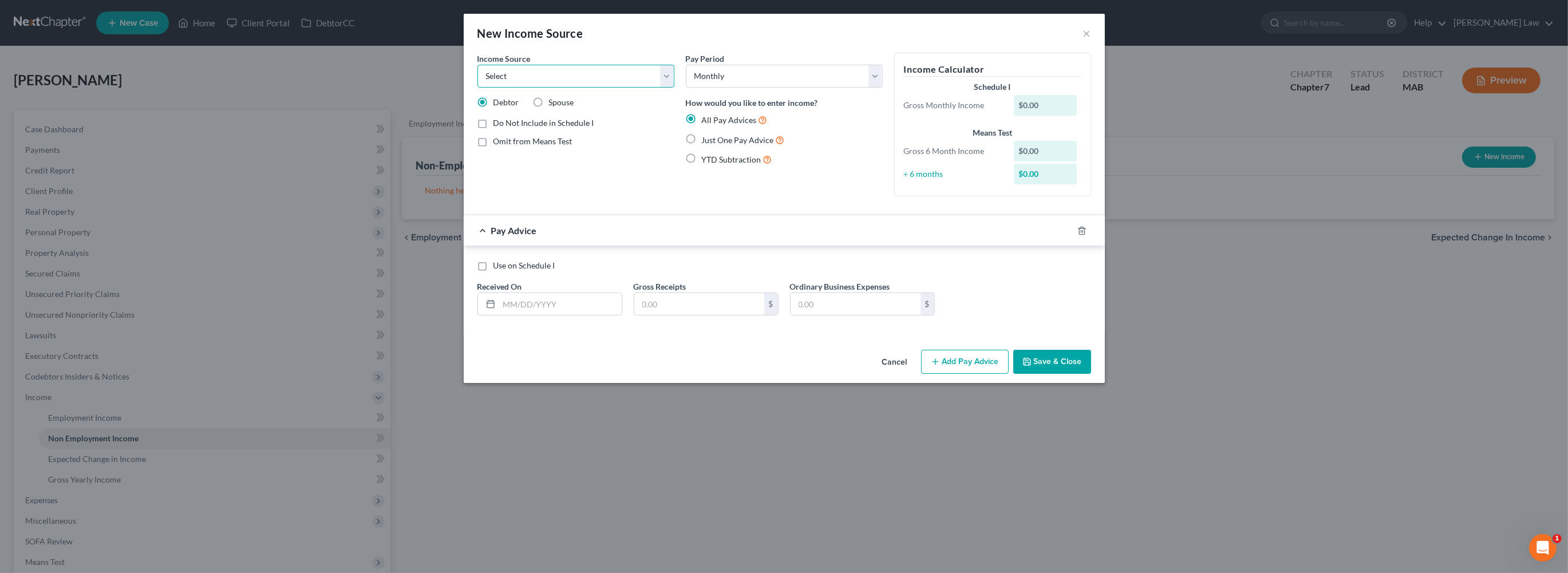
select select "13"
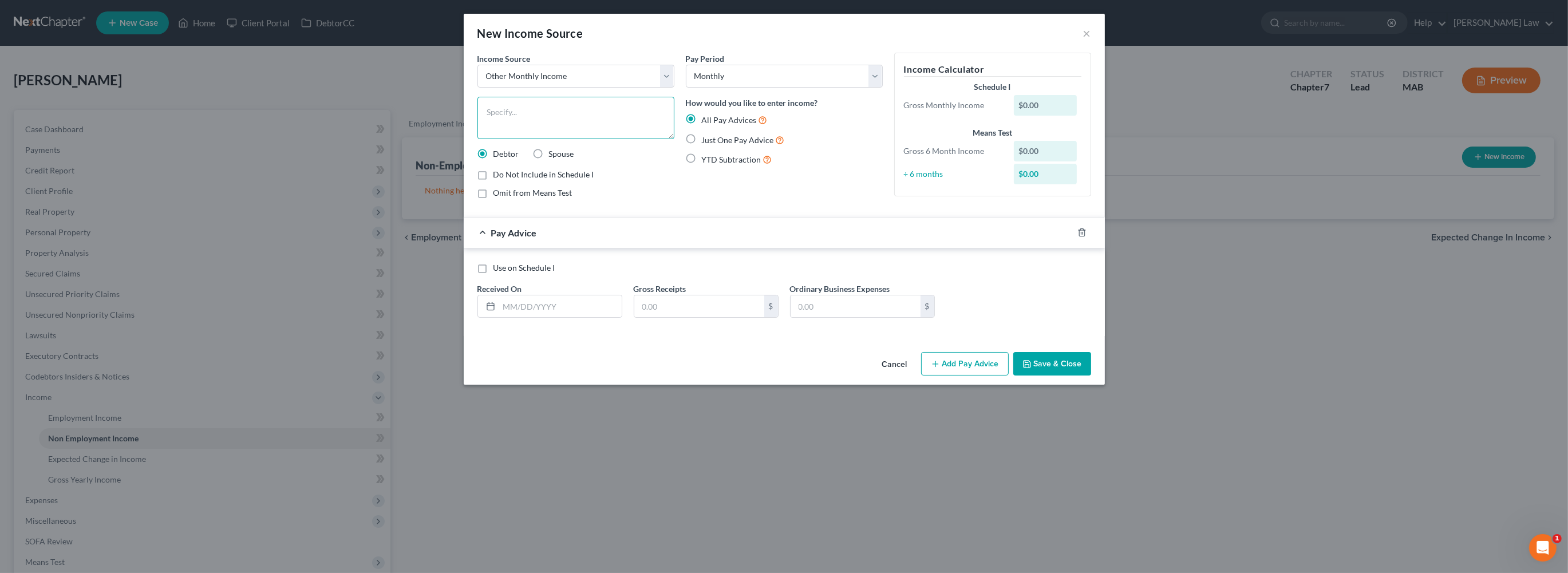
click at [562, 139] on textarea at bounding box center [575, 117] width 197 height 42
type textarea "Co-owner Contribution"
click at [702, 147] on label "Just One Pay Advice" at bounding box center [743, 139] width 83 height 13
click at [706, 141] on input "Just One Pay Advice" at bounding box center [710, 137] width 7 height 7
radio input "true"
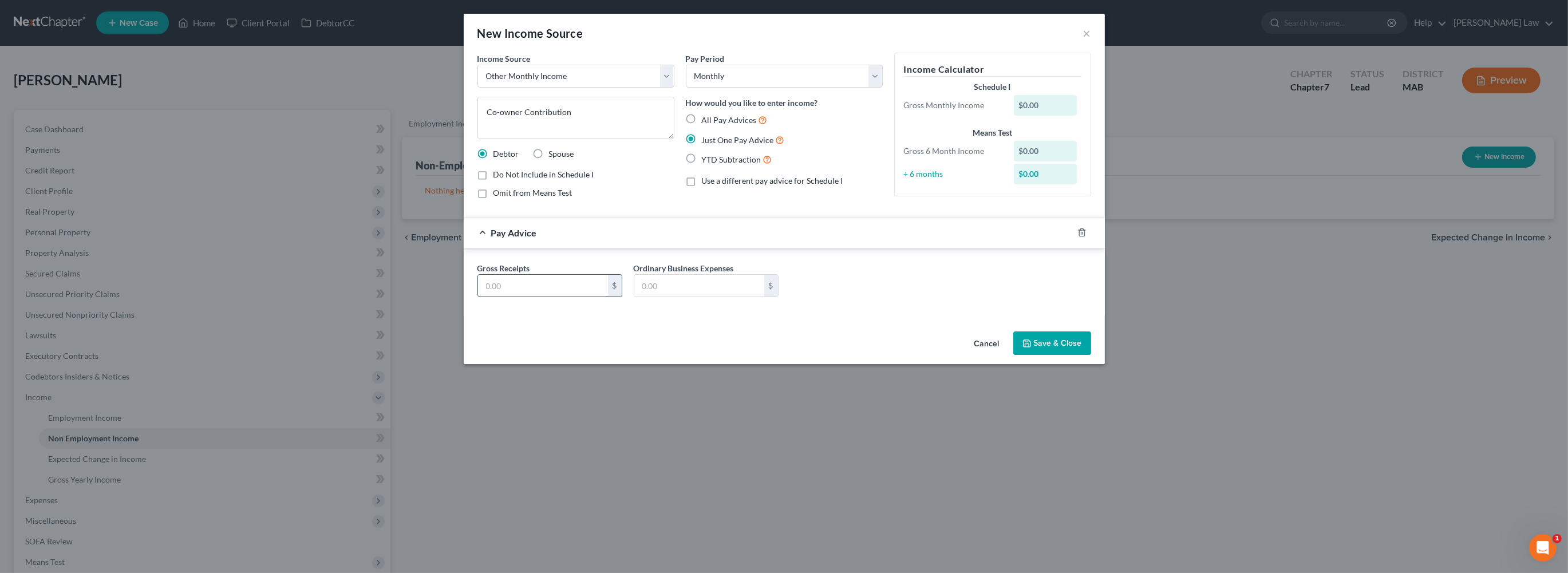
click at [478, 296] on input "text" at bounding box center [543, 286] width 130 height 22
type input "2,500"
click at [1091, 356] on button "Save & Close" at bounding box center [1052, 343] width 78 height 24
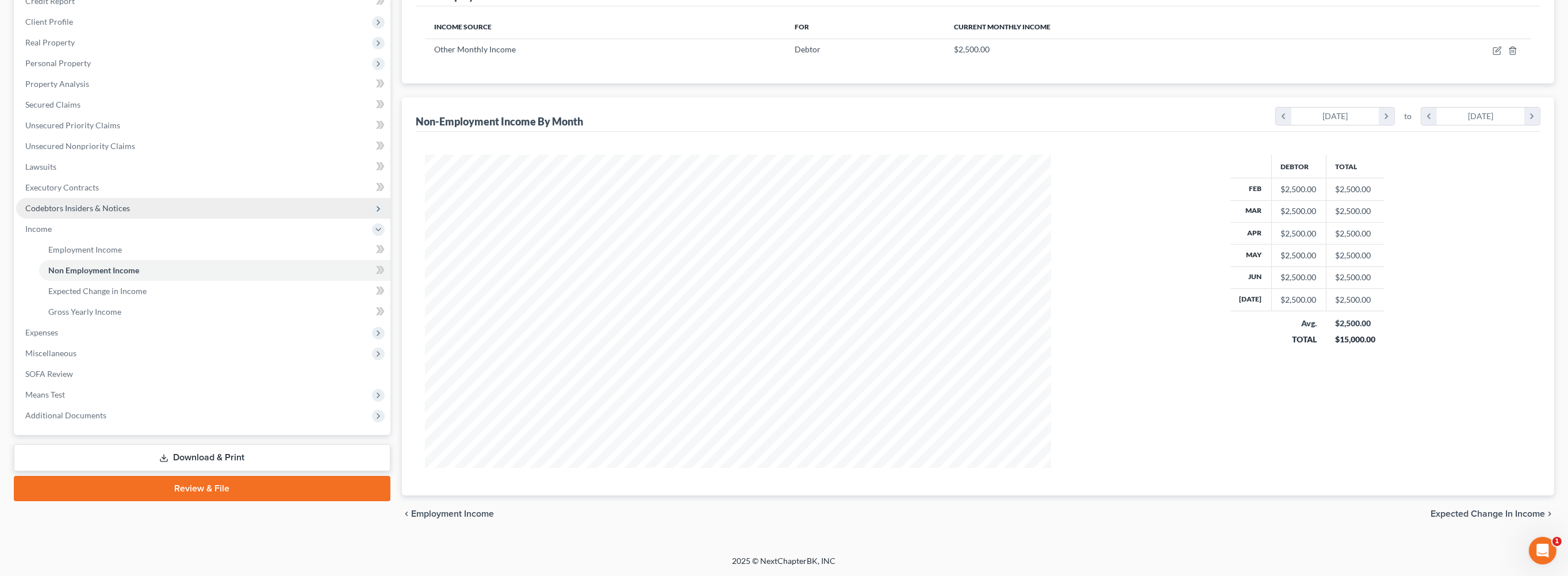
scroll to position [281, 0]
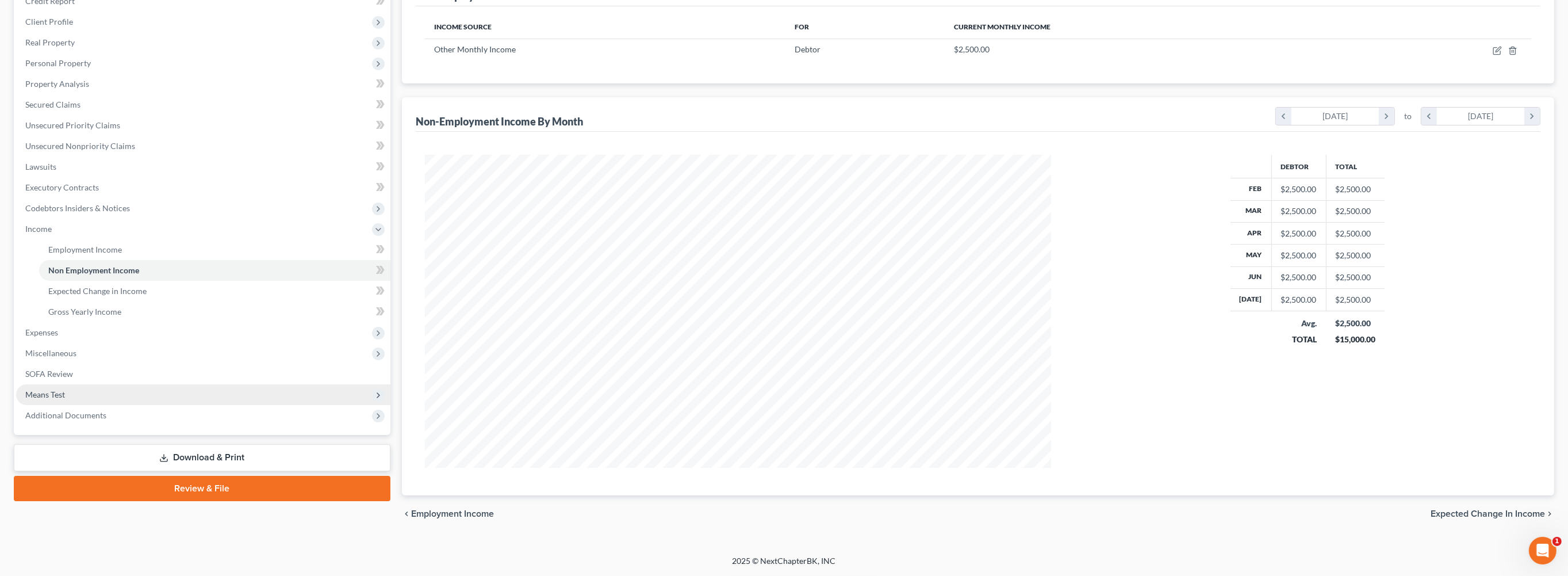
click at [65, 399] on span "Means Test" at bounding box center [44, 394] width 40 height 10
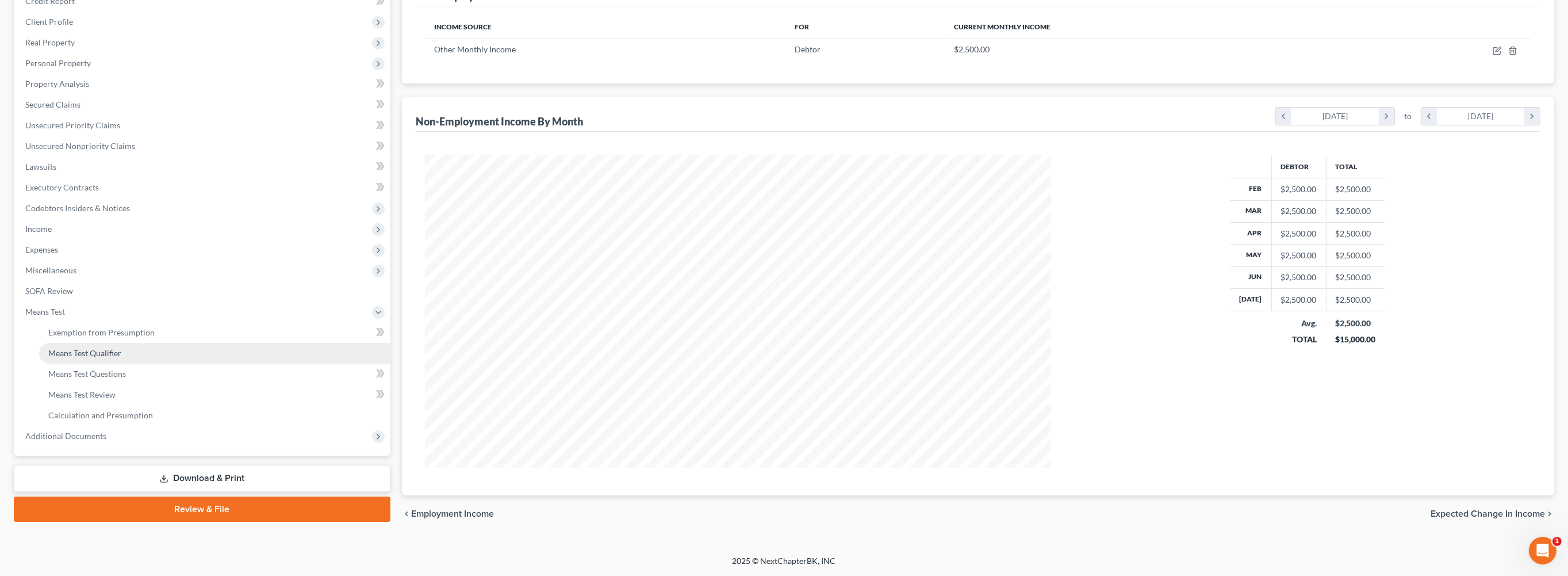
click at [102, 358] on span "Means Test Qualifier" at bounding box center [84, 353] width 73 height 10
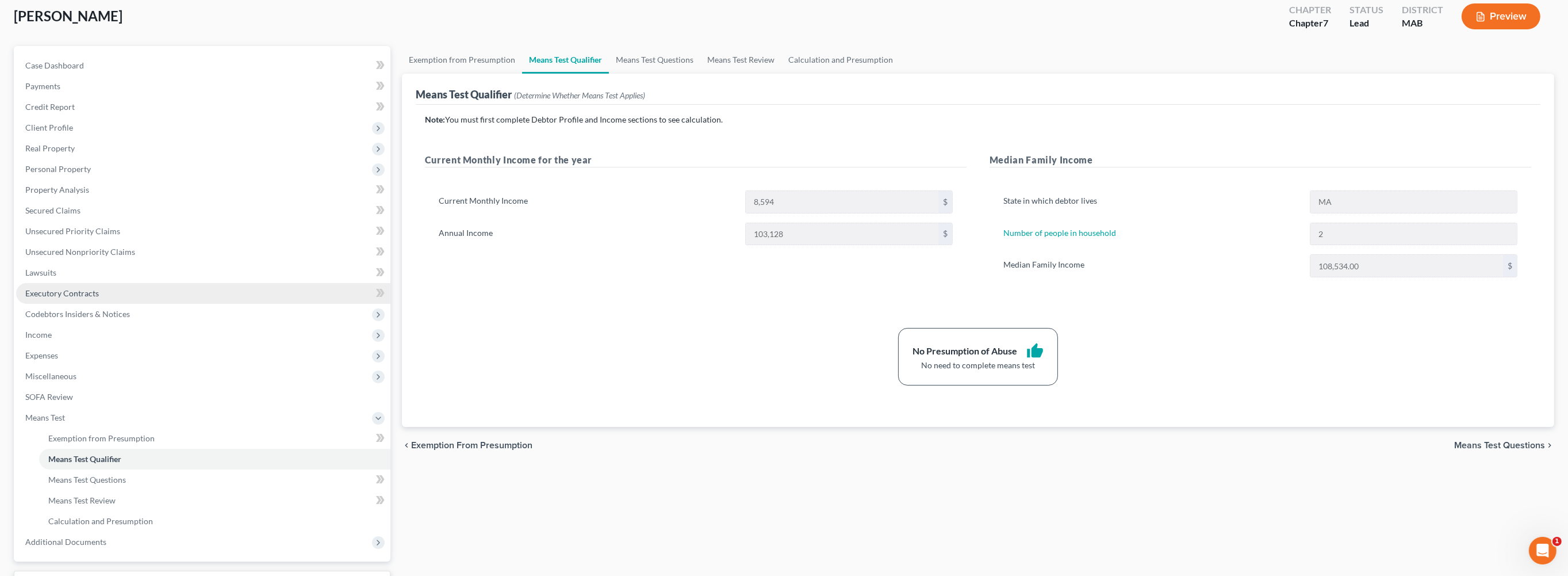
scroll to position [83, 0]
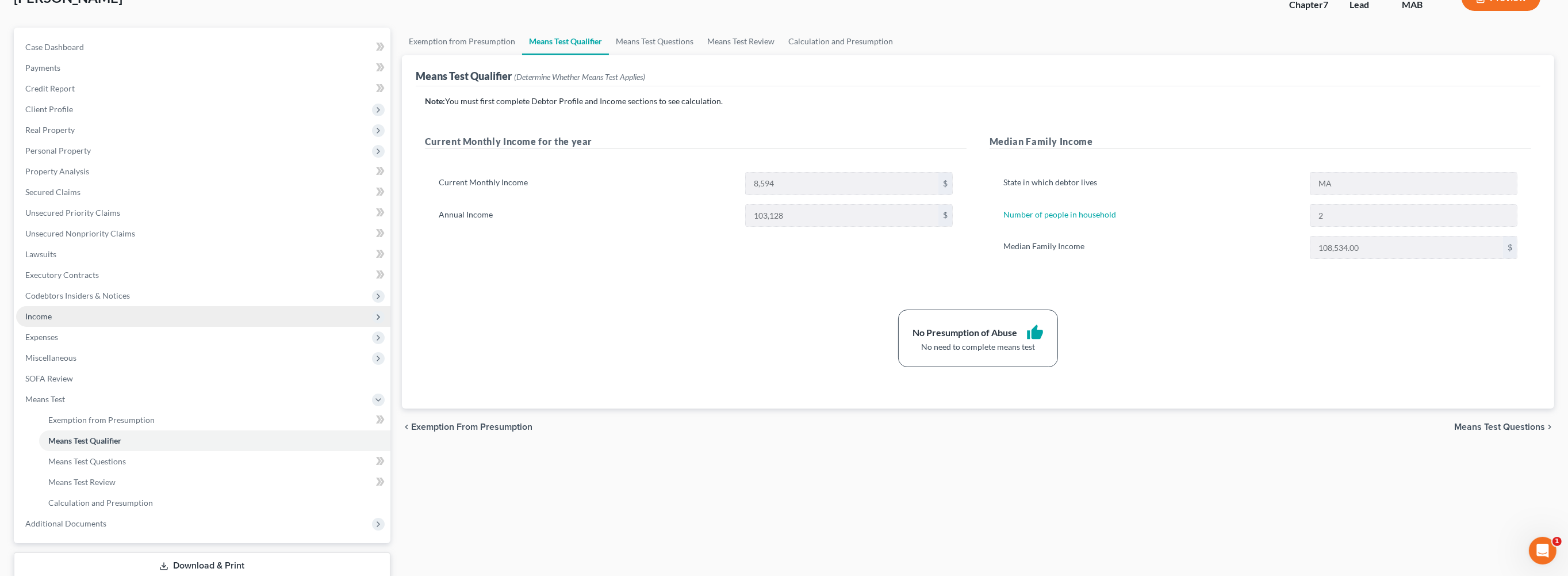
click at [66, 326] on span "Income" at bounding box center [203, 316] width 374 height 20
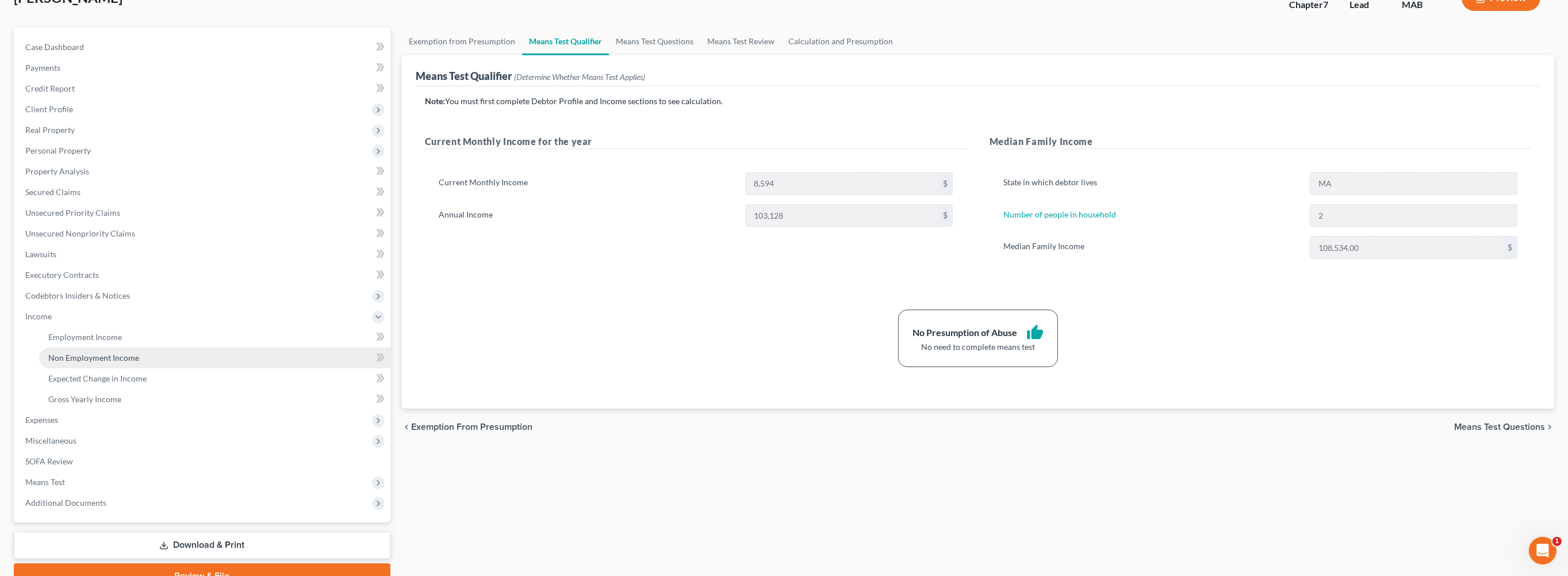
click at [108, 362] on span "Non Employment Income" at bounding box center [93, 358] width 91 height 10
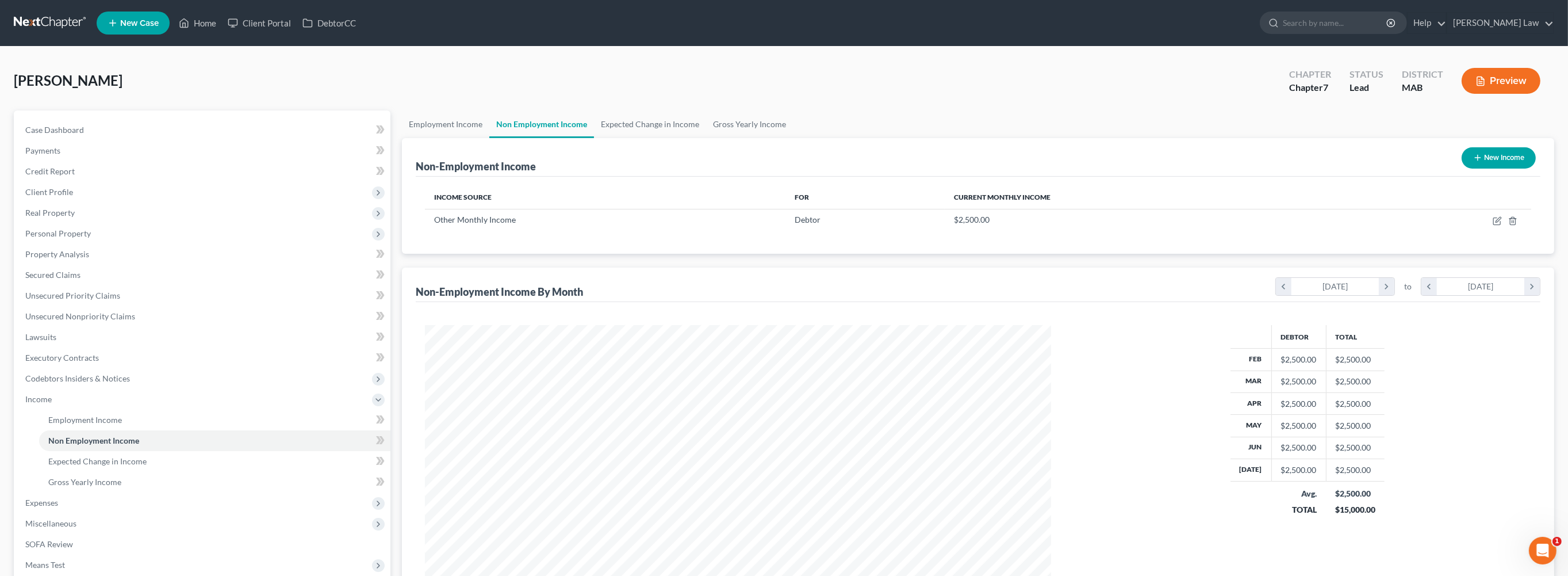
scroll to position [312, 649]
click at [434, 138] on link "Employment Income" at bounding box center [445, 124] width 88 height 28
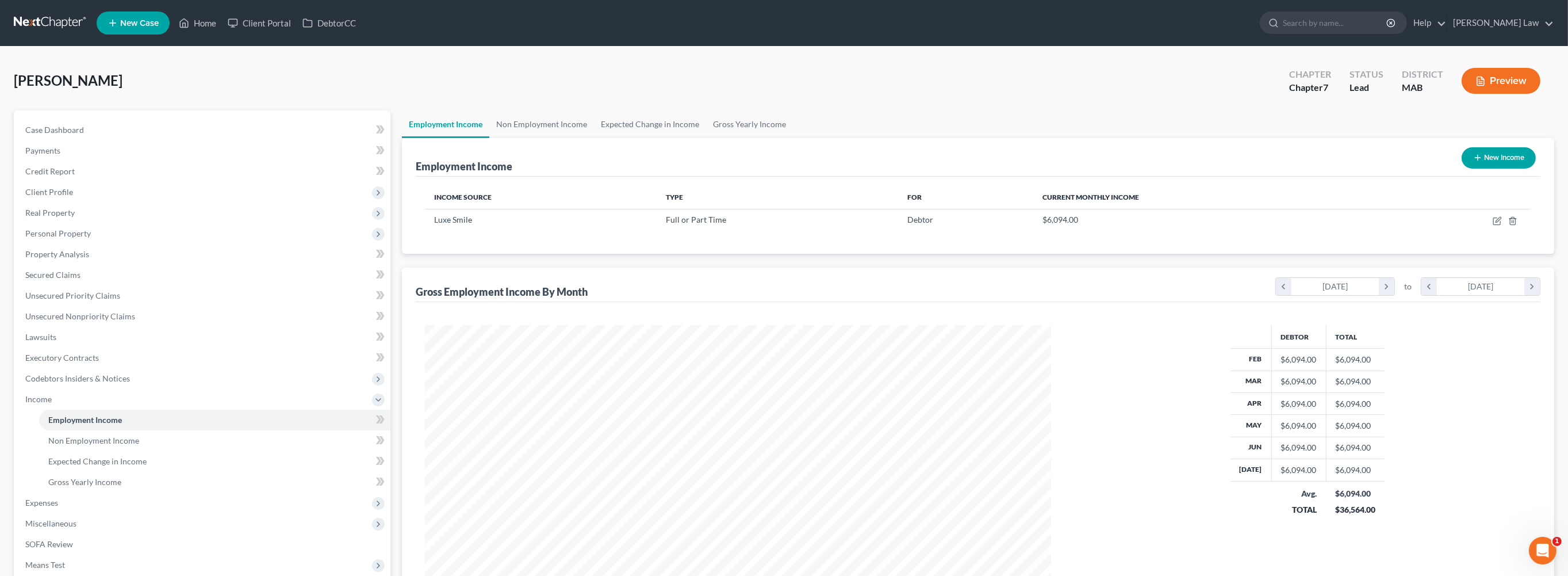
scroll to position [312, 649]
click at [560, 138] on link "Non Employment Income" at bounding box center [542, 124] width 105 height 28
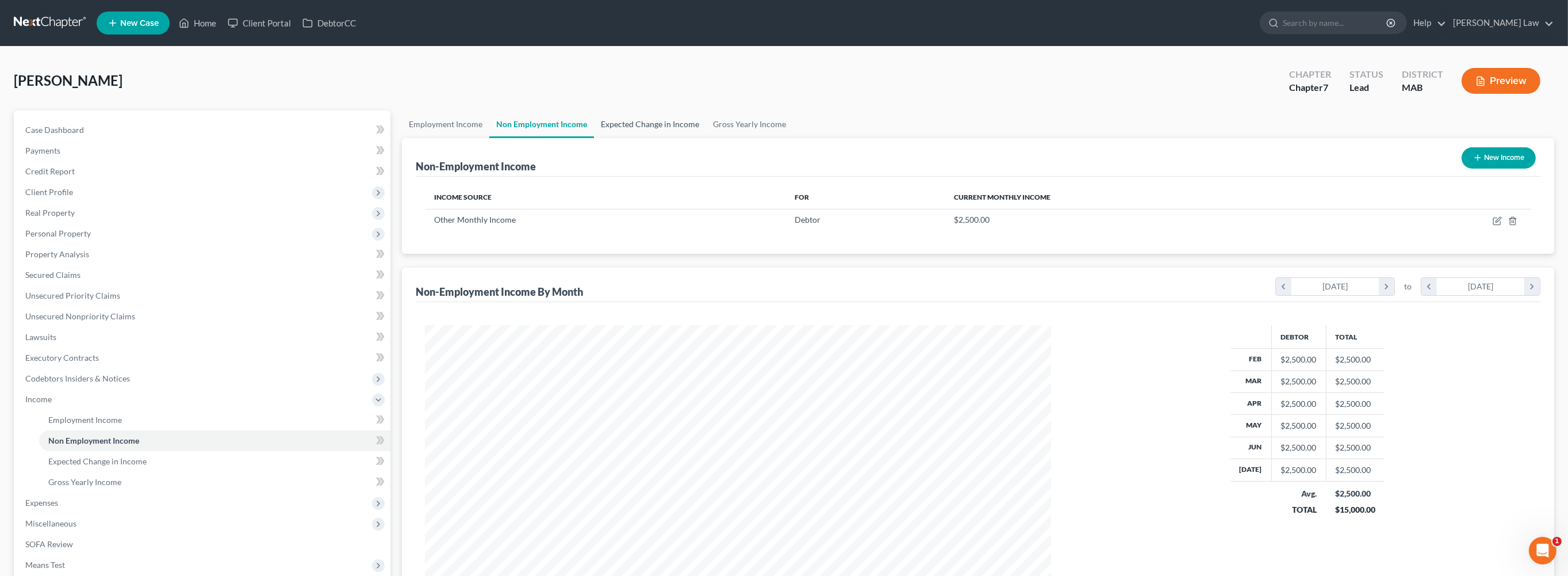
scroll to position [312, 649]
click at [706, 138] on link "Expected Change in Income" at bounding box center [650, 124] width 112 height 28
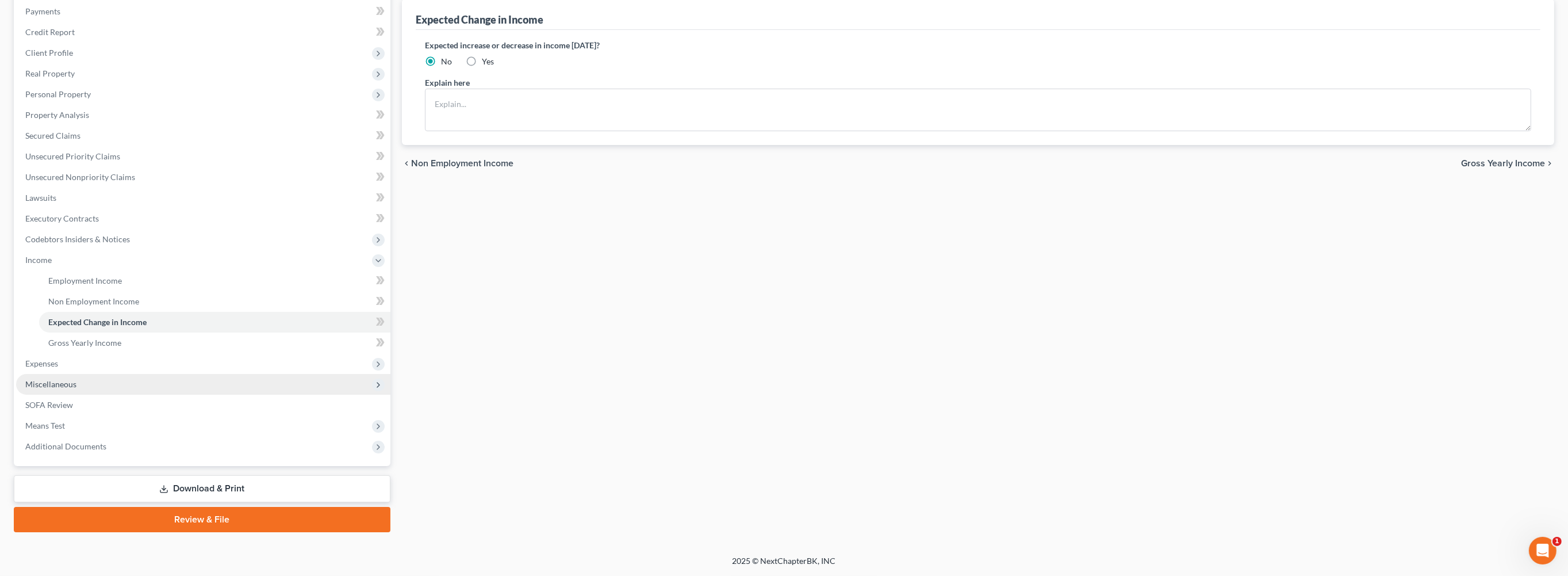
scroll to position [175, 0]
click at [58, 368] on span "Expenses" at bounding box center [41, 363] width 33 height 10
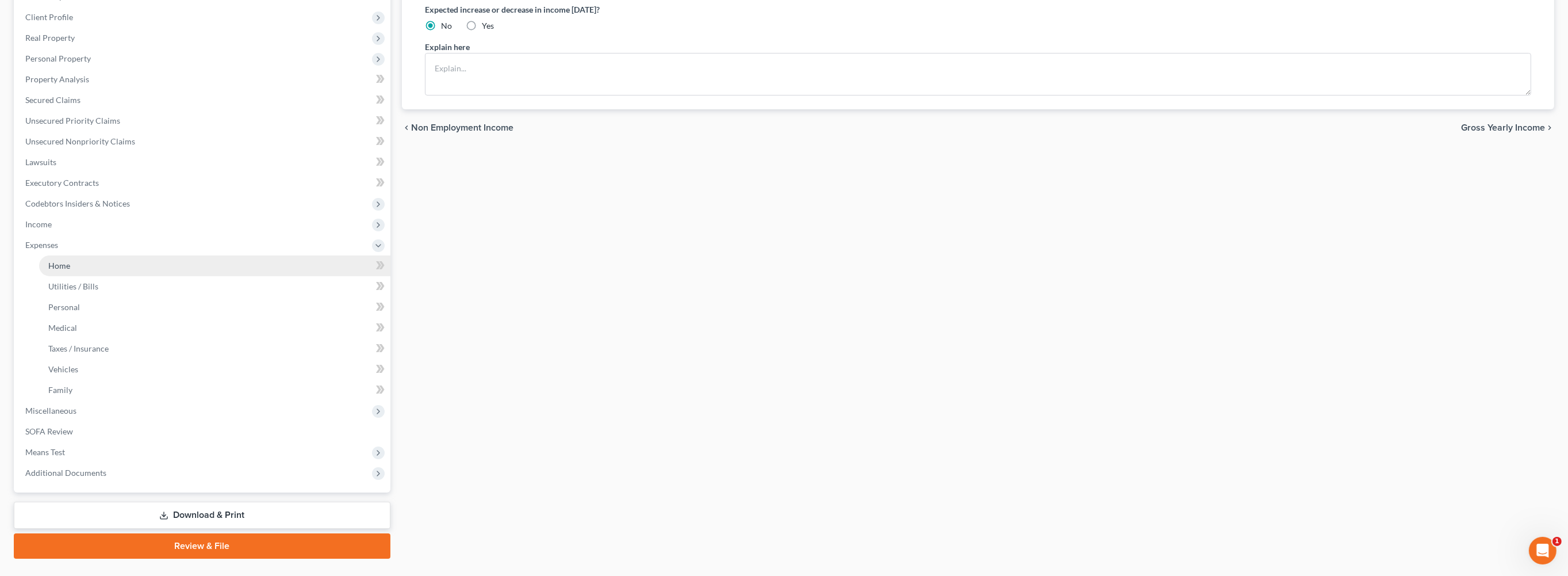
click at [70, 270] on span "Home" at bounding box center [59, 265] width 22 height 10
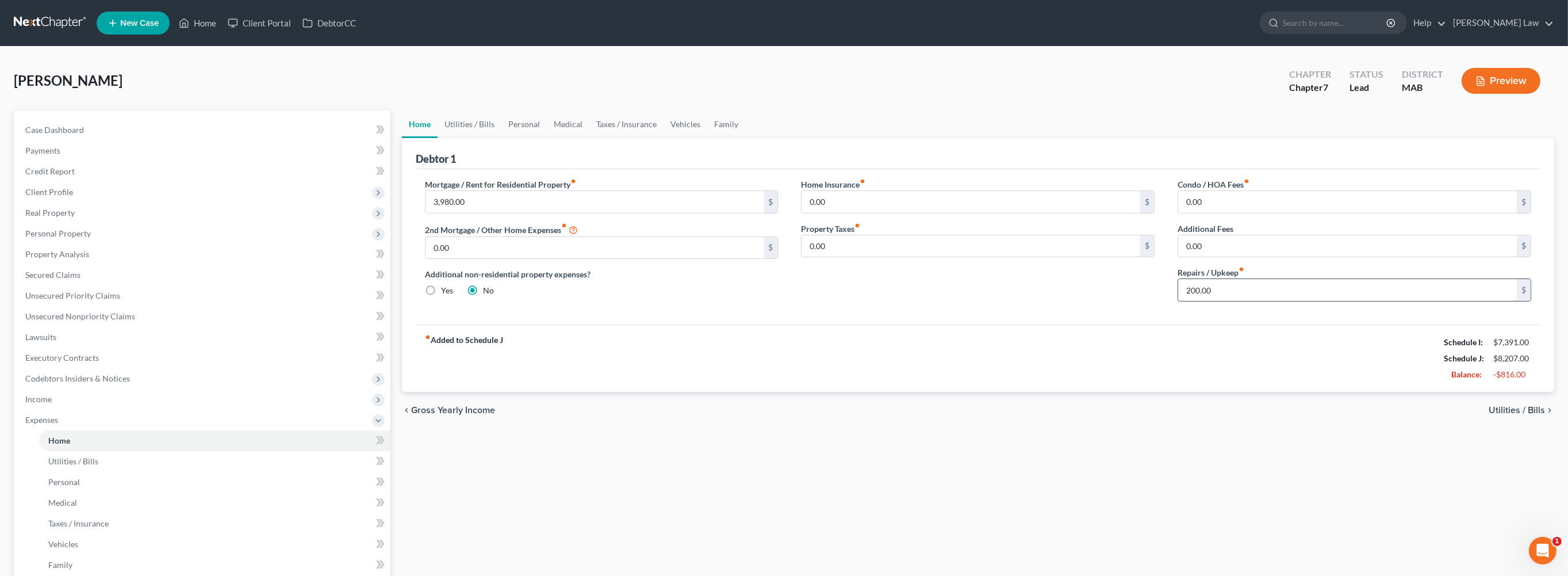
drag, startPoint x: 1235, startPoint y: 372, endPoint x: 1238, endPoint y: 360, distance: 12.4
click at [1235, 311] on div "Condo / HOA Fees fiber_manual_record 0.00 $ Additional Fees 0.00 $ Repairs / Up…" at bounding box center [1354, 244] width 377 height 133
click at [1238, 300] on input "200.00" at bounding box center [1348, 290] width 339 height 22
type input "100"
click at [496, 138] on link "Utilities / Bills" at bounding box center [469, 124] width 64 height 28
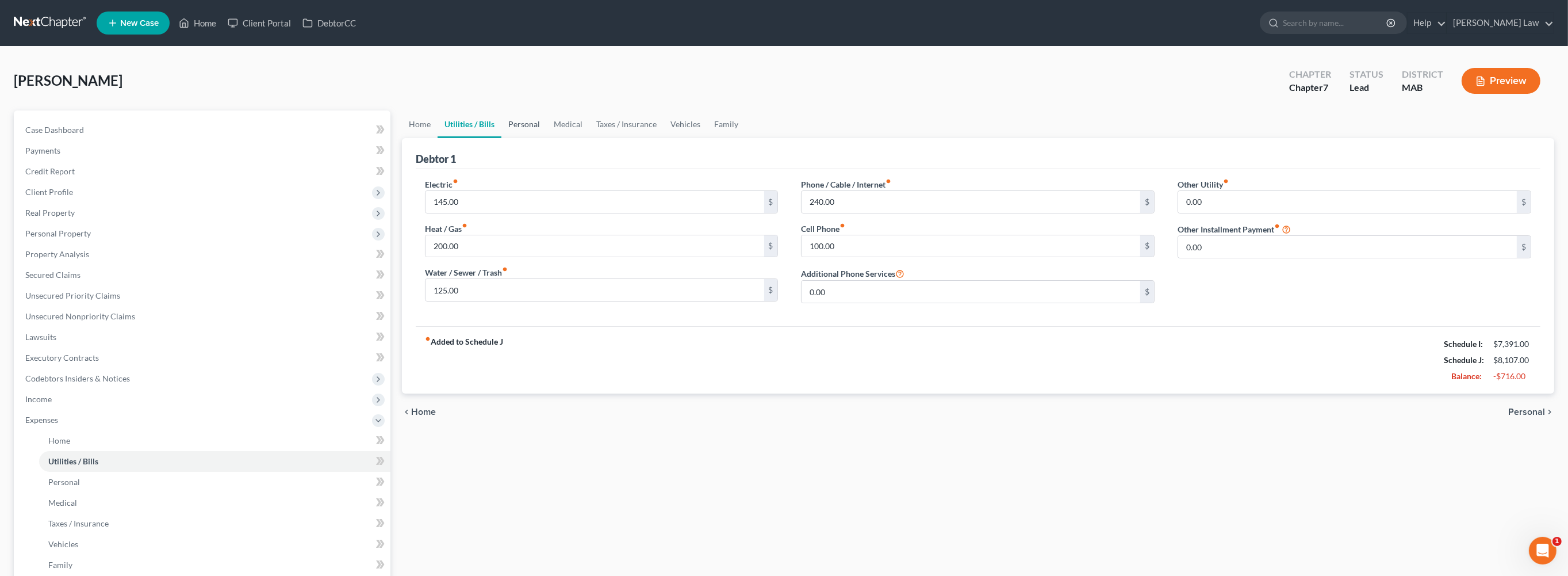
click at [546, 138] on link "Personal" at bounding box center [523, 124] width 45 height 28
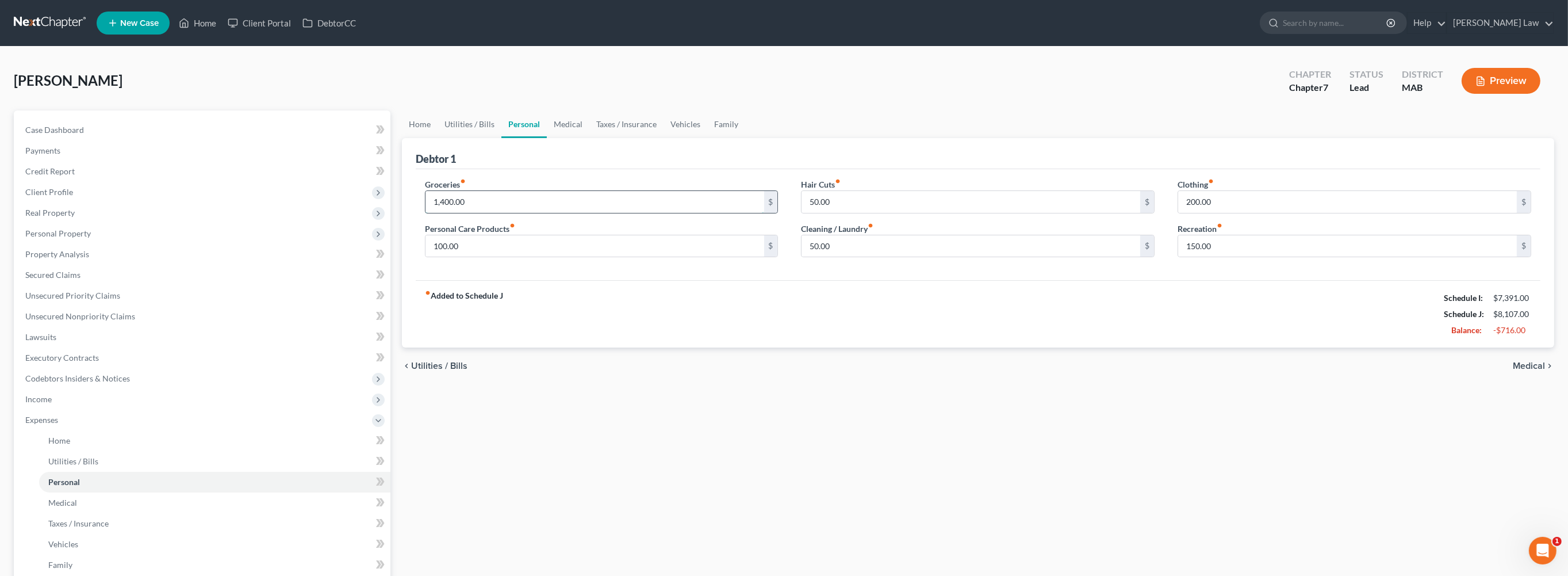
click at [509, 213] on input "1,400.00" at bounding box center [595, 202] width 339 height 22
type input "800.00"
drag, startPoint x: 1231, startPoint y: 253, endPoint x: 1222, endPoint y: 246, distance: 11.4
click at [1231, 213] on input "200.00" at bounding box center [1348, 202] width 339 height 22
type input "100.00"
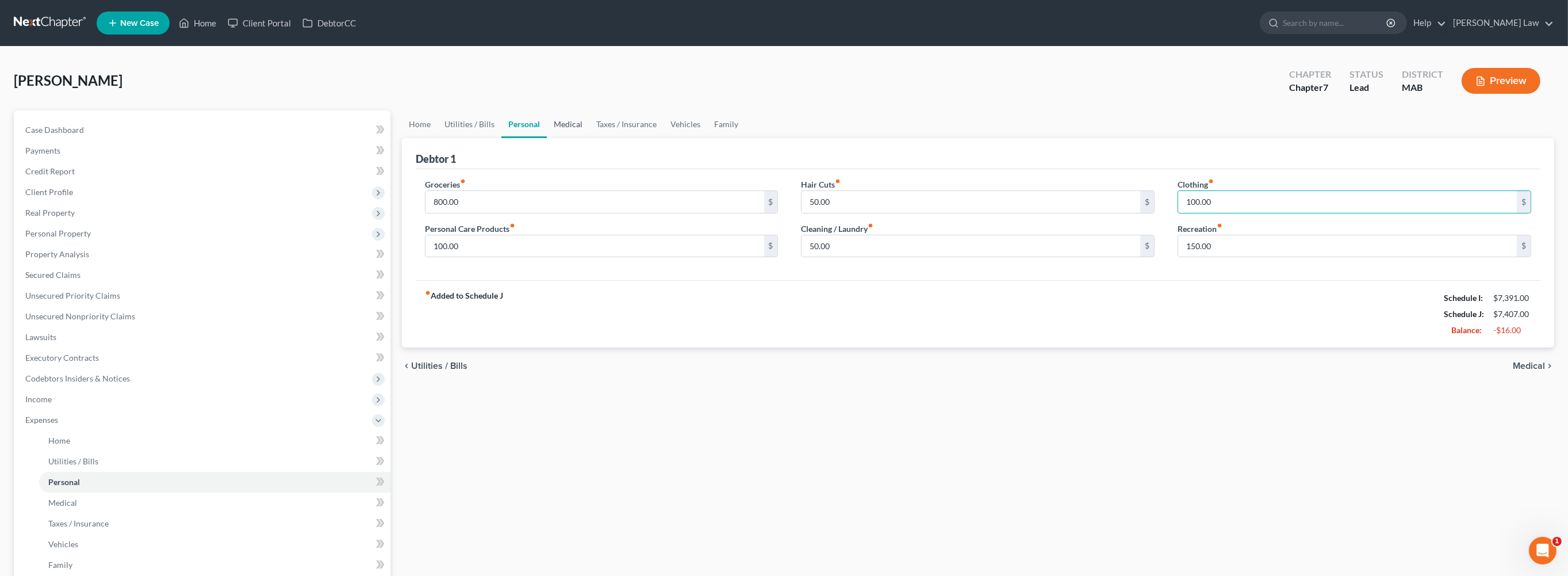
click at [590, 138] on link "Medical" at bounding box center [568, 124] width 42 height 28
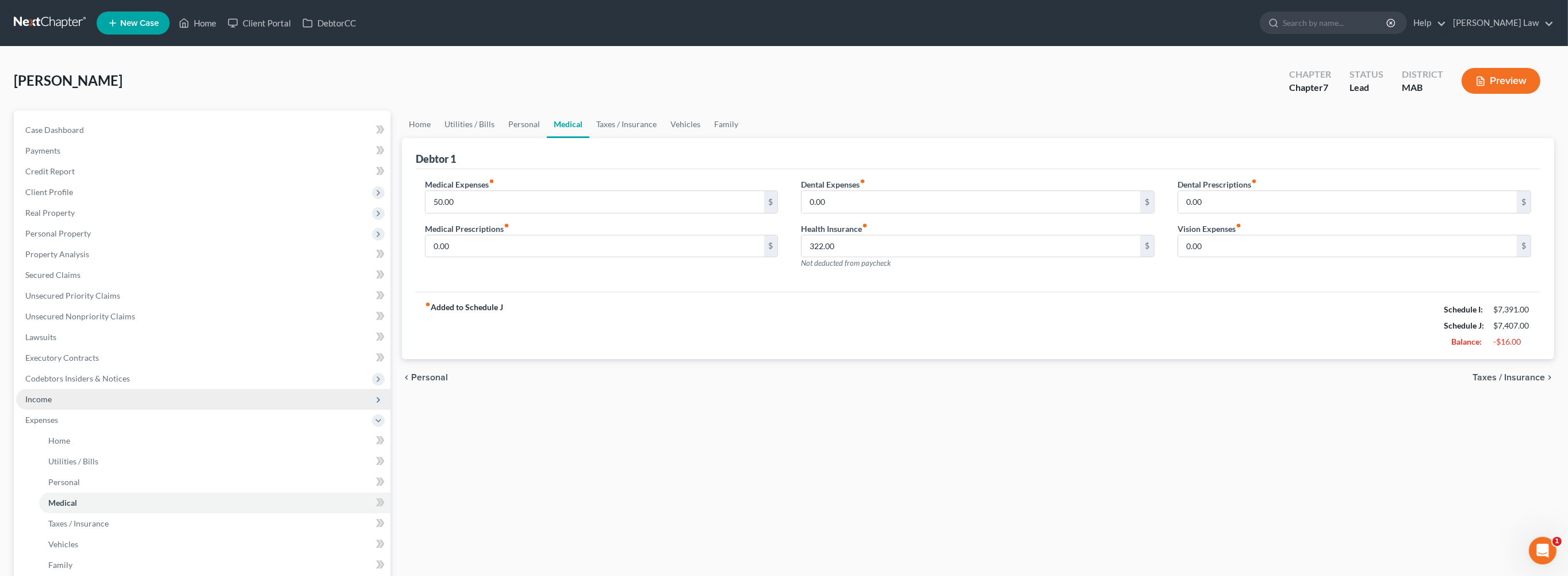
click at [47, 404] on span "Income" at bounding box center [38, 398] width 27 height 10
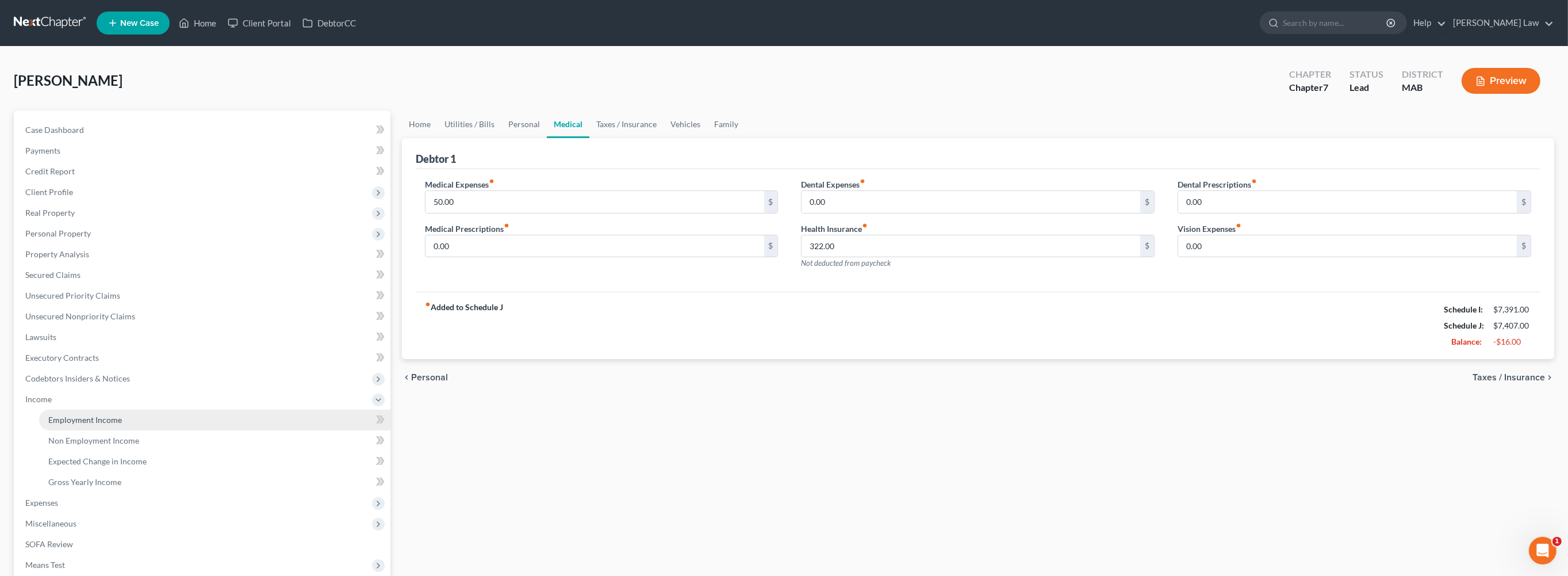
click at [80, 425] on span "Employment Income" at bounding box center [85, 419] width 74 height 10
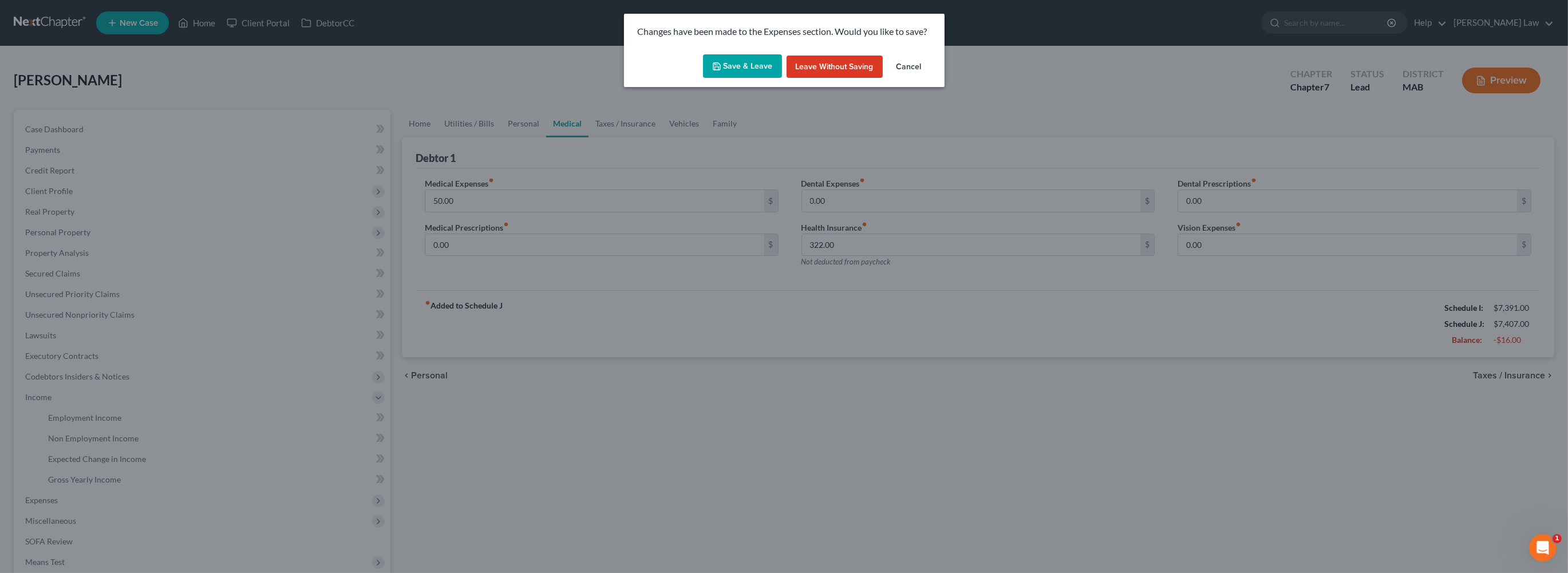
click at [720, 78] on button "Save & Leave" at bounding box center [742, 66] width 79 height 24
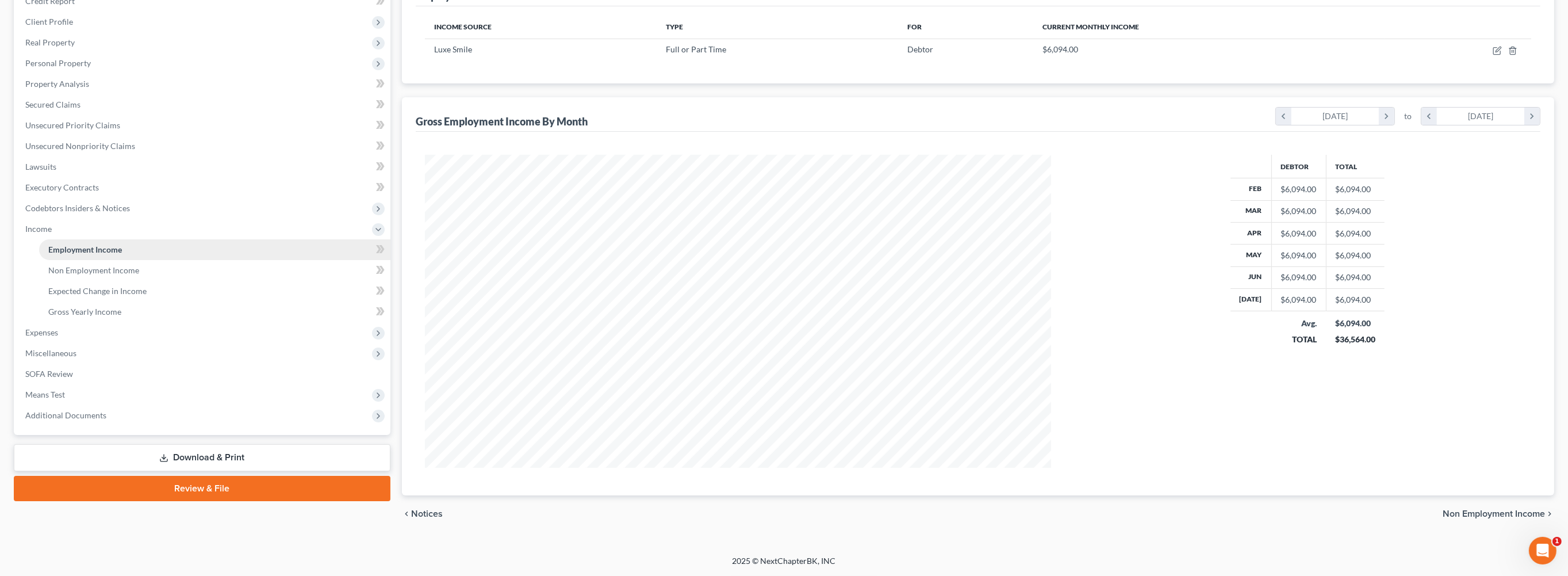
scroll to position [264, 0]
click at [65, 399] on span "Means Test" at bounding box center [44, 394] width 40 height 10
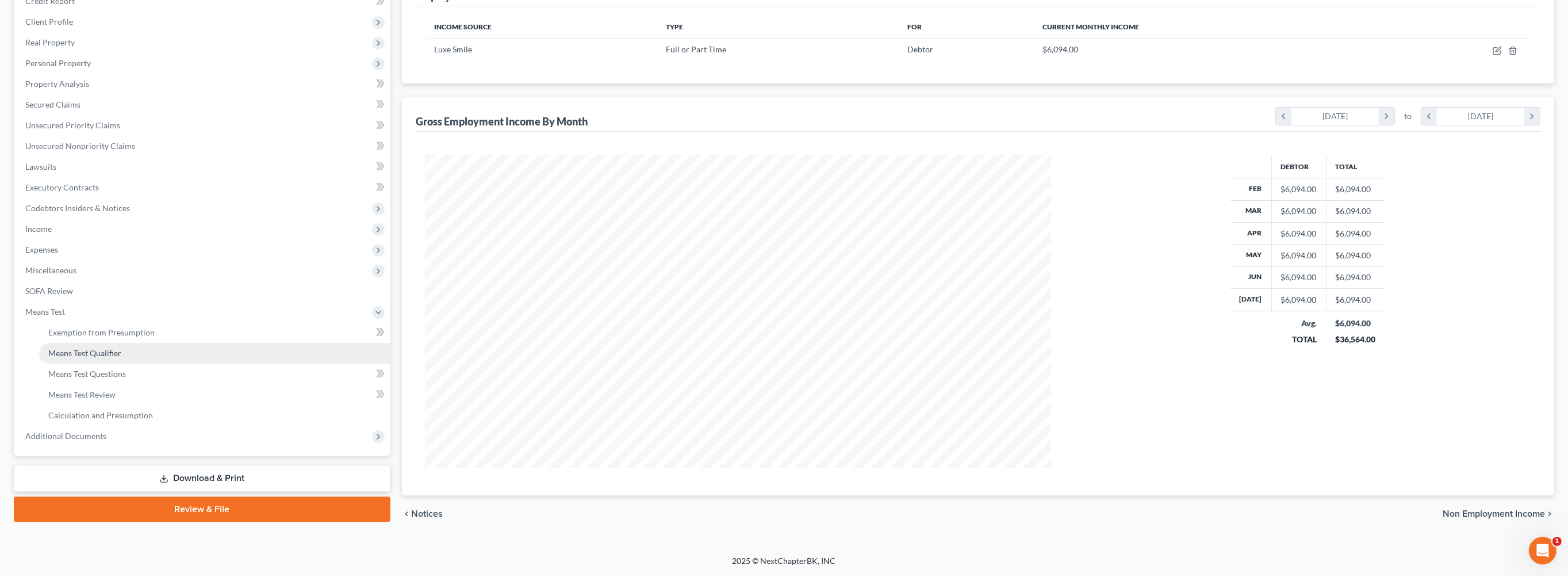
click at [116, 358] on span "Means Test Qualifier" at bounding box center [84, 353] width 73 height 10
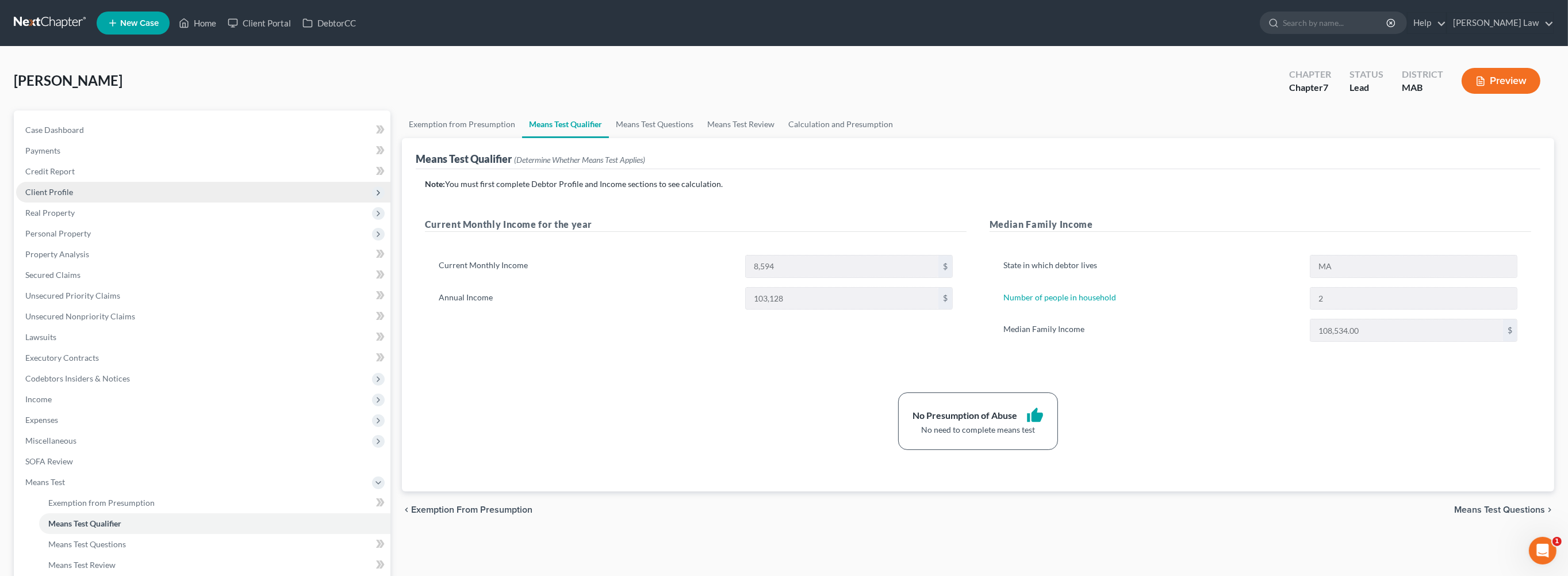
click at [73, 196] on span "Client Profile" at bounding box center [49, 192] width 48 height 10
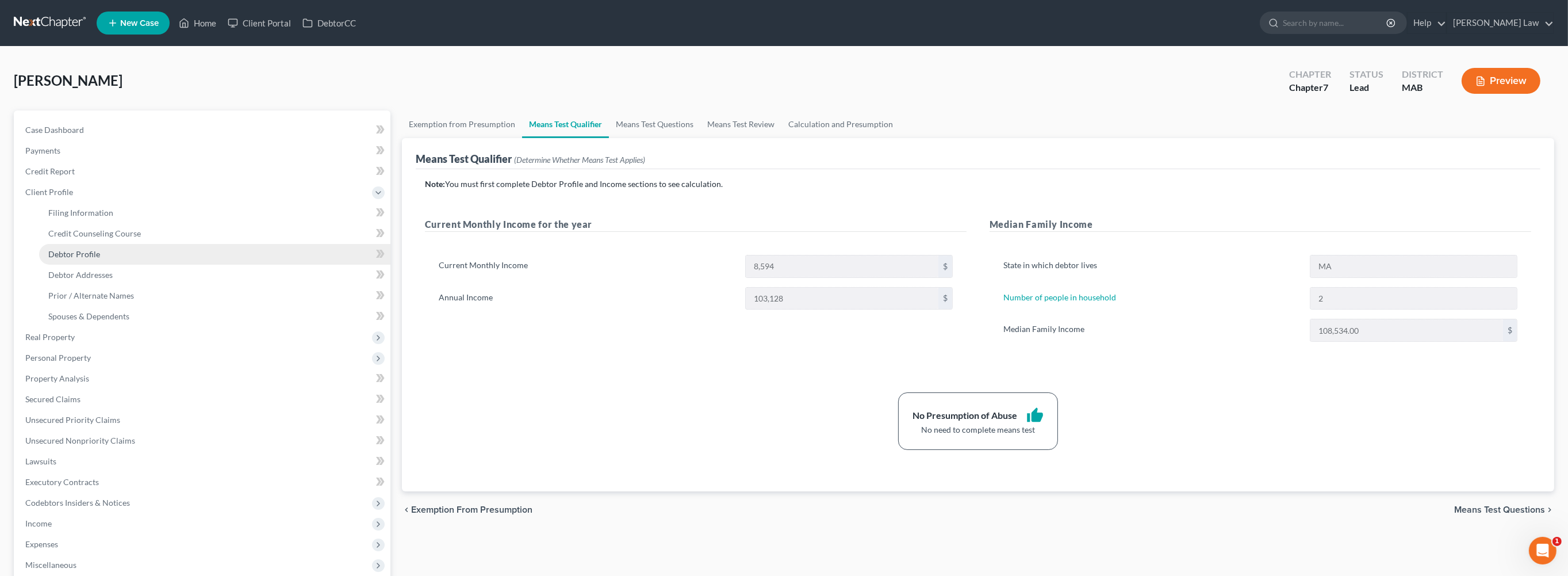
click at [100, 259] on span "Debtor Profile" at bounding box center [74, 253] width 52 height 10
select select "0"
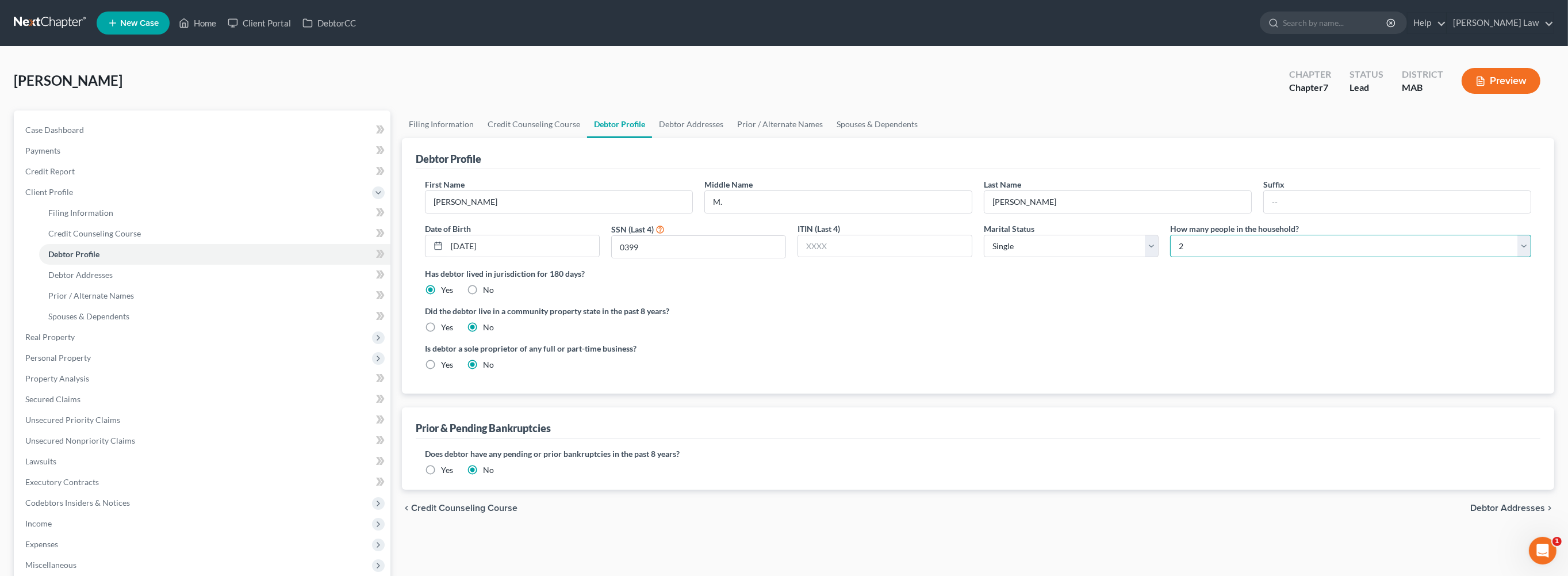
click at [1513, 258] on select "Select 1 2 3 4 5 6 7 8 9 10 11 12 13 14 15 16 17 18 19 20" at bounding box center [1351, 246] width 361 height 23
select select "2"
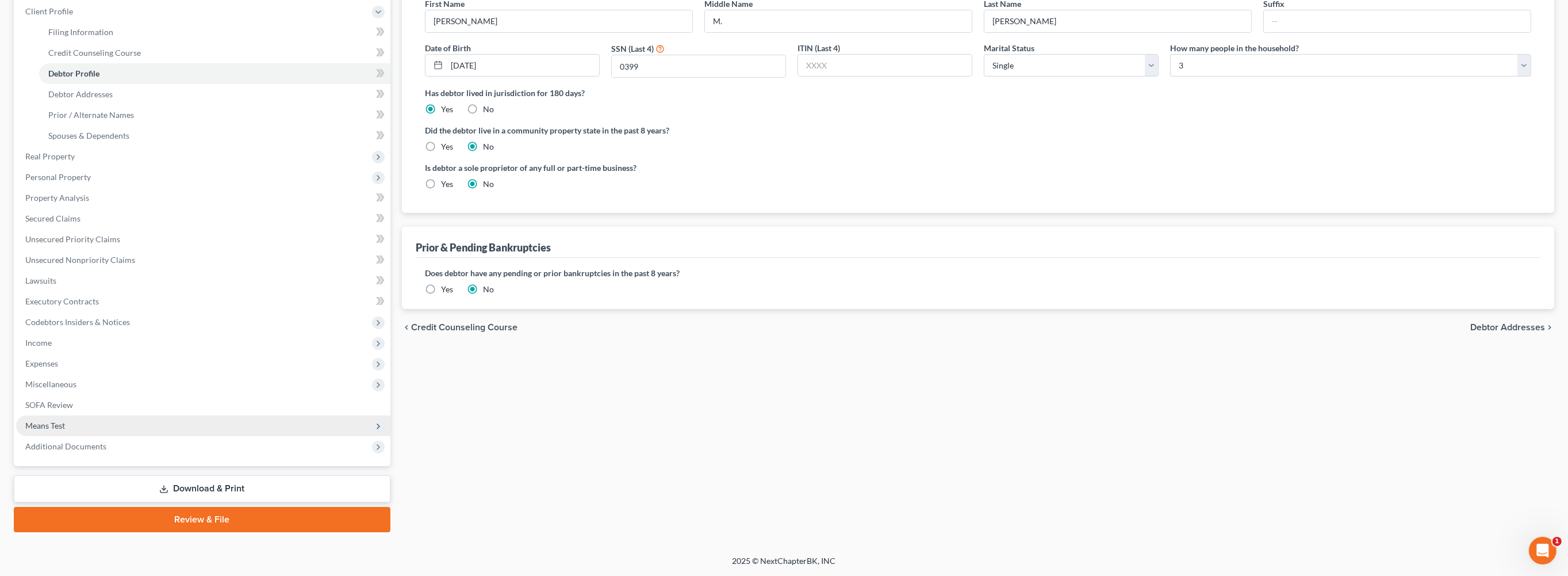
drag, startPoint x: 69, startPoint y: 391, endPoint x: 81, endPoint y: 389, distance: 12.2
click at [65, 420] on span "Means Test" at bounding box center [44, 425] width 40 height 10
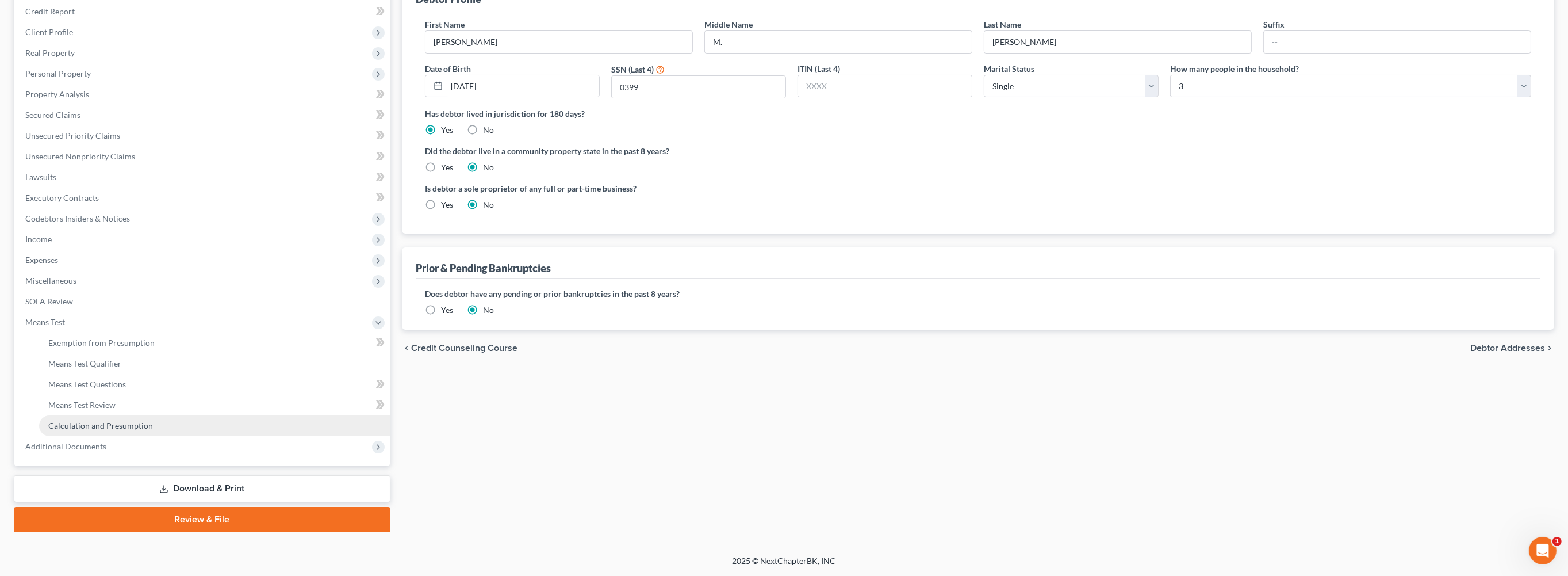
scroll to position [340, 0]
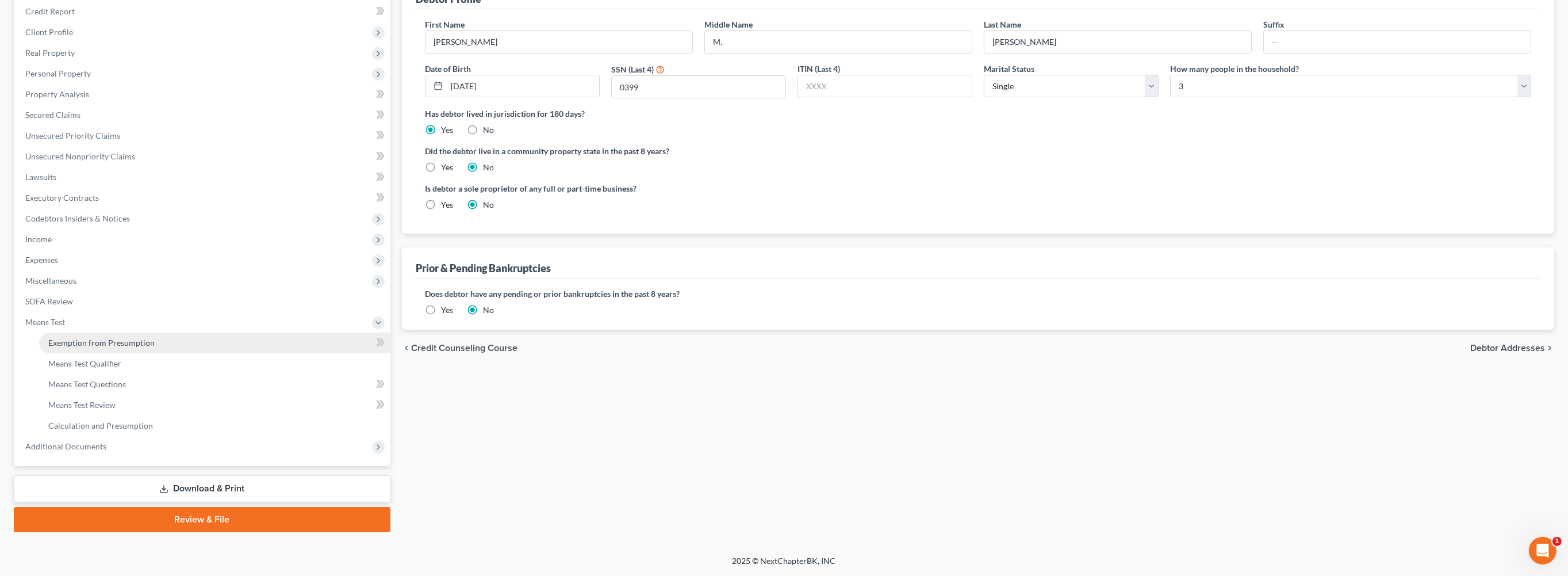
click at [136, 337] on span "Exemption from Presumption" at bounding box center [100, 342] width 106 height 10
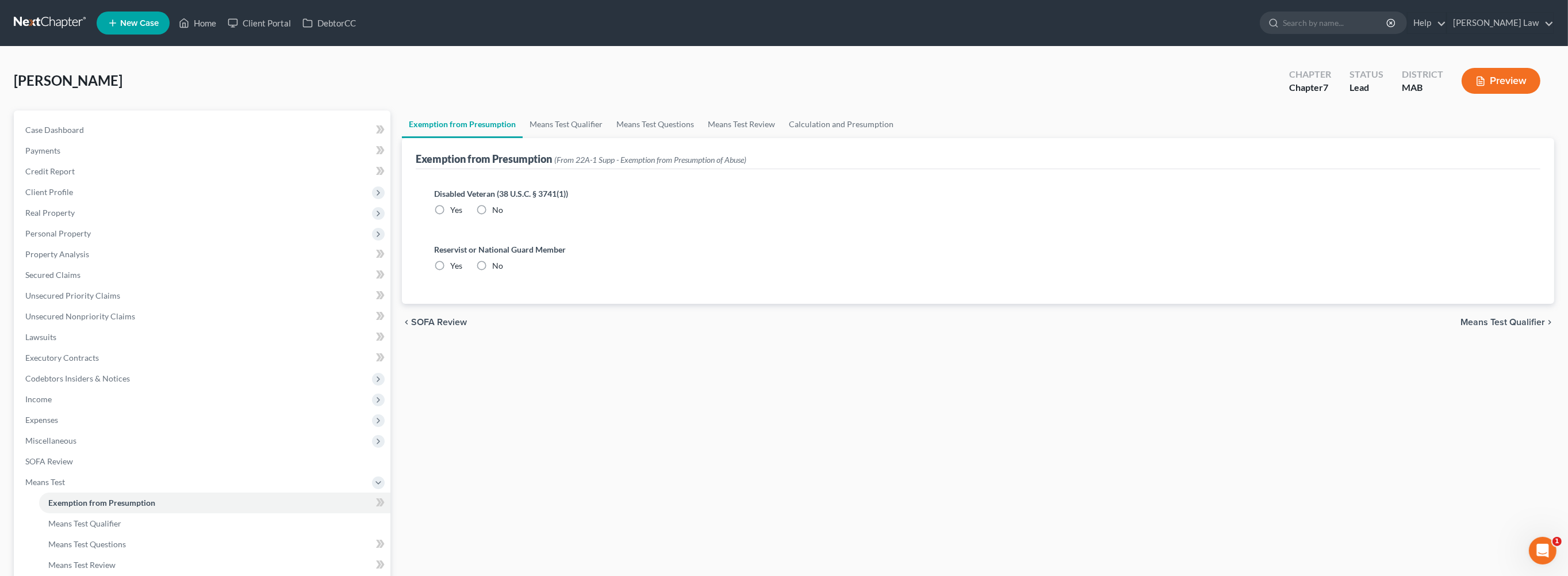
scroll to position [312, 0]
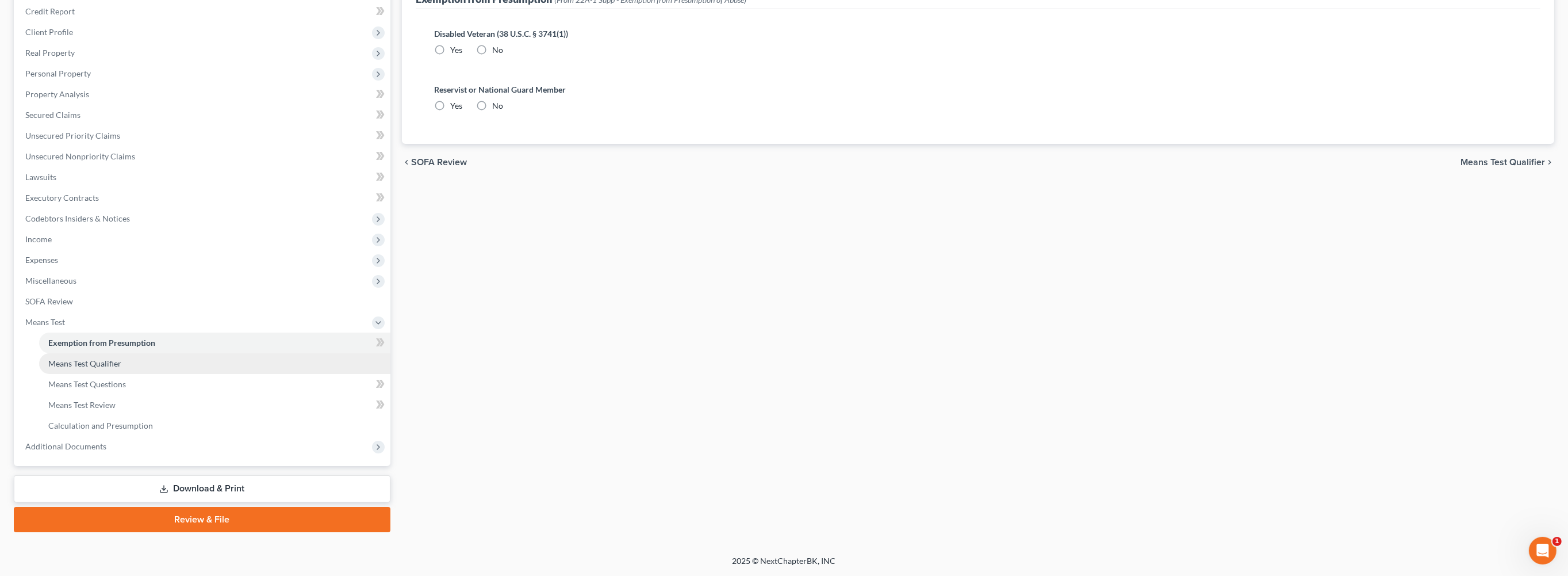
click at [97, 359] on span "Means Test Qualifier" at bounding box center [84, 363] width 73 height 10
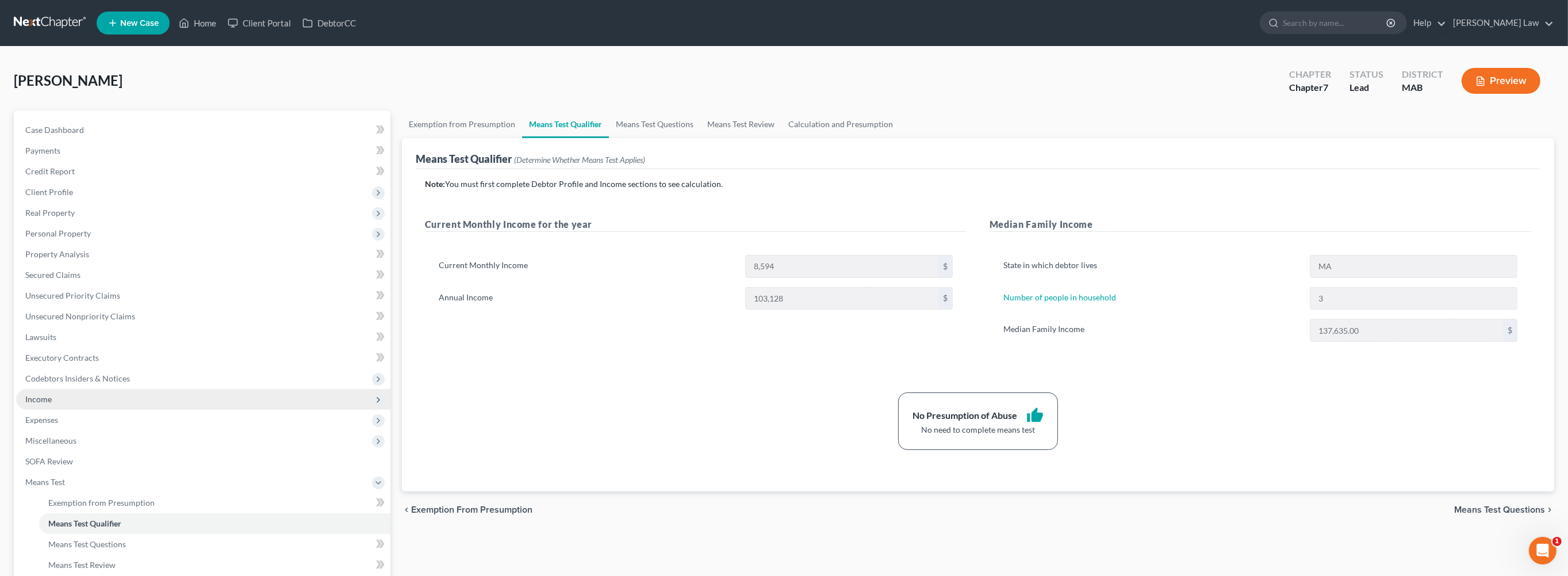
click at [38, 404] on span "Income" at bounding box center [38, 398] width 27 height 10
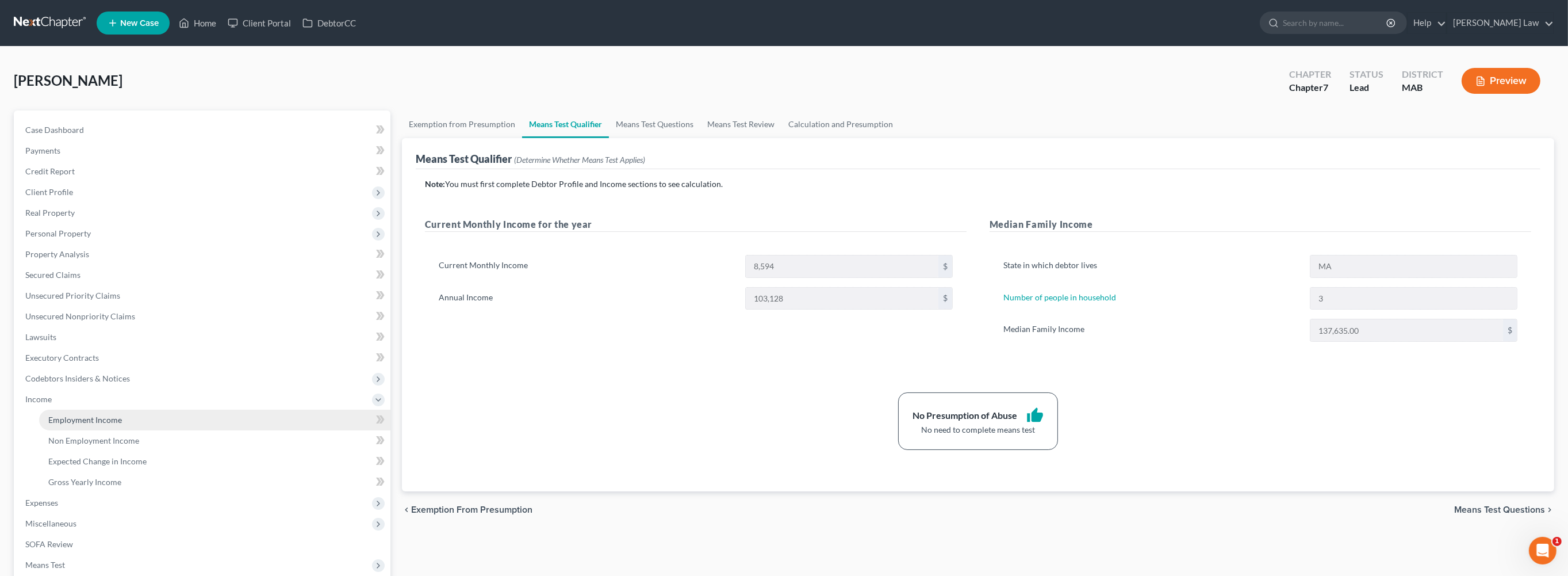
click at [122, 425] on span "Employment Income" at bounding box center [85, 419] width 74 height 10
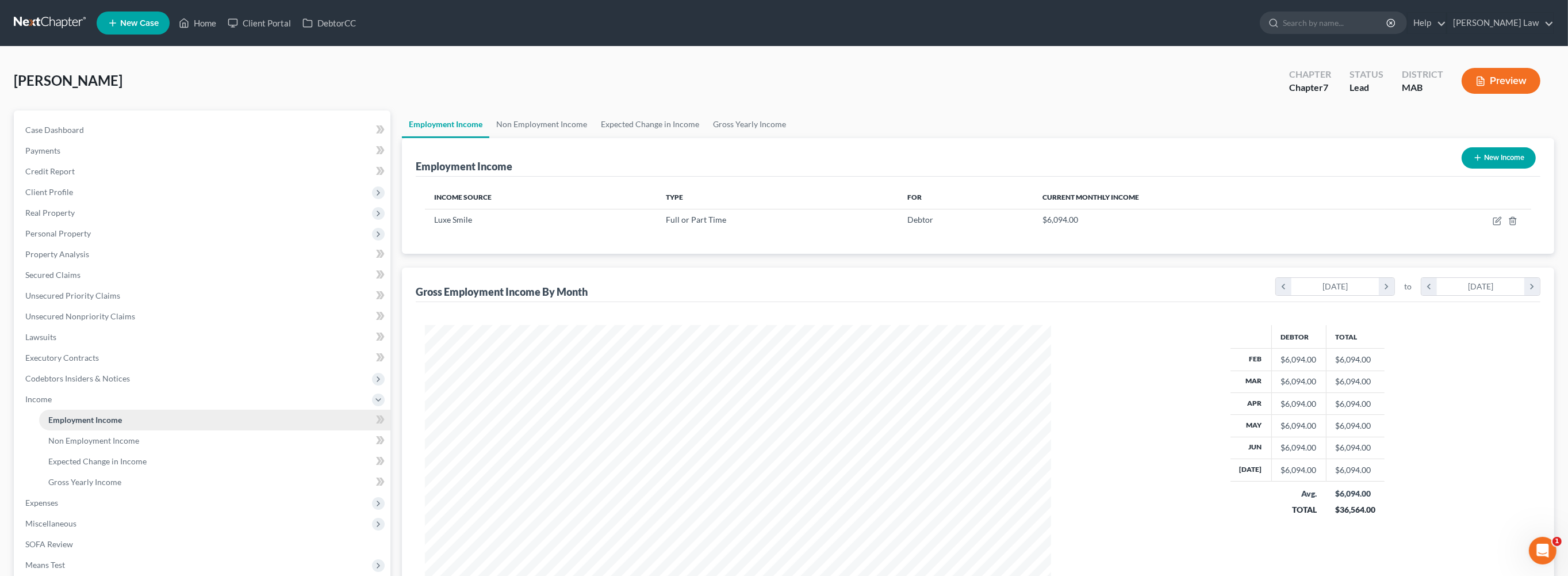
scroll to position [312, 649]
click at [238, 286] on link "Secured Claims" at bounding box center [203, 275] width 374 height 20
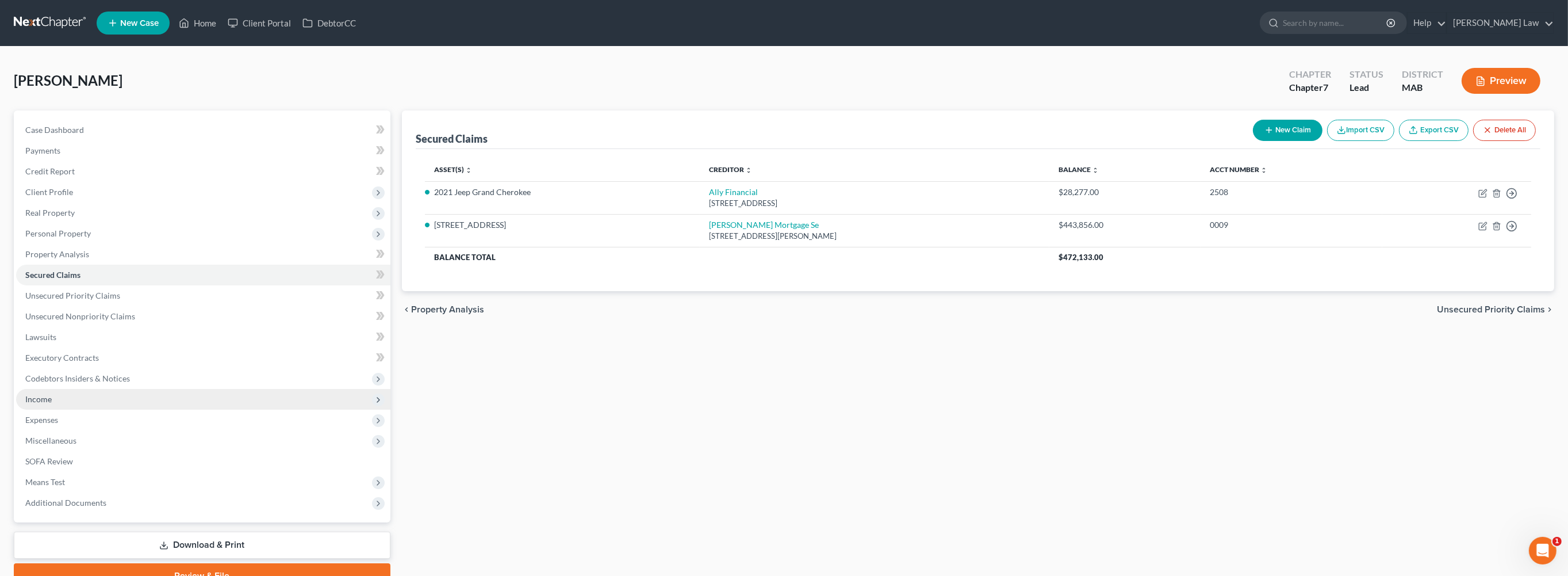
click at [65, 409] on span "Income" at bounding box center [203, 399] width 374 height 20
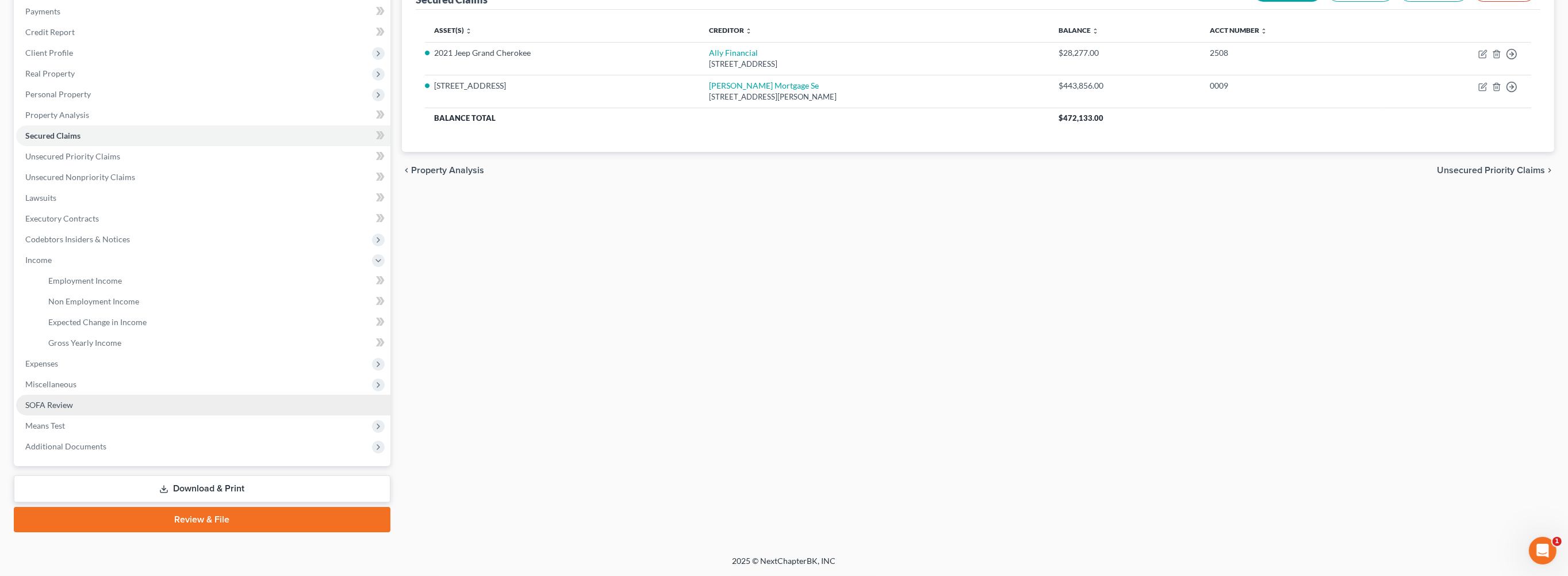
scroll to position [165, 0]
click at [65, 430] on span "Means Test" at bounding box center [44, 425] width 40 height 10
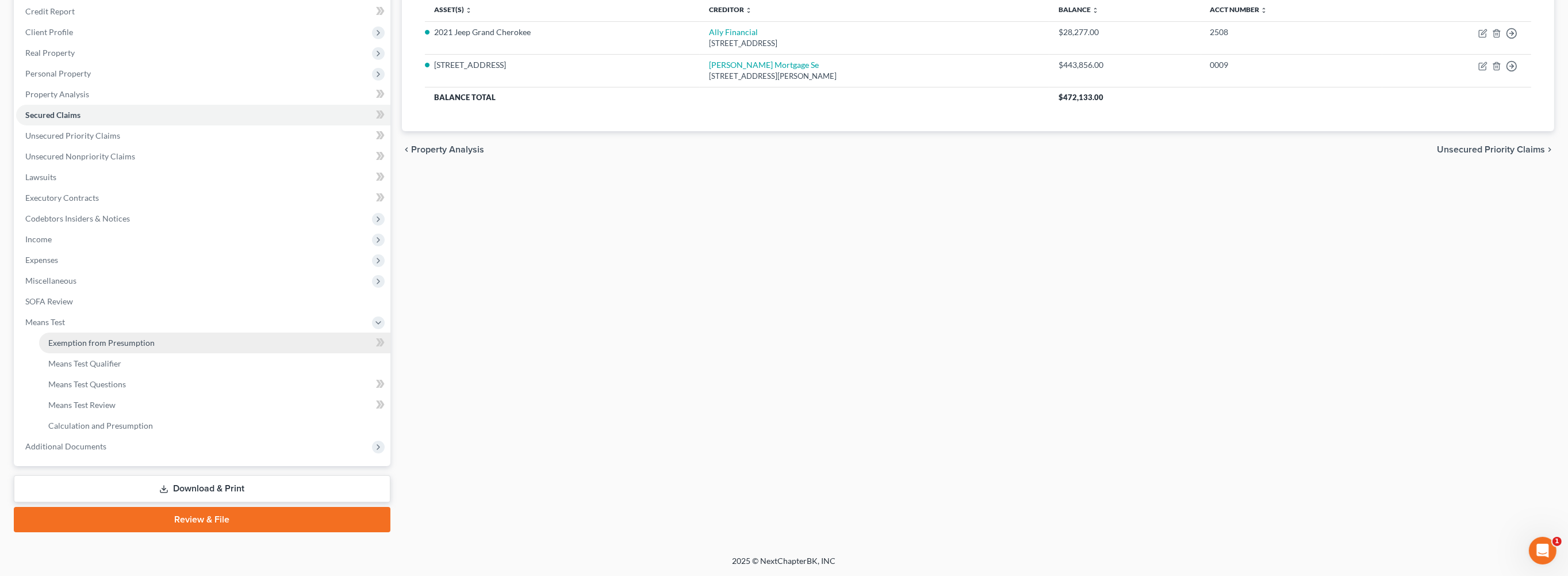
click at [135, 347] on span "Exemption from Presumption" at bounding box center [100, 342] width 106 height 10
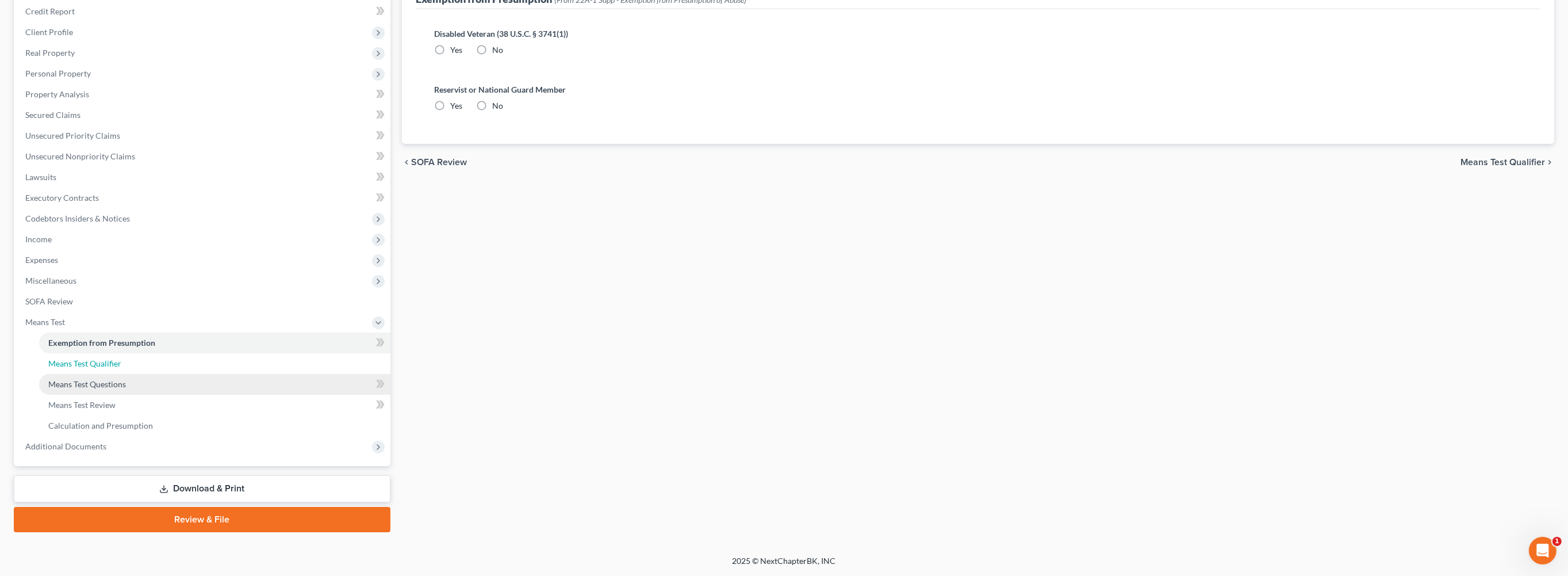
scroll to position [175, 0]
click at [112, 368] on span "Means Test Qualifier" at bounding box center [84, 363] width 73 height 10
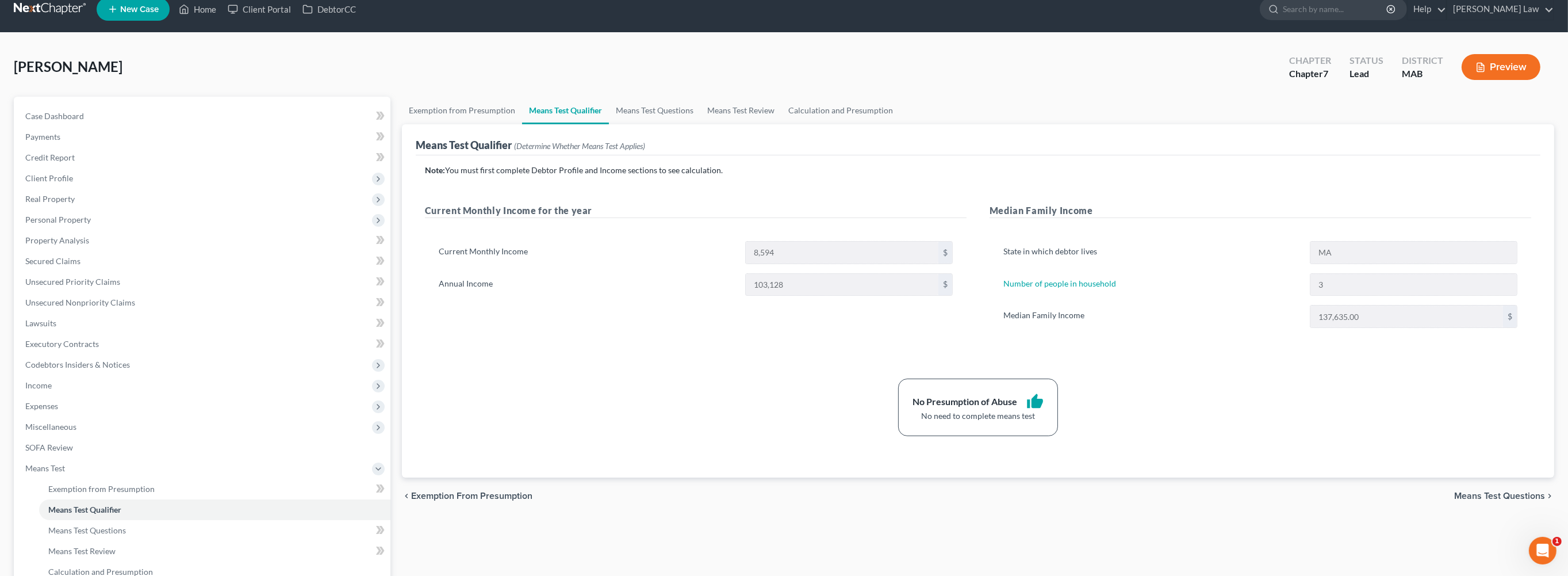
scroll to position [18, 0]
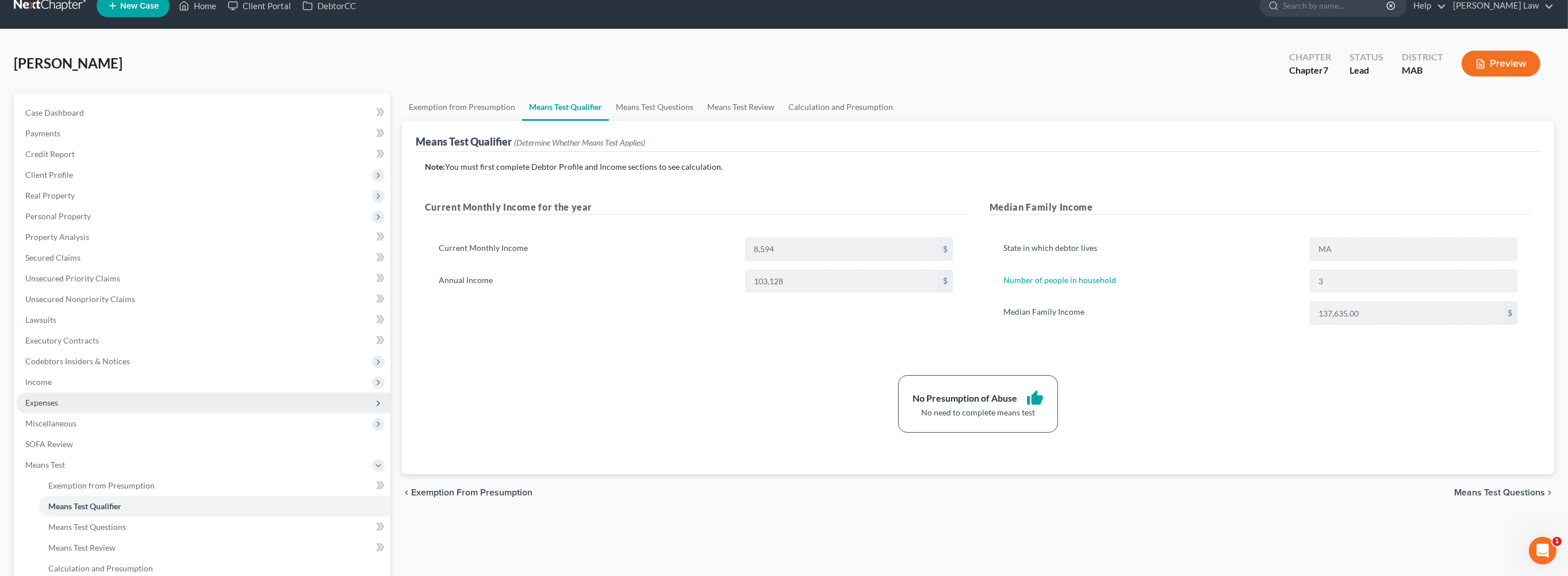
drag, startPoint x: 50, startPoint y: 502, endPoint x: 53, endPoint y: 497, distance: 5.8
click at [52, 407] on span "Expenses" at bounding box center [41, 402] width 33 height 10
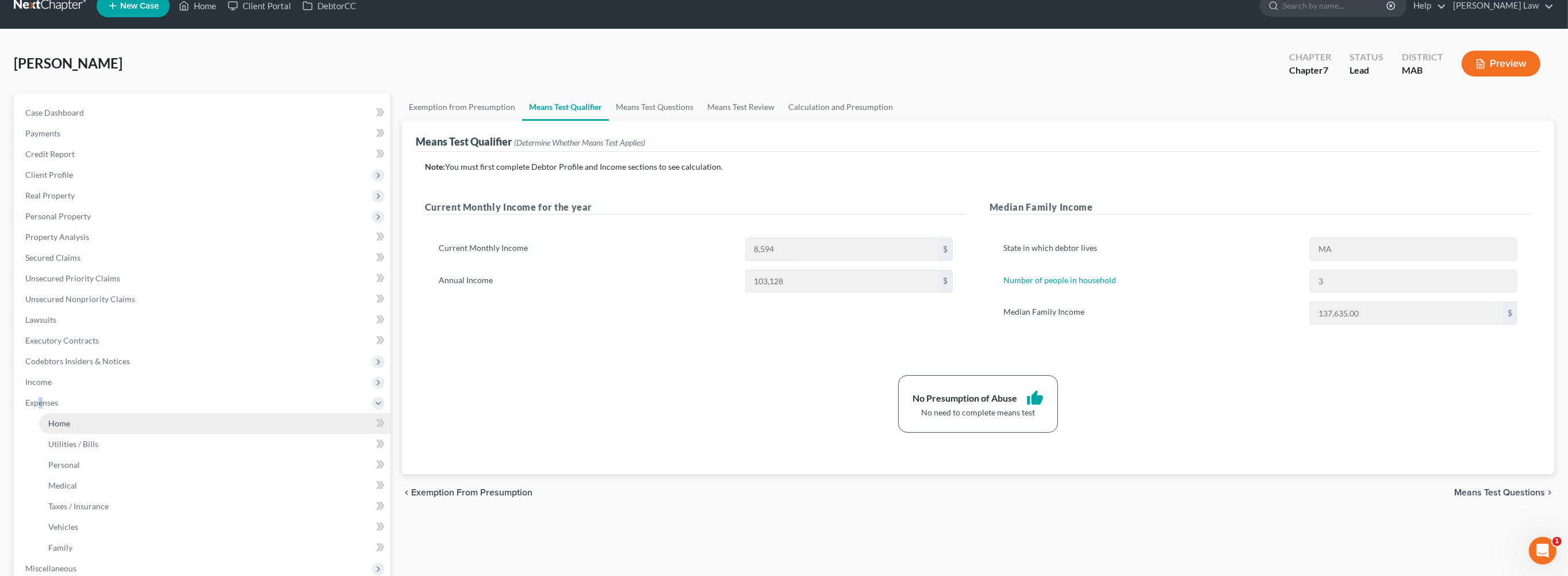
click at [62, 428] on span "Home" at bounding box center [59, 423] width 22 height 10
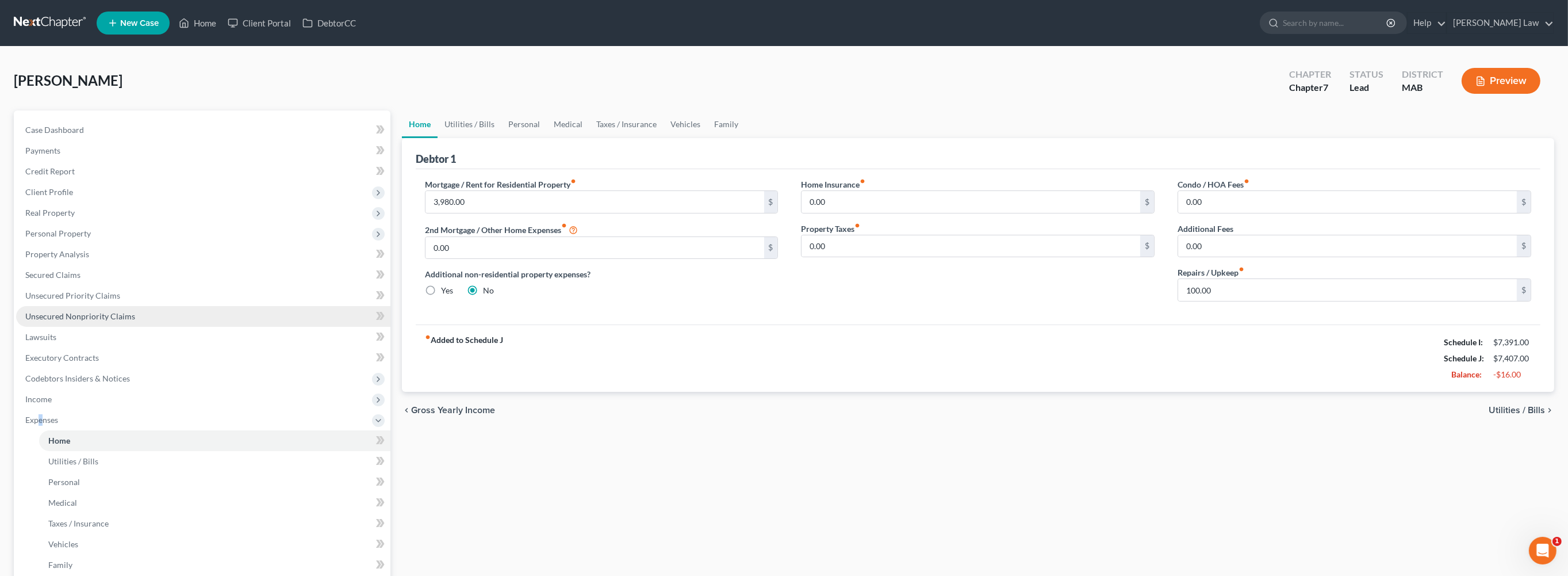
click at [135, 321] on span "Unsecured Nonpriority Claims" at bounding box center [79, 316] width 110 height 10
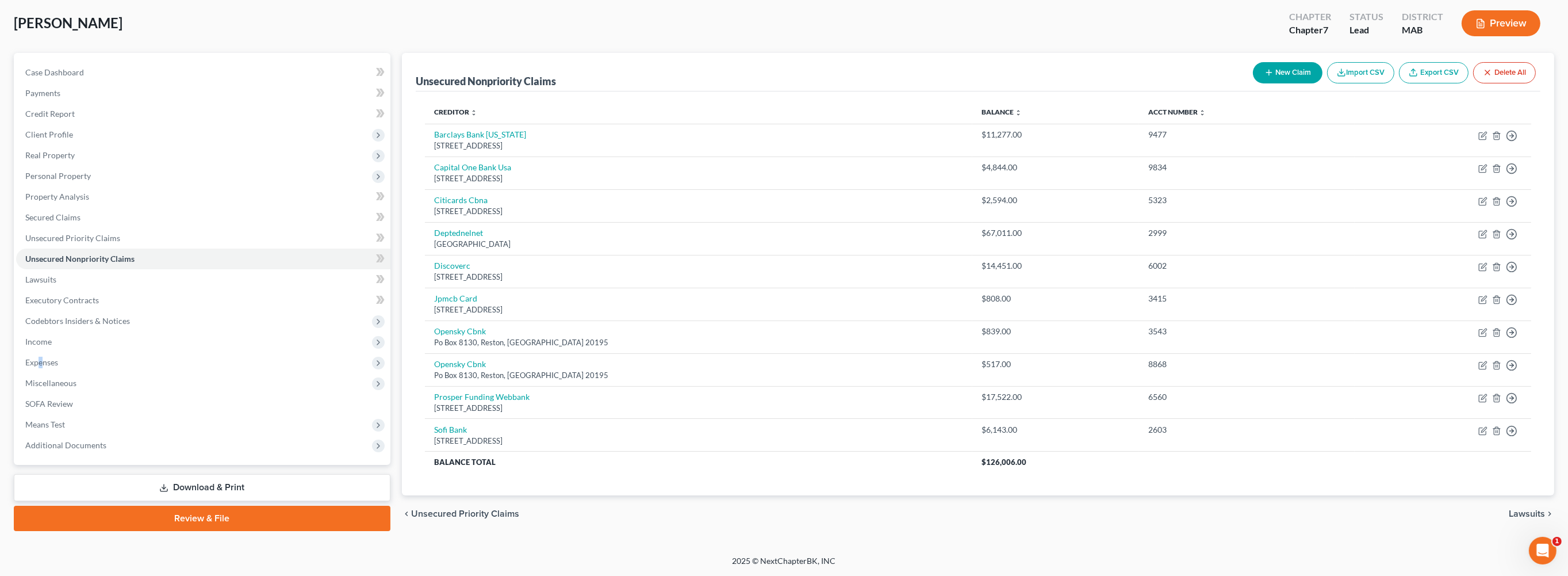
scroll to position [85, 0]
click at [76, 372] on span "Expenses" at bounding box center [203, 362] width 374 height 20
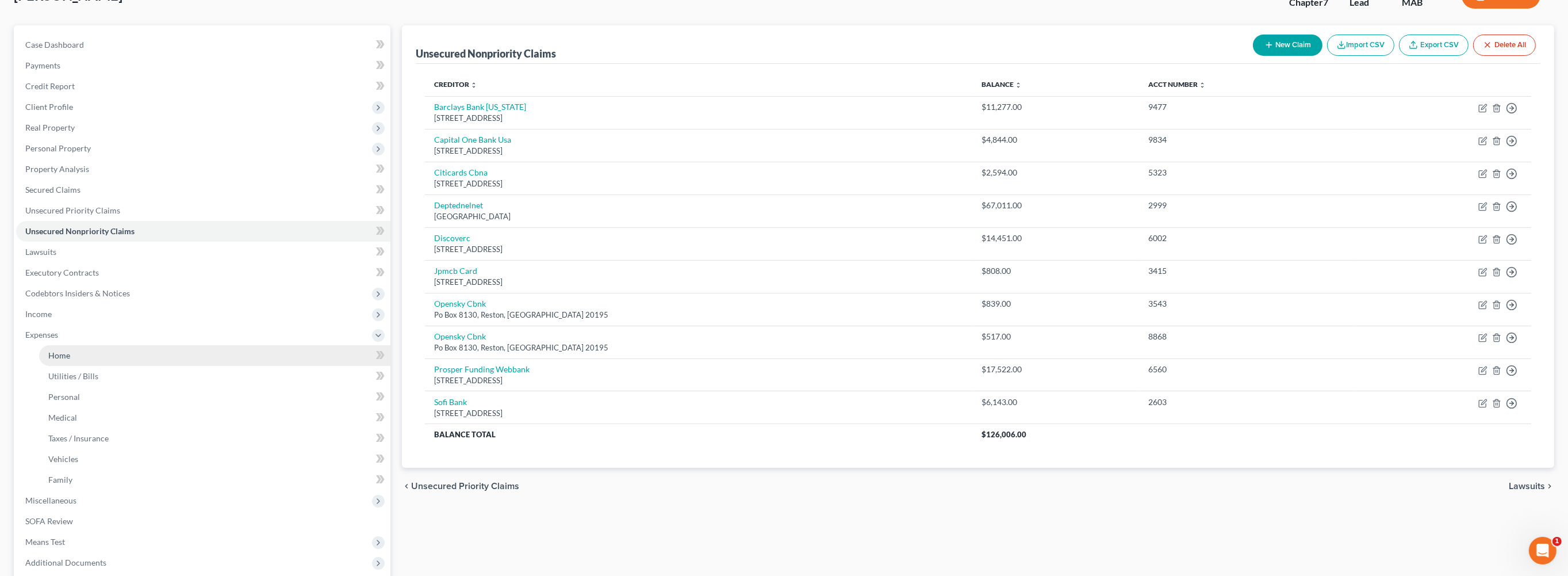
drag, startPoint x: 78, startPoint y: 450, endPoint x: 77, endPoint y: 456, distance: 6.1
click at [77, 453] on li "Expenses Home Utilities / Bills Personal Medical" at bounding box center [203, 407] width 374 height 166
click at [78, 366] on link "Home" at bounding box center [214, 355] width 351 height 20
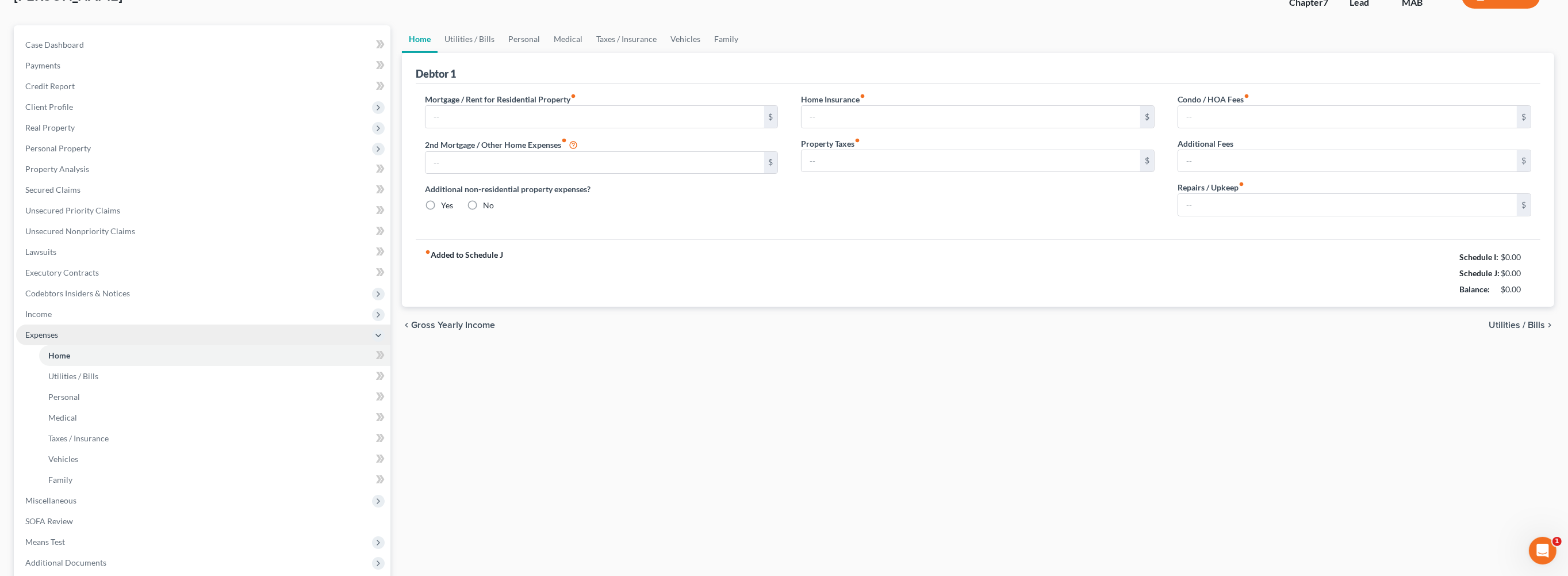
type input "3,980.00"
type input "0.00"
radio input "true"
type input "0.00"
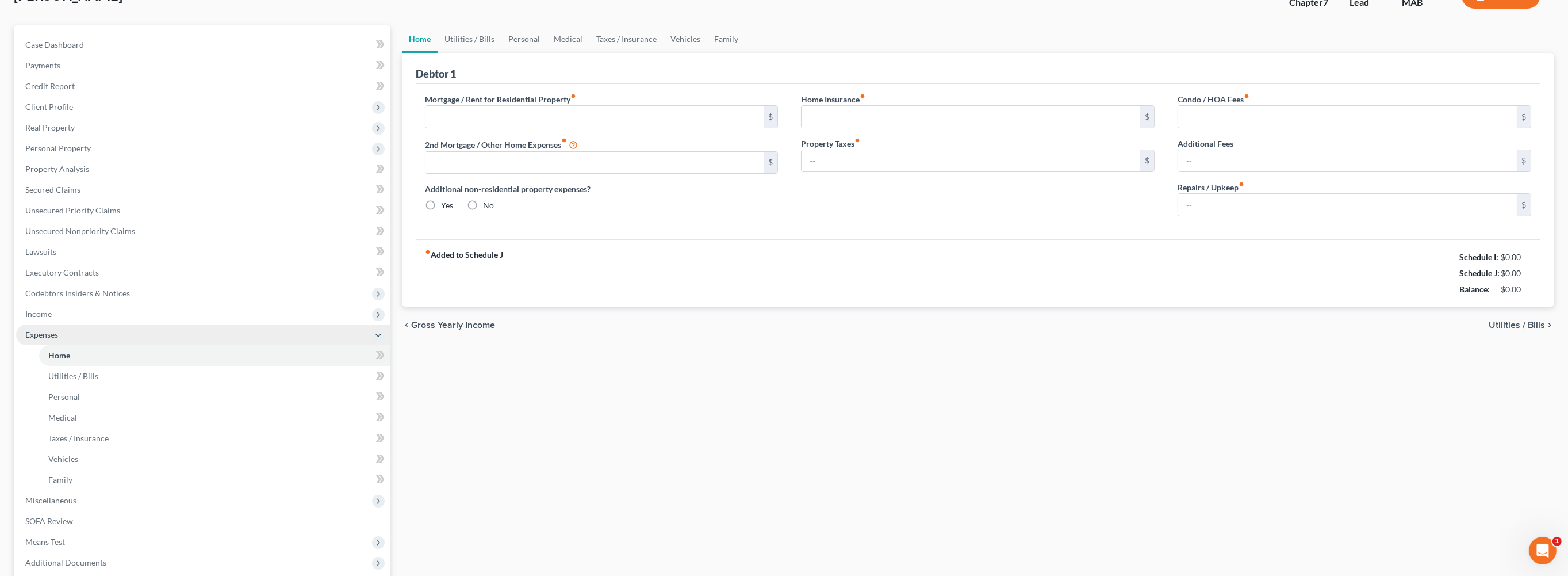
type input "0.00"
type input "100.00"
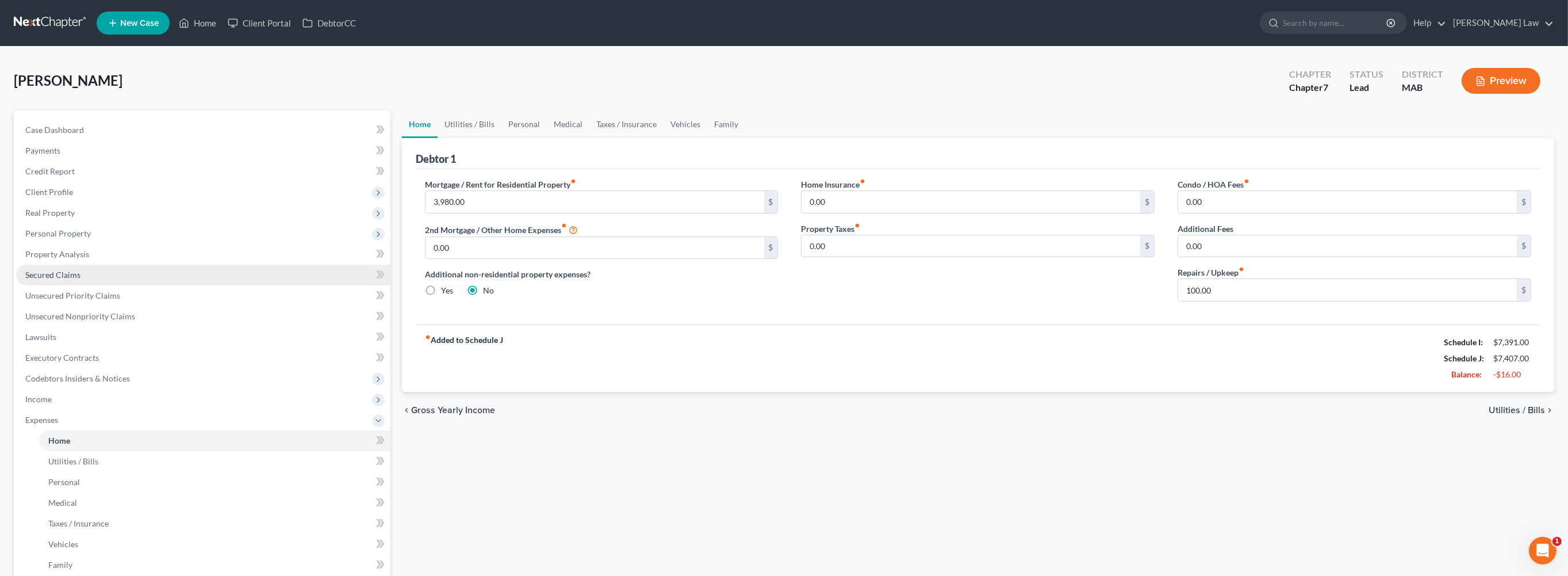
click at [105, 286] on link "Secured Claims" at bounding box center [203, 275] width 374 height 20
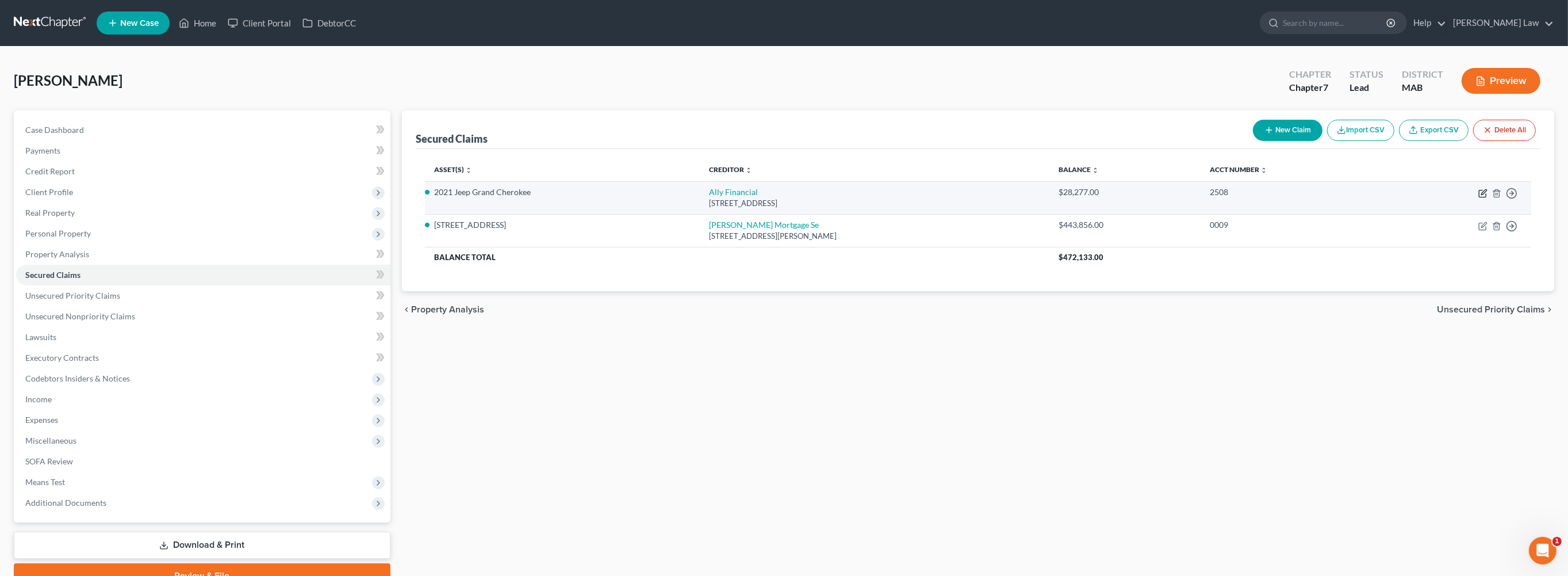
click at [1478, 198] on icon "button" at bounding box center [1482, 194] width 9 height 9
select select "23"
select select "3"
select select "2"
select select "0"
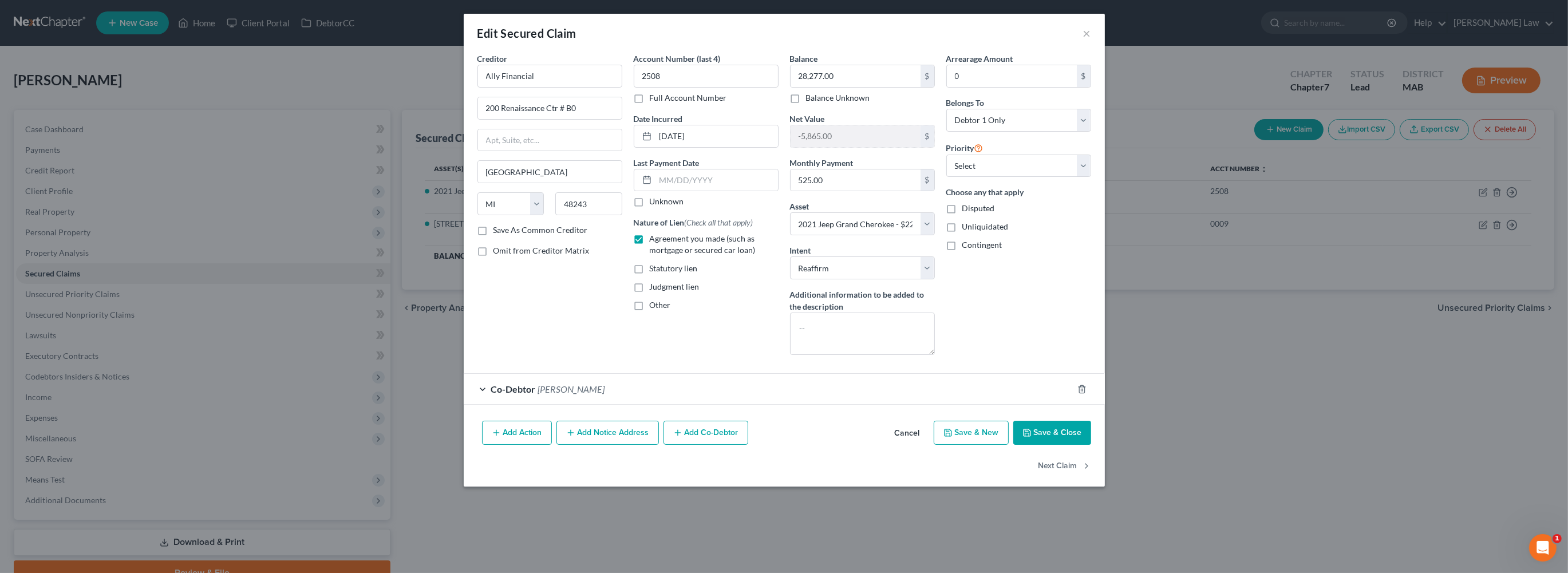
click at [1091, 445] on button "Save & Close" at bounding box center [1052, 433] width 78 height 24
select select
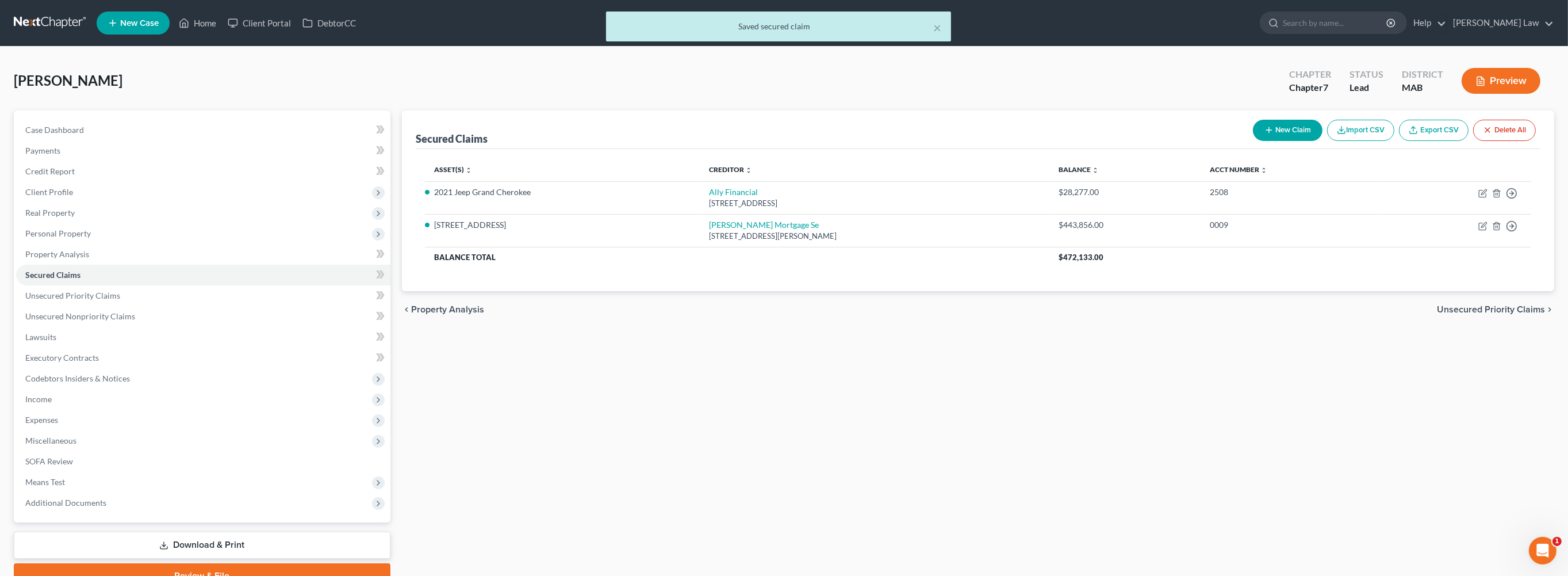
click at [234, 27] on div "× Saved secured claim" at bounding box center [778, 29] width 1568 height 36
click at [221, 29] on div "× Saved secured claim" at bounding box center [778, 29] width 1568 height 36
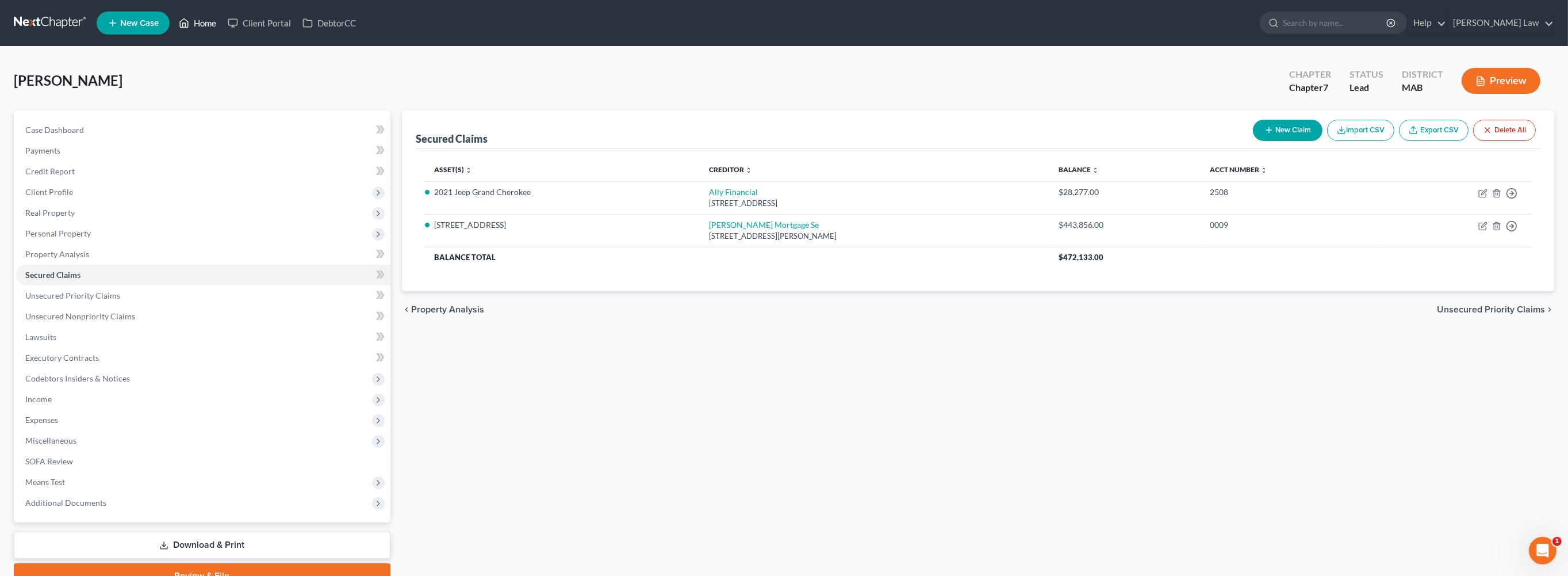
click at [222, 33] on link "Home" at bounding box center [197, 23] width 49 height 20
click at [222, 28] on link "Home" at bounding box center [197, 23] width 49 height 20
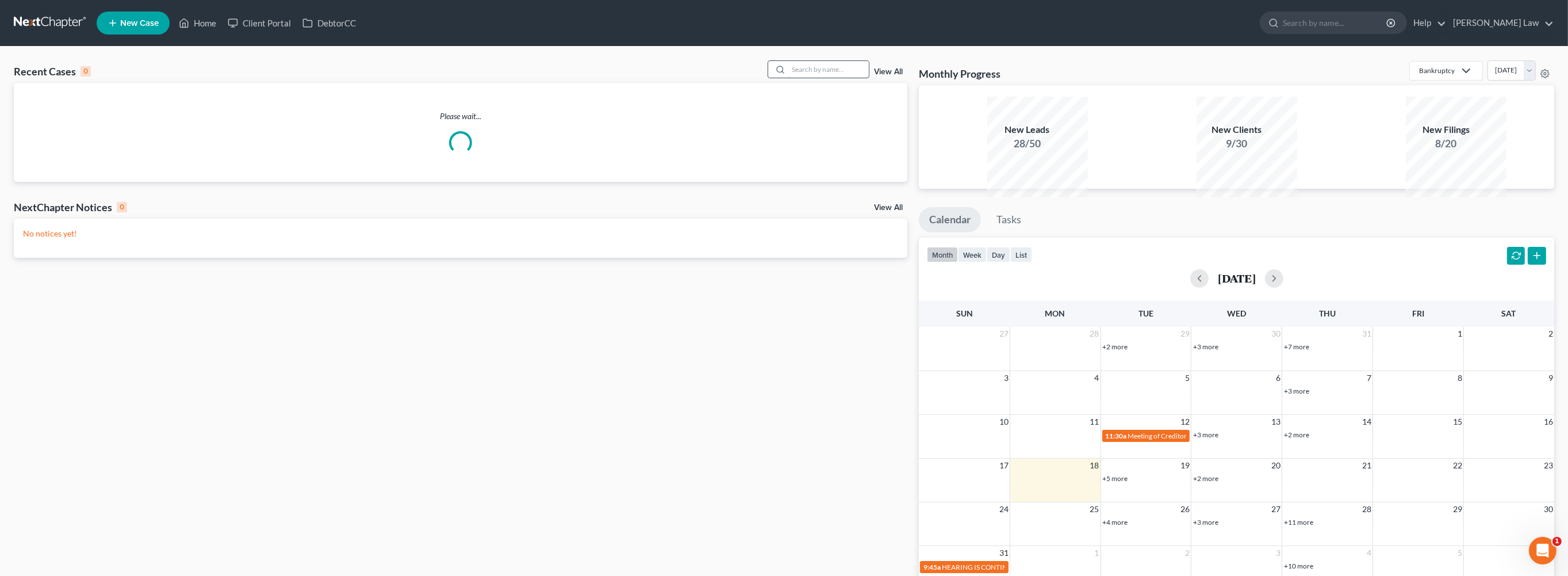
click at [805, 77] on input "search" at bounding box center [828, 69] width 80 height 17
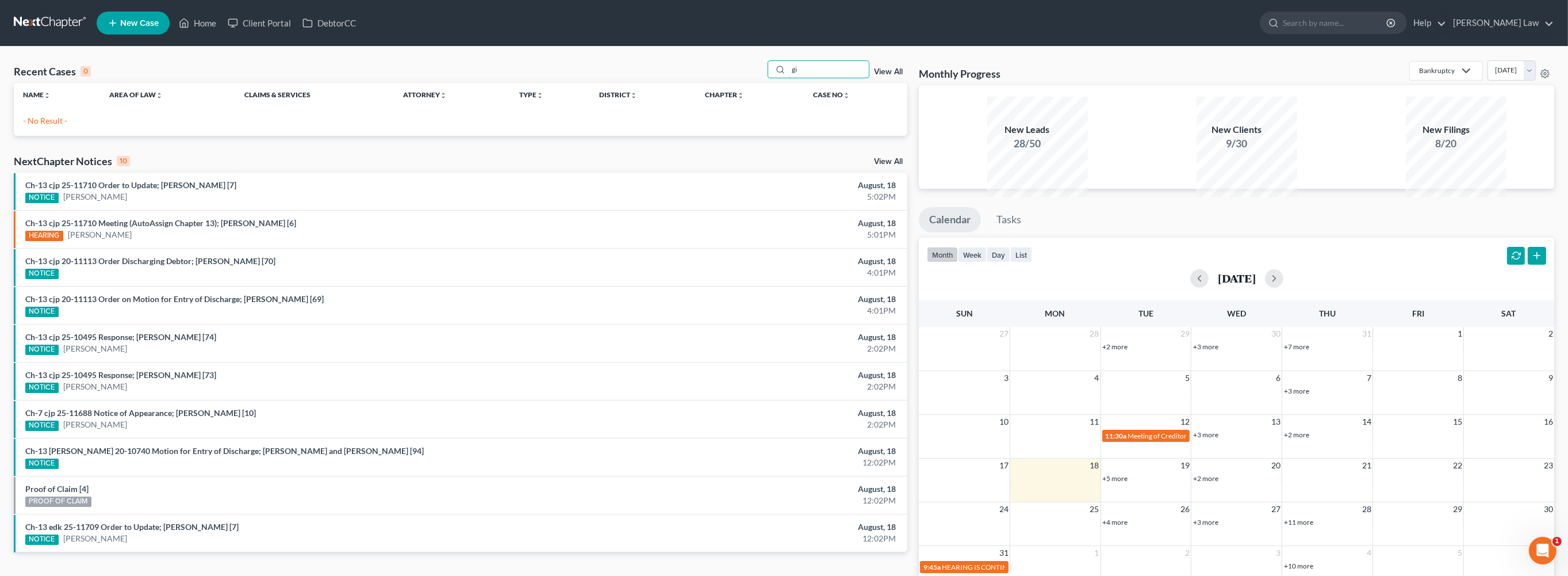
type input "g"
type input "[PERSON_NAME]"
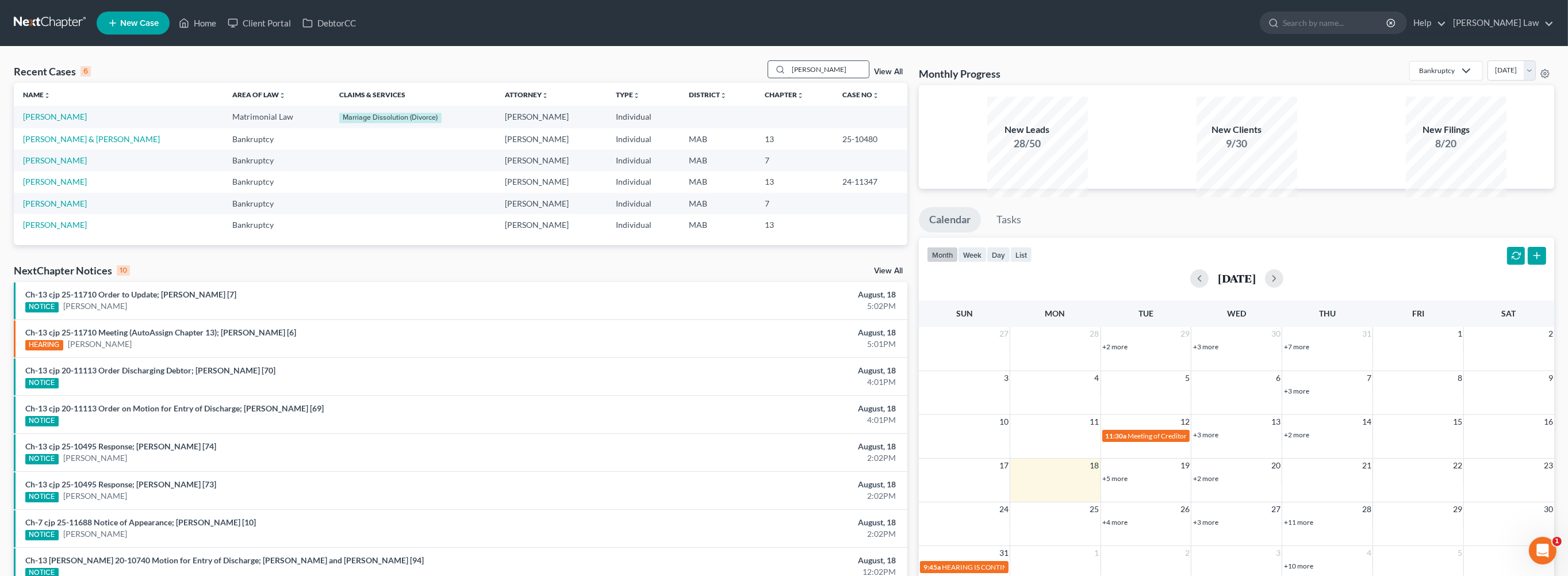
drag, startPoint x: 807, startPoint y: 91, endPoint x: 770, endPoint y: 90, distance: 37.0
click at [789, 77] on input "[PERSON_NAME]" at bounding box center [828, 69] width 80 height 17
click at [52, 122] on link "[PERSON_NAME]" at bounding box center [54, 116] width 64 height 10
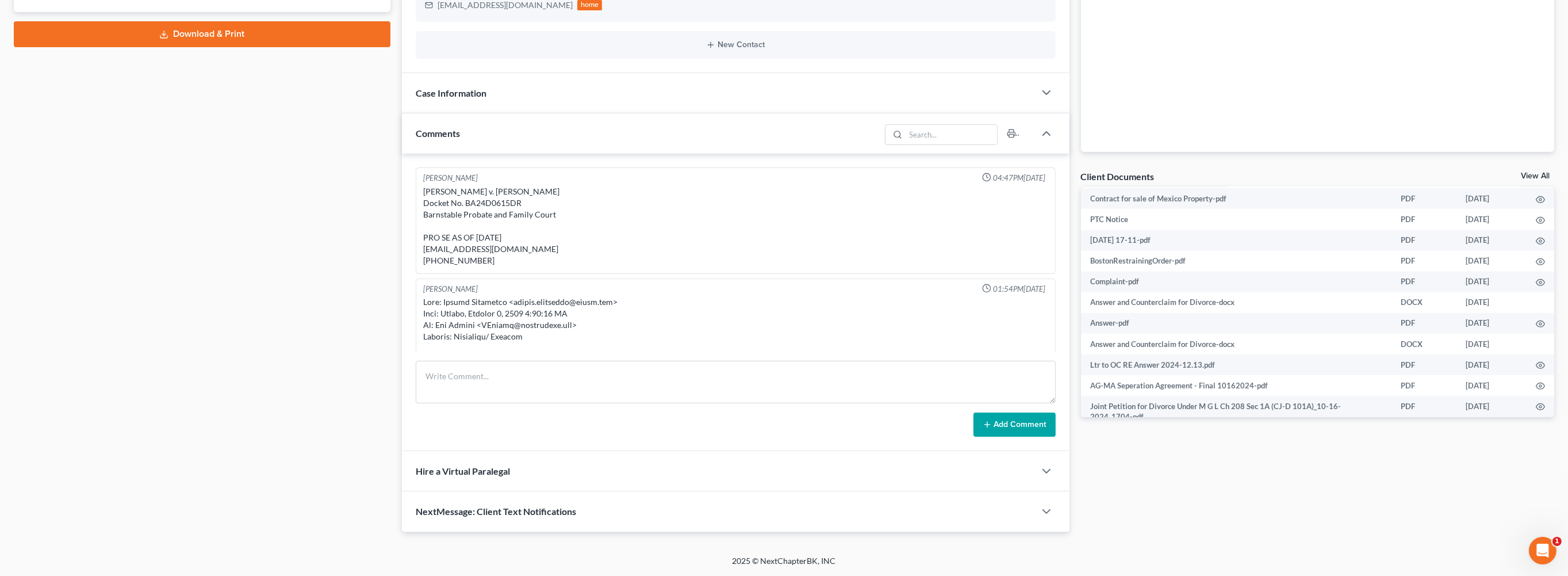
scroll to position [1228, 0]
